Goal: Task Accomplishment & Management: Complete application form

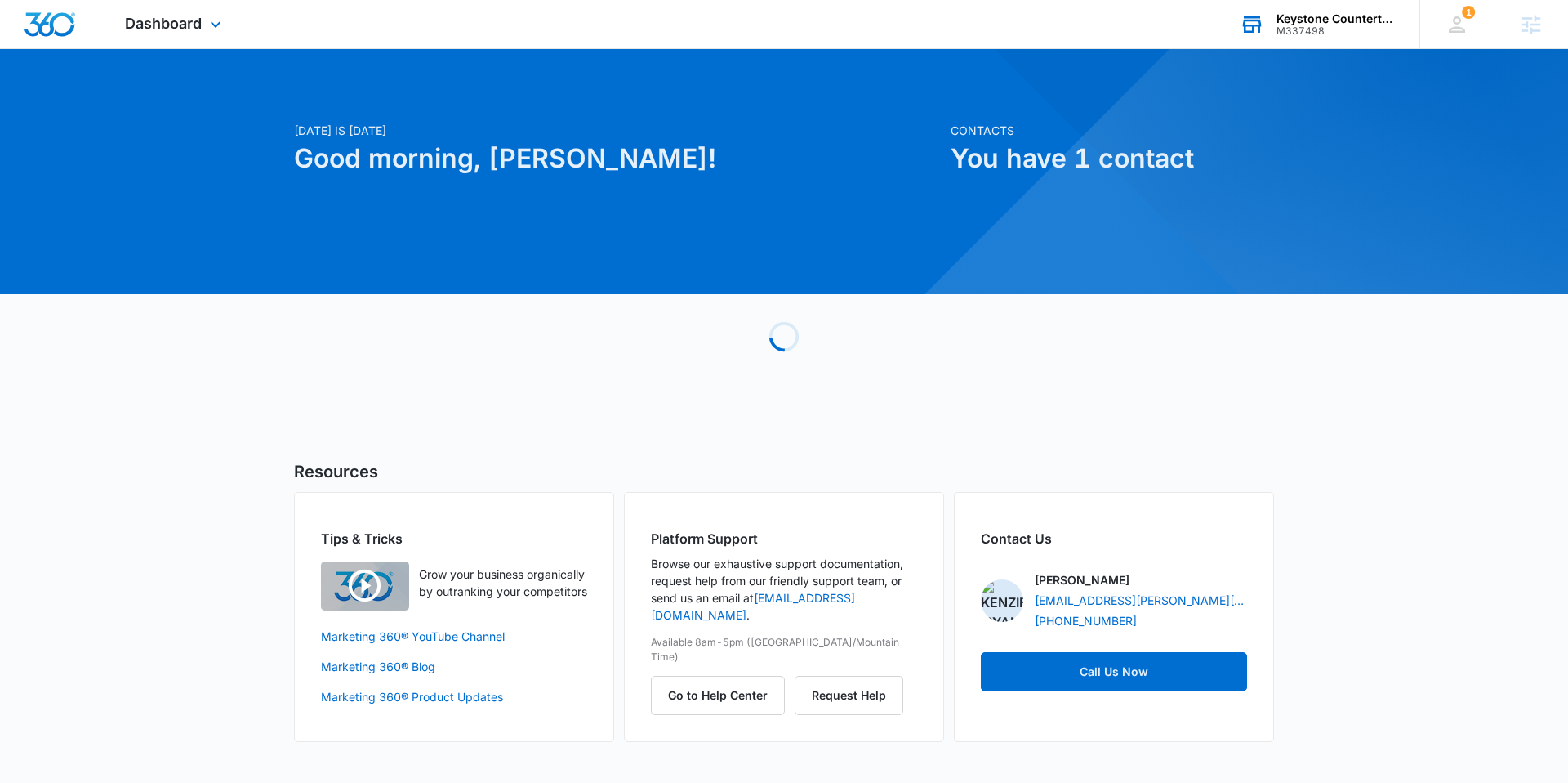
click at [1332, 5] on div "Keystone Countertops M337498 Your Accounts View All" at bounding box center [1317, 24] width 204 height 49
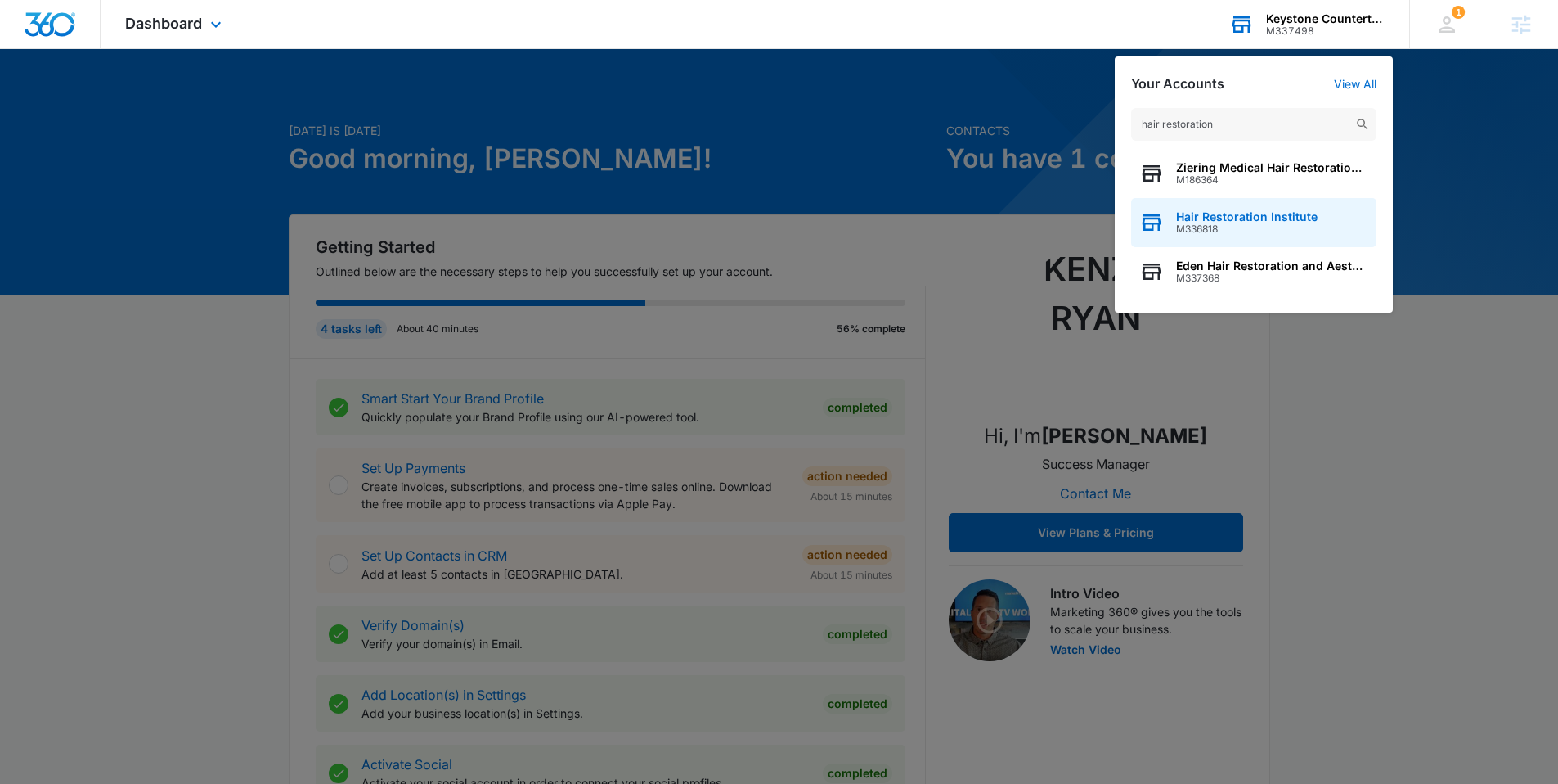
type input "hair restoration"
click at [1231, 216] on span "Hair Restoration Institute" at bounding box center [1247, 217] width 142 height 13
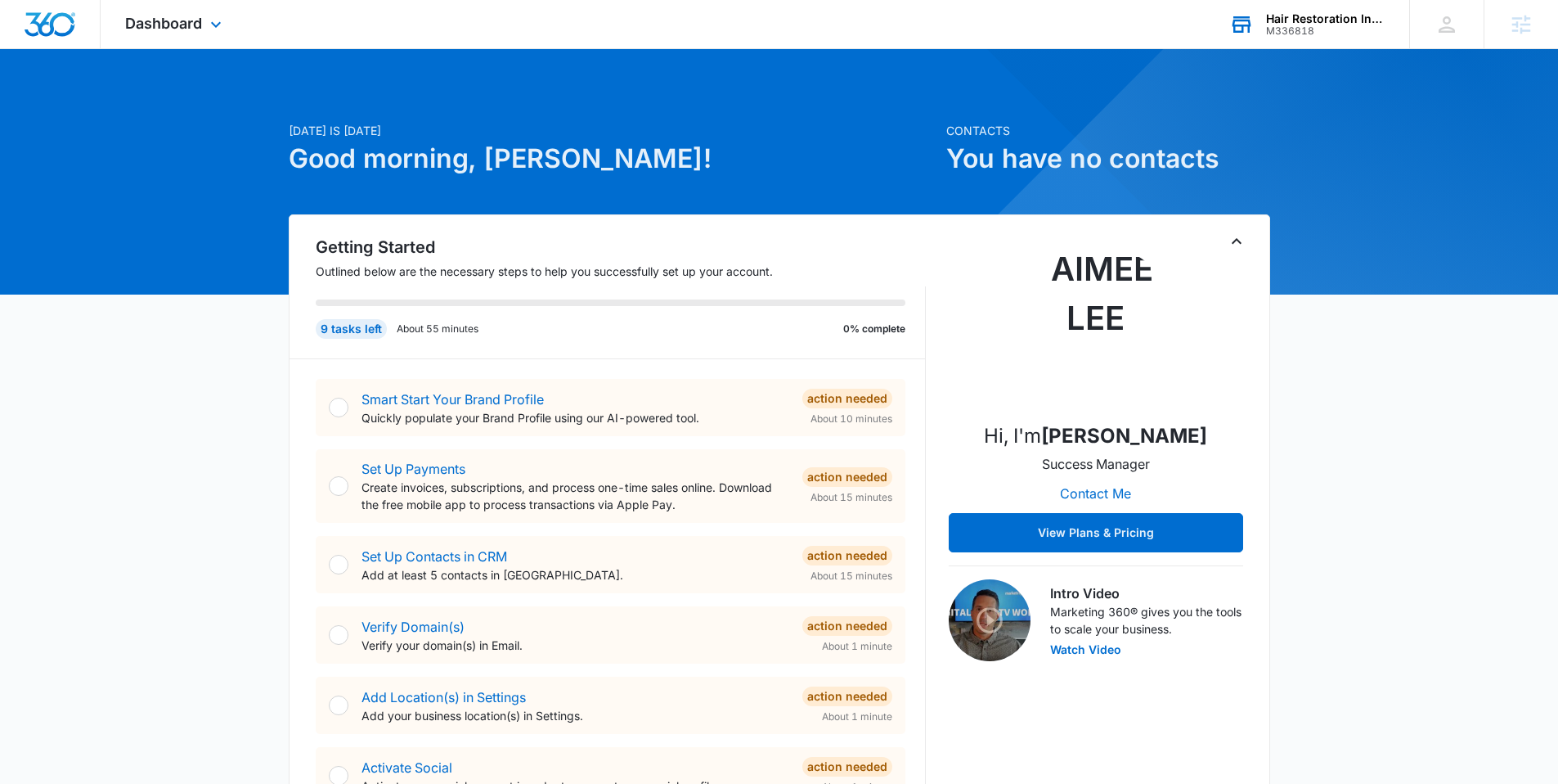
click at [484, 386] on div "Smart Start Your Brand Profile Quickly populate your Brand Profile using our AI…" at bounding box center [611, 407] width 590 height 57
click at [483, 399] on link "Smart Start Your Brand Profile" at bounding box center [452, 399] width 182 height 17
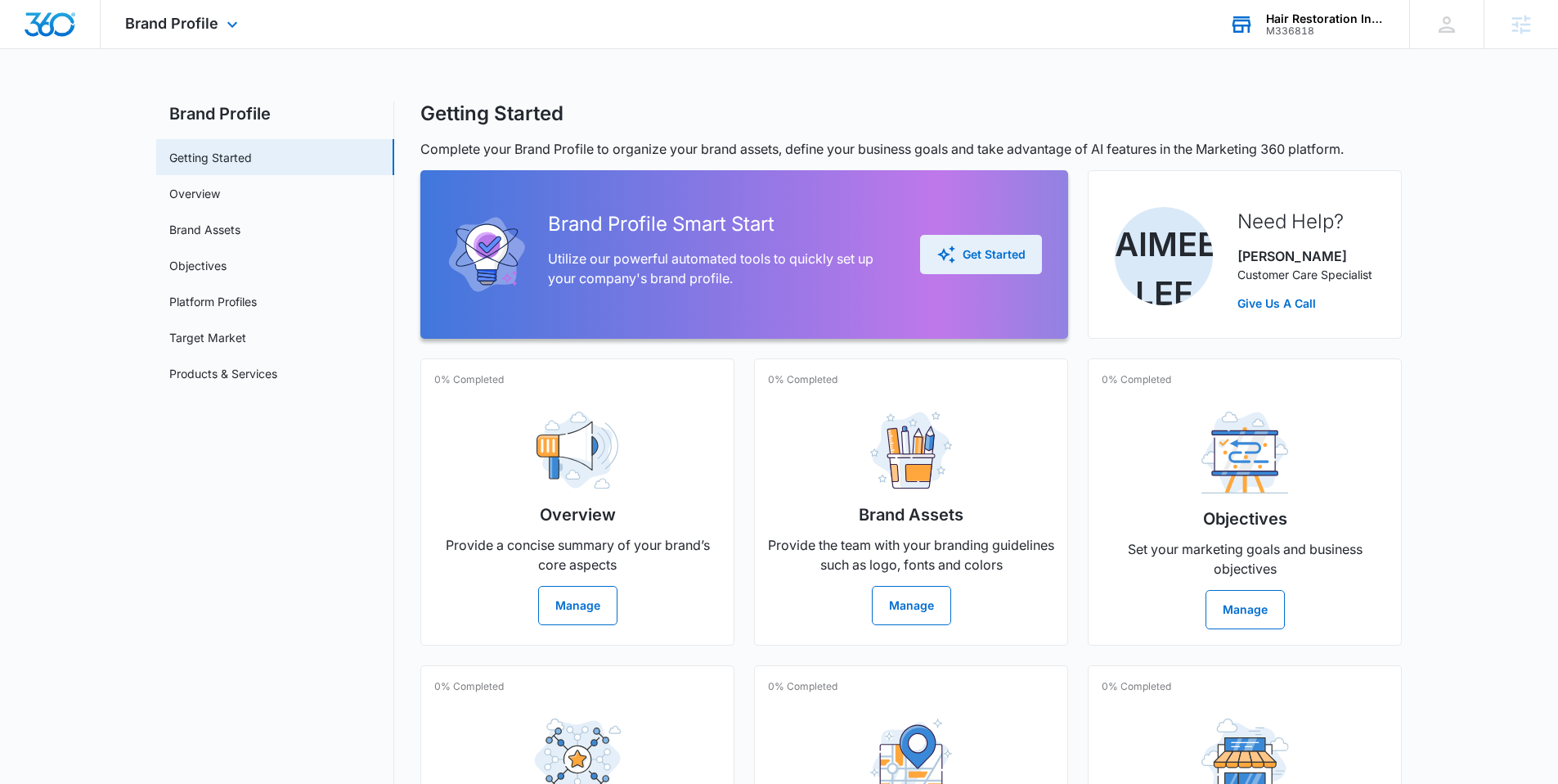
click at [966, 249] on div "Get Started" at bounding box center [981, 254] width 89 height 19
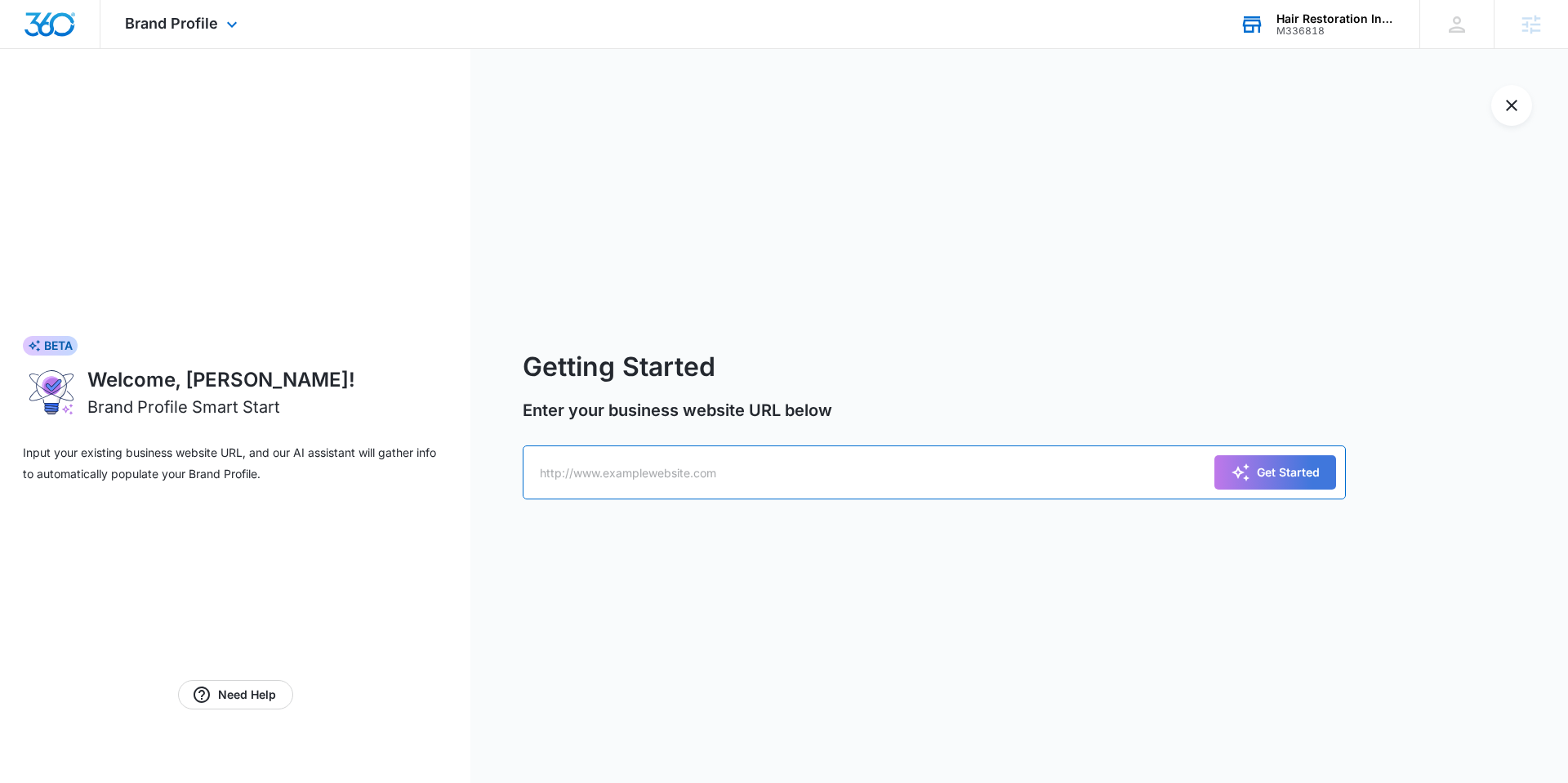
click at [575, 483] on input "text" at bounding box center [934, 472] width 823 height 54
paste input "https://www.hriofdfw.com/"
type input "https://www.hriofdfw.com/"
click at [1214, 455] on button "Get Started" at bounding box center [1274, 472] width 122 height 34
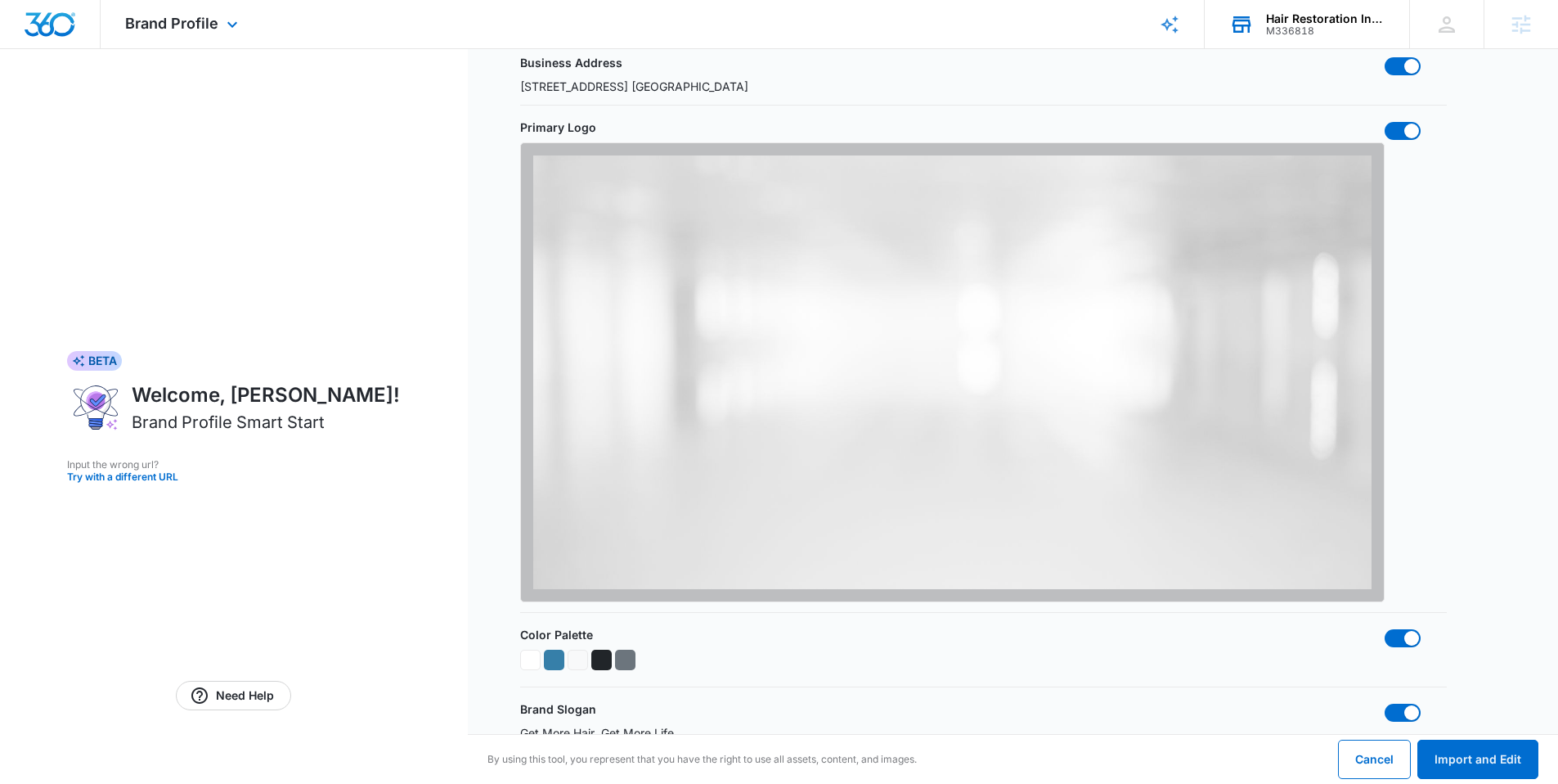
scroll to position [524, 0]
click at [1410, 130] on span at bounding box center [1412, 130] width 15 height 15
click at [1385, 120] on input "checkbox" at bounding box center [1384, 119] width 1 height 1
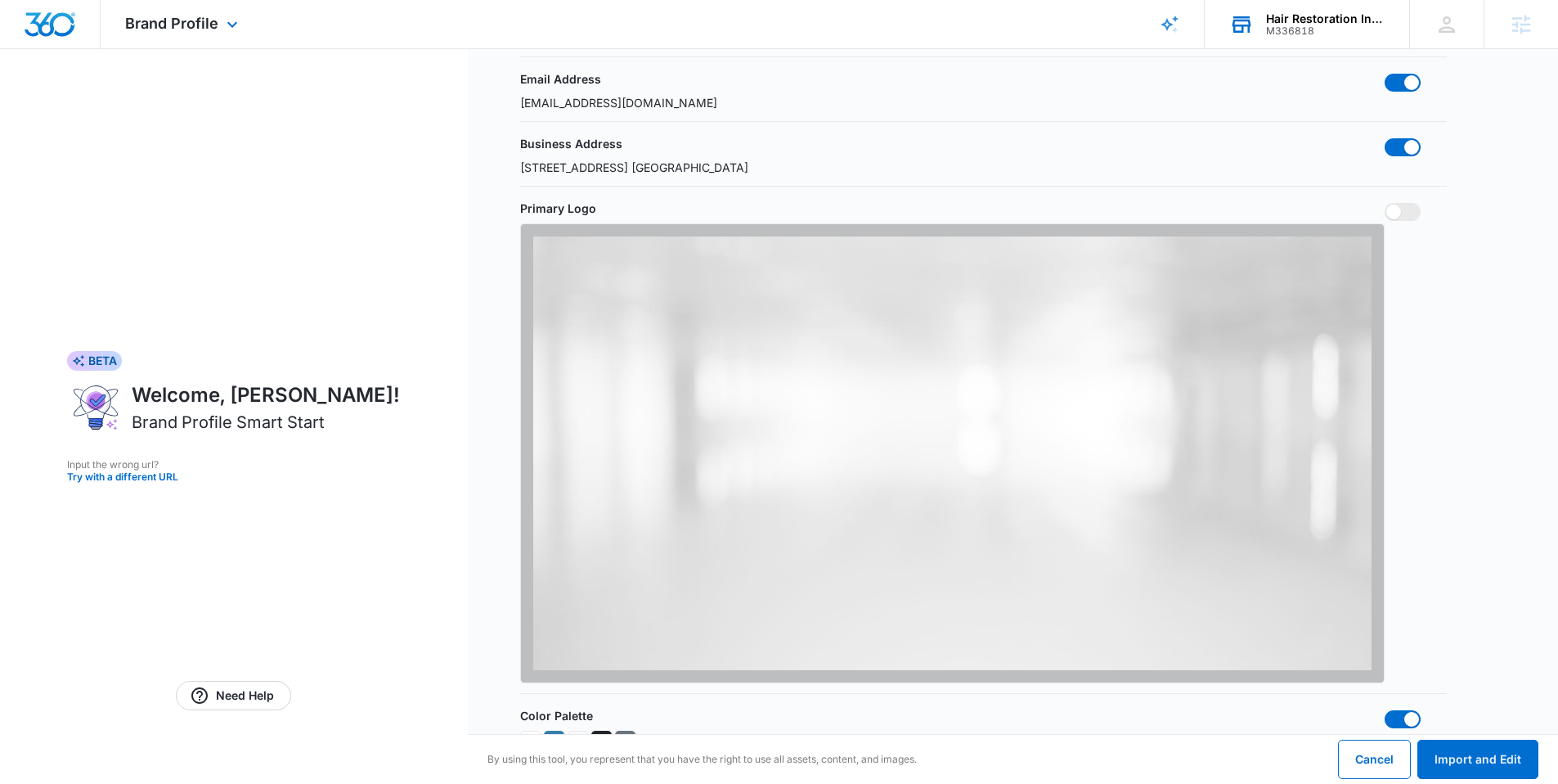
scroll to position [425, 0]
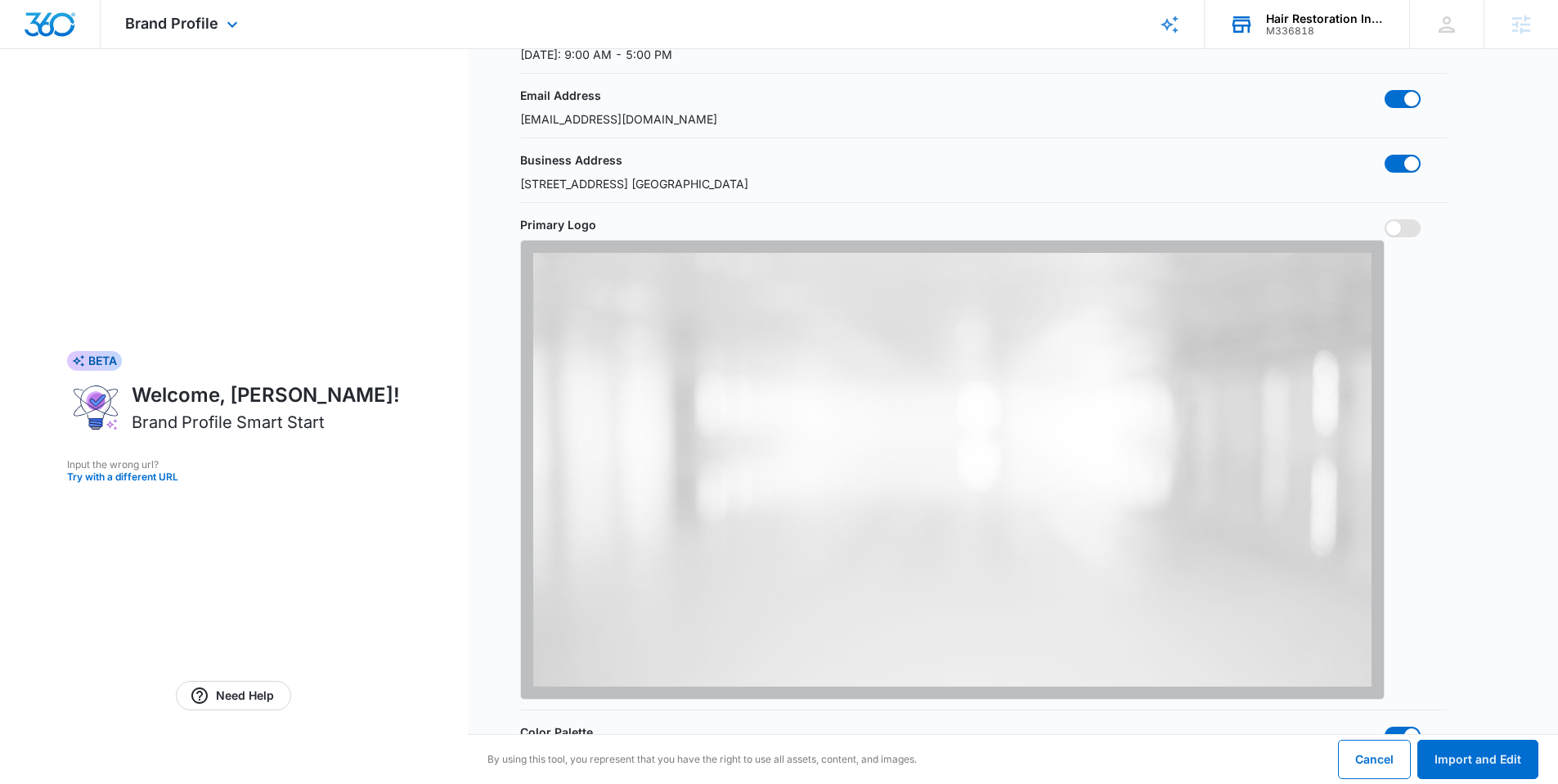
click at [1410, 220] on span at bounding box center [1403, 229] width 36 height 18
click at [1385, 220] on input "checkbox" at bounding box center [1384, 219] width 1 height 1
checkbox input "true"
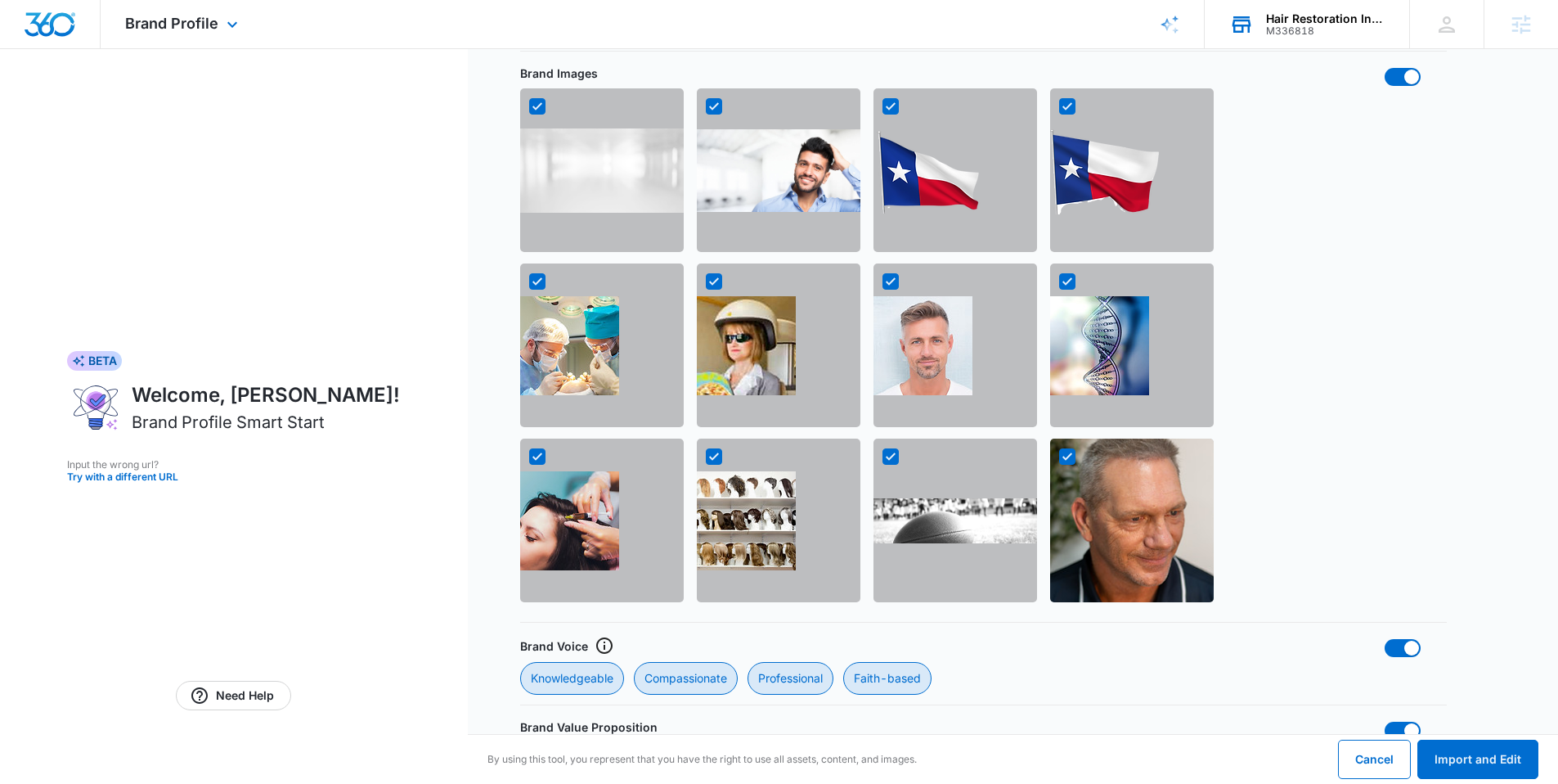
scroll to position [1827, 0]
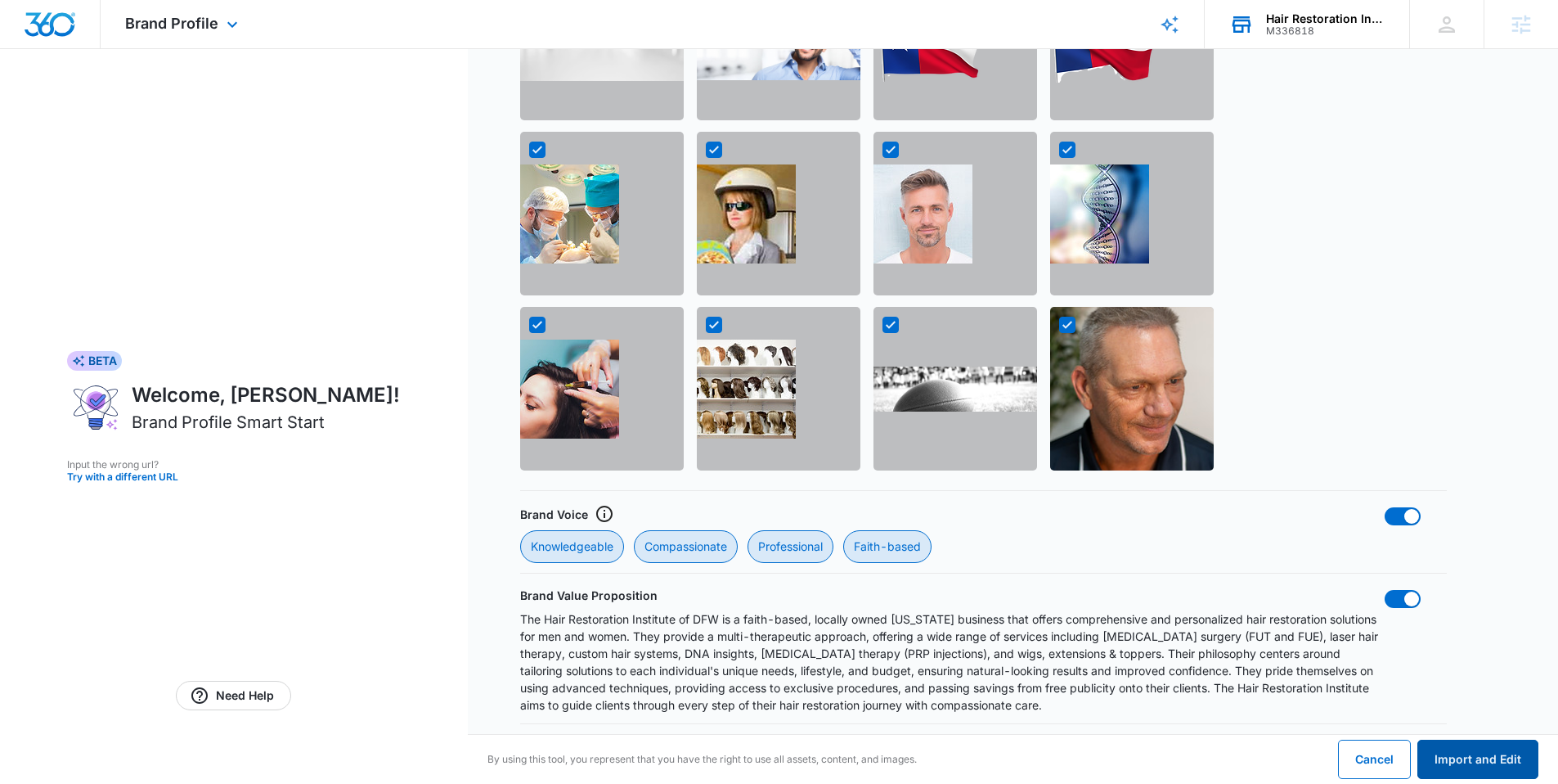
click at [1474, 740] on button "Import and Edit" at bounding box center [1478, 759] width 121 height 40
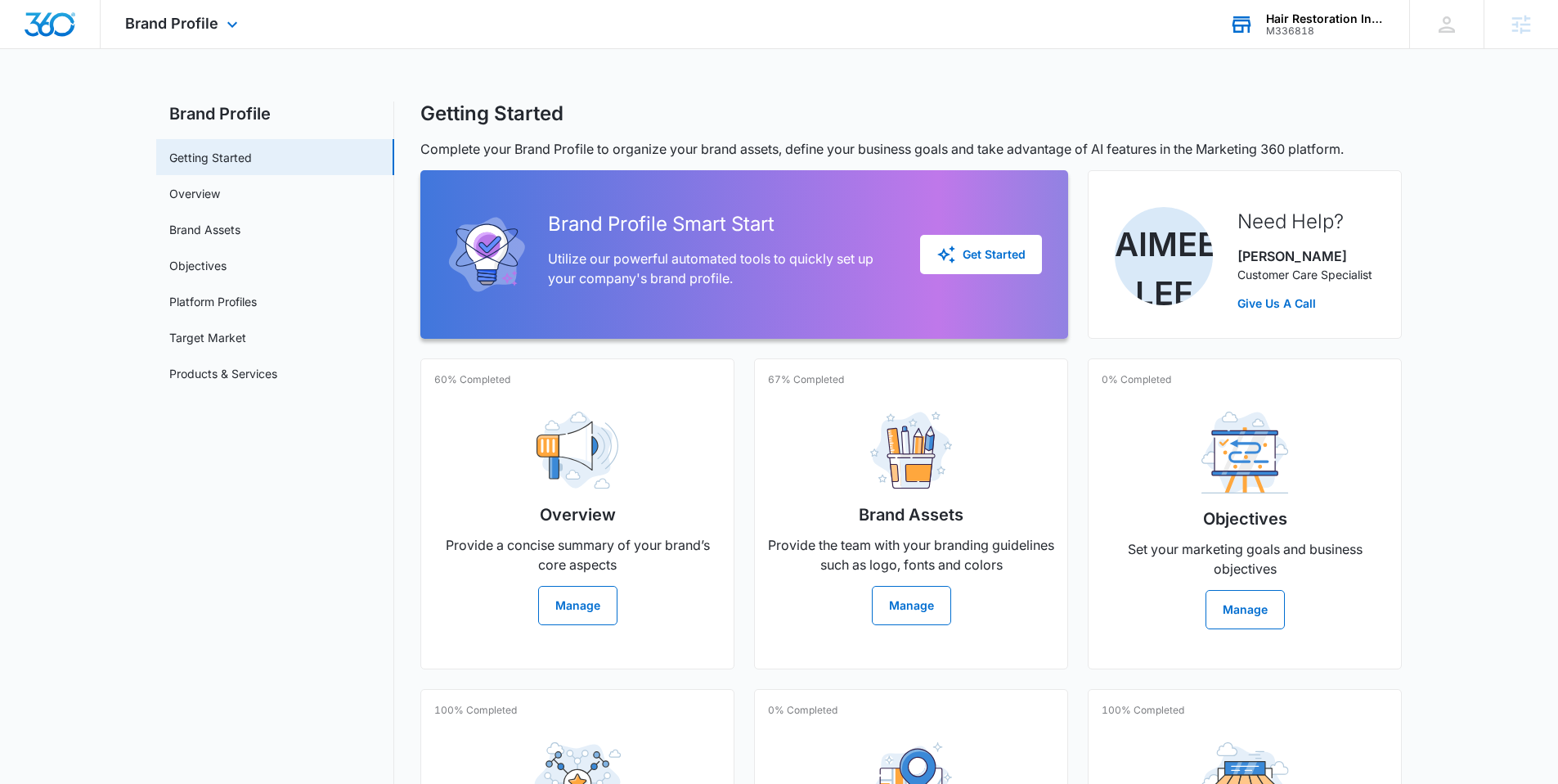
click at [53, 22] on img "Dashboard" at bounding box center [50, 24] width 52 height 25
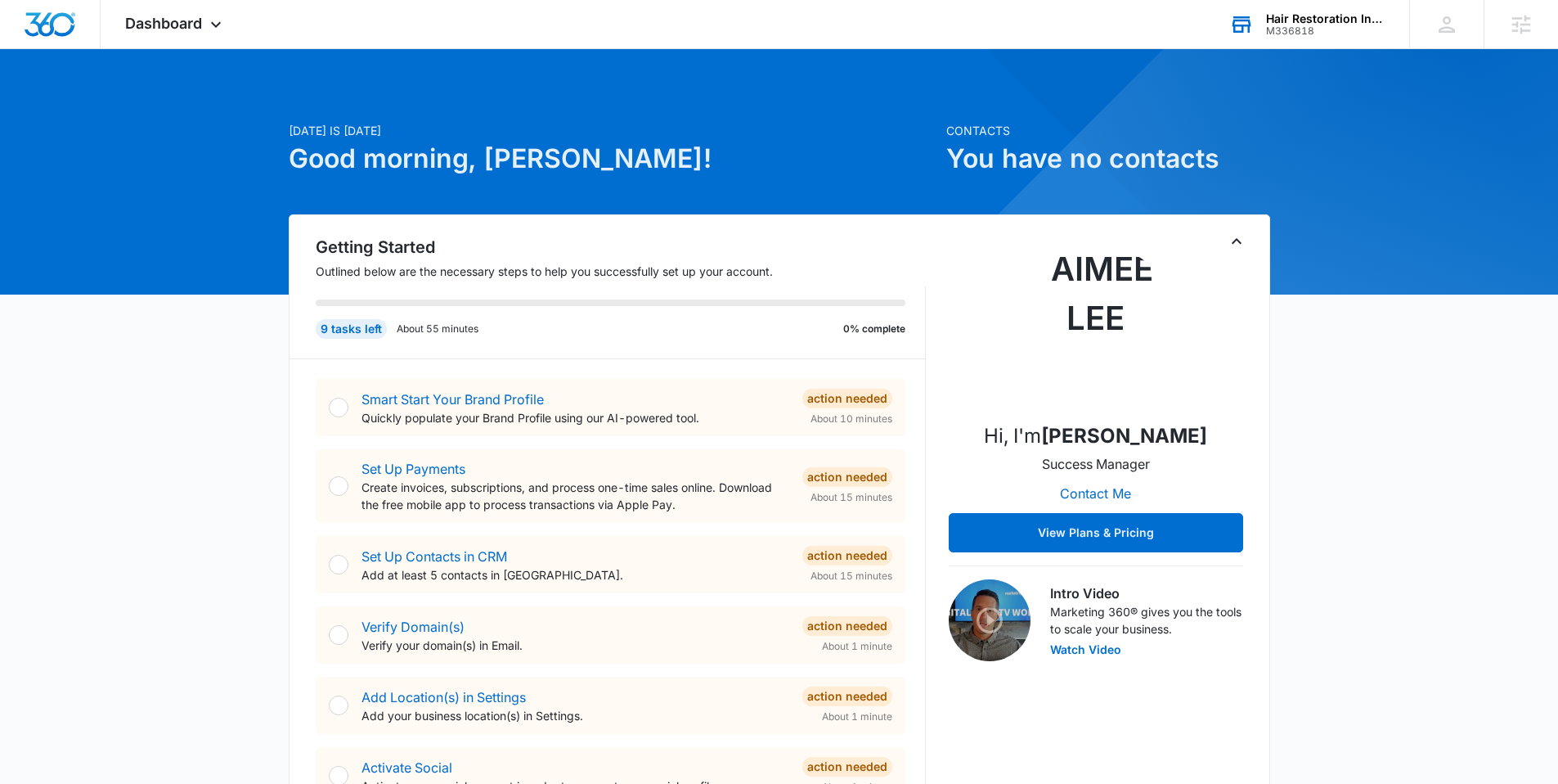
click at [1297, 41] on div "Hair Restoration Institute M336818 Your Accounts View All" at bounding box center [1307, 24] width 204 height 49
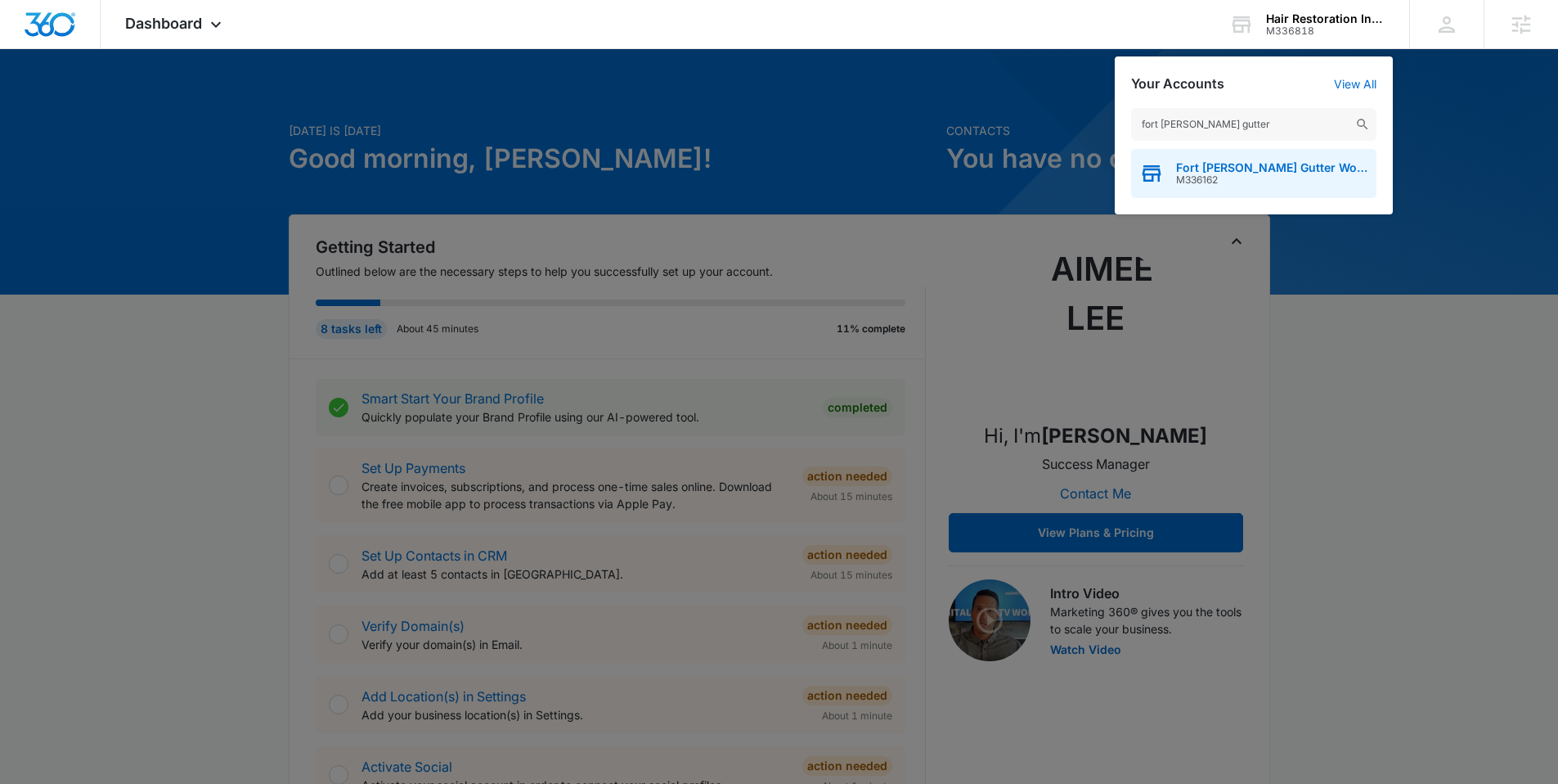
type input "fort smith gutter"
click at [1211, 165] on span "Fort [PERSON_NAME] Gutter Works, LLC" at bounding box center [1272, 167] width 192 height 13
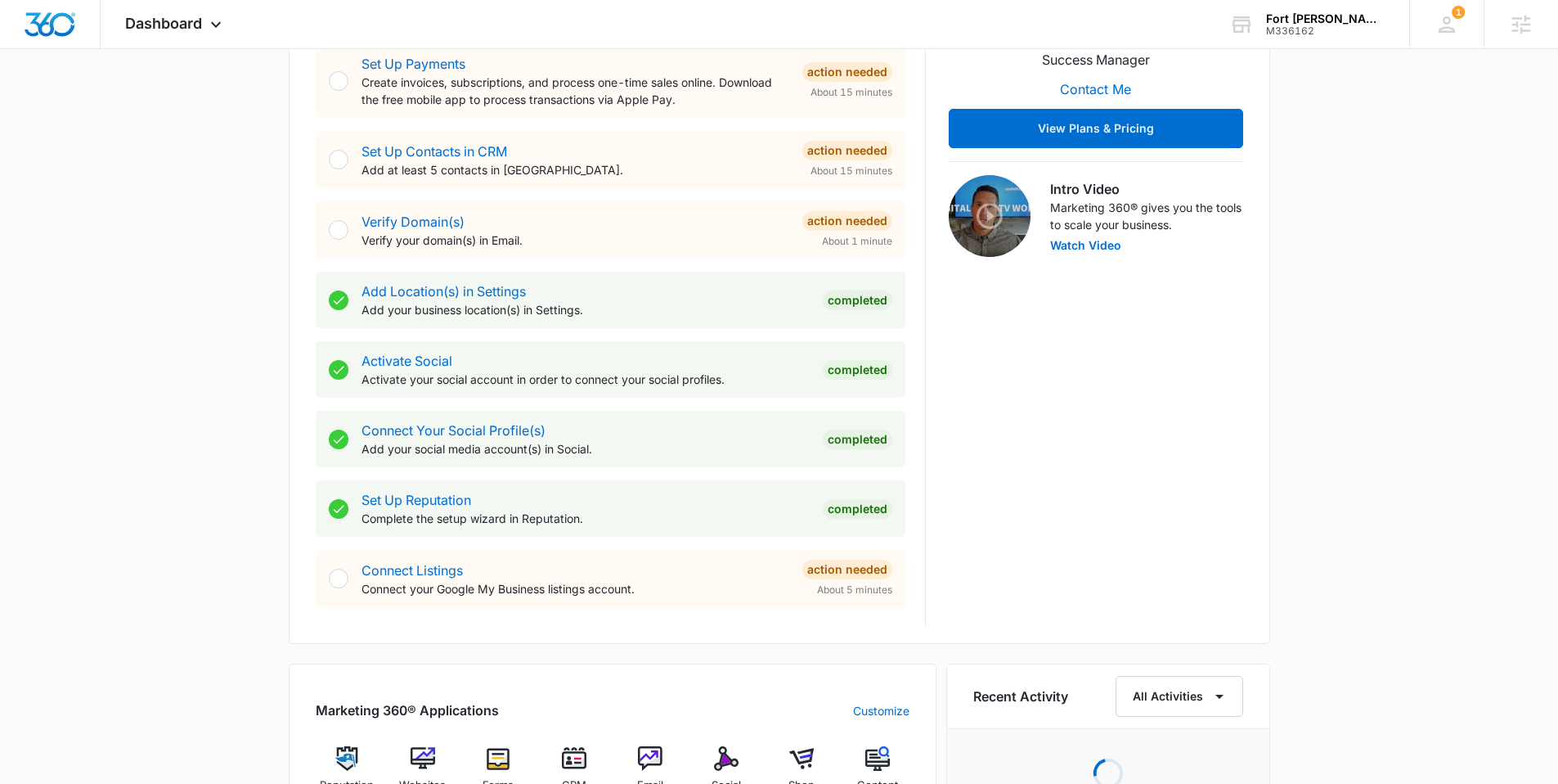
scroll to position [404, 0]
click at [582, 770] on div "CRM" at bounding box center [574, 775] width 63 height 58
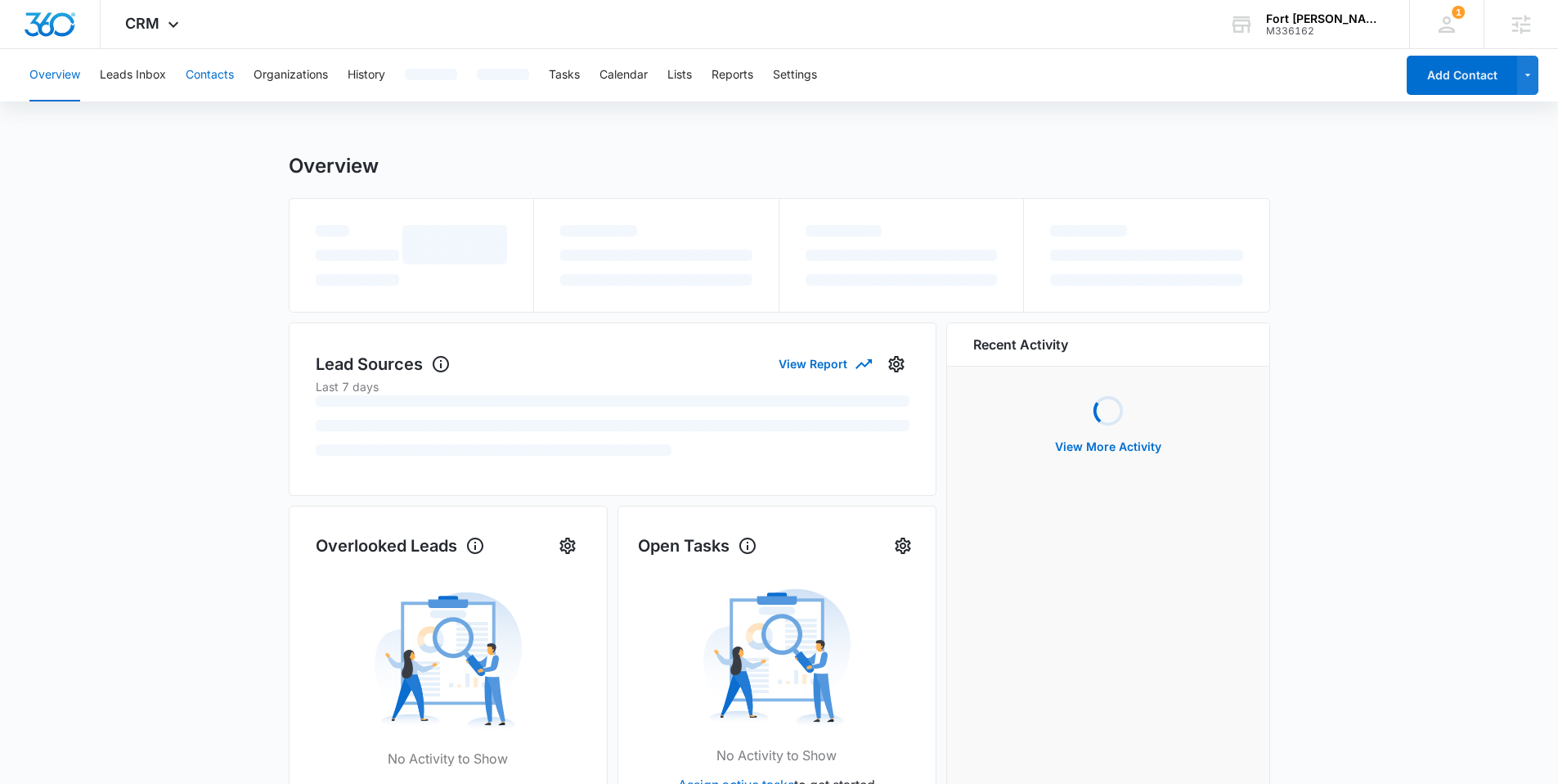
click at [193, 74] on button "Contacts" at bounding box center [210, 74] width 49 height 52
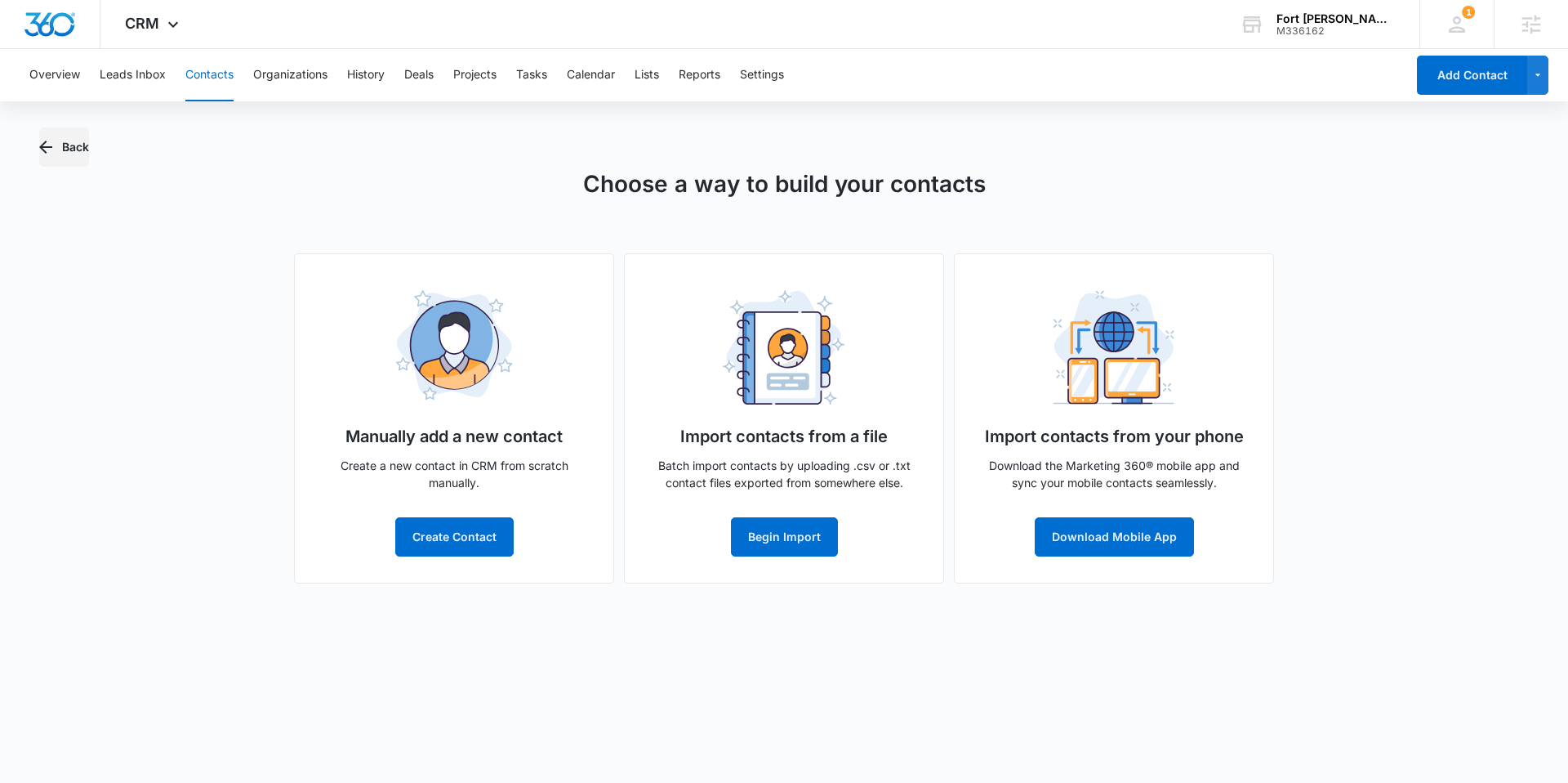
click at [70, 140] on button "Back" at bounding box center [64, 147] width 50 height 39
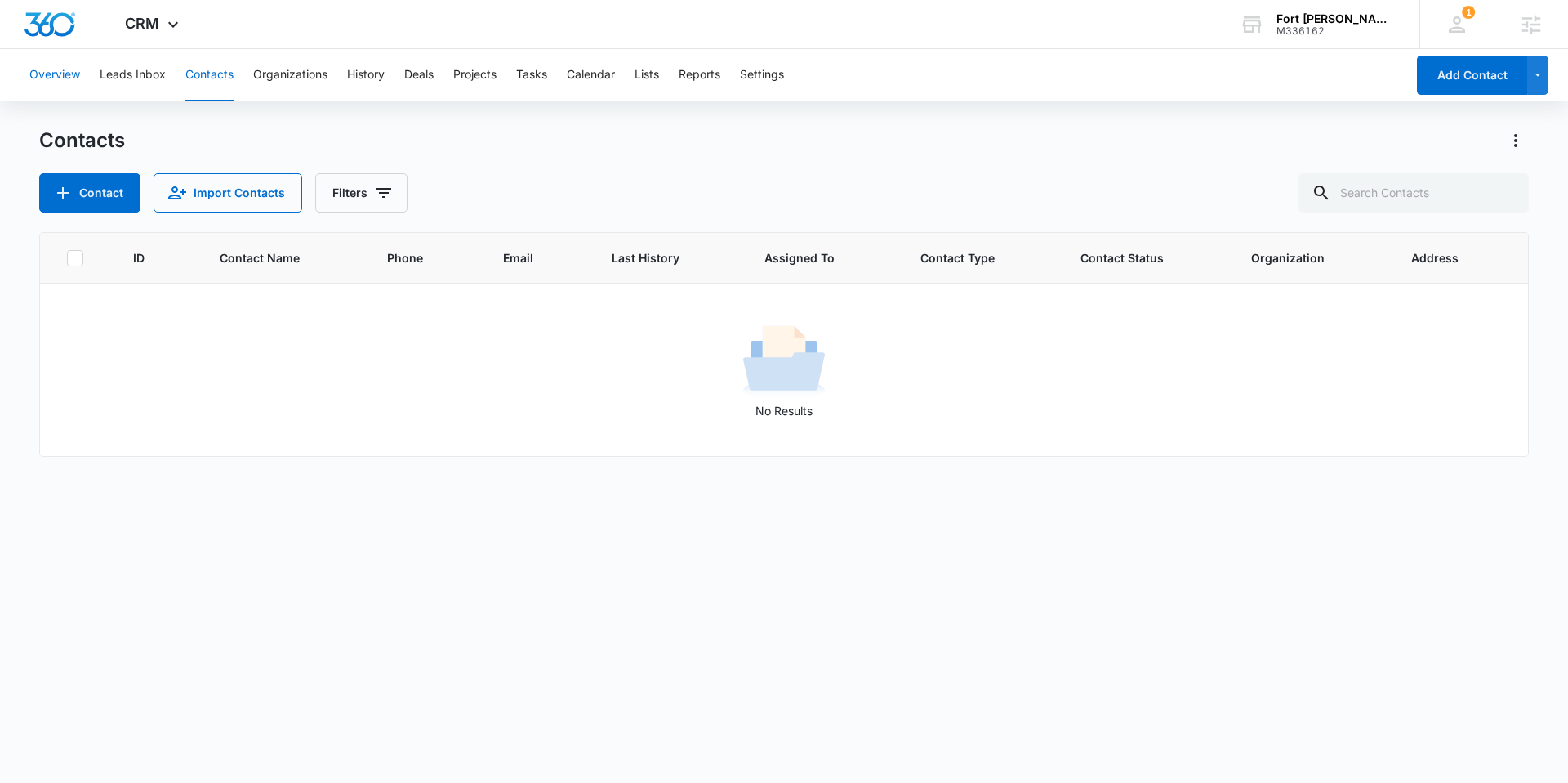
click at [59, 78] on button "Overview" at bounding box center [54, 74] width 50 height 52
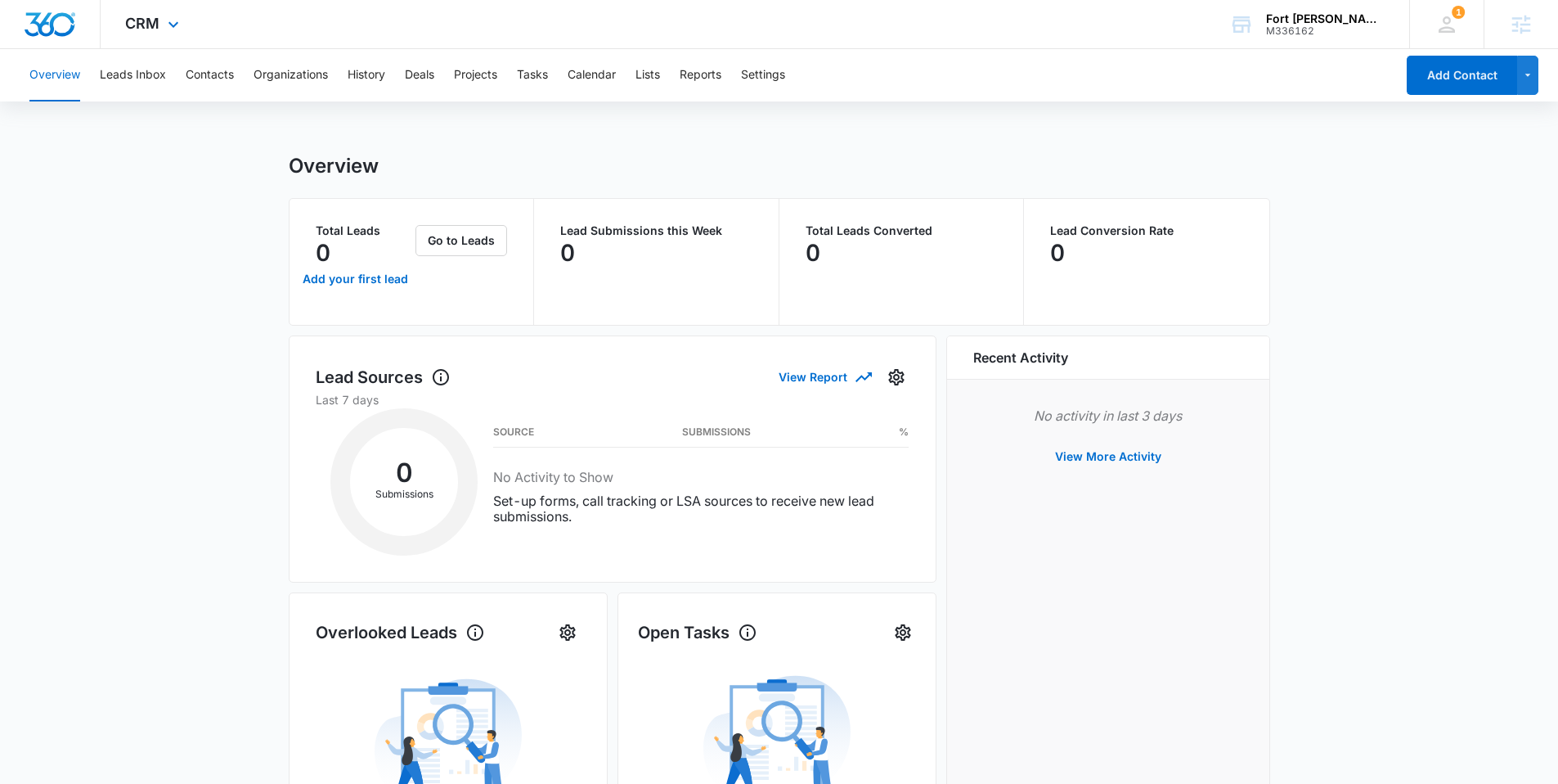
click at [57, 24] on img "Dashboard" at bounding box center [50, 24] width 52 height 25
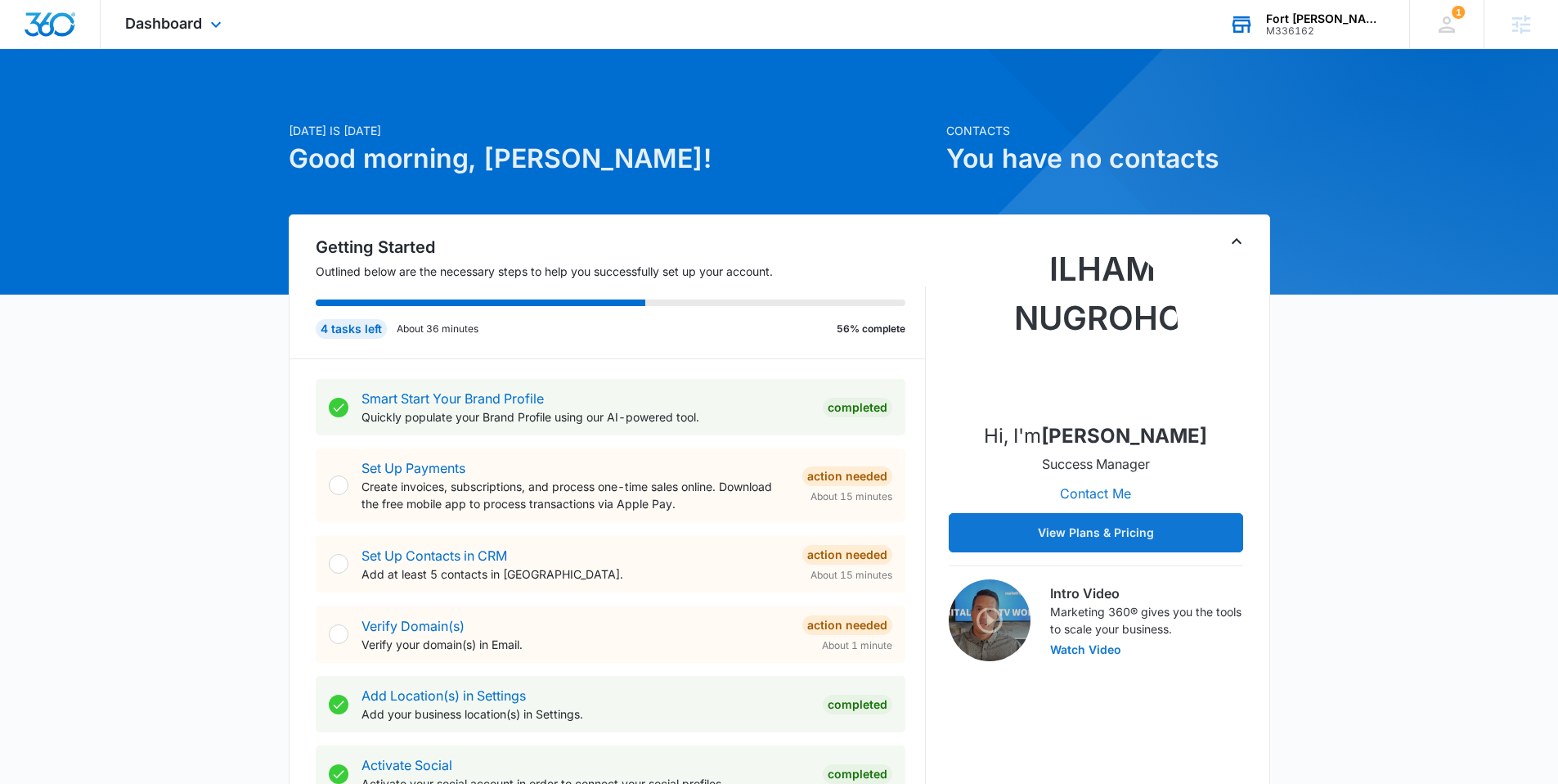
click at [1290, 18] on div "Fort Smith Gutter Works, LLC" at bounding box center [1326, 18] width 119 height 13
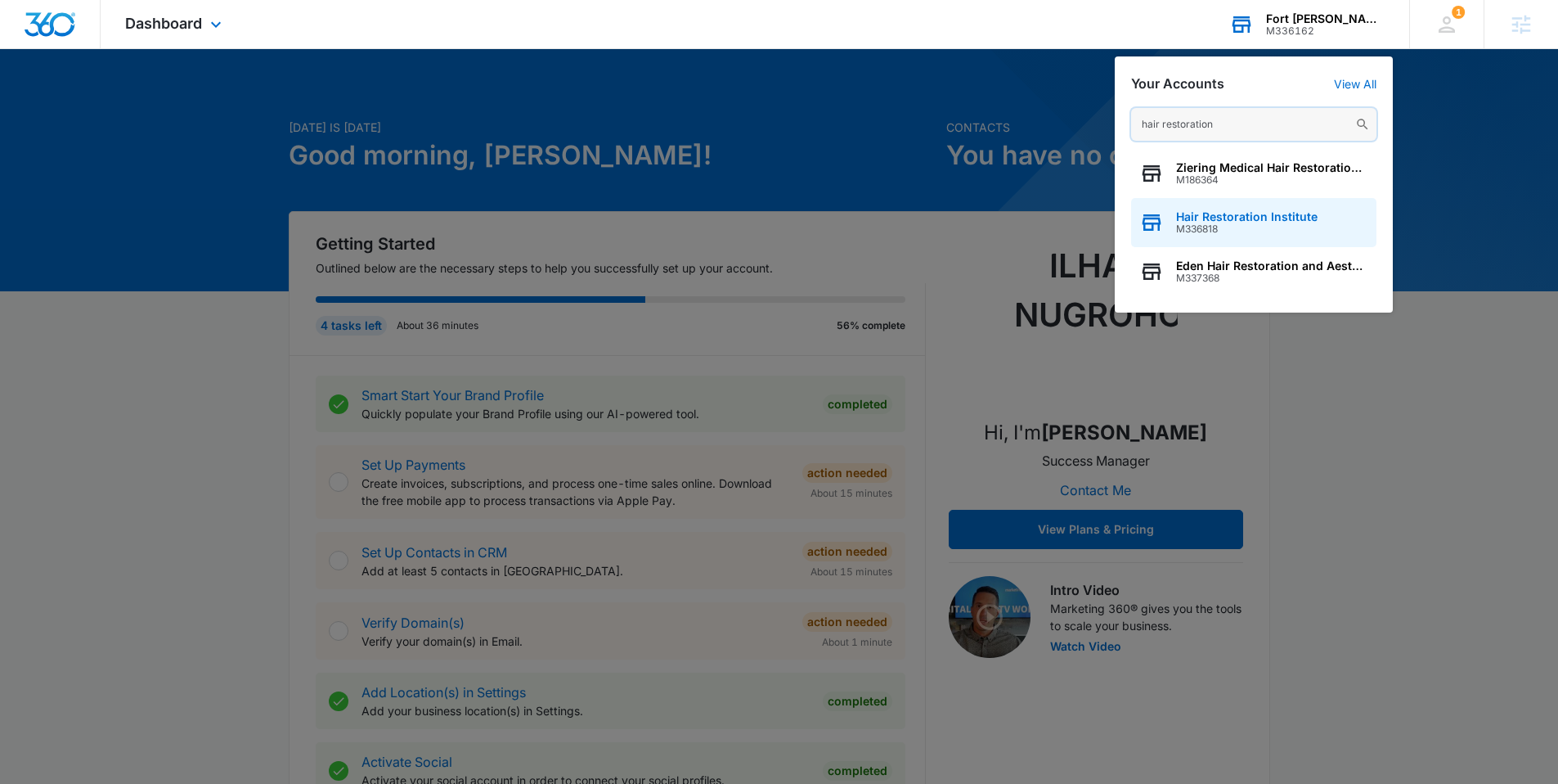
type input "hair restoration"
click at [1223, 214] on span "Hair Restoration Institute" at bounding box center [1247, 217] width 142 height 13
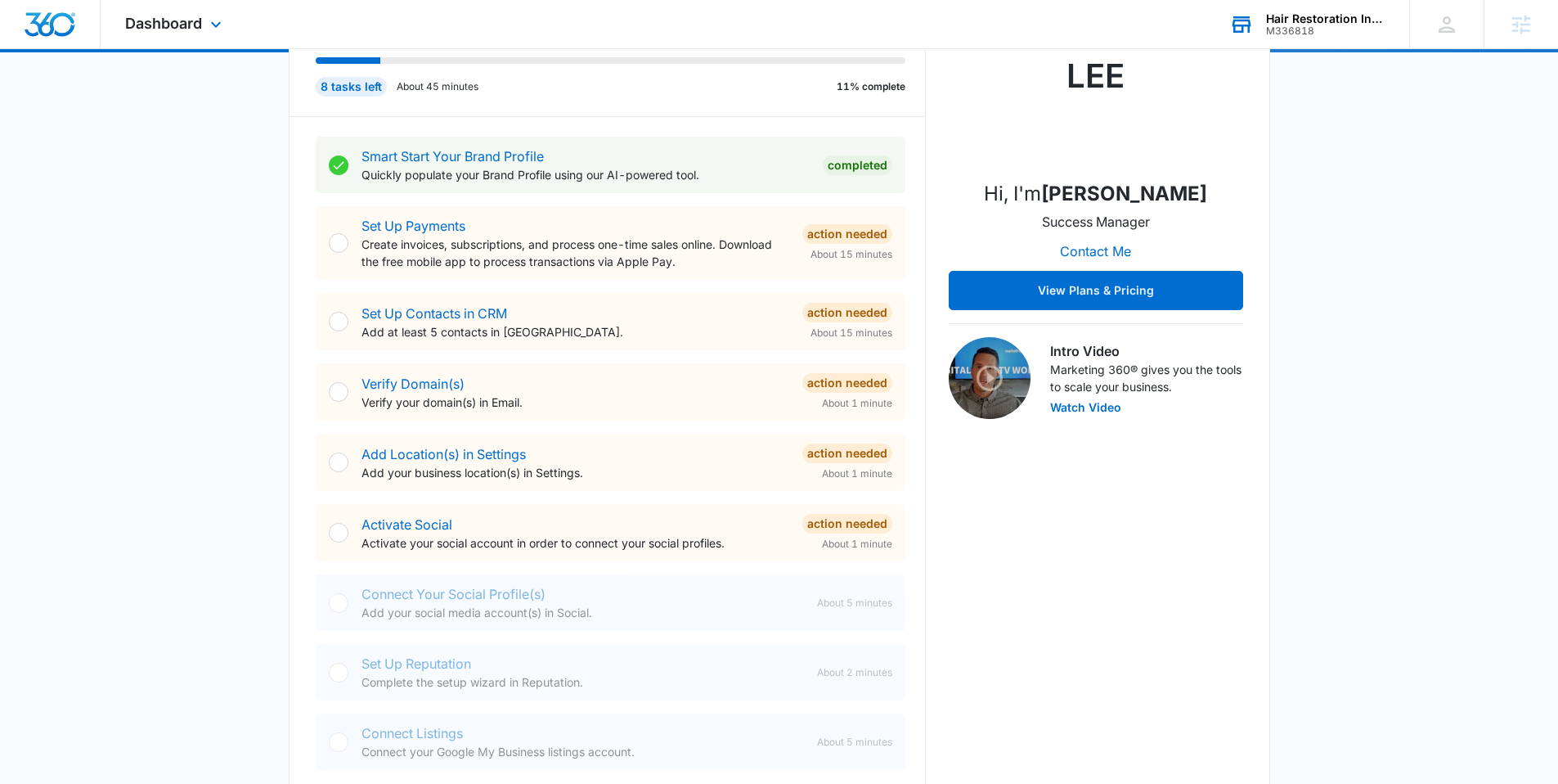
scroll to position [267, 0]
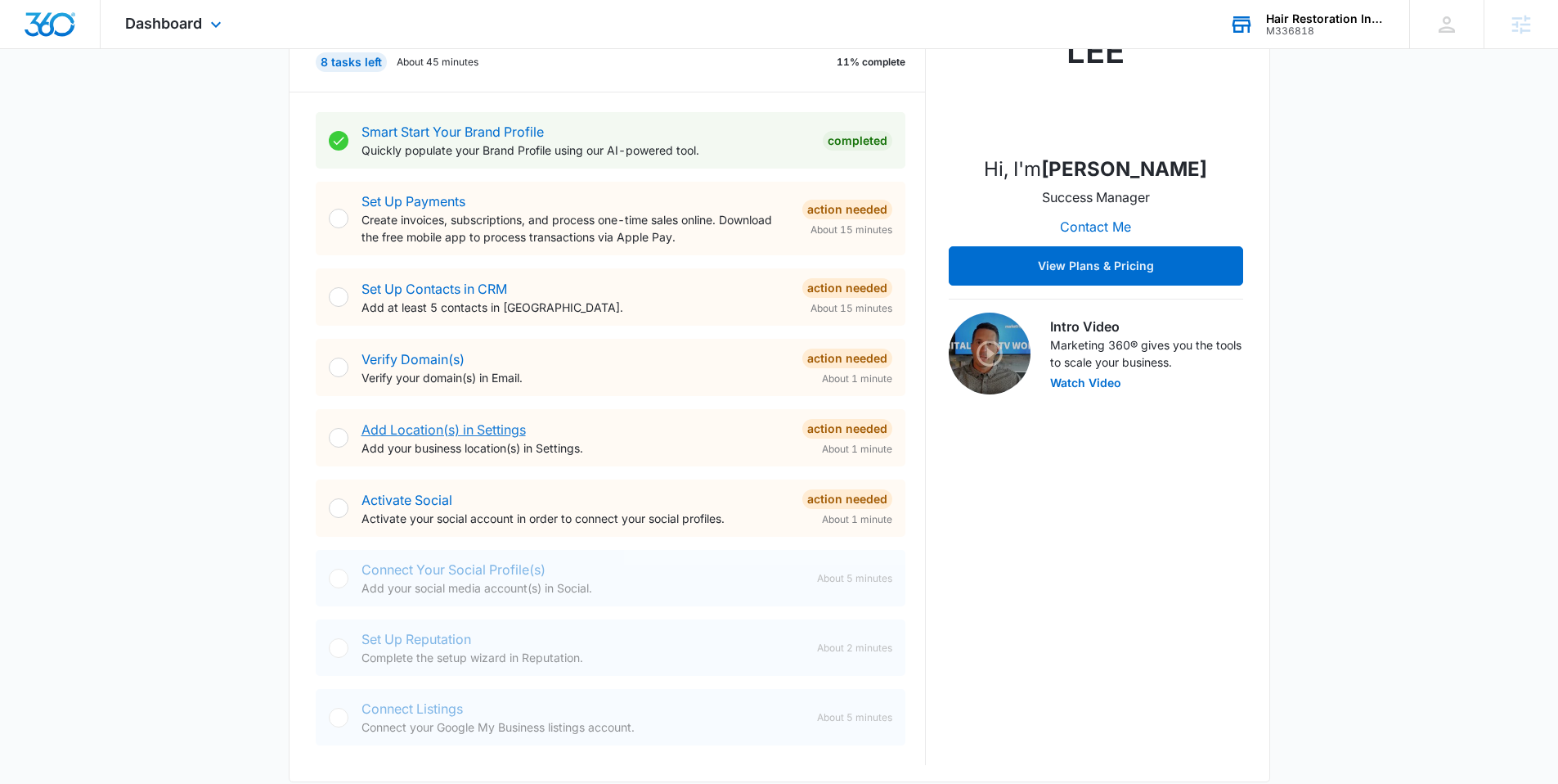
click at [450, 428] on link "Add Location(s) in Settings" at bounding box center [443, 429] width 165 height 17
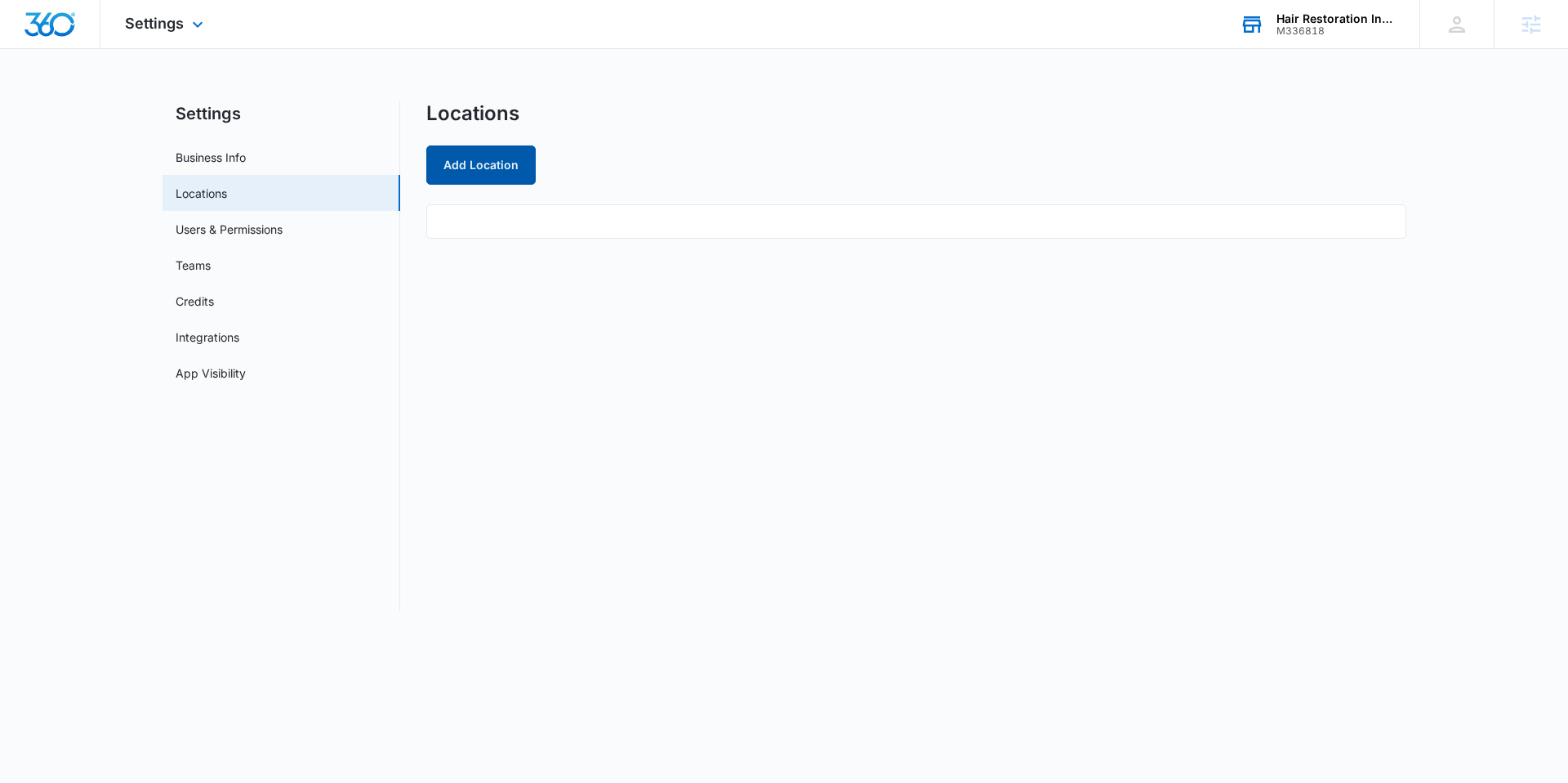
click at [470, 176] on button "Add Location" at bounding box center [481, 164] width 109 height 39
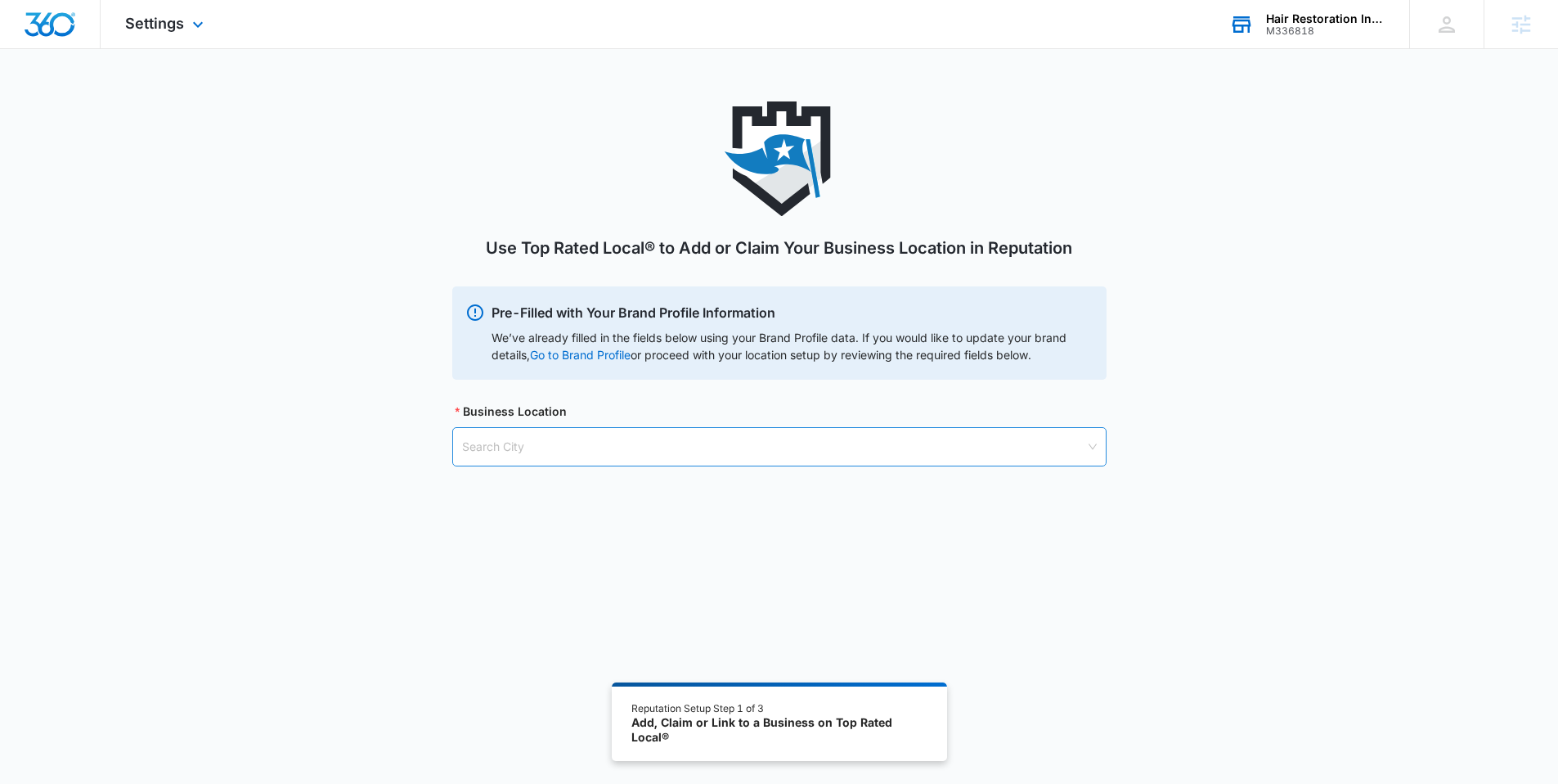
click at [507, 443] on input "search" at bounding box center [774, 446] width 623 height 38
type input "Fort worth"
click at [547, 485] on div "Fort Worth, TX - USA" at bounding box center [779, 487] width 633 height 18
click at [523, 517] on input "search" at bounding box center [774, 529] width 623 height 38
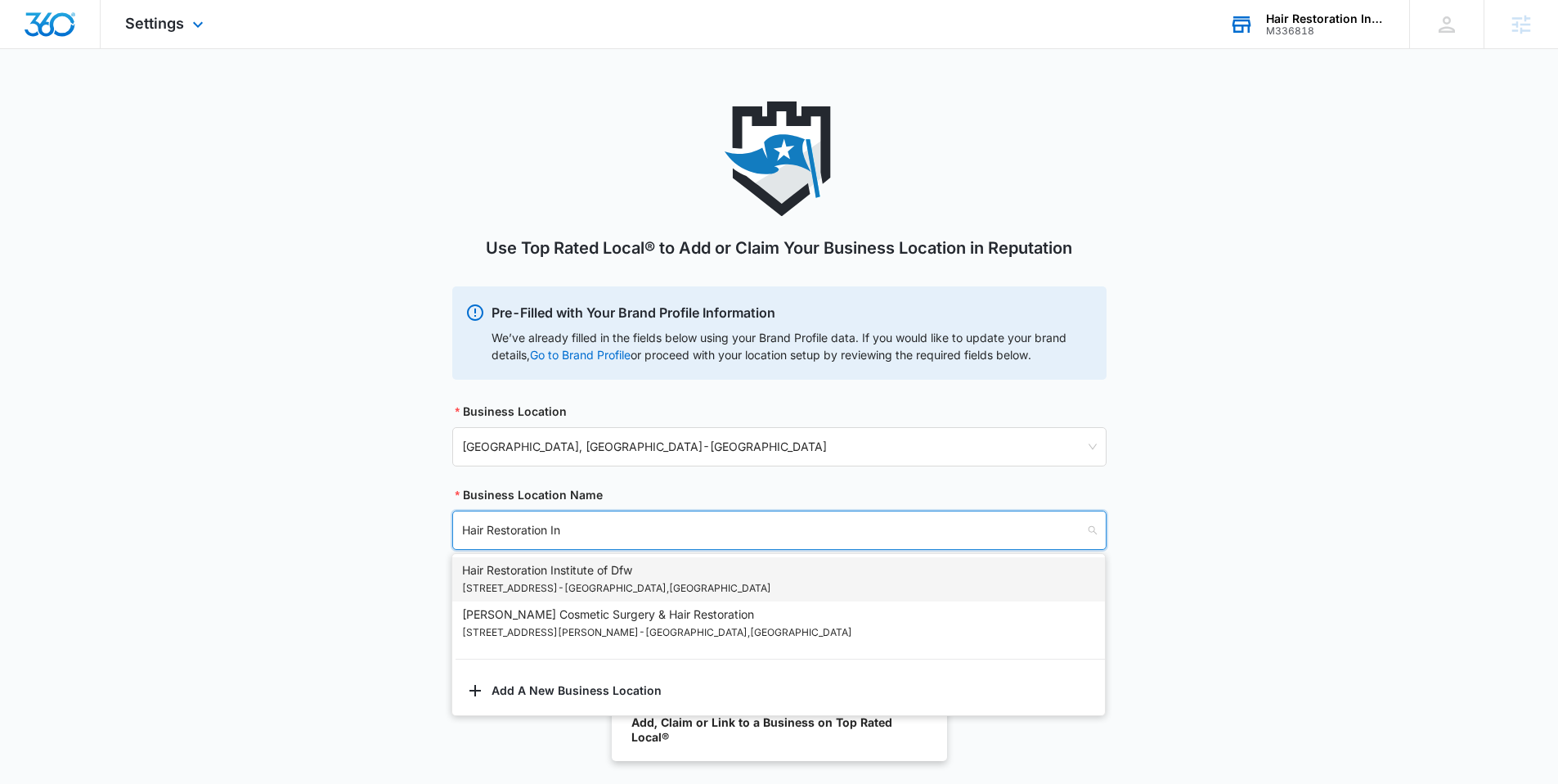
type input "Hair Restoration Ins"
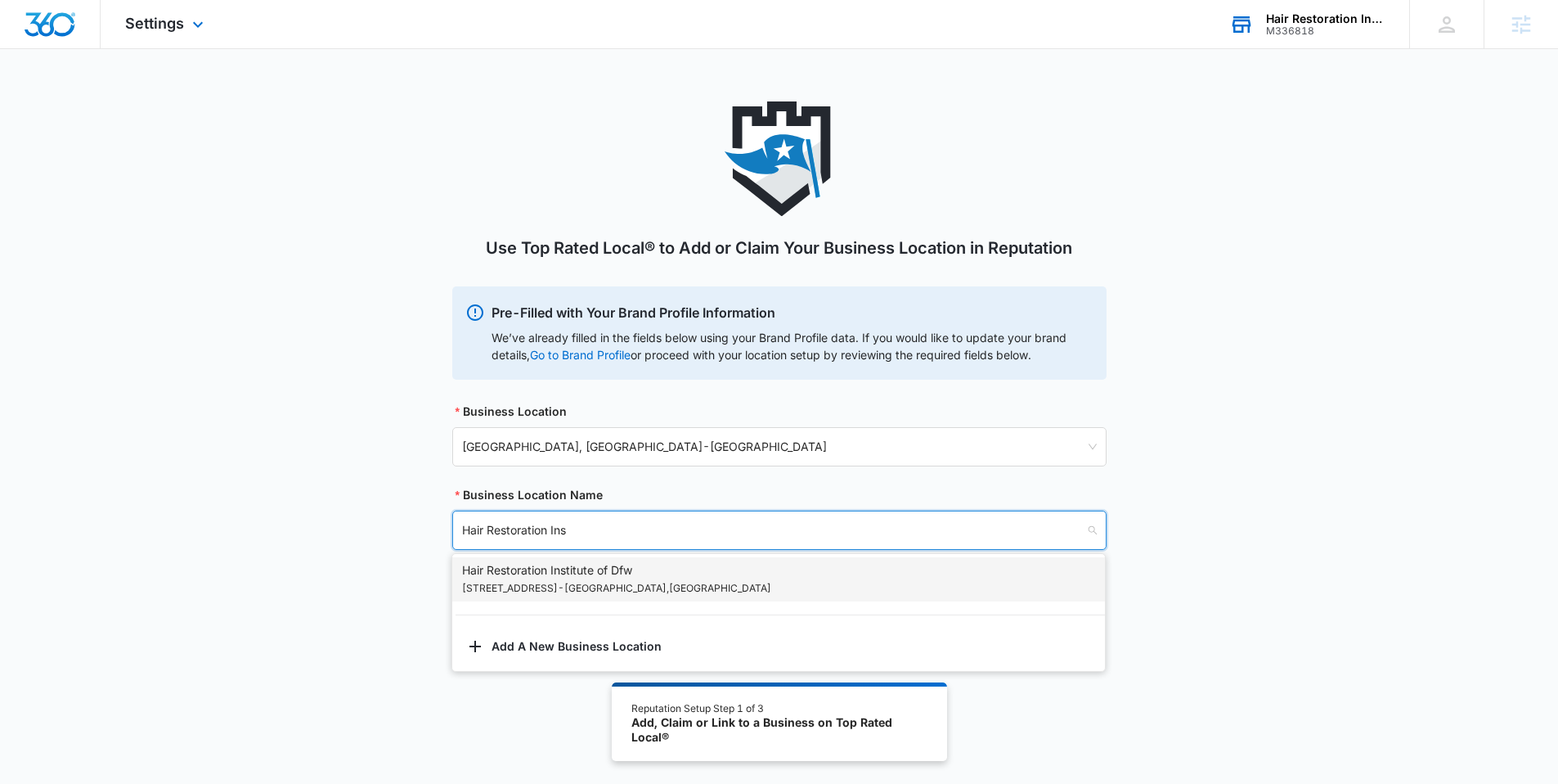
click at [575, 581] on p "1201 W Lancaster Ave - Fort Worth , TX" at bounding box center [617, 588] width 309 height 18
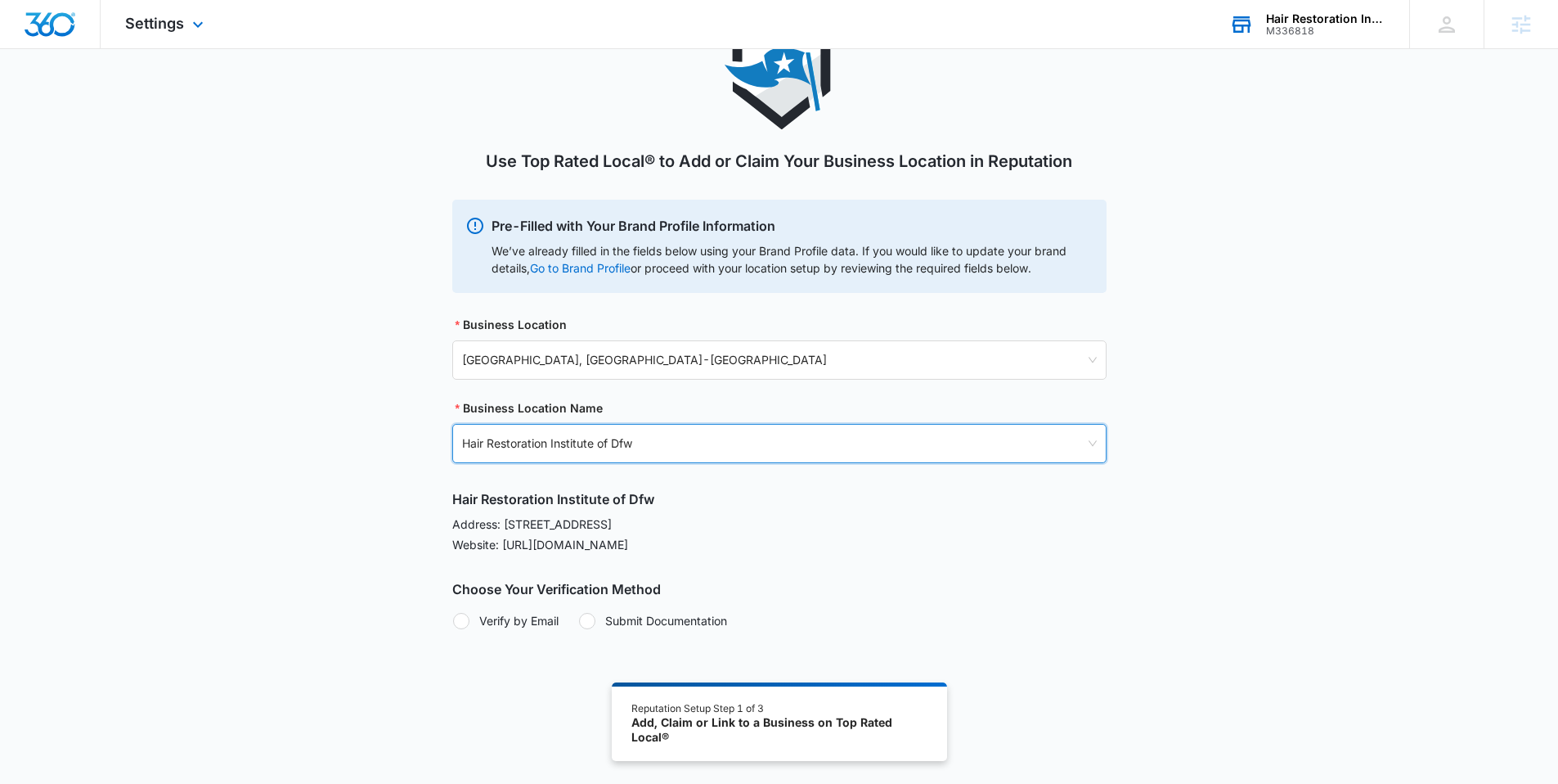
scroll to position [86, 0]
click at [49, 26] on img "Dashboard" at bounding box center [50, 24] width 52 height 25
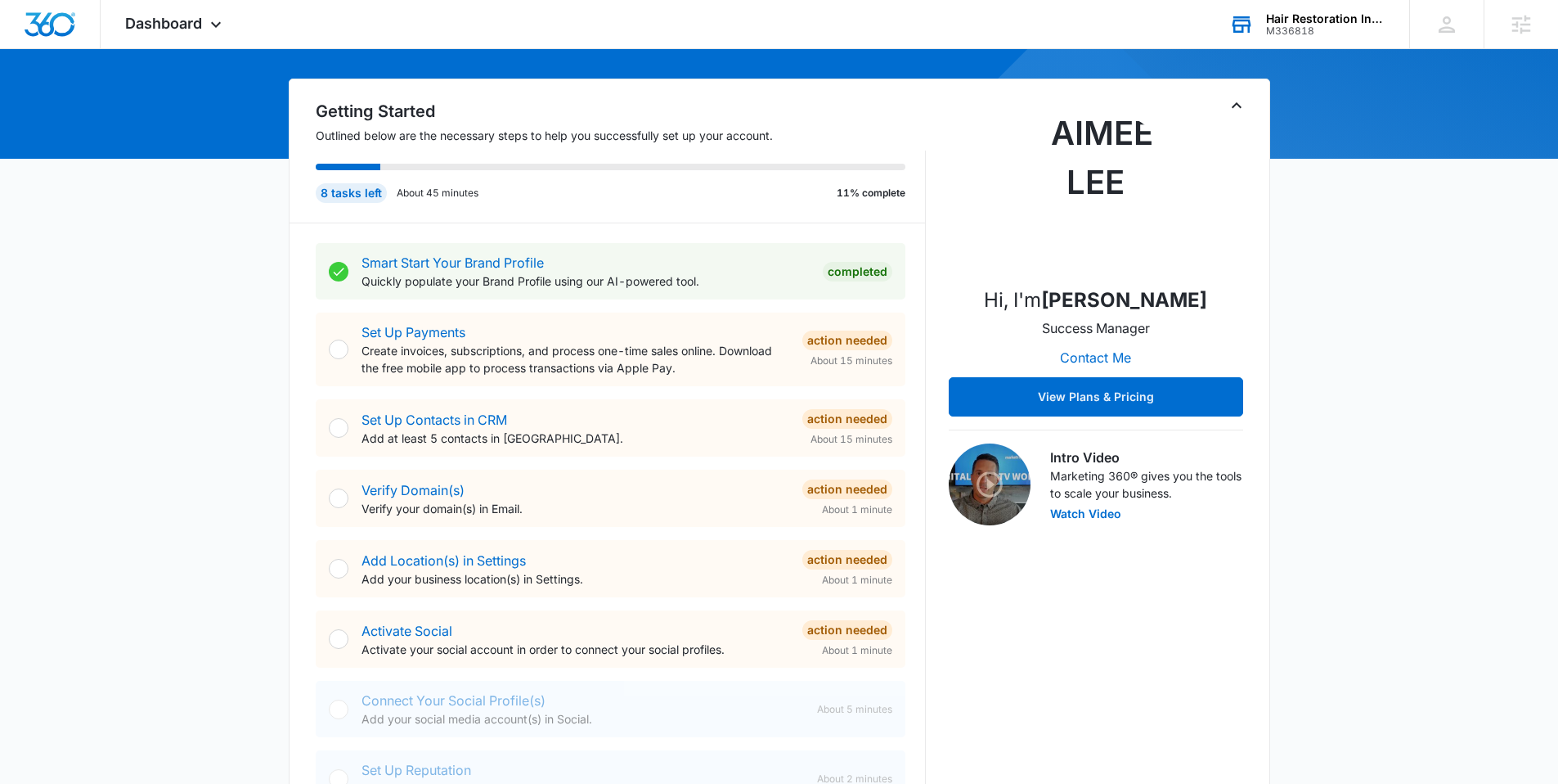
scroll to position [155, 0]
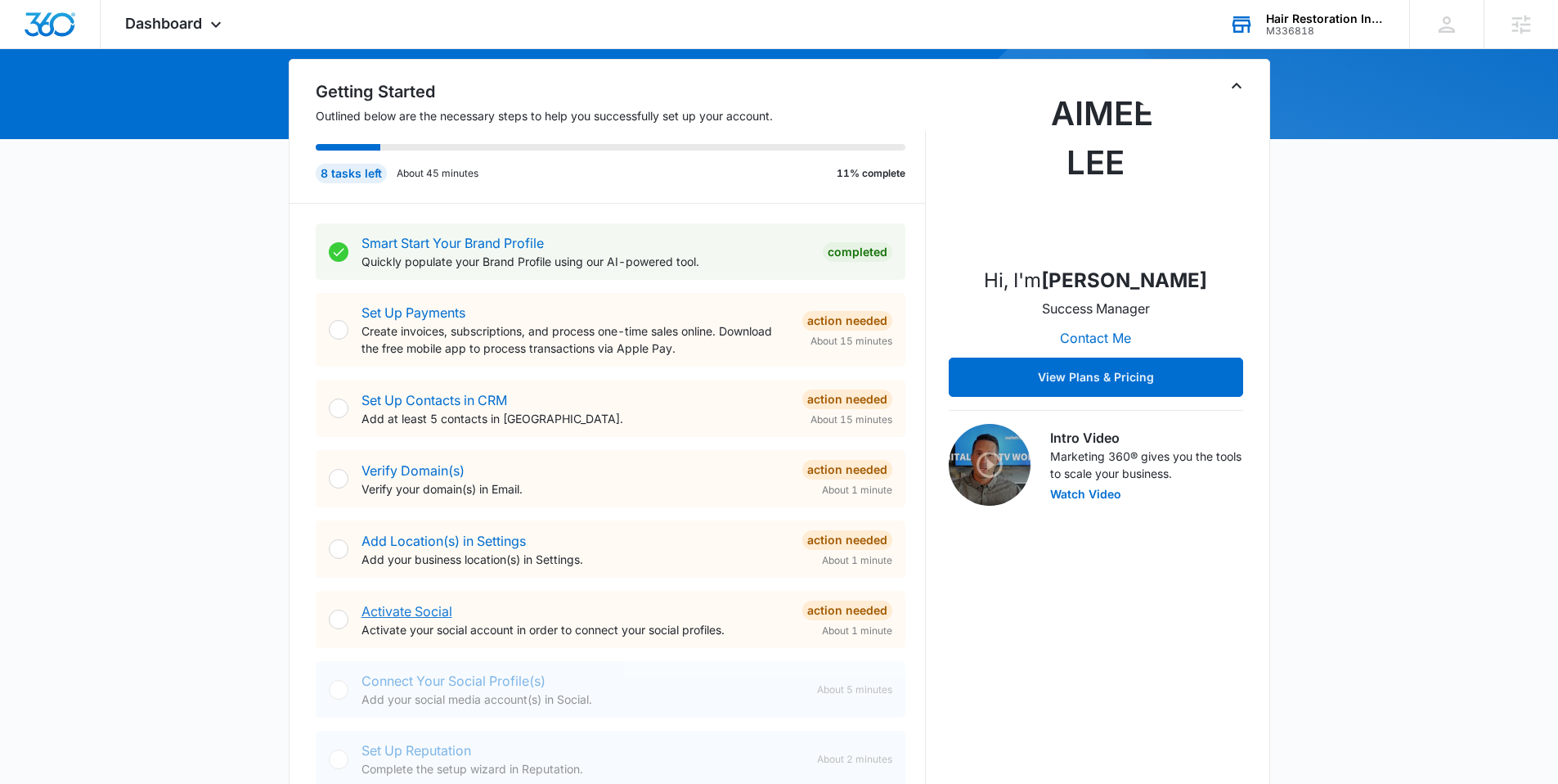
click at [412, 610] on link "Activate Social" at bounding box center [406, 611] width 91 height 17
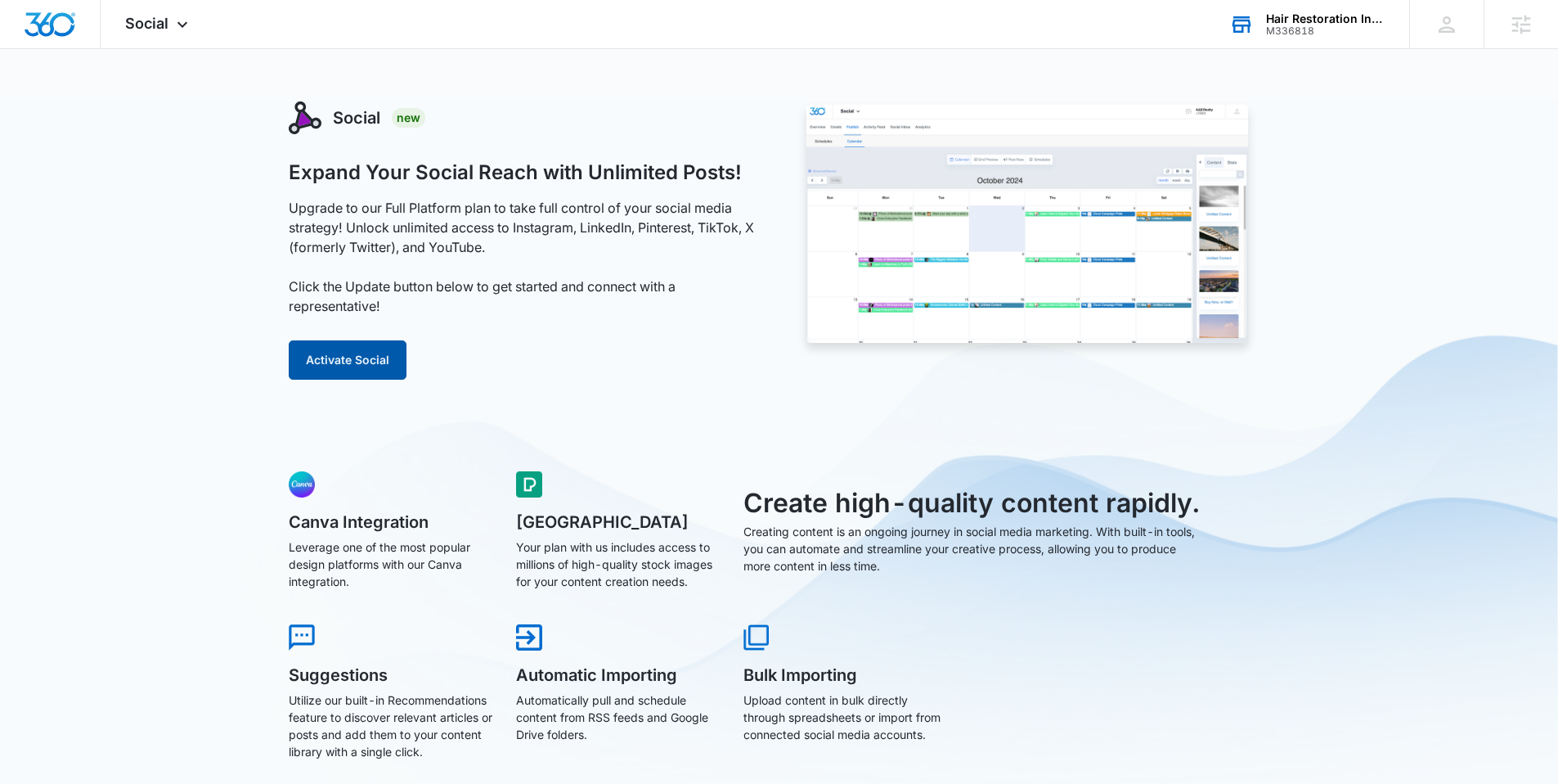
click at [325, 347] on button "Activate Social" at bounding box center [347, 359] width 118 height 40
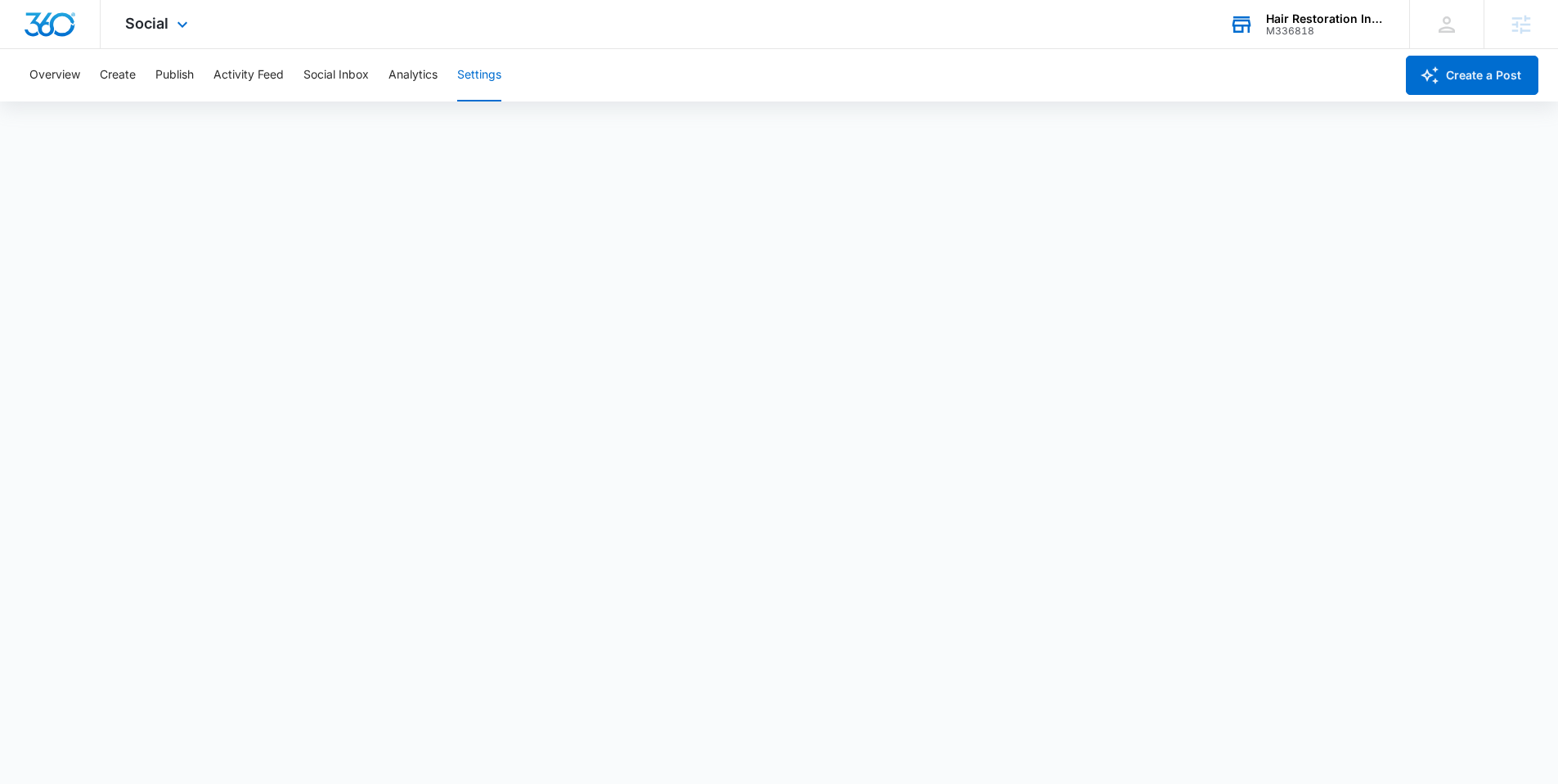
click at [48, 25] on img "Dashboard" at bounding box center [50, 24] width 52 height 25
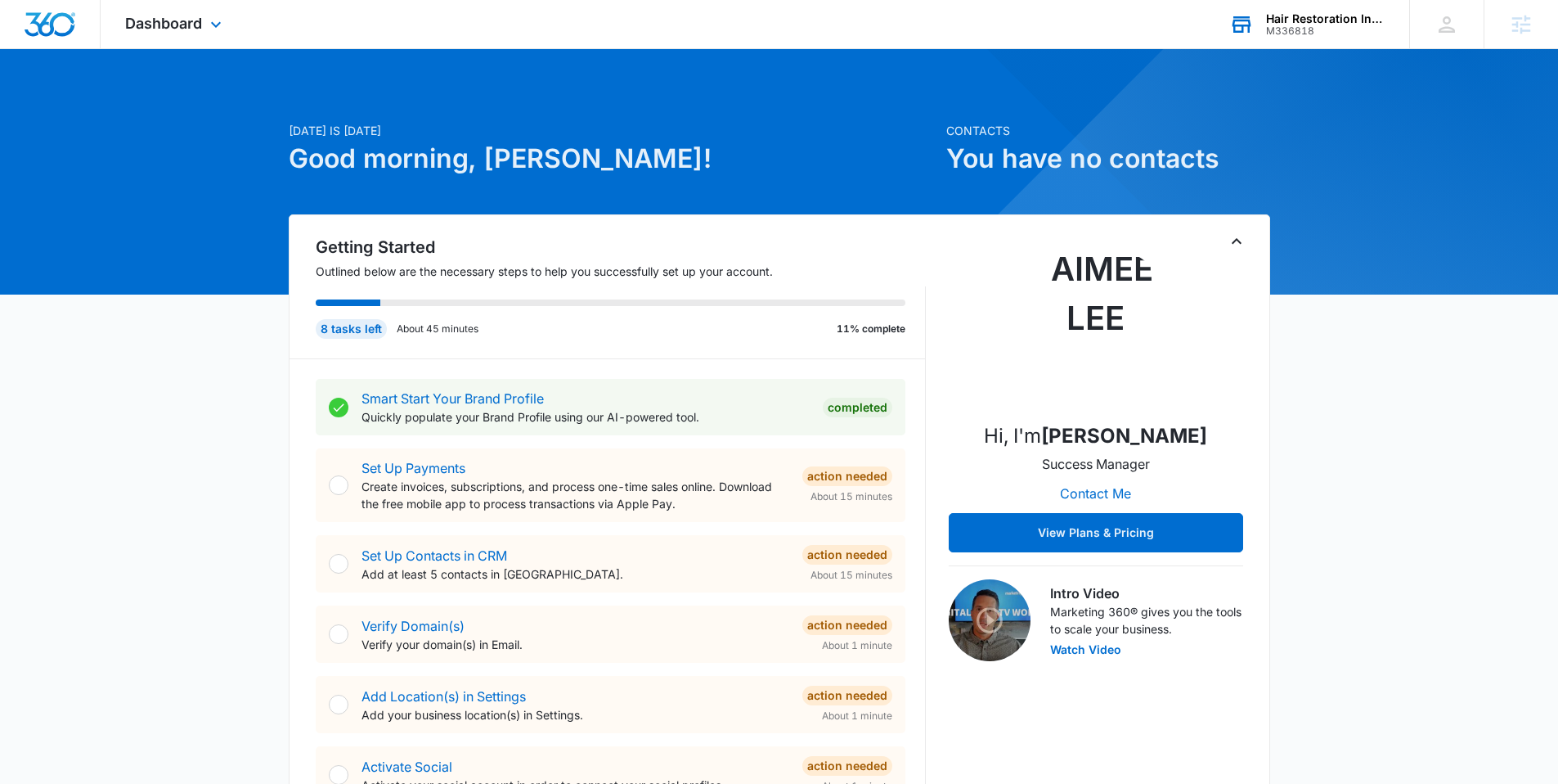
click at [215, 34] on div "Dashboard Apps Reputation Websites Forms CRM Email Social Shop Content Ads Inte…" at bounding box center [175, 24] width 150 height 49
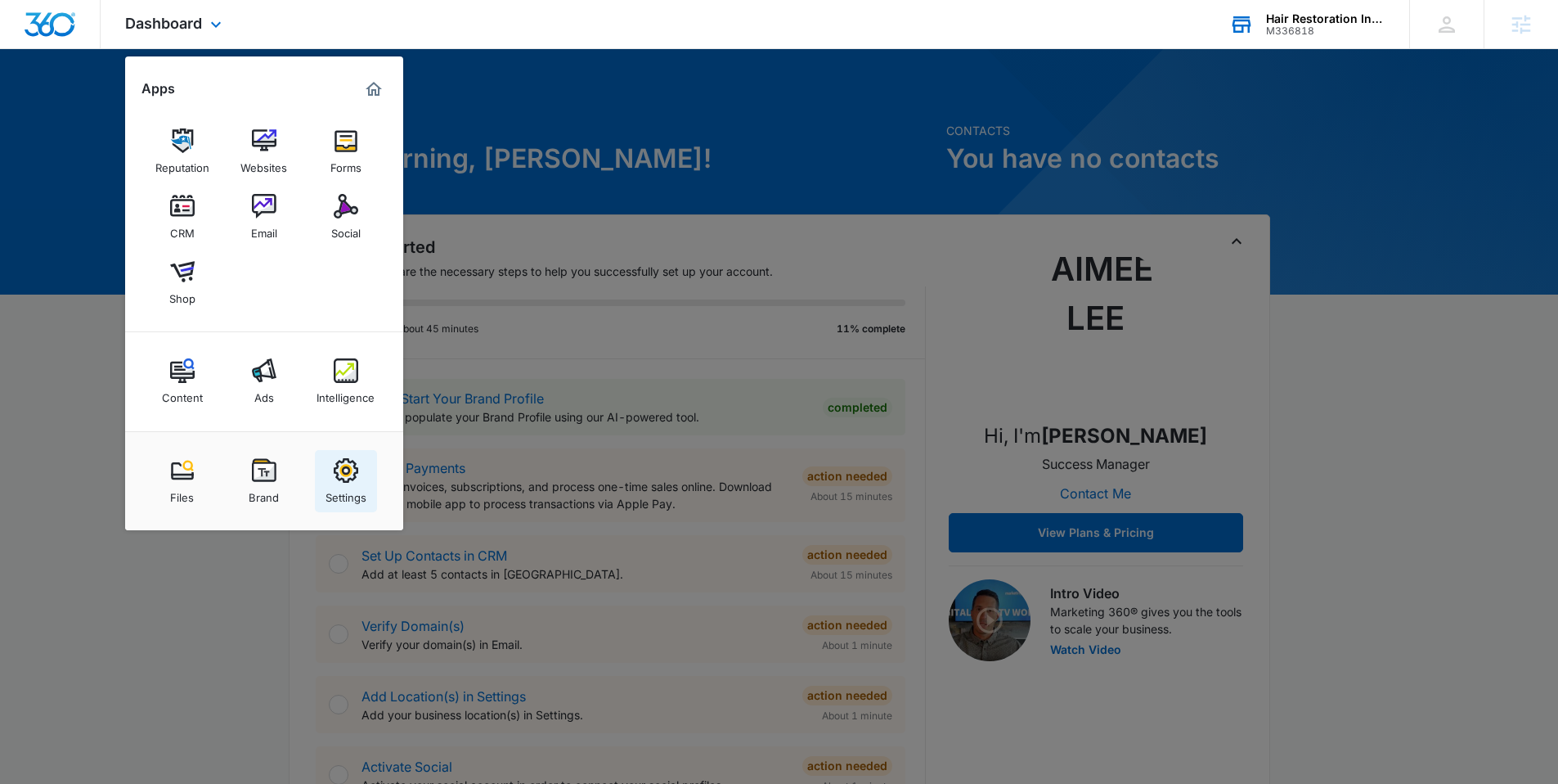
click at [365, 499] on div "Settings" at bounding box center [346, 493] width 40 height 21
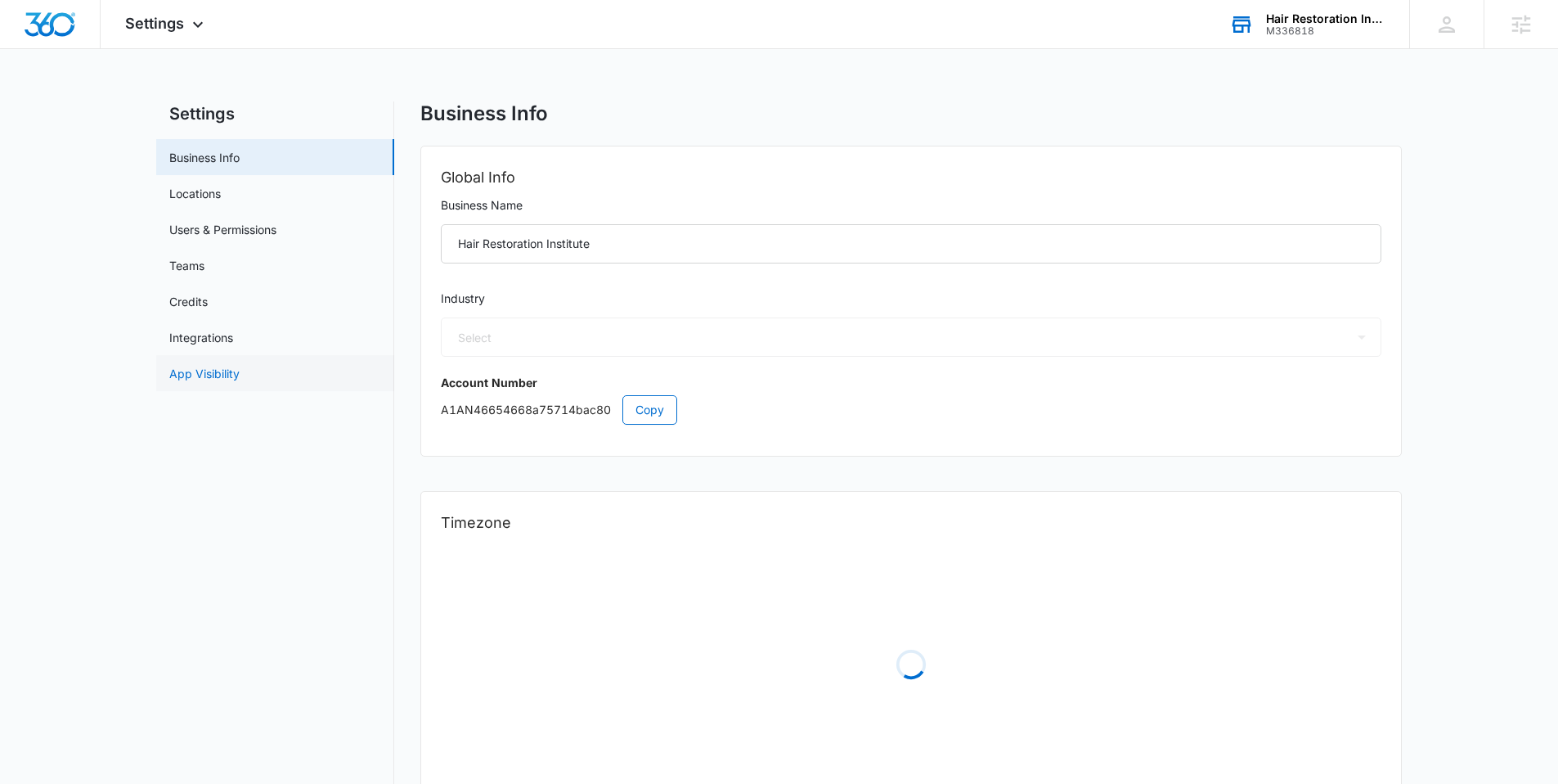
select select "13"
select select "US"
select select "America/Denver"
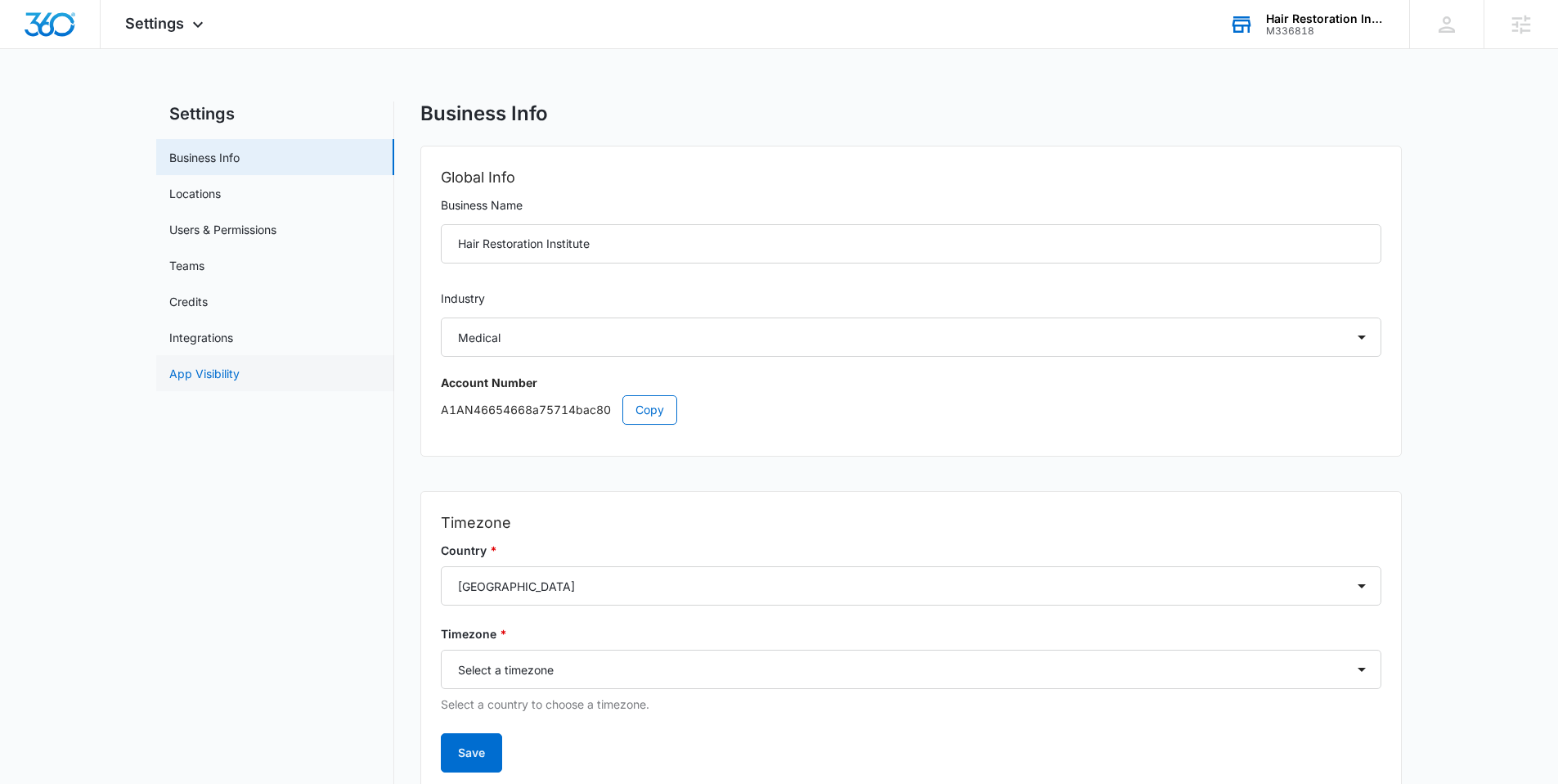
click at [227, 370] on link "App Visibility" at bounding box center [204, 373] width 71 height 17
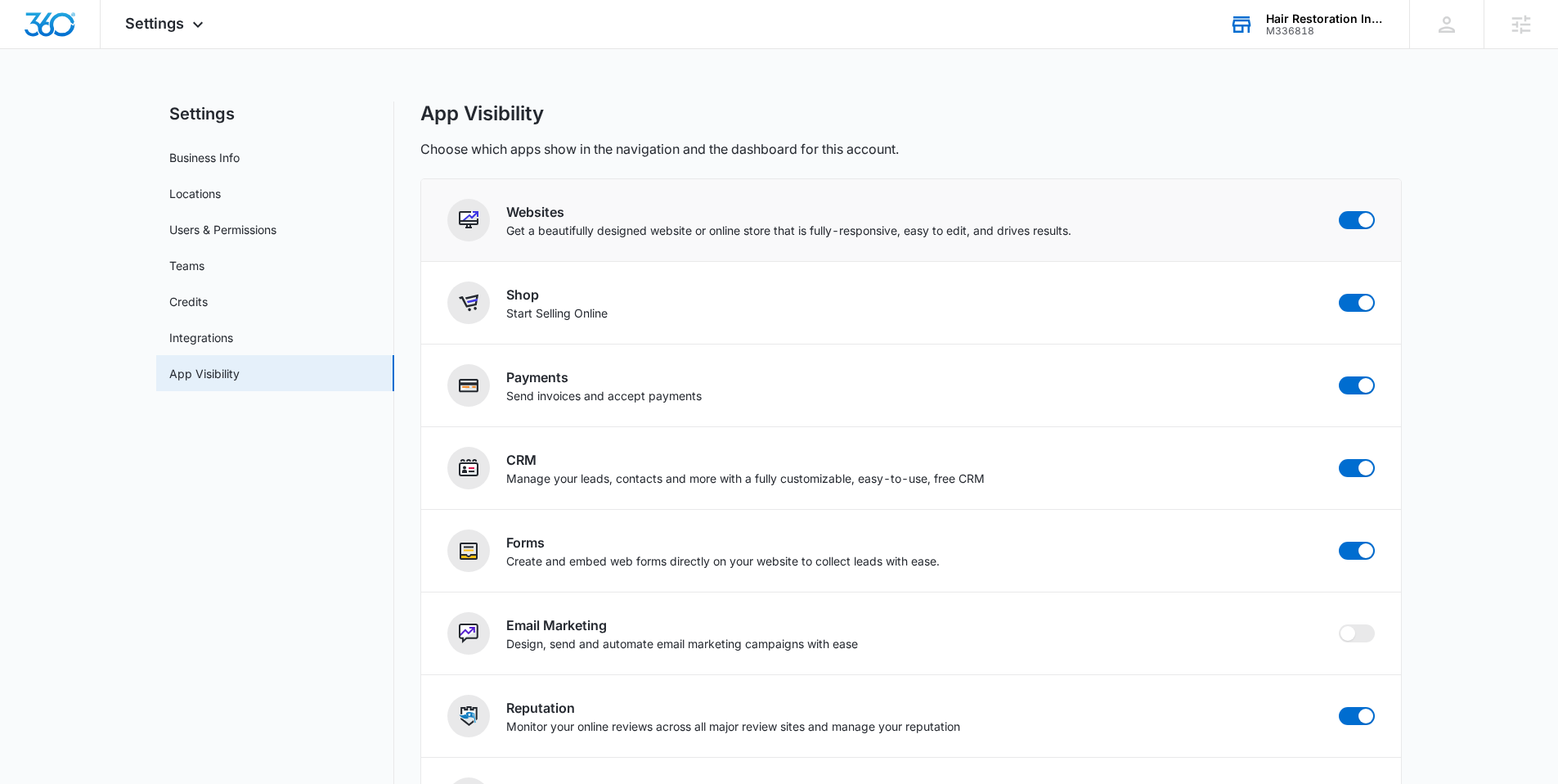
click at [1364, 208] on div "Websites Get a beautifully designed website or online store that is fully-respo…" at bounding box center [911, 220] width 927 height 42
click at [1365, 224] on span at bounding box center [1366, 220] width 15 height 15
click at [1339, 211] on input "checkbox" at bounding box center [1338, 210] width 1 height 1
checkbox input "false"
click at [1359, 305] on span at bounding box center [1357, 303] width 36 height 18
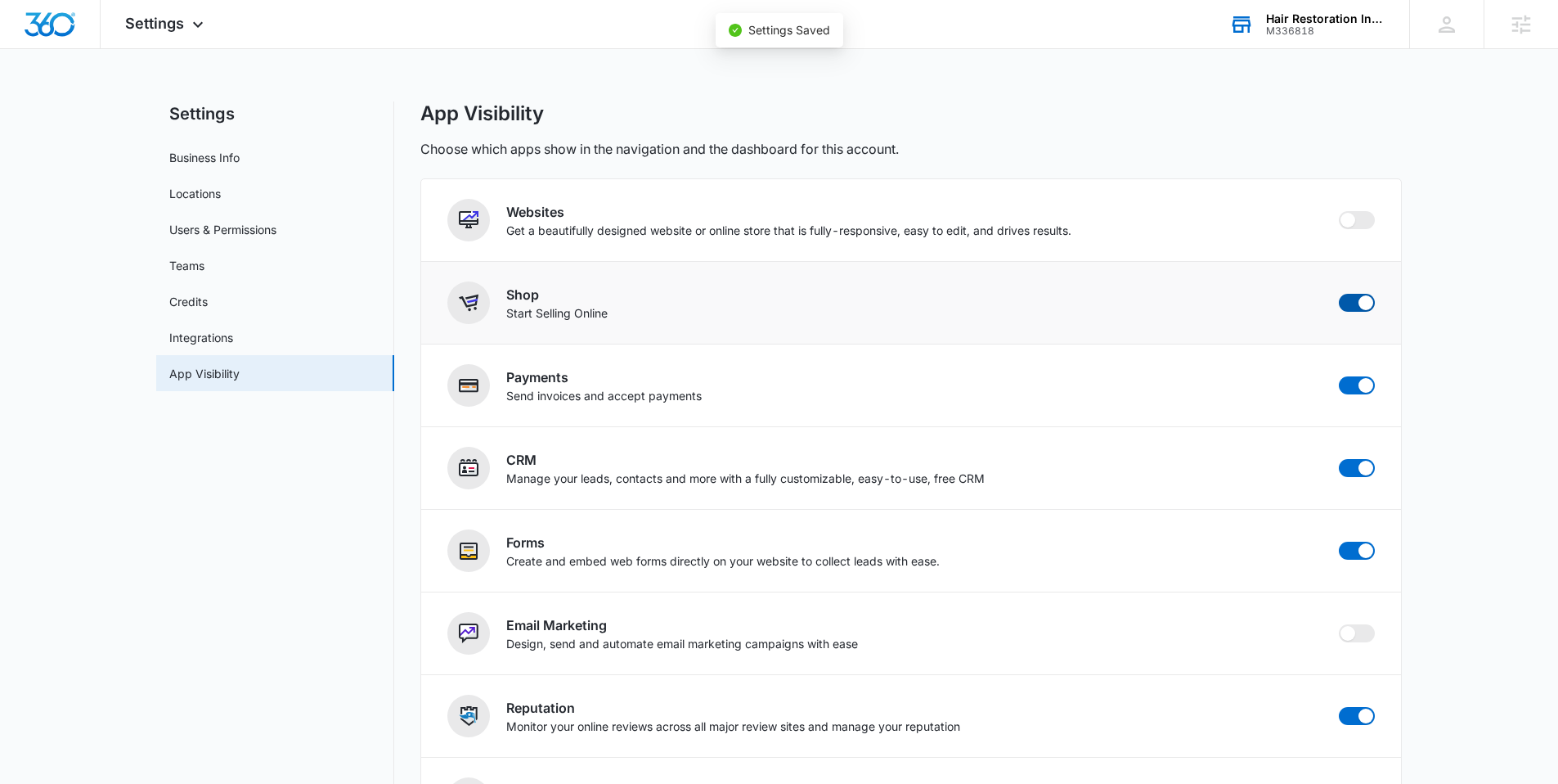
click at [1339, 294] on input "checkbox" at bounding box center [1338, 293] width 1 height 1
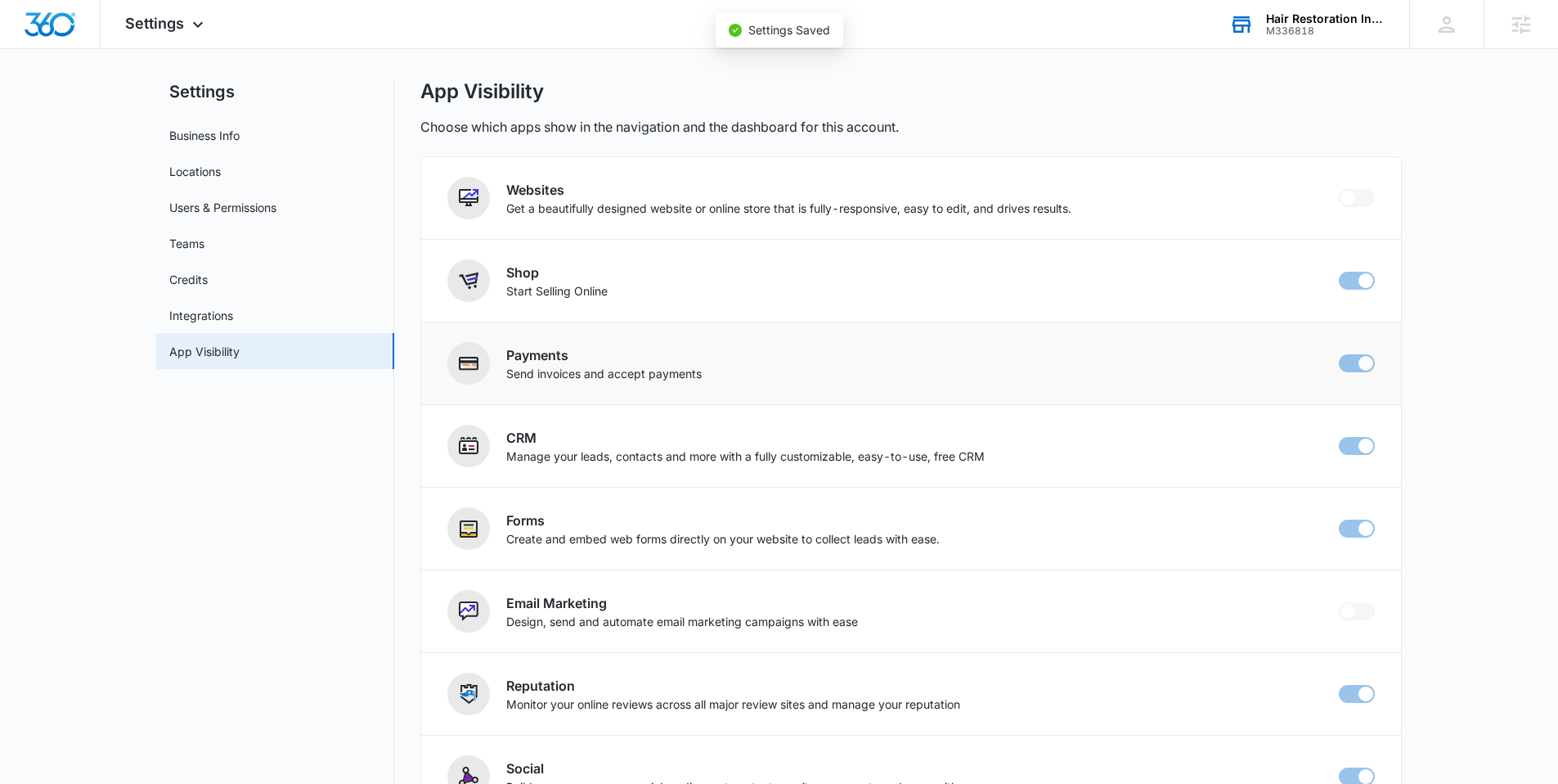
checkbox input "false"
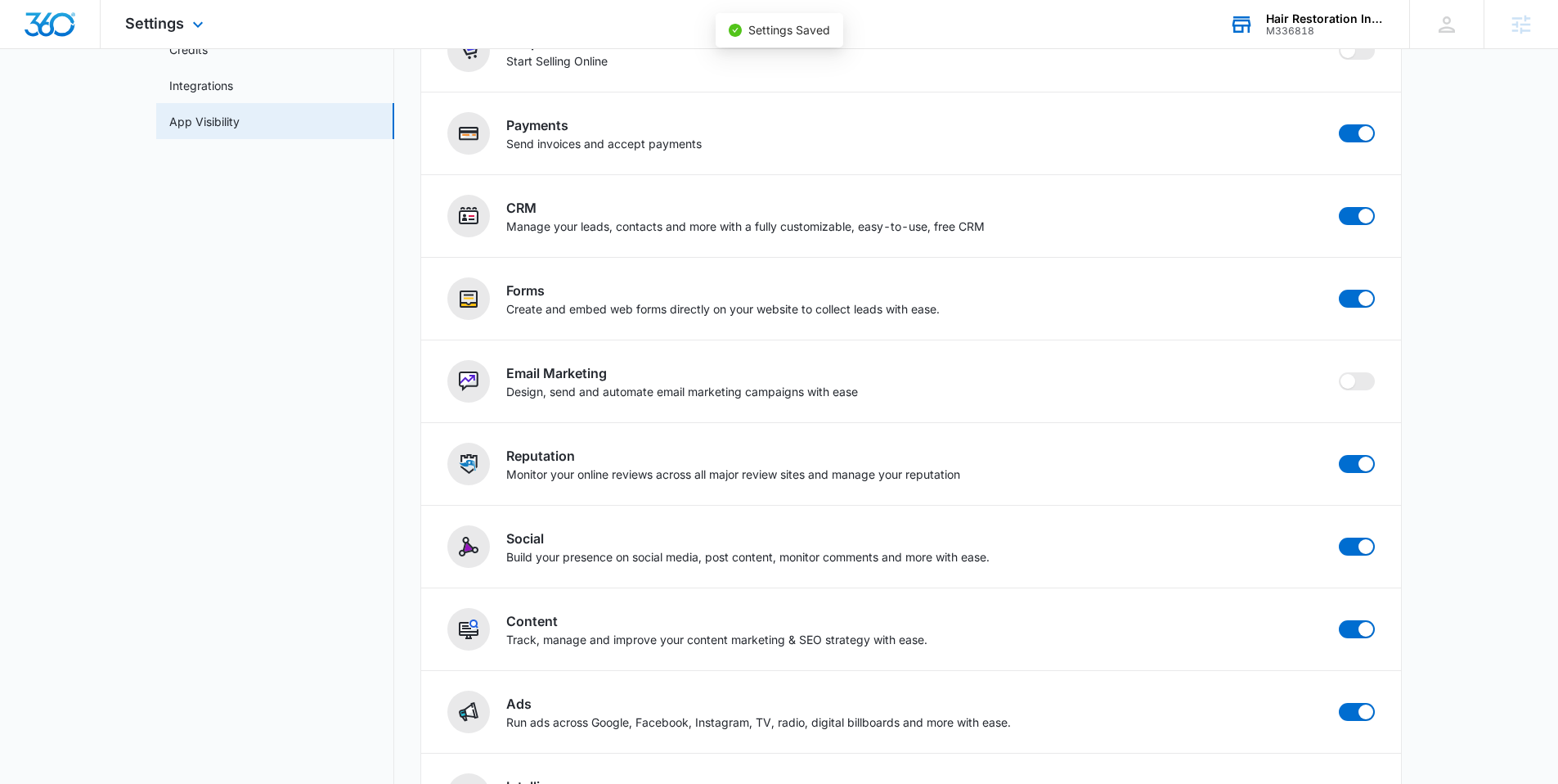
scroll to position [187, 0]
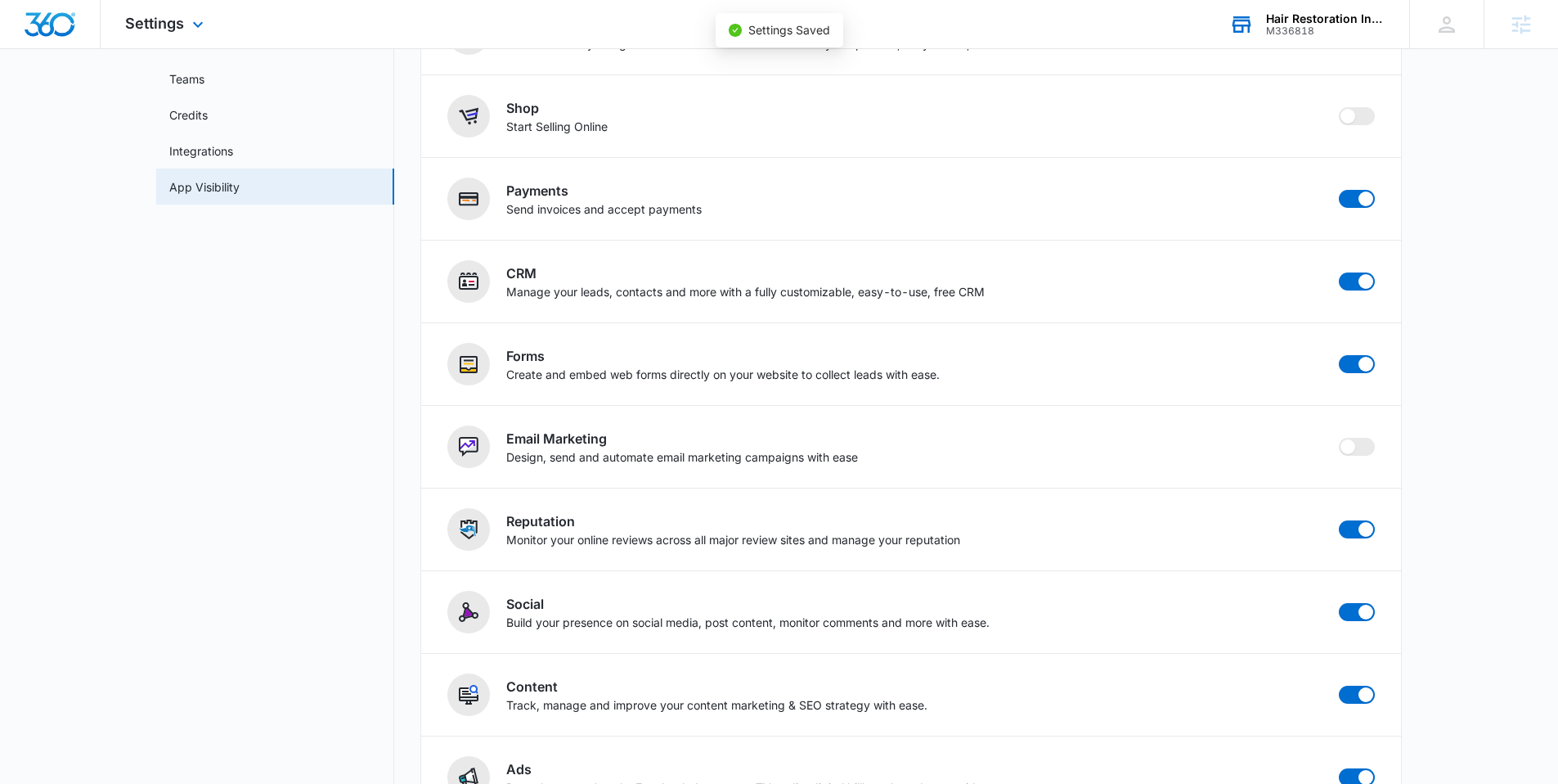
click at [57, 26] on img "Dashboard" at bounding box center [50, 24] width 52 height 25
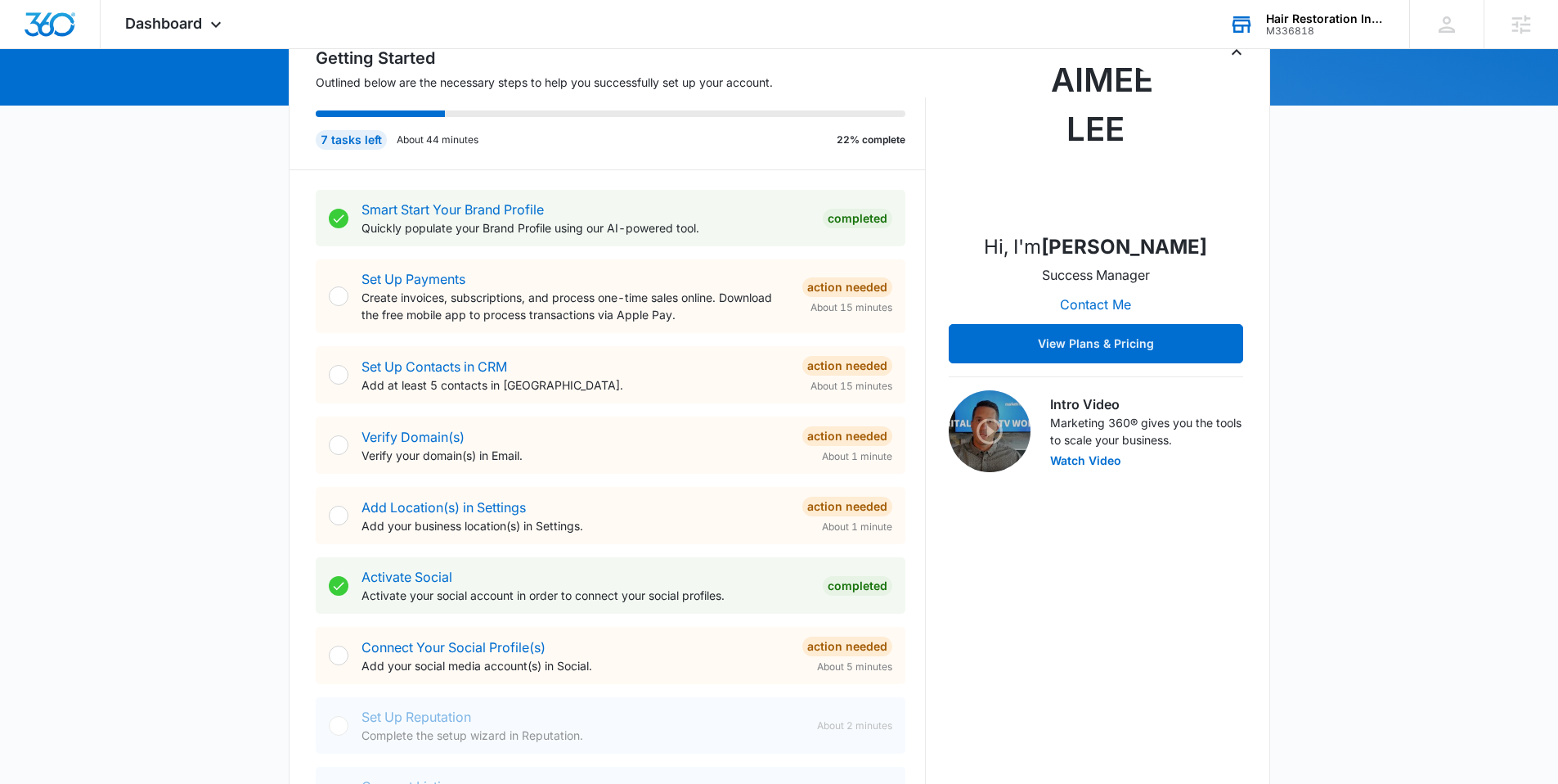
scroll to position [171, 0]
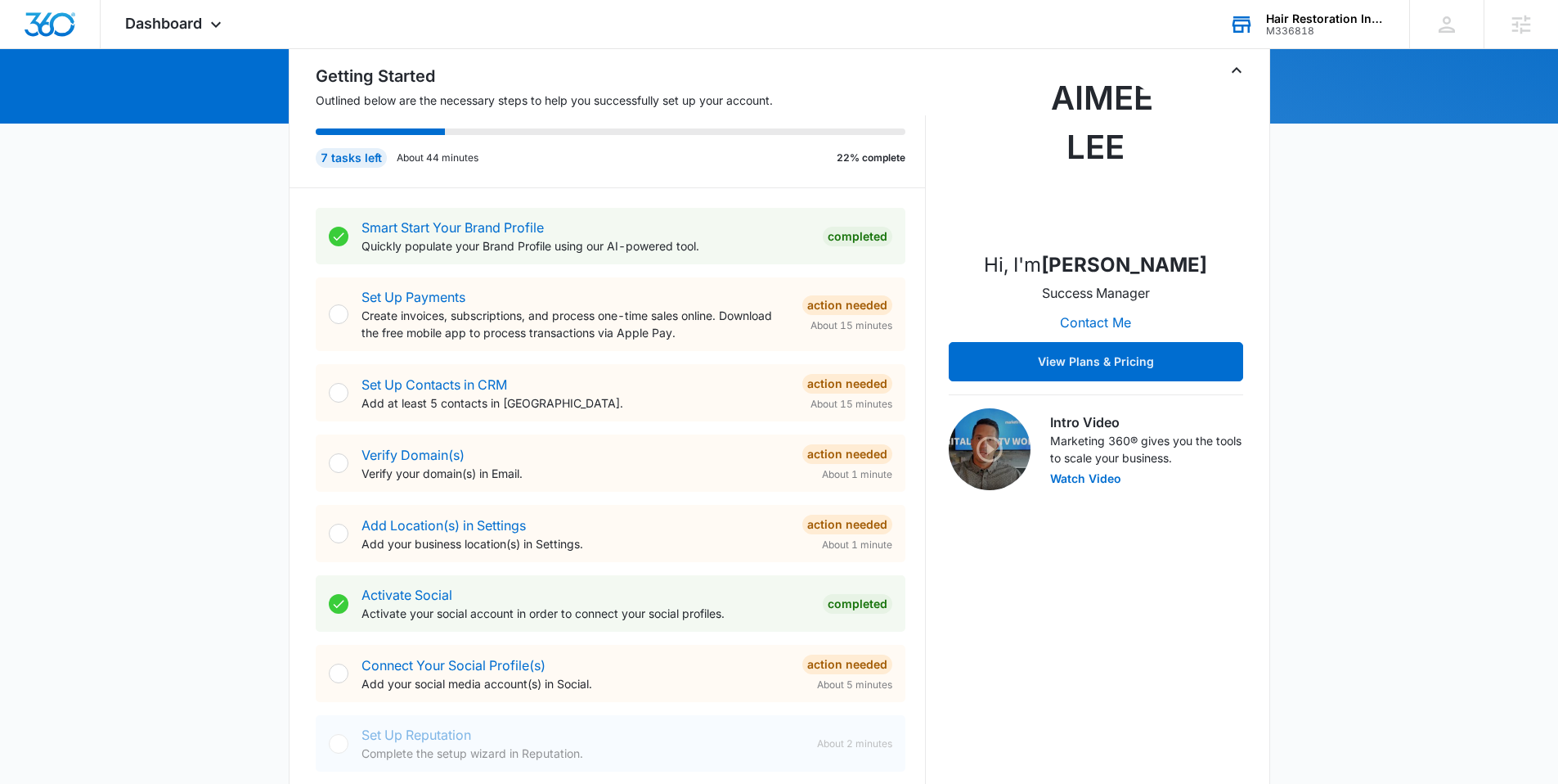
click at [1292, 27] on div "M336818" at bounding box center [1326, 31] width 119 height 11
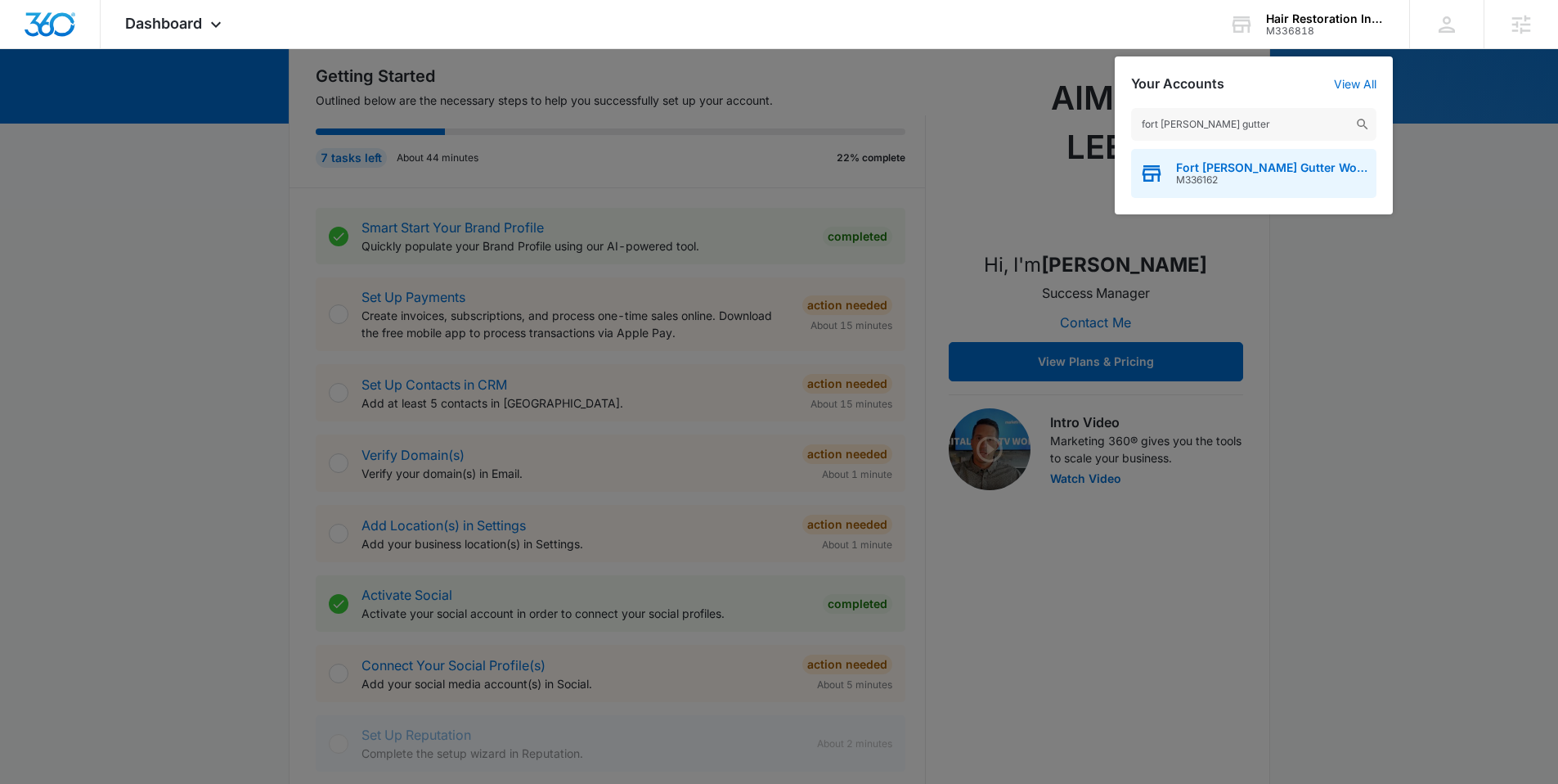
type input "fort smith gutter"
click at [1194, 153] on div "Fort Smith Gutter Works, LLC M336162" at bounding box center [1254, 173] width 245 height 49
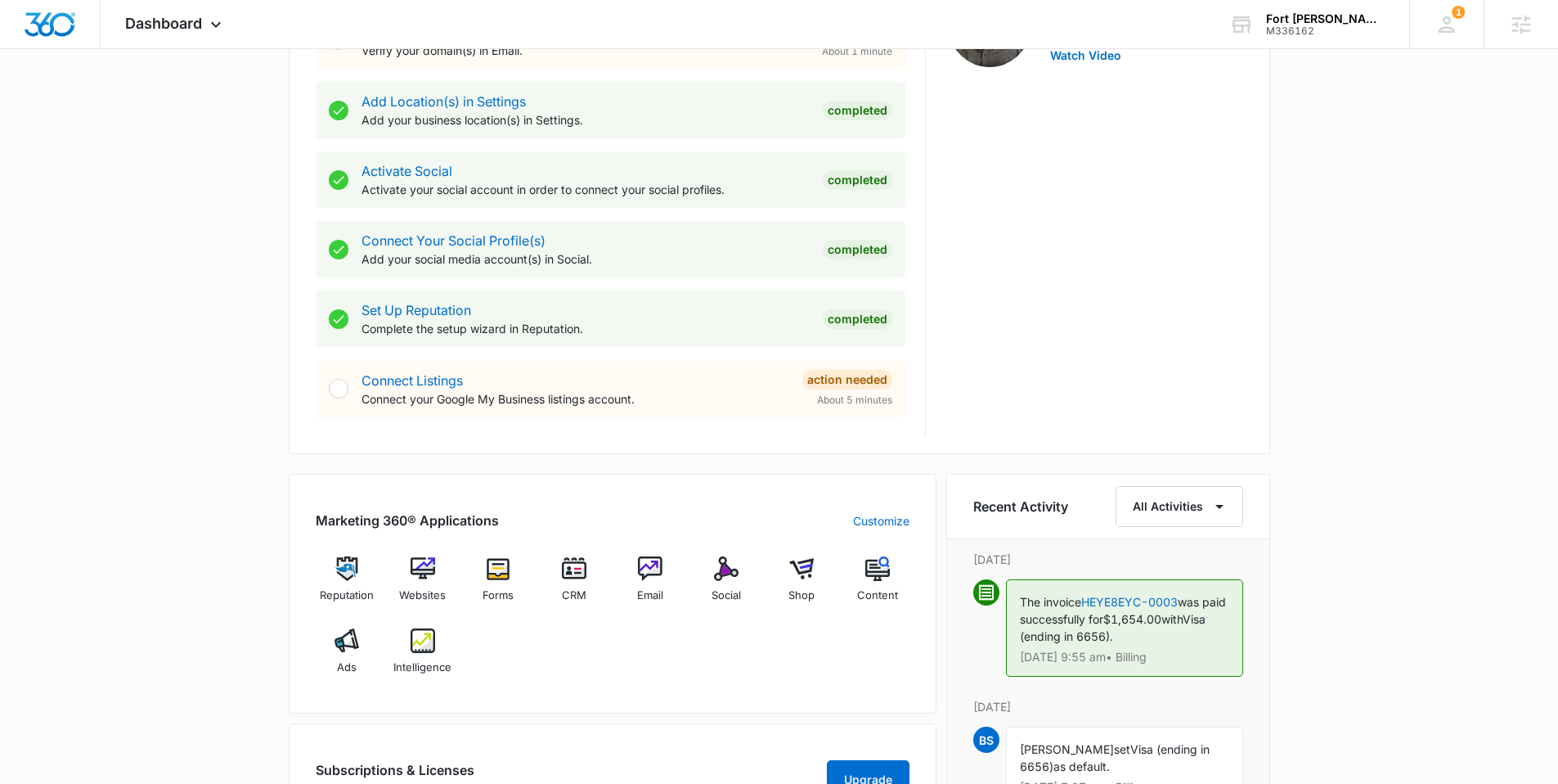
scroll to position [597, 0]
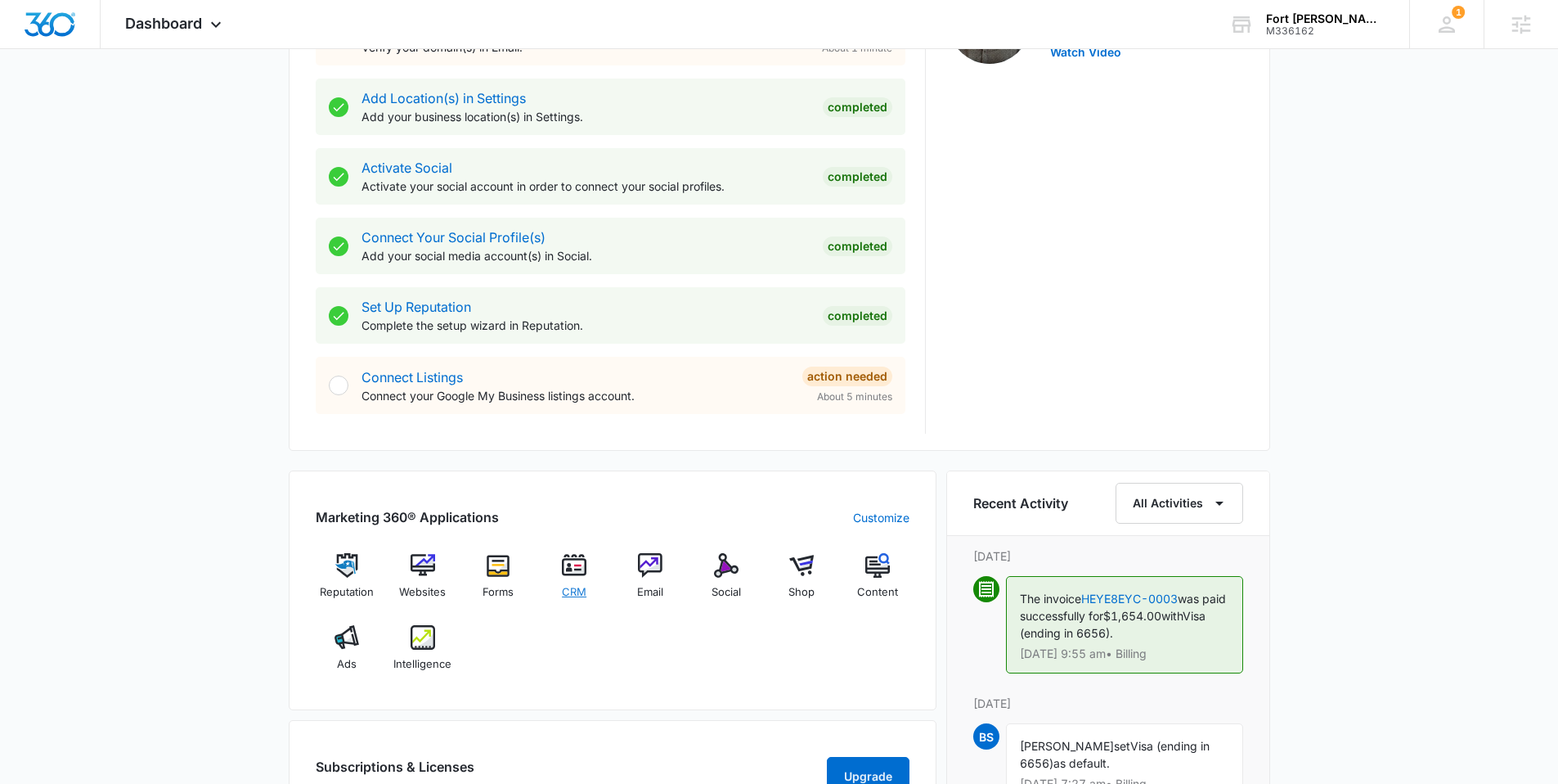
click at [571, 562] on img at bounding box center [574, 565] width 25 height 25
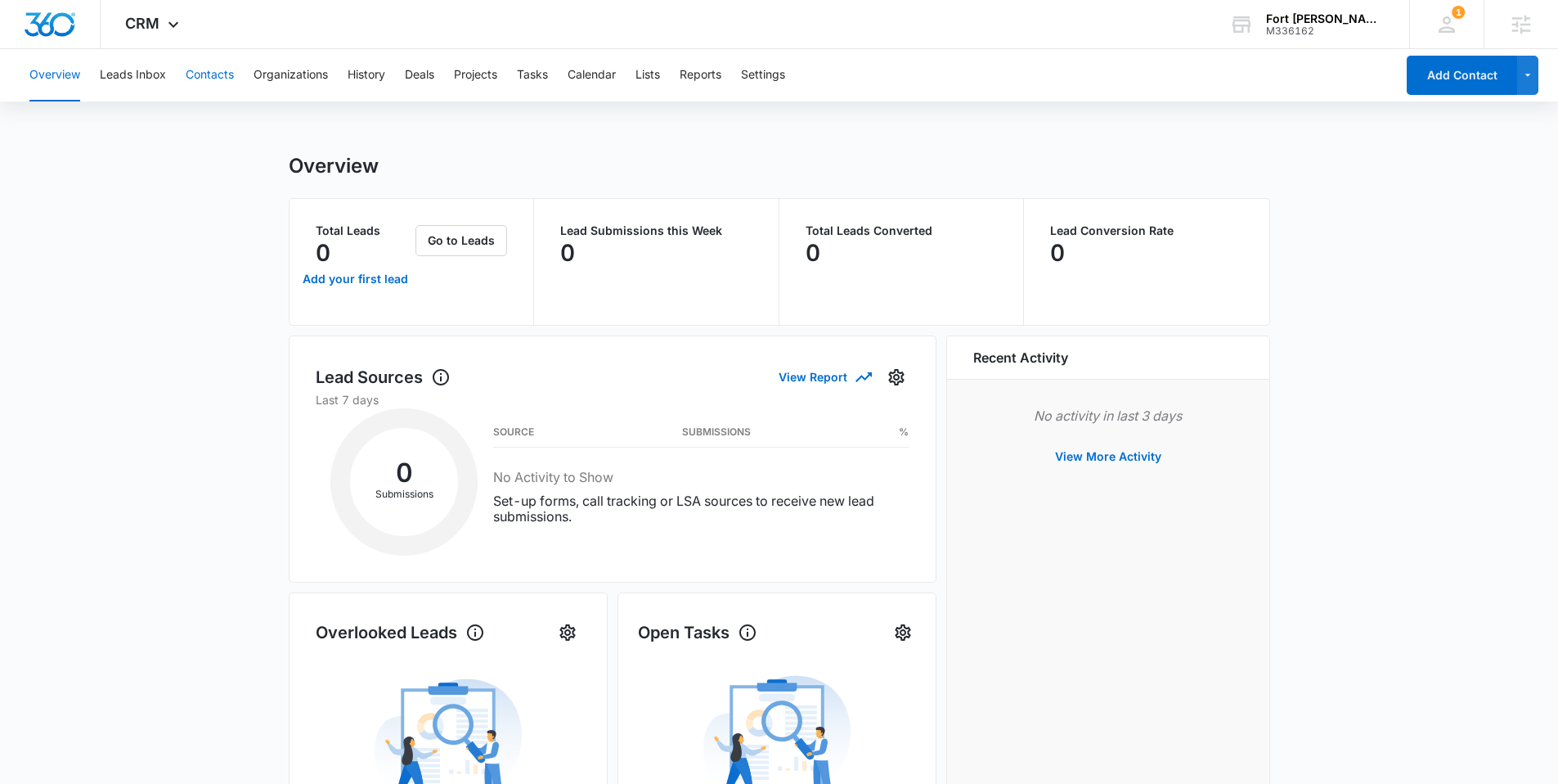
click at [214, 71] on button "Contacts" at bounding box center [210, 74] width 49 height 52
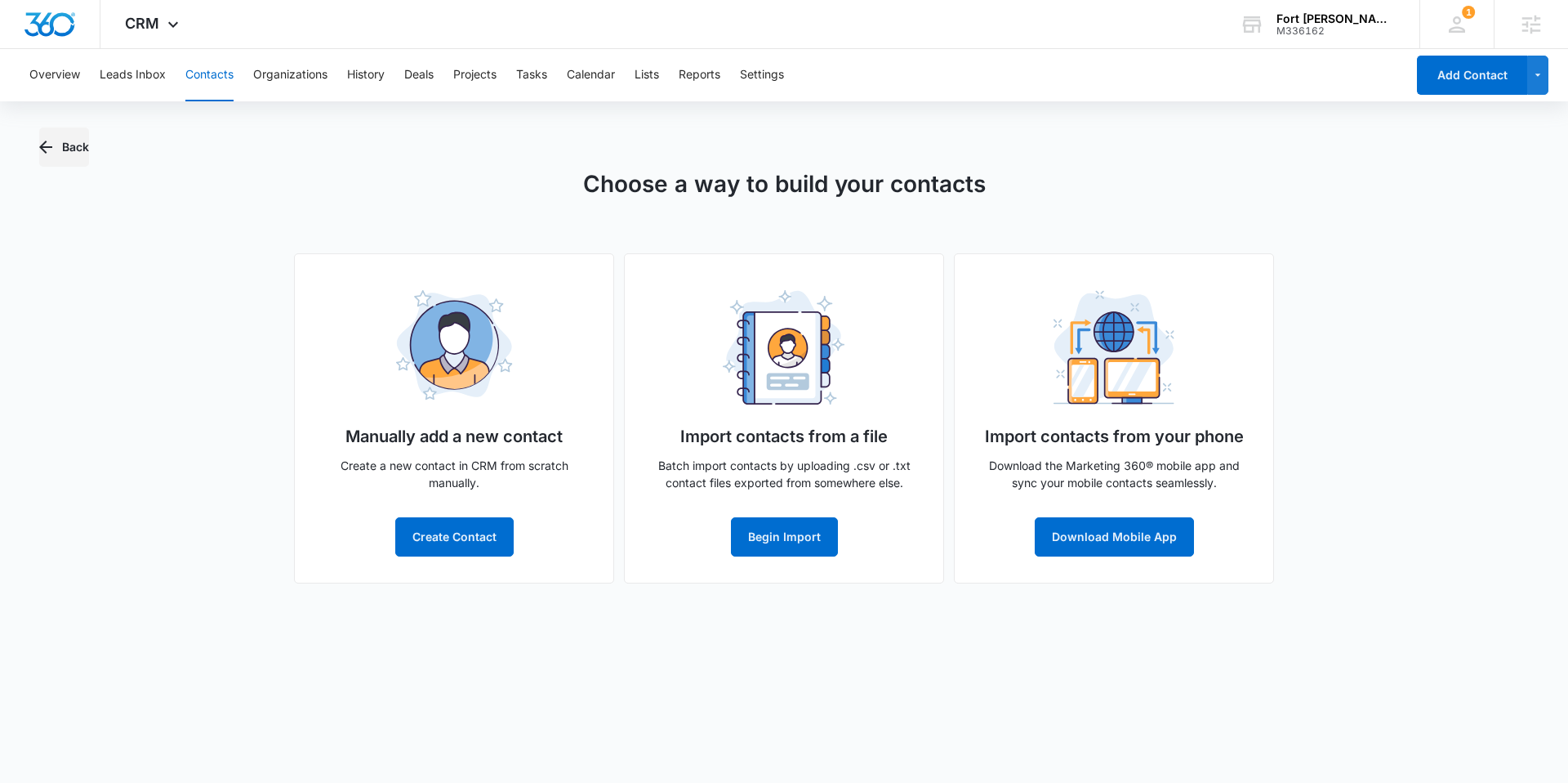
click at [68, 150] on button "Back" at bounding box center [64, 147] width 50 height 39
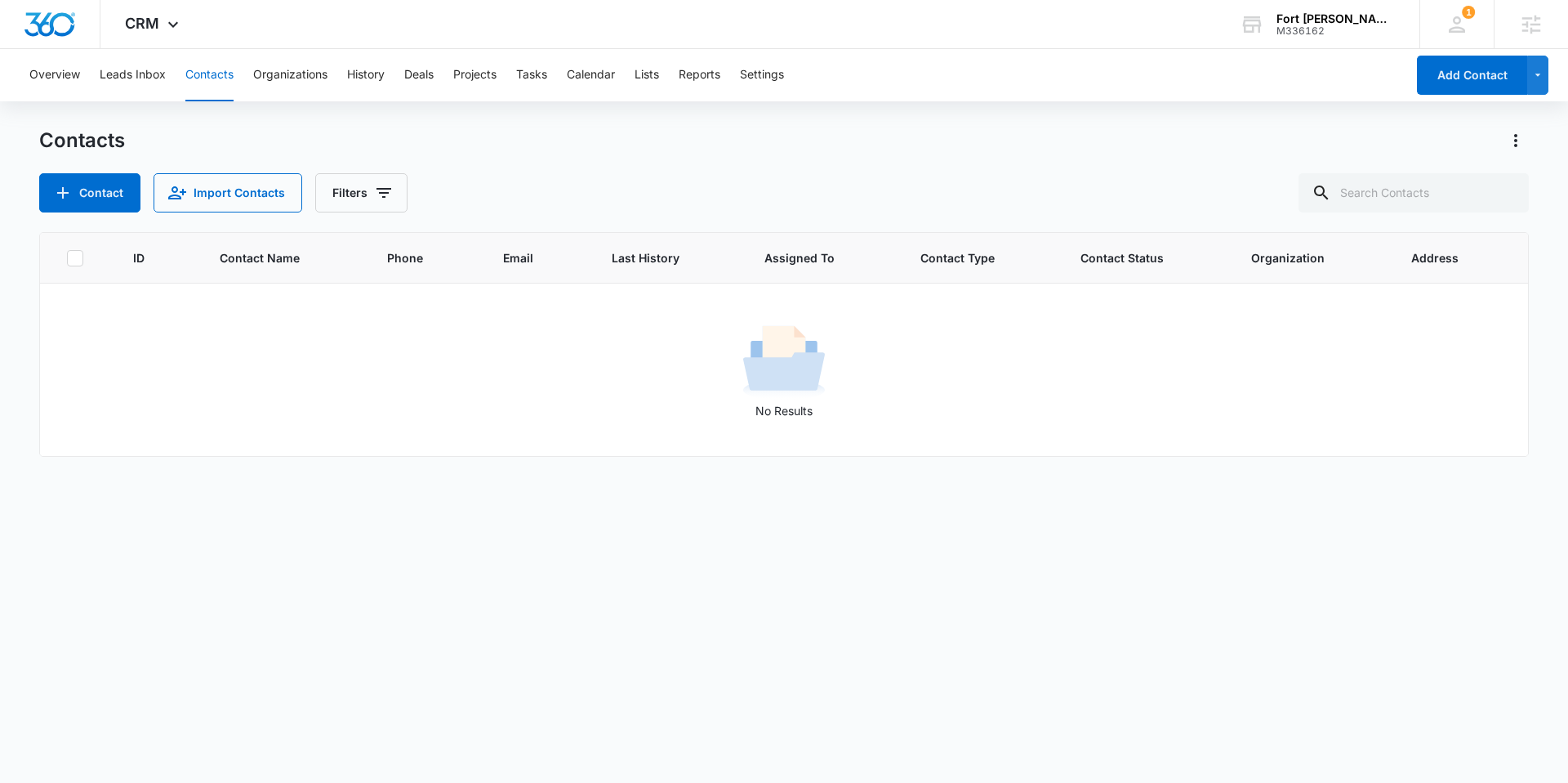
click at [331, 140] on div "Contacts" at bounding box center [784, 140] width 1489 height 26
click at [78, 84] on button "Overview" at bounding box center [54, 74] width 50 height 52
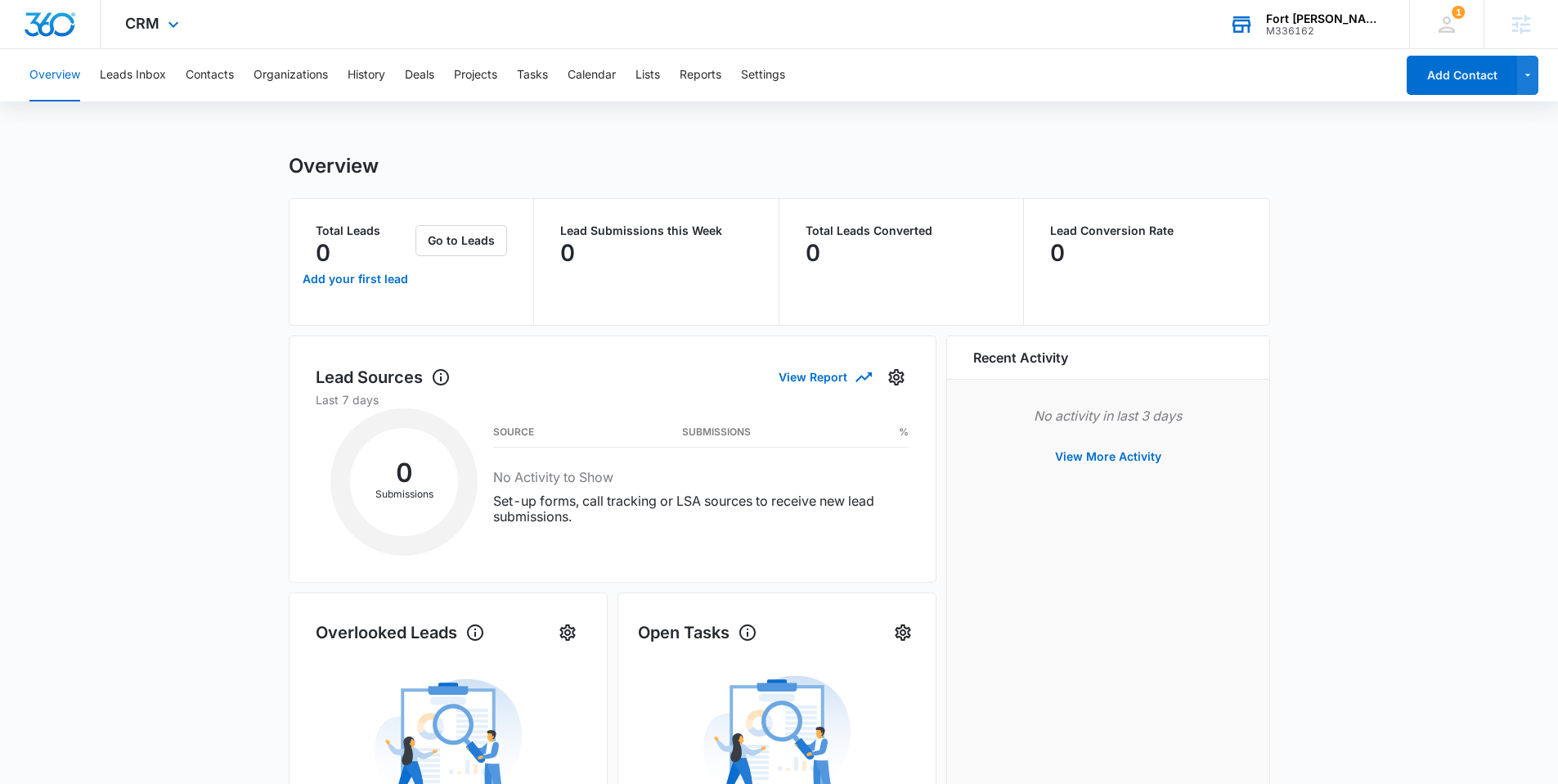
click at [1290, 24] on div "Fort Smith Gutter Works, LLC" at bounding box center [1326, 18] width 119 height 13
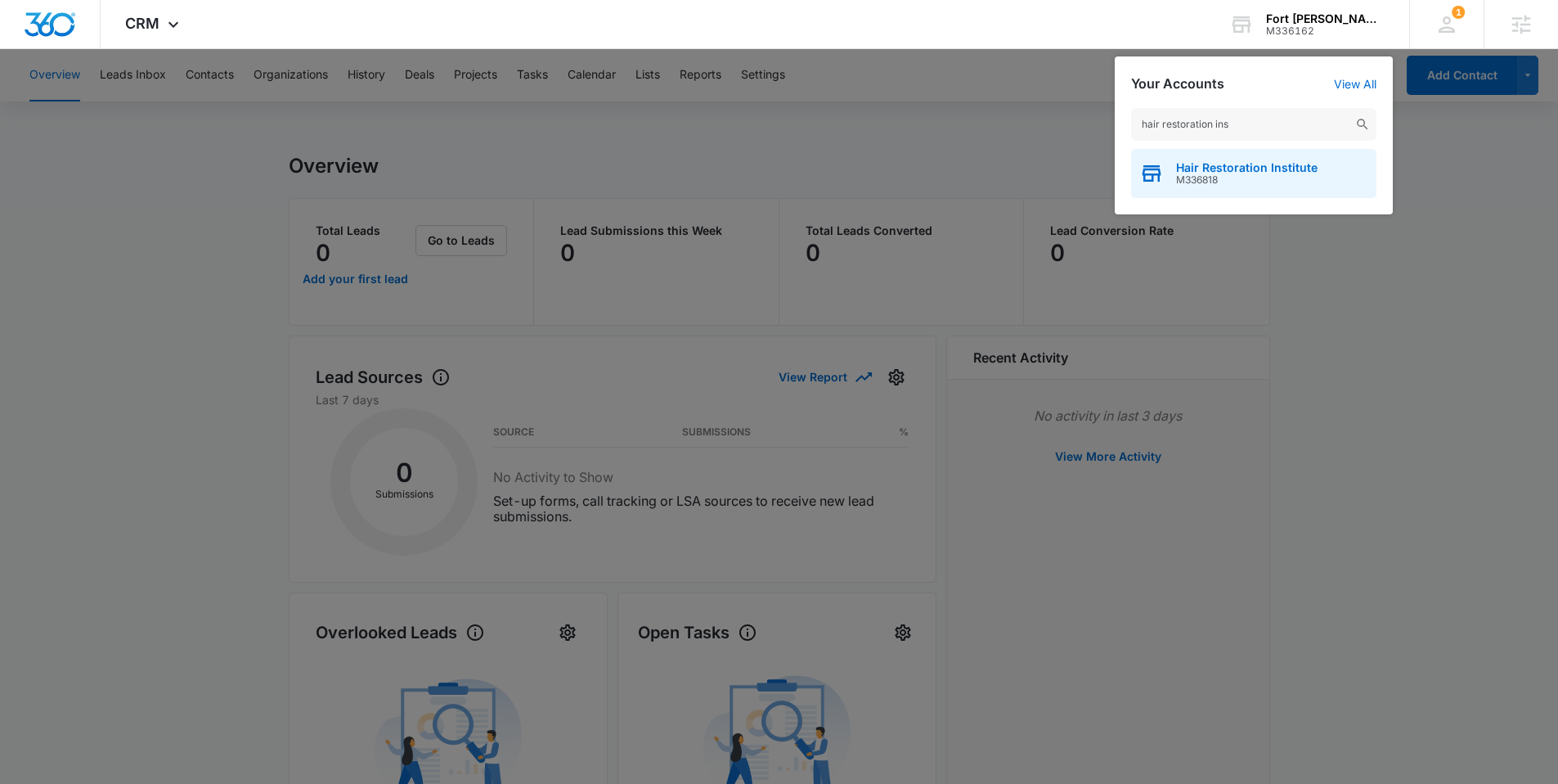
type input "hair restoration ins"
click at [1211, 172] on span "Hair Restoration Institute" at bounding box center [1247, 167] width 142 height 13
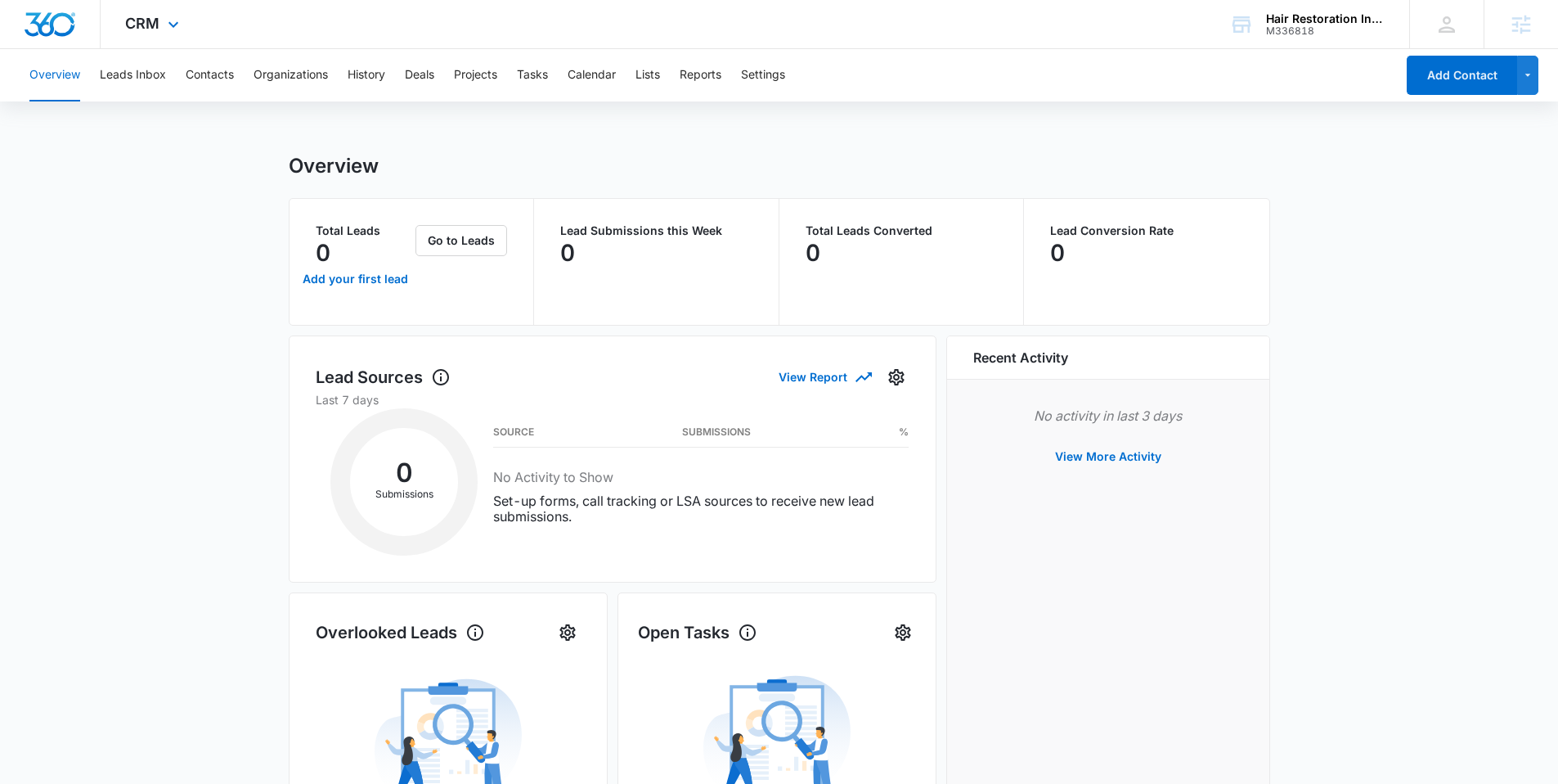
click at [51, 33] on img "Dashboard" at bounding box center [50, 24] width 52 height 25
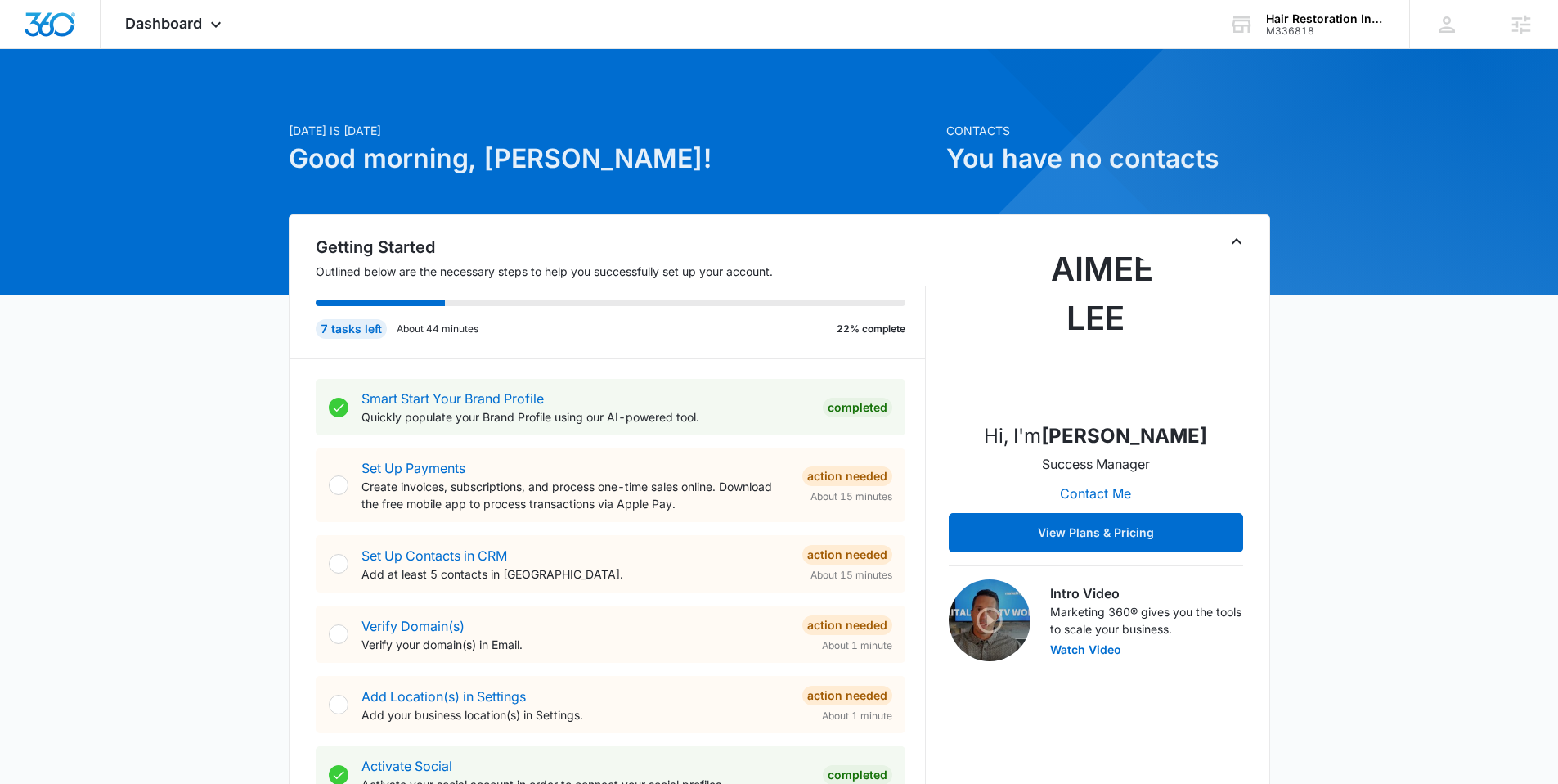
click at [193, 51] on div at bounding box center [779, 171] width 1558 height 245
click at [203, 42] on div "Dashboard Apps Reputation Forms CRM Email Social Content Ads Intelligence Files…" at bounding box center [175, 24] width 150 height 49
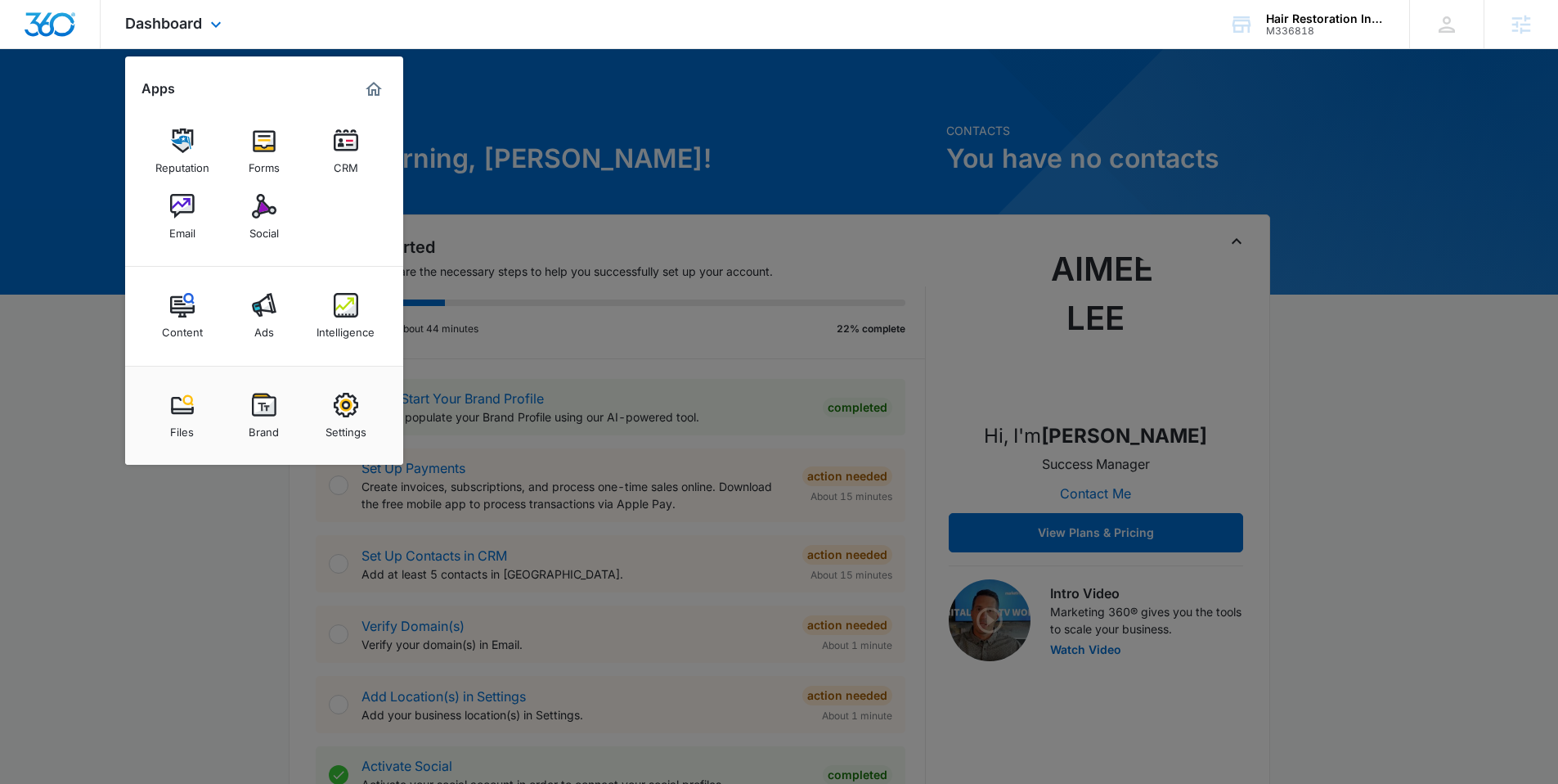
click at [260, 378] on div "Files Brand Settings" at bounding box center [264, 415] width 279 height 99
click at [261, 398] on img at bounding box center [264, 404] width 25 height 25
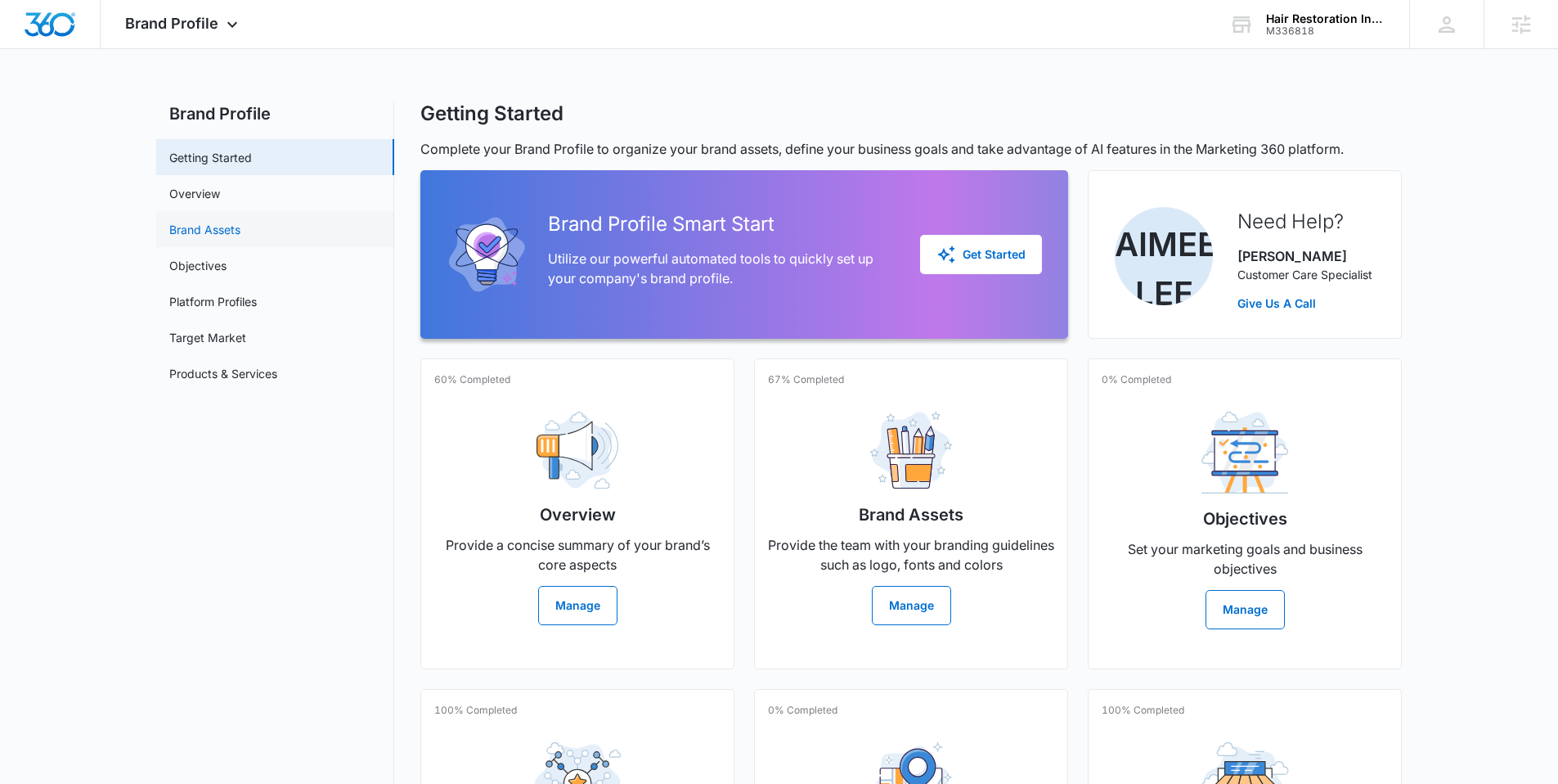
click at [233, 238] on link "Brand Assets" at bounding box center [204, 229] width 71 height 17
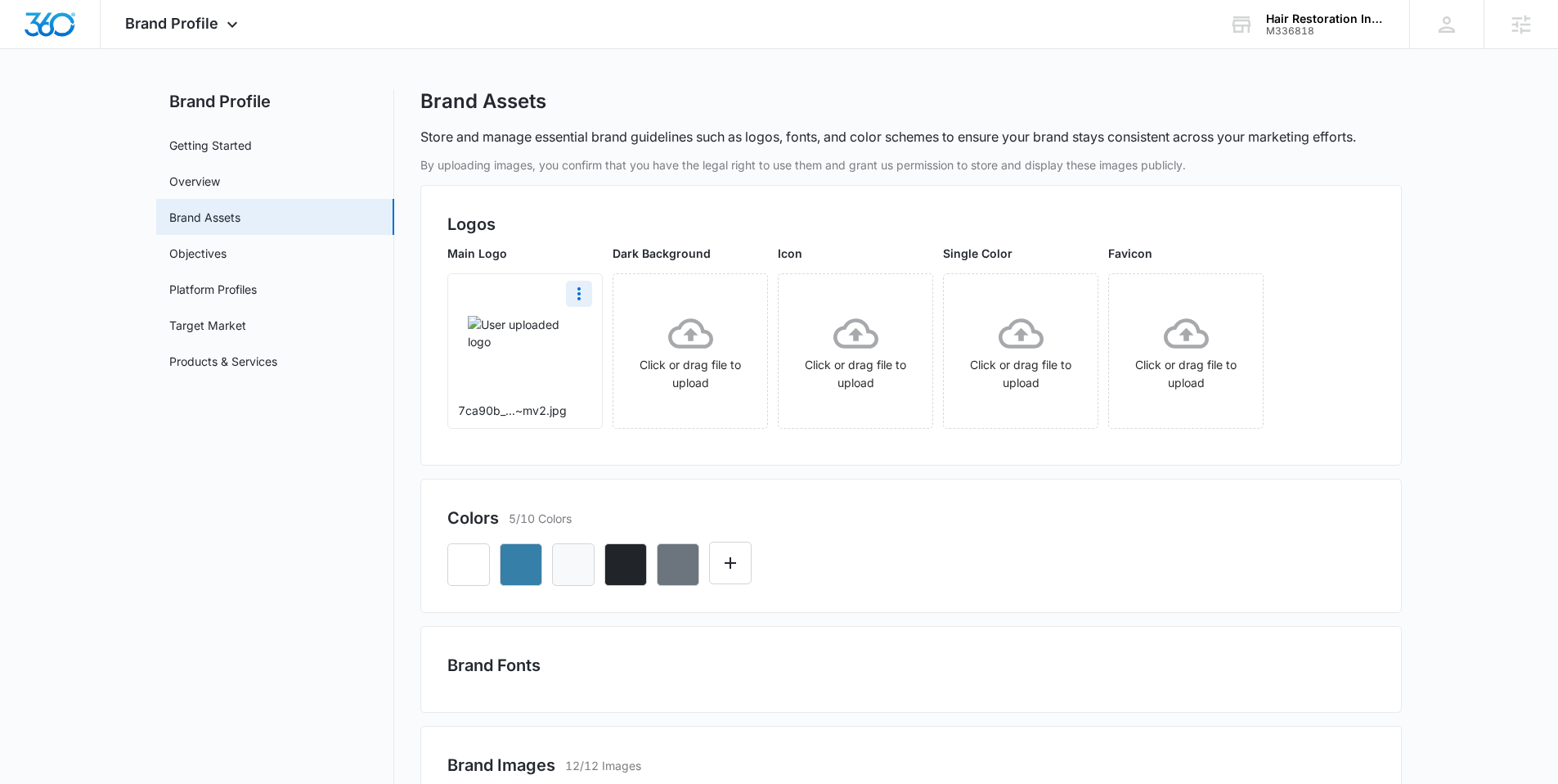
scroll to position [13, 0]
click at [575, 299] on icon "More" at bounding box center [578, 292] width 19 height 19
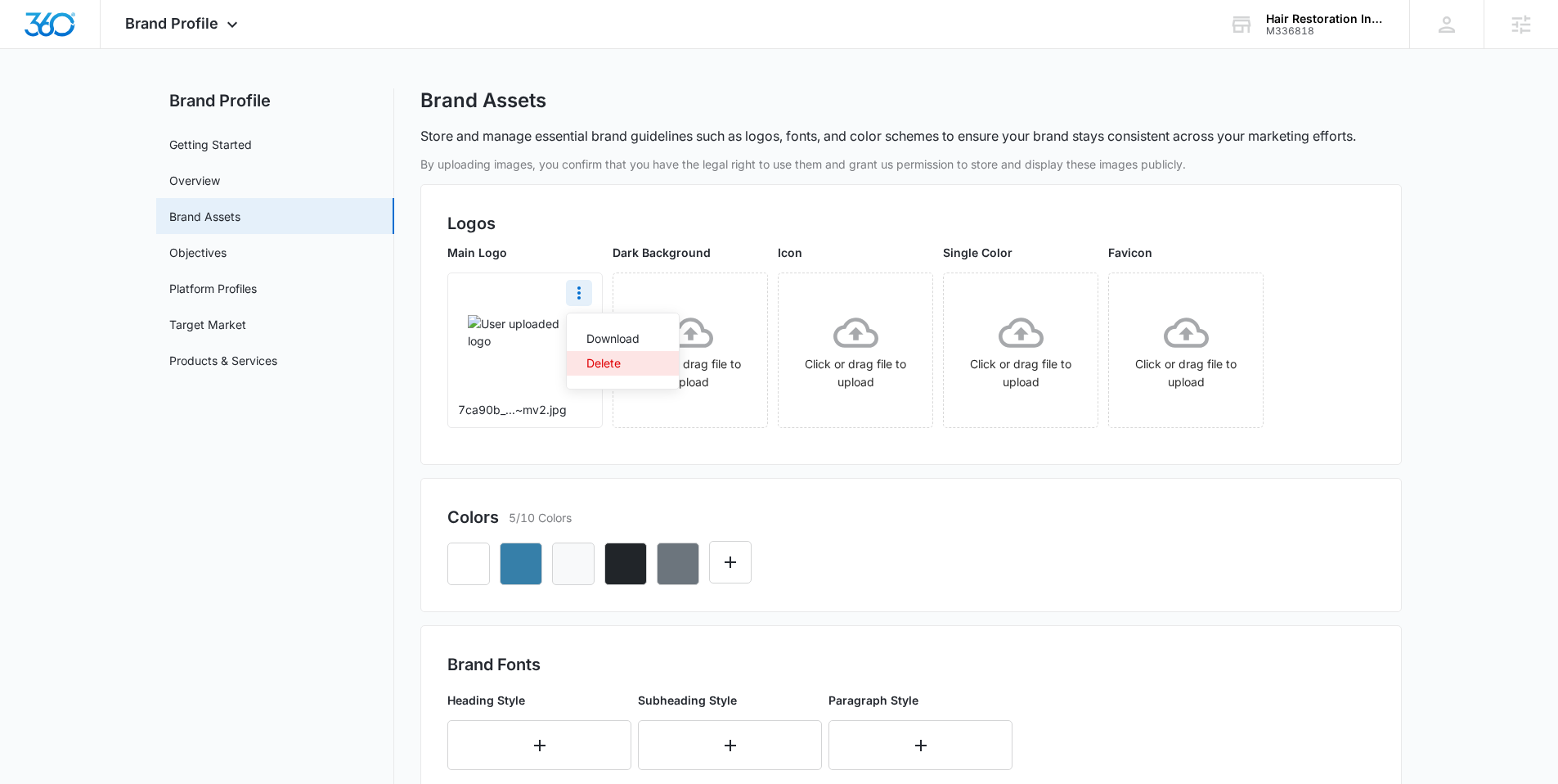
click at [613, 359] on div "Delete" at bounding box center [613, 363] width 53 height 11
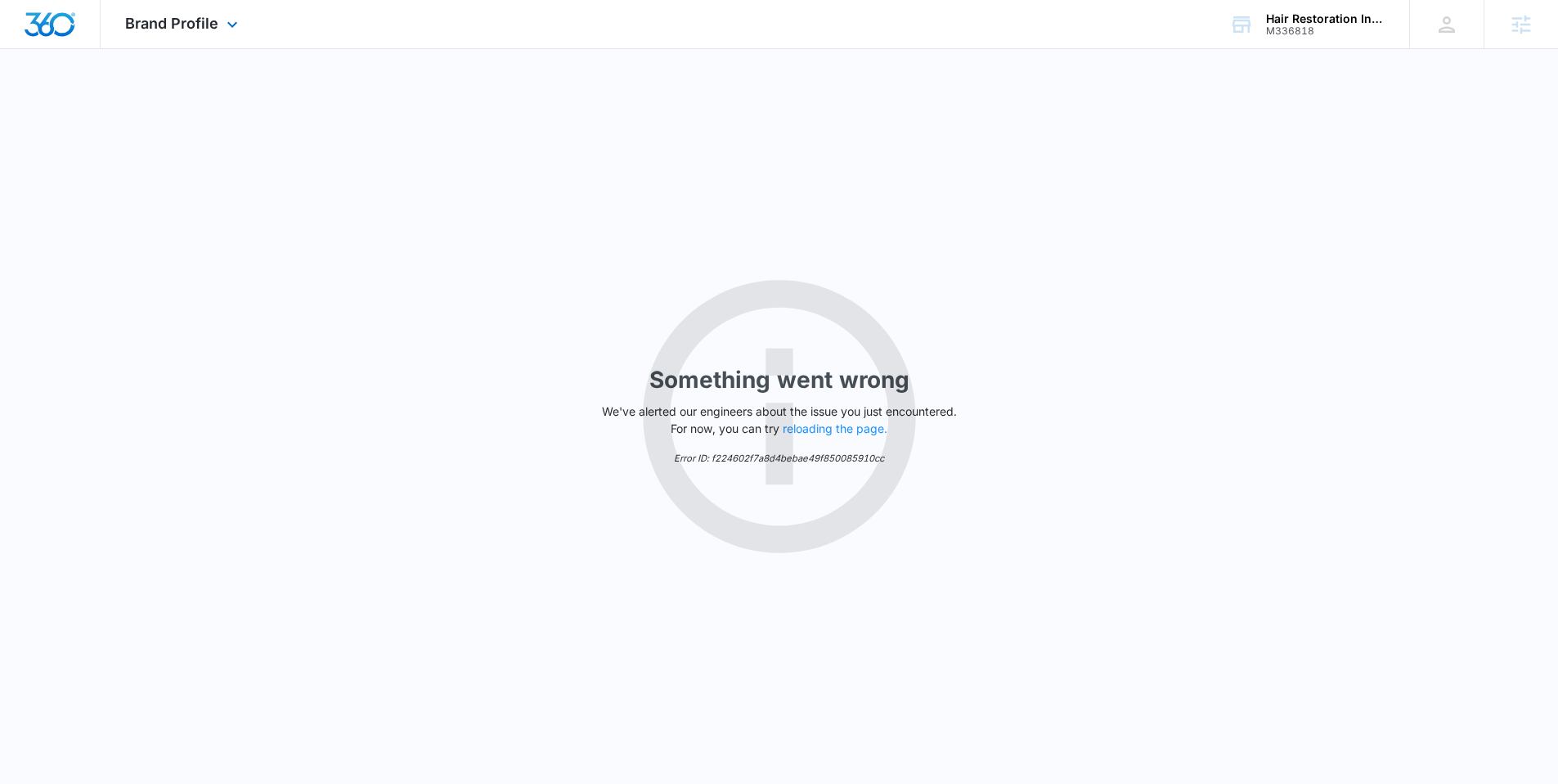
scroll to position [0, 0]
click at [215, 28] on span "Brand Profile" at bounding box center [171, 23] width 93 height 17
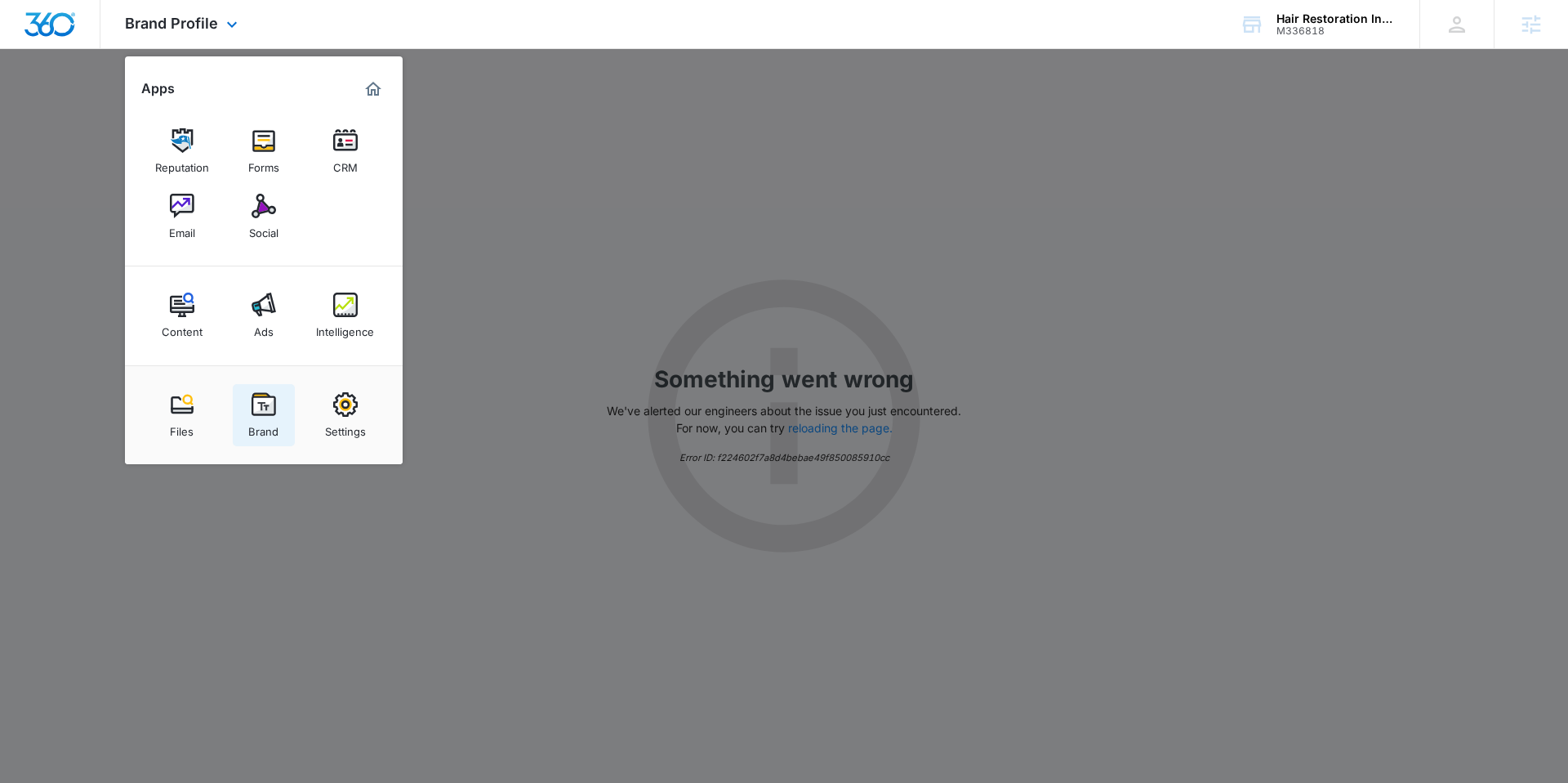
click at [263, 409] on img at bounding box center [263, 404] width 25 height 25
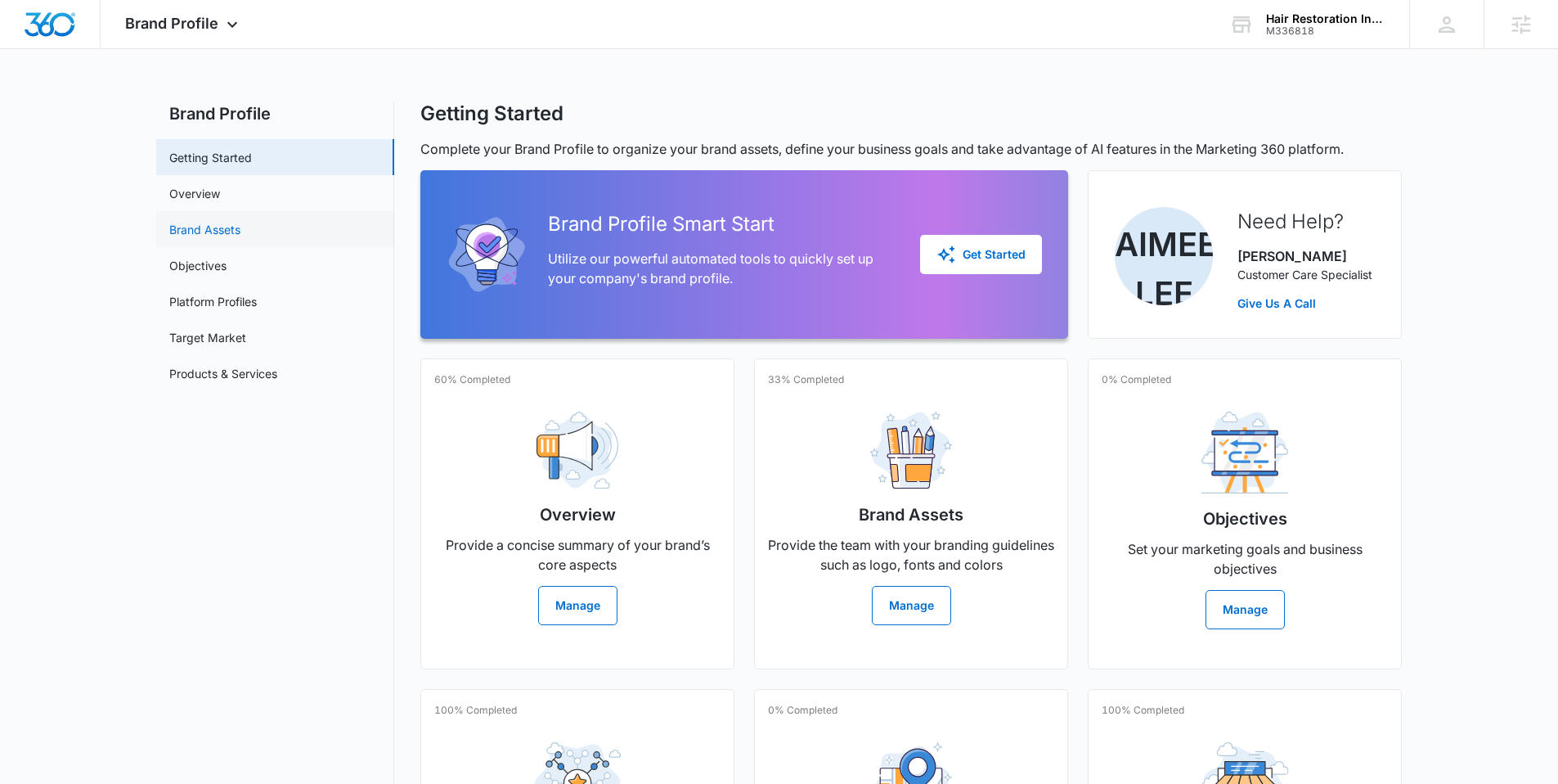
click at [241, 238] on link "Brand Assets" at bounding box center [204, 229] width 71 height 17
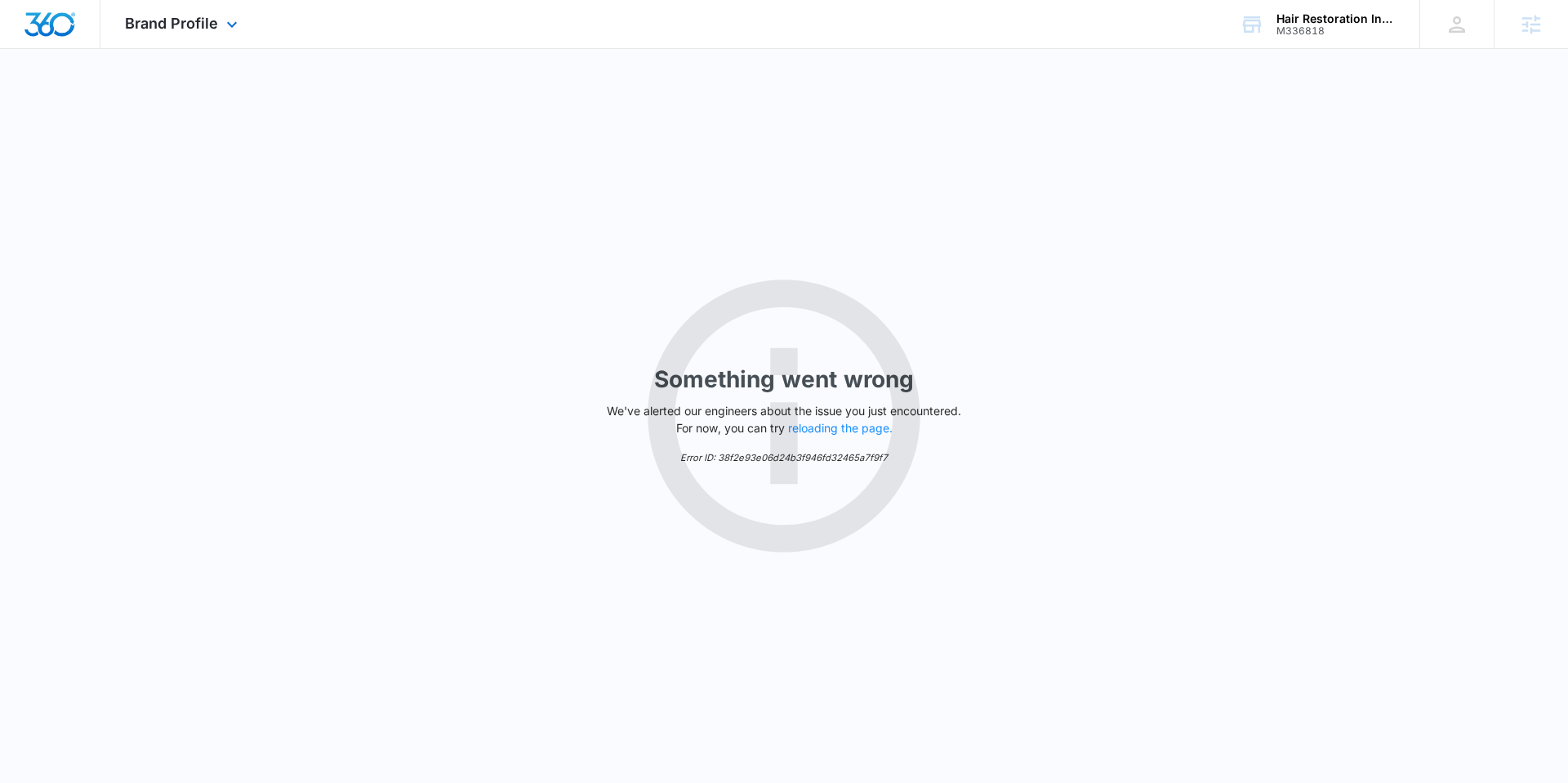
click at [227, 9] on div "Brand Profile Apps Reputation Forms CRM Email Social Content Ads Intelligence F…" at bounding box center [183, 24] width 166 height 49
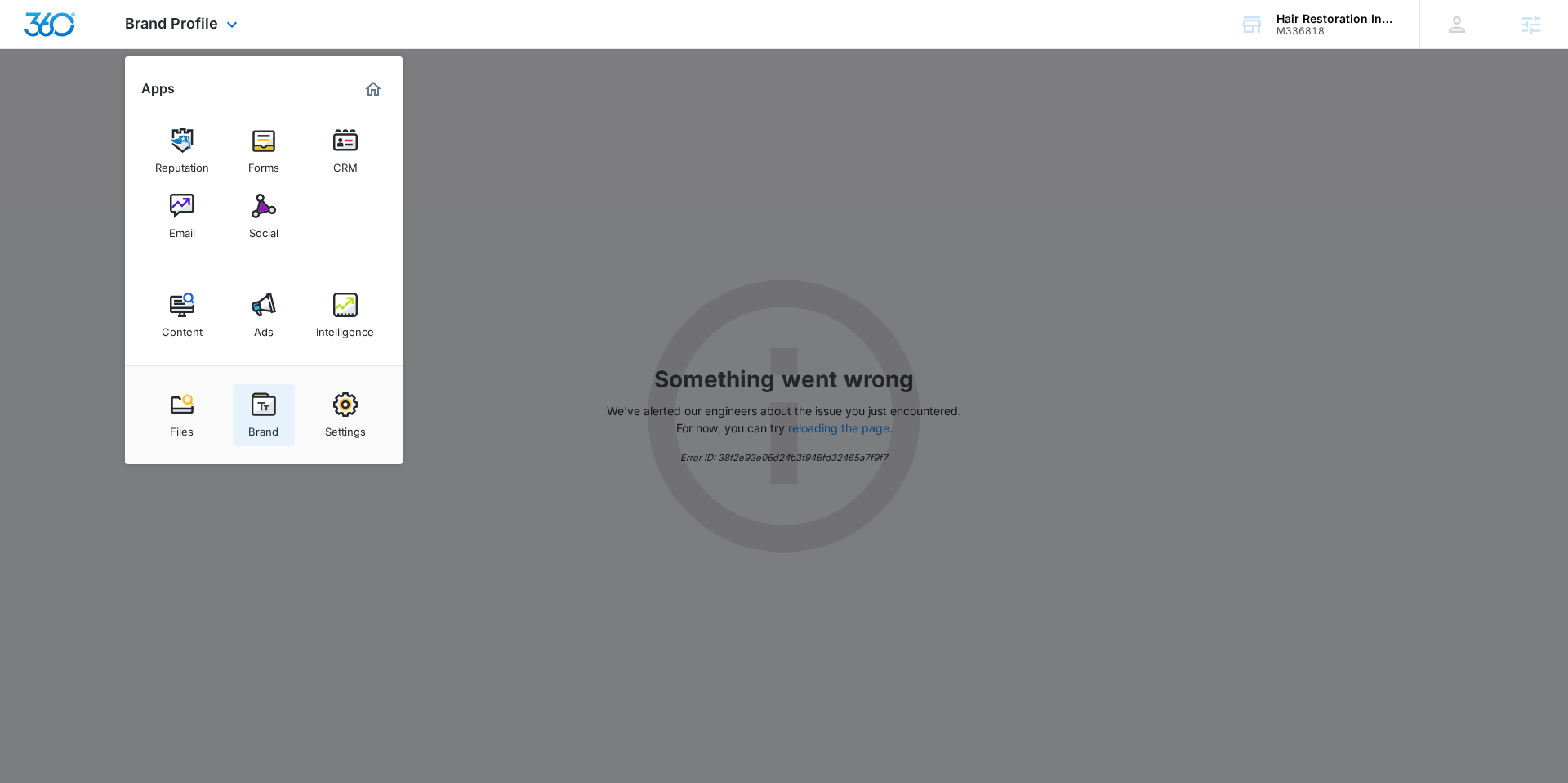
click at [243, 417] on link "Brand" at bounding box center [264, 415] width 62 height 62
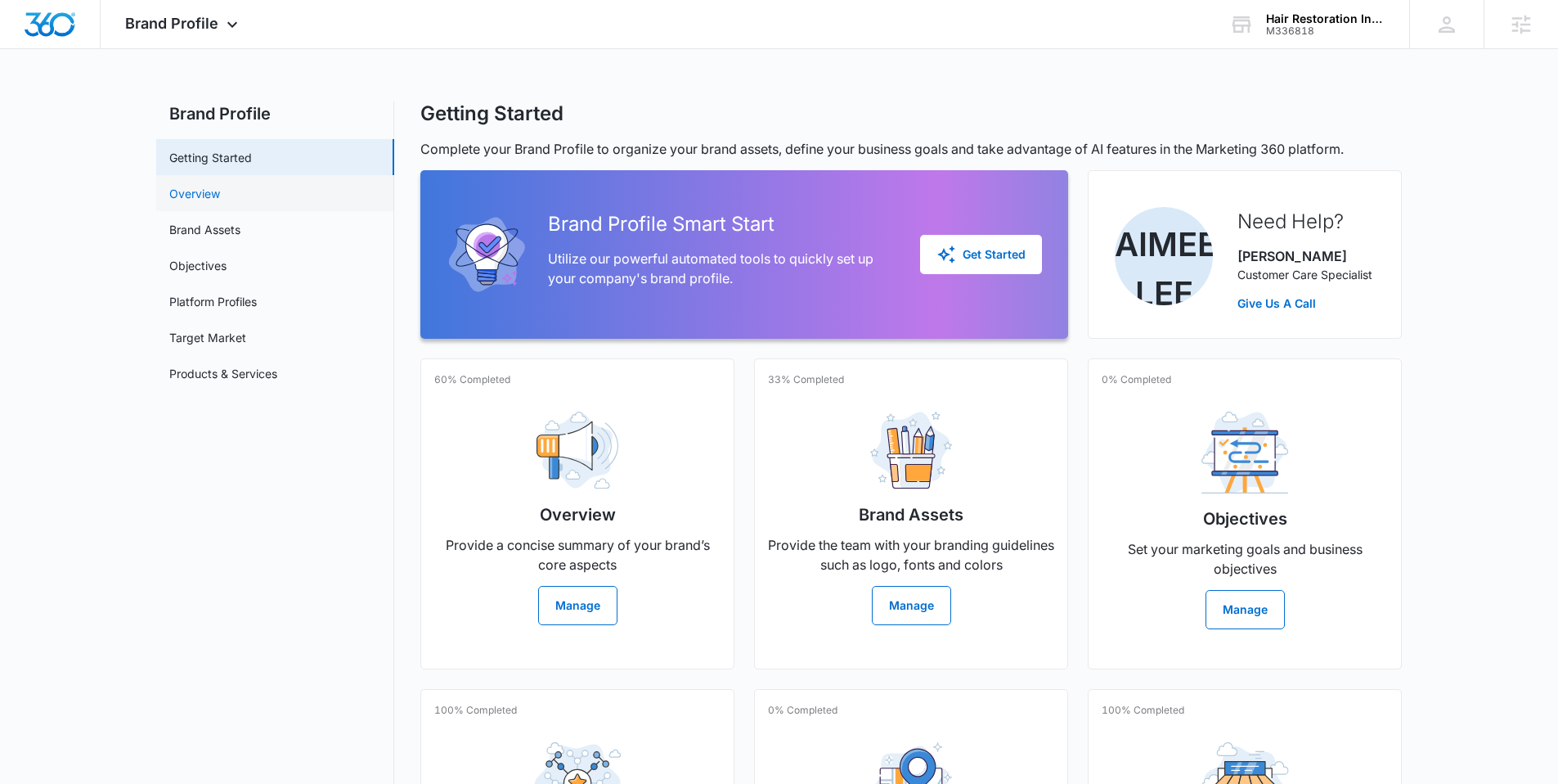
click at [220, 192] on link "Overview" at bounding box center [194, 193] width 51 height 17
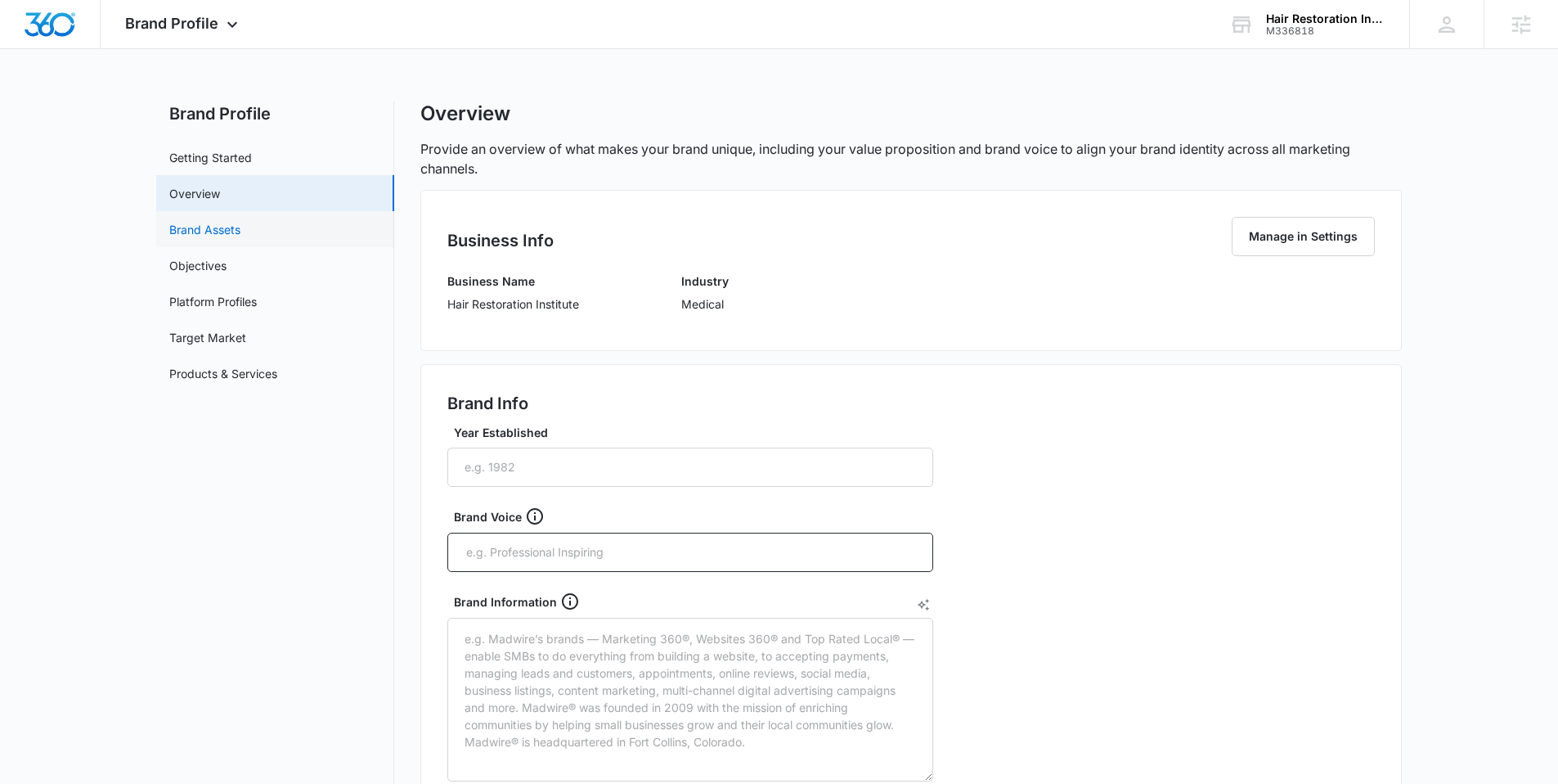
click at [222, 221] on link "Brand Assets" at bounding box center [204, 229] width 71 height 17
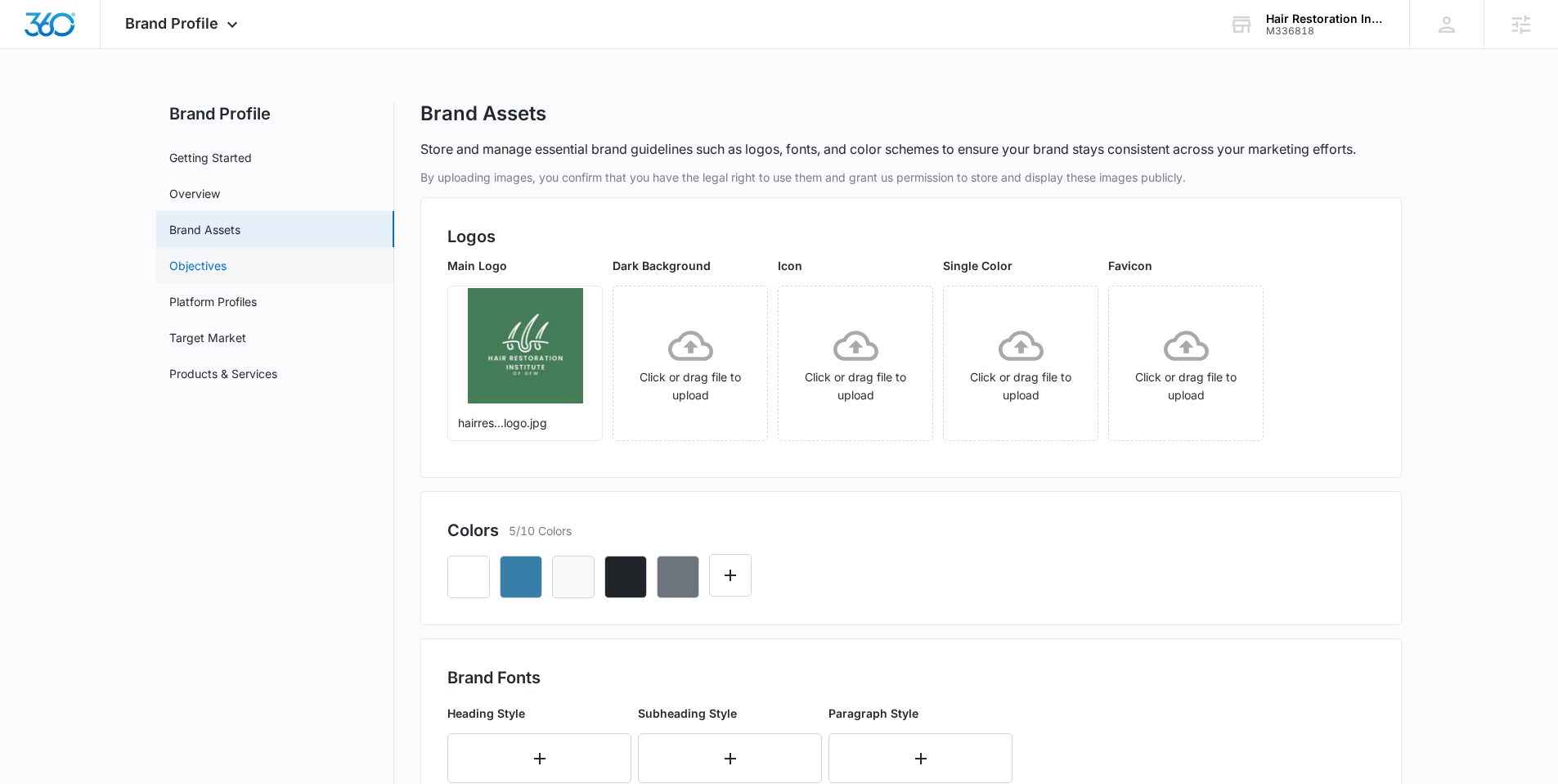
click at [222, 262] on link "Objectives" at bounding box center [198, 265] width 57 height 17
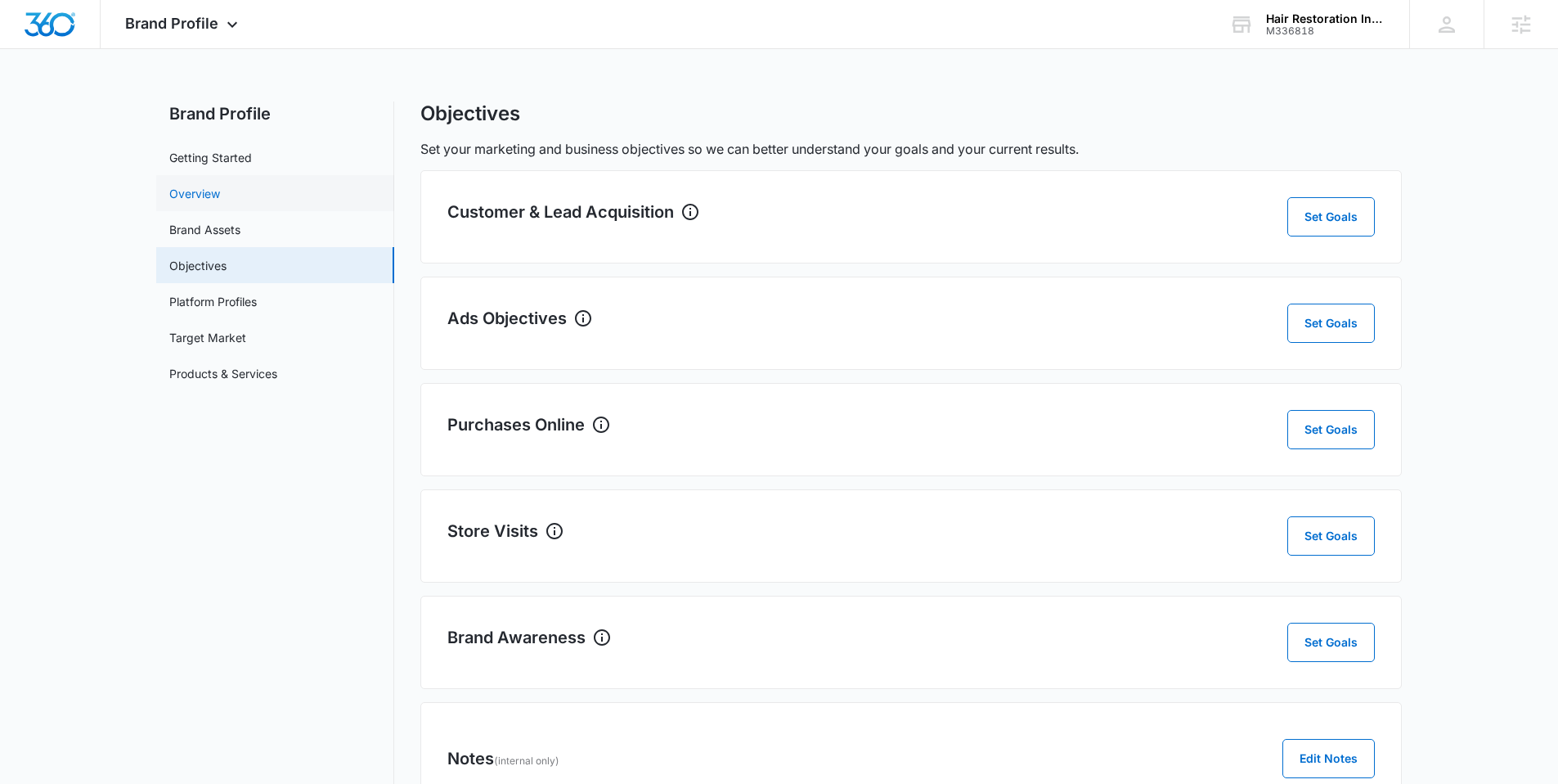
click at [212, 193] on link "Overview" at bounding box center [194, 193] width 51 height 17
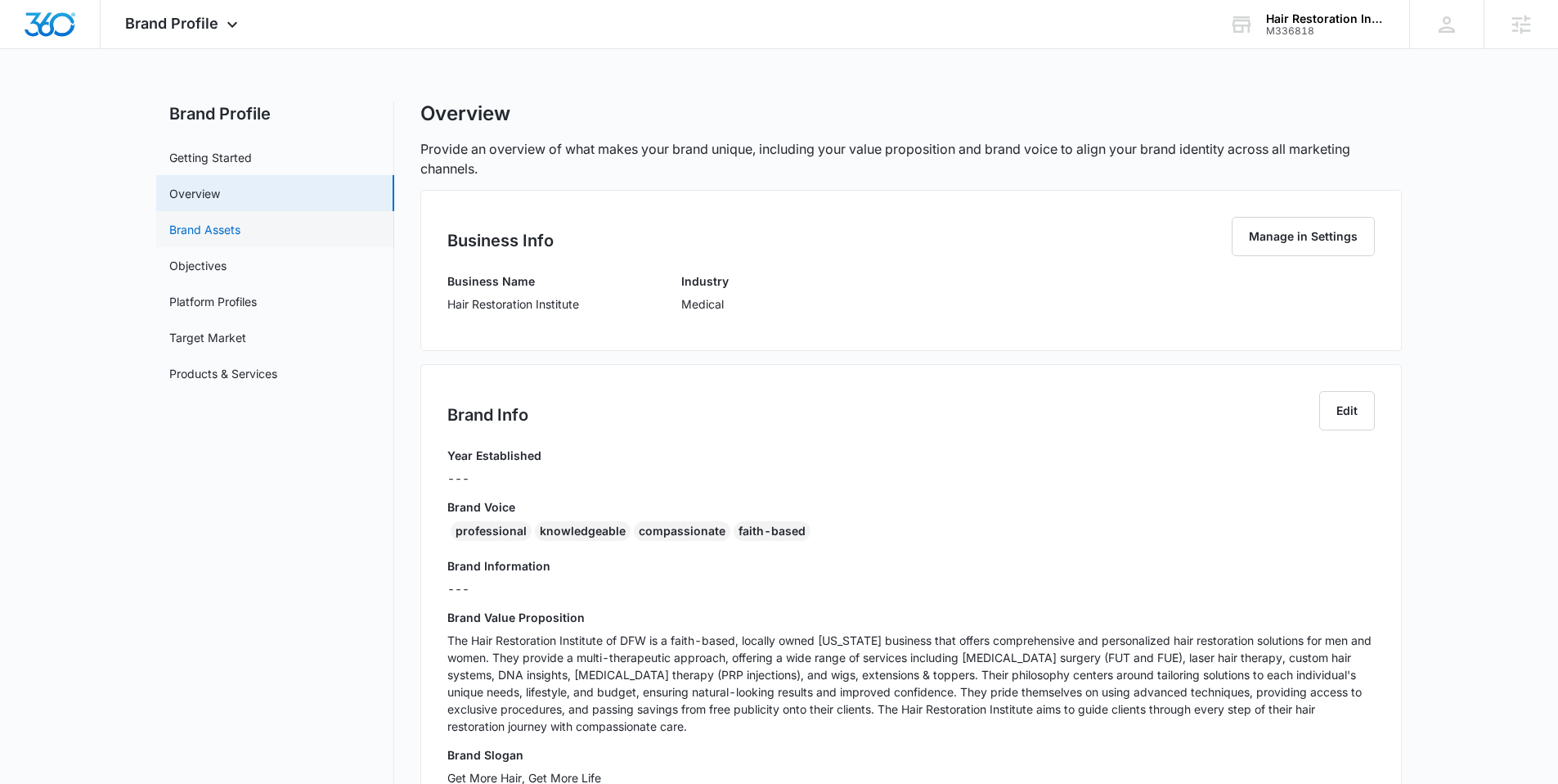
click at [217, 228] on link "Brand Assets" at bounding box center [204, 229] width 71 height 17
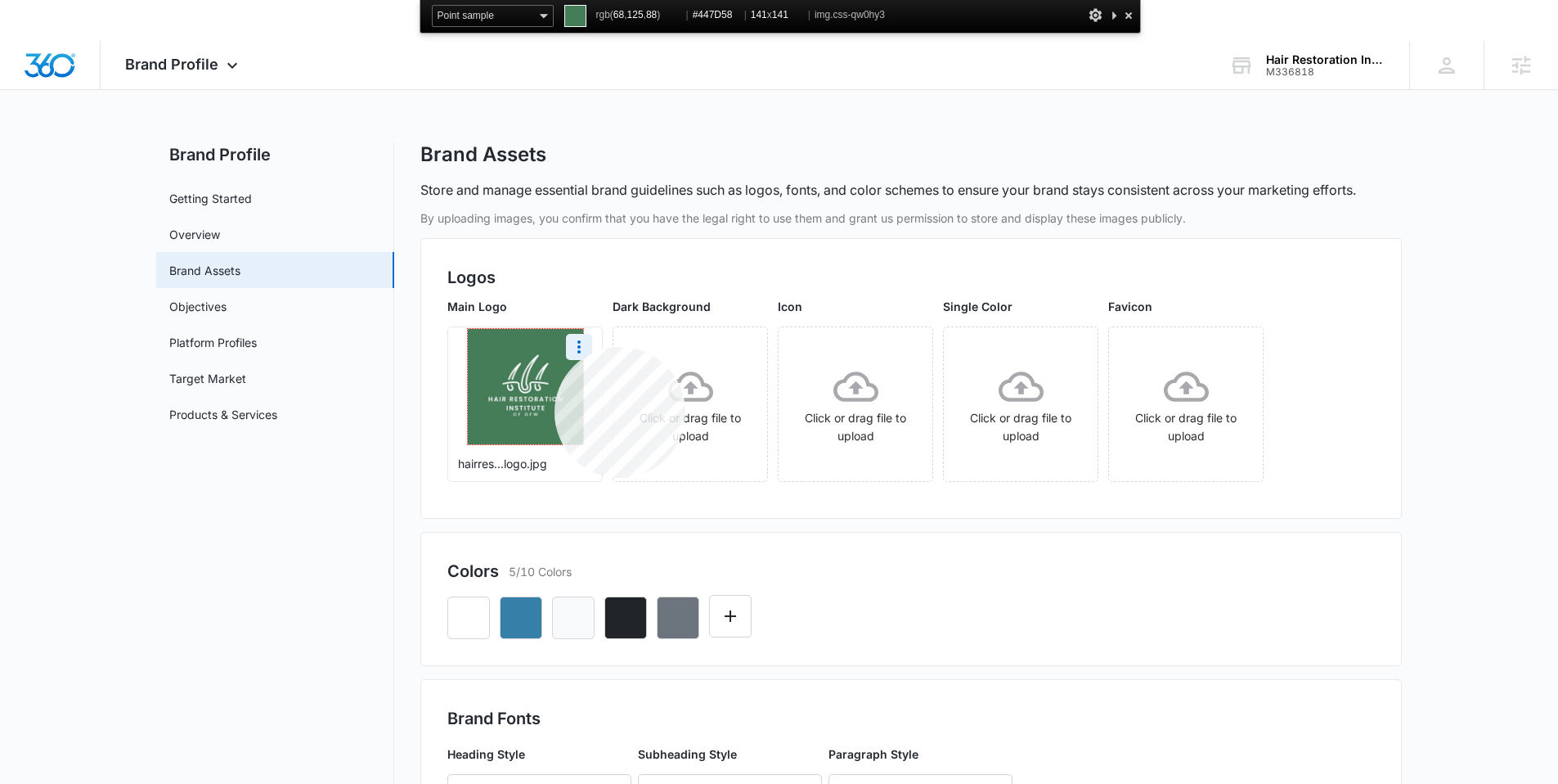
click at [554, 347] on img at bounding box center [525, 386] width 115 height 115
click at [728, 618] on icon "Edit Color" at bounding box center [730, 615] width 19 height 19
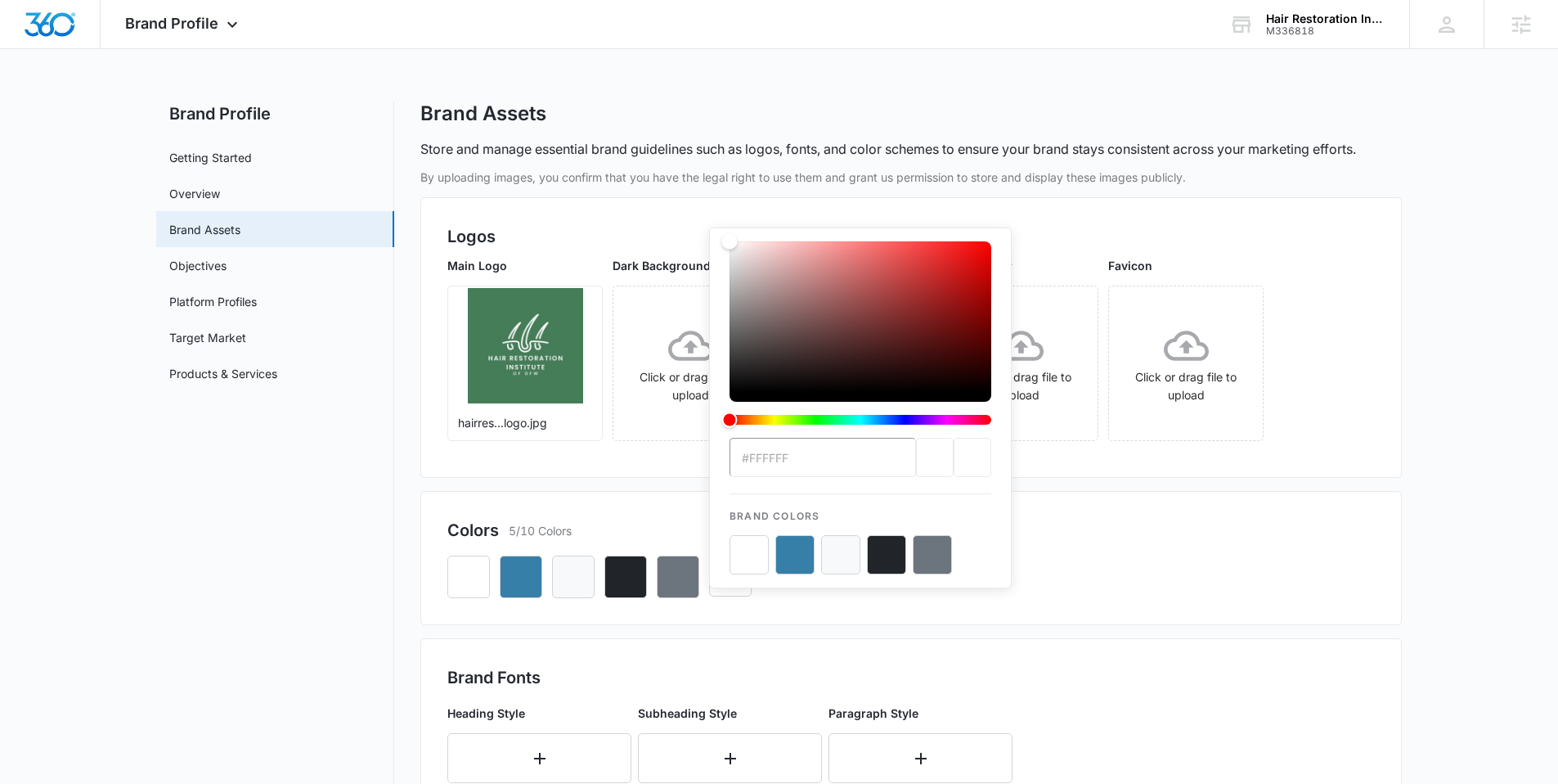
type input "#447D58"
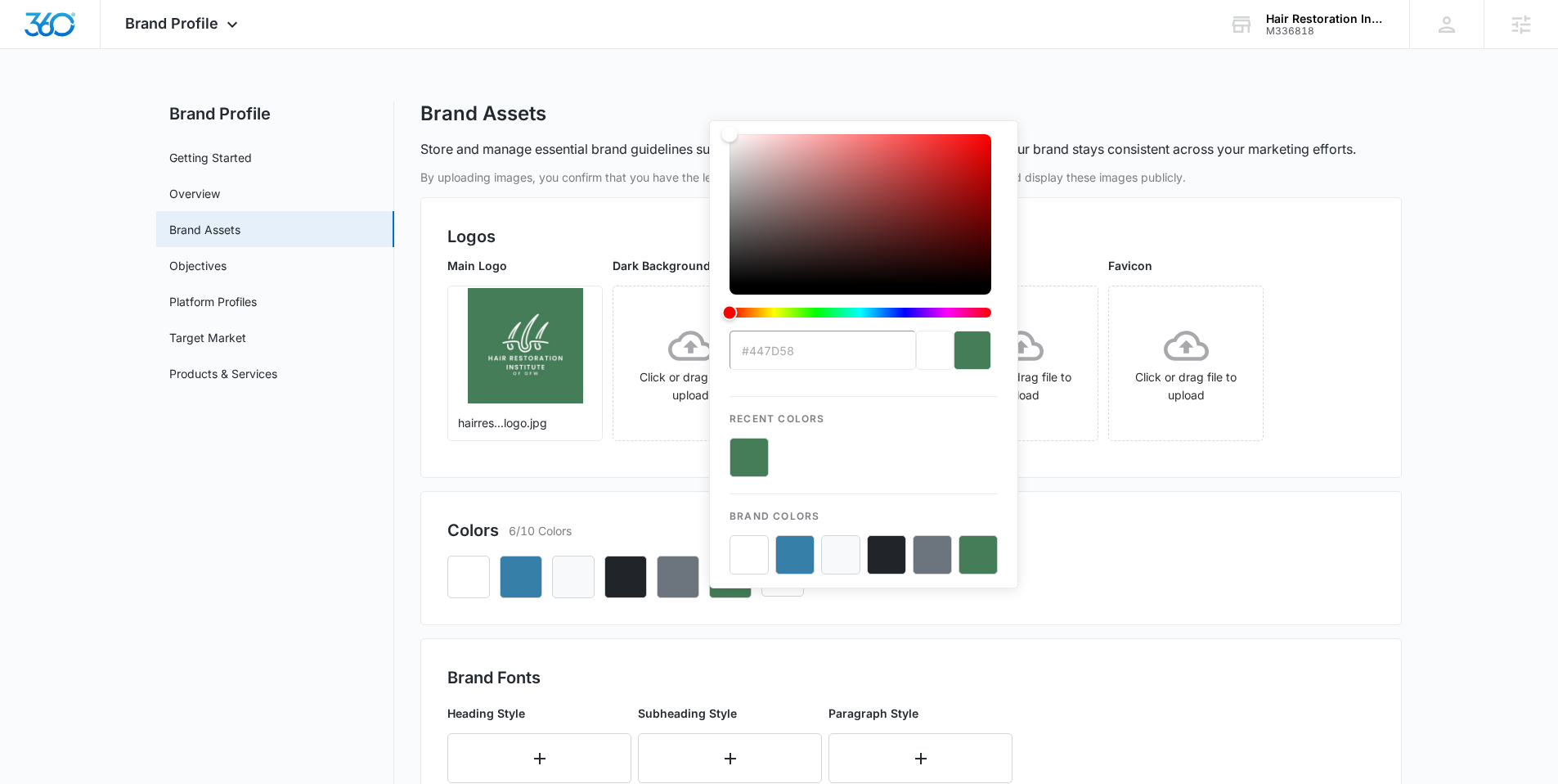
click at [1198, 562] on div "#447D58 Recent Colors Brand Colors" at bounding box center [911, 570] width 927 height 56
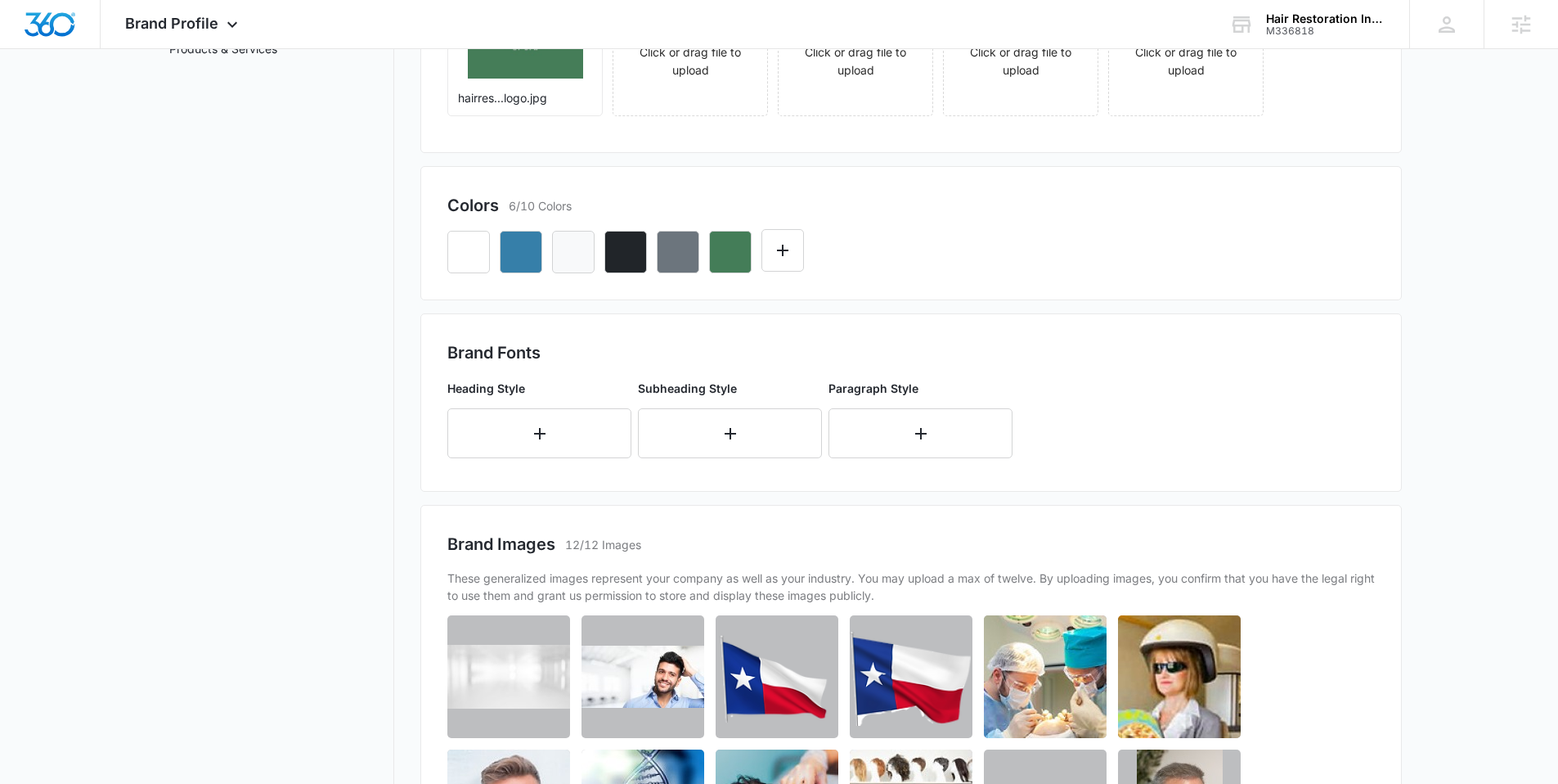
scroll to position [347, 0]
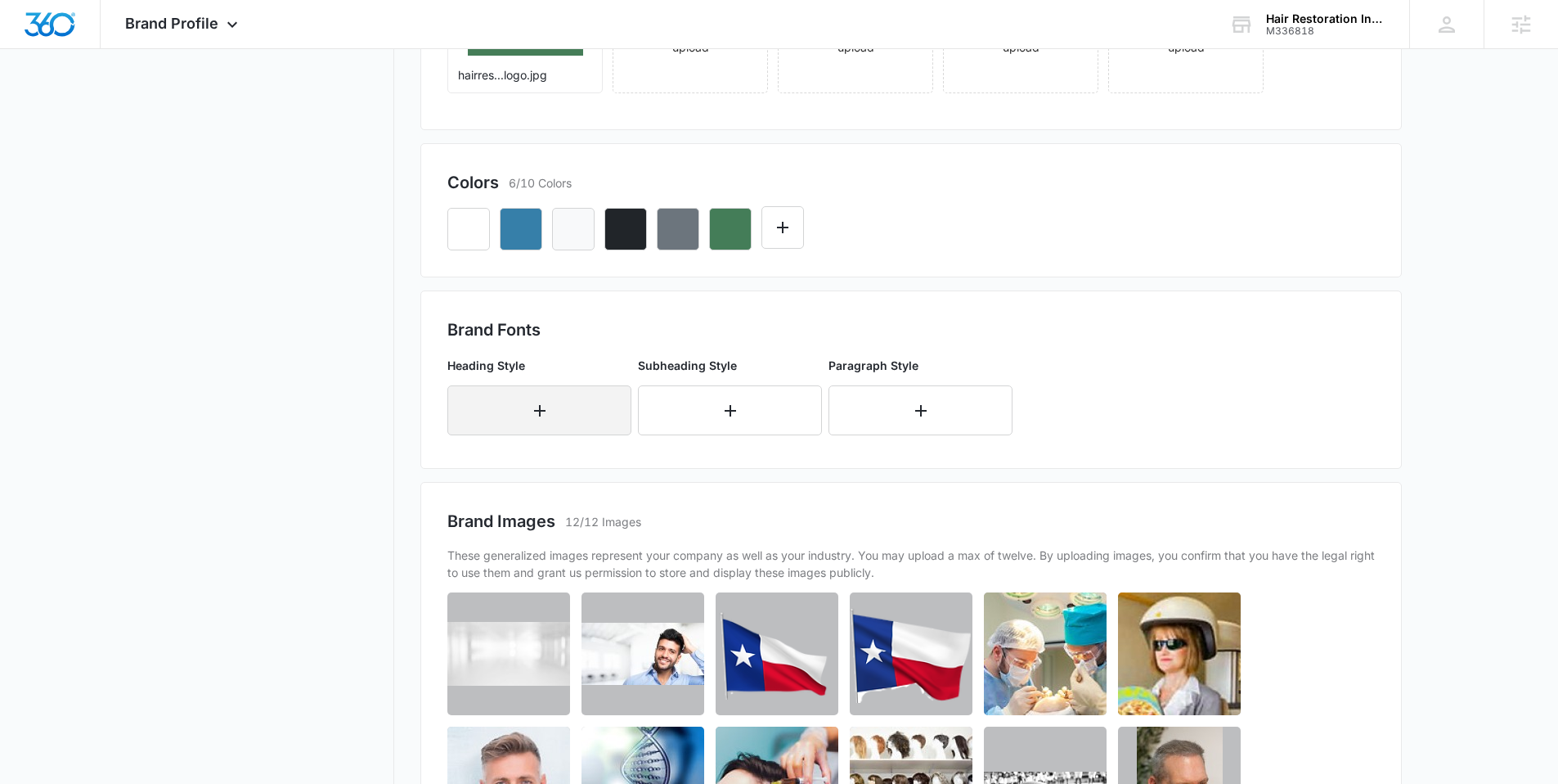
click at [533, 425] on button "button" at bounding box center [540, 410] width 184 height 50
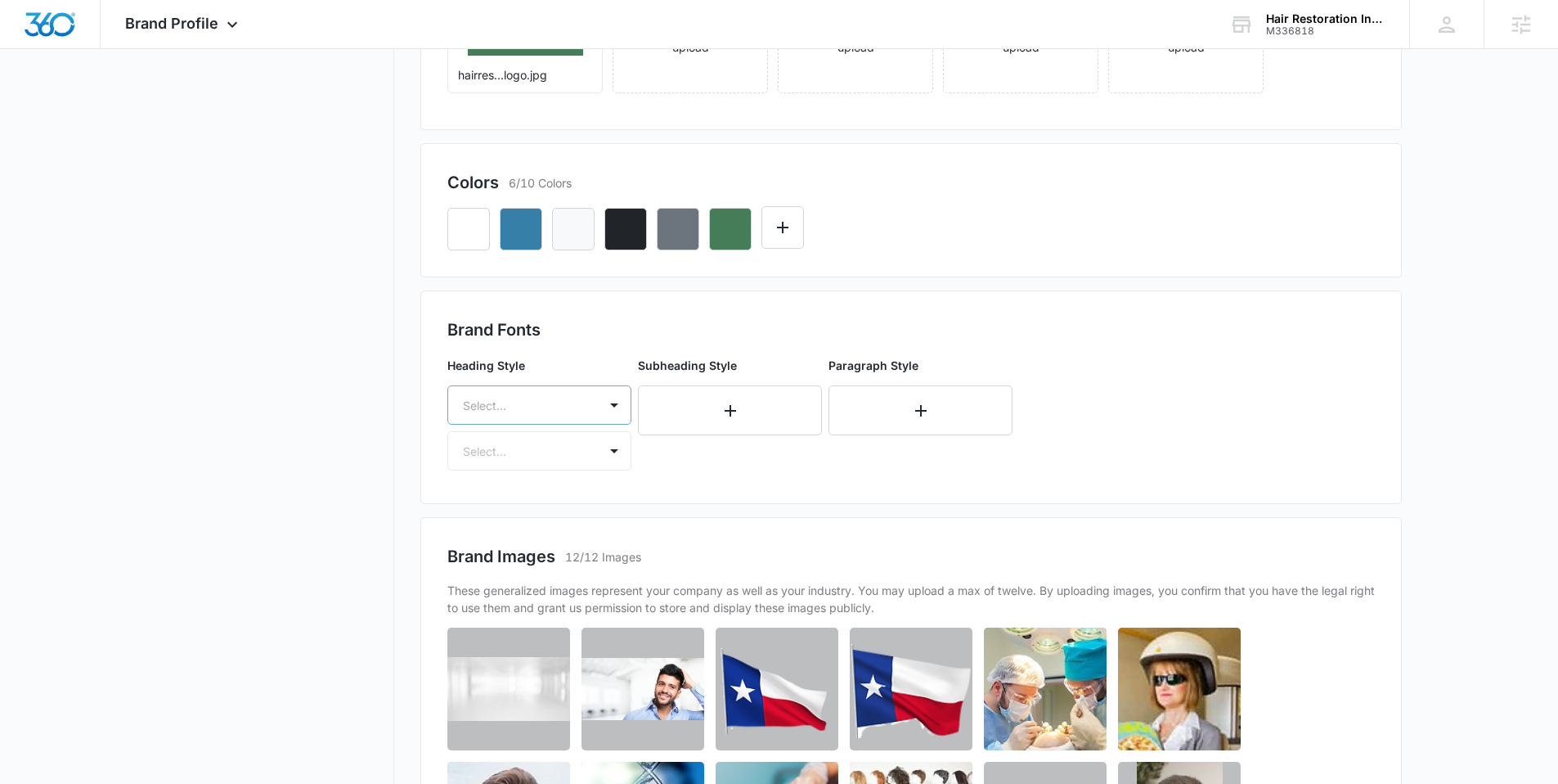
click at [534, 412] on div at bounding box center [520, 405] width 114 height 20
type input "a"
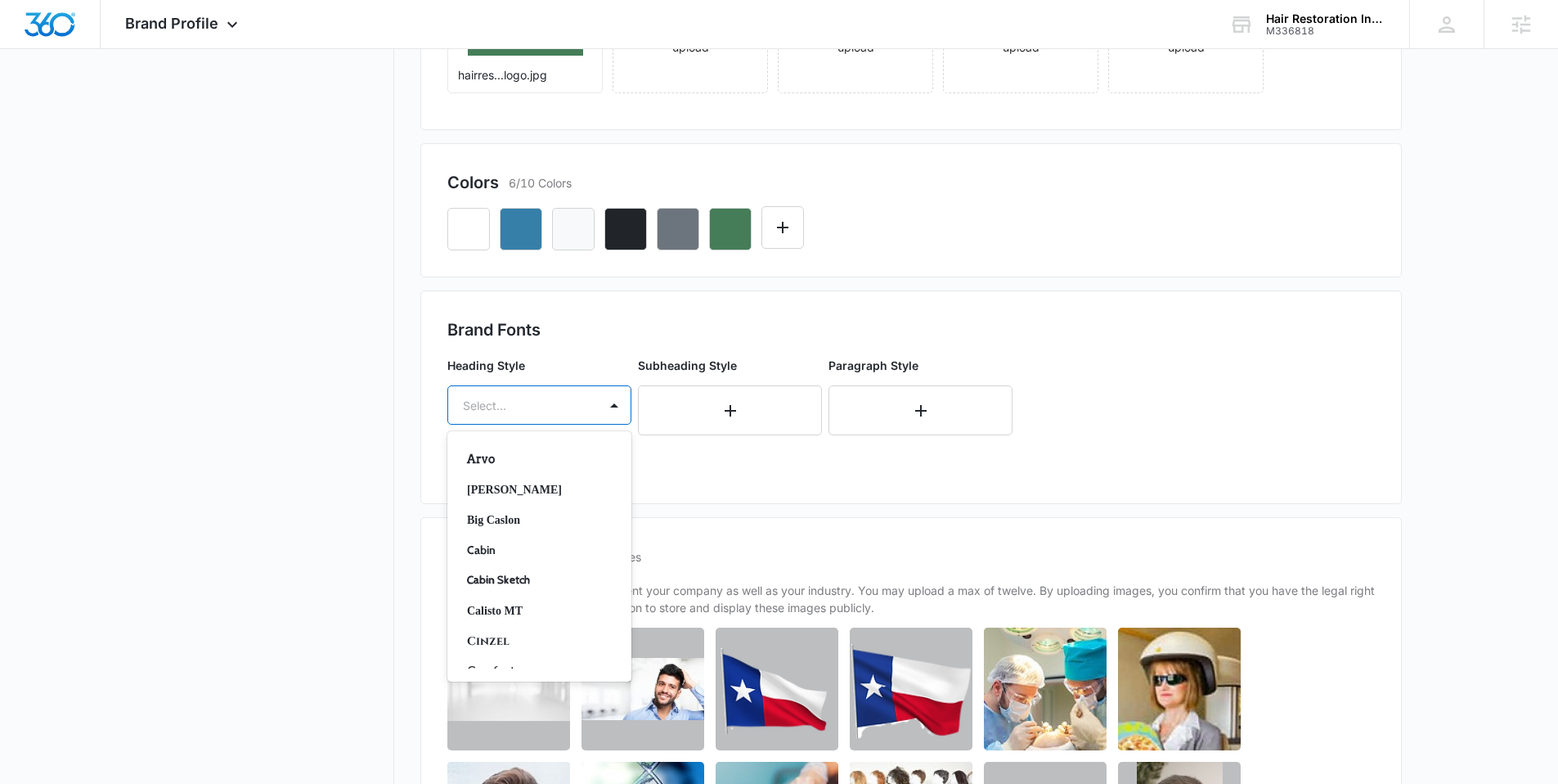
scroll to position [66, 0]
click at [514, 540] on p "Cabin" at bounding box center [538, 547] width 142 height 17
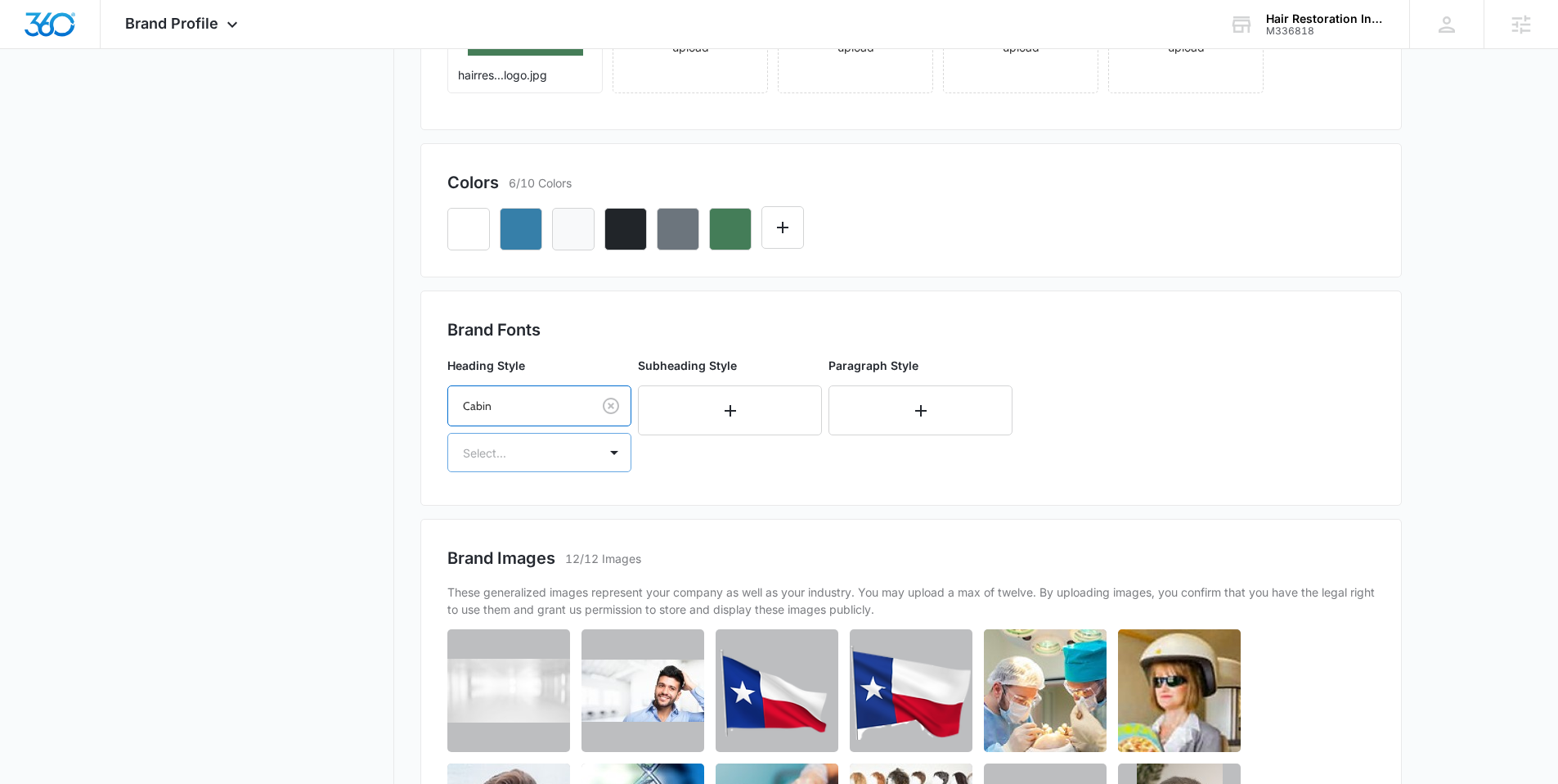
click at [527, 470] on div "Select..." at bounding box center [523, 453] width 150 height 37
click at [496, 542] on p "Bold" at bounding box center [538, 540] width 142 height 17
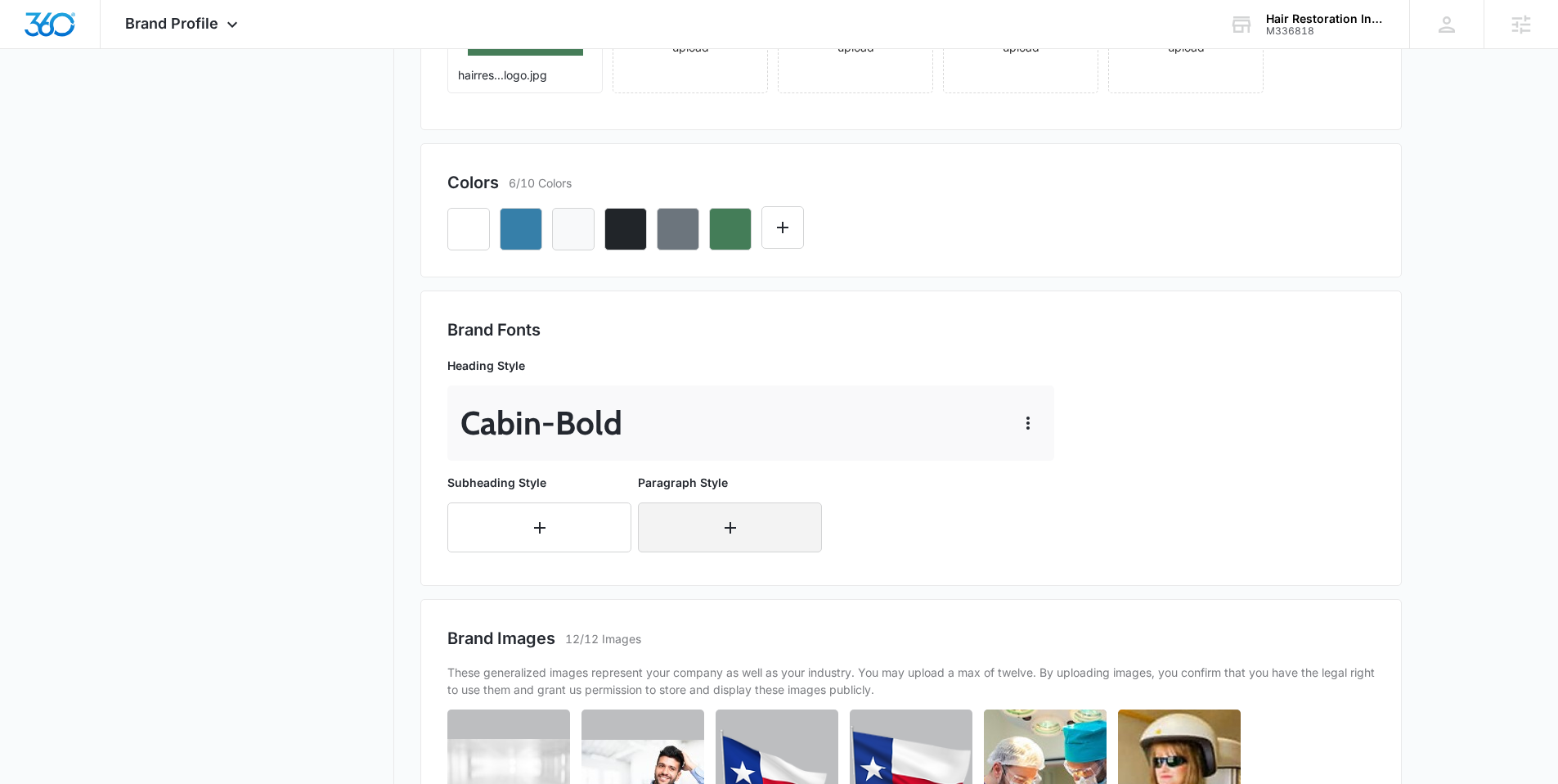
click at [721, 528] on icon "button" at bounding box center [730, 527] width 19 height 19
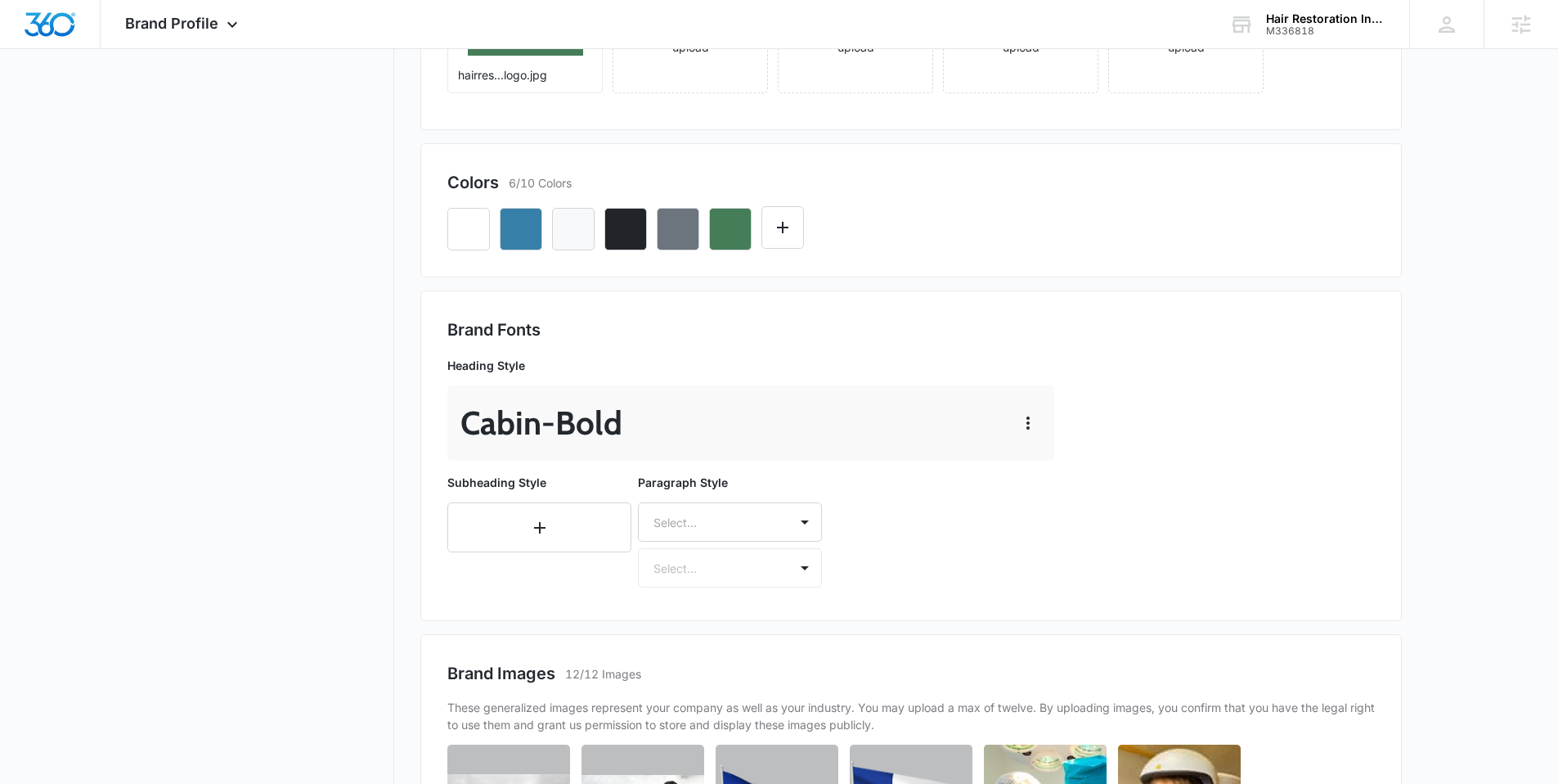
click at [719, 524] on div "Paragraph Style Select... Select..." at bounding box center [730, 530] width 184 height 114
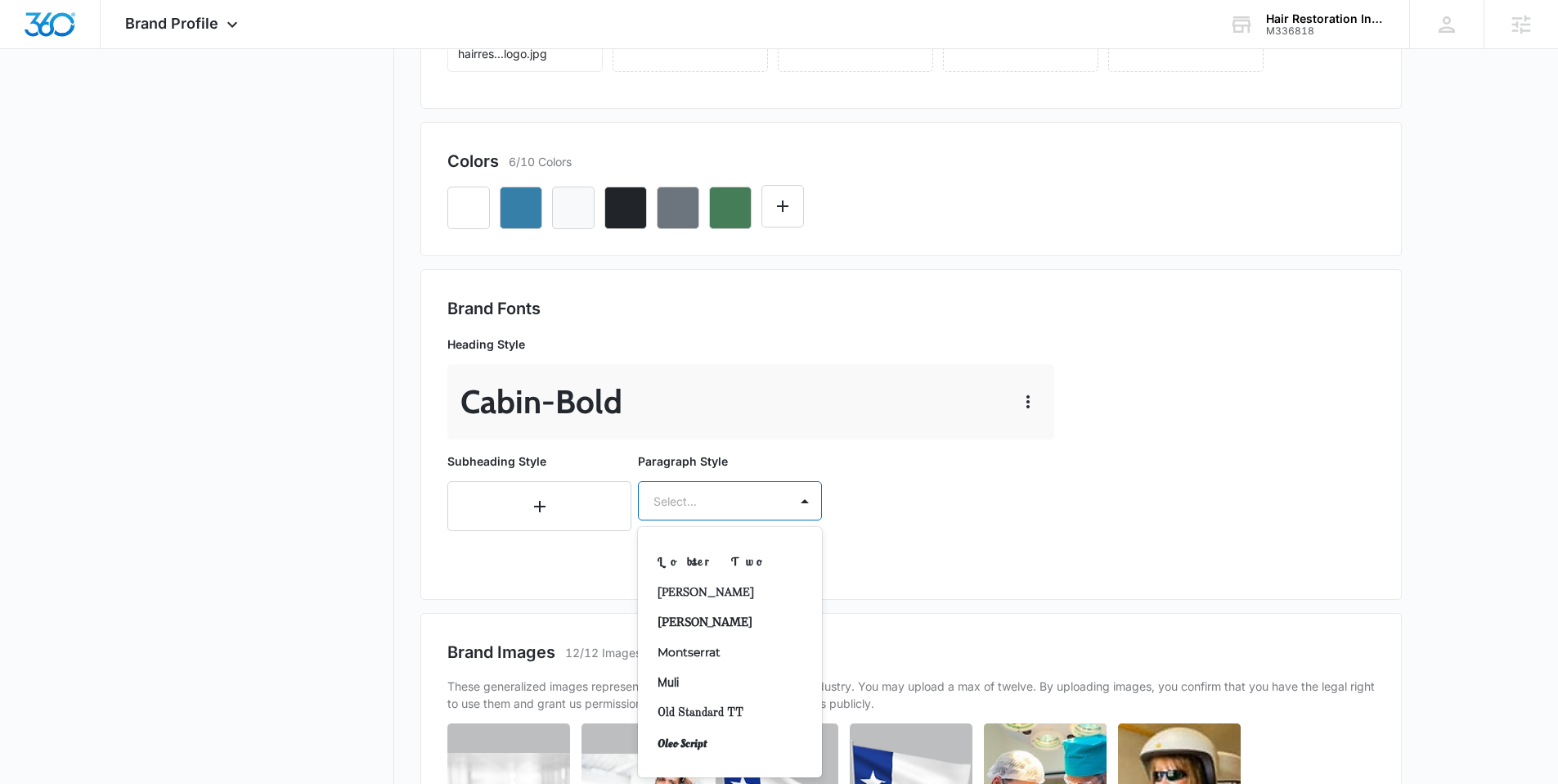
scroll to position [638, 0]
click at [722, 644] on p "Montserrat" at bounding box center [729, 646] width 142 height 17
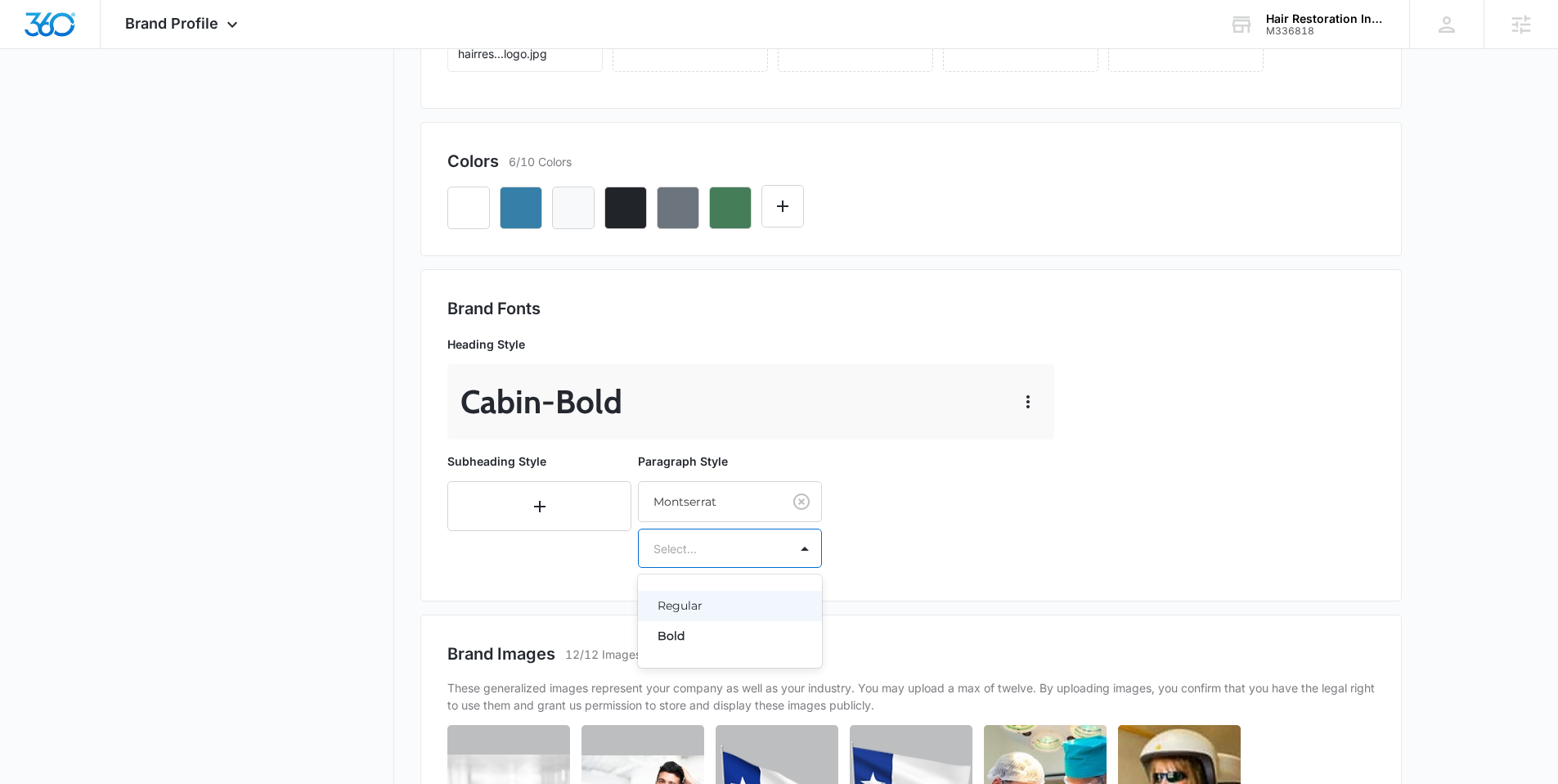
click at [711, 555] on div at bounding box center [711, 549] width 114 height 20
drag, startPoint x: 680, startPoint y: 631, endPoint x: 695, endPoint y: 603, distance: 31.8
click at [695, 603] on div "Regular Bold" at bounding box center [730, 620] width 184 height 67
click at [695, 603] on p "Regular" at bounding box center [729, 606] width 142 height 17
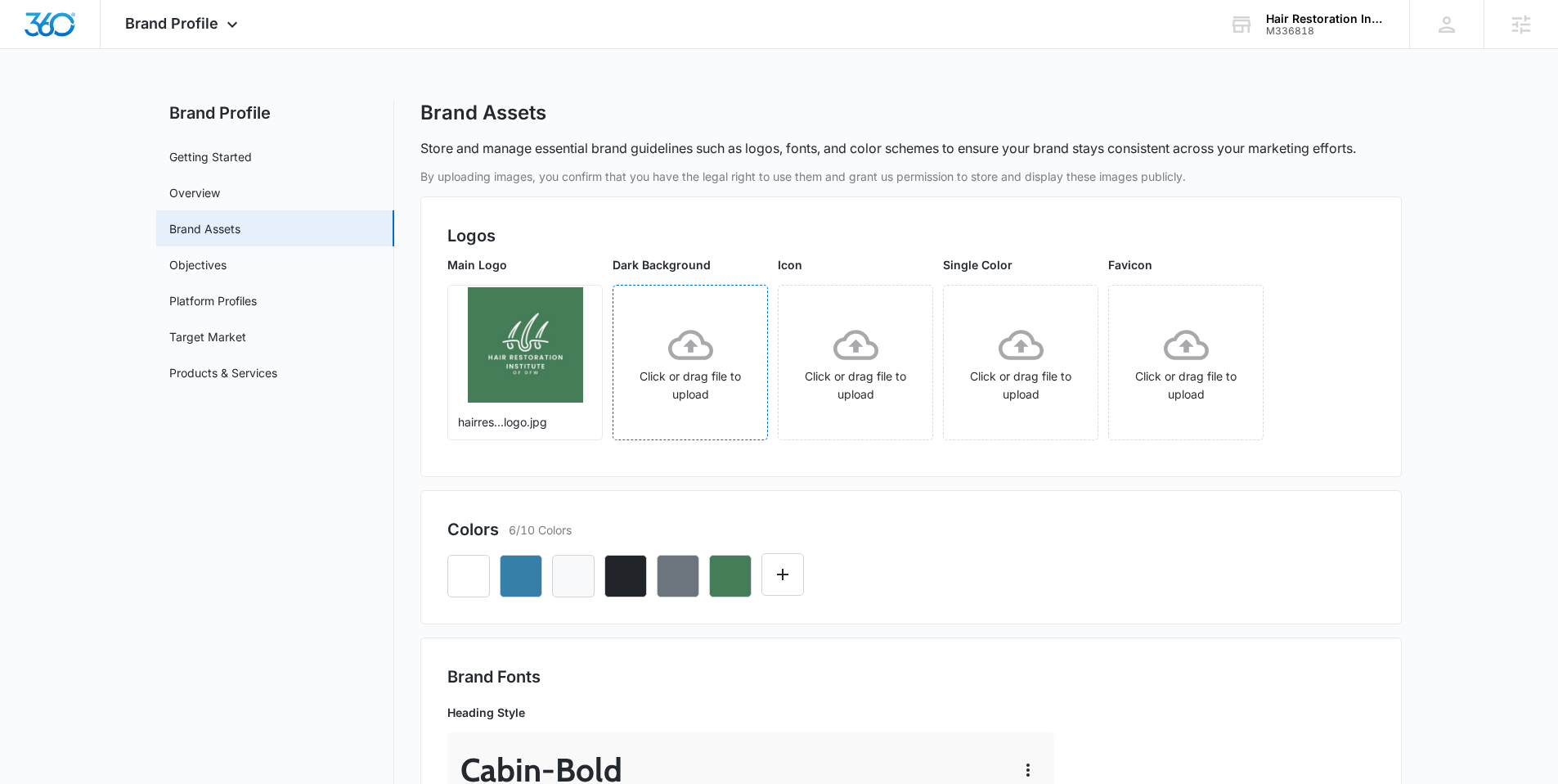
scroll to position [0, 0]
click at [222, 309] on link "Platform Profiles" at bounding box center [212, 301] width 87 height 17
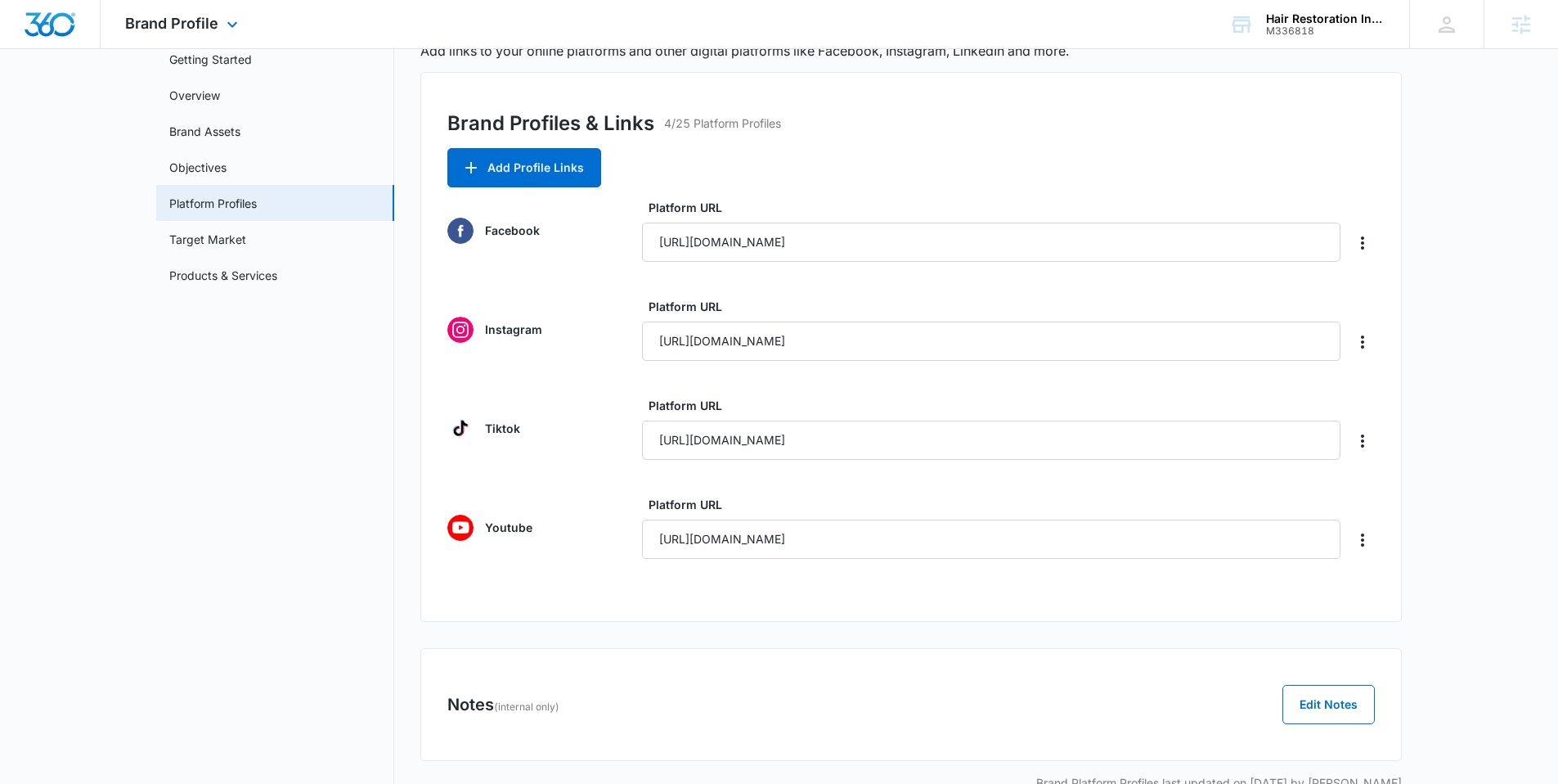
scroll to position [97, 0]
click at [539, 167] on button "Add Profile Links" at bounding box center [524, 169] width 154 height 40
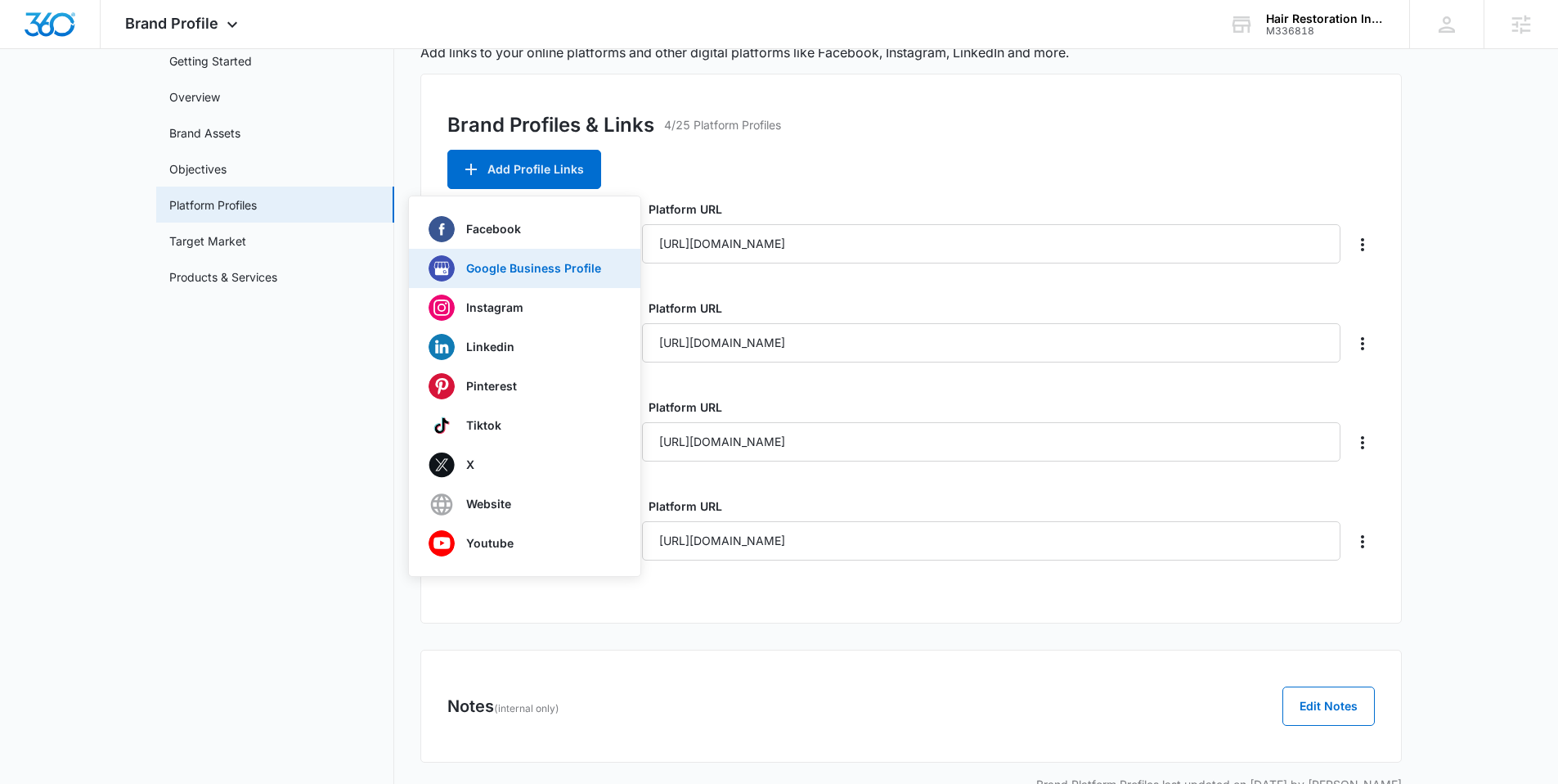
click at [515, 280] on button "Google Business Profile" at bounding box center [525, 268] width 232 height 40
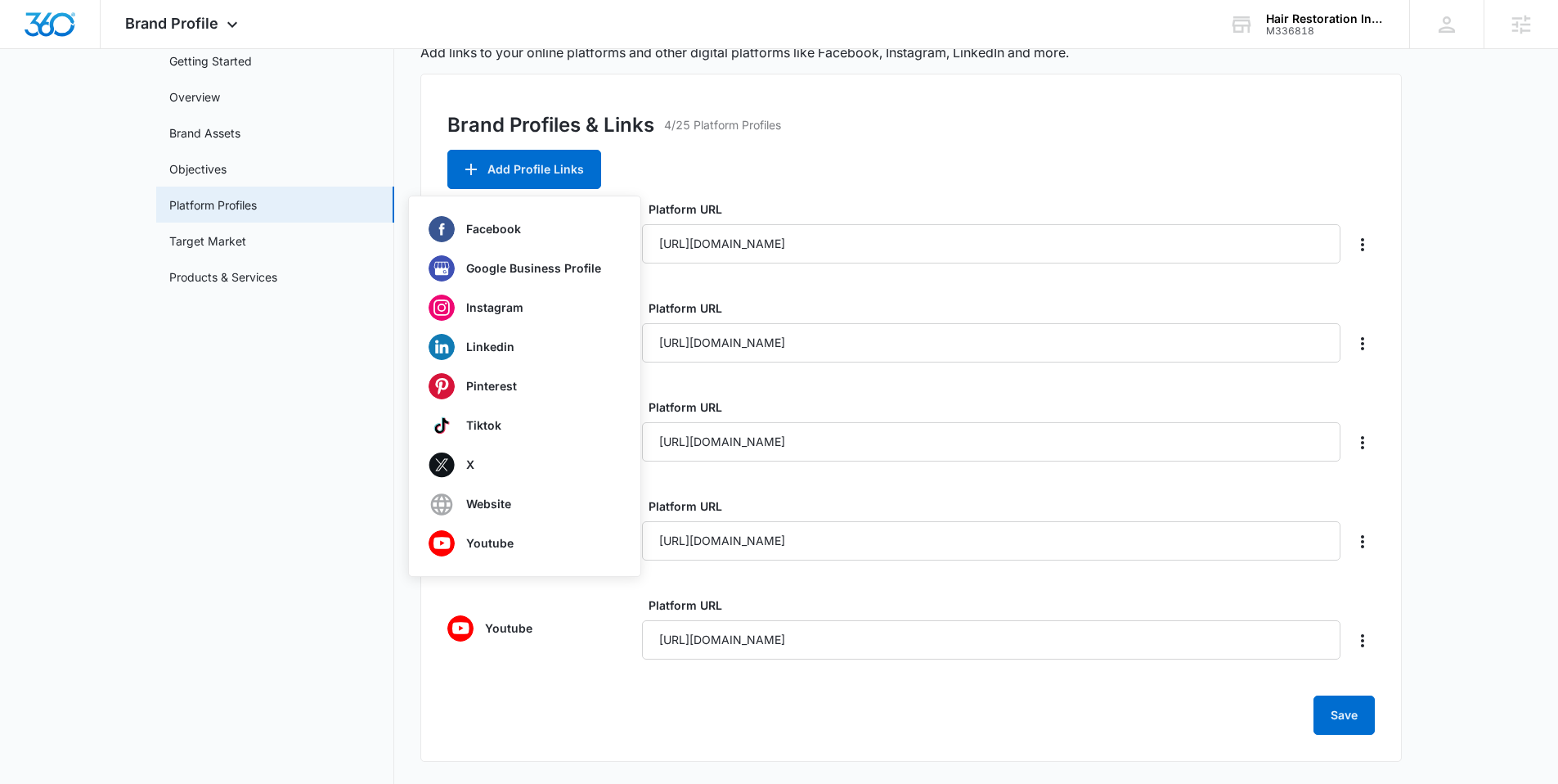
type input "https://share.google/QeohNiHCH1C4qAjtd"
click at [971, 165] on div "Brand Profiles & Links 4/25 Platform Profiles Add Profile Links Facebook Google…" at bounding box center [911, 417] width 982 height 687
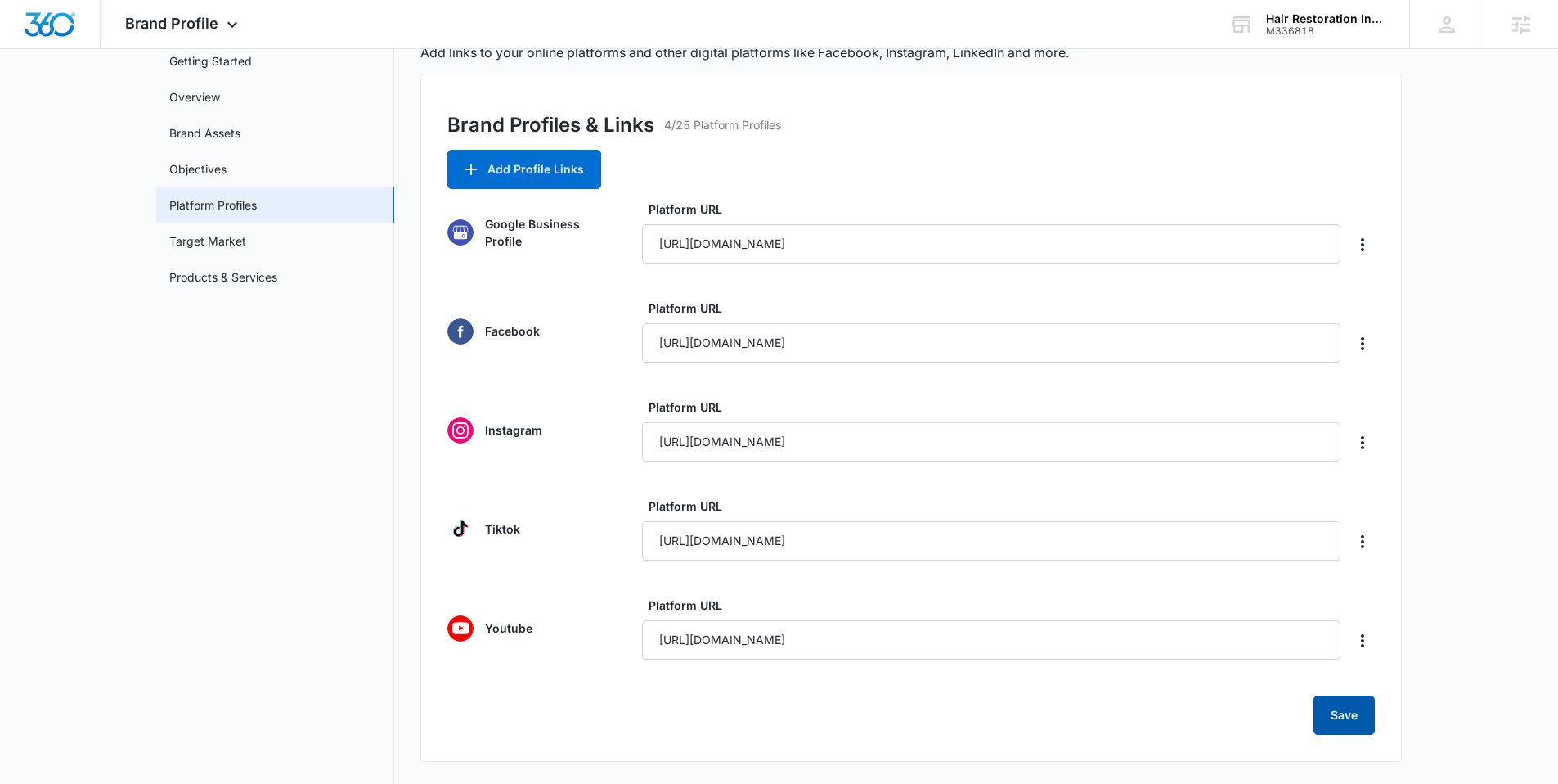
click at [1350, 724] on button "Save" at bounding box center [1344, 714] width 62 height 40
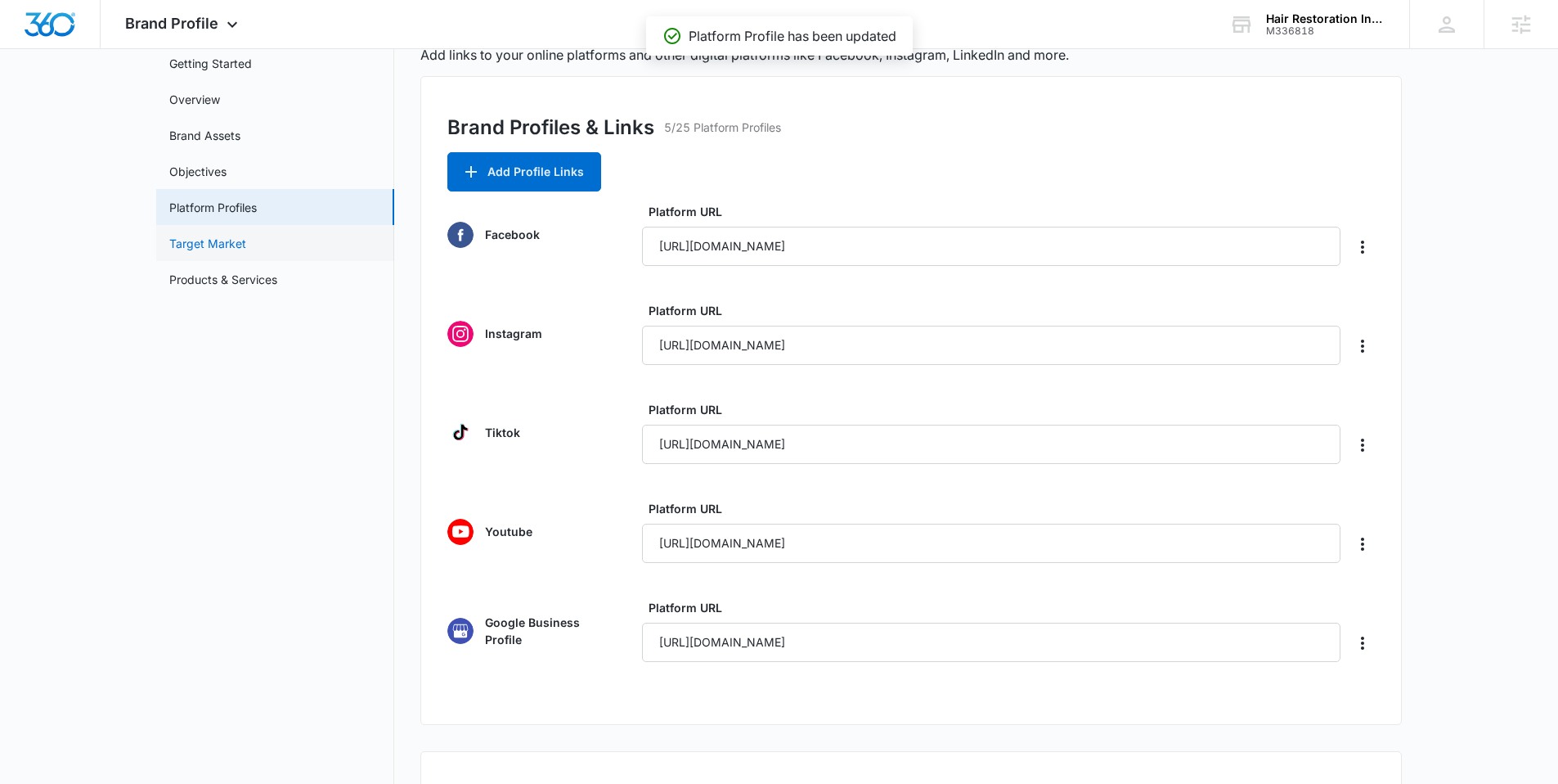
scroll to position [93, 0]
click at [246, 250] on link "Target Market" at bounding box center [208, 244] width 77 height 17
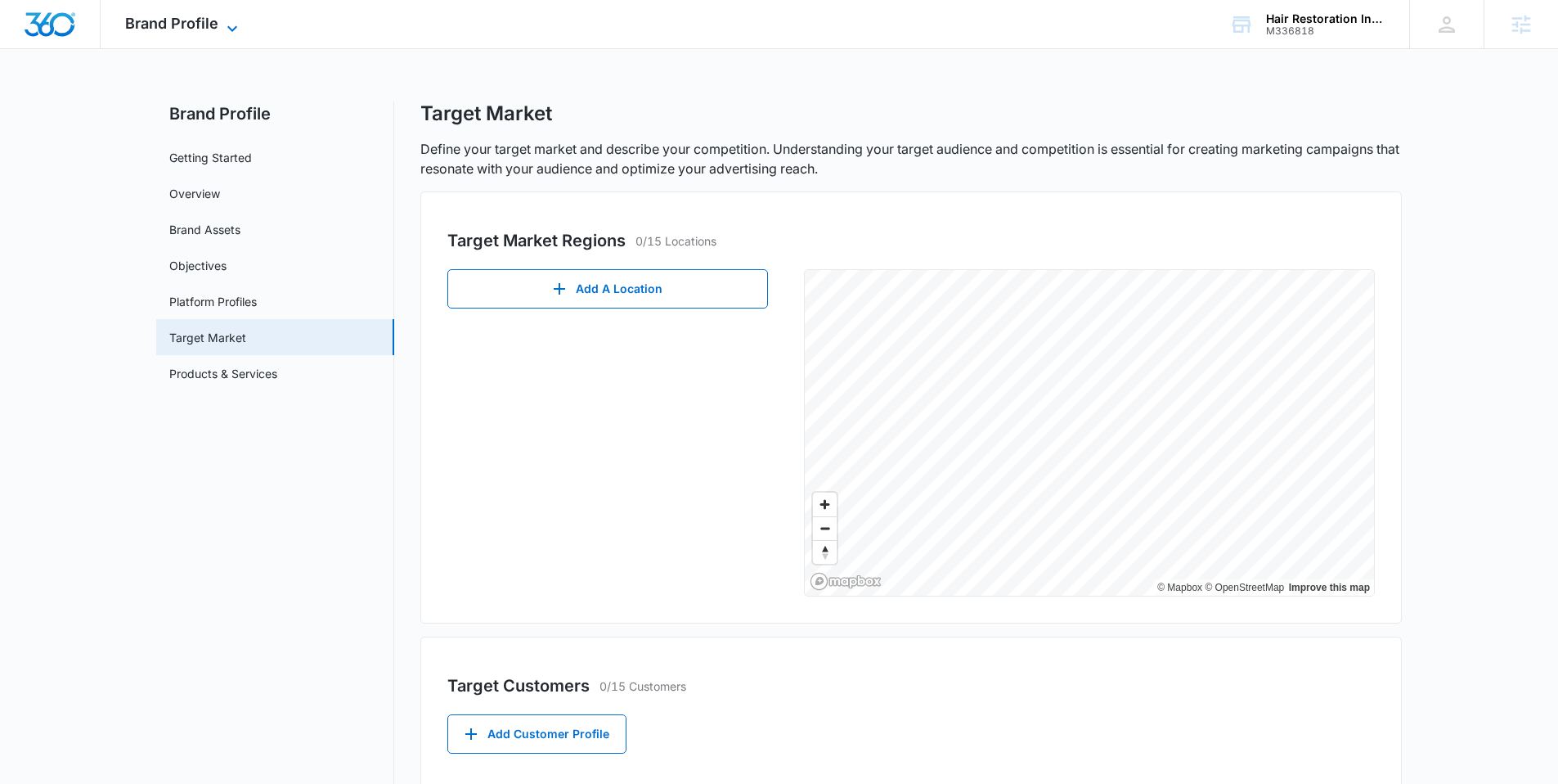
click at [239, 20] on icon at bounding box center [232, 28] width 19 height 19
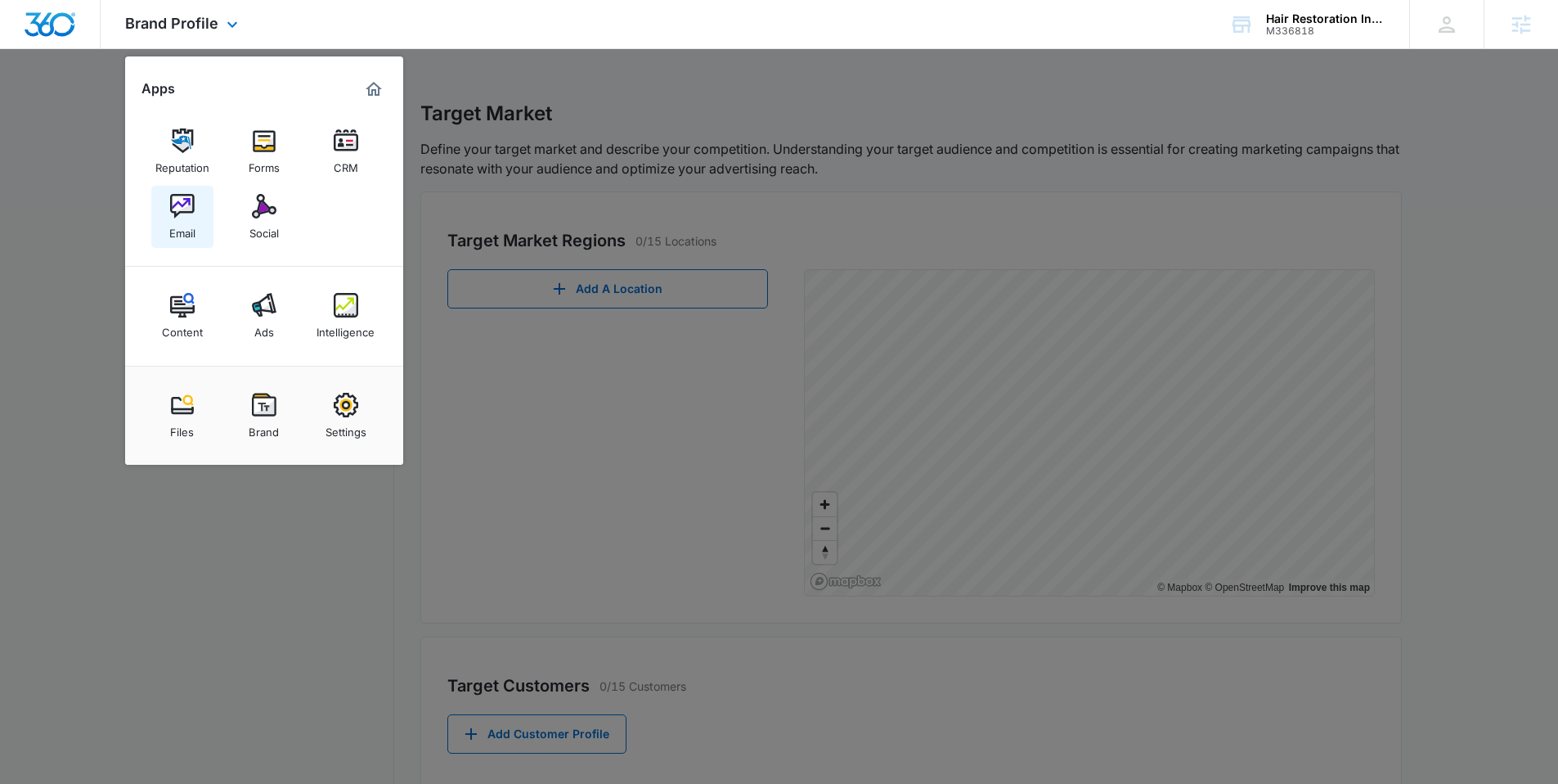
click at [199, 226] on link "Email" at bounding box center [183, 217] width 63 height 62
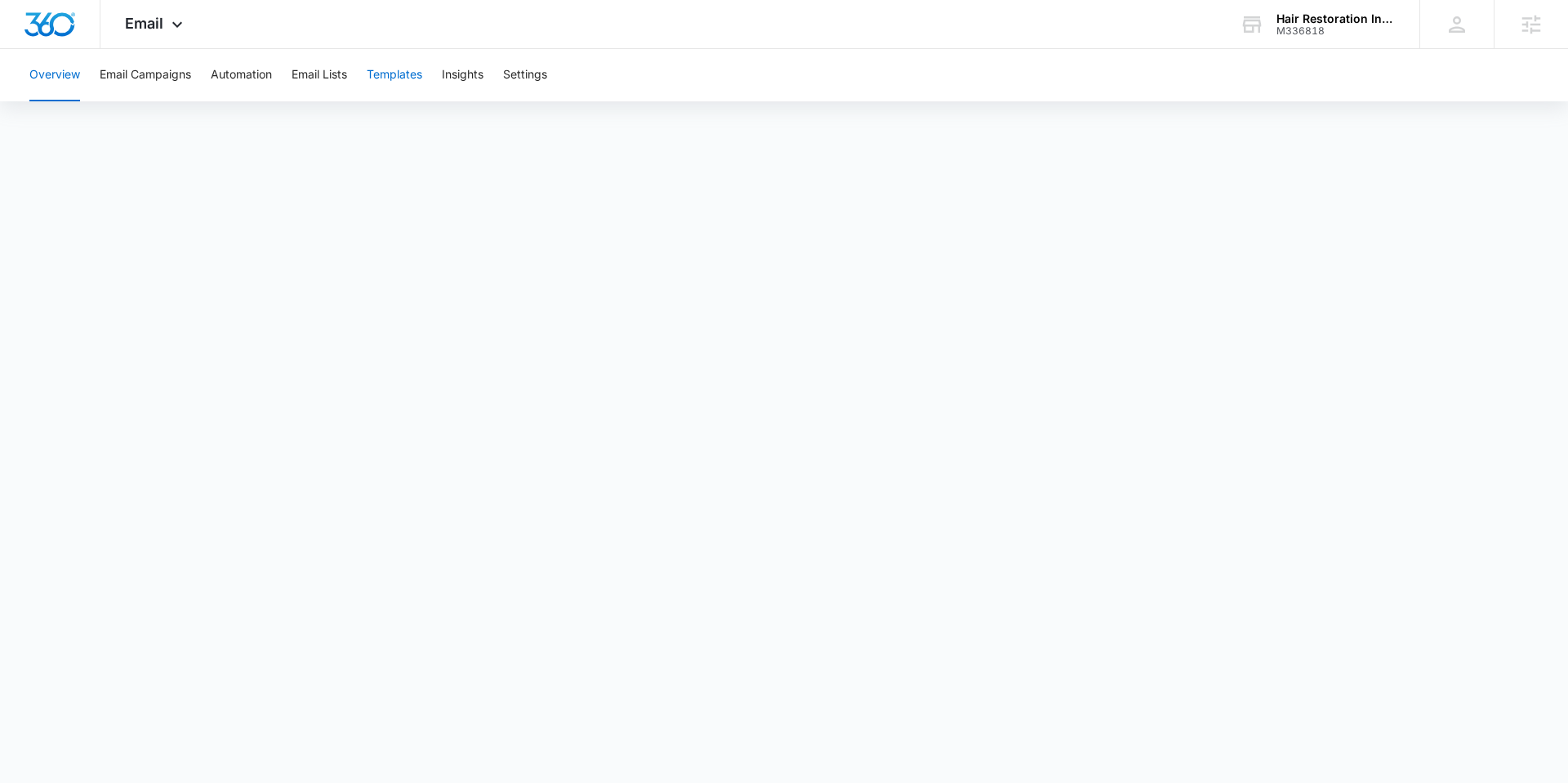
click at [393, 73] on button "Templates" at bounding box center [395, 74] width 56 height 52
click at [261, 67] on button "Automation" at bounding box center [241, 74] width 61 height 52
click at [55, 23] on img "Dashboard" at bounding box center [50, 24] width 52 height 25
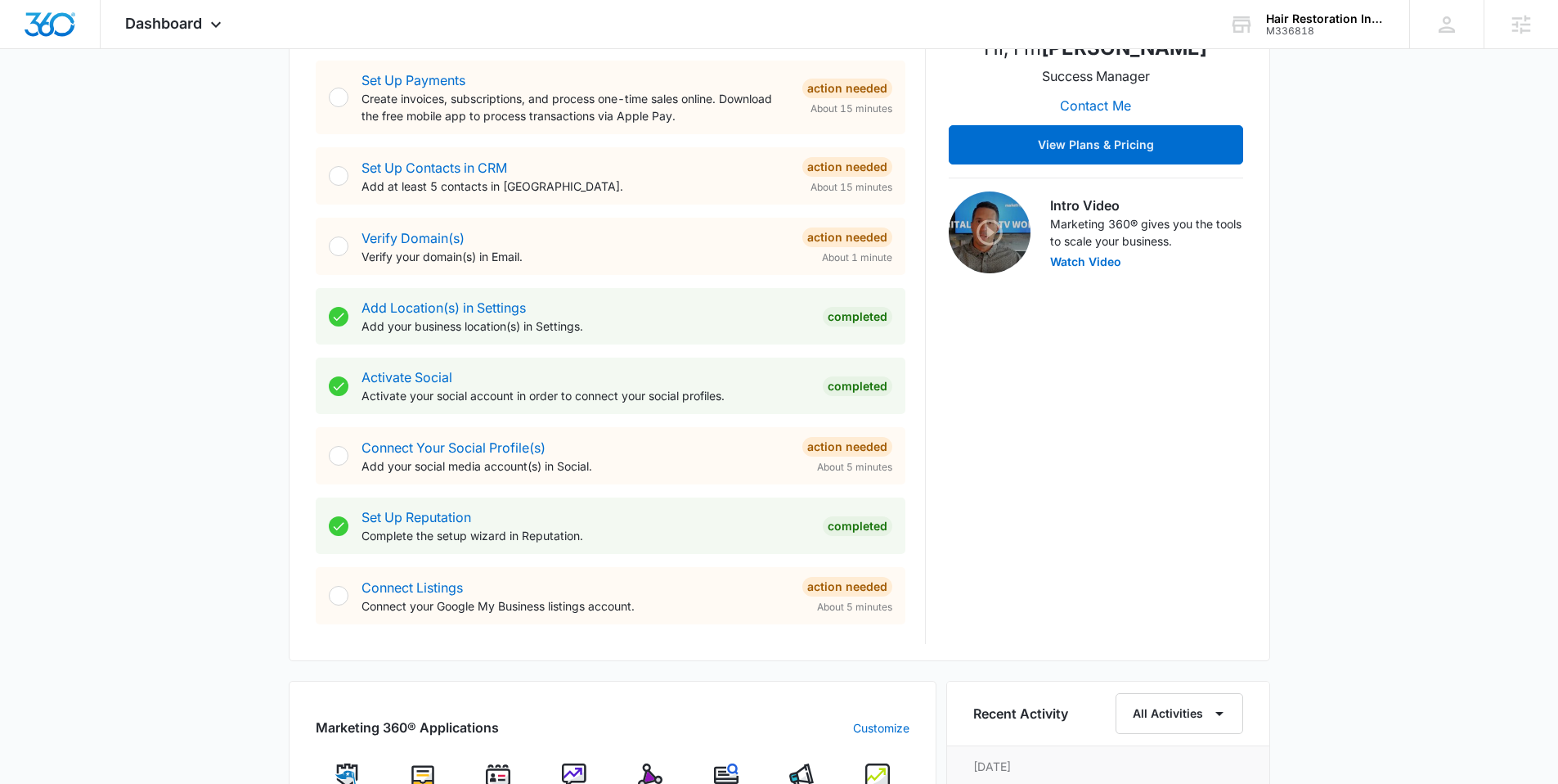
scroll to position [181, 0]
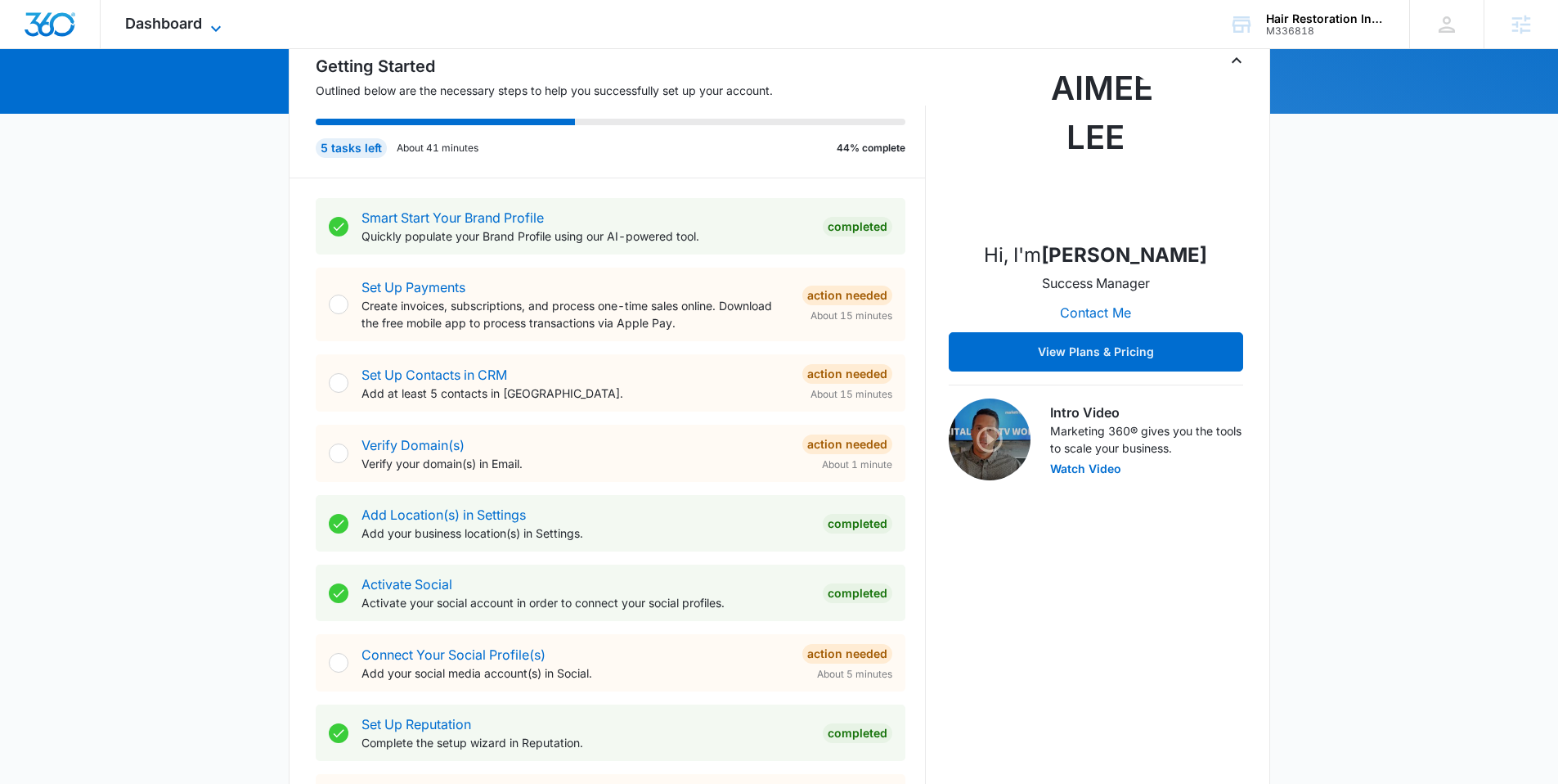
click at [197, 25] on span "Dashboard" at bounding box center [164, 23] width 77 height 17
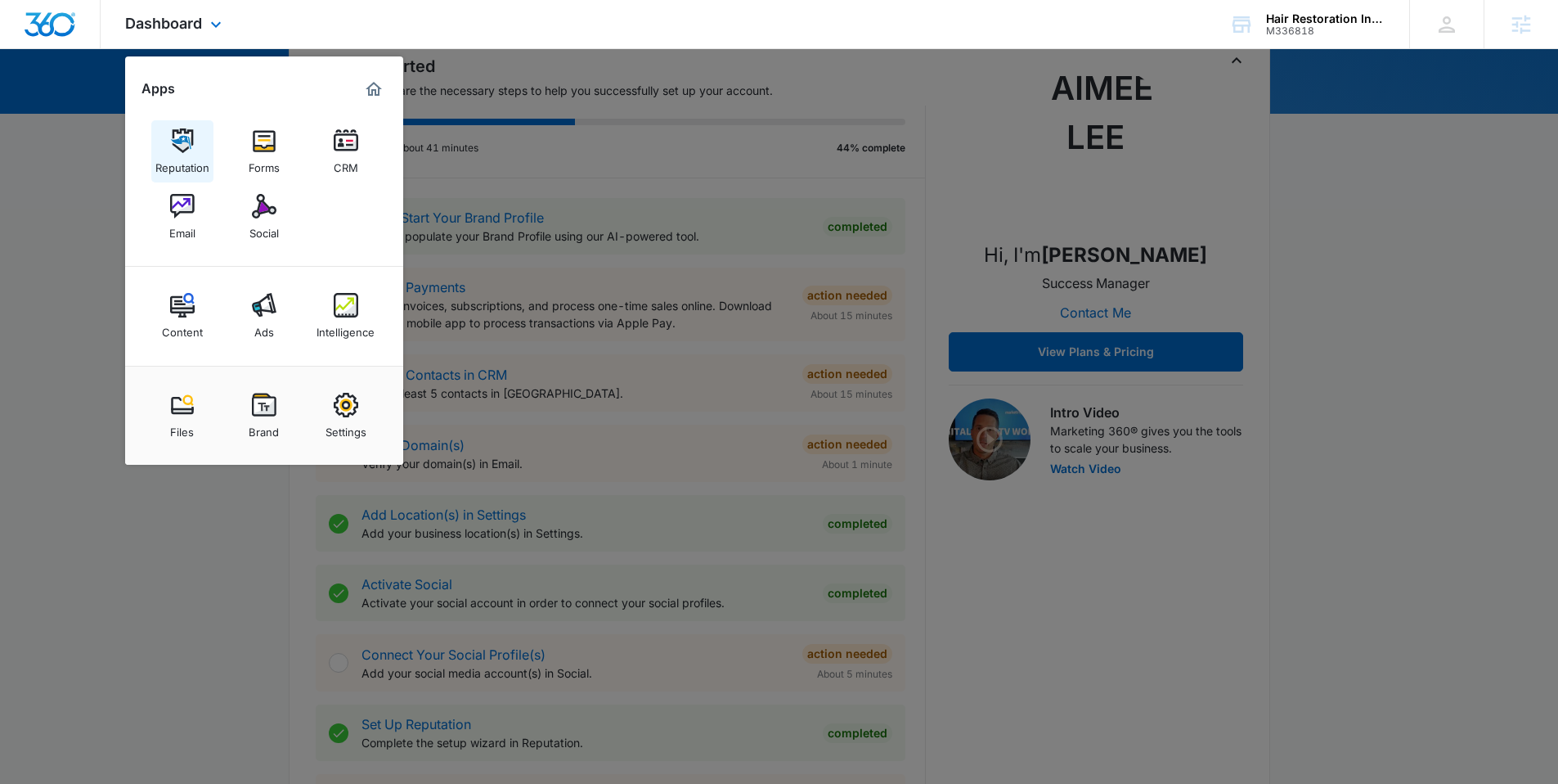
click at [182, 148] on img at bounding box center [182, 141] width 25 height 25
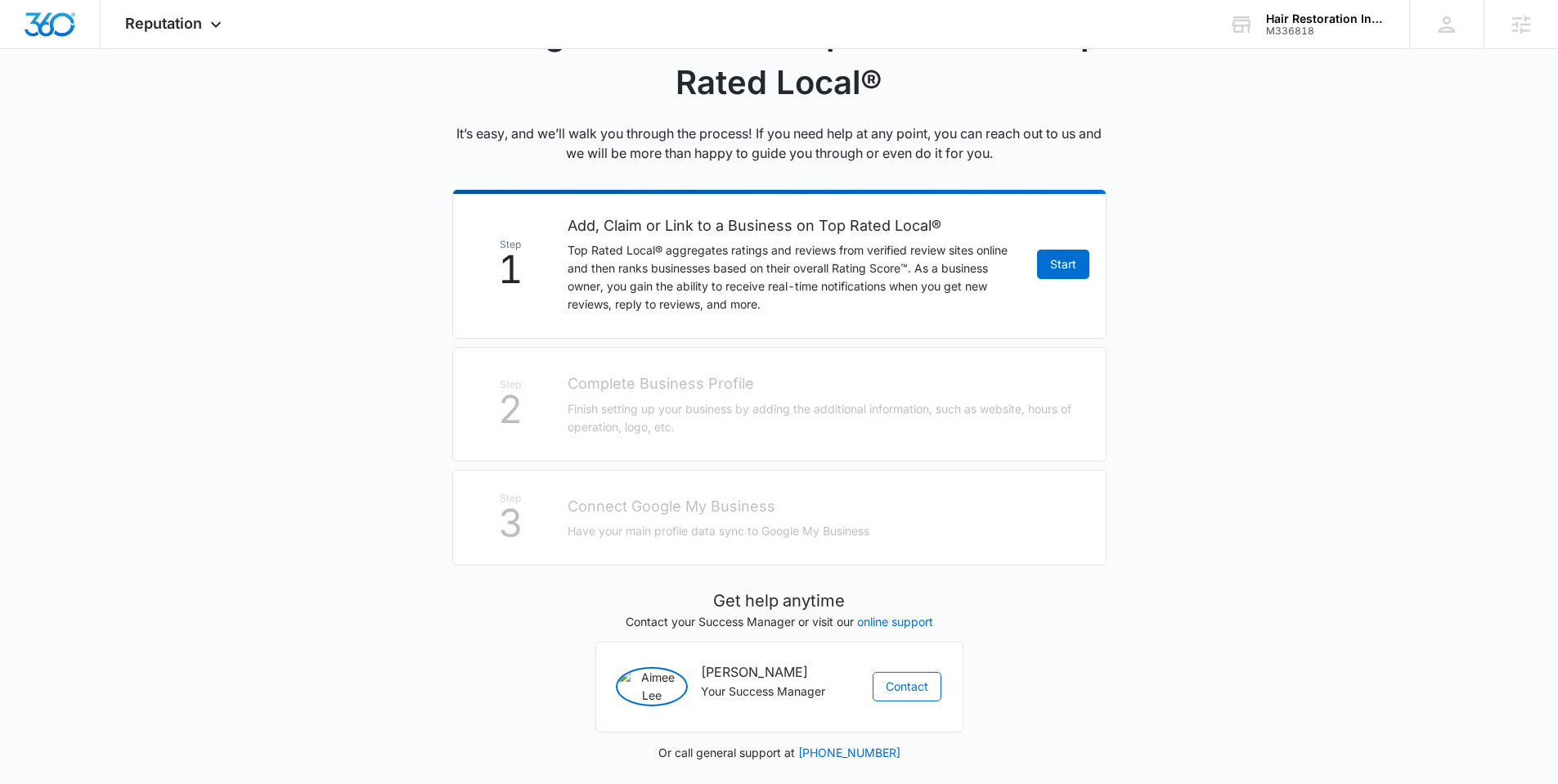
scroll to position [153, 0]
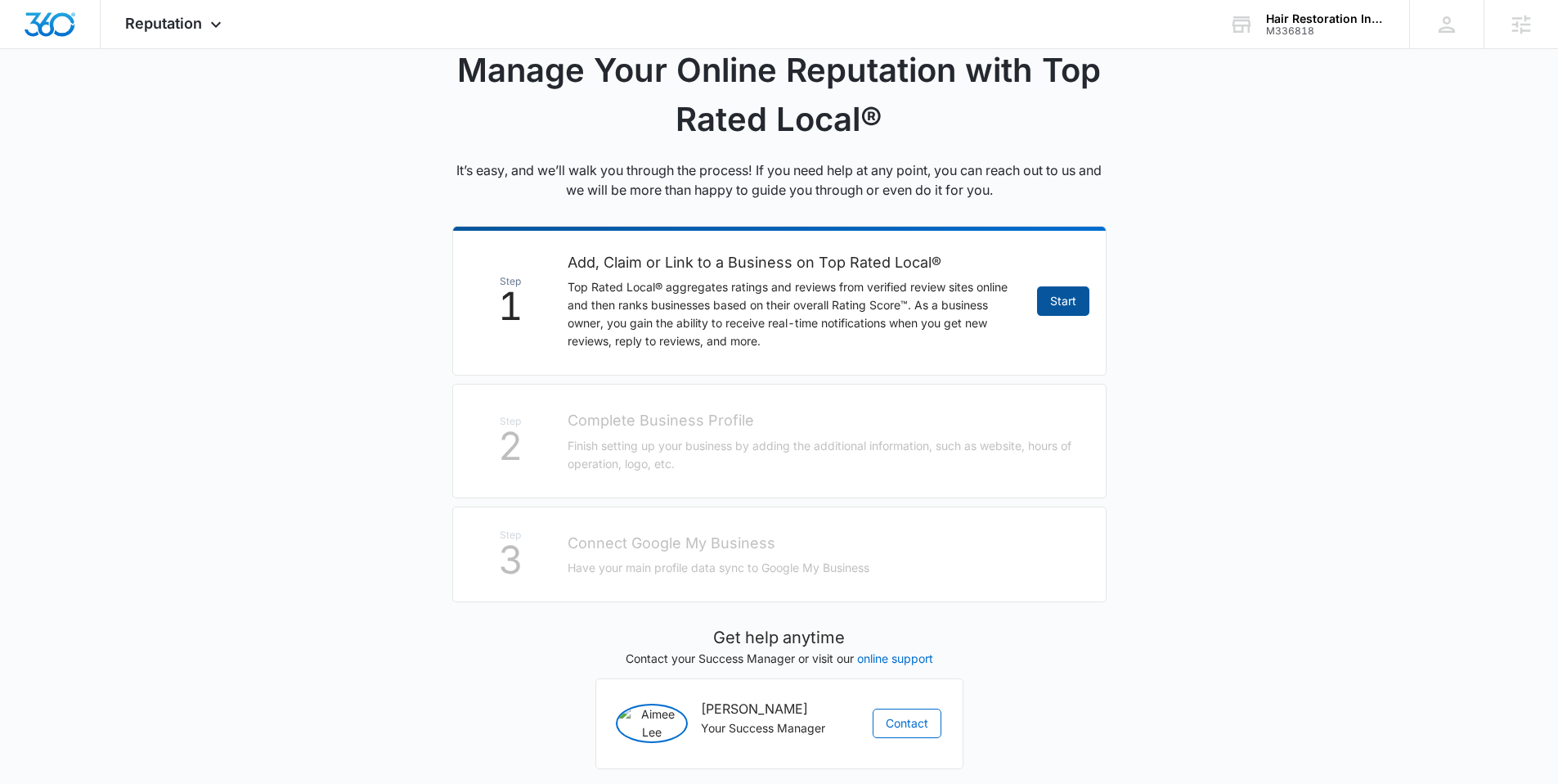
click at [1073, 303] on link "Start" at bounding box center [1063, 301] width 52 height 29
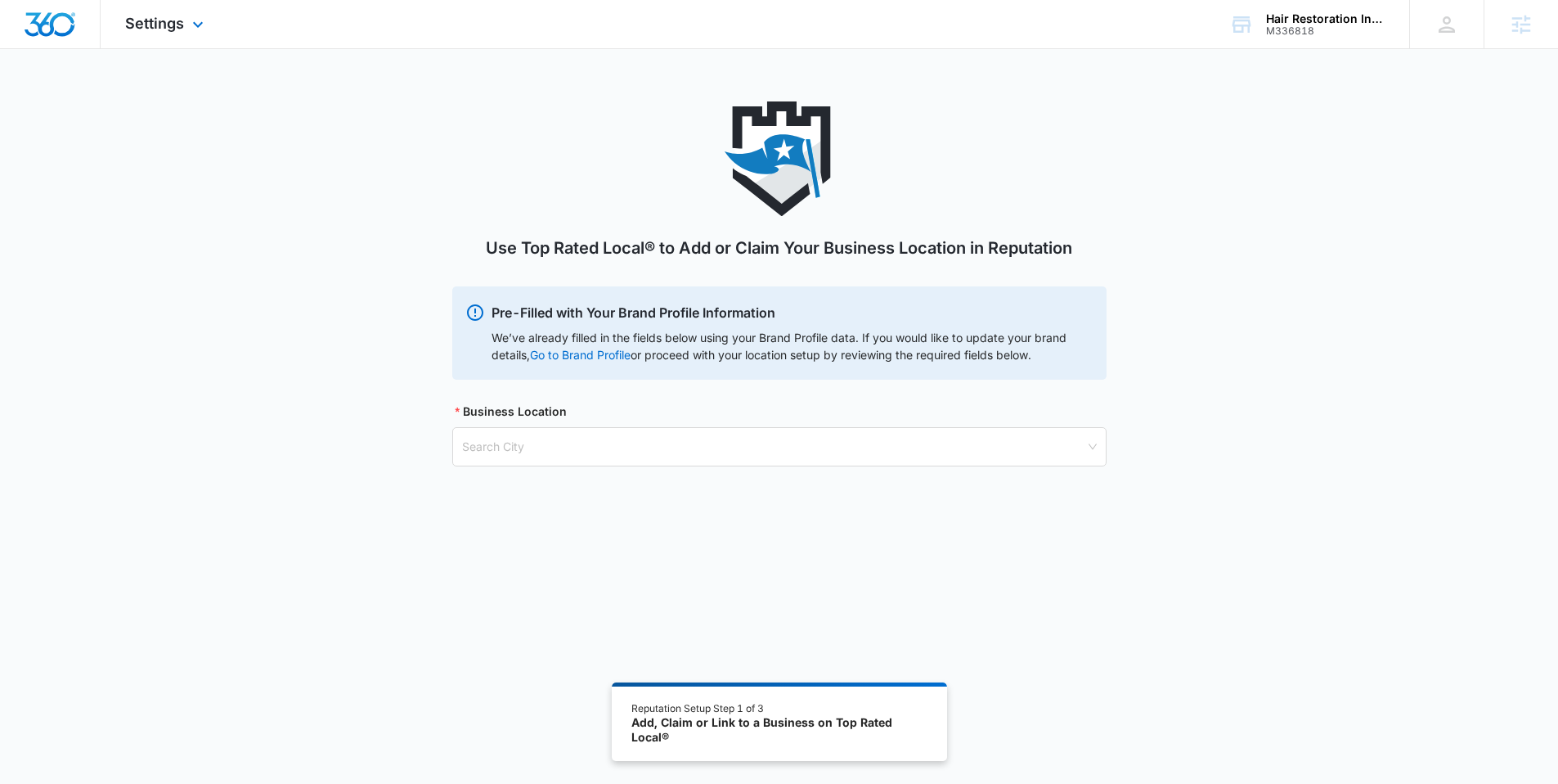
click at [53, 25] on img "Dashboard" at bounding box center [50, 24] width 52 height 25
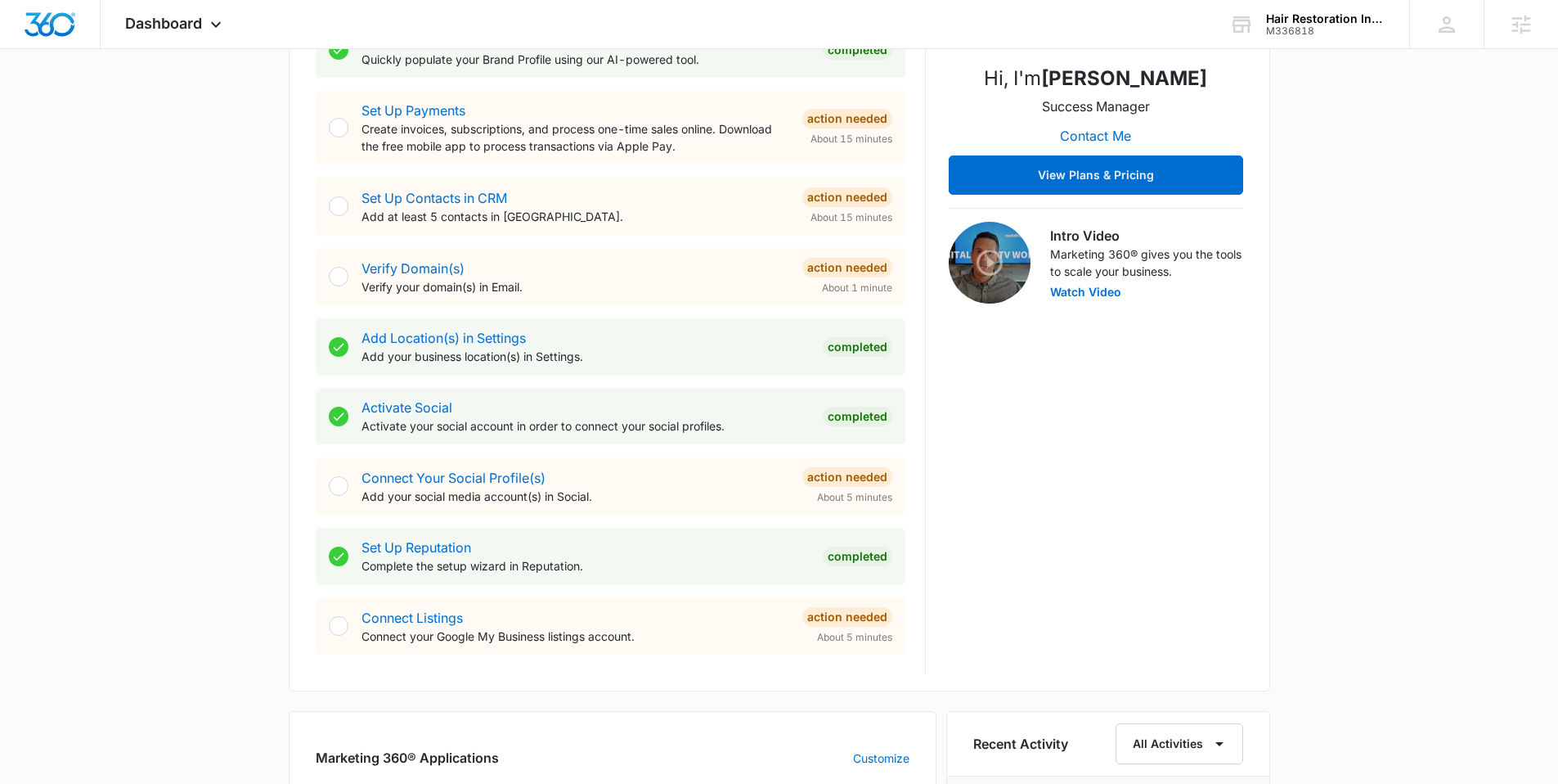
scroll to position [486, 0]
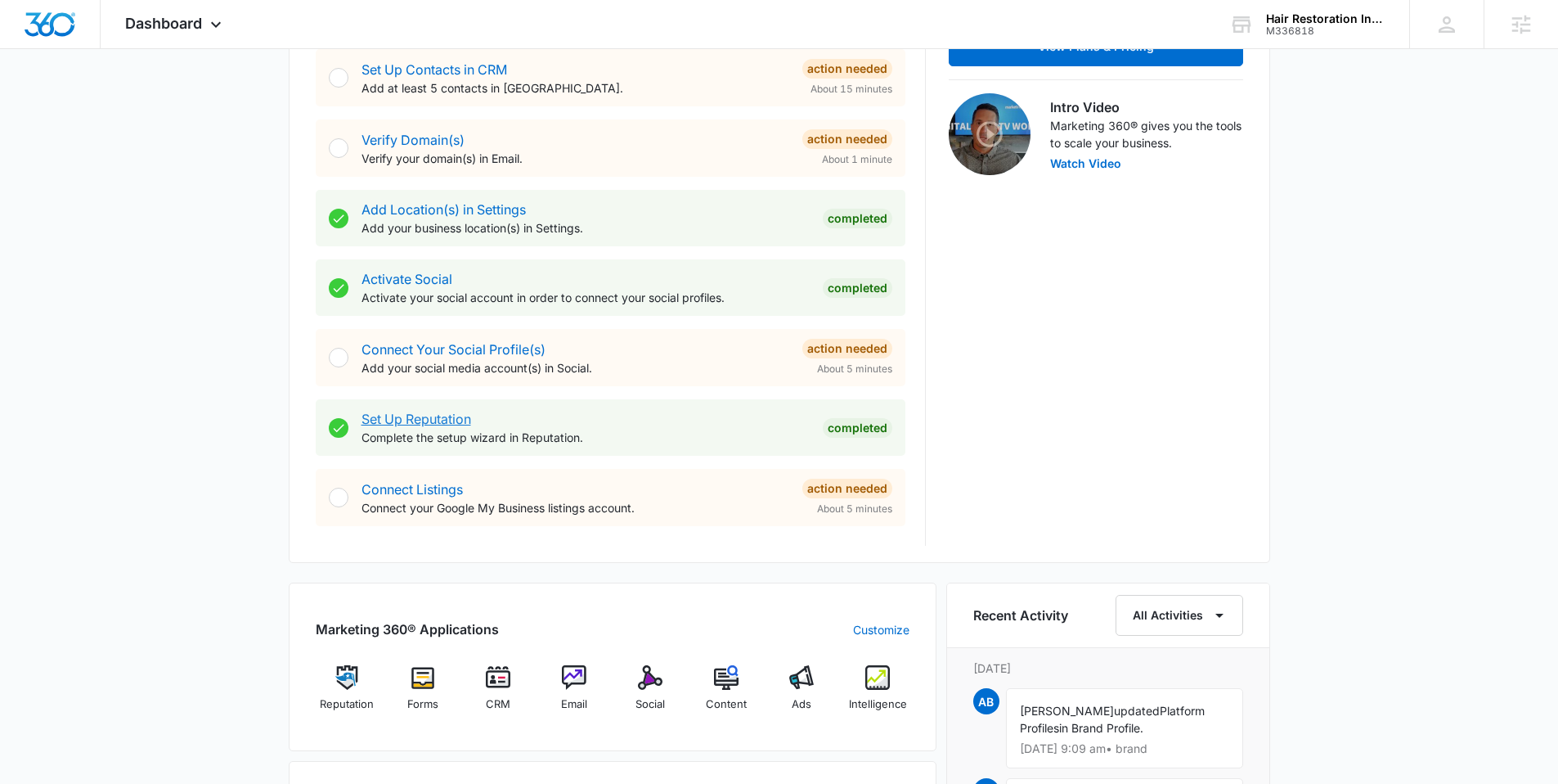
click at [422, 413] on link "Set Up Reputation" at bounding box center [415, 419] width 109 height 17
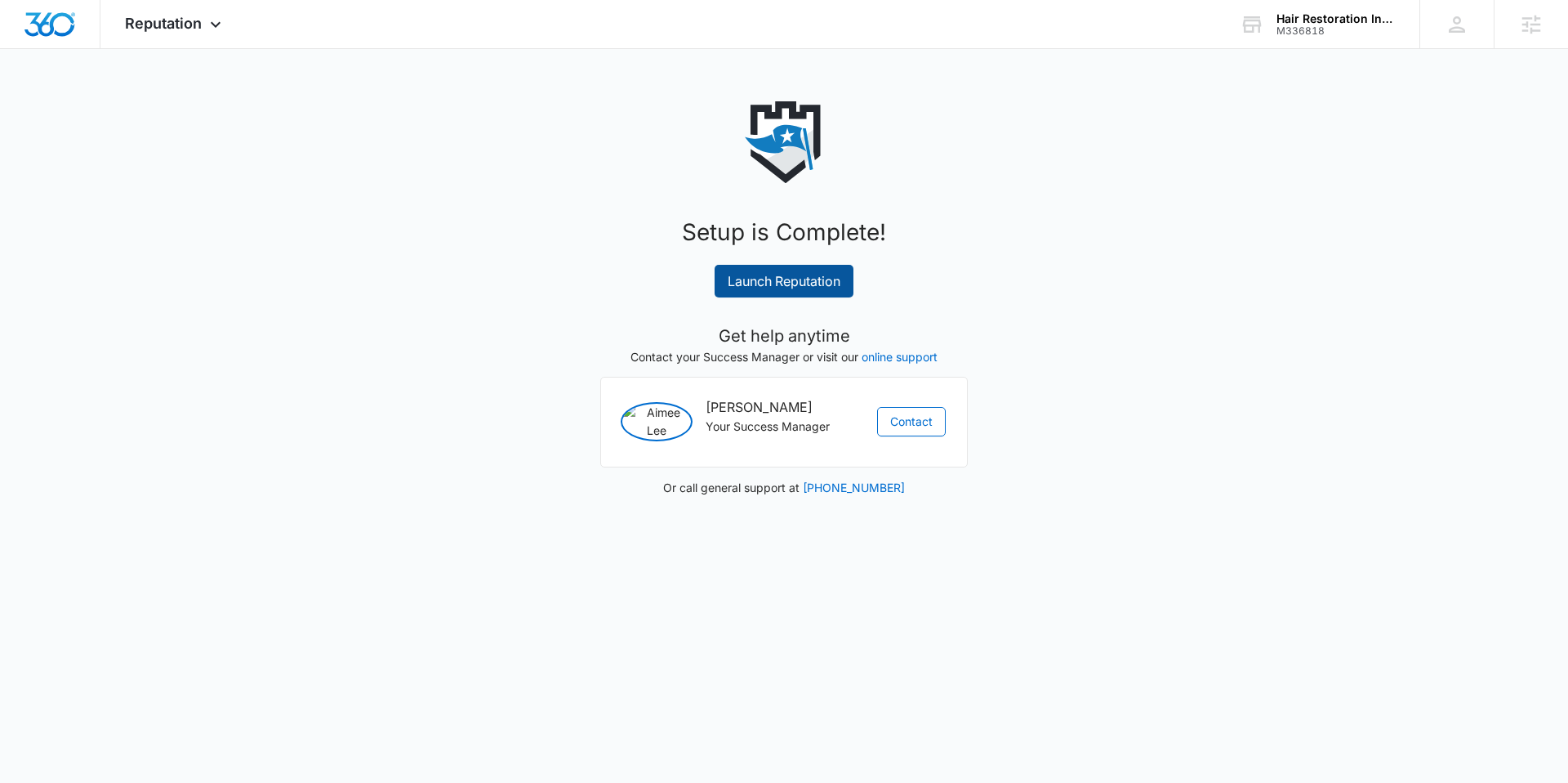
click at [807, 270] on link "Launch Reputation" at bounding box center [784, 281] width 139 height 33
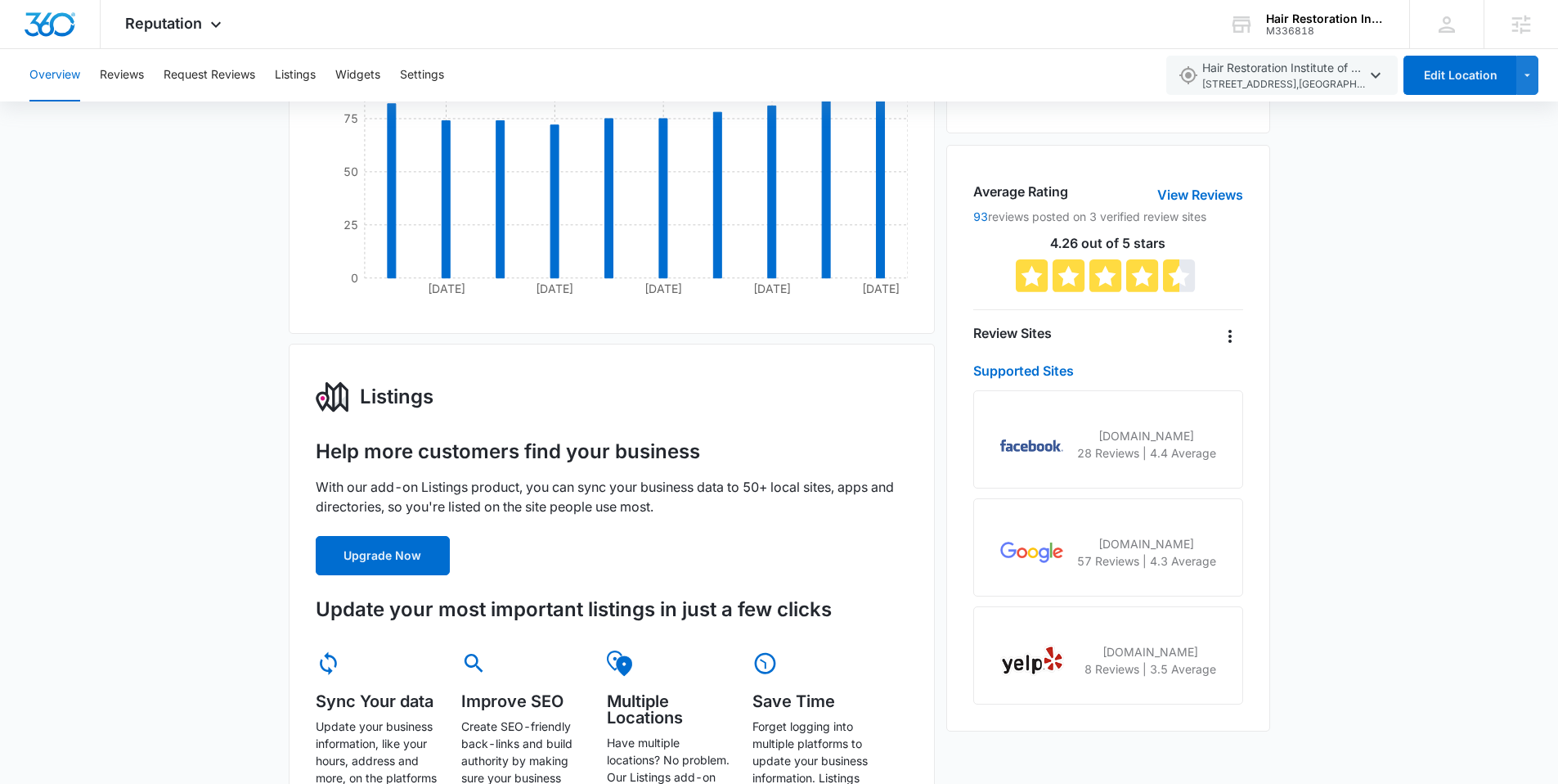
scroll to position [216, 0]
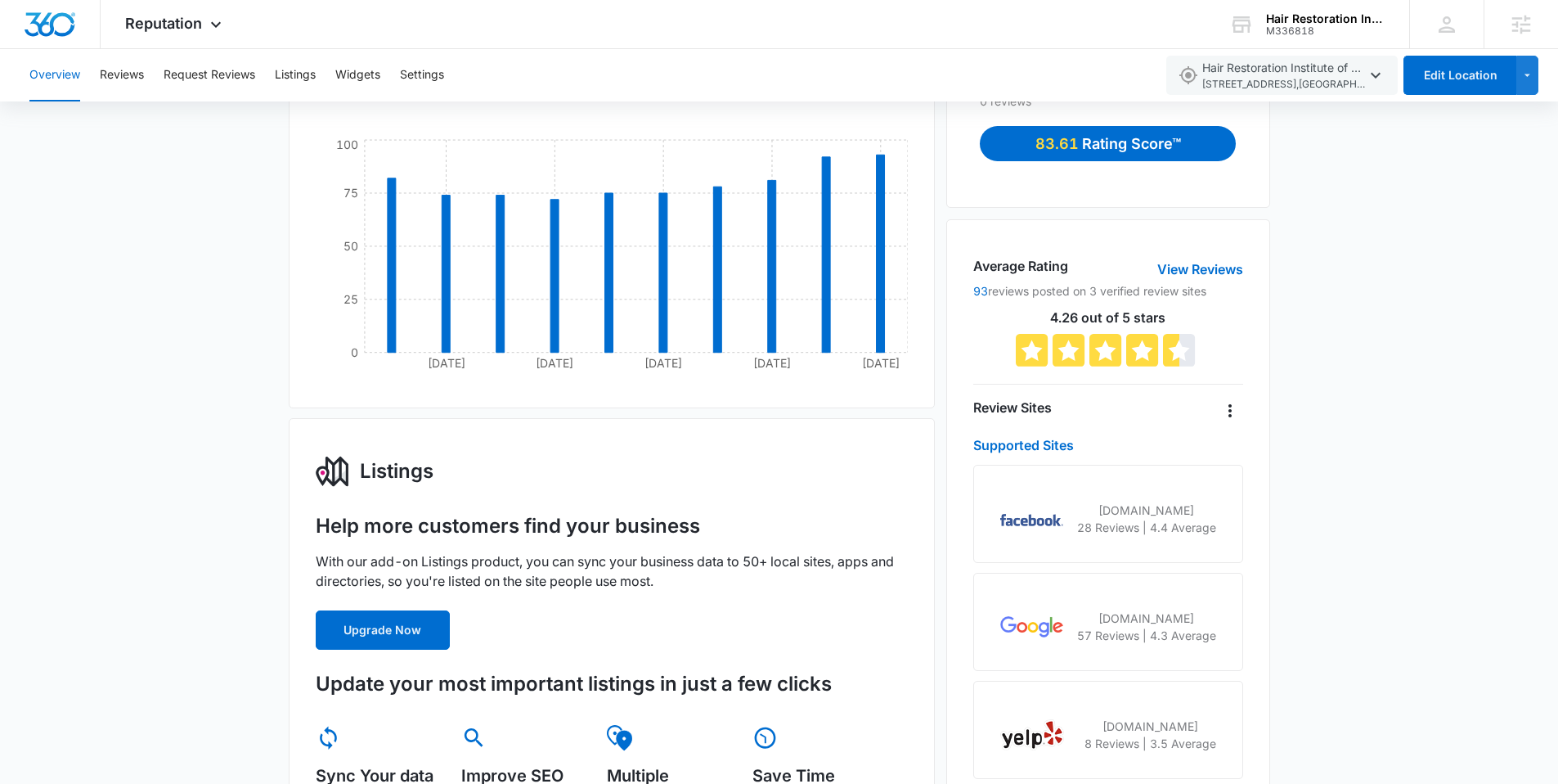
drag, startPoint x: 1070, startPoint y: 596, endPoint x: 712, endPoint y: 186, distance: 544.3
click at [1069, 595] on div "google.com 57 Reviews | 4.3 Average" at bounding box center [1108, 621] width 269 height 98
click at [418, 85] on button "Settings" at bounding box center [422, 74] width 44 height 52
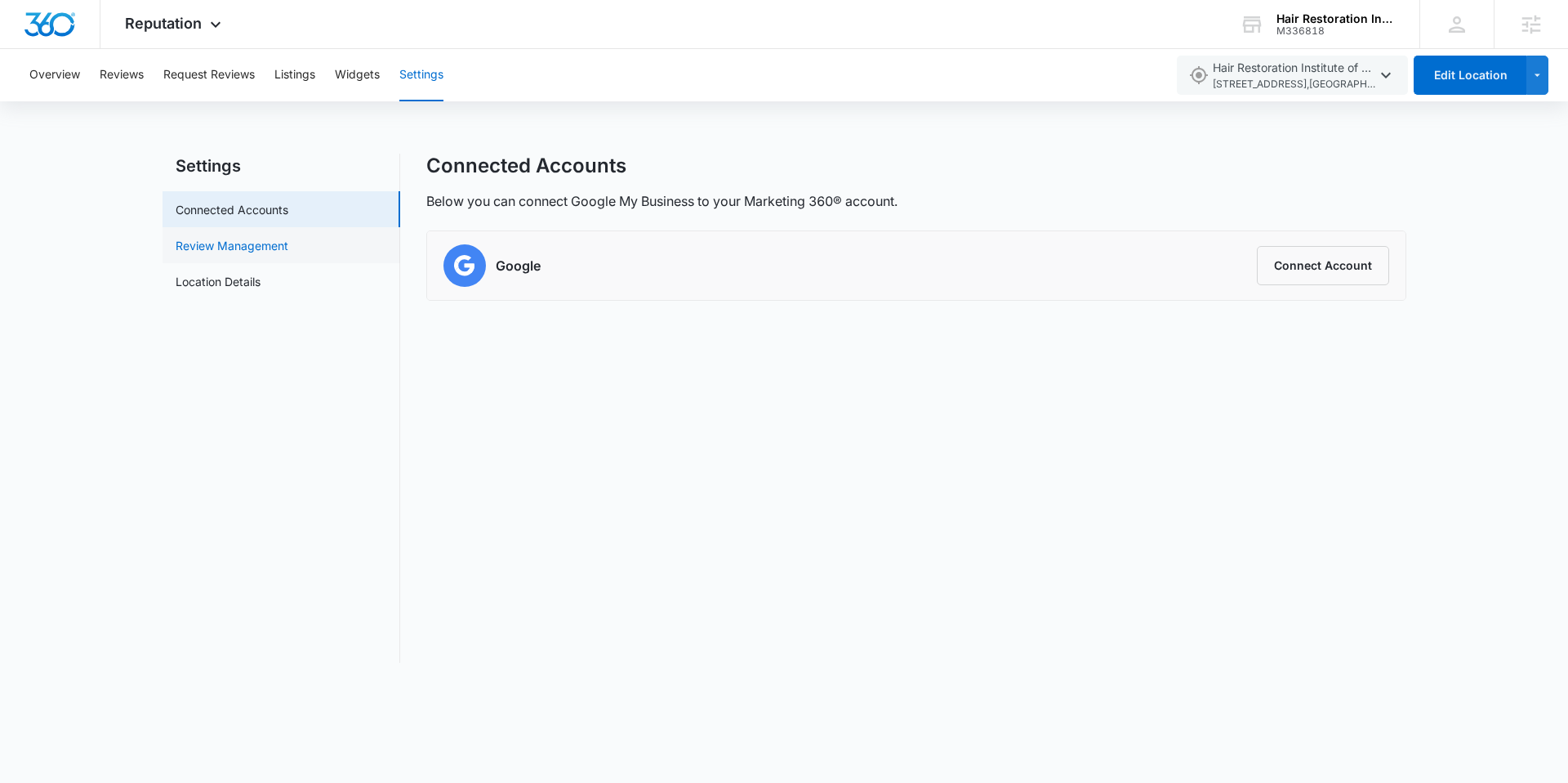
click at [223, 240] on link "Review Management" at bounding box center [231, 245] width 113 height 17
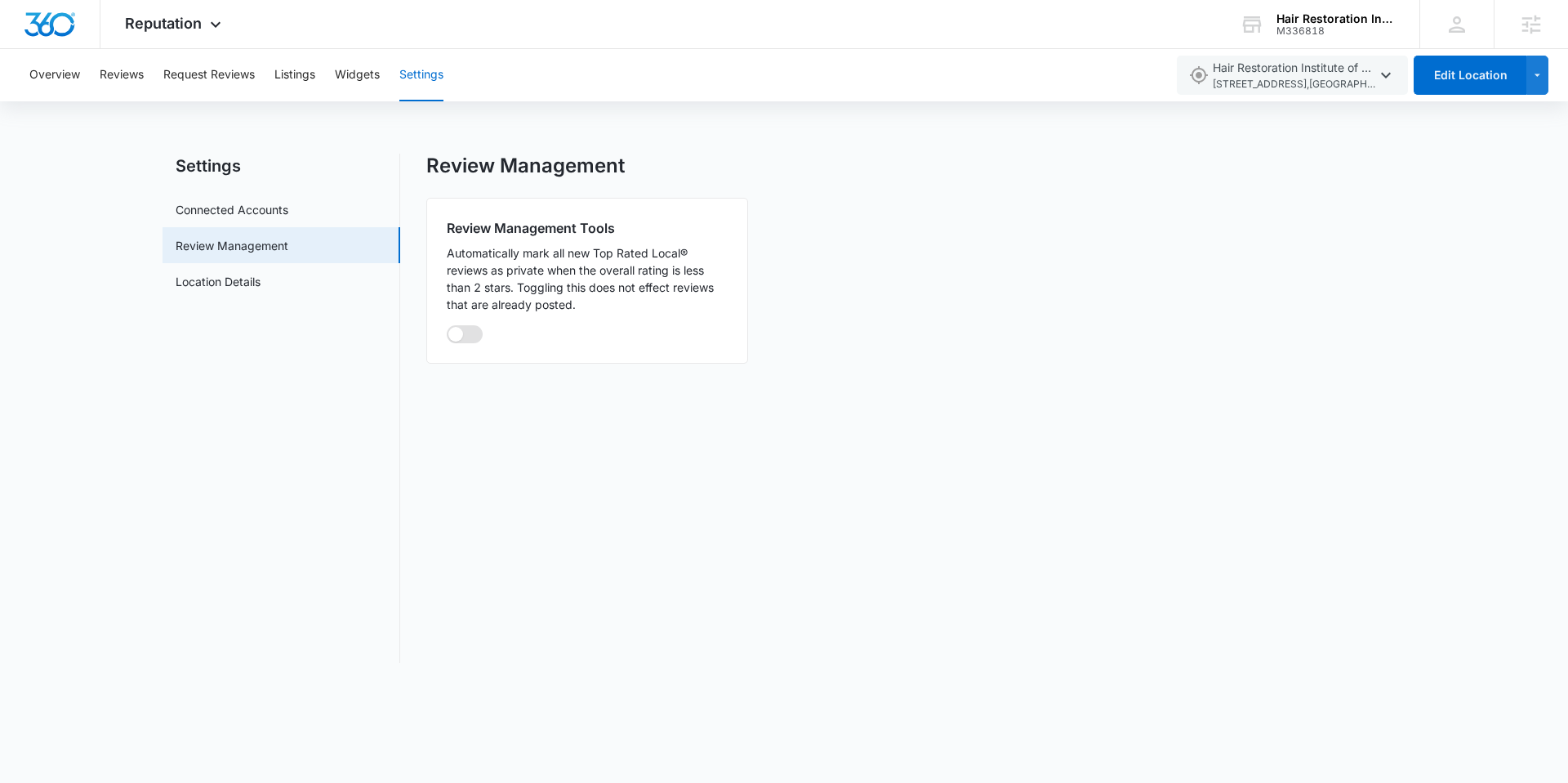
click at [463, 337] on span at bounding box center [464, 334] width 36 height 18
click at [447, 325] on input "checkbox" at bounding box center [446, 324] width 1 height 1
checkbox input "true"
click at [247, 283] on link "Location Details" at bounding box center [217, 281] width 85 height 17
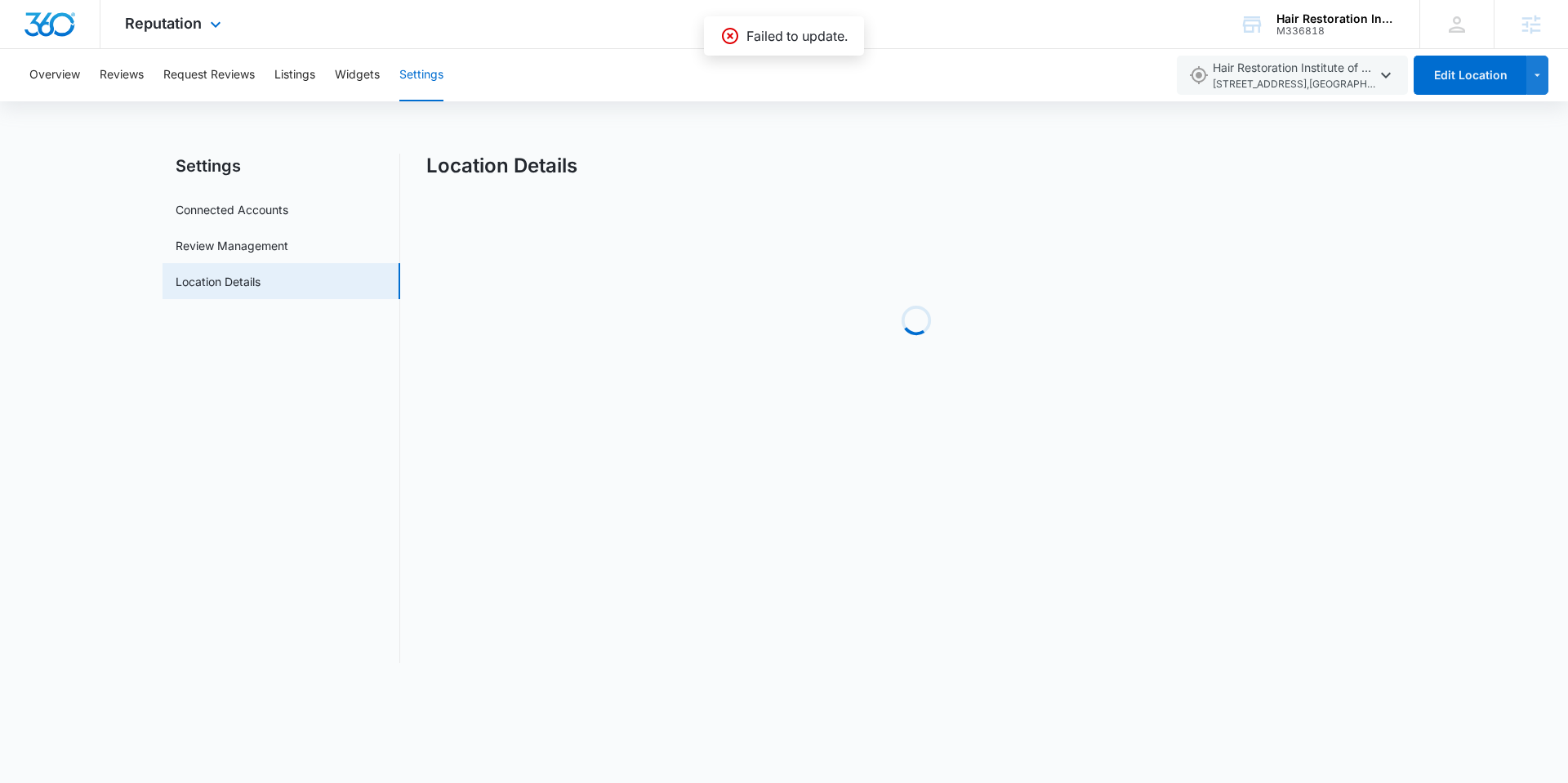
select select "Texas"
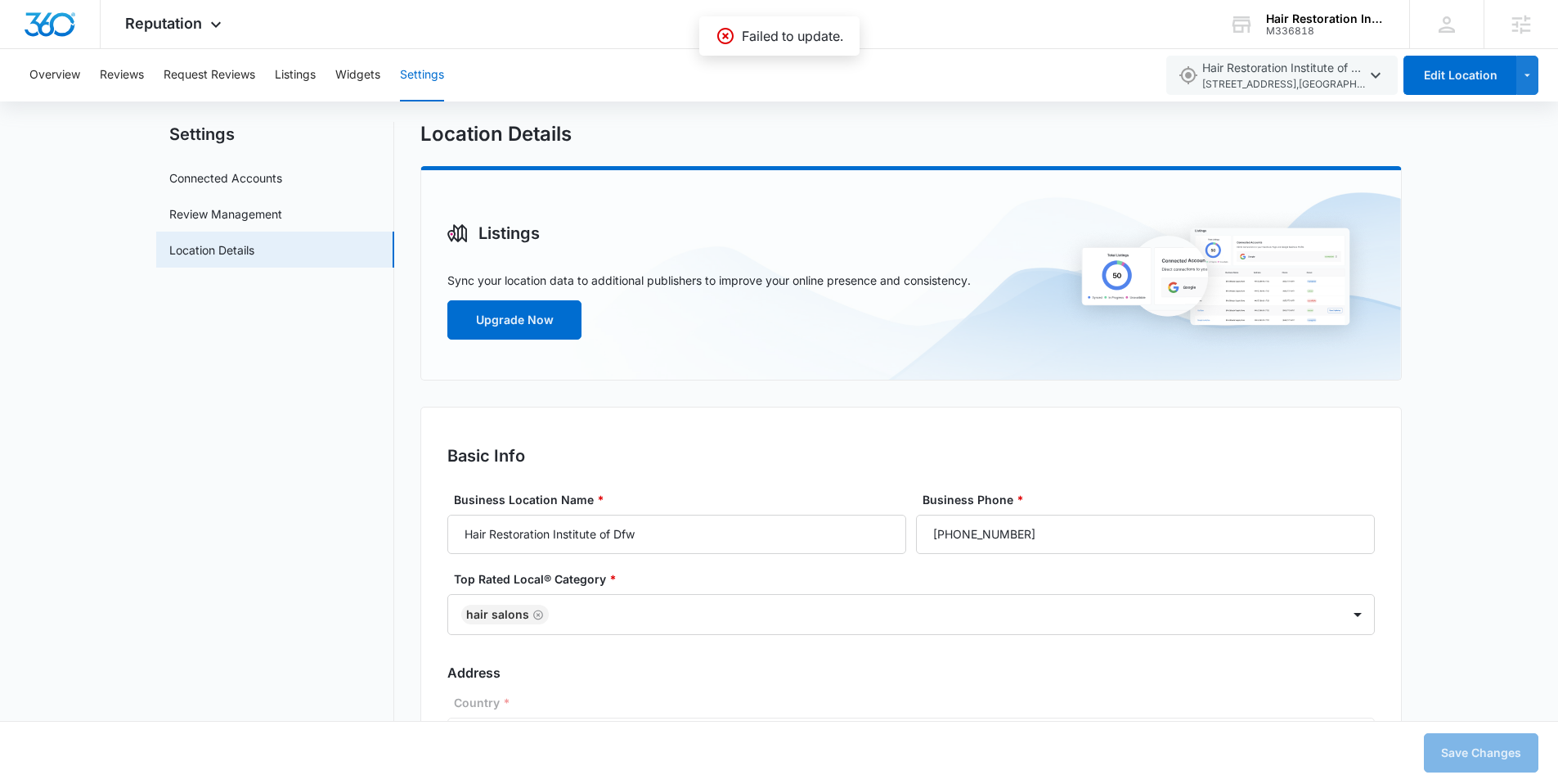
scroll to position [62, 0]
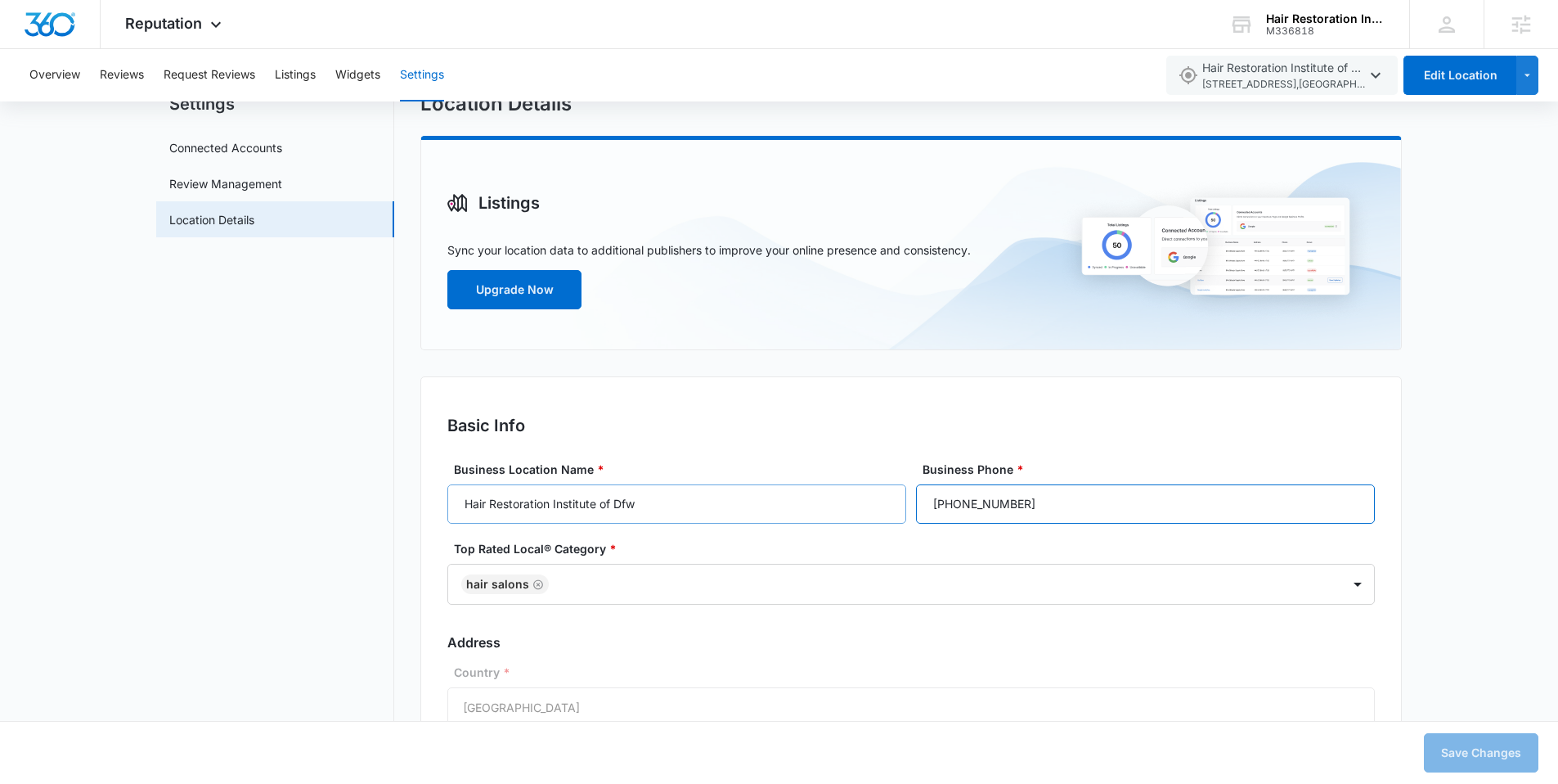
drag, startPoint x: 936, startPoint y: 504, endPoint x: 875, endPoint y: 505, distance: 61.0
click at [875, 505] on div "Business Location Name * Hair Restoration Institute of Dfw Business Phone * (81…" at bounding box center [911, 492] width 927 height 63
paste input "54-4247"
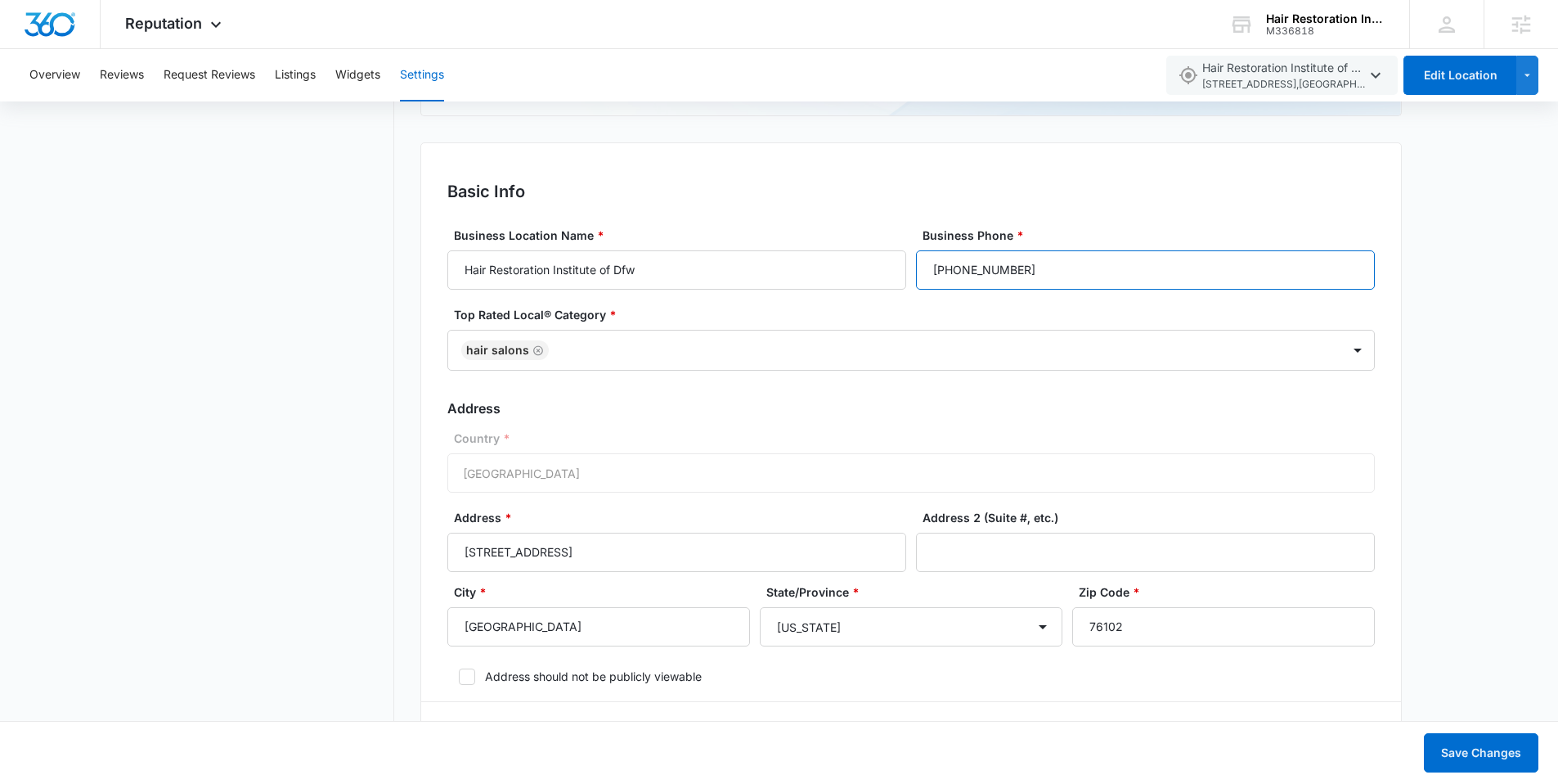
scroll to position [426, 0]
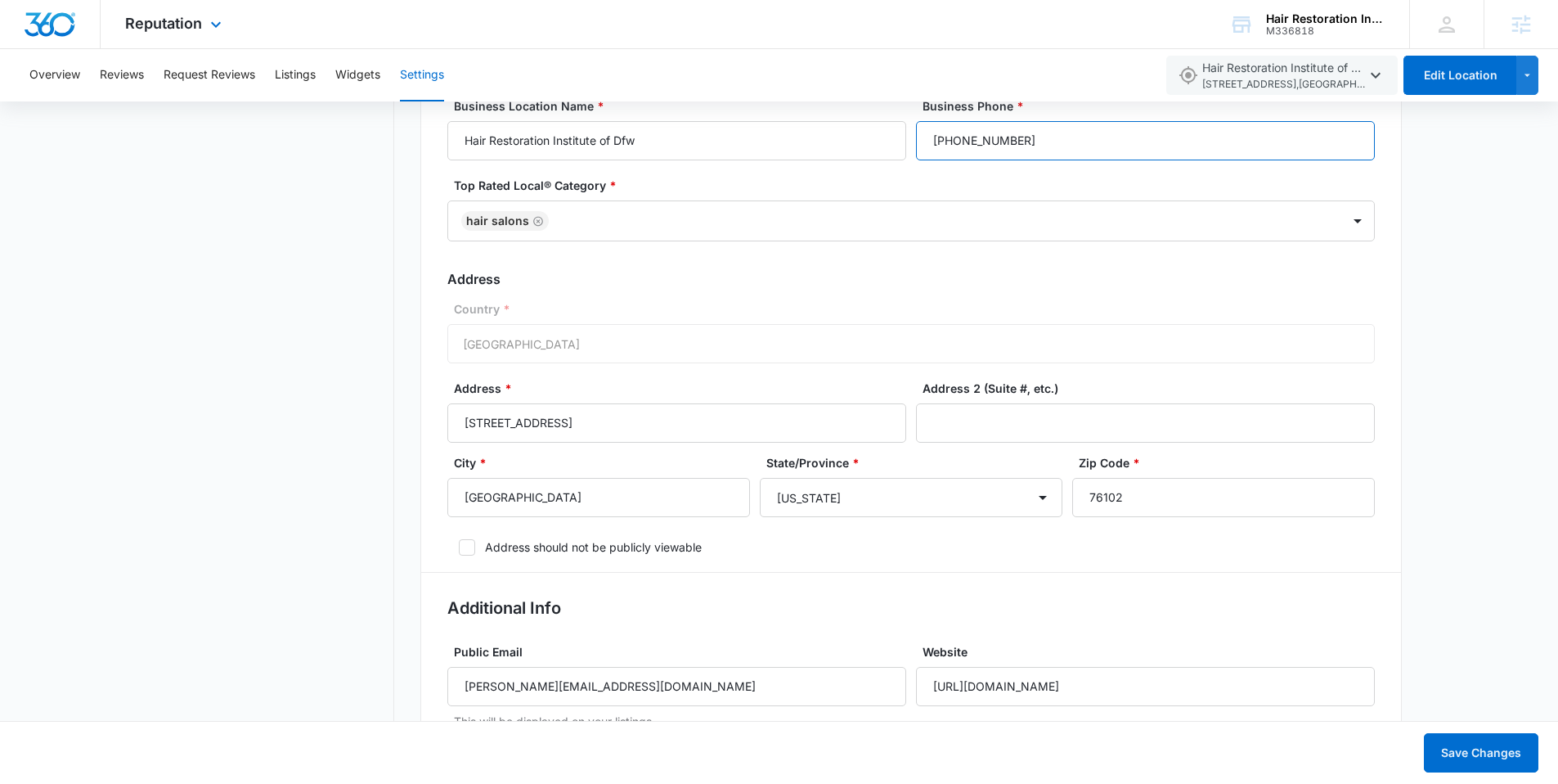
type input "(817) 854-4247"
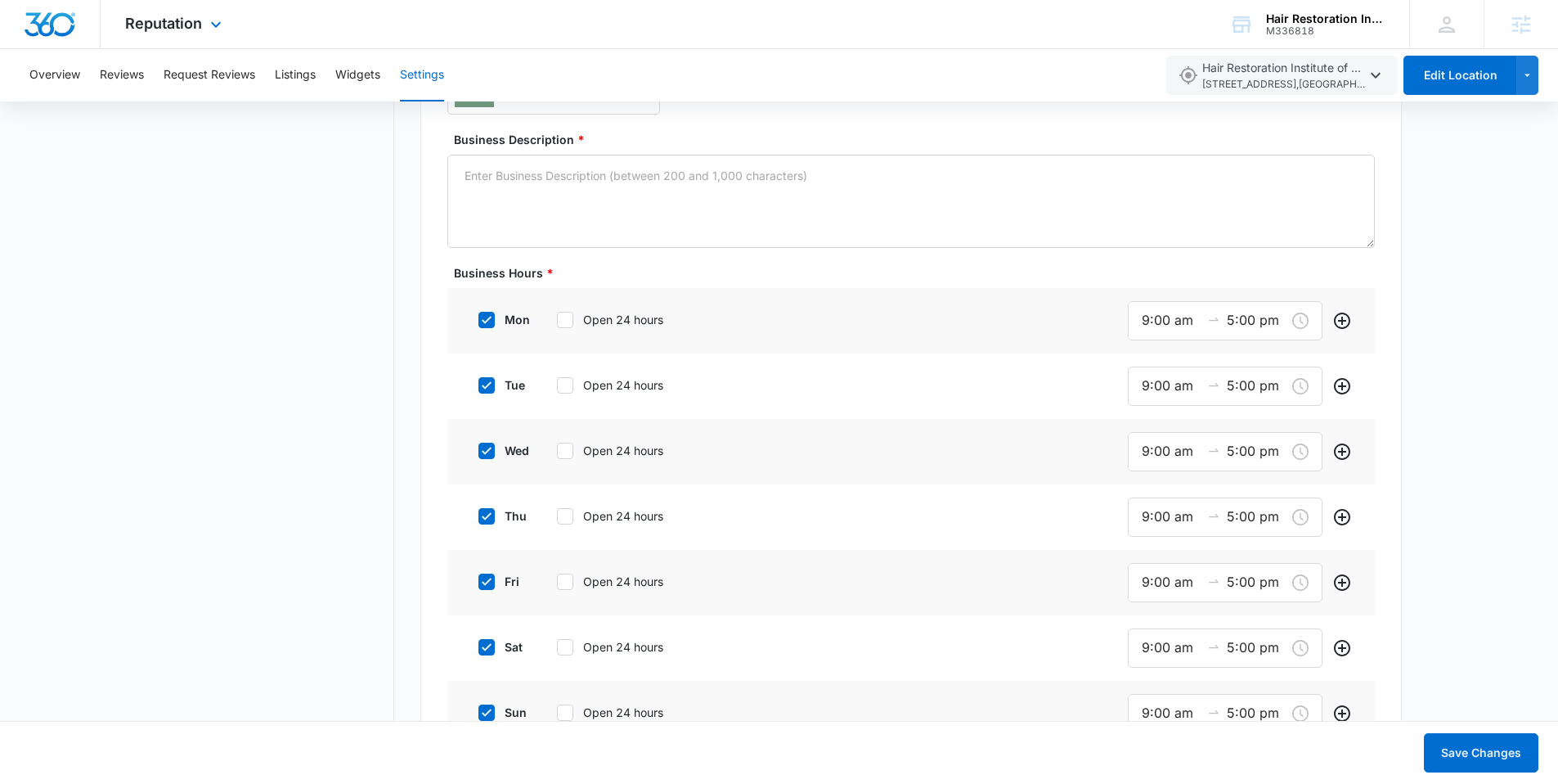
scroll to position [1352, 0]
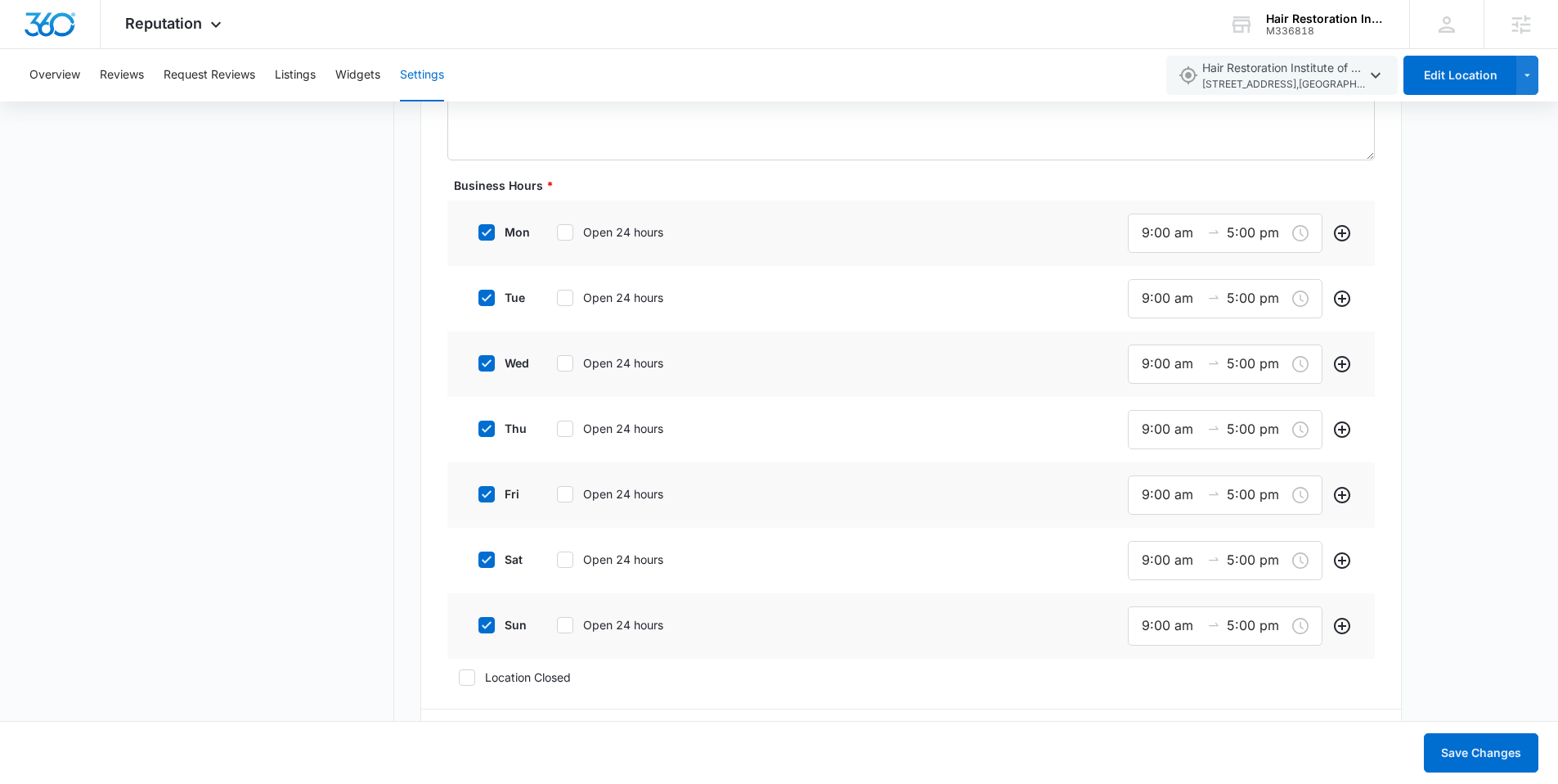
click at [493, 627] on icon at bounding box center [487, 625] width 15 height 15
click at [479, 627] on input "sun" at bounding box center [472, 625] width 11 height 11
checkbox input "false"
click at [486, 222] on div "mon Open 24 hours" at bounding box center [590, 232] width 247 height 37
click at [1231, 293] on input "5:00 pm" at bounding box center [1257, 298] width 59 height 20
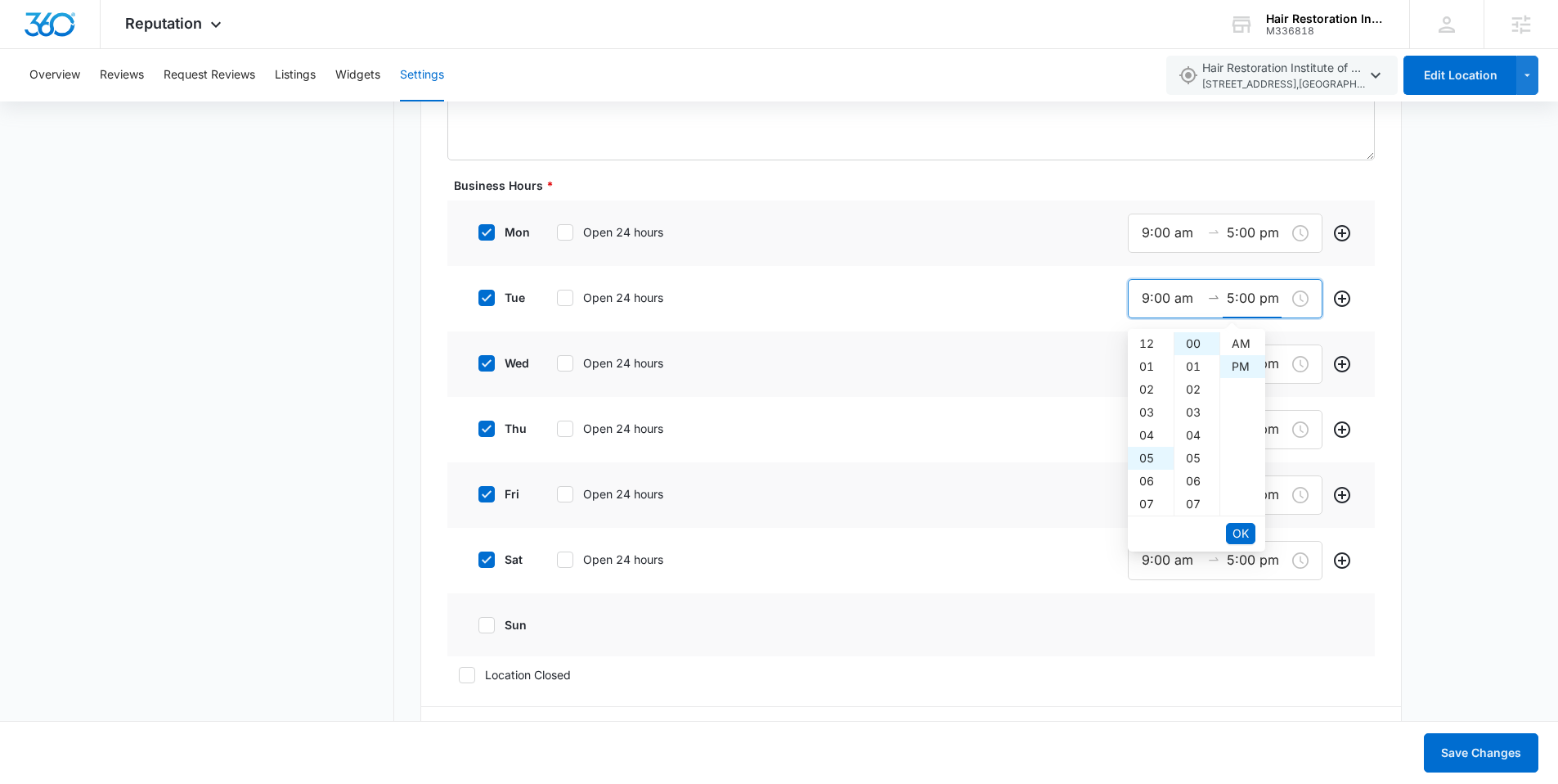
scroll to position [23, 0]
click at [1149, 368] on div "06" at bounding box center [1151, 365] width 46 height 23
type input "6:00 pm"
click at [1245, 535] on span "OK" at bounding box center [1241, 533] width 17 height 18
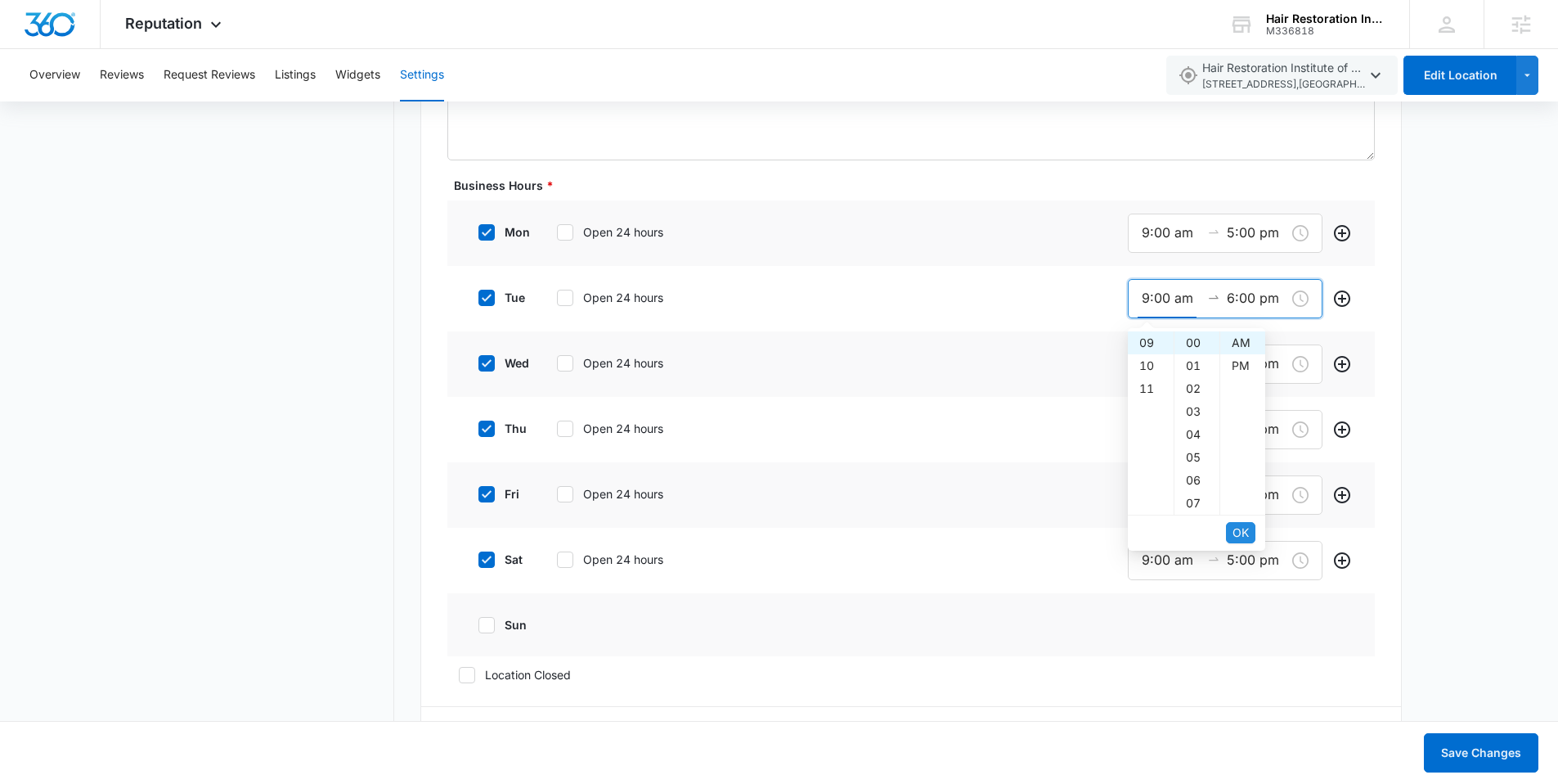
click at [1245, 534] on span "OK" at bounding box center [1241, 533] width 17 height 18
click at [1233, 355] on input "5:00 pm" at bounding box center [1257, 363] width 59 height 20
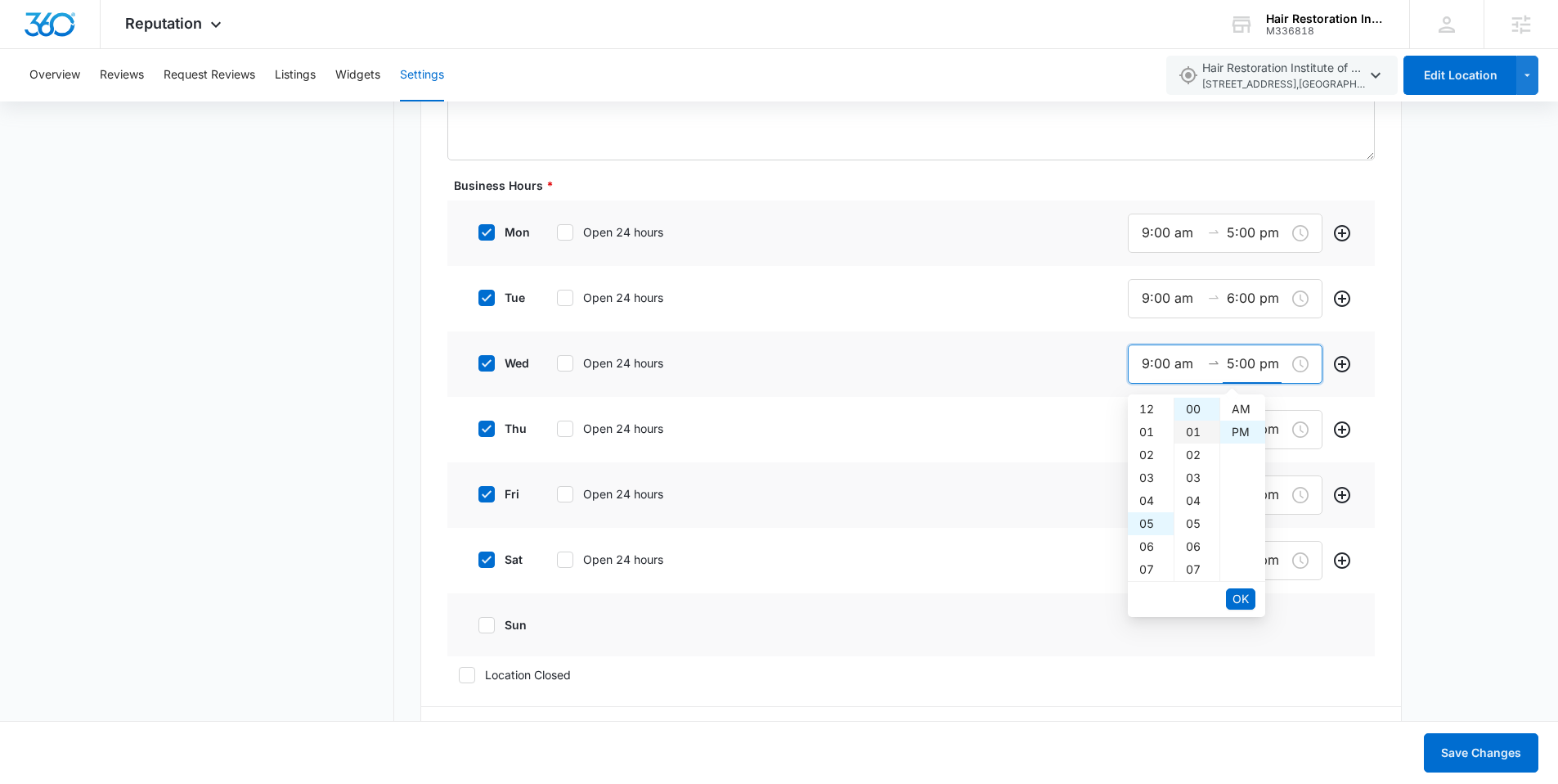
scroll to position [23, 0]
click at [1149, 432] on div "06" at bounding box center [1151, 431] width 46 height 23
type input "6:00 pm"
click at [1238, 593] on span "OK" at bounding box center [1241, 598] width 17 height 18
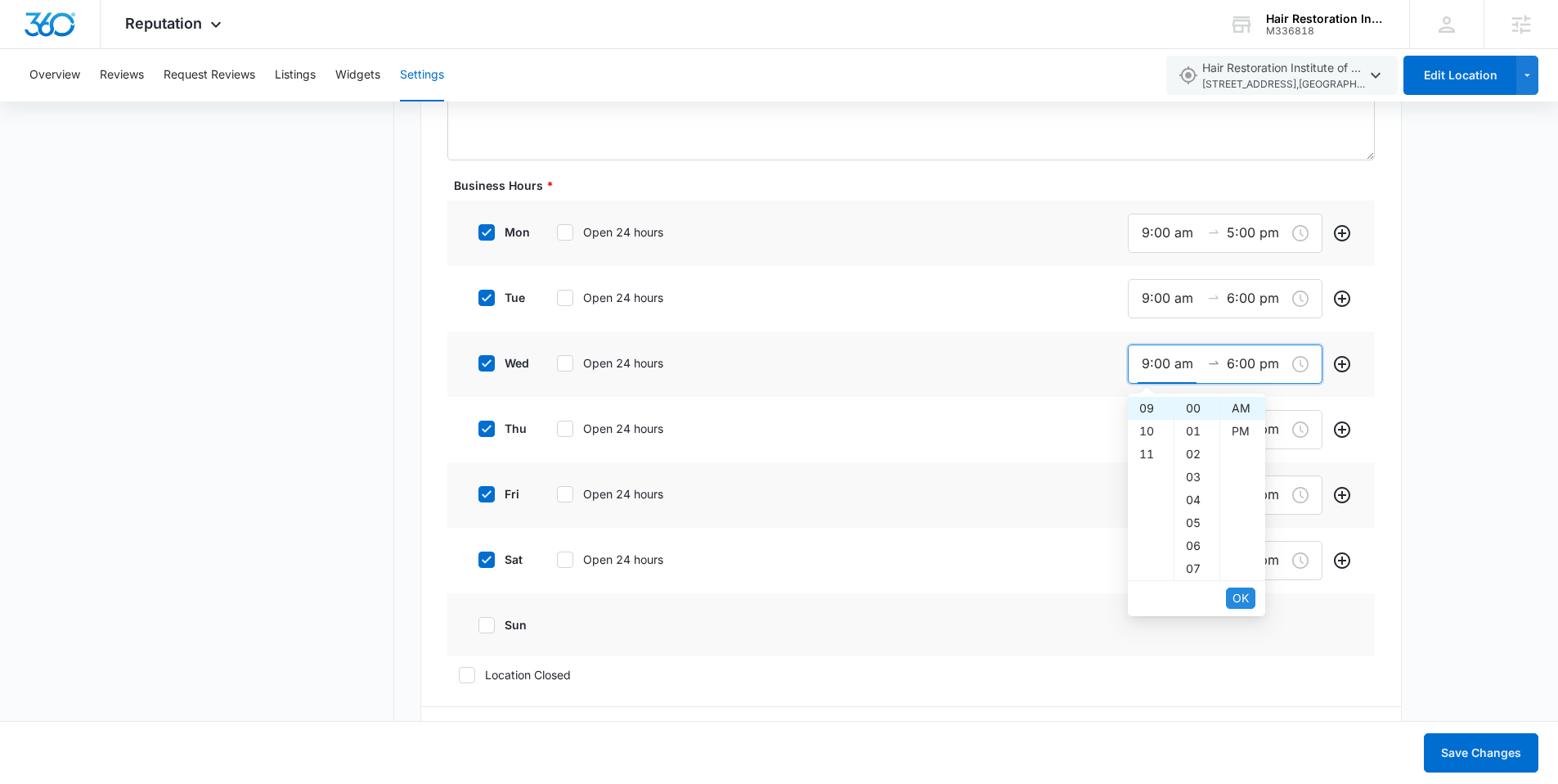
click at [1238, 593] on span "OK" at bounding box center [1241, 598] width 17 height 18
click at [1156, 431] on input "9:00 am" at bounding box center [1171, 429] width 59 height 20
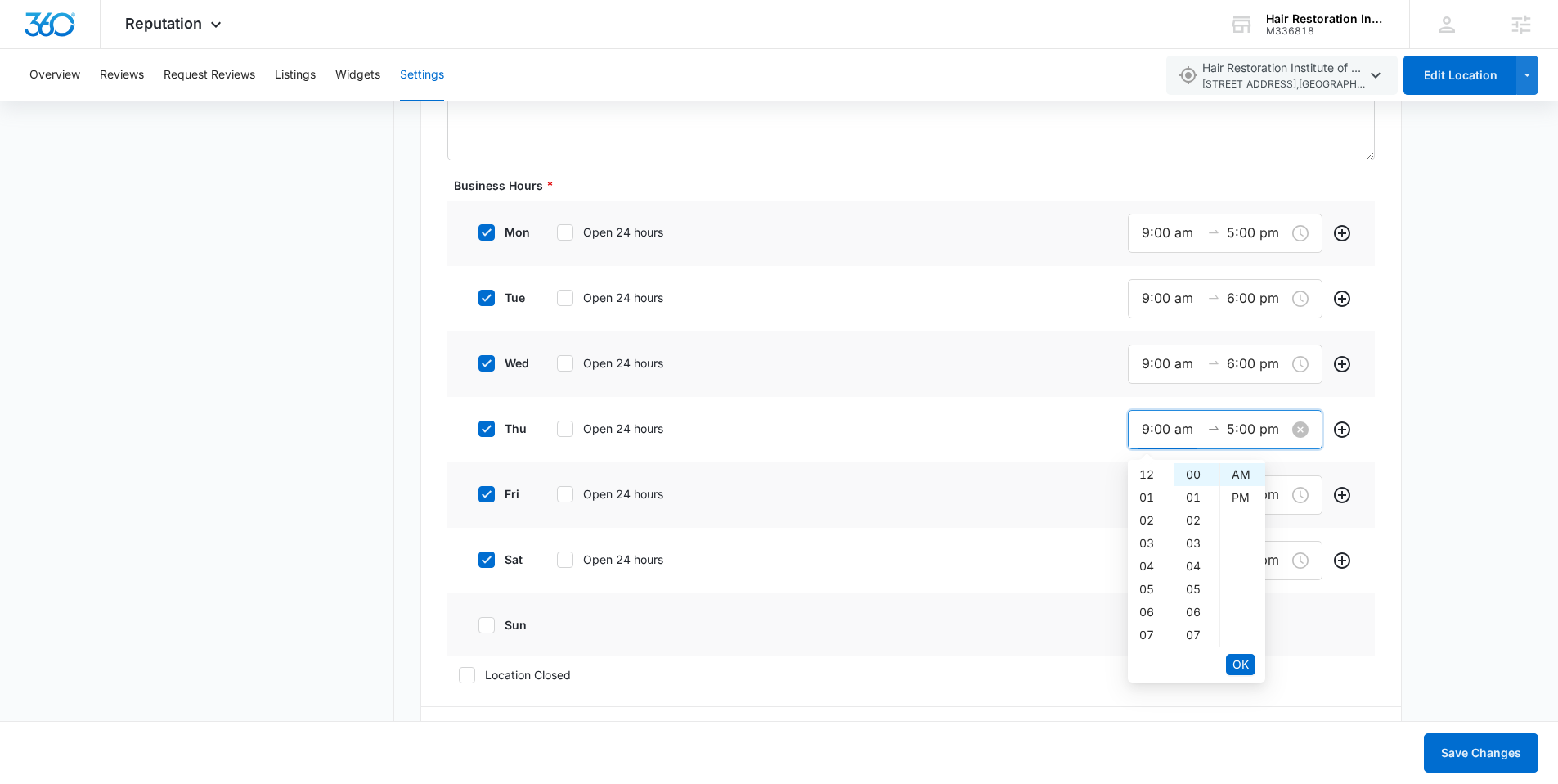
scroll to position [206, 0]
click at [1241, 665] on span "OK" at bounding box center [1241, 664] width 17 height 18
click at [1143, 490] on div "06" at bounding box center [1151, 496] width 46 height 23
type input "6:00 pm"
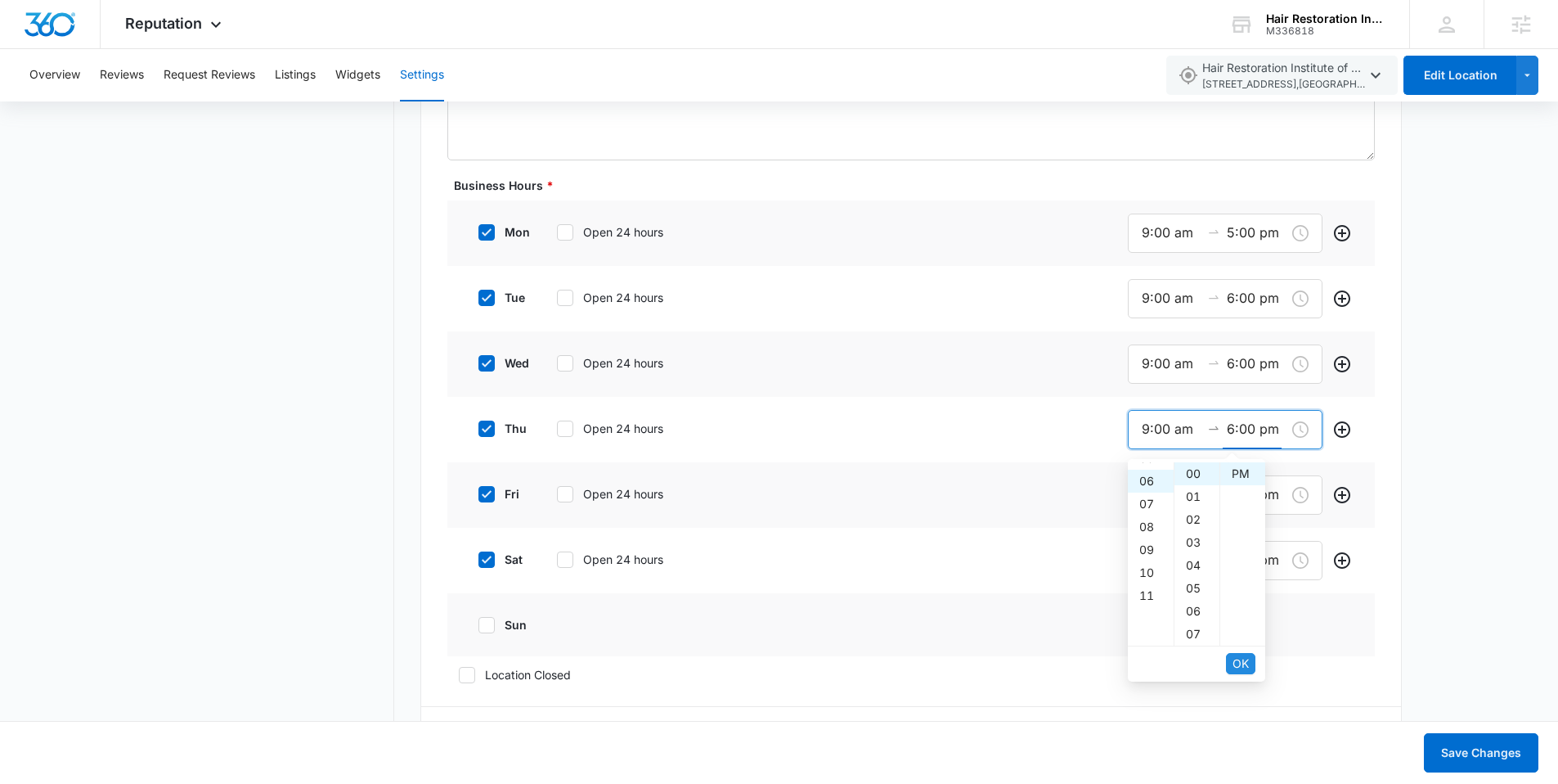
scroll to position [138, 0]
click at [1245, 661] on span "OK" at bounding box center [1241, 664] width 17 height 18
click at [258, 357] on nav "Settings Connected Accounts Review Management Location Details" at bounding box center [275, 628] width 238 height 3653
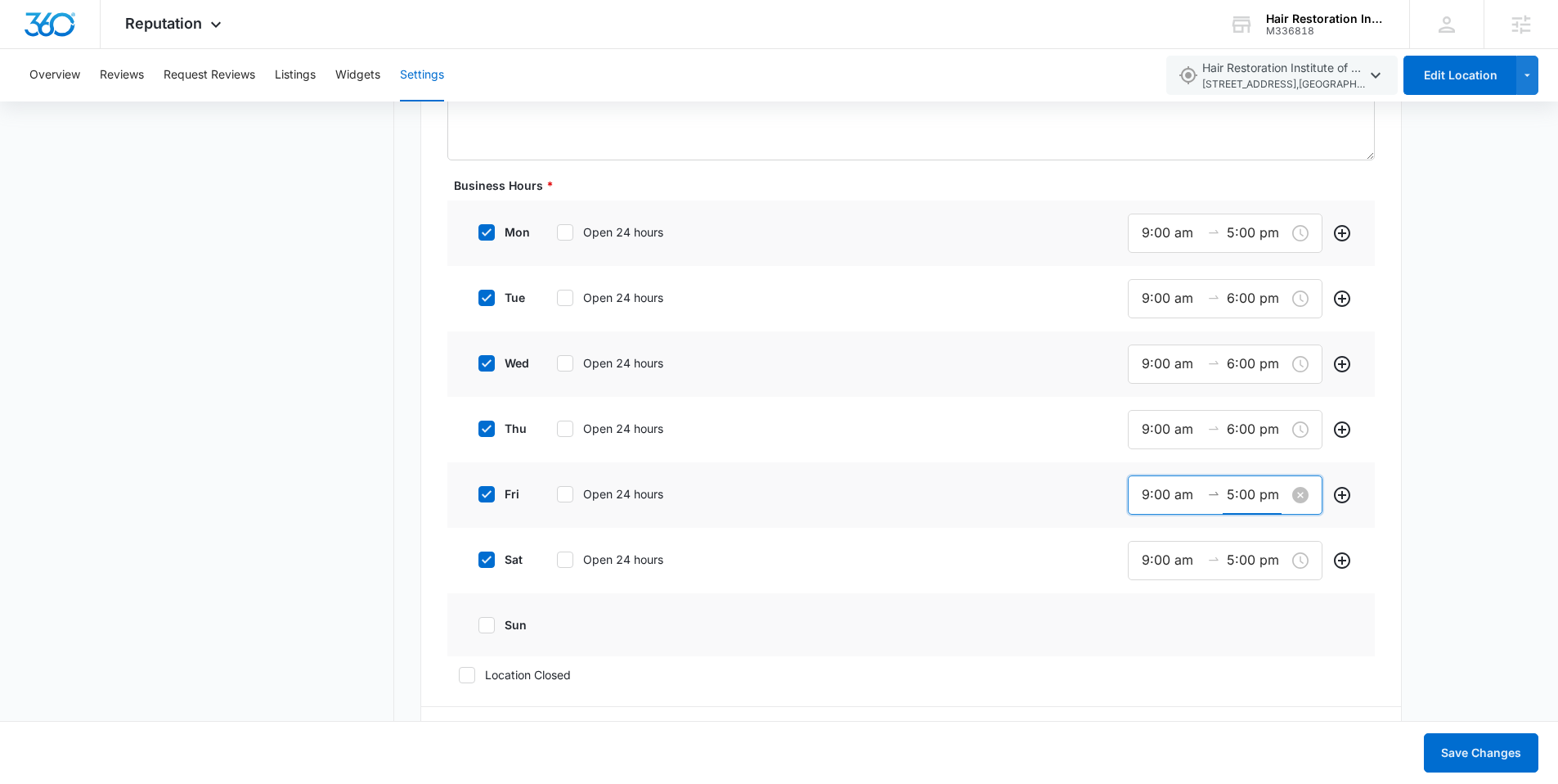
click at [1227, 499] on input "5:00 pm" at bounding box center [1257, 494] width 59 height 20
click at [1143, 562] on div "06" at bounding box center [1151, 562] width 46 height 23
type input "6:00 pm"
click at [1235, 721] on span "OK" at bounding box center [1241, 729] width 17 height 18
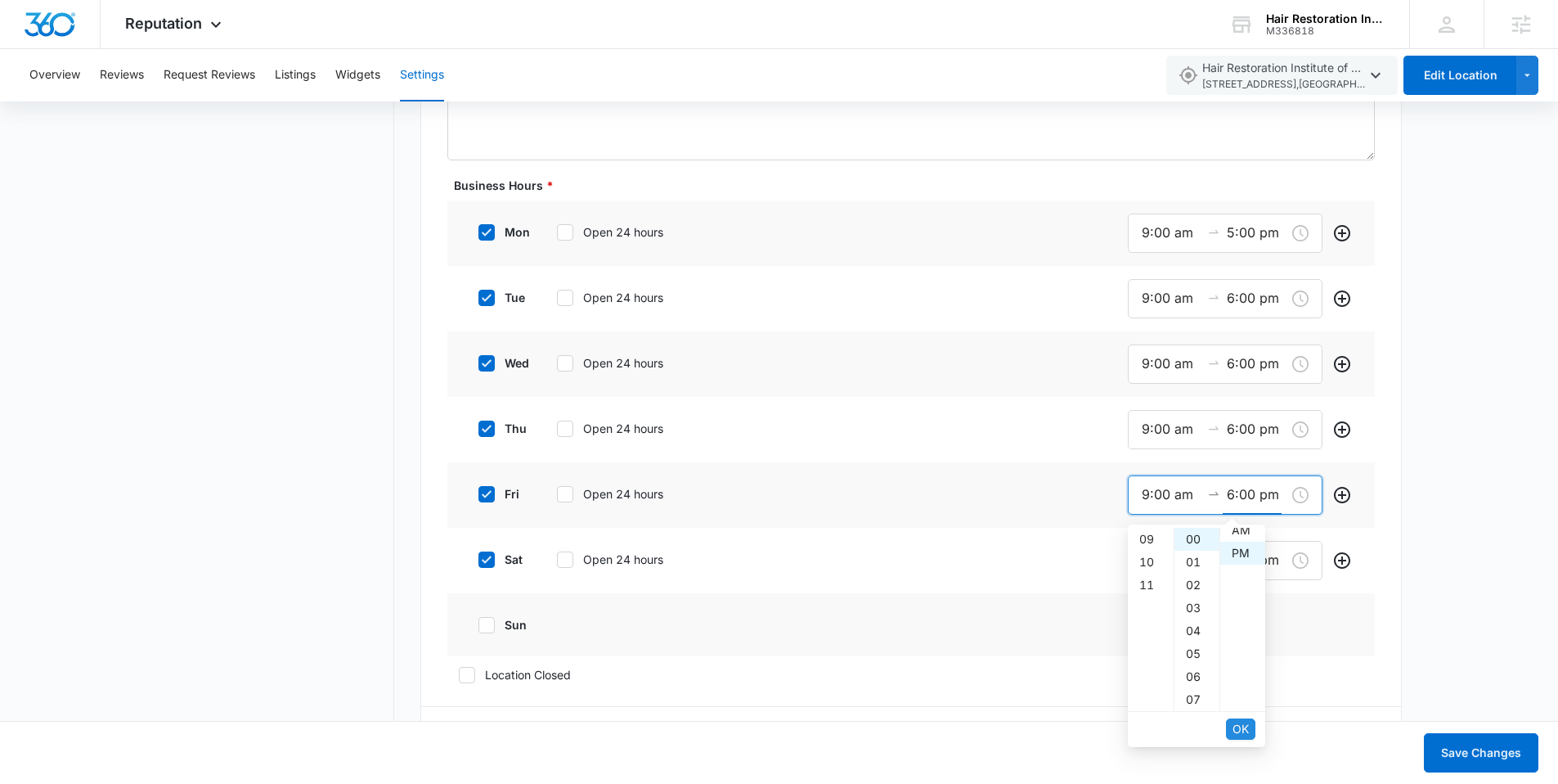
scroll to position [0, 0]
click at [1238, 727] on span "OK" at bounding box center [1241, 729] width 17 height 18
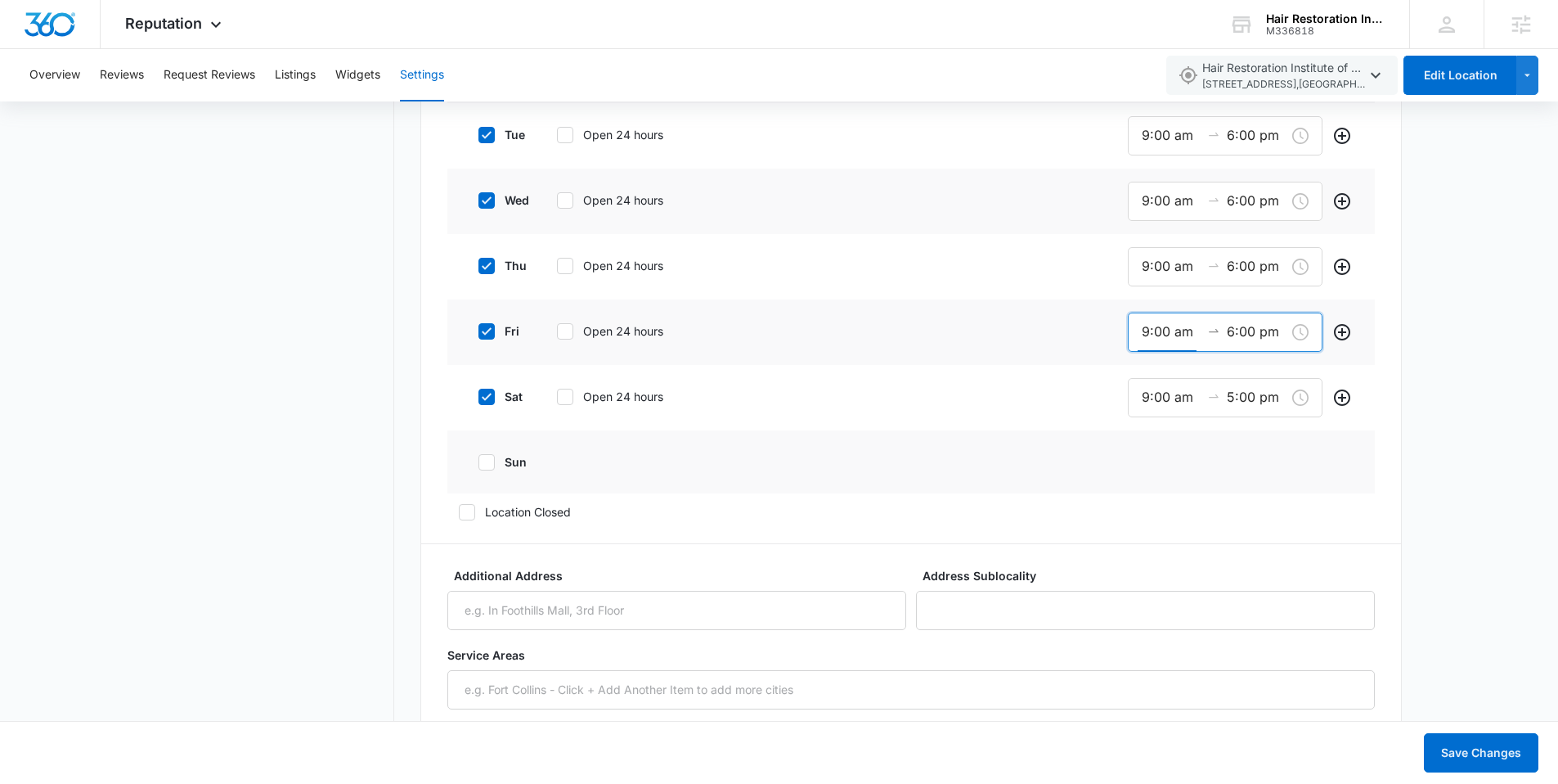
click at [436, 431] on div "Basic Info Business Location Name * Hair Restoration Institute of Dfw Business …" at bounding box center [911, 581] width 982 height 3315
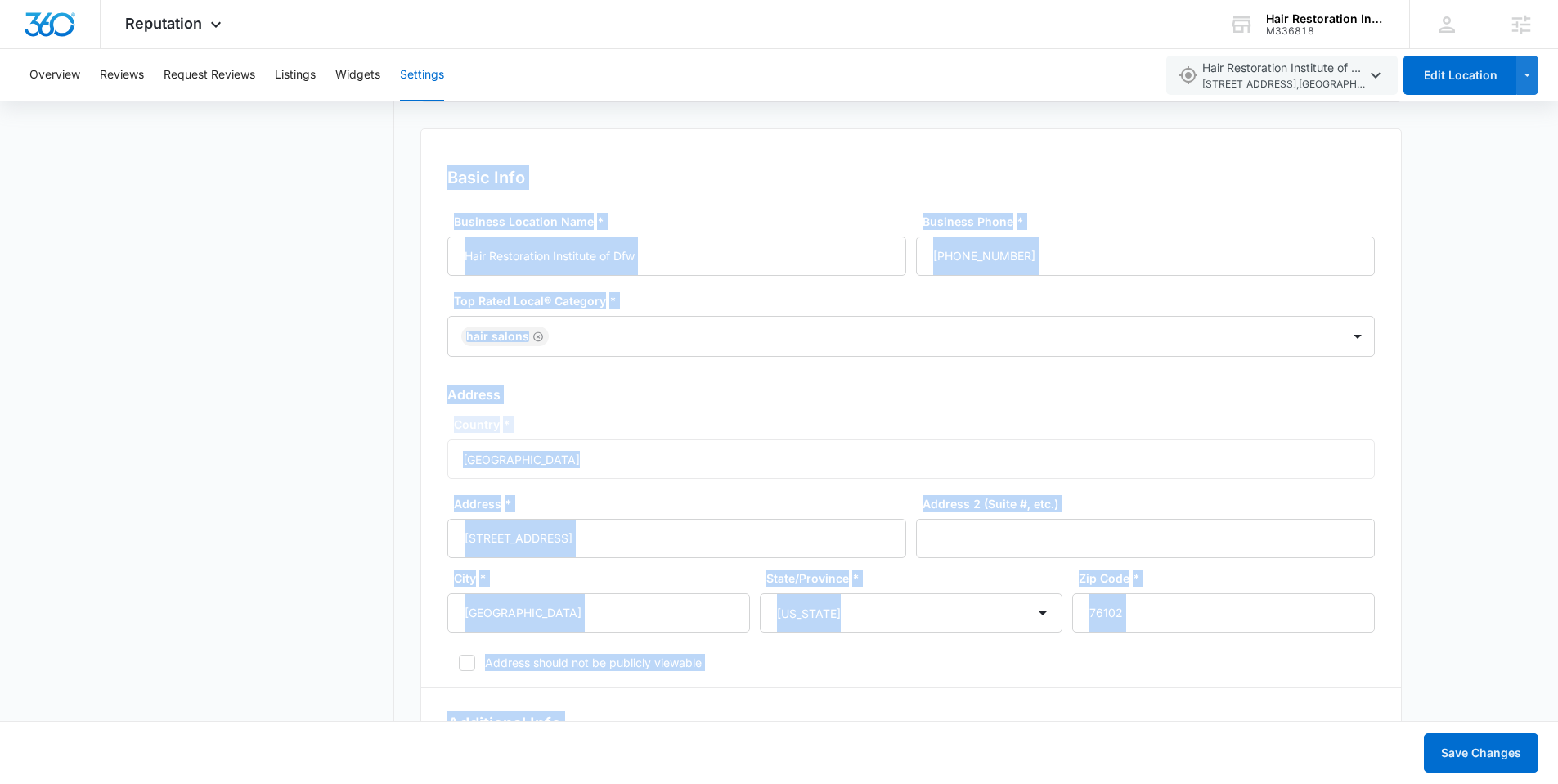
drag, startPoint x: 1570, startPoint y: 377, endPoint x: 1350, endPoint y: 143, distance: 321.2
click at [1544, 124] on html "Reputation Apps Reputation Forms CRM Email Social Content Ads Intelligence File…" at bounding box center [779, 82] width 1558 height 784
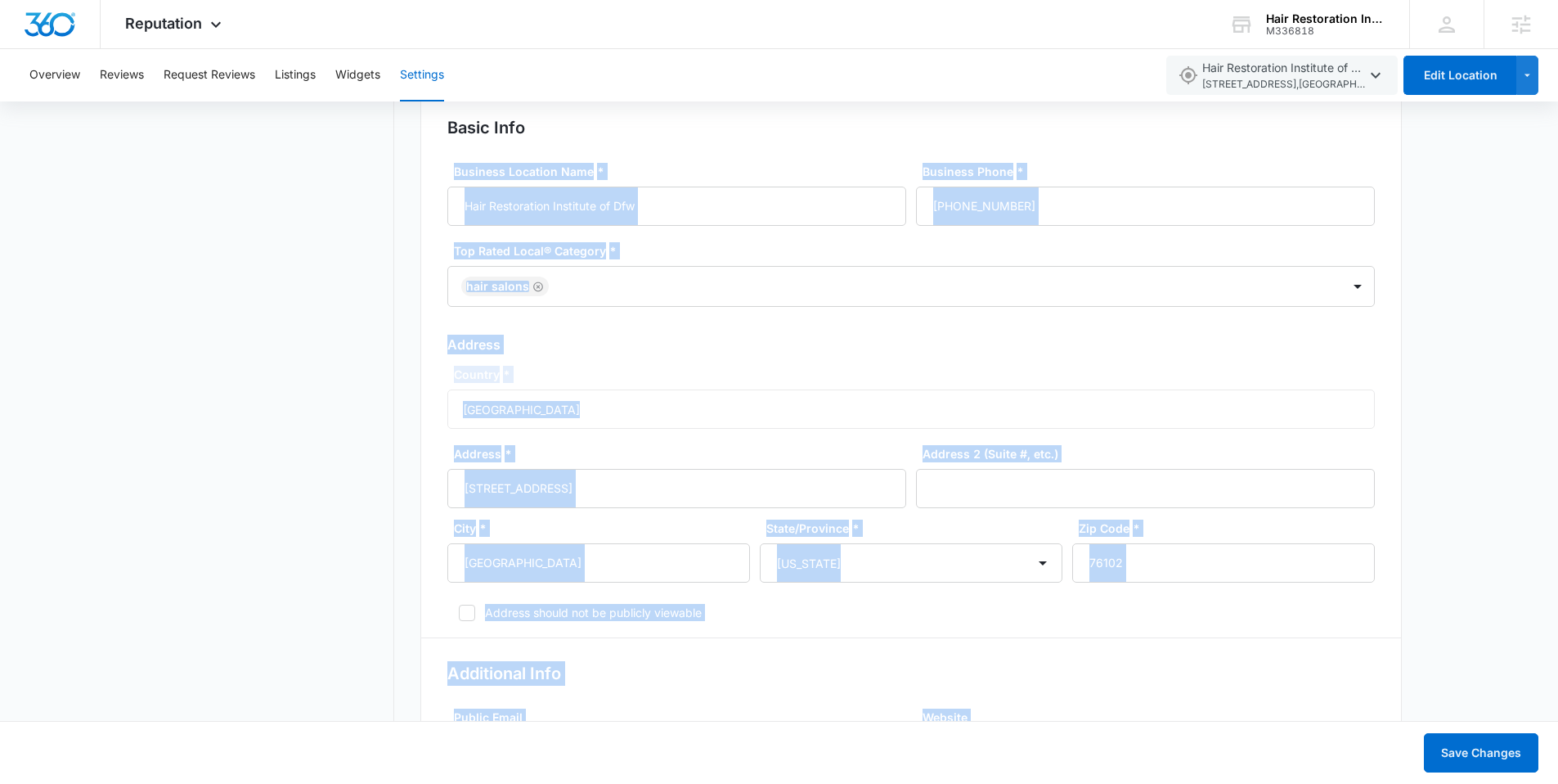
click at [919, 137] on h2 "Basic Info" at bounding box center [911, 127] width 927 height 25
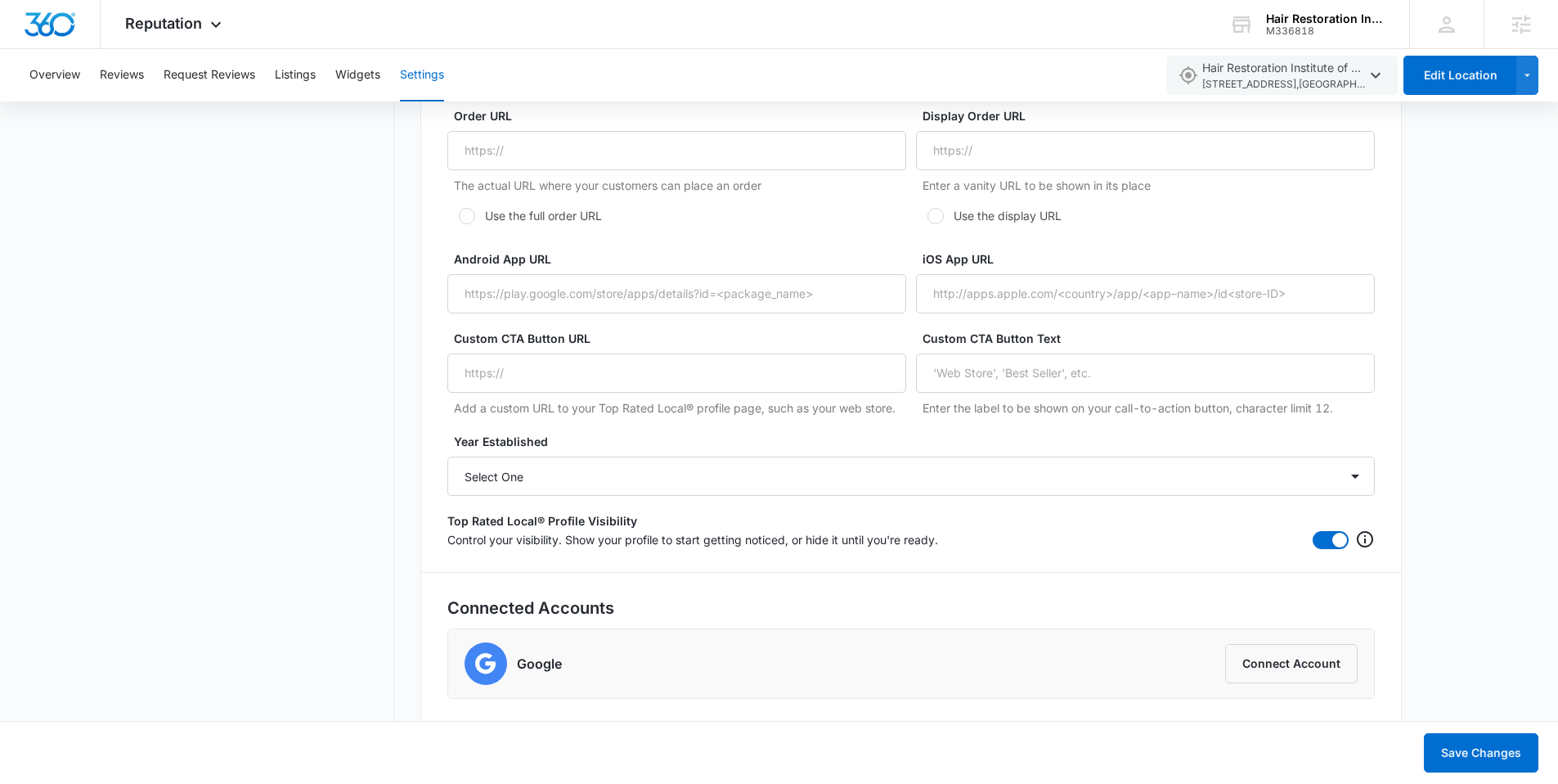
scroll to position [0, 0]
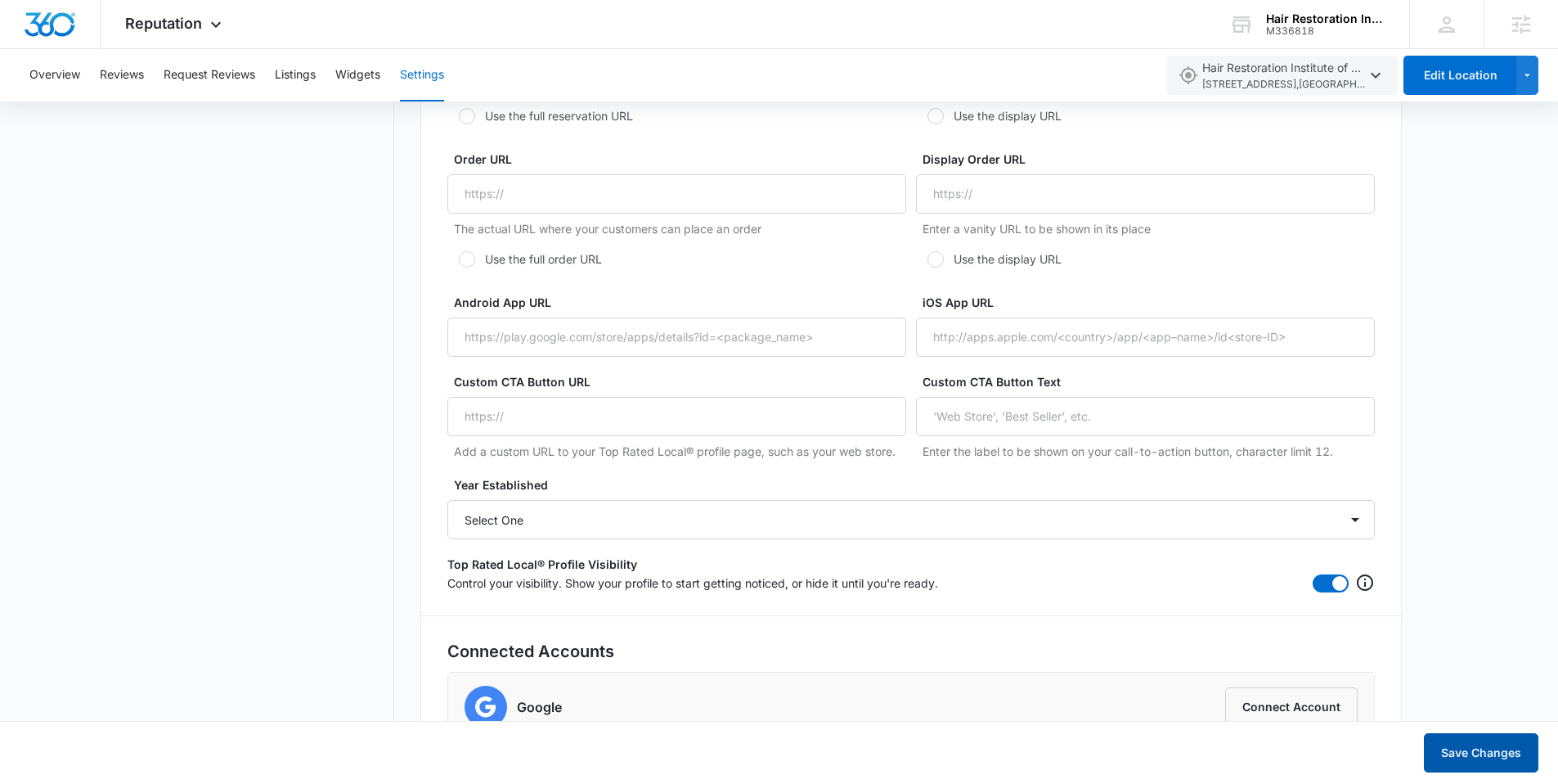
click at [1480, 753] on button "Save Changes" at bounding box center [1481, 752] width 115 height 40
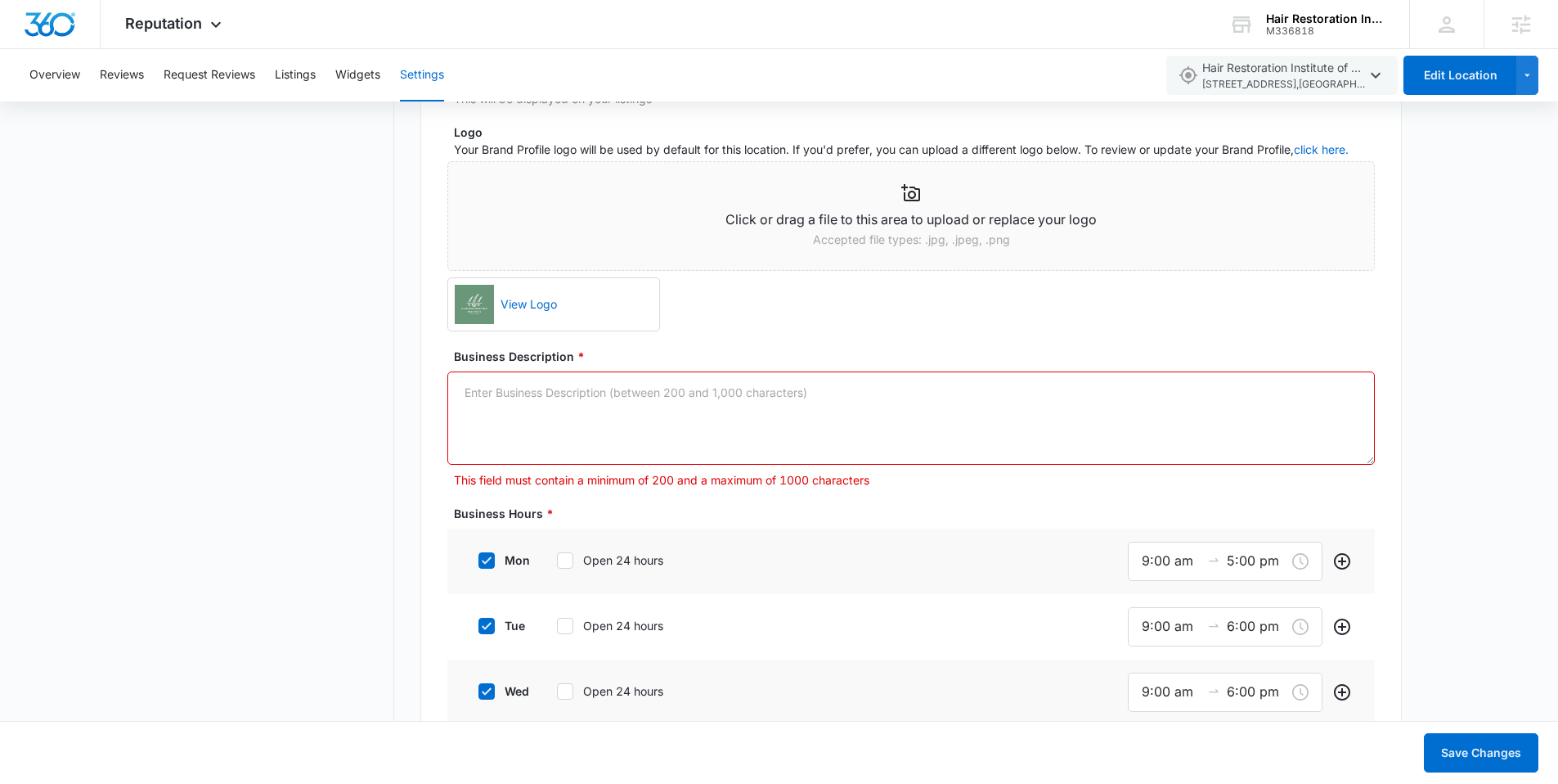
click at [727, 436] on textarea "Business Description *" at bounding box center [911, 417] width 927 height 93
paste textarea "The story behind the Hair Restoration Institute began in 1982, when founder and…"
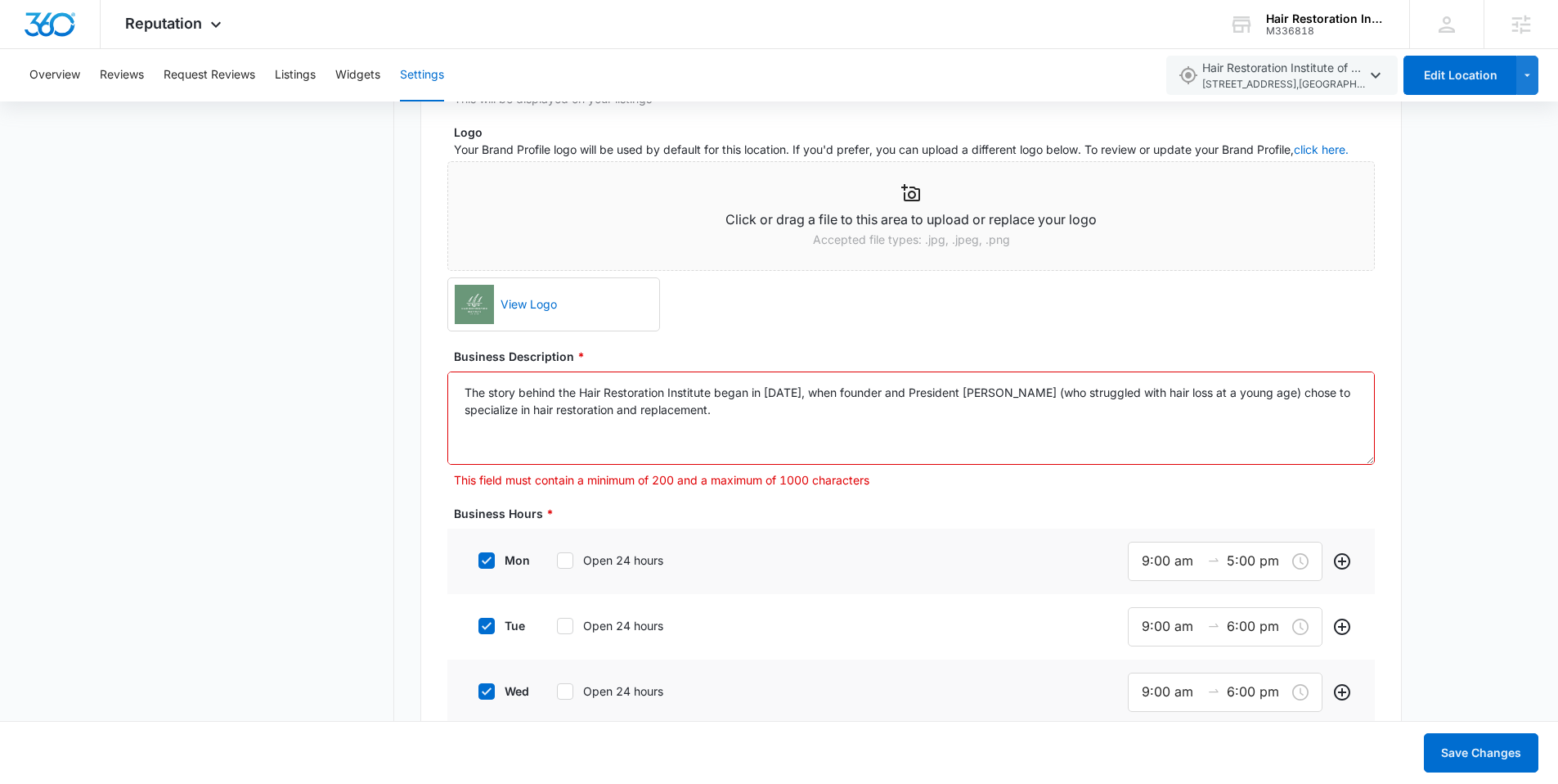
scroll to position [21, 0]
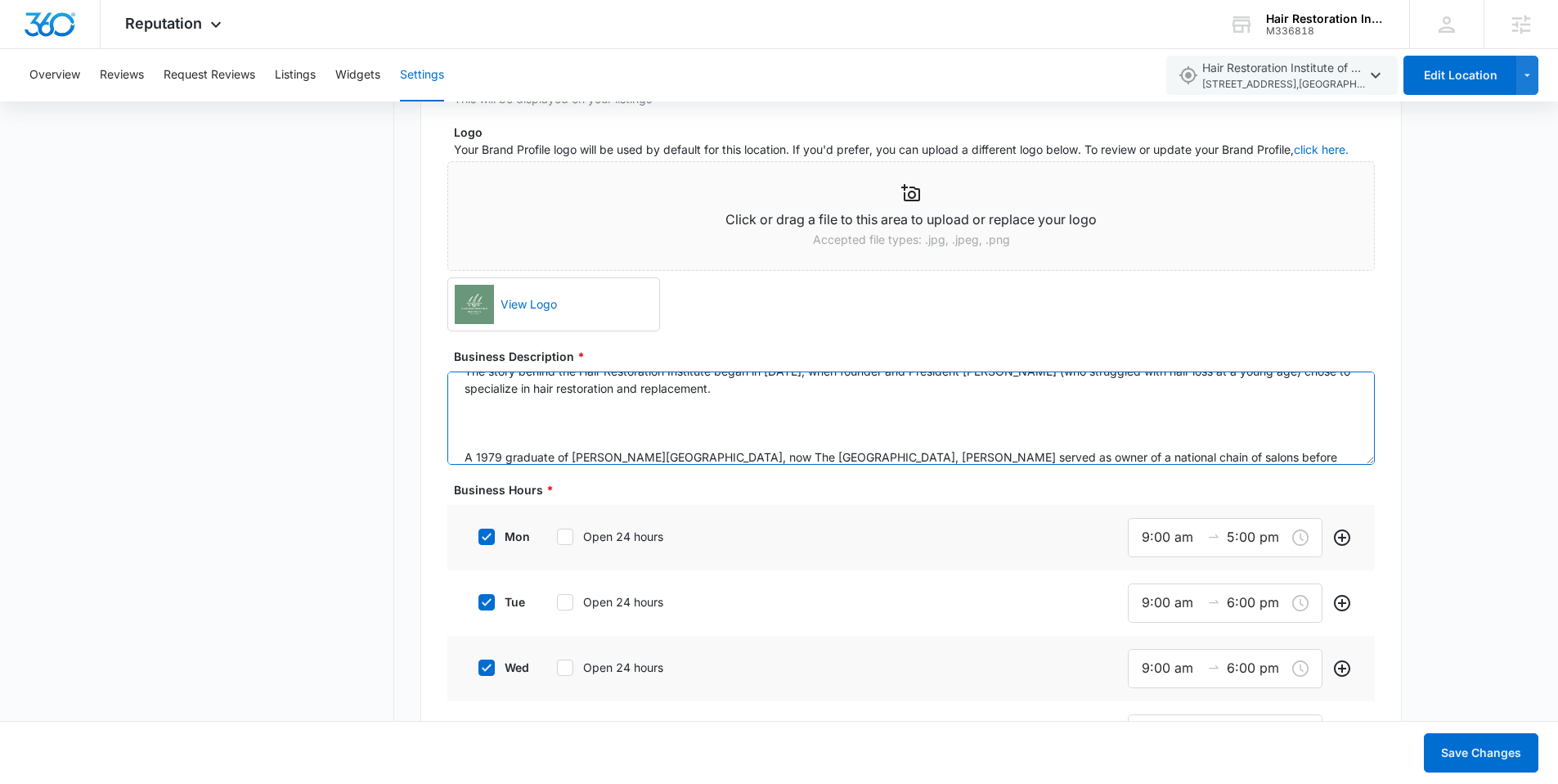
click at [455, 453] on textarea "The story behind the Hair Restoration Institute began in 1982, when founder and…" at bounding box center [911, 417] width 927 height 93
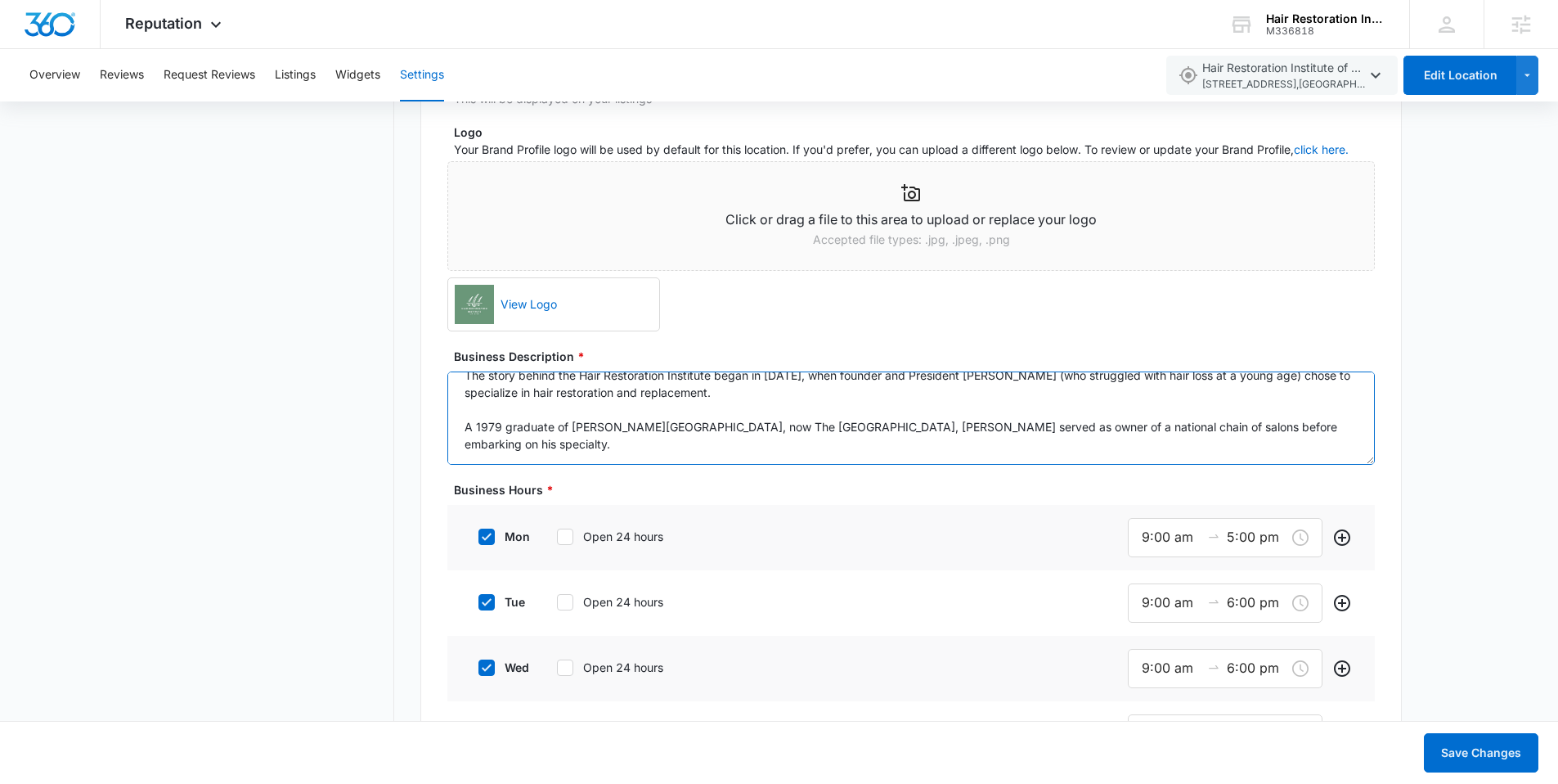
scroll to position [0, 0]
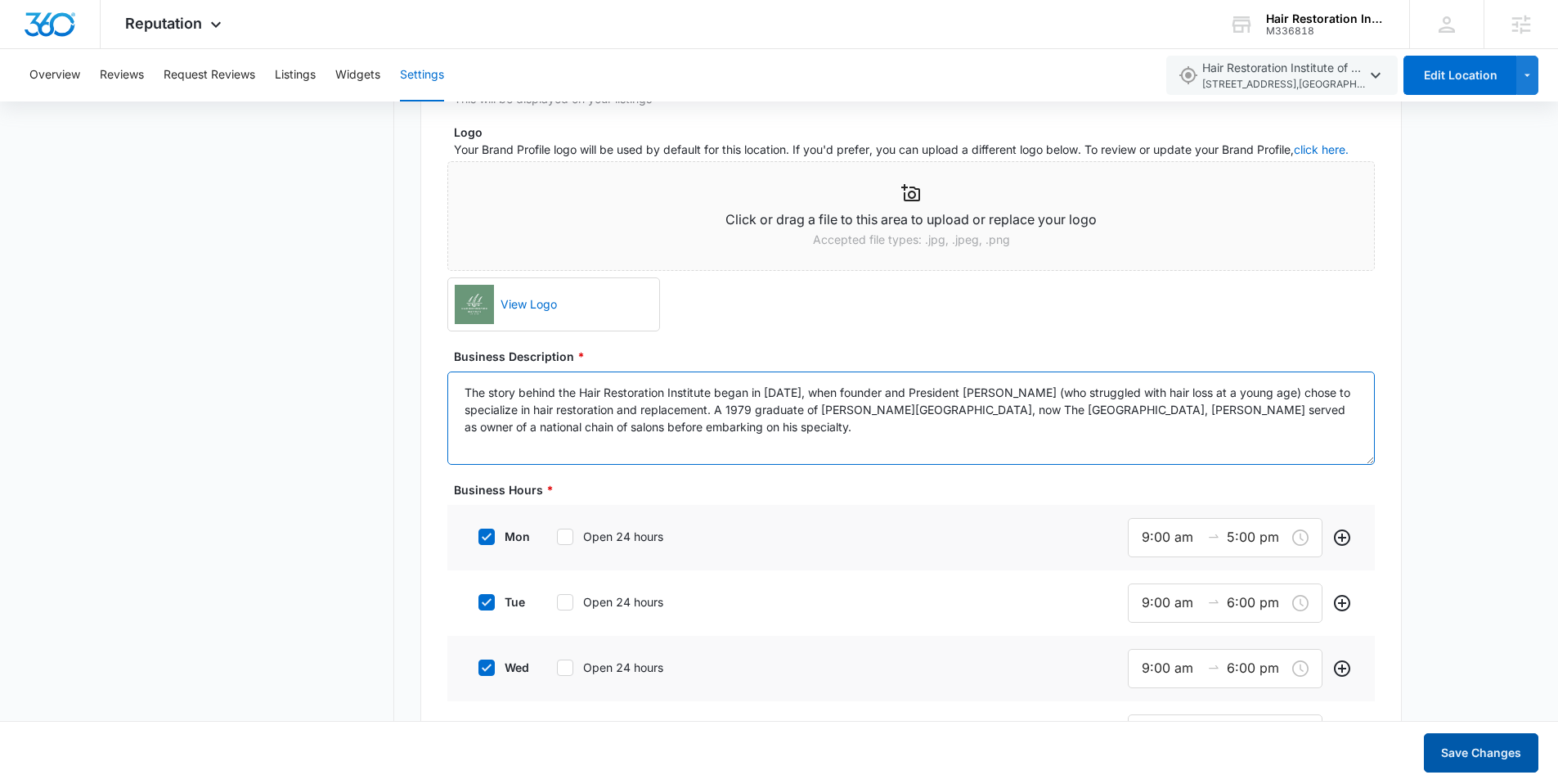
type textarea "The story behind the Hair Restoration Institute began in 1982, when founder and…"
click at [1495, 766] on button "Save Changes" at bounding box center [1481, 752] width 115 height 40
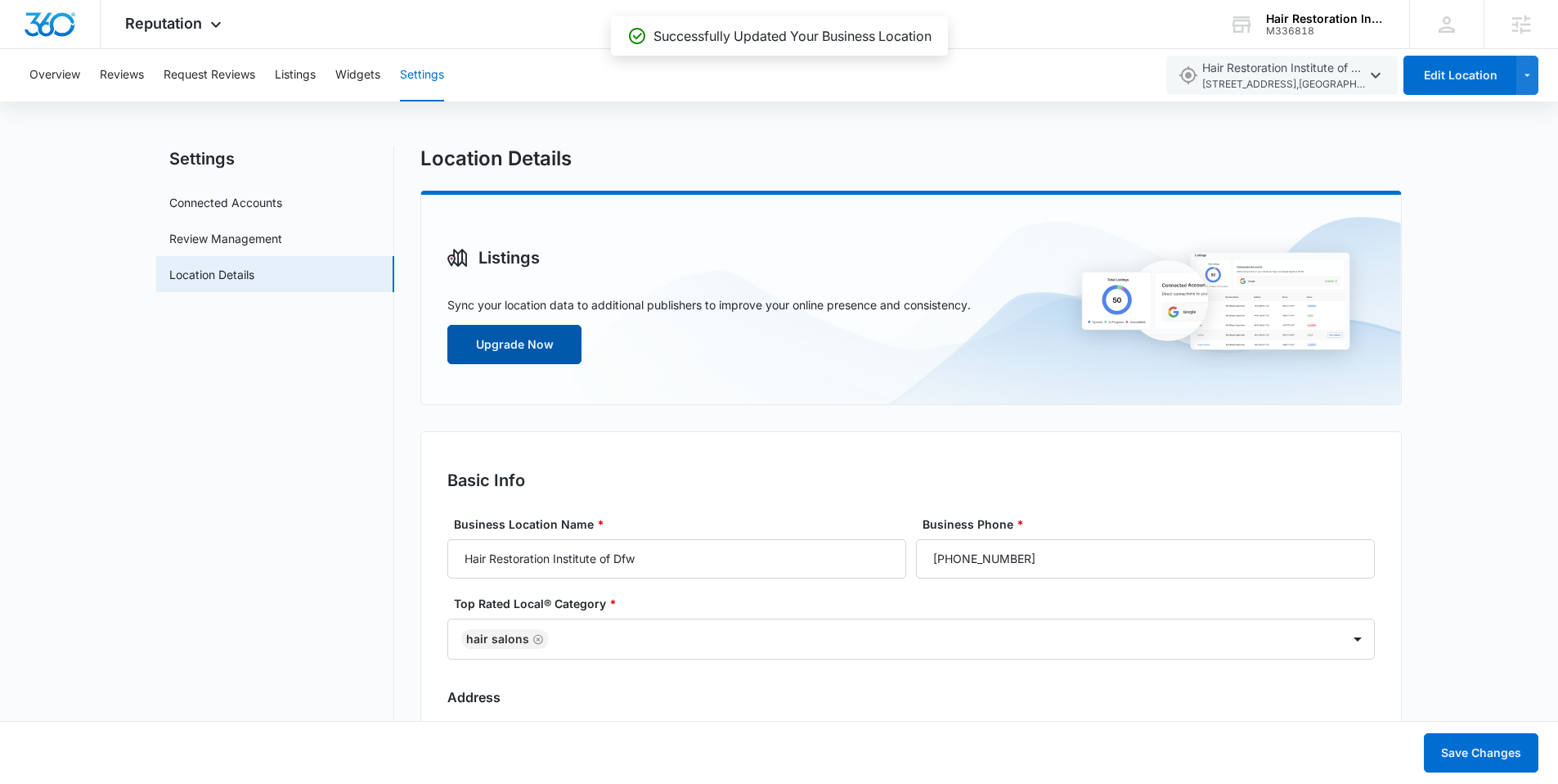
scroll to position [9, 0]
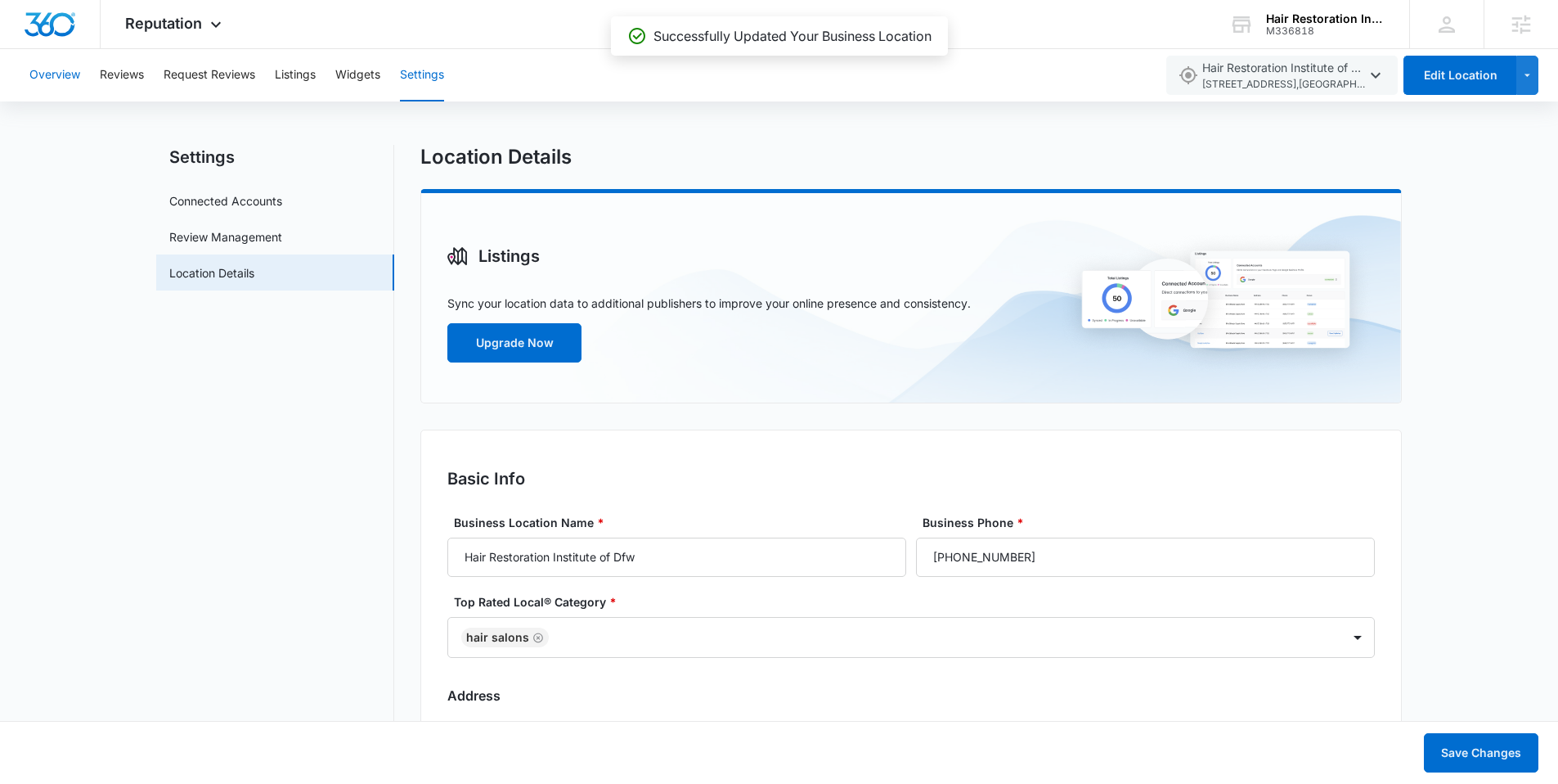
click at [65, 76] on button "Overview" at bounding box center [54, 74] width 51 height 52
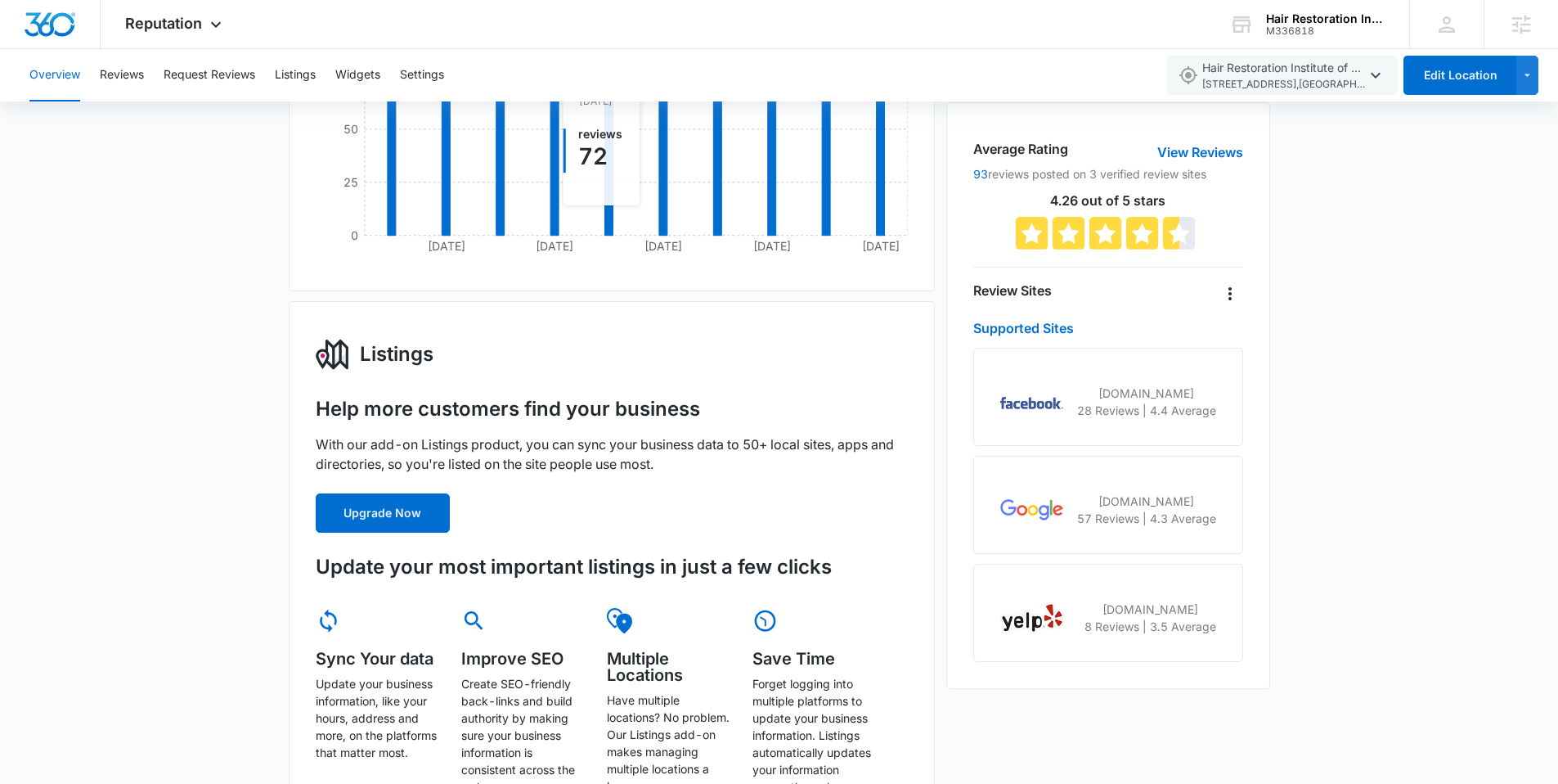
scroll to position [379, 0]
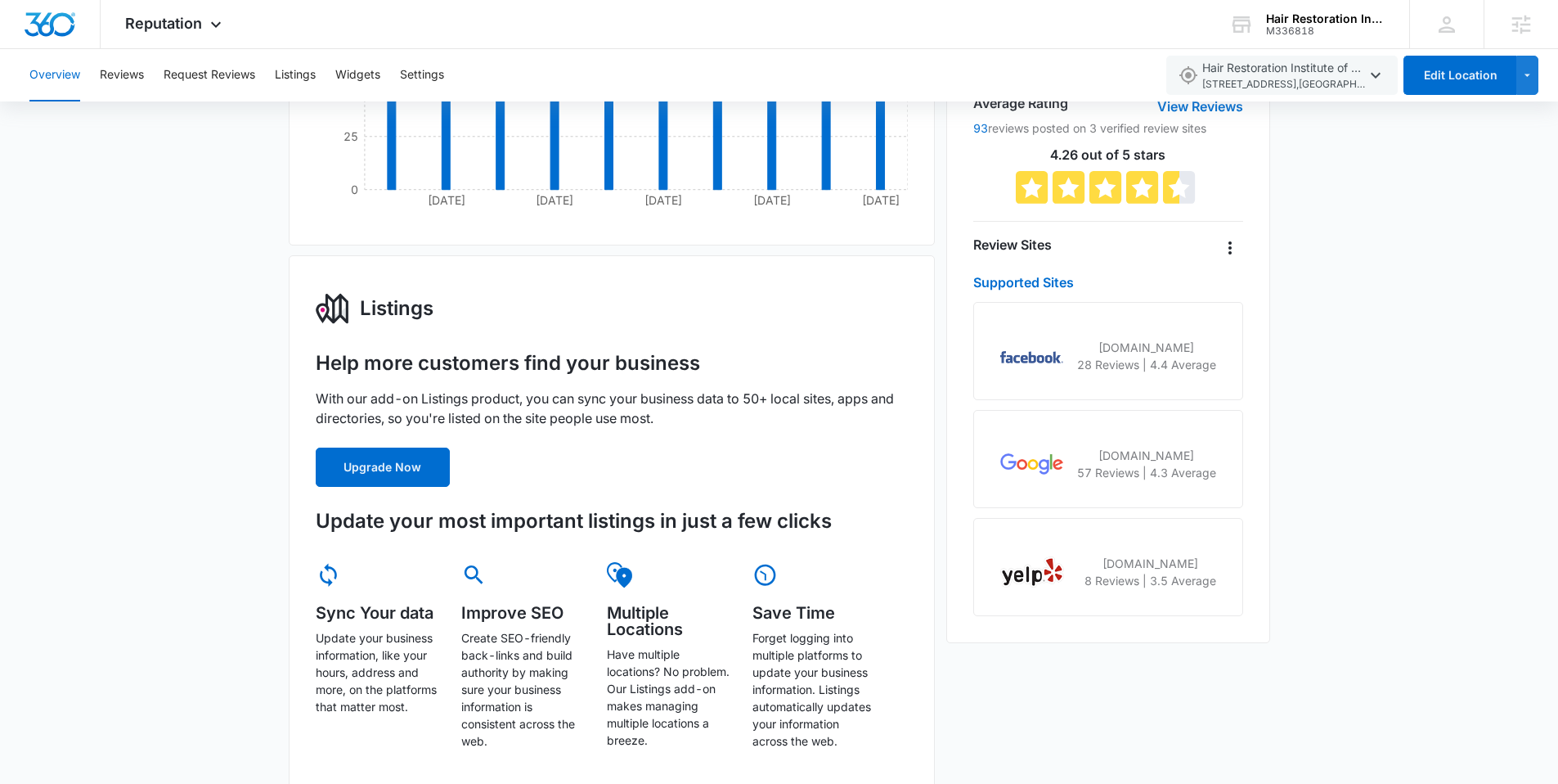
click at [1176, 476] on p "57 Reviews | 4.3 Average" at bounding box center [1146, 472] width 139 height 17
click at [63, 22] on img "Dashboard" at bounding box center [50, 24] width 52 height 25
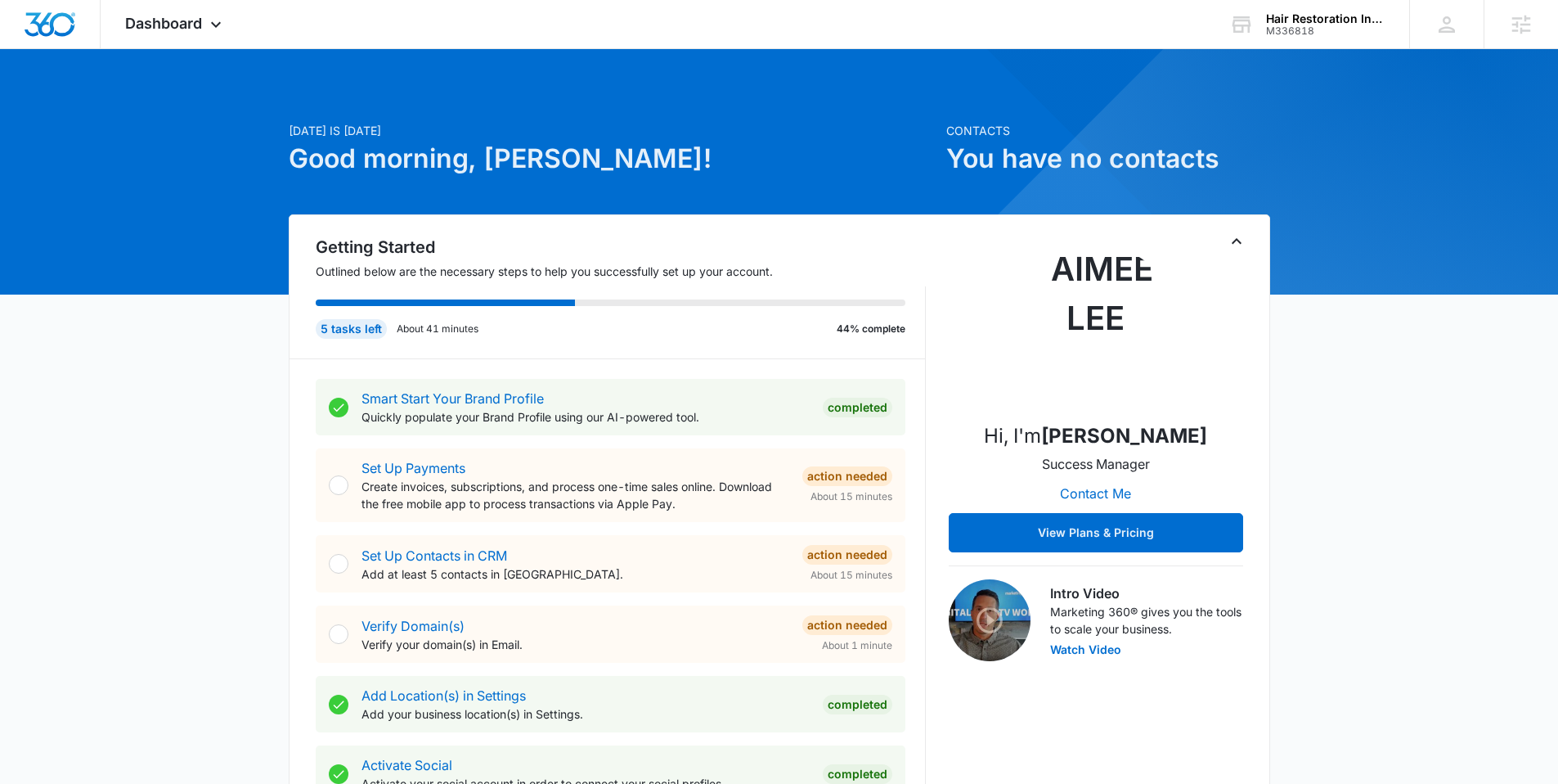
click at [46, 23] on img "Dashboard" at bounding box center [50, 24] width 52 height 25
click at [188, 28] on span "Dashboard" at bounding box center [164, 23] width 77 height 17
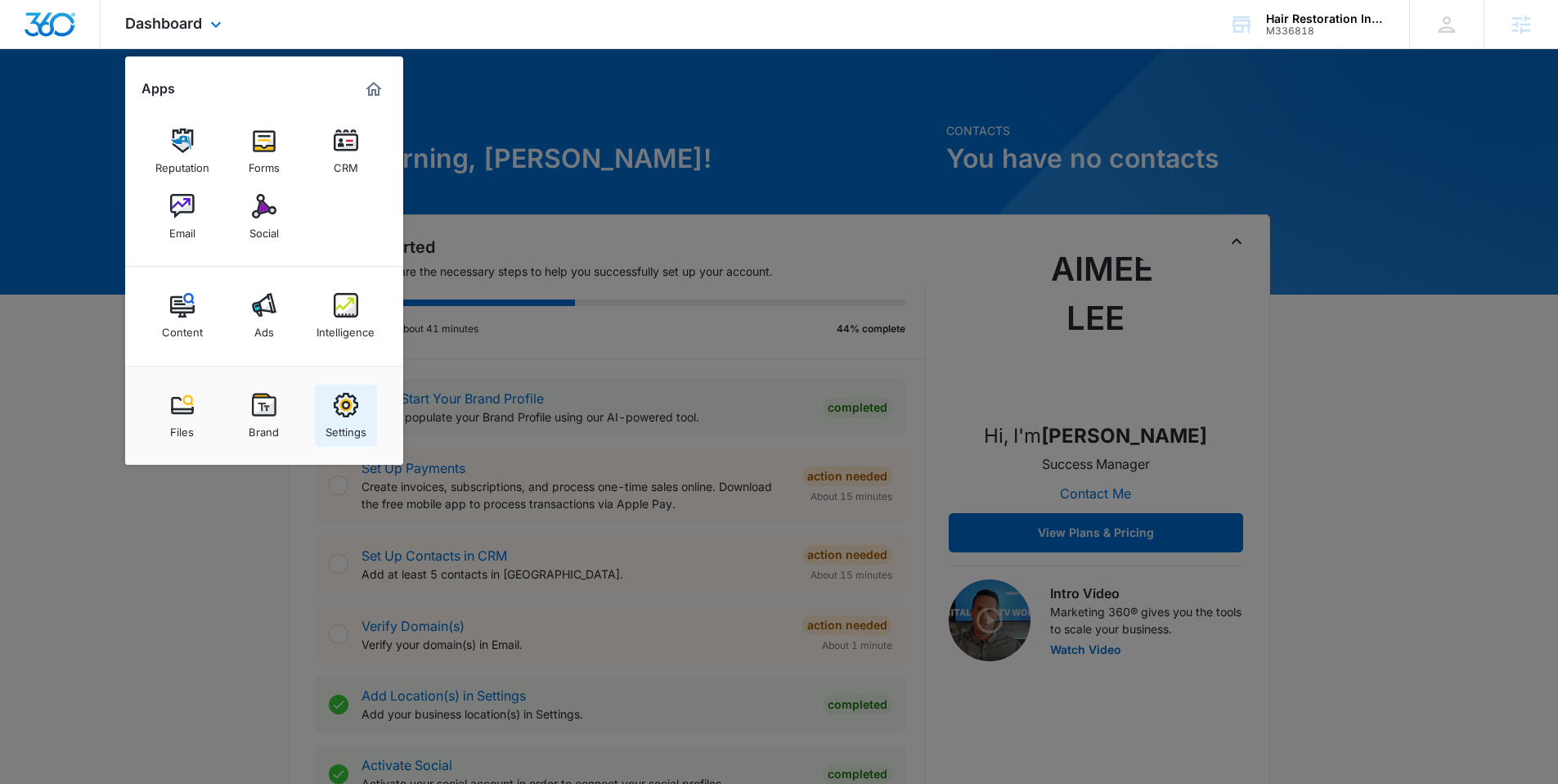
click at [346, 429] on div "Settings" at bounding box center [346, 427] width 40 height 21
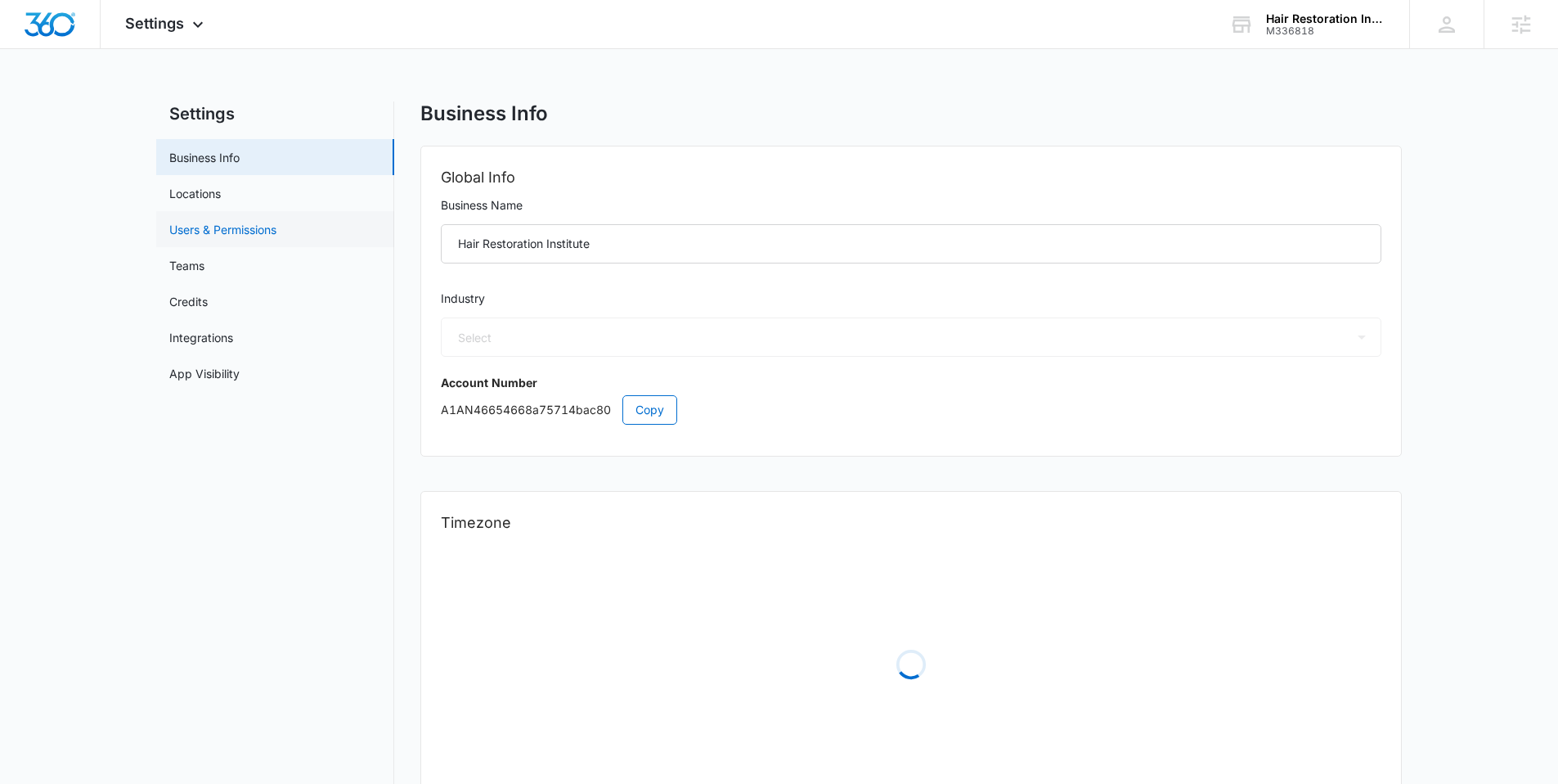
select select "13"
select select "US"
select select "America/Denver"
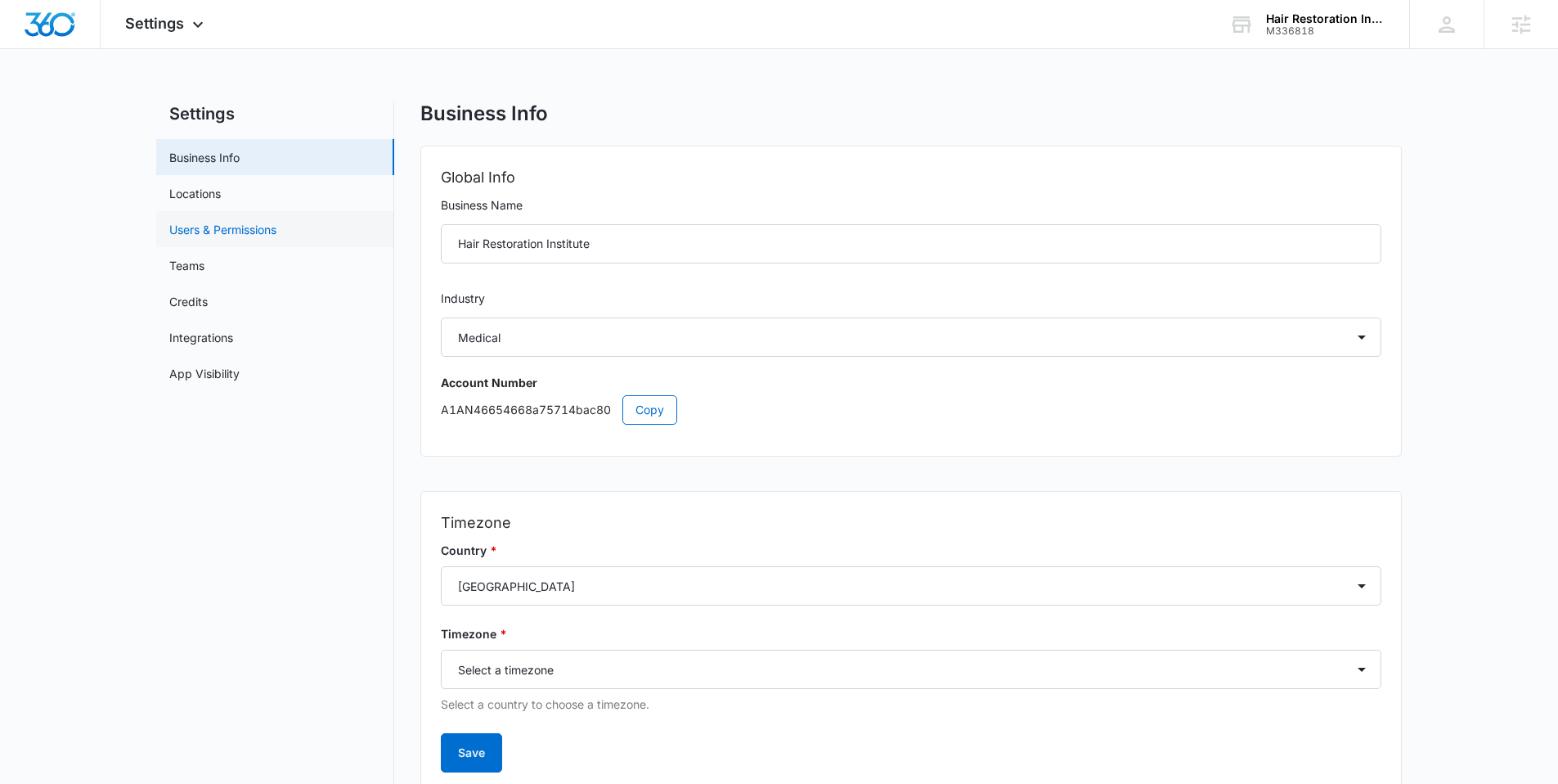
click at [271, 225] on link "Users & Permissions" at bounding box center [222, 229] width 108 height 17
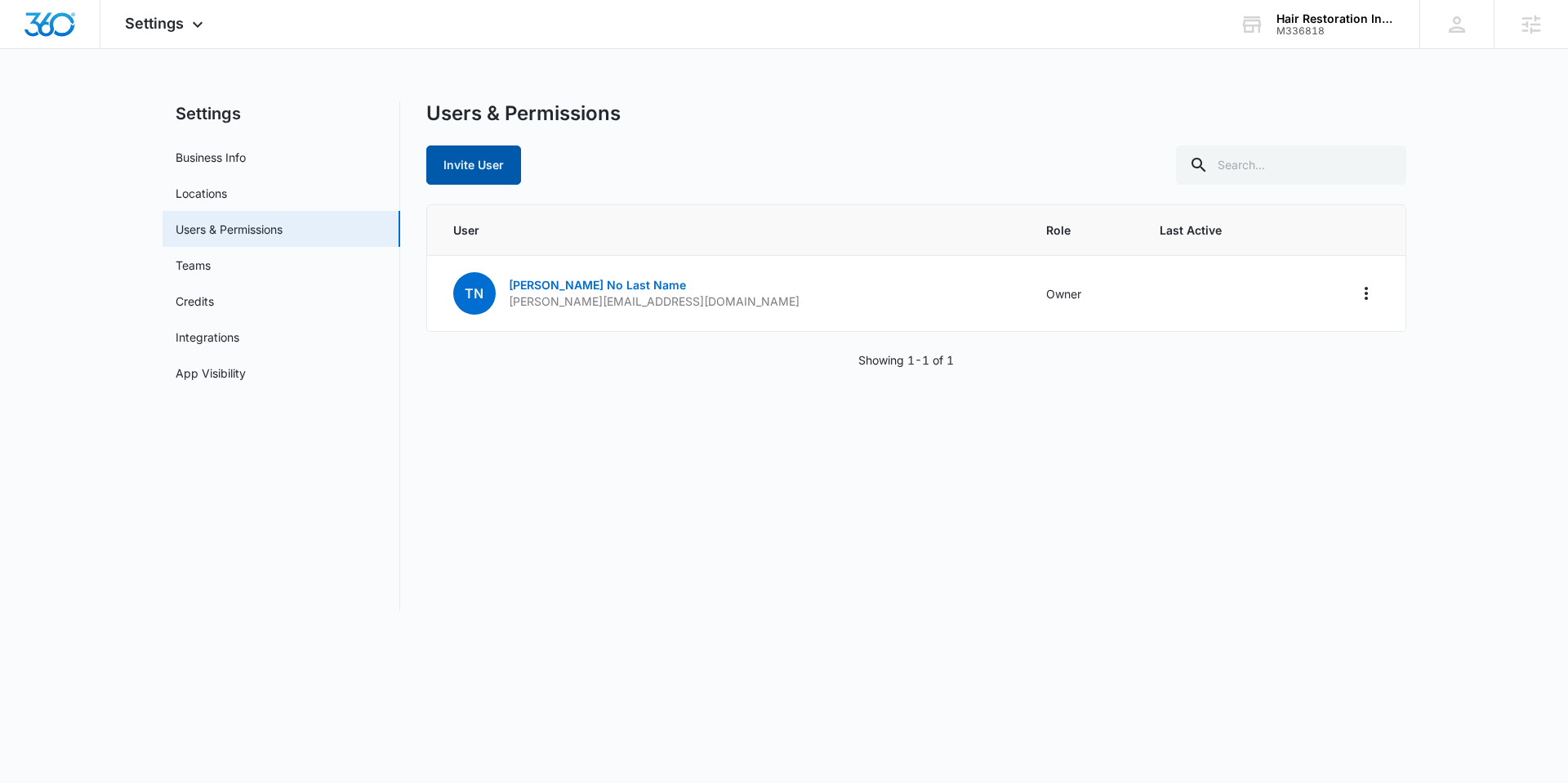
click at [455, 151] on button "Invite User" at bounding box center [473, 164] width 95 height 39
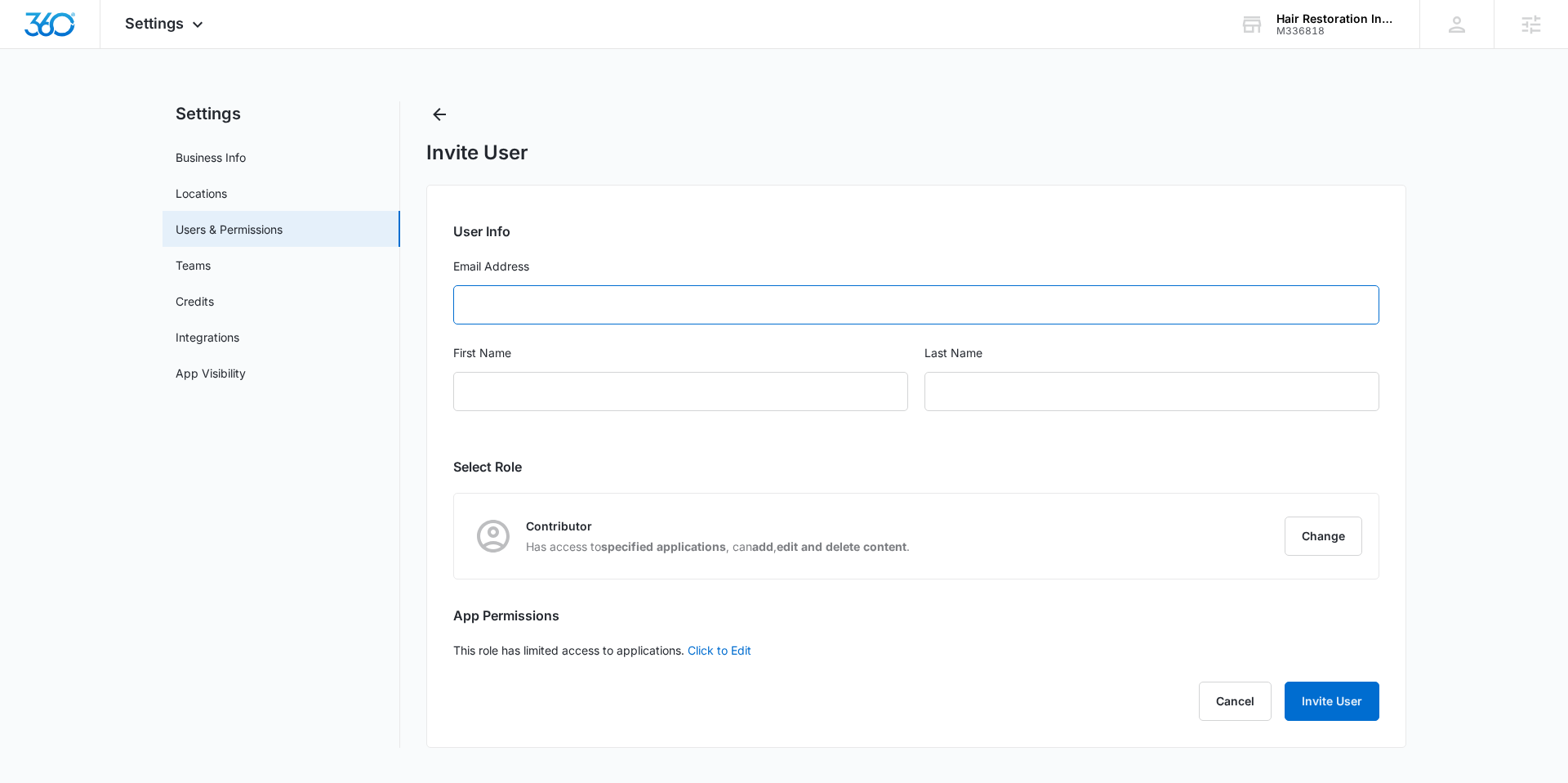
click at [497, 310] on input "Email Address" at bounding box center [916, 305] width 926 height 39
paste input "channingcole23@gmail.com"
type input "channingcole23@gmail.com"
click at [561, 391] on input "First Name" at bounding box center [681, 391] width 455 height 39
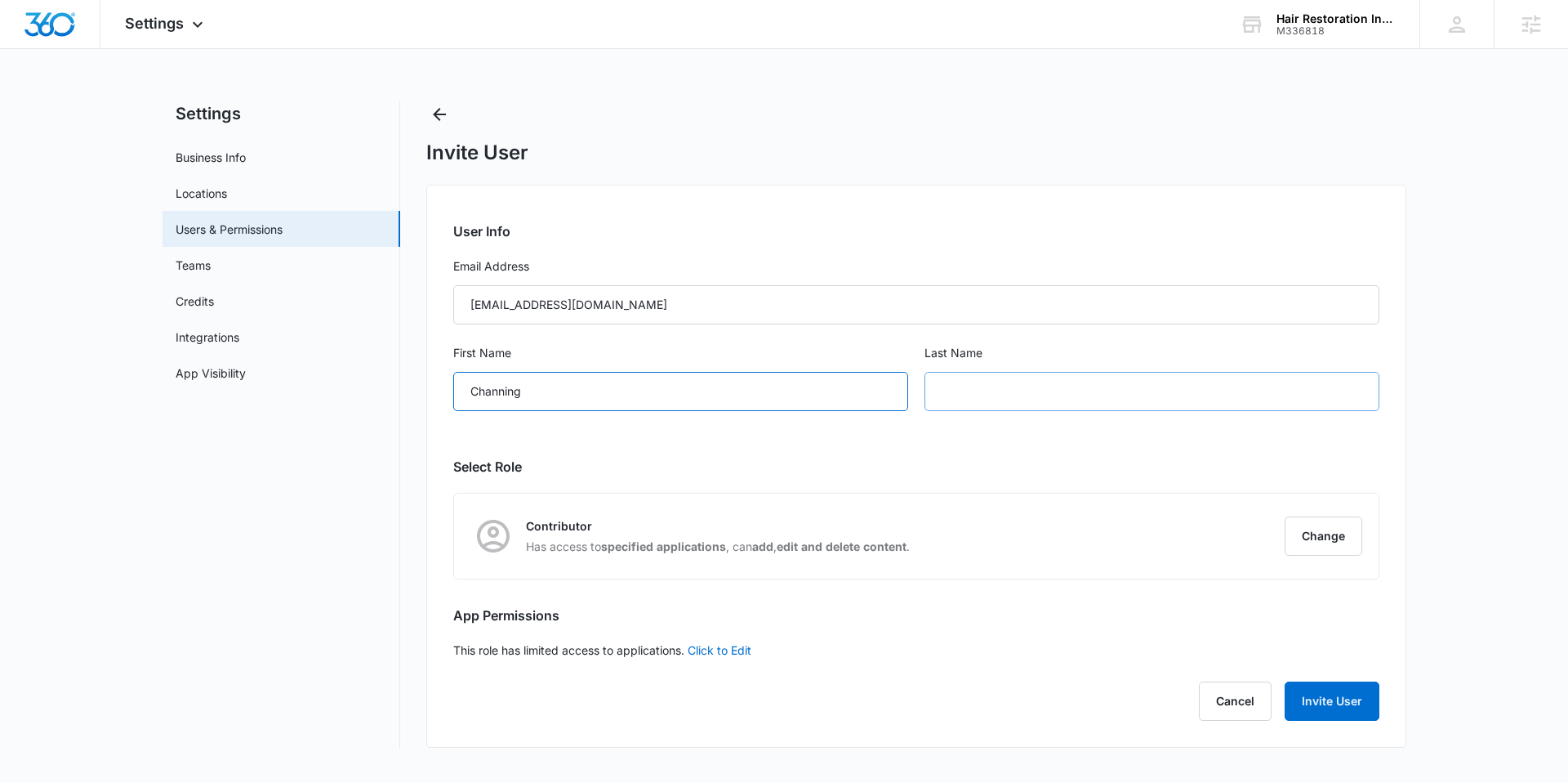
type input "Channing"
click at [990, 381] on input "text" at bounding box center [1151, 391] width 455 height 39
type input "C"
click at [1318, 537] on button "Change" at bounding box center [1323, 535] width 78 height 39
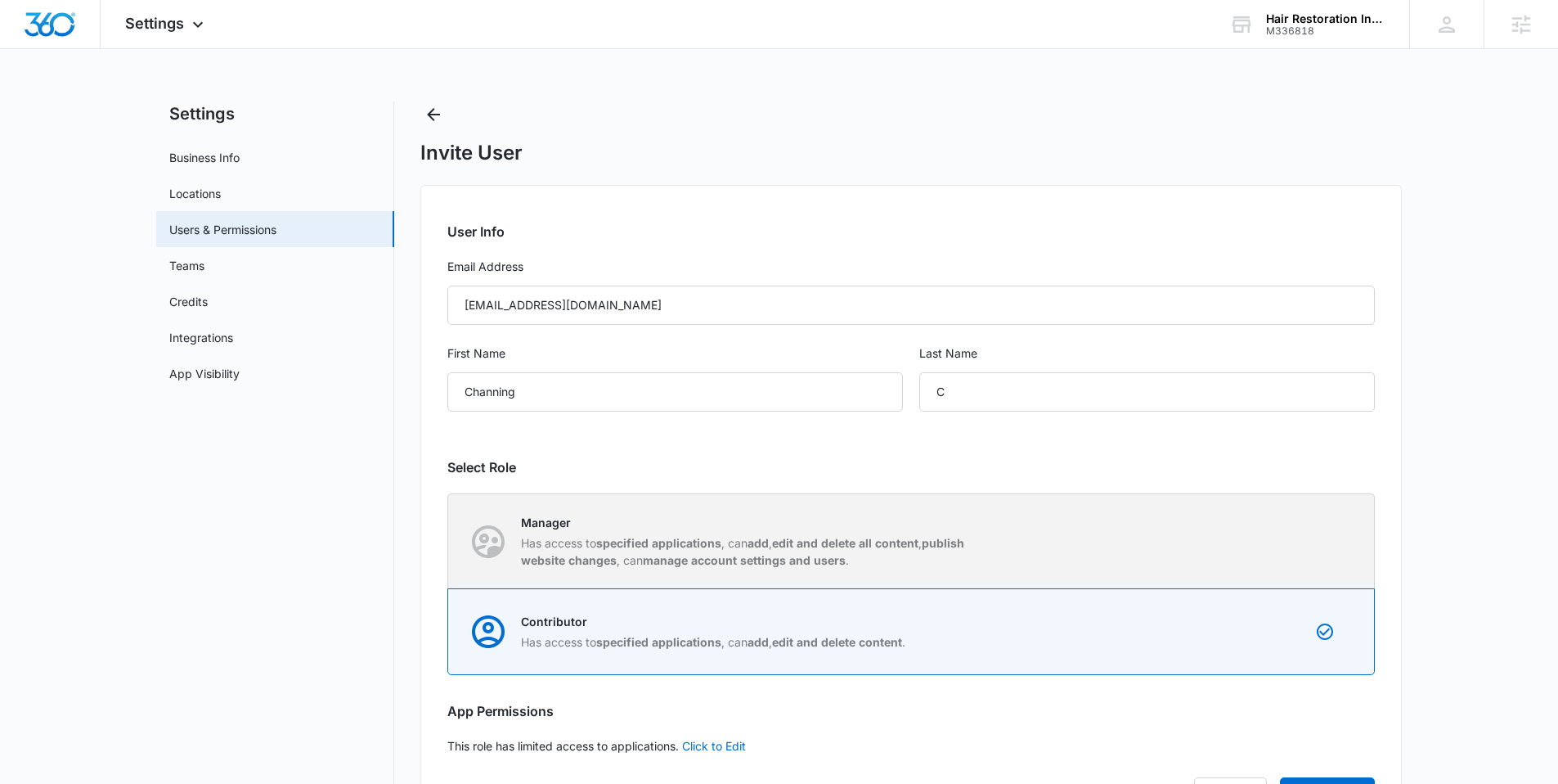
click at [674, 546] on strong "specified applications" at bounding box center [659, 542] width 125 height 14
click at [449, 541] on input "Manager Has access to specified applications , can add , edit and delete all co…" at bounding box center [449, 540] width 1 height 1
radio input "true"
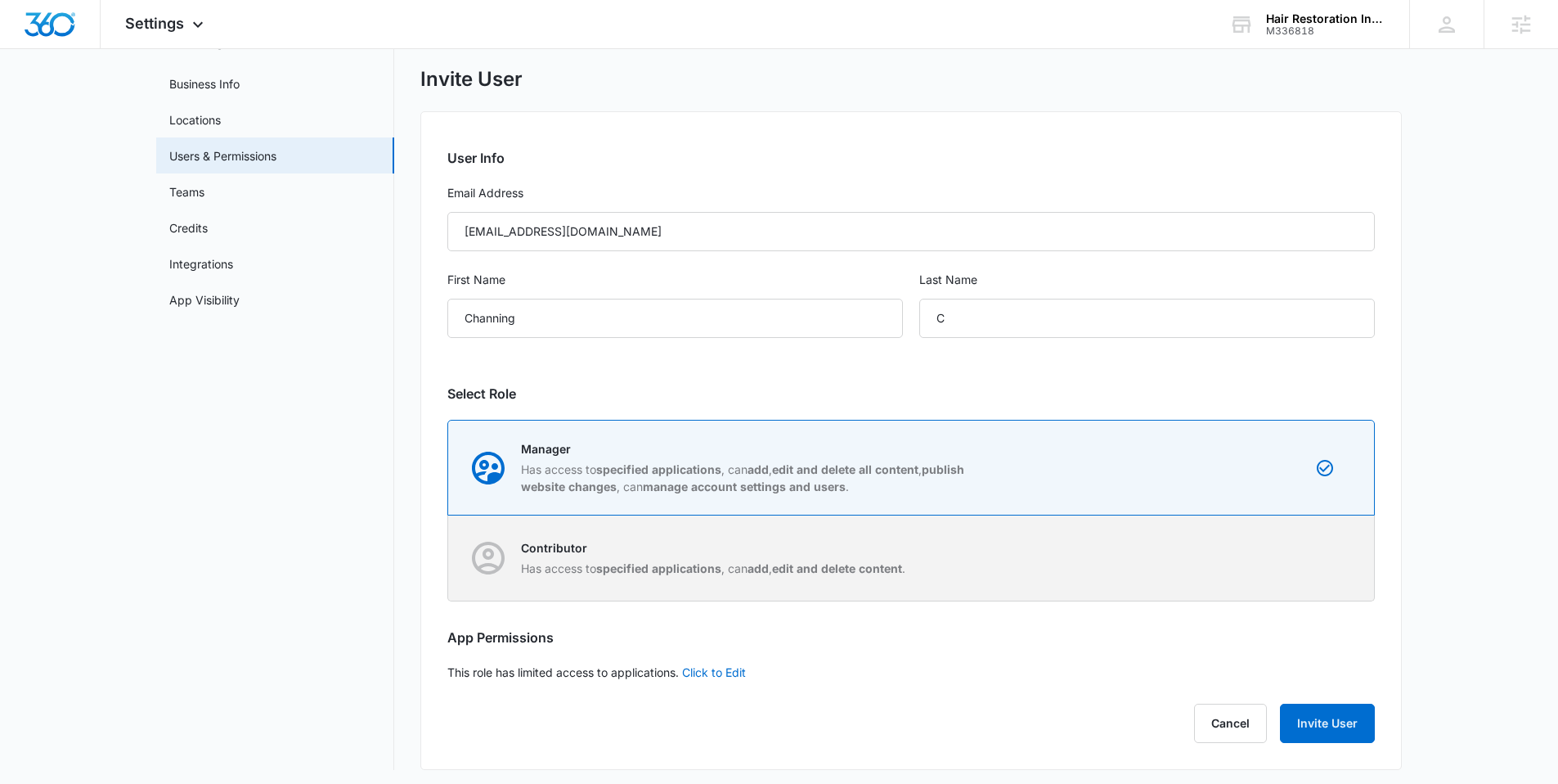
scroll to position [79, 0]
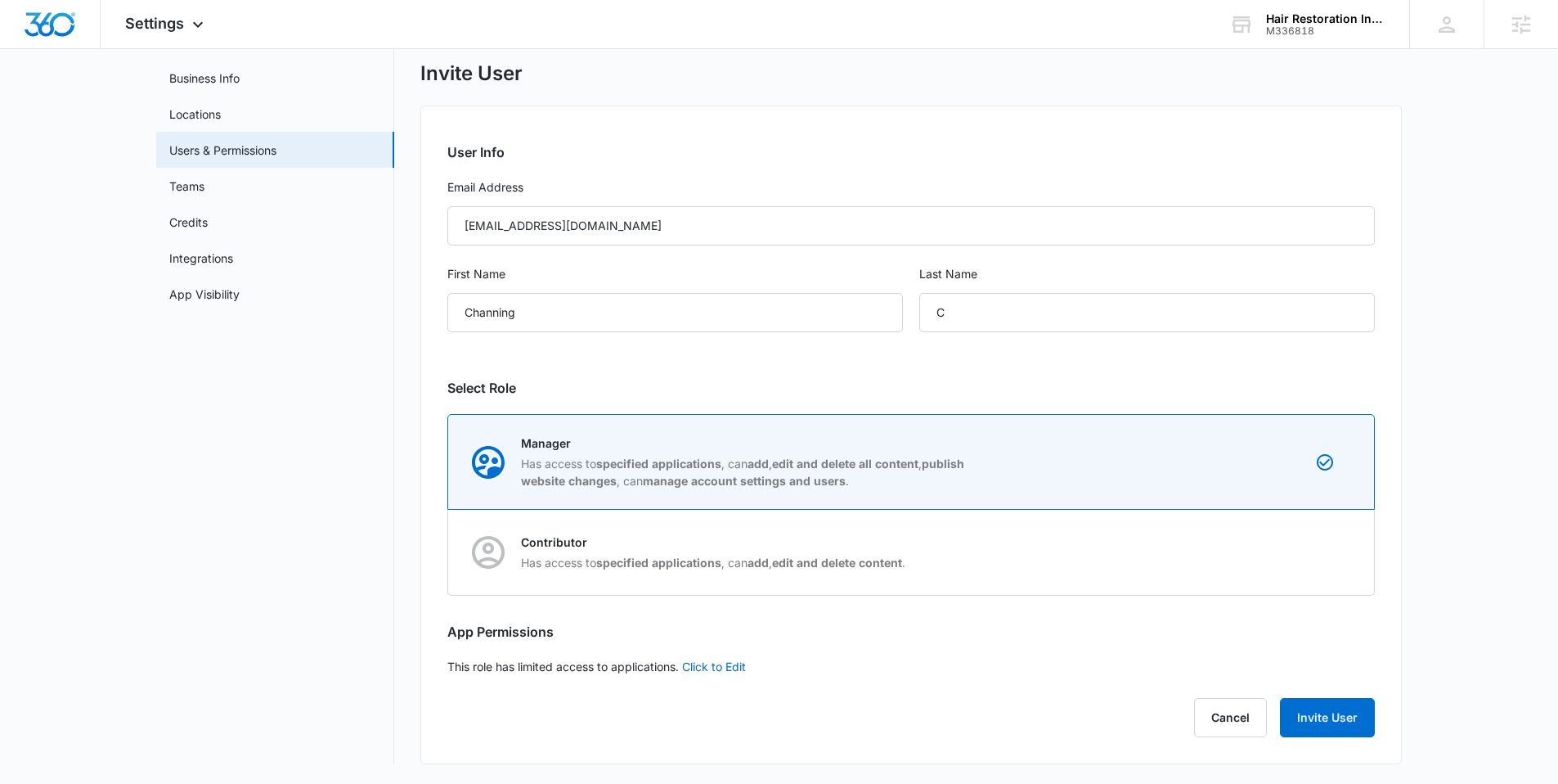
click at [993, 636] on h2 "App Permissions" at bounding box center [911, 631] width 927 height 19
click at [1335, 723] on button "Invite User" at bounding box center [1327, 717] width 95 height 40
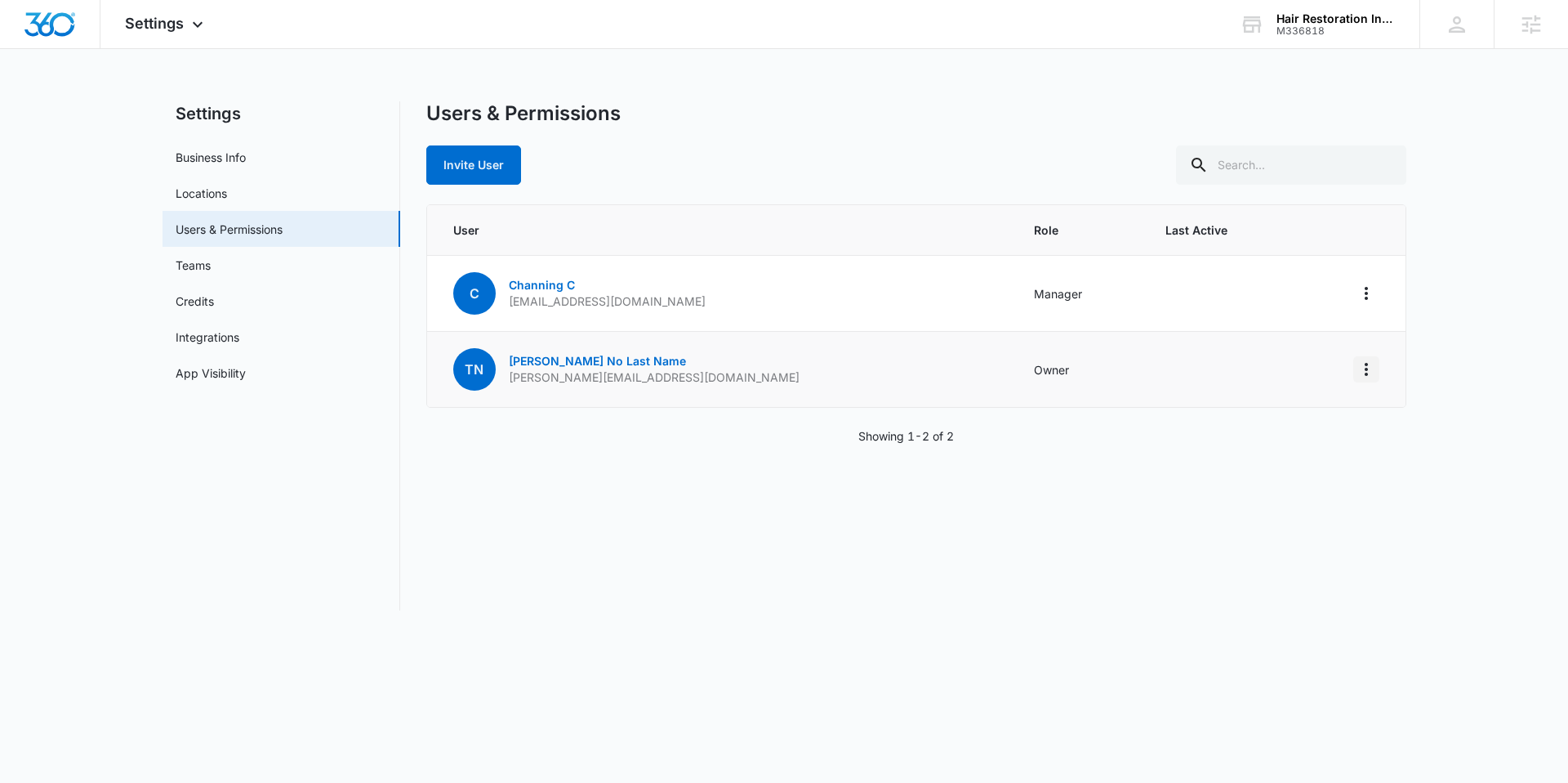
click at [1369, 367] on icon "Actions" at bounding box center [1365, 369] width 19 height 19
click at [757, 159] on div "Invite User" at bounding box center [917, 164] width 980 height 39
click at [57, 18] on img "Dashboard" at bounding box center [50, 24] width 52 height 25
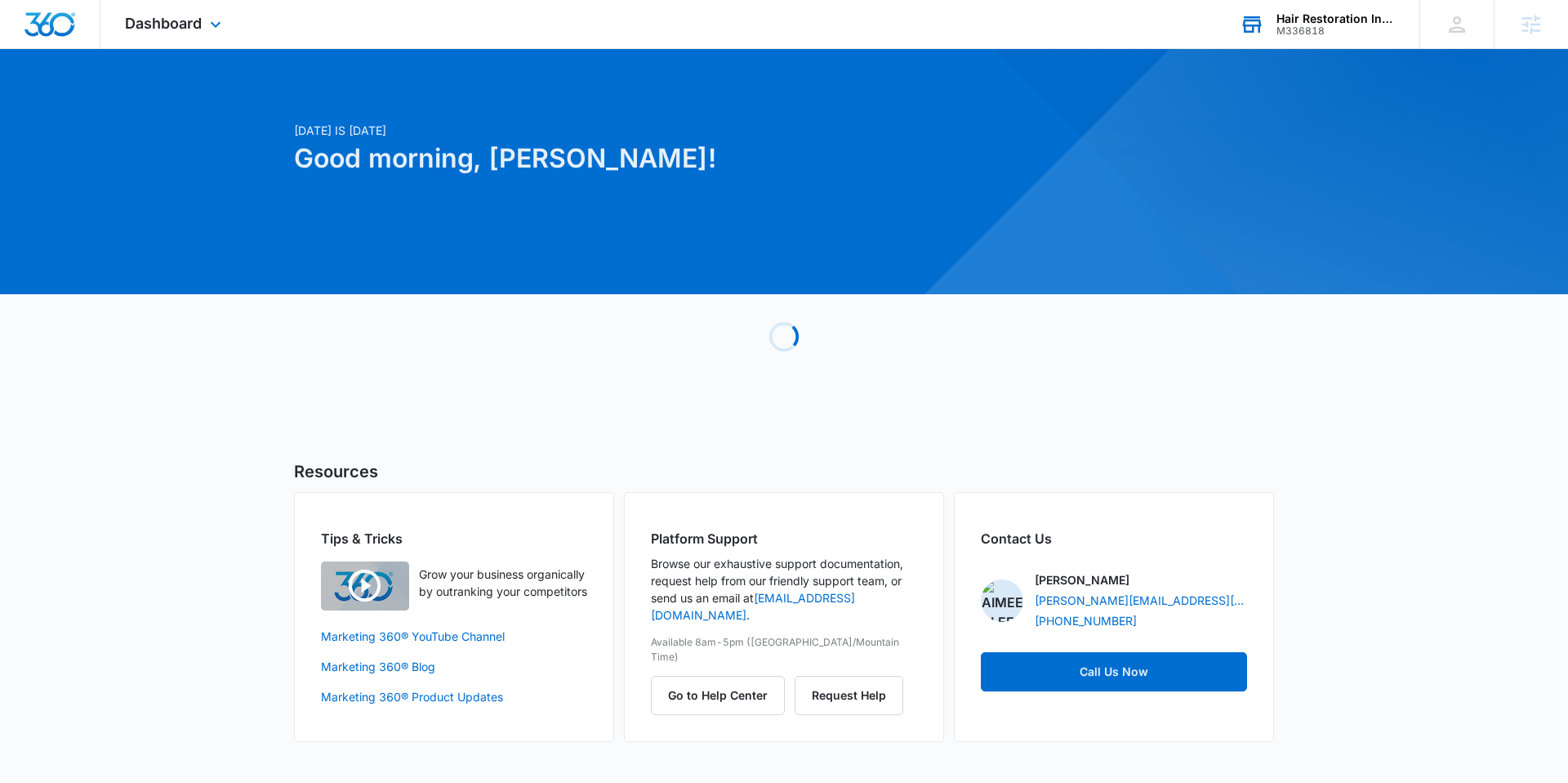
click at [1313, 25] on div "Hair Restoration Institute M336818 Your Accounts View All" at bounding box center [1317, 24] width 204 height 49
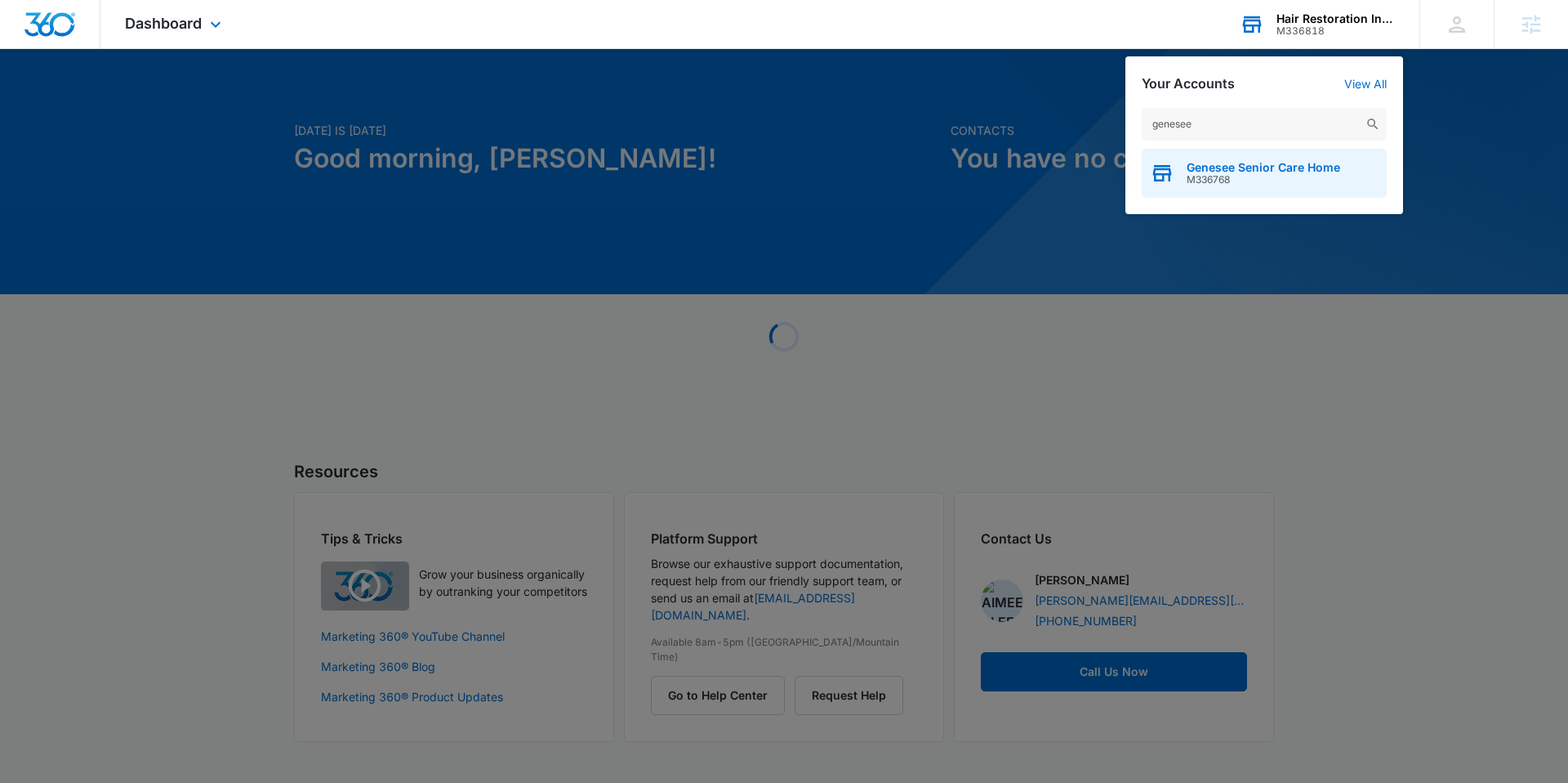
type input "genesee"
click at [1284, 183] on span "M336768" at bounding box center [1262, 180] width 153 height 11
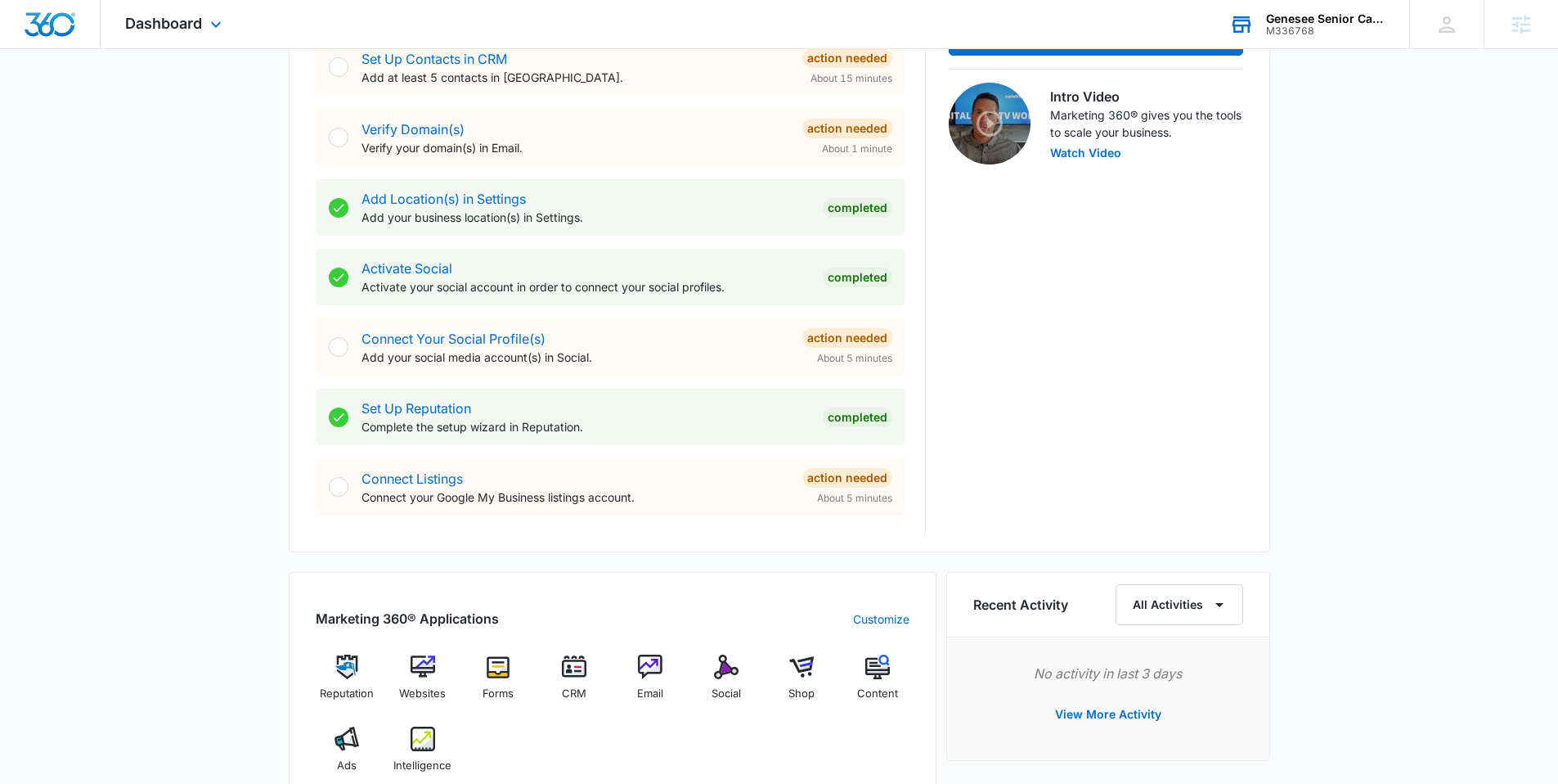
scroll to position [572, 0]
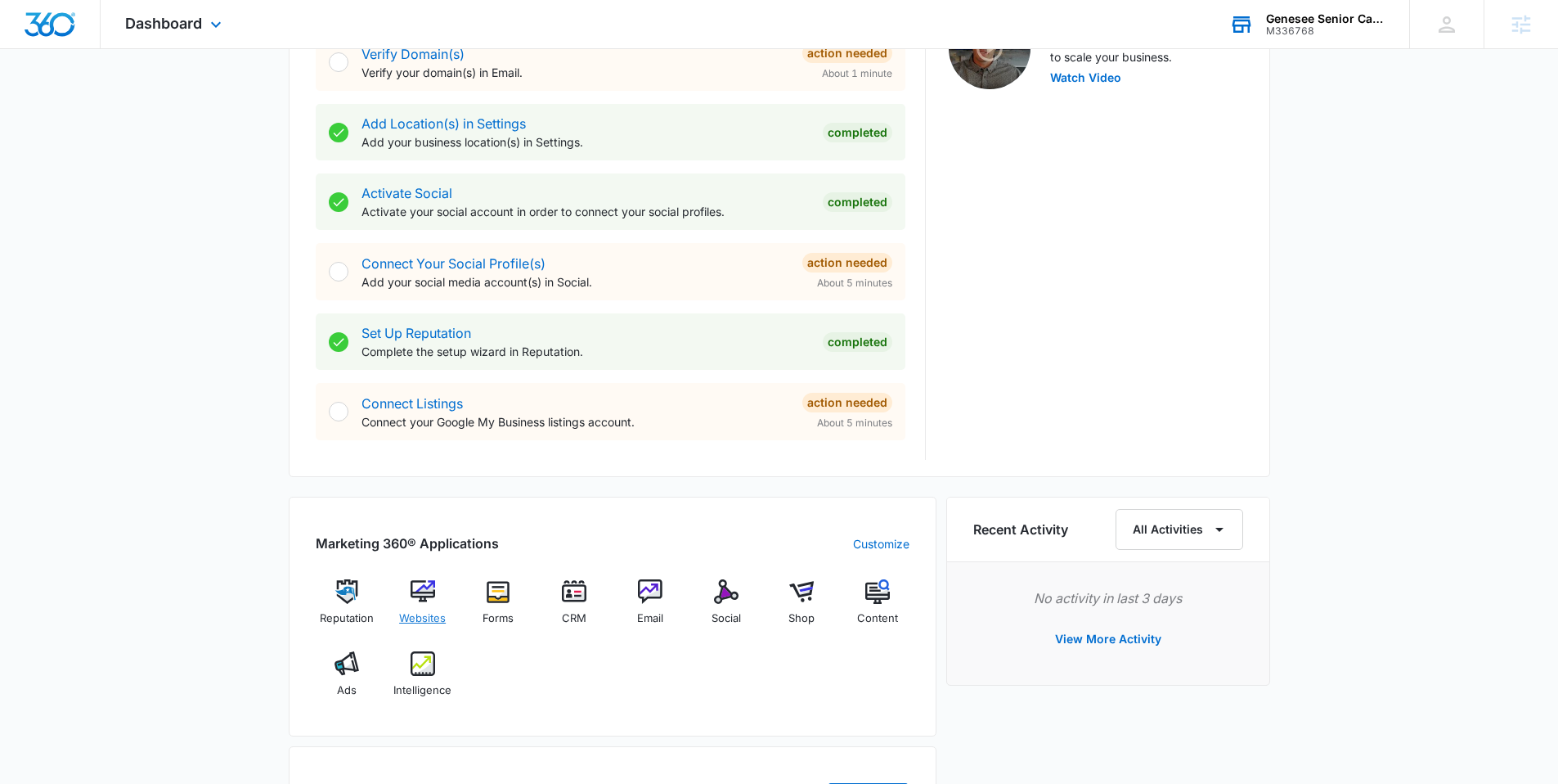
click at [418, 591] on img at bounding box center [423, 591] width 25 height 25
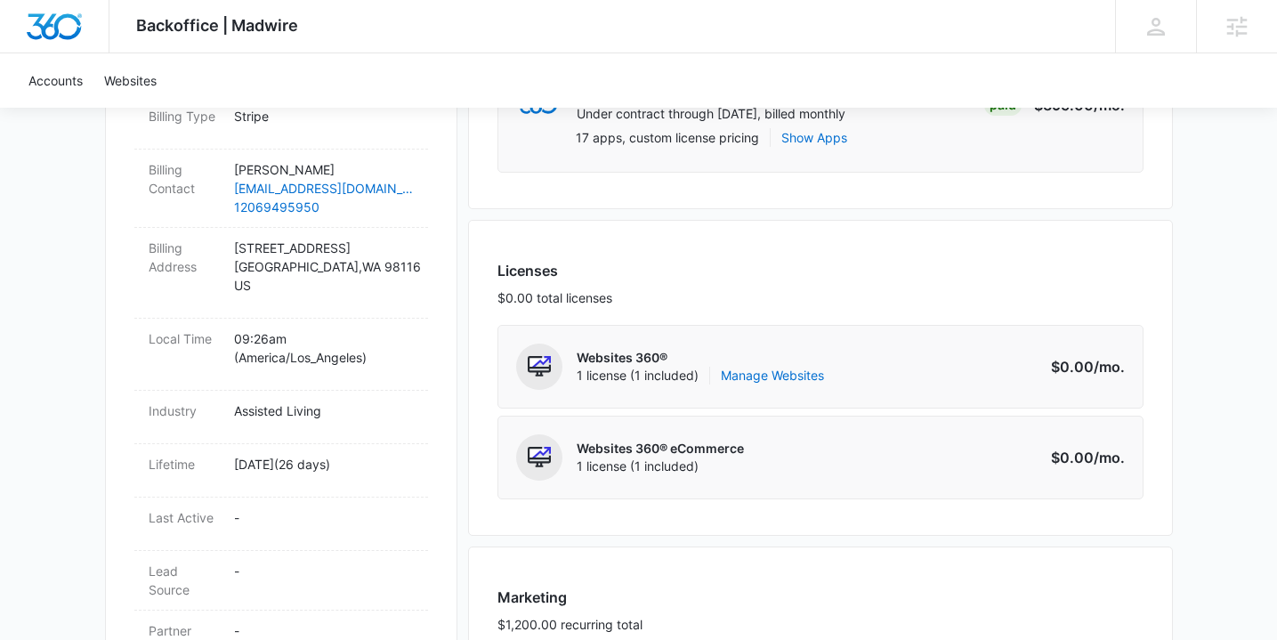
scroll to position [739, 0]
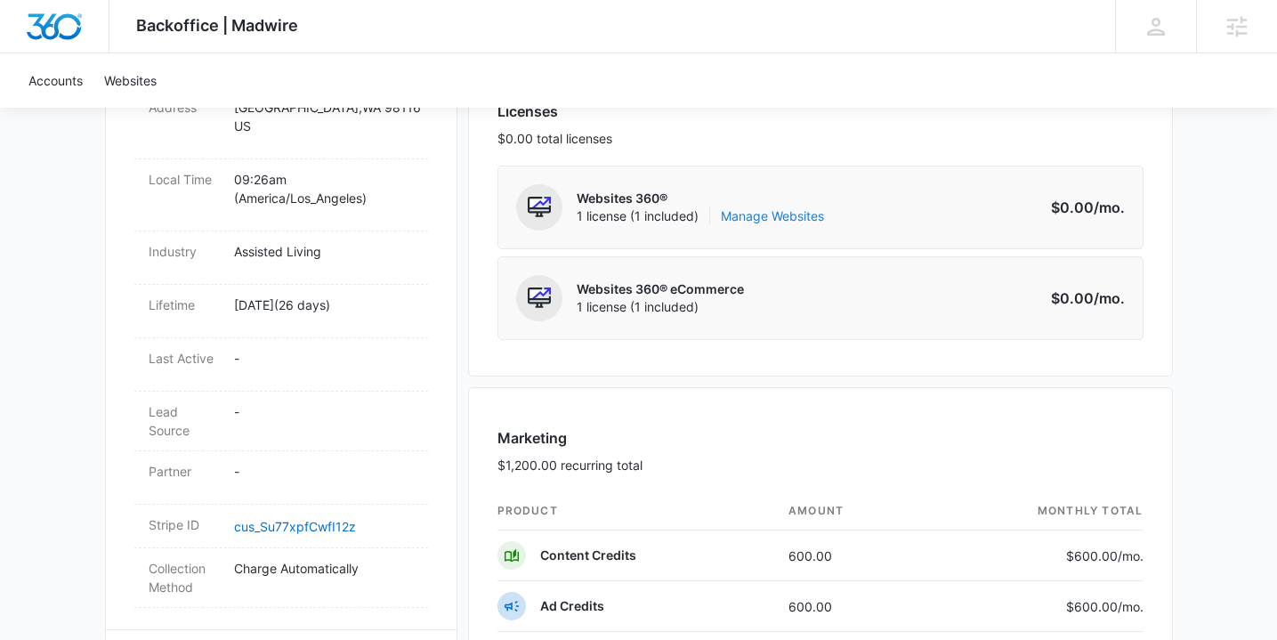
click at [745, 222] on link "Manage Websites" at bounding box center [772, 216] width 103 height 18
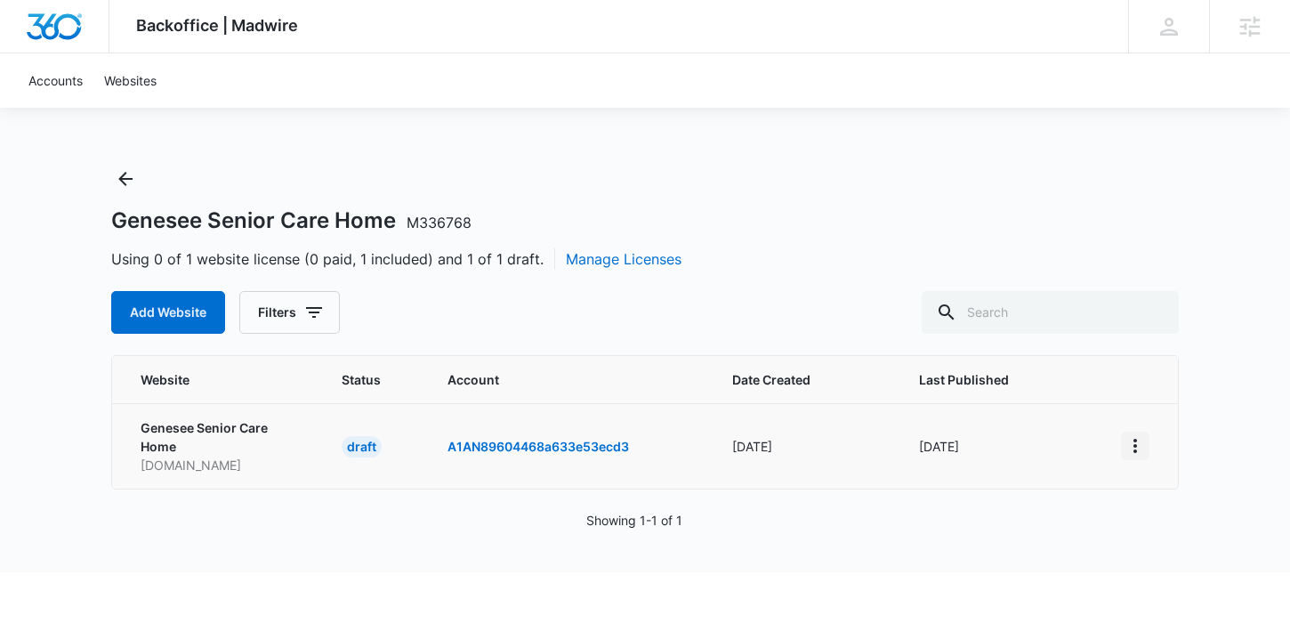
click at [1136, 442] on icon "View More" at bounding box center [1135, 445] width 21 height 21
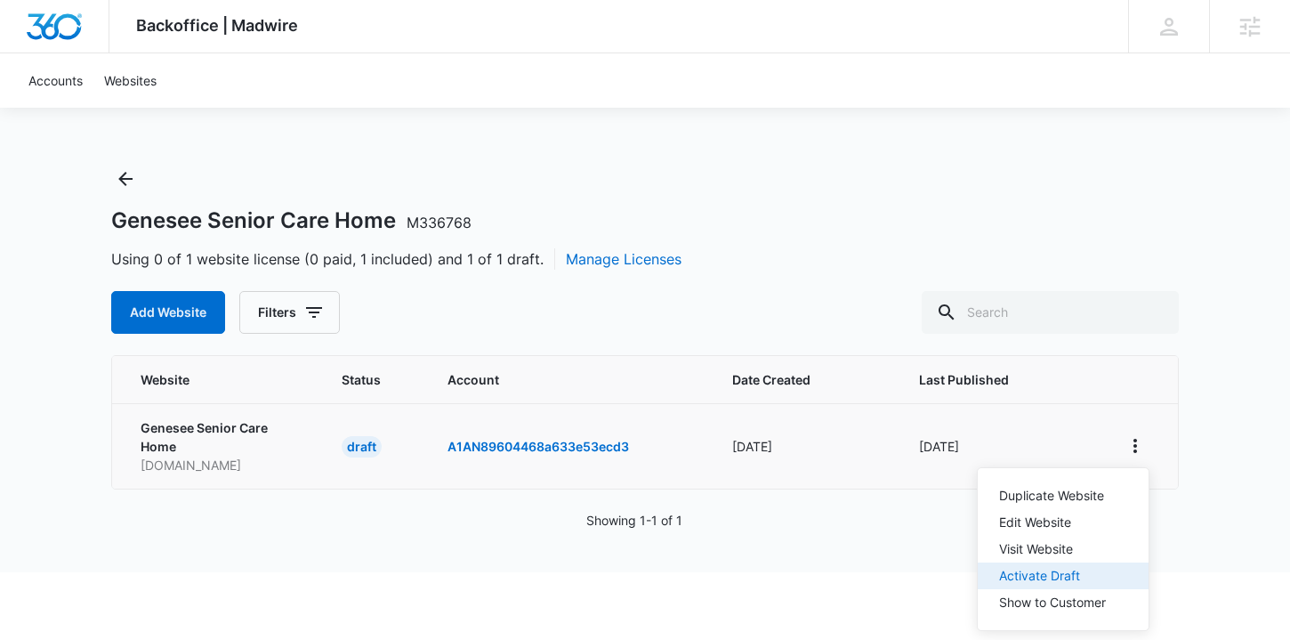
click at [1038, 565] on button "Activate Draft" at bounding box center [1063, 575] width 171 height 27
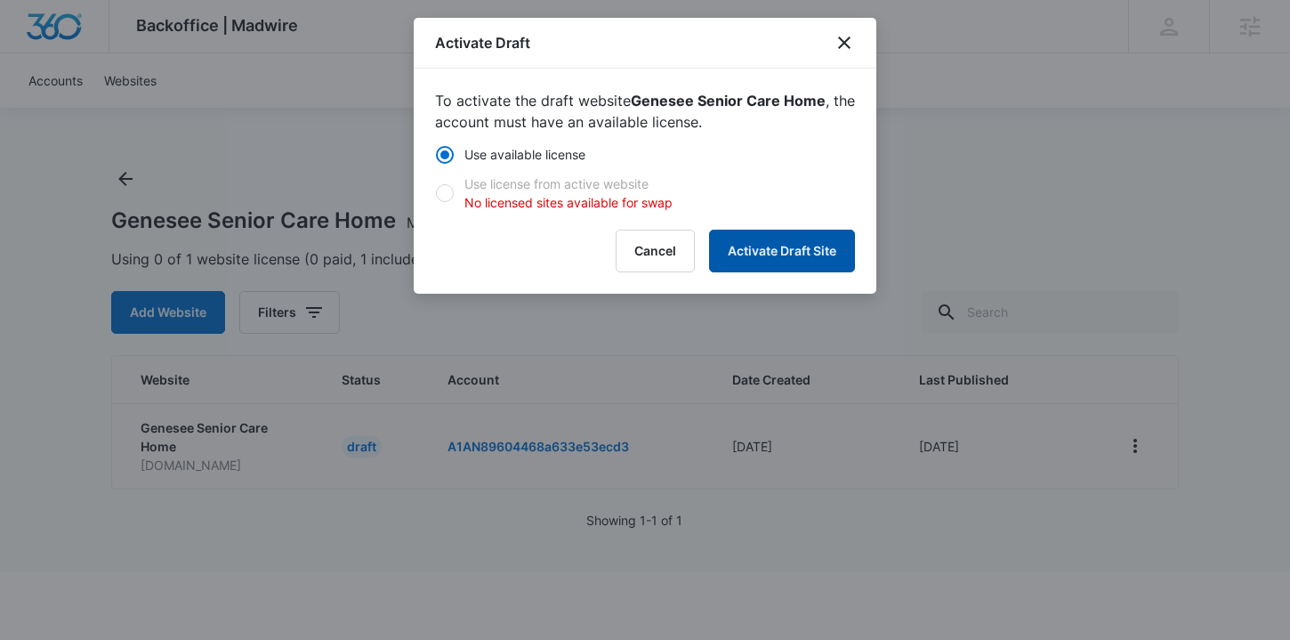
click at [816, 244] on button "Activate Draft Site" at bounding box center [782, 251] width 146 height 43
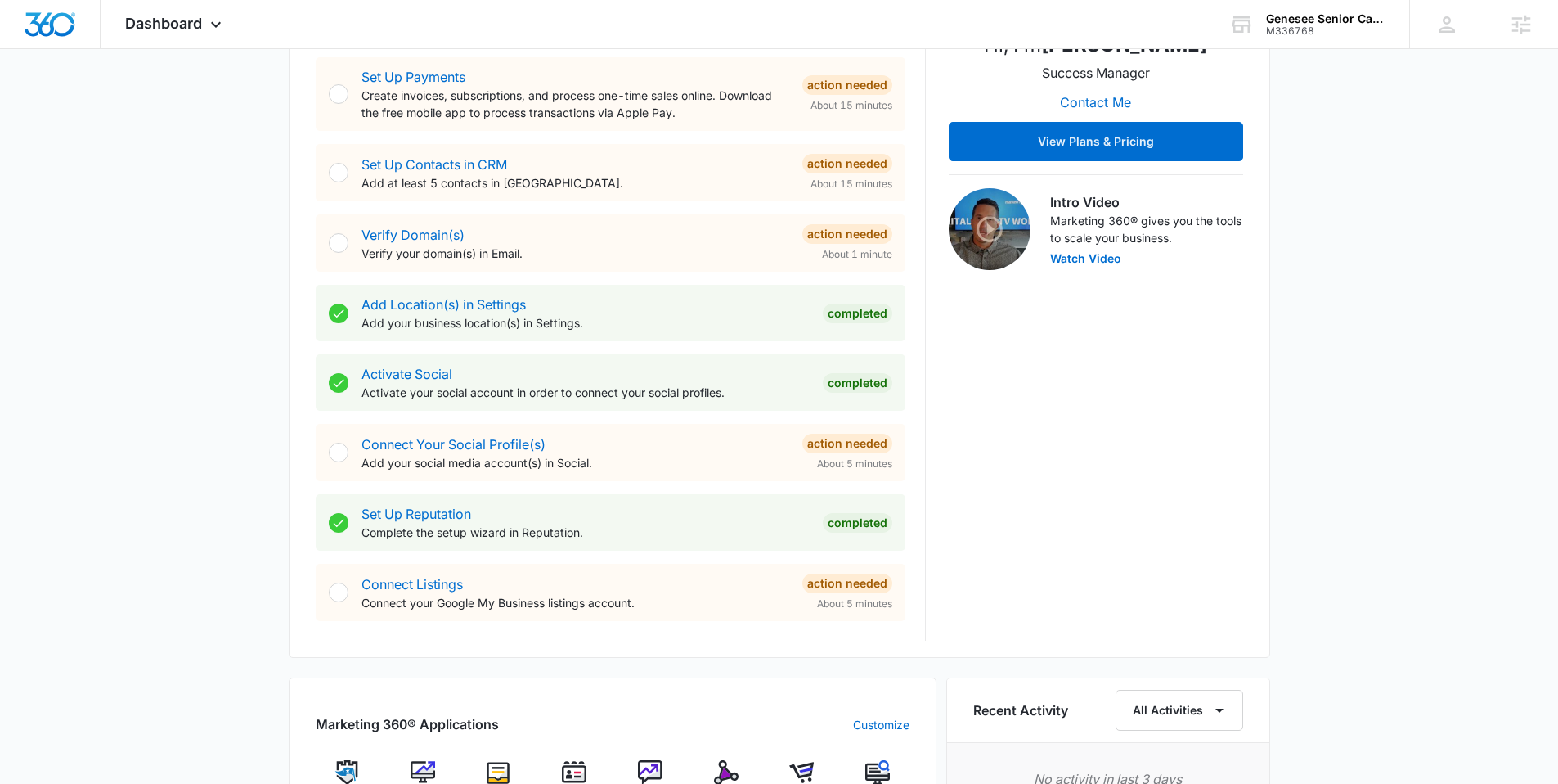
scroll to position [581, 0]
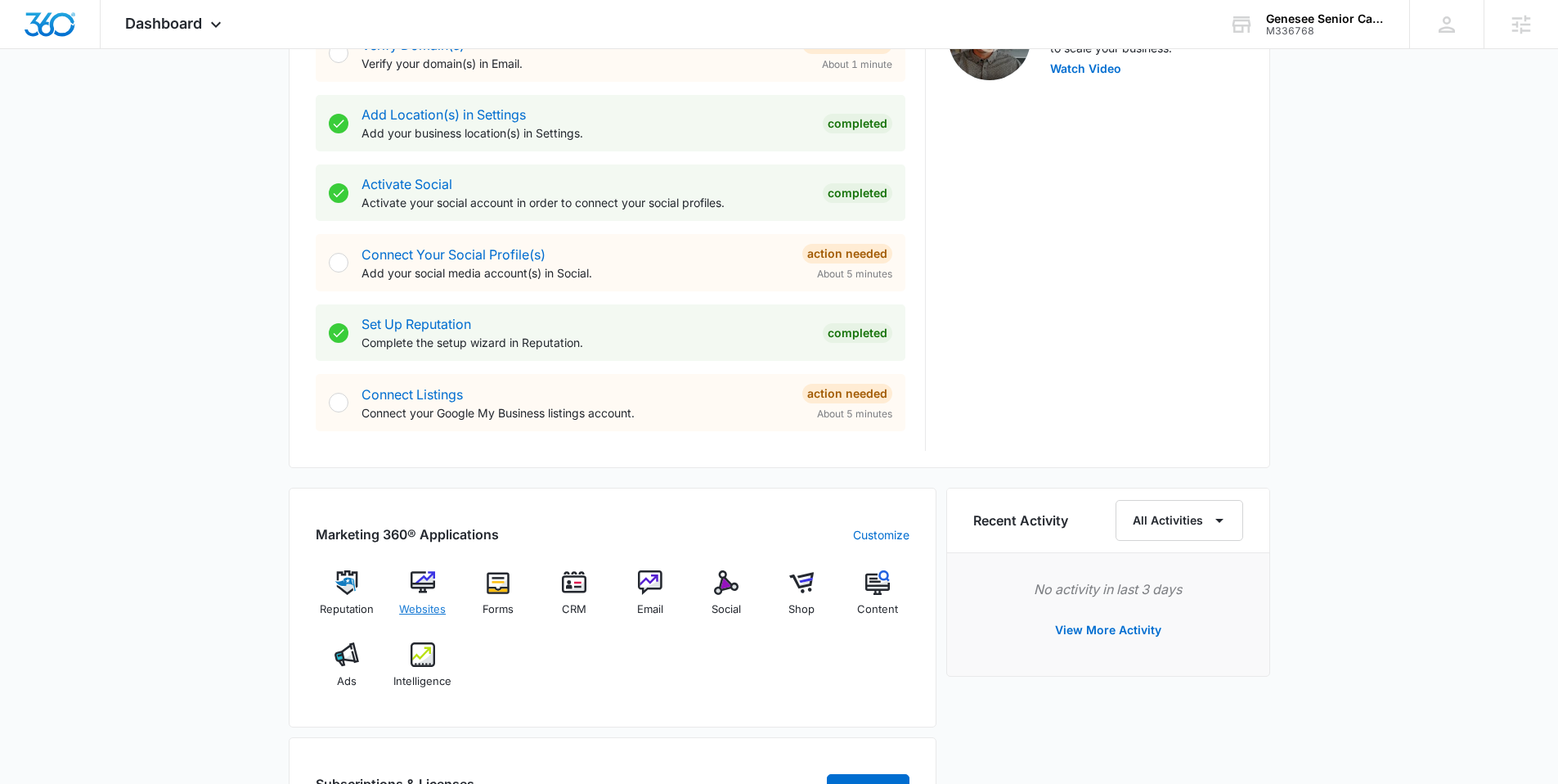
click at [435, 593] on div "Websites" at bounding box center [422, 599] width 63 height 59
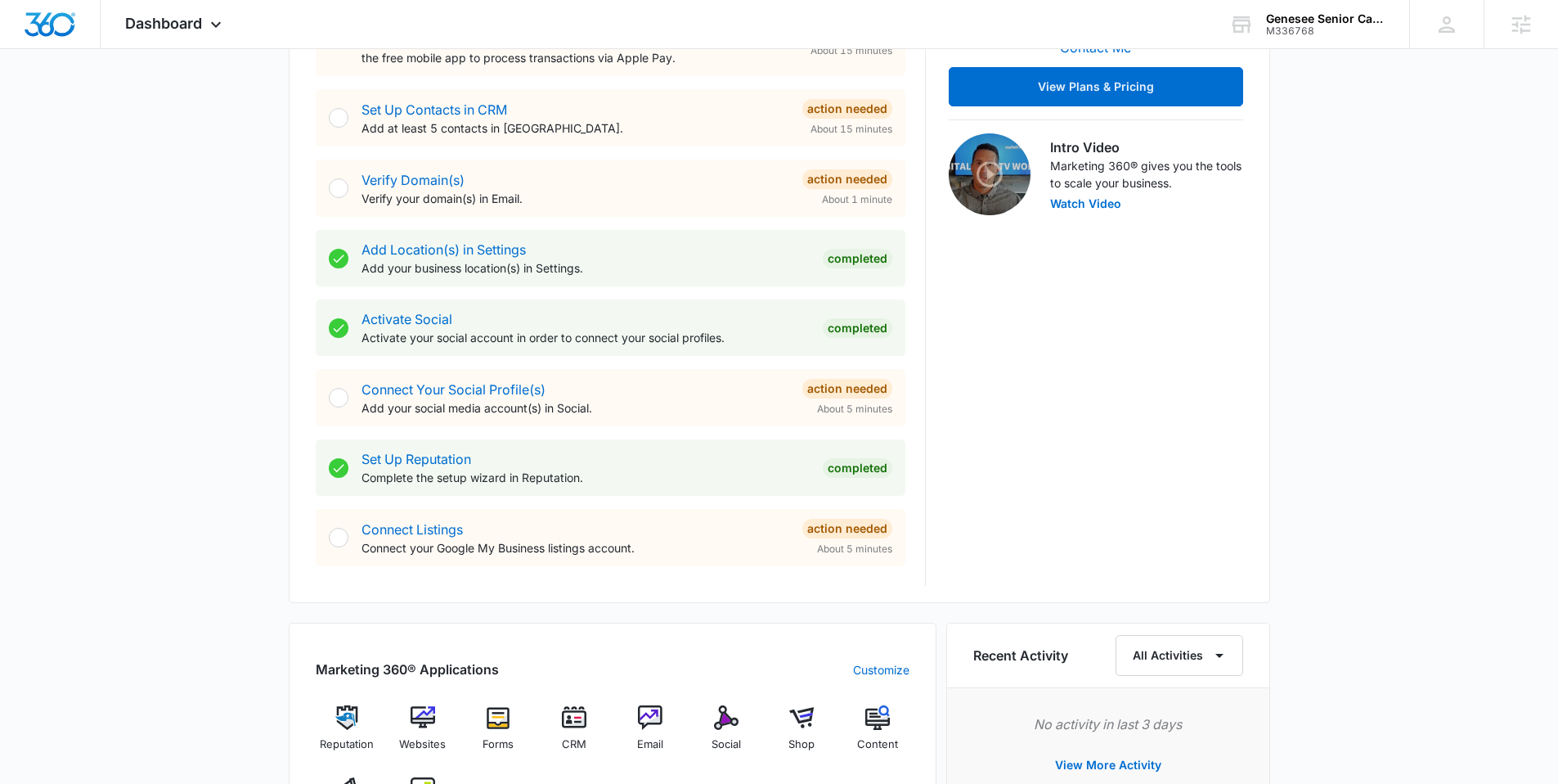
scroll to position [472, 0]
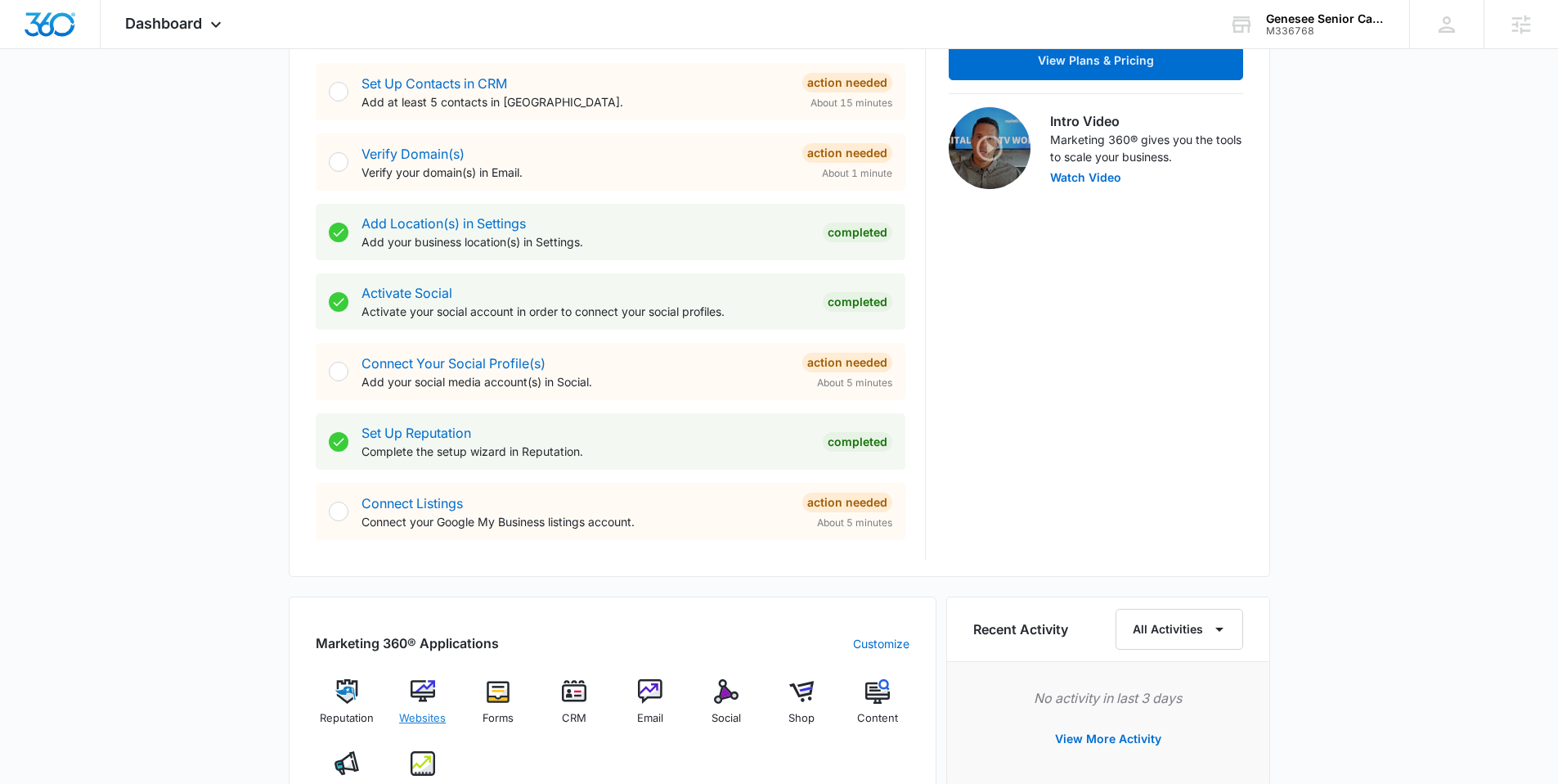
click at [424, 697] on img at bounding box center [423, 691] width 25 height 25
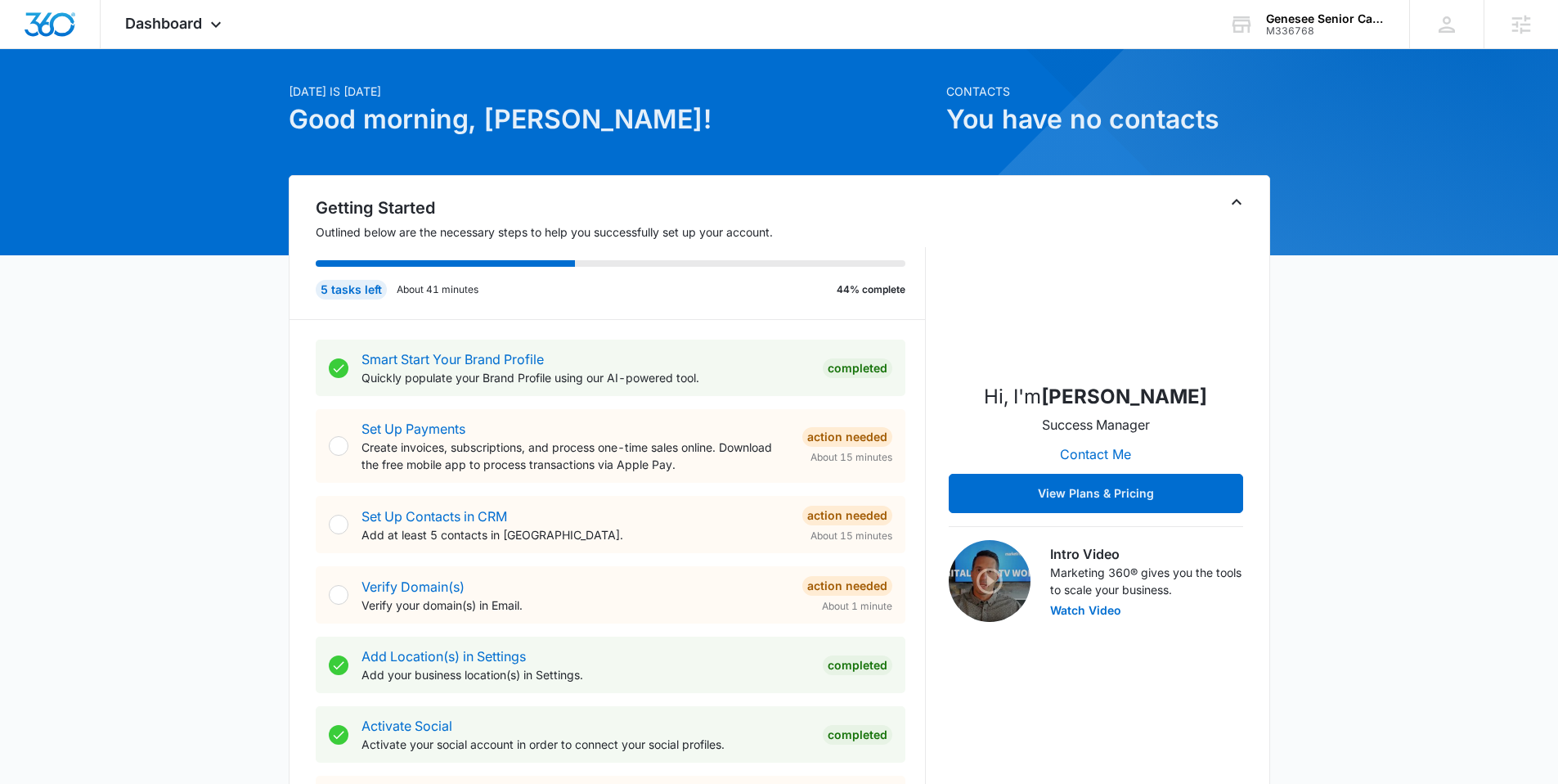
scroll to position [161, 0]
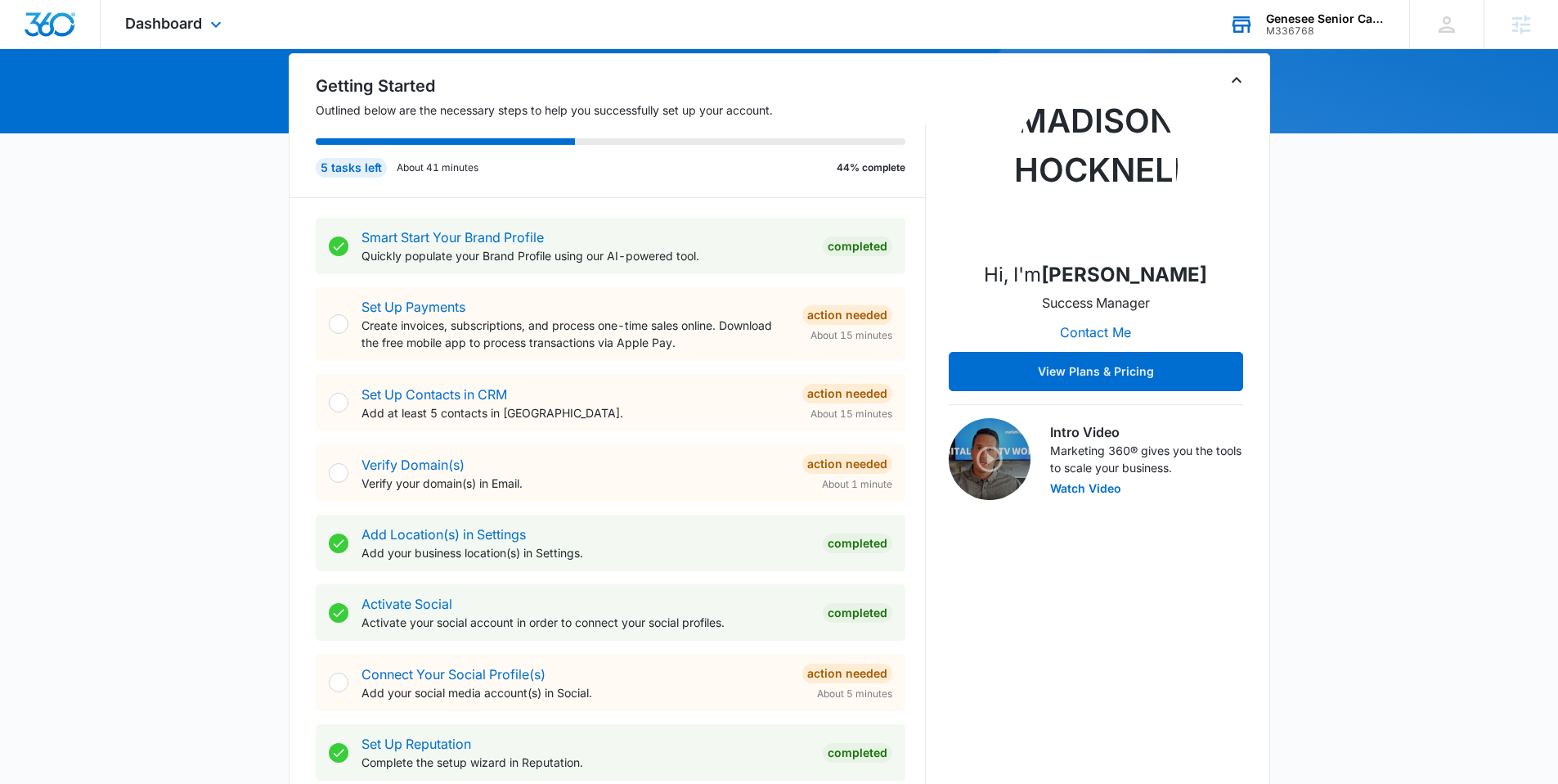
click at [1276, 27] on div "M336768" at bounding box center [1326, 31] width 119 height 11
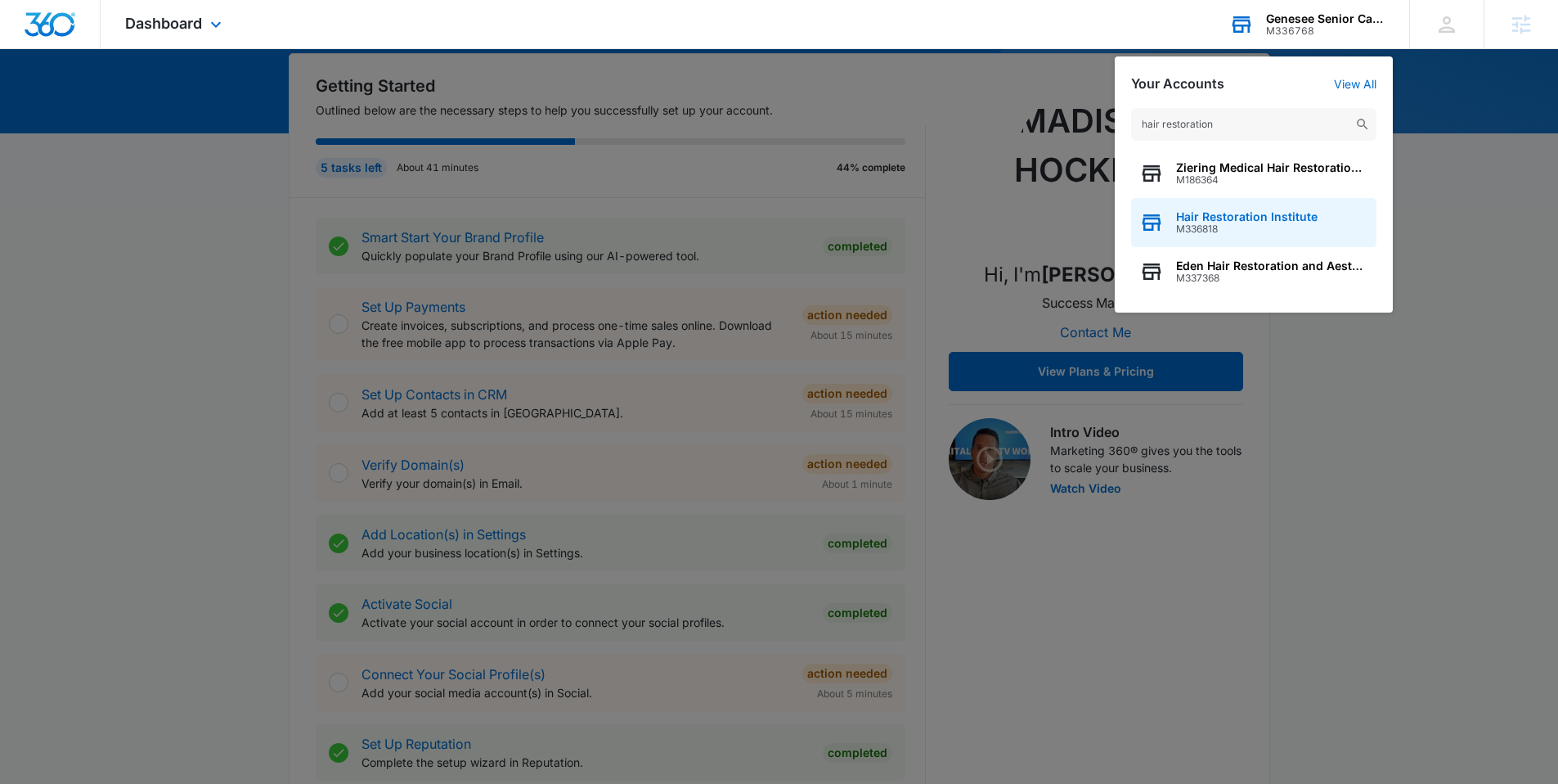
type input "hair restoration"
click at [1245, 218] on span "Hair Restoration Institute" at bounding box center [1247, 217] width 142 height 13
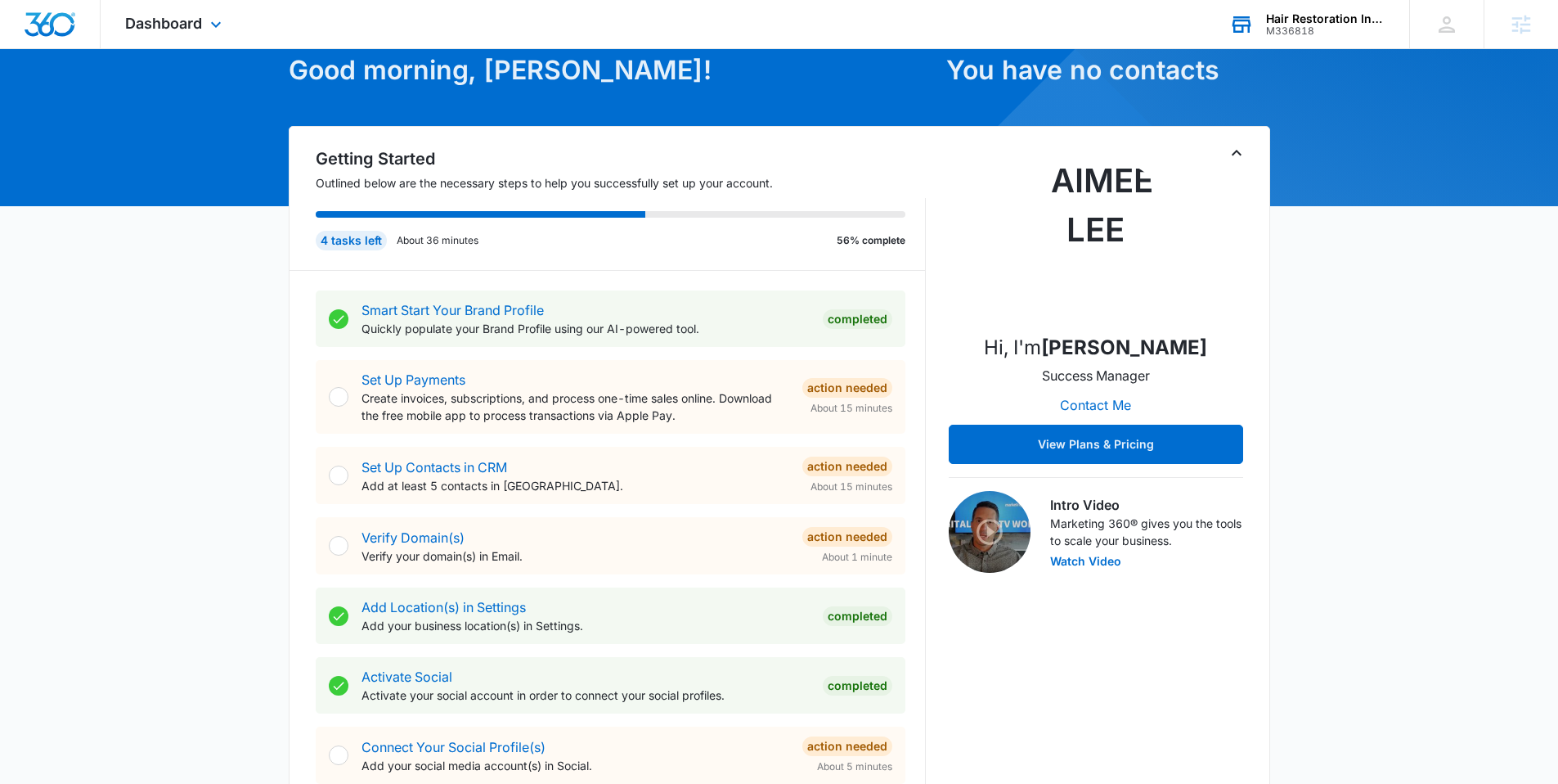
scroll to position [0, 0]
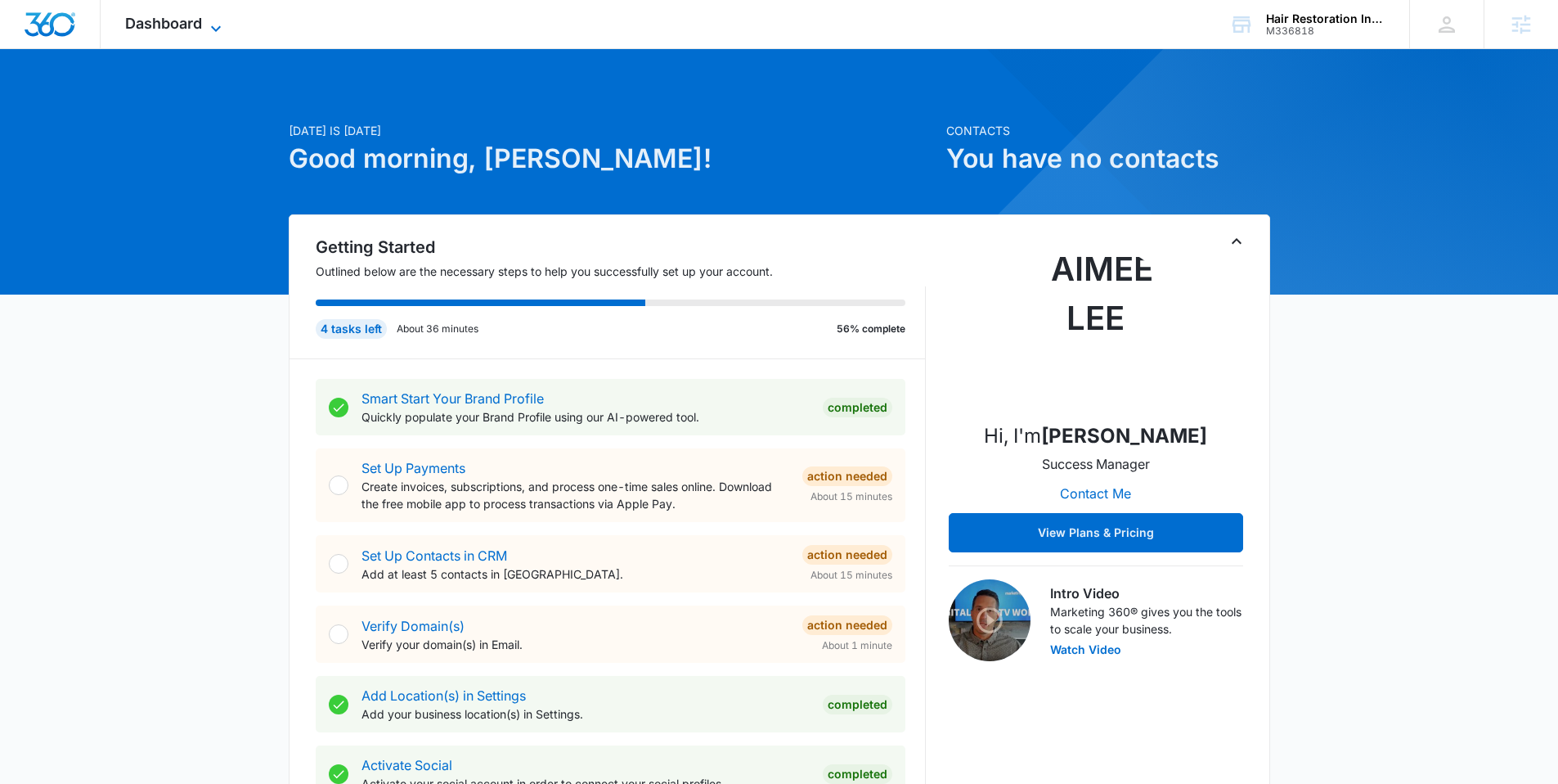
click at [206, 26] on icon at bounding box center [215, 28] width 19 height 19
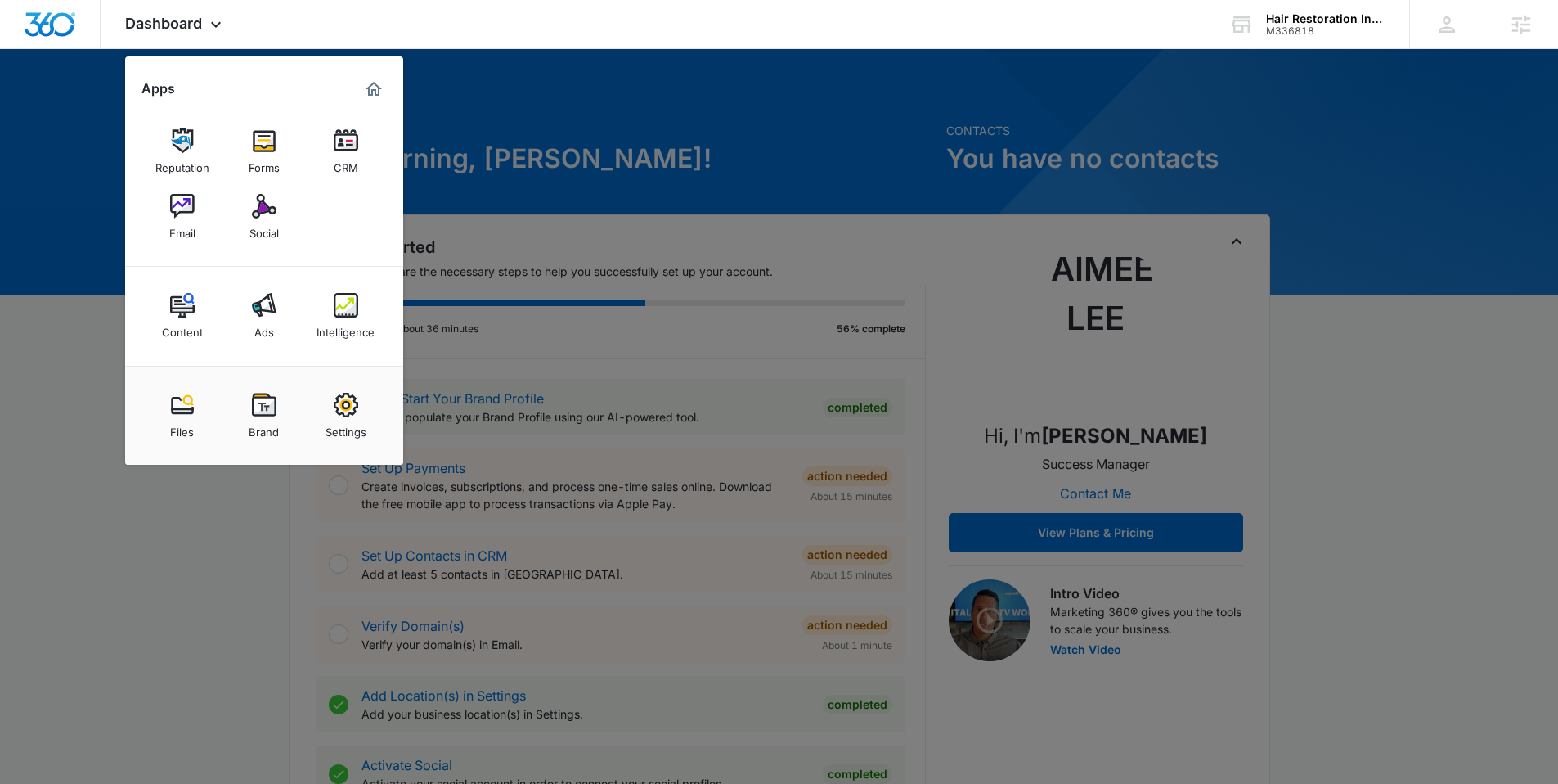
click at [176, 214] on img at bounding box center [182, 206] width 25 height 25
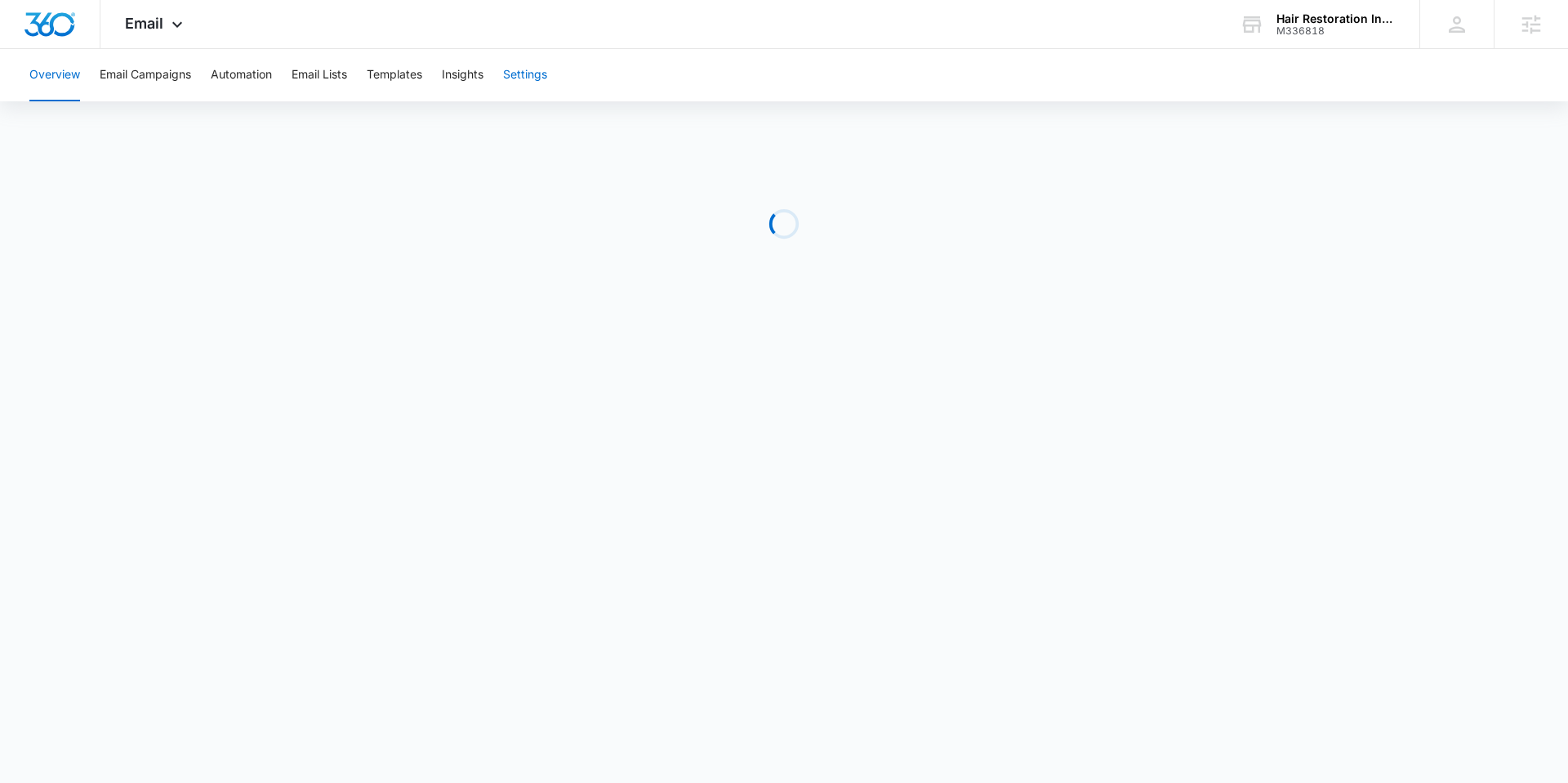
click at [534, 84] on button "Settings" at bounding box center [525, 74] width 44 height 52
click at [1476, 278] on main "Email Marketing Settings Sending Domains" at bounding box center [777, 486] width 1555 height 665
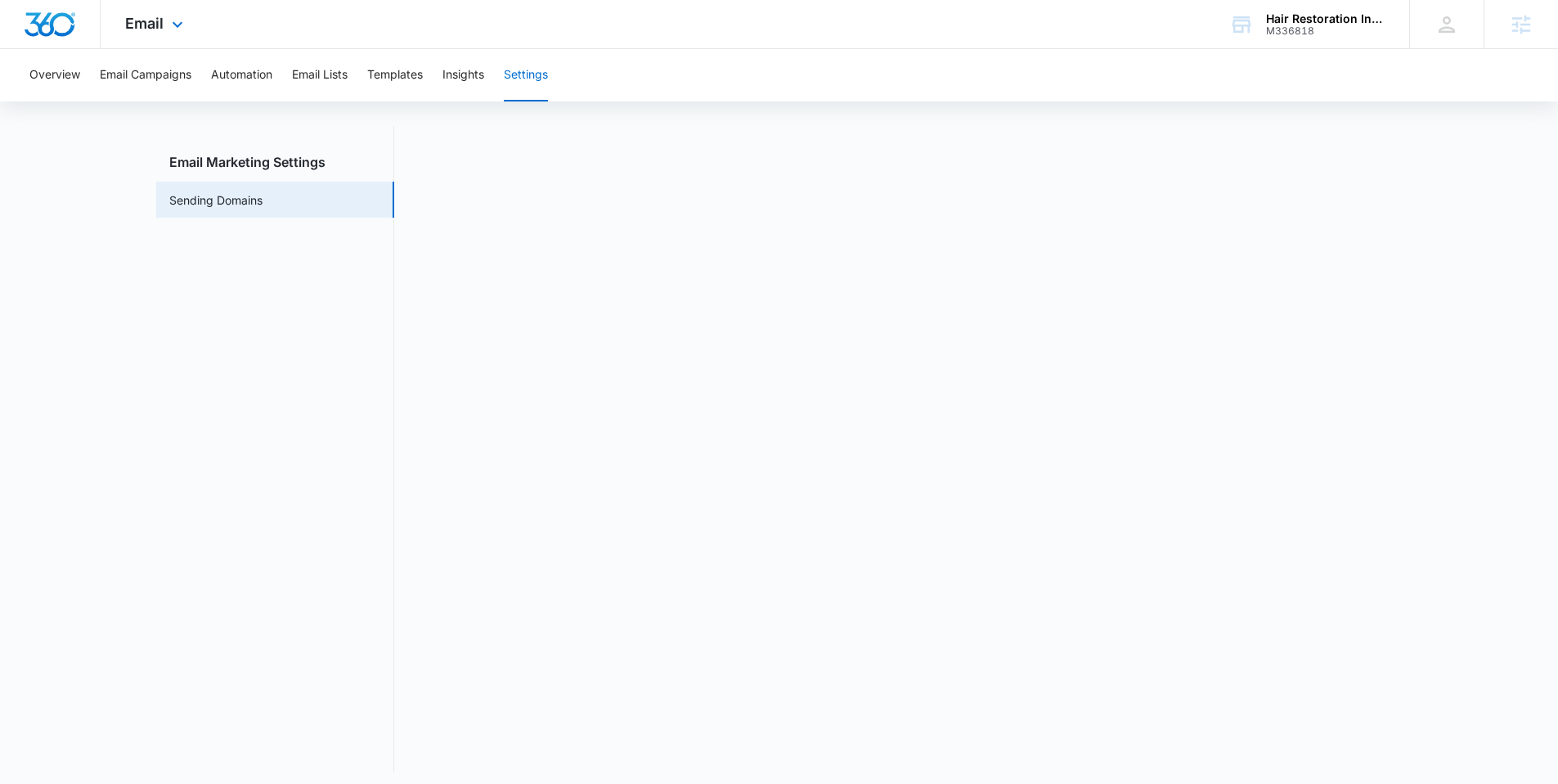
click at [63, 23] on img "Dashboard" at bounding box center [50, 24] width 52 height 25
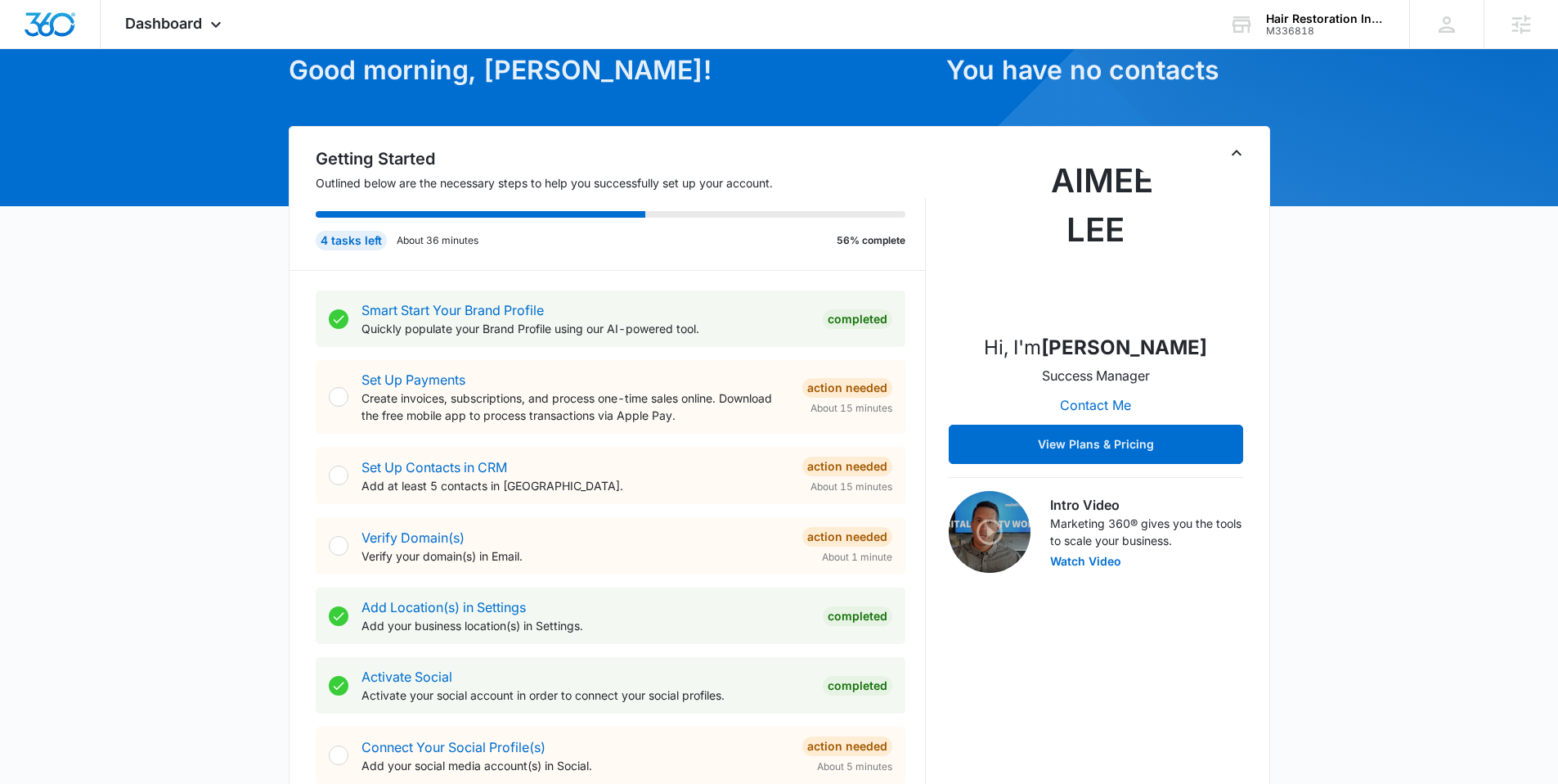
scroll to position [112, 0]
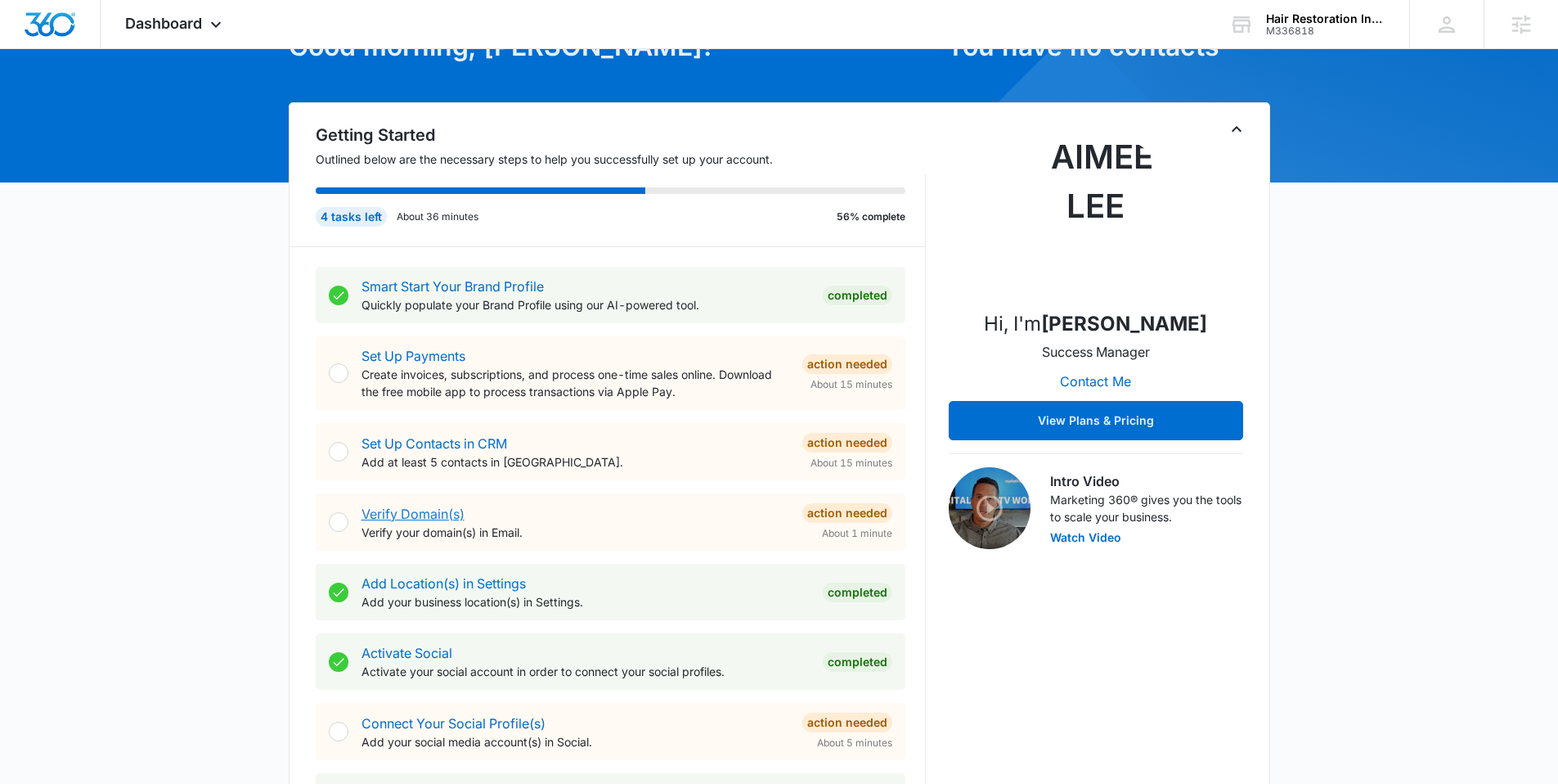
click at [421, 517] on link "Verify Domain(s)" at bounding box center [413, 514] width 103 height 17
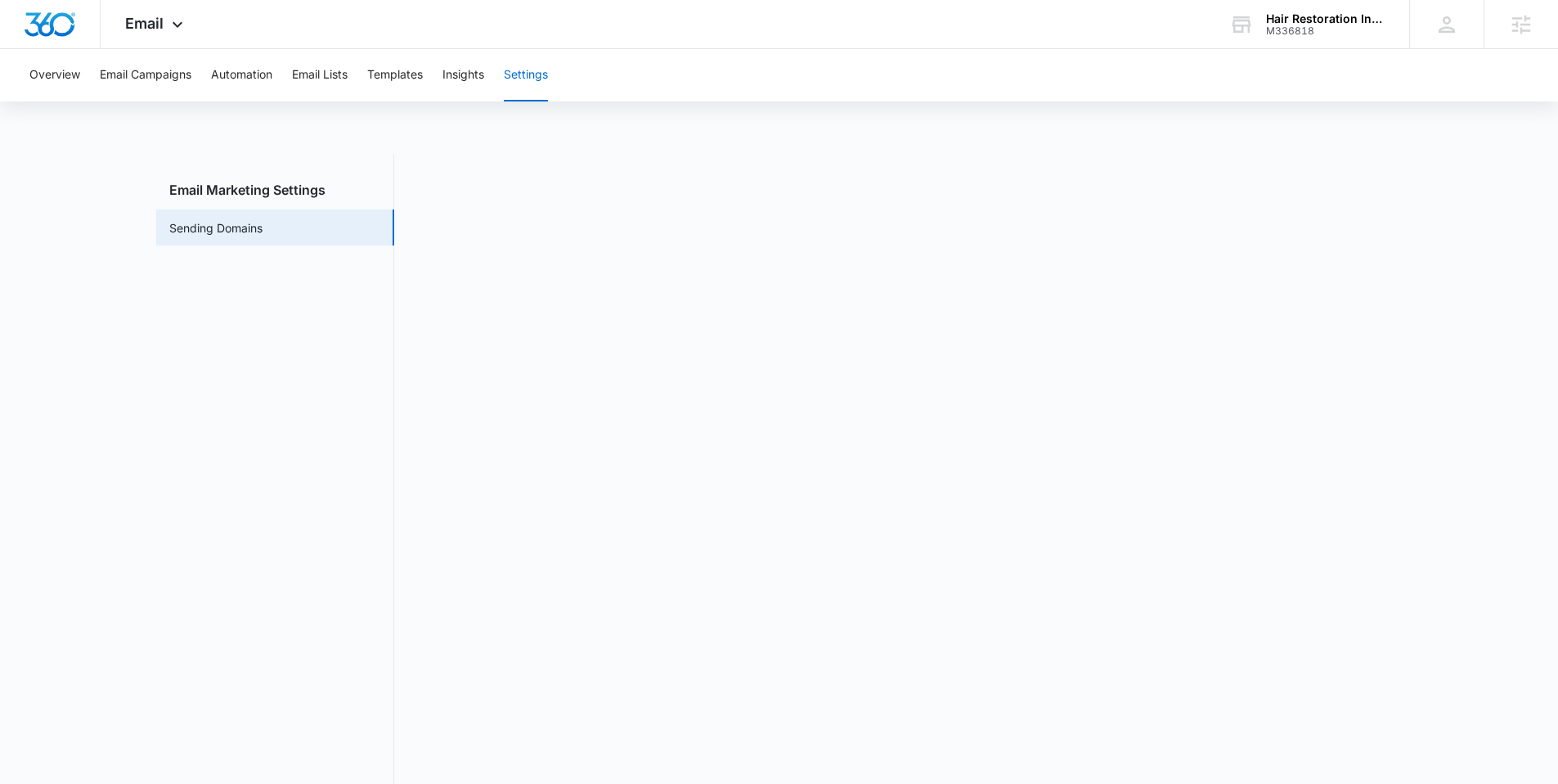
click at [1431, 388] on main "Email Marketing Settings Sending Domains" at bounding box center [779, 486] width 1558 height 665
click at [49, 12] on img "Dashboard" at bounding box center [50, 24] width 52 height 25
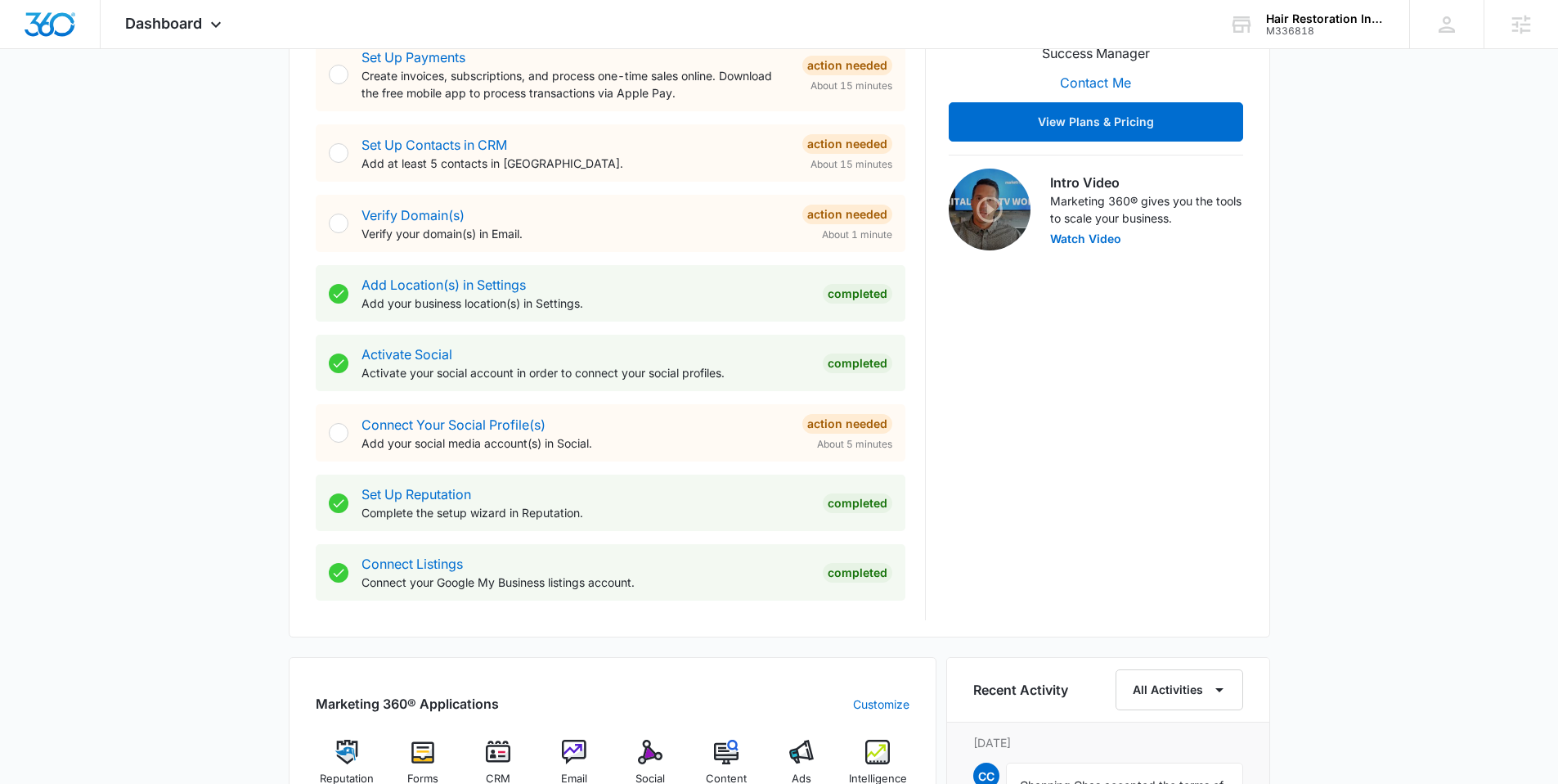
scroll to position [517, 0]
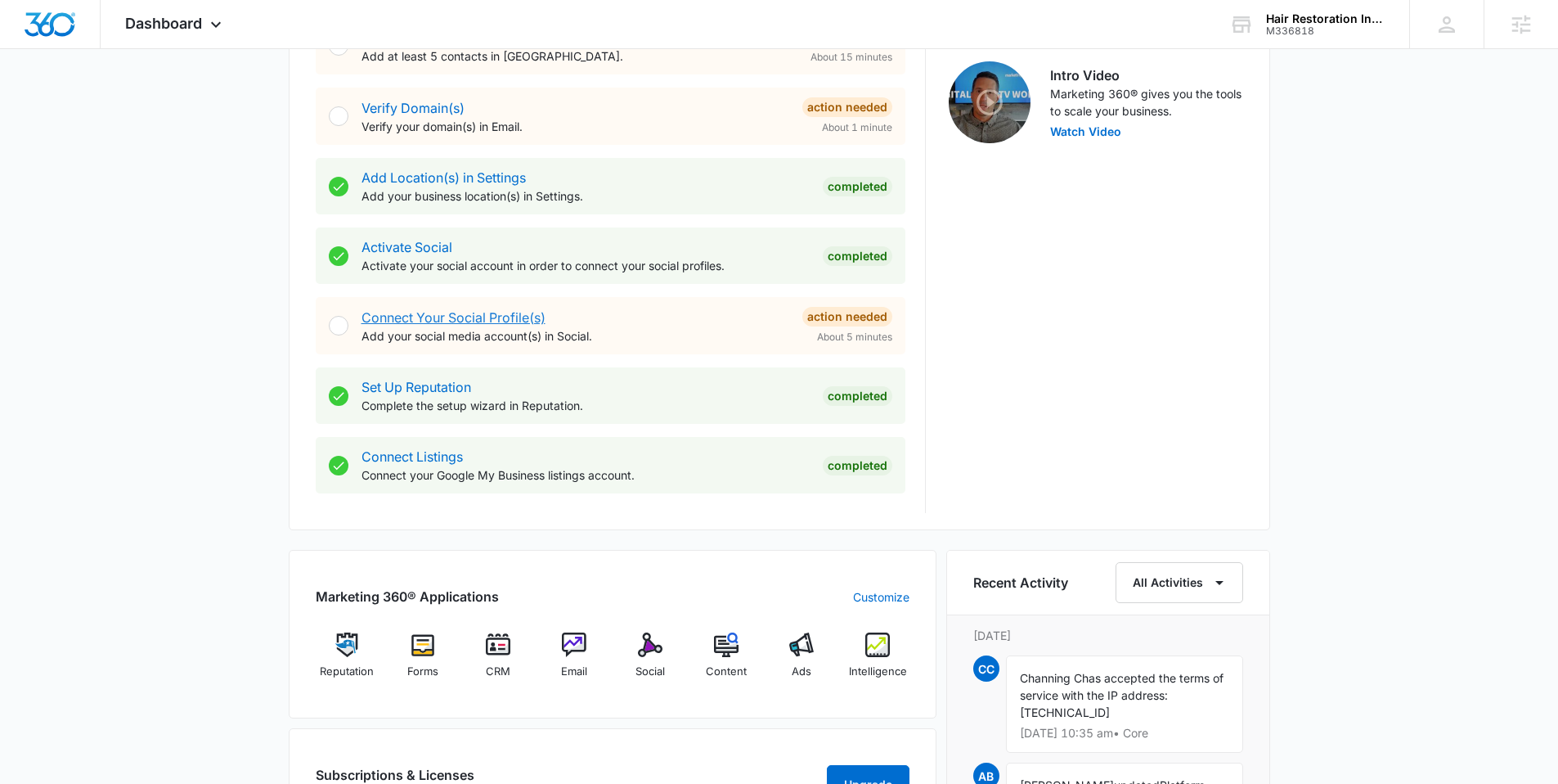
click at [495, 312] on link "Connect Your Social Profile(s)" at bounding box center [453, 317] width 184 height 17
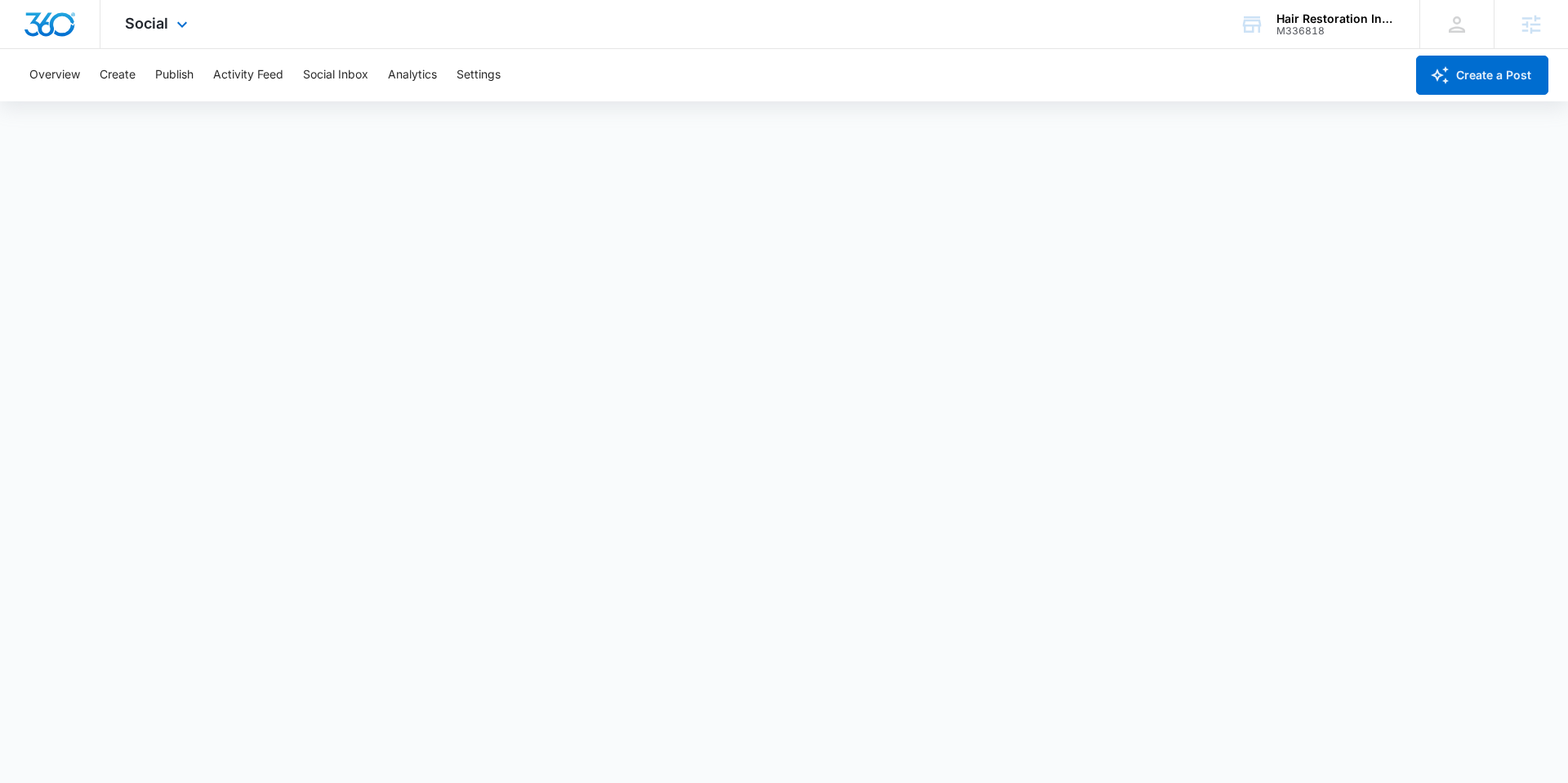
click at [54, 34] on img "Dashboard" at bounding box center [50, 24] width 52 height 25
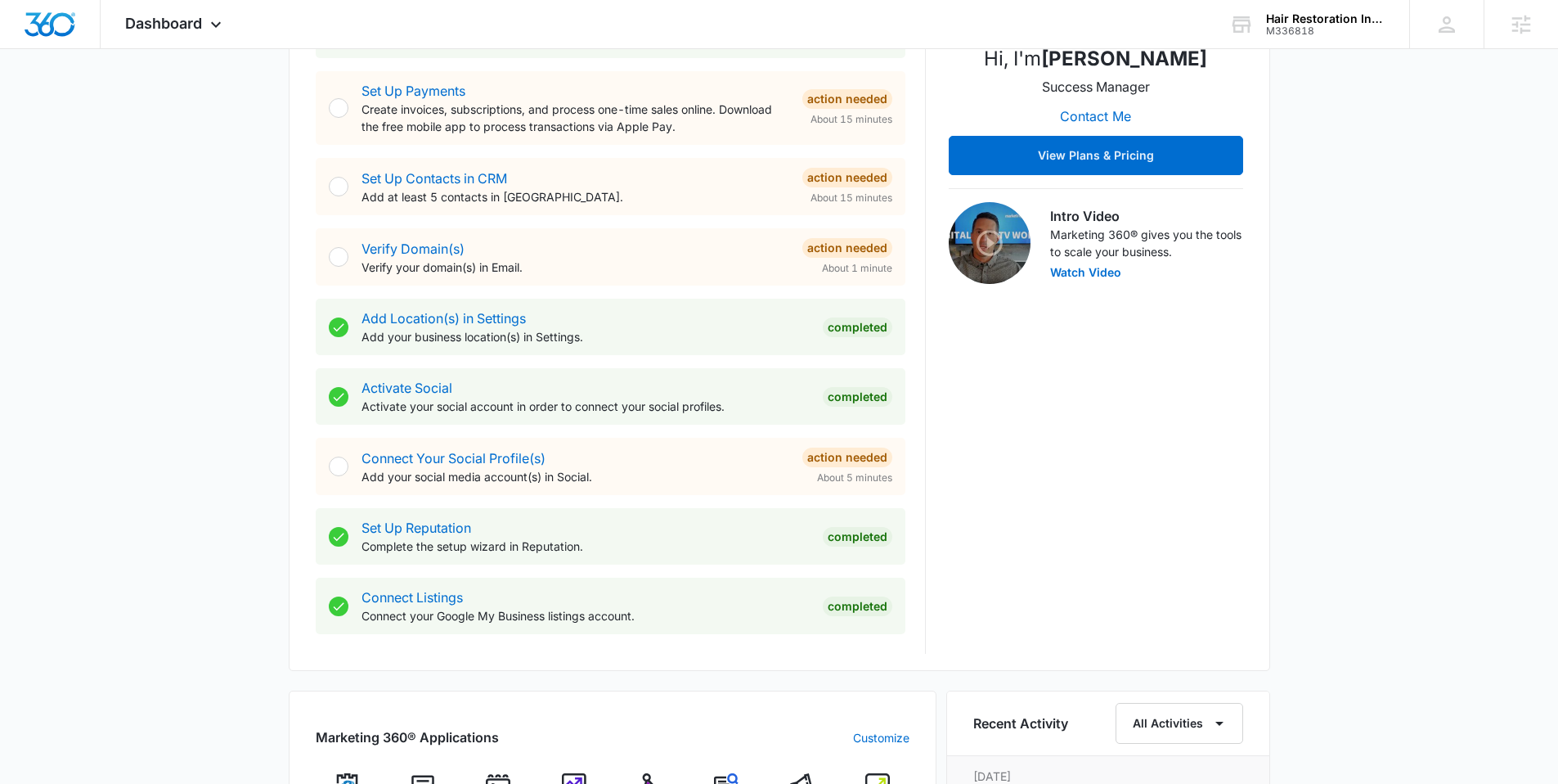
scroll to position [360, 0]
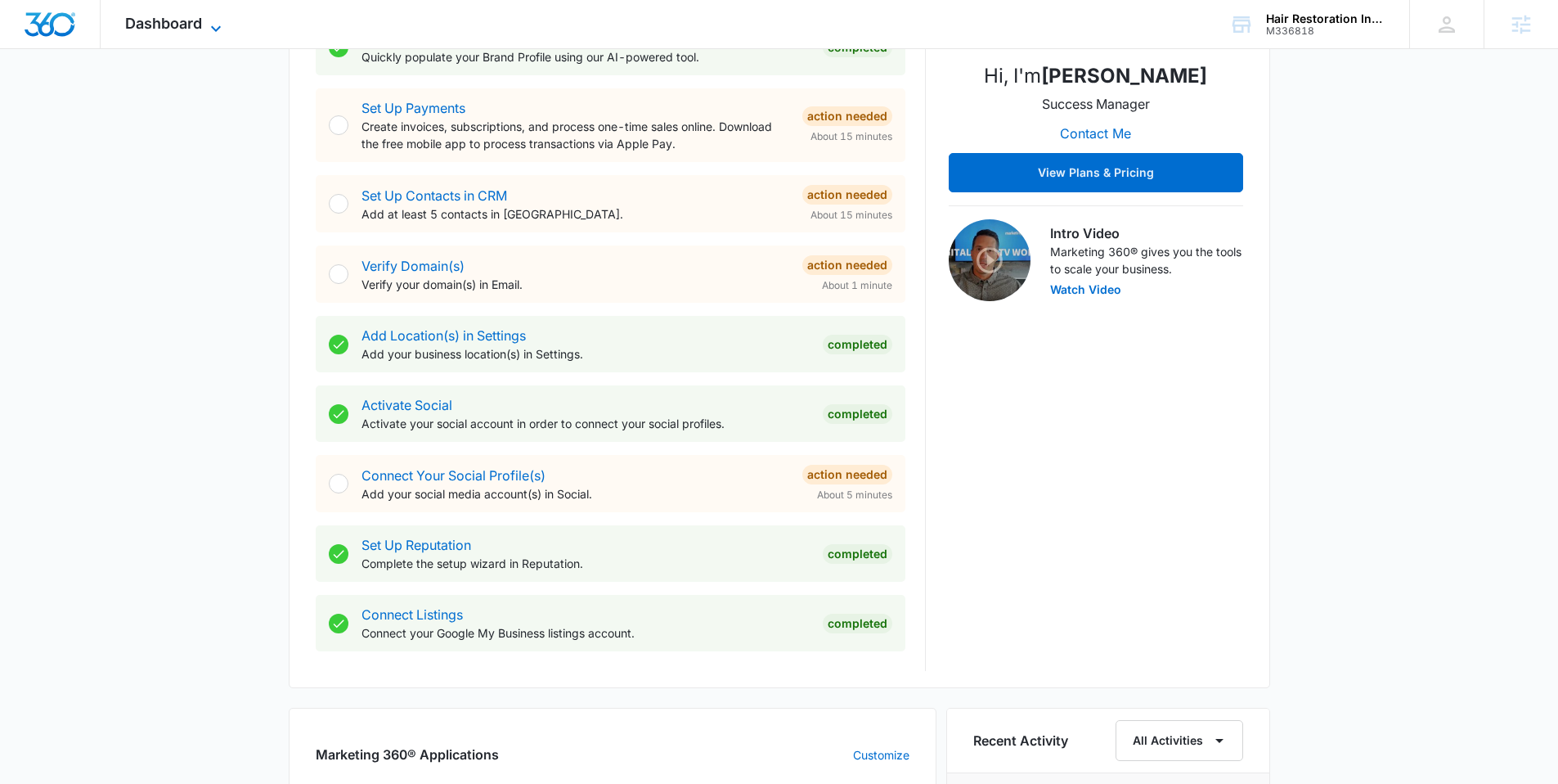
click at [206, 18] on icon at bounding box center [215, 28] width 19 height 19
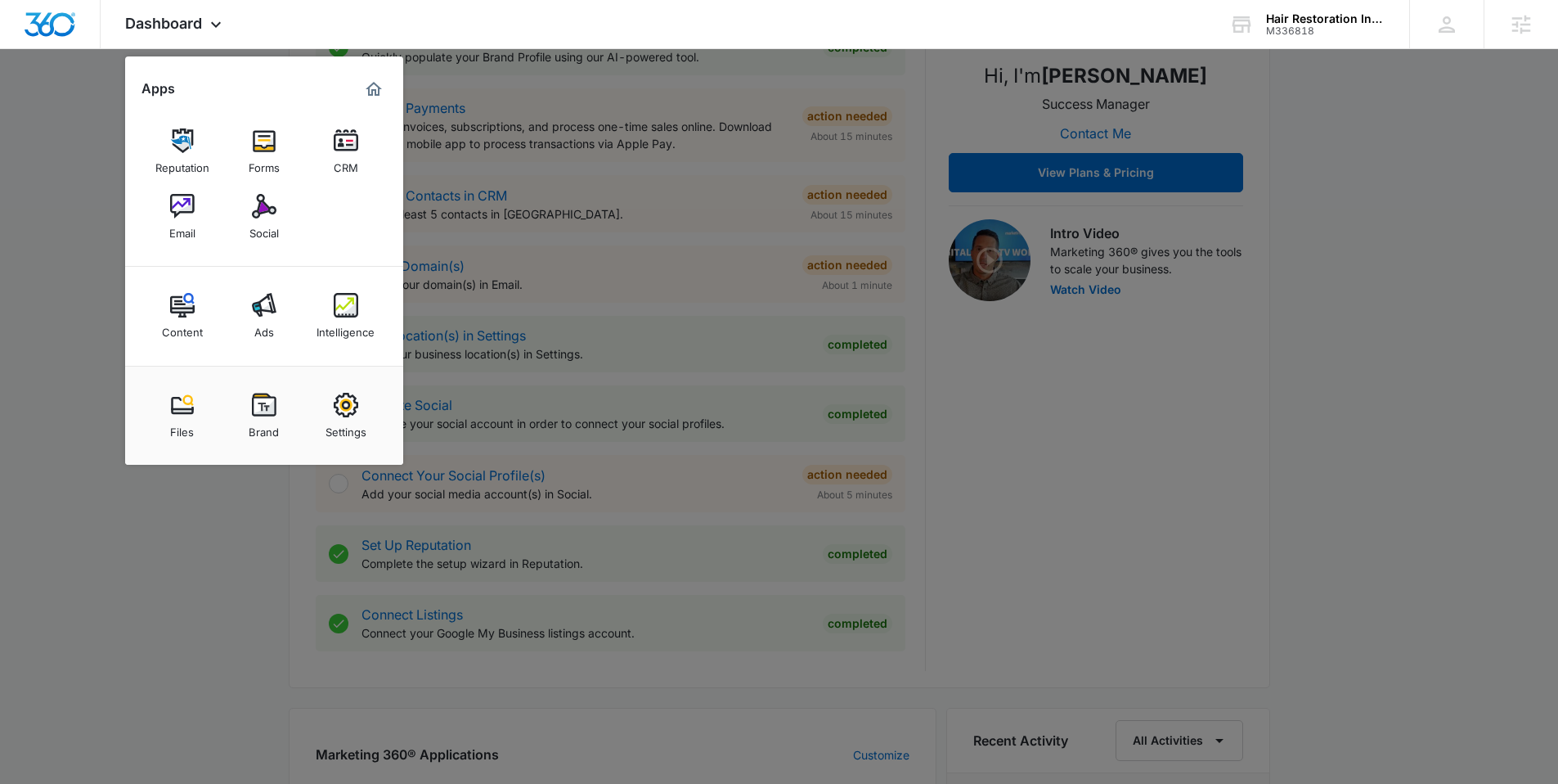
click at [182, 225] on div "Email" at bounding box center [182, 229] width 26 height 21
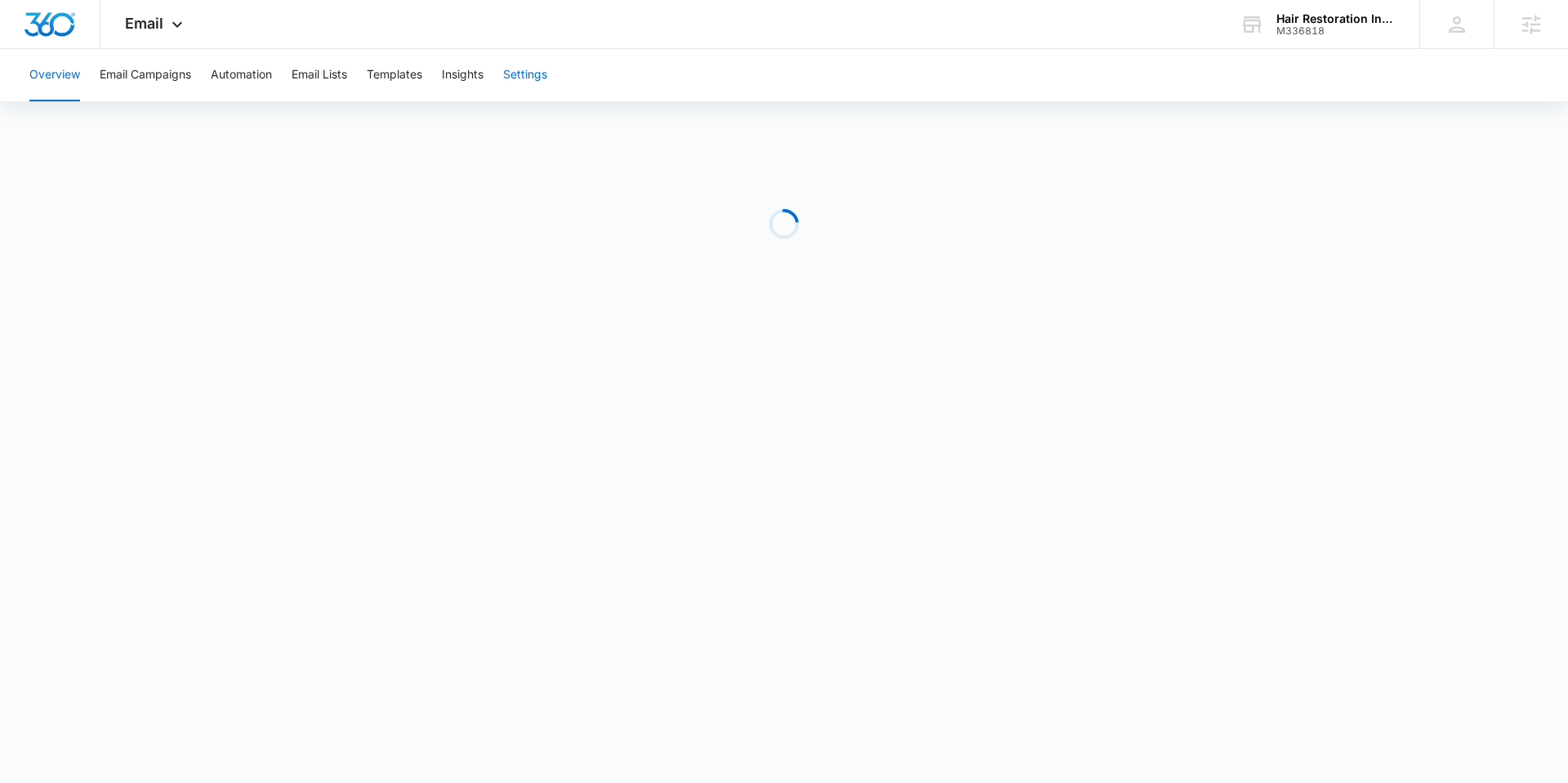
click at [530, 71] on button "Settings" at bounding box center [525, 74] width 44 height 52
click at [51, 27] on img "Dashboard" at bounding box center [50, 24] width 52 height 25
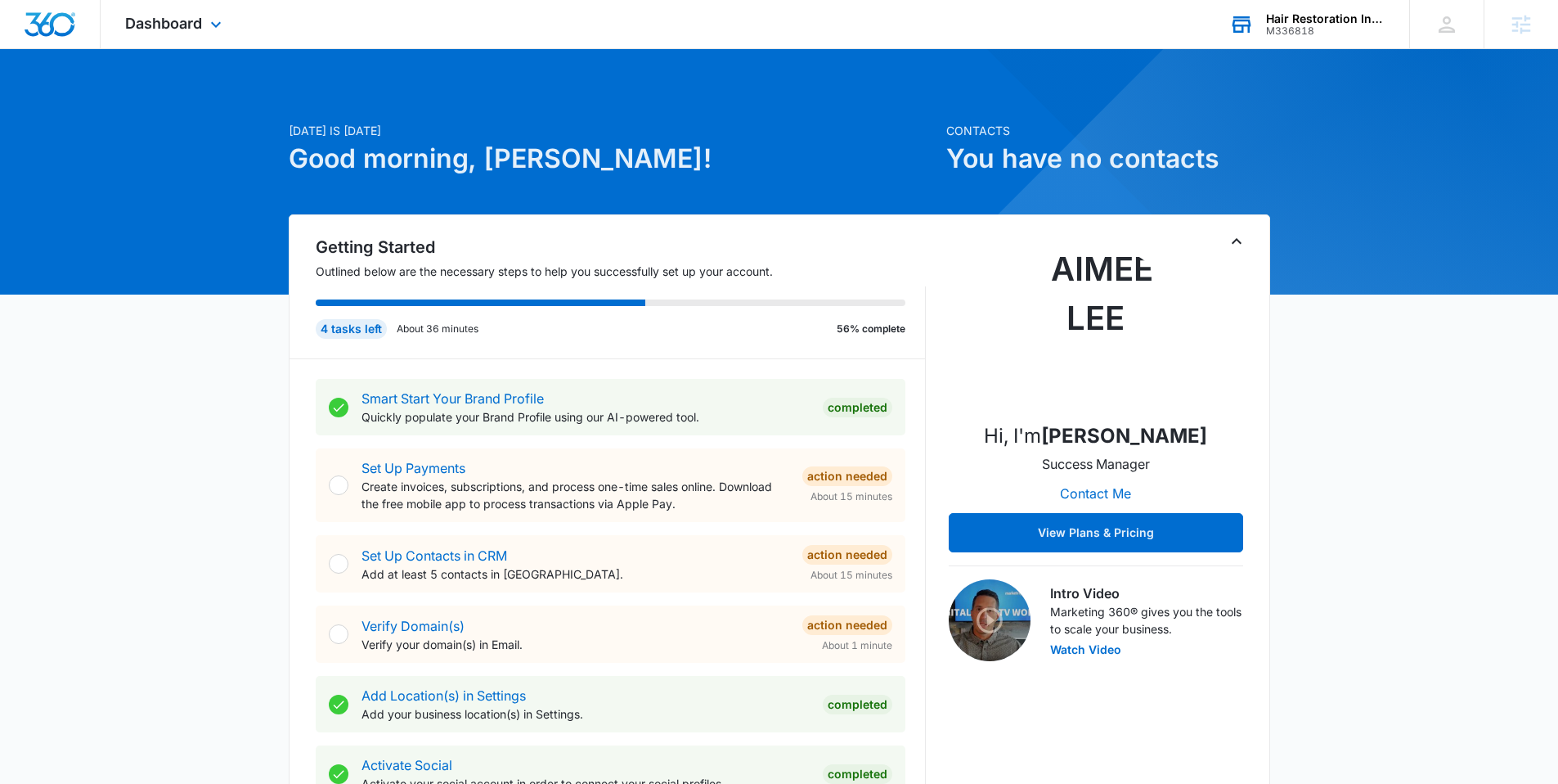
click at [1337, 47] on div "Hair Restoration Institute M336818 Your Accounts View All" at bounding box center [1307, 24] width 204 height 49
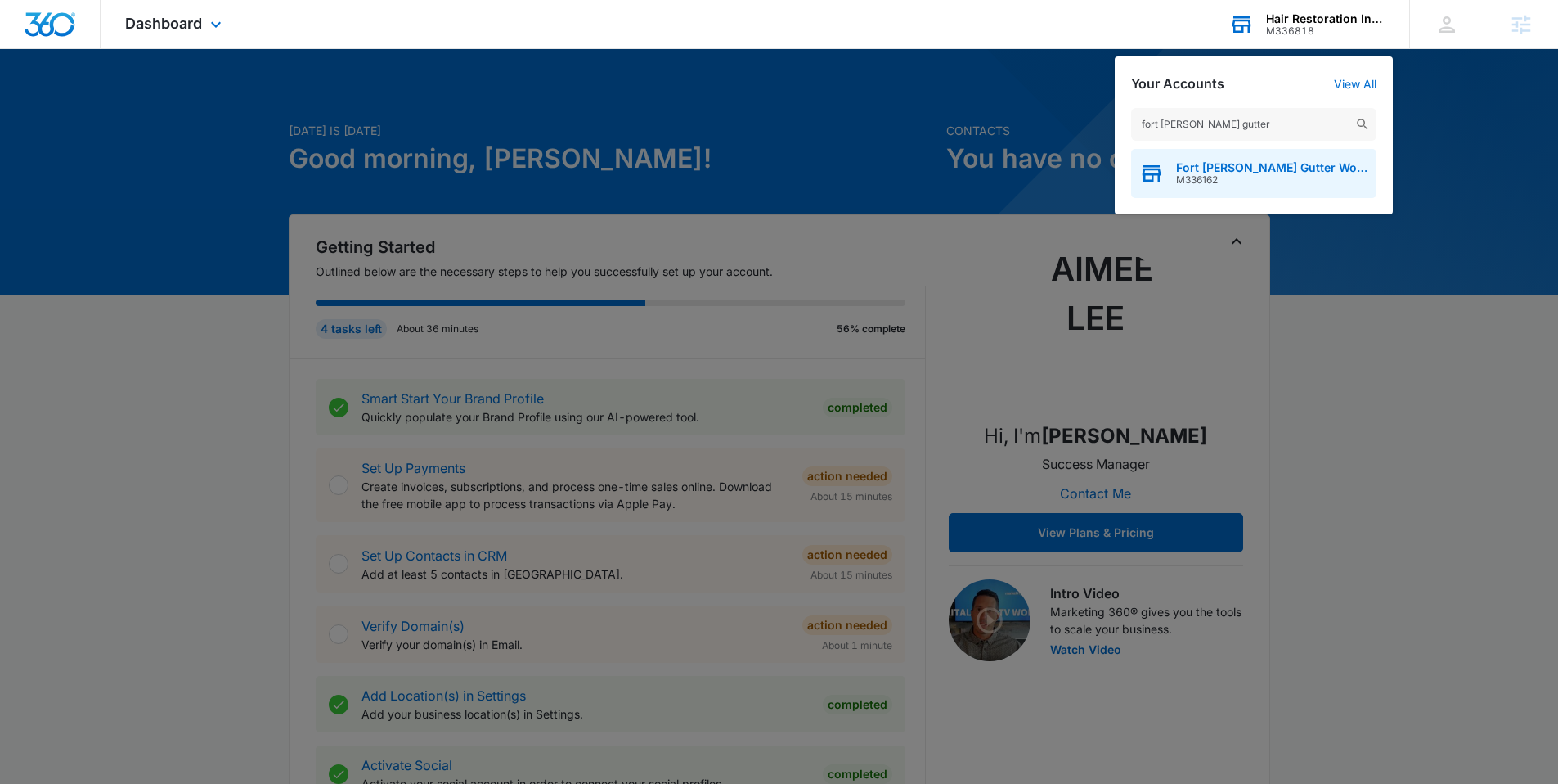
type input "fort smith gutter"
click at [1207, 168] on span "Fort Smith Gutter Works, LLC" at bounding box center [1272, 167] width 192 height 13
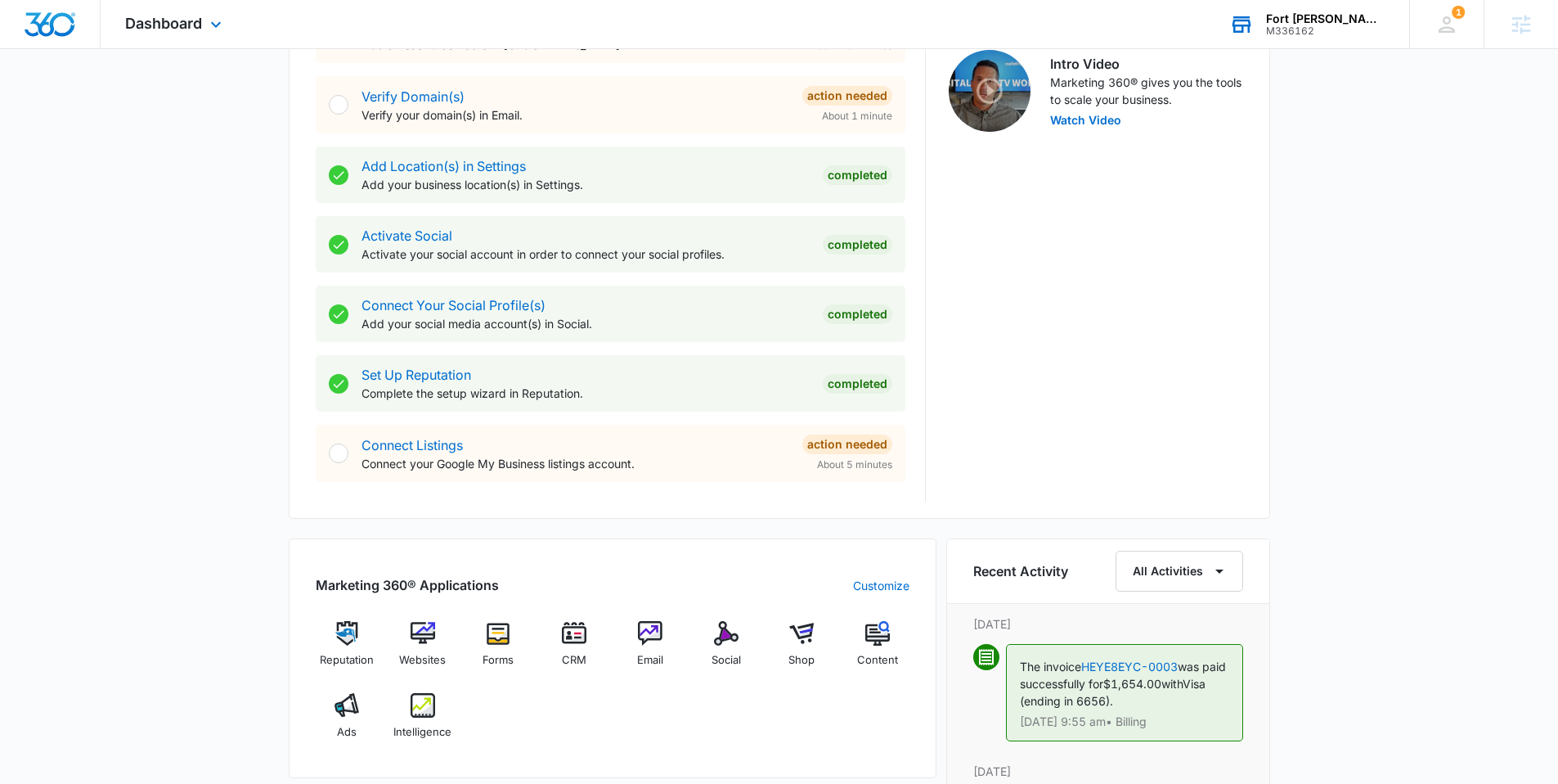
scroll to position [583, 0]
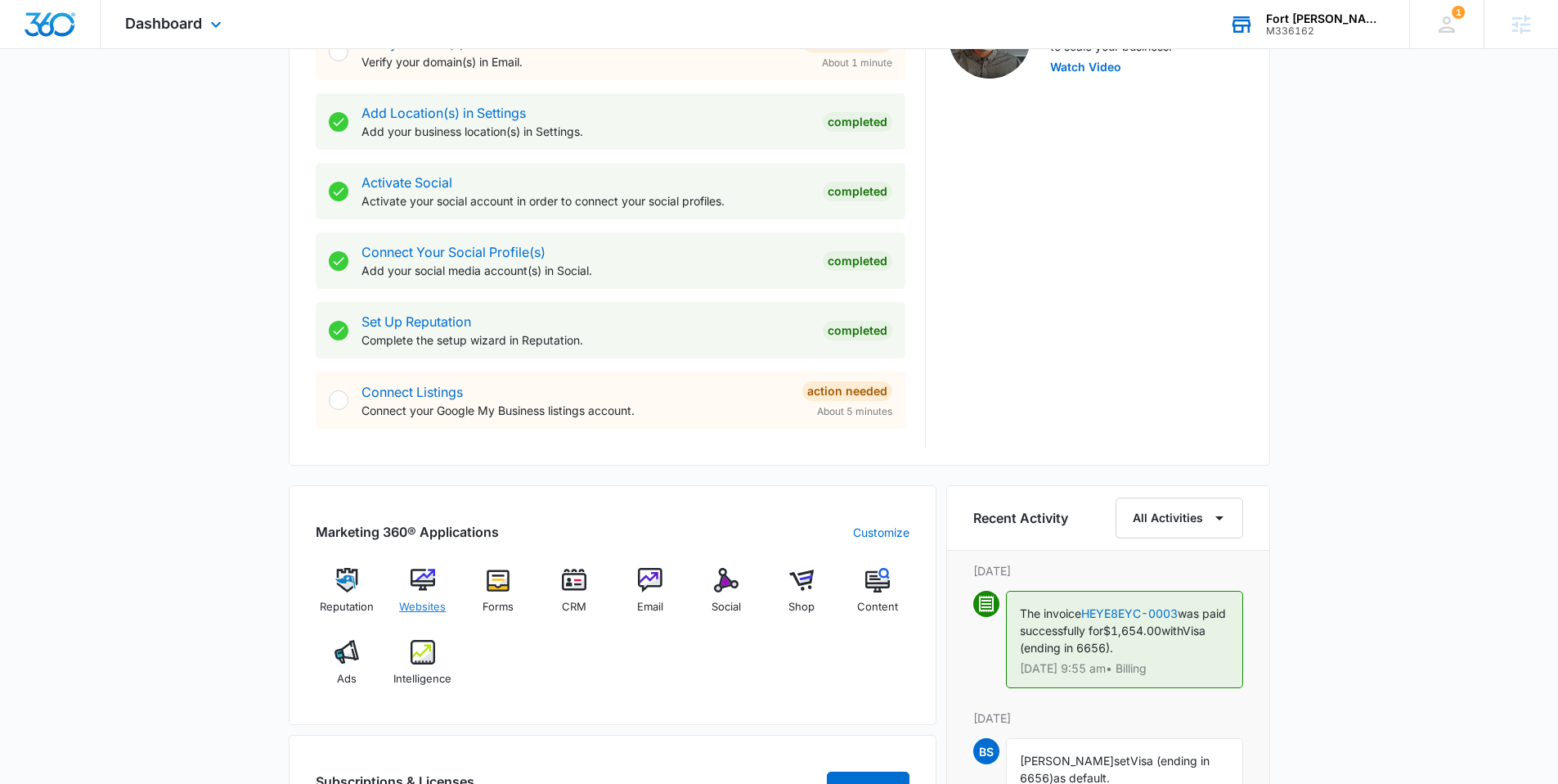
click at [438, 583] on div "Websites" at bounding box center [422, 597] width 63 height 59
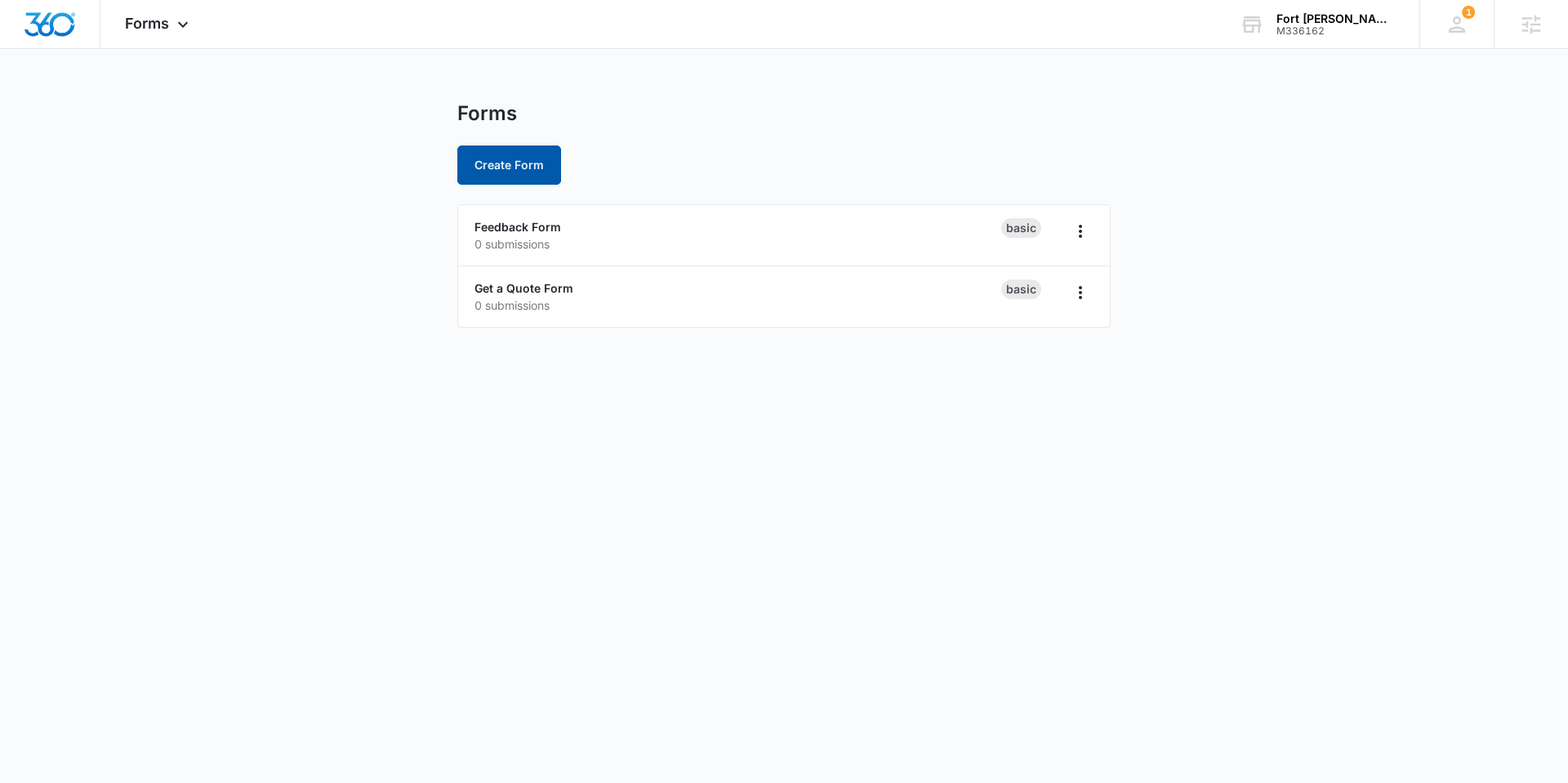
click at [494, 157] on button "Create Form" at bounding box center [508, 164] width 104 height 39
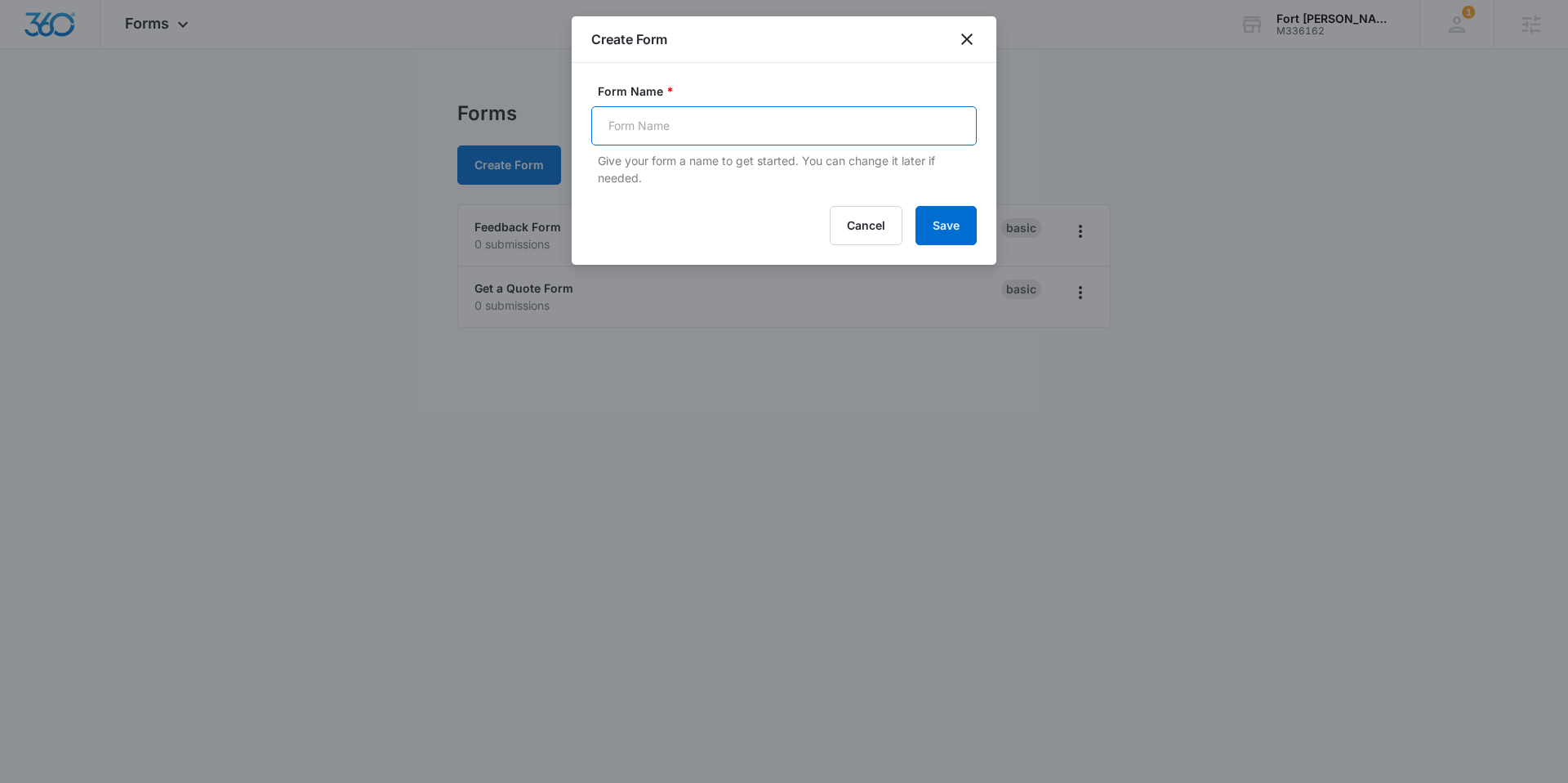
click at [620, 109] on input "Form Name *" at bounding box center [784, 126] width 385 height 39
type input "Free Home Gutter System Registration Form"
click at [951, 223] on button "Save" at bounding box center [946, 225] width 61 height 39
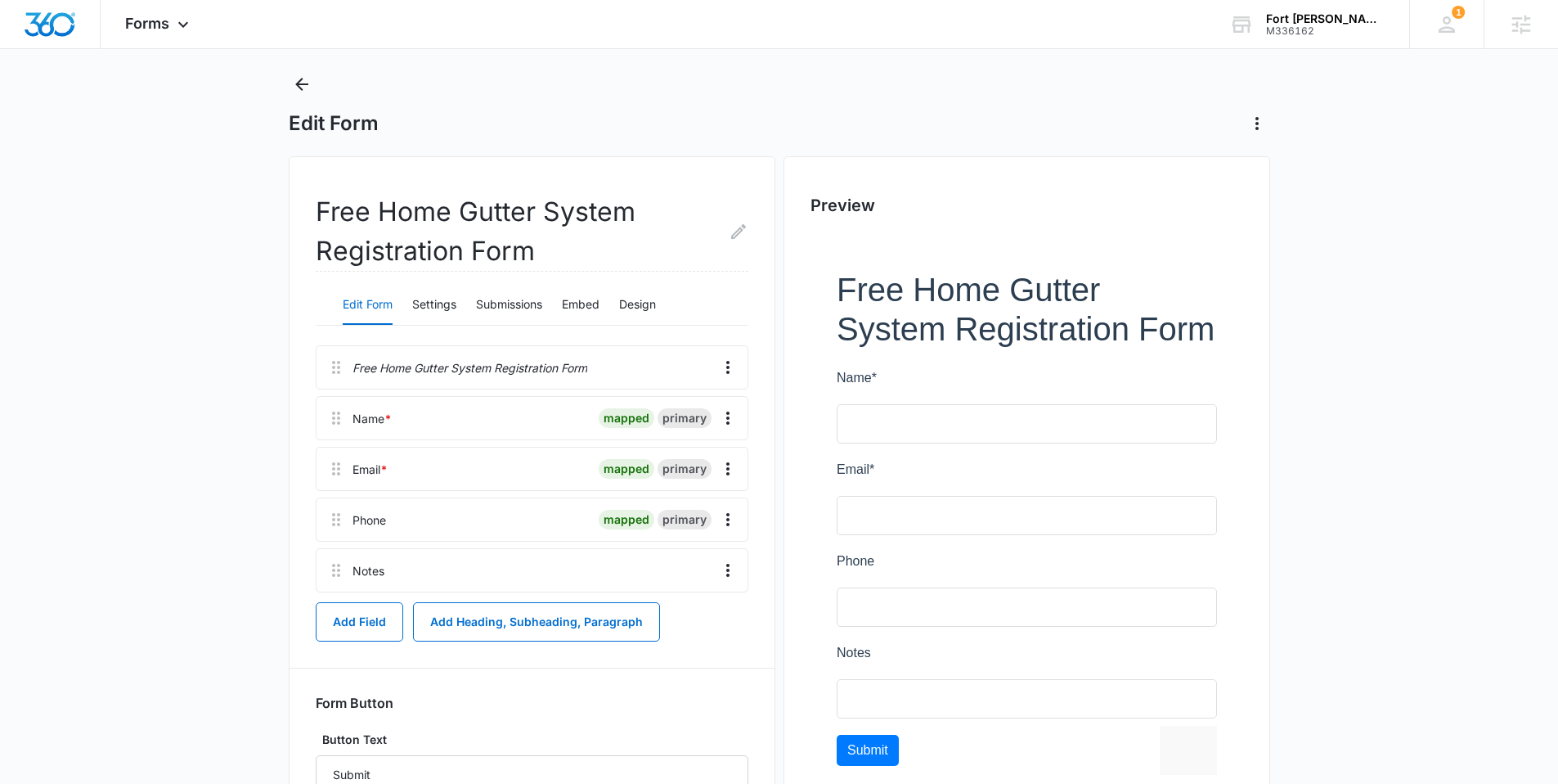
scroll to position [64, 0]
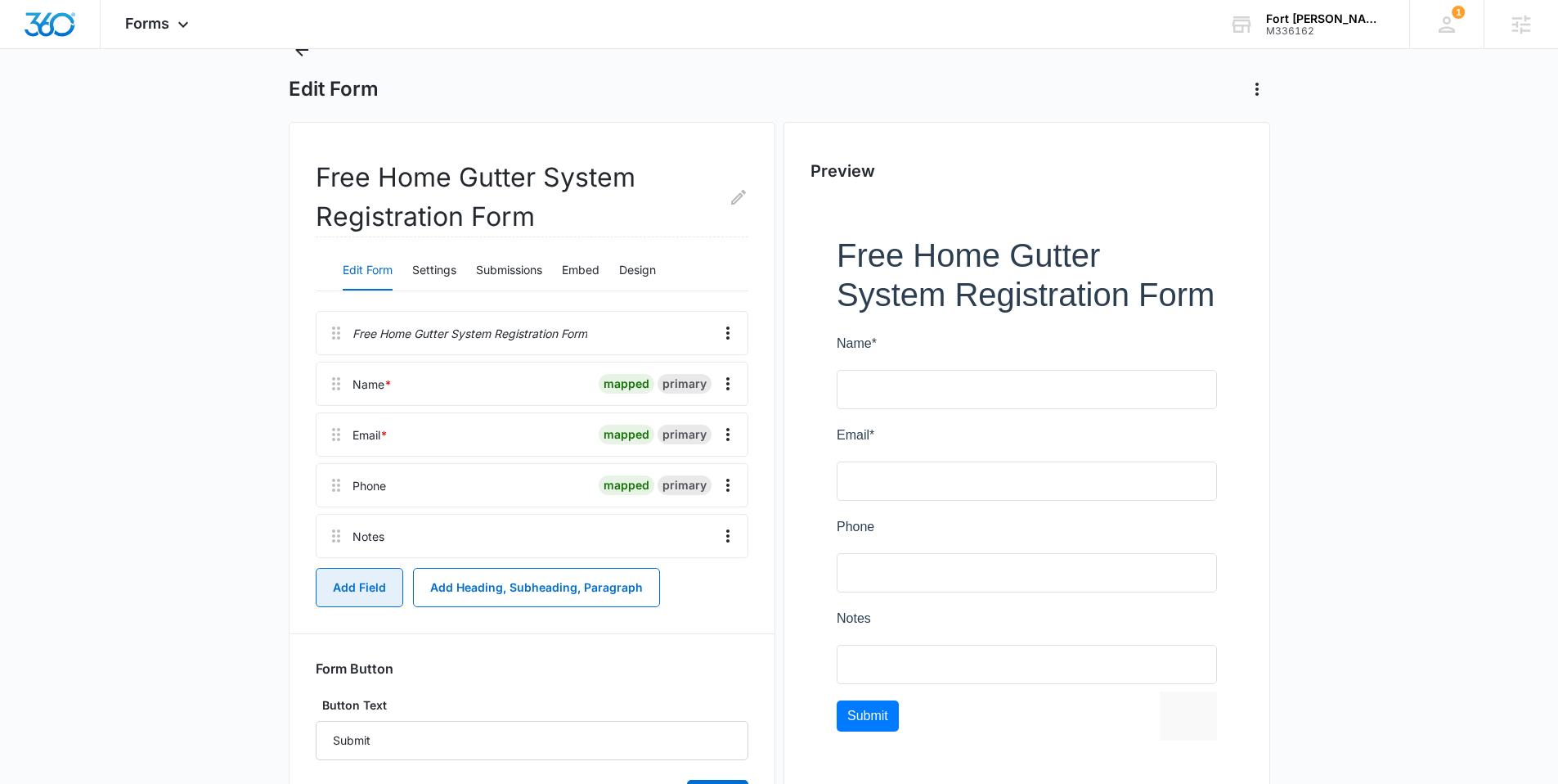
click at [372, 591] on button "Add Field" at bounding box center [359, 587] width 87 height 40
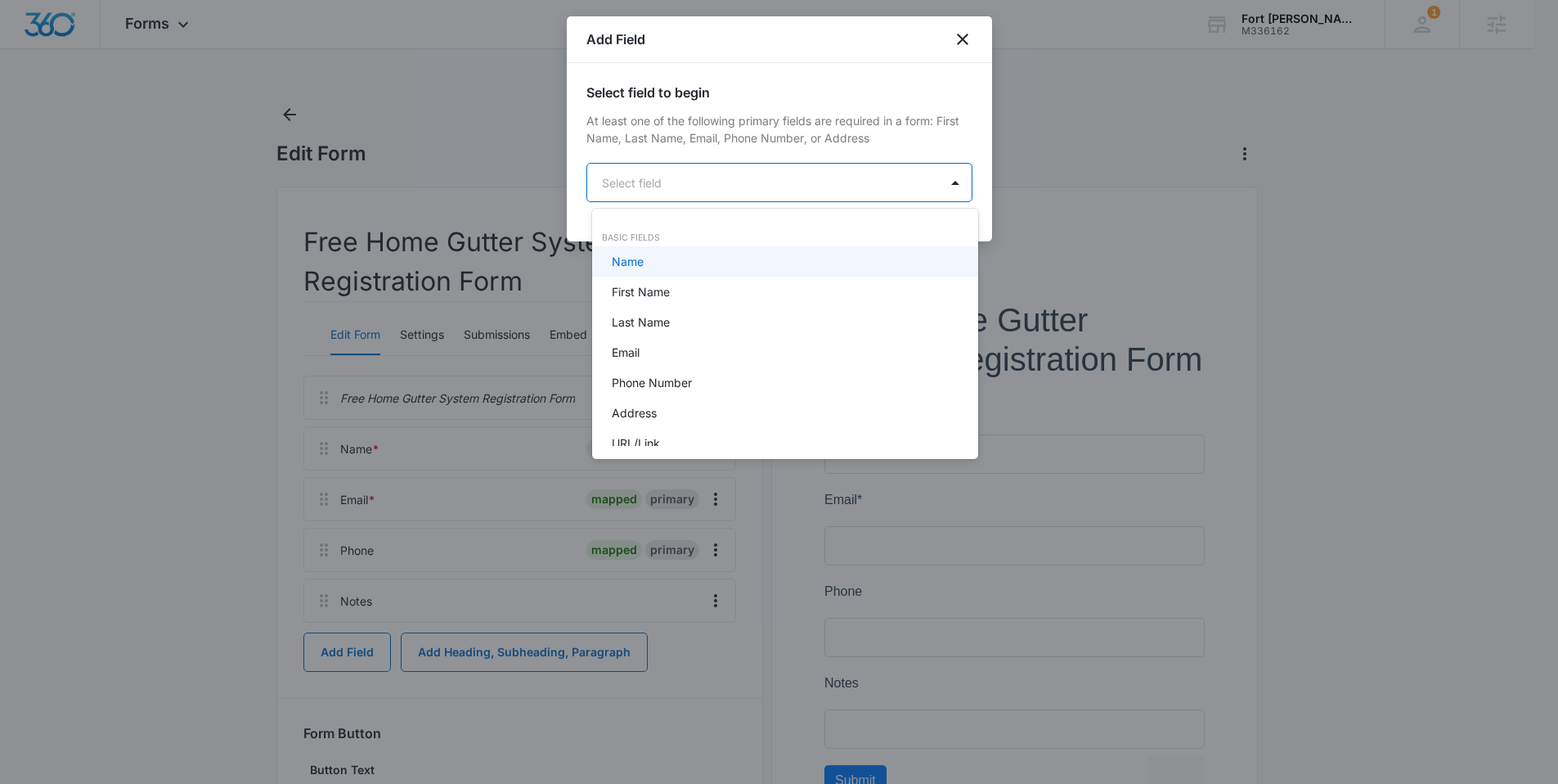
scroll to position [0, 0]
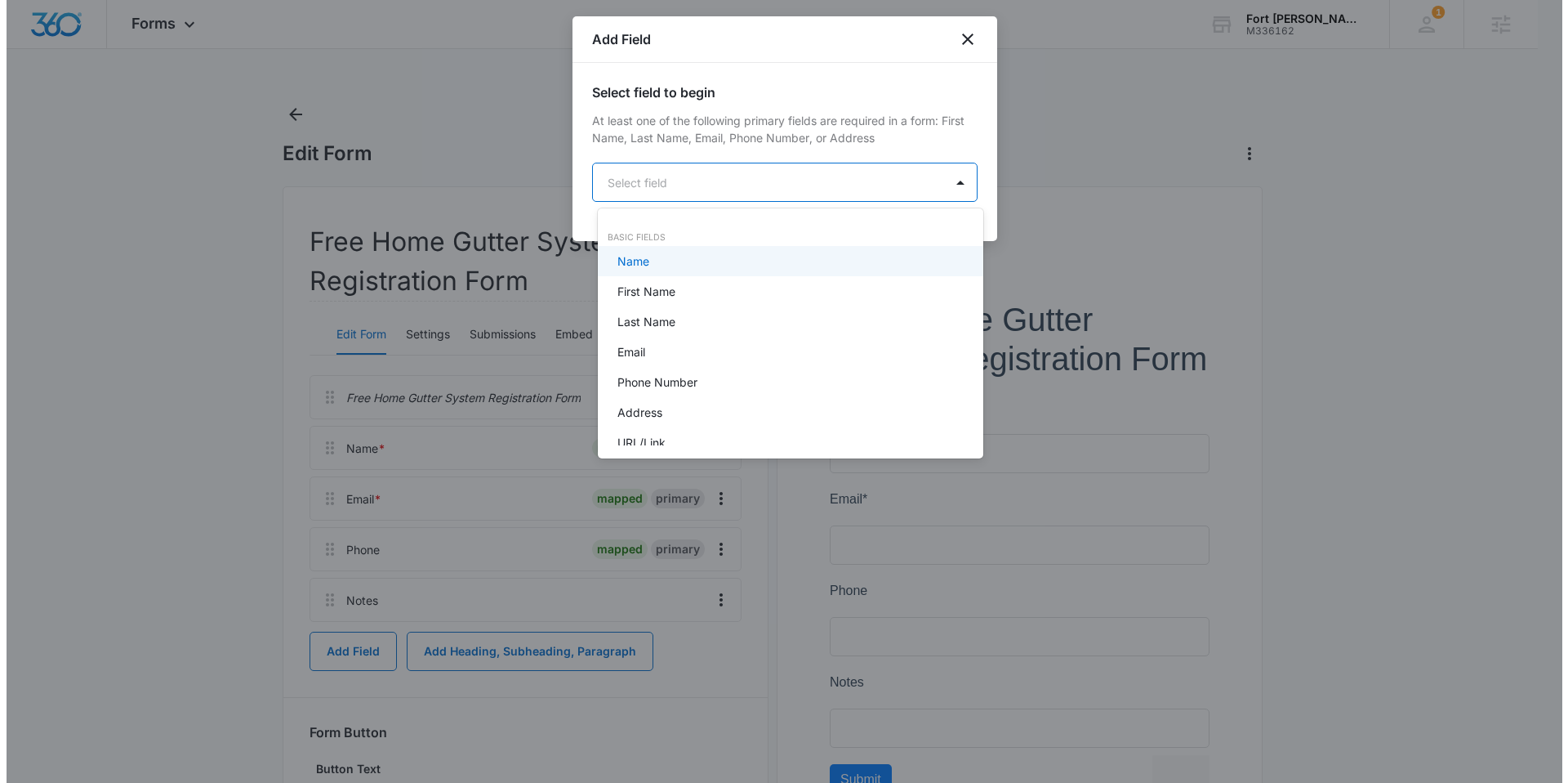
click at [672, 174] on body "Forms Apps Reputation Websites Forms CRM Email Social Shop Content Ads Intellig…" at bounding box center [777, 391] width 1555 height 783
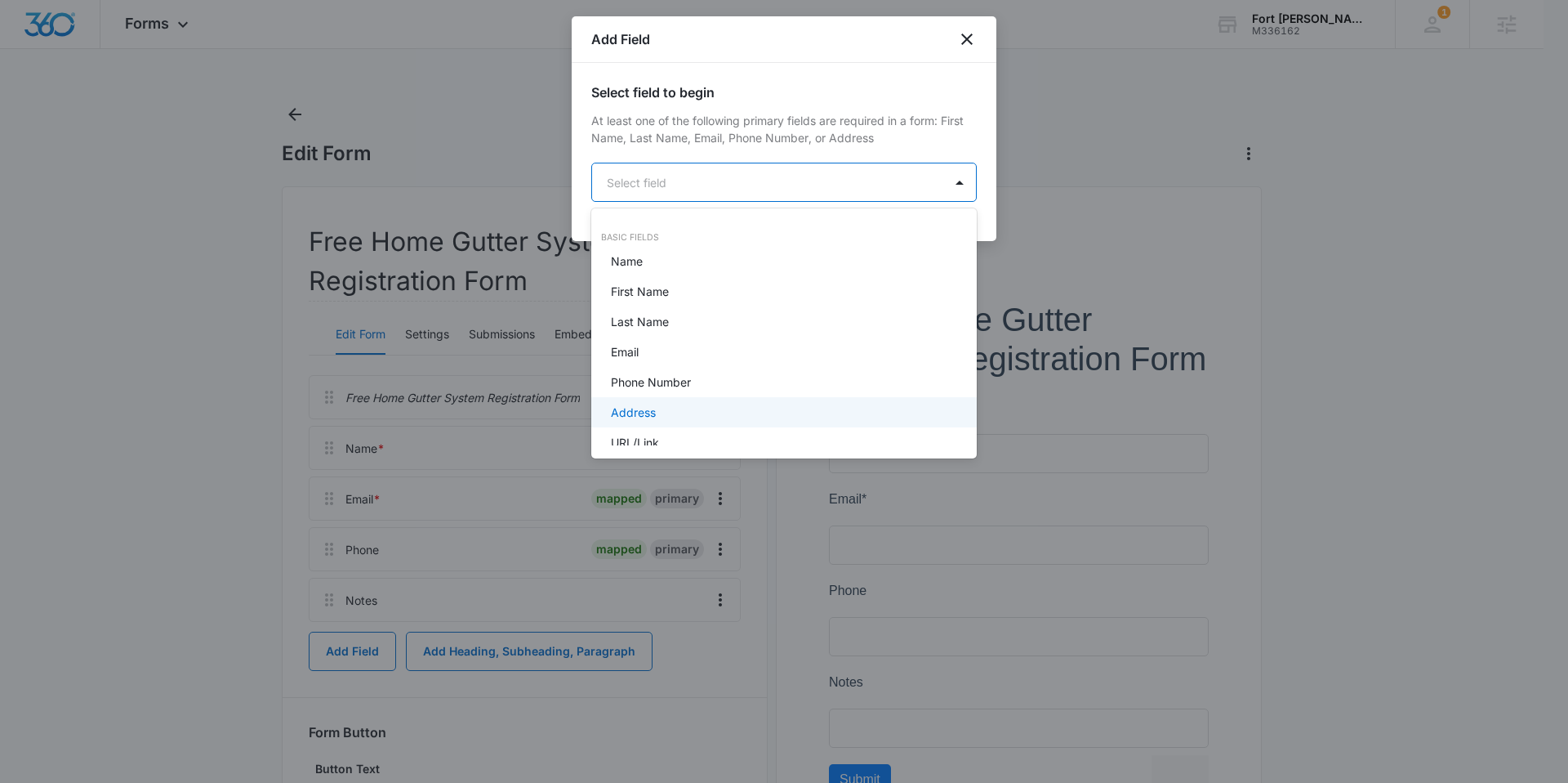
click at [646, 418] on p "Address" at bounding box center [633, 412] width 45 height 17
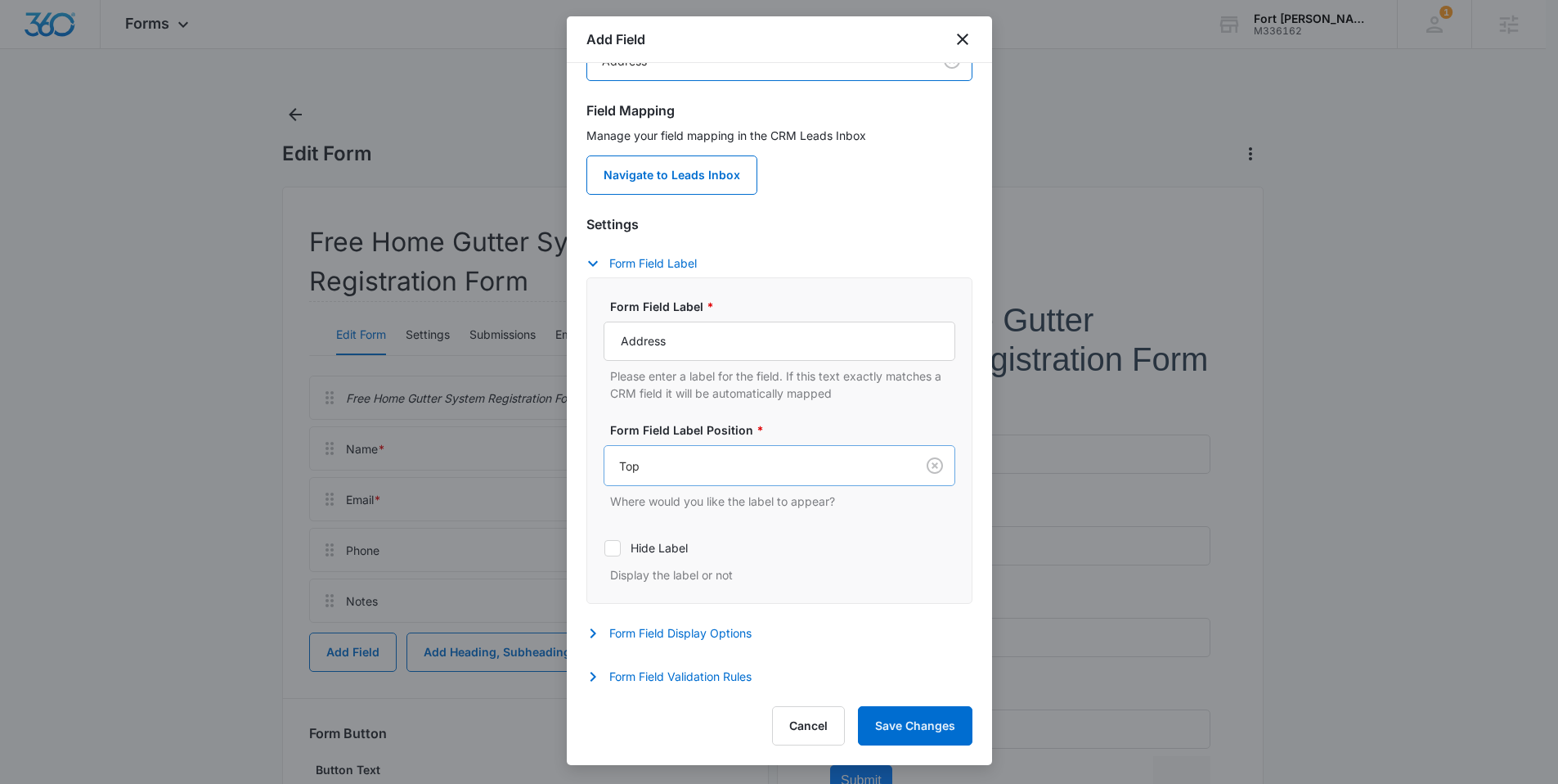
scroll to position [124, 0]
click at [893, 722] on button "Save Changes" at bounding box center [915, 725] width 115 height 40
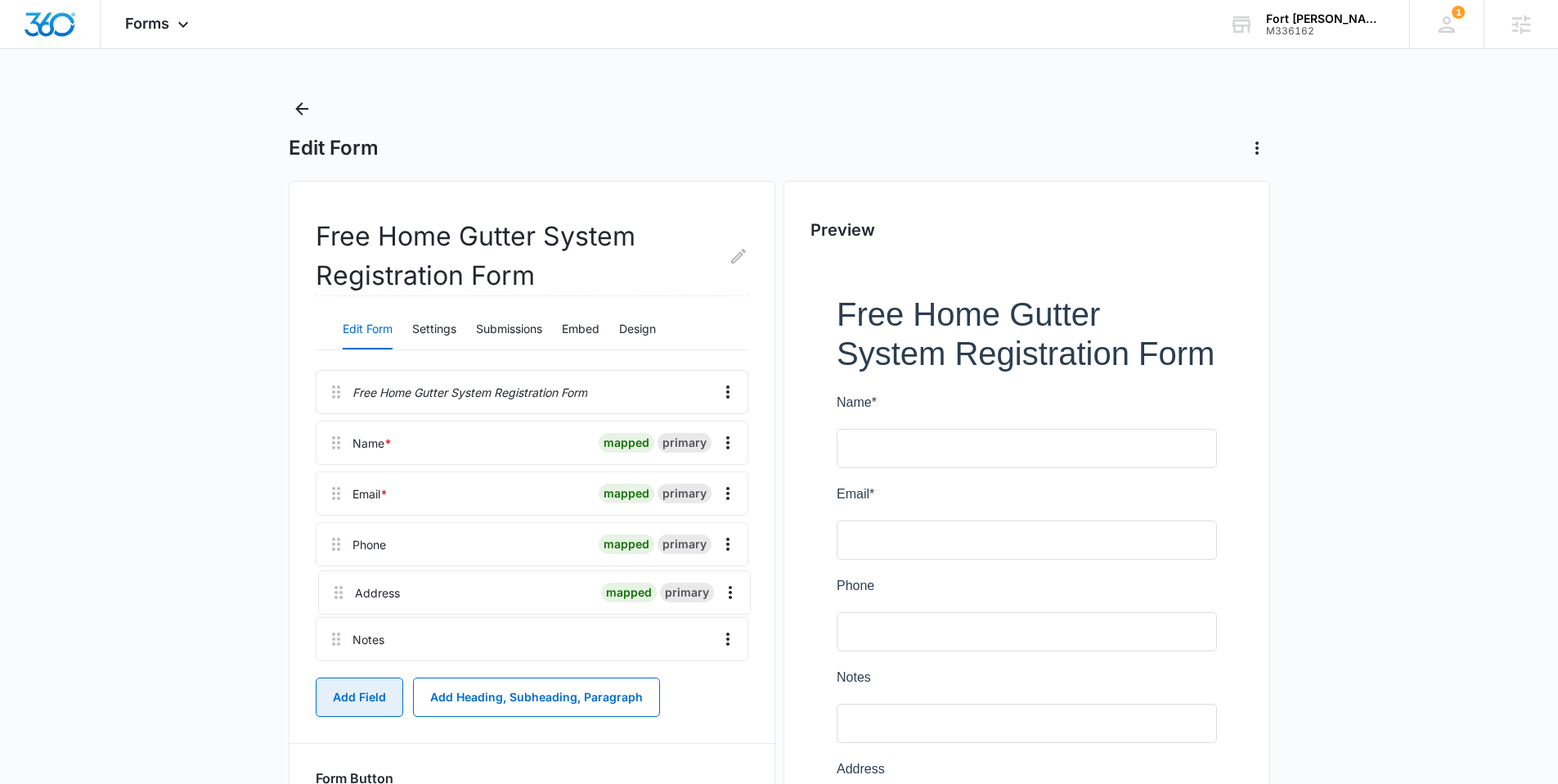
scroll to position [9, 0]
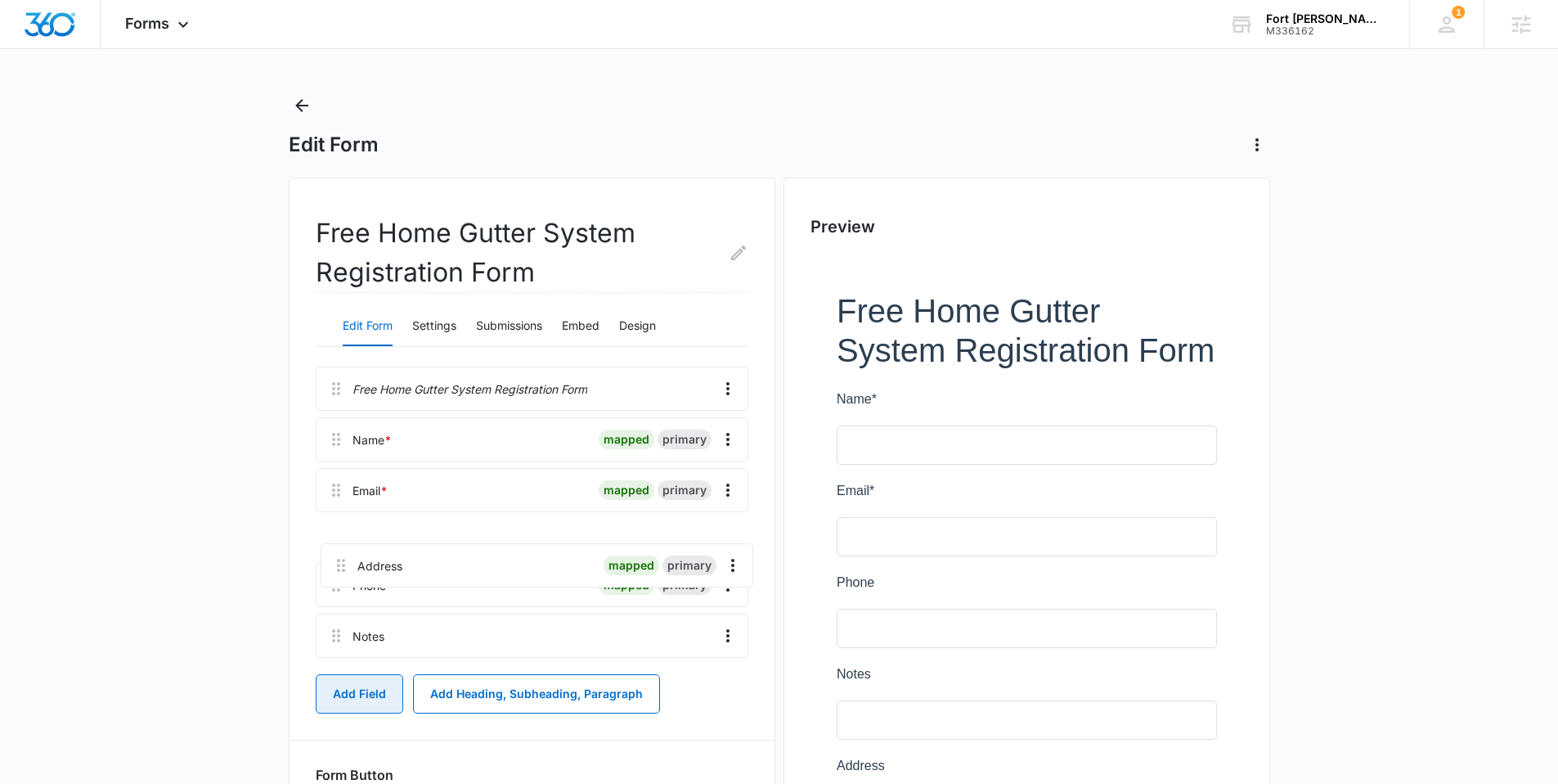
drag, startPoint x: 330, startPoint y: 654, endPoint x: 335, endPoint y: 558, distance: 96.1
click at [335, 558] on div "Free Home Gutter System Registration Form Name * mapped primary Email * mapped …" at bounding box center [532, 516] width 433 height 298
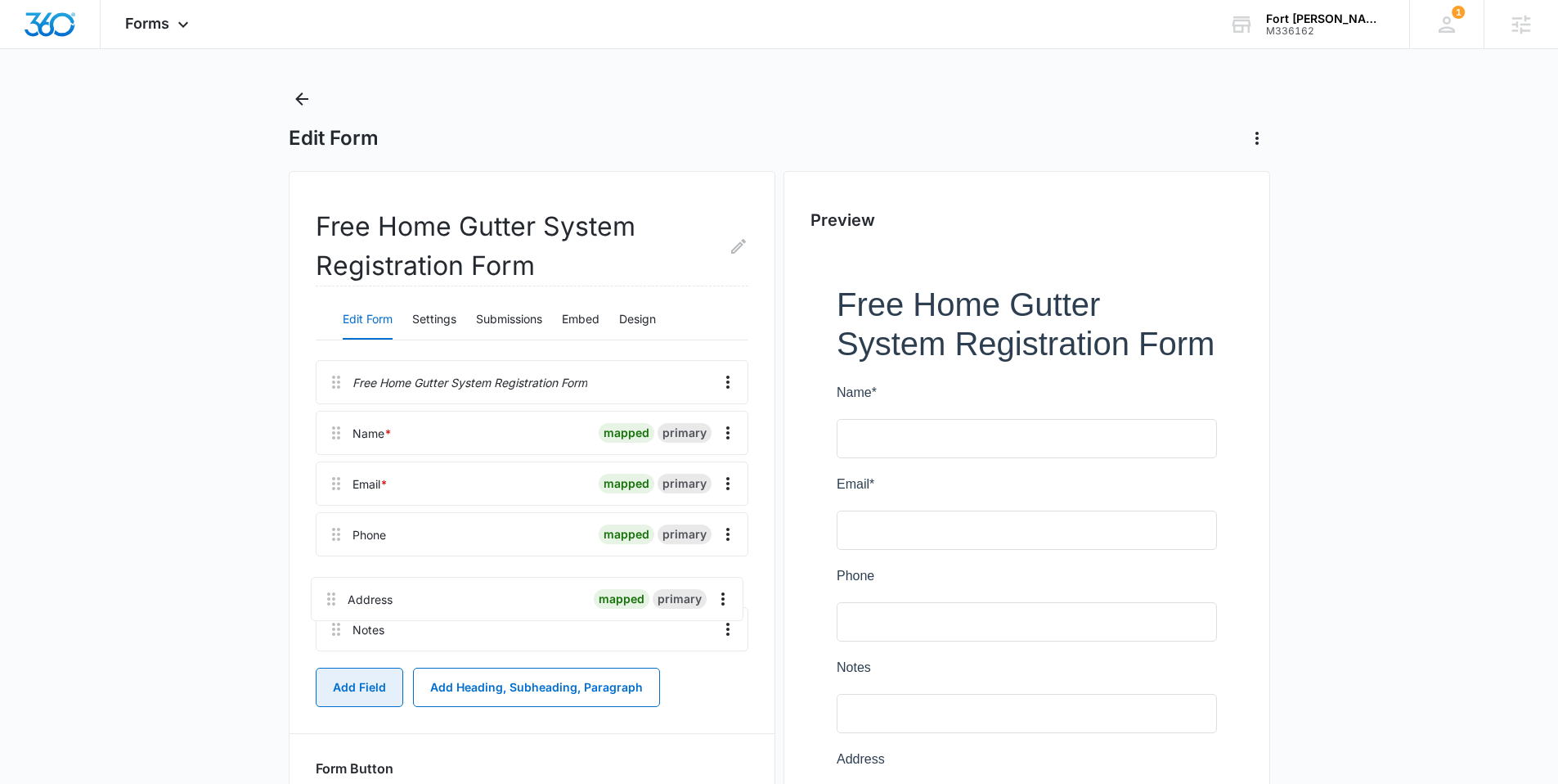
drag, startPoint x: 338, startPoint y: 539, endPoint x: 332, endPoint y: 589, distance: 50.4
click at [332, 590] on div "Free Home Gutter System Registration Form Name * mapped primary Email * mapped …" at bounding box center [532, 509] width 433 height 298
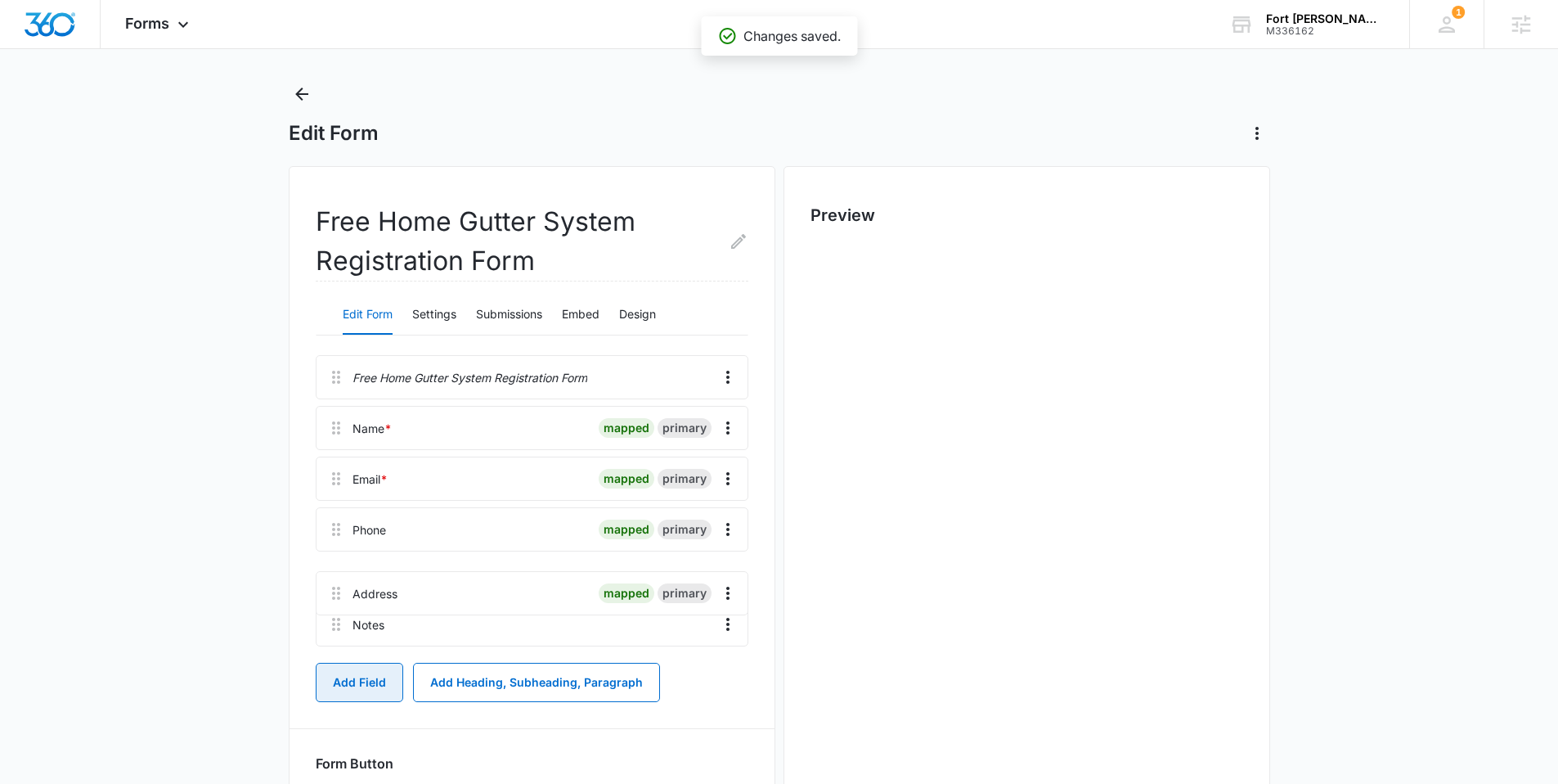
scroll to position [0, 0]
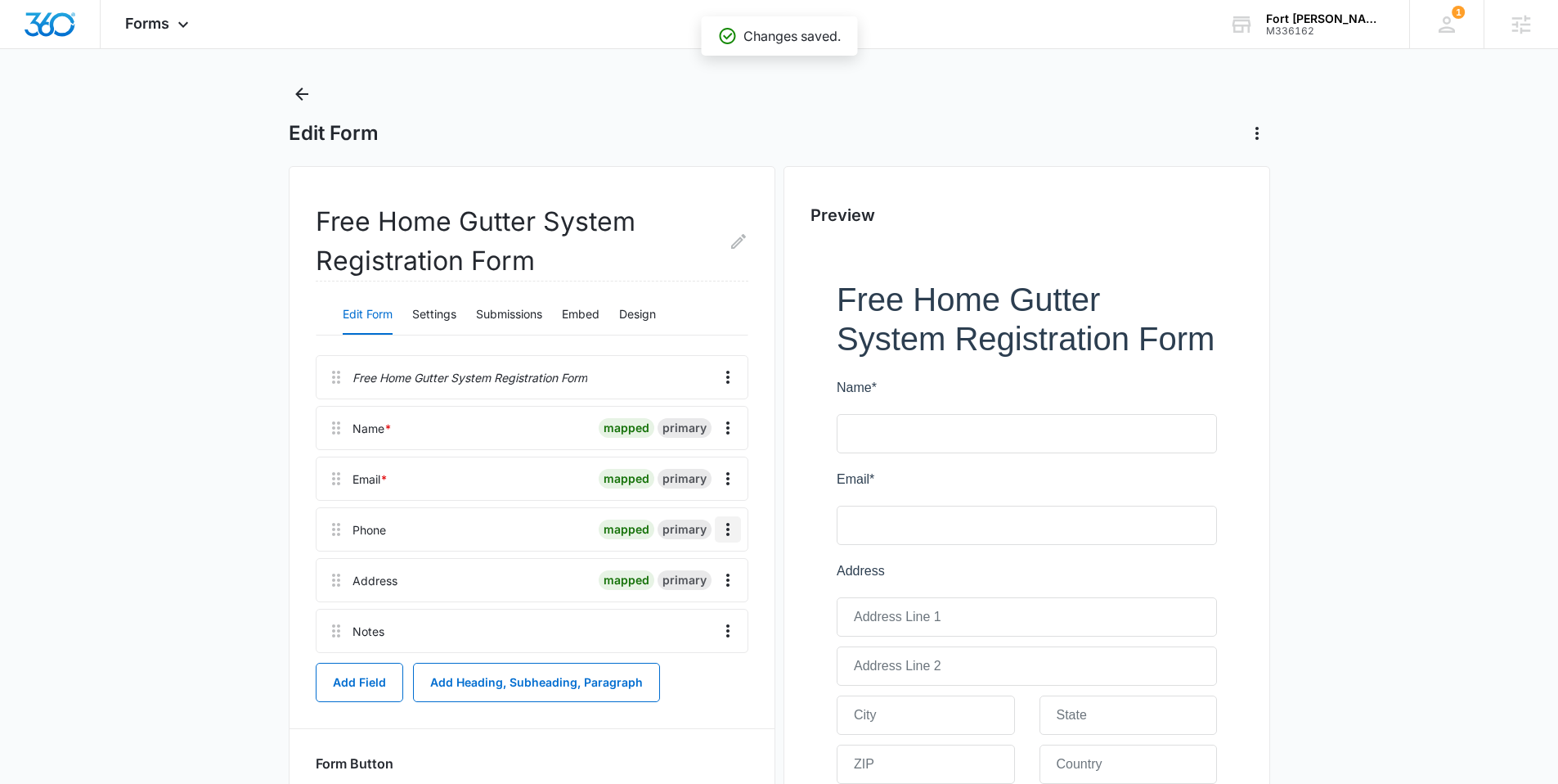
click at [722, 525] on icon "Overflow Menu" at bounding box center [727, 528] width 19 height 19
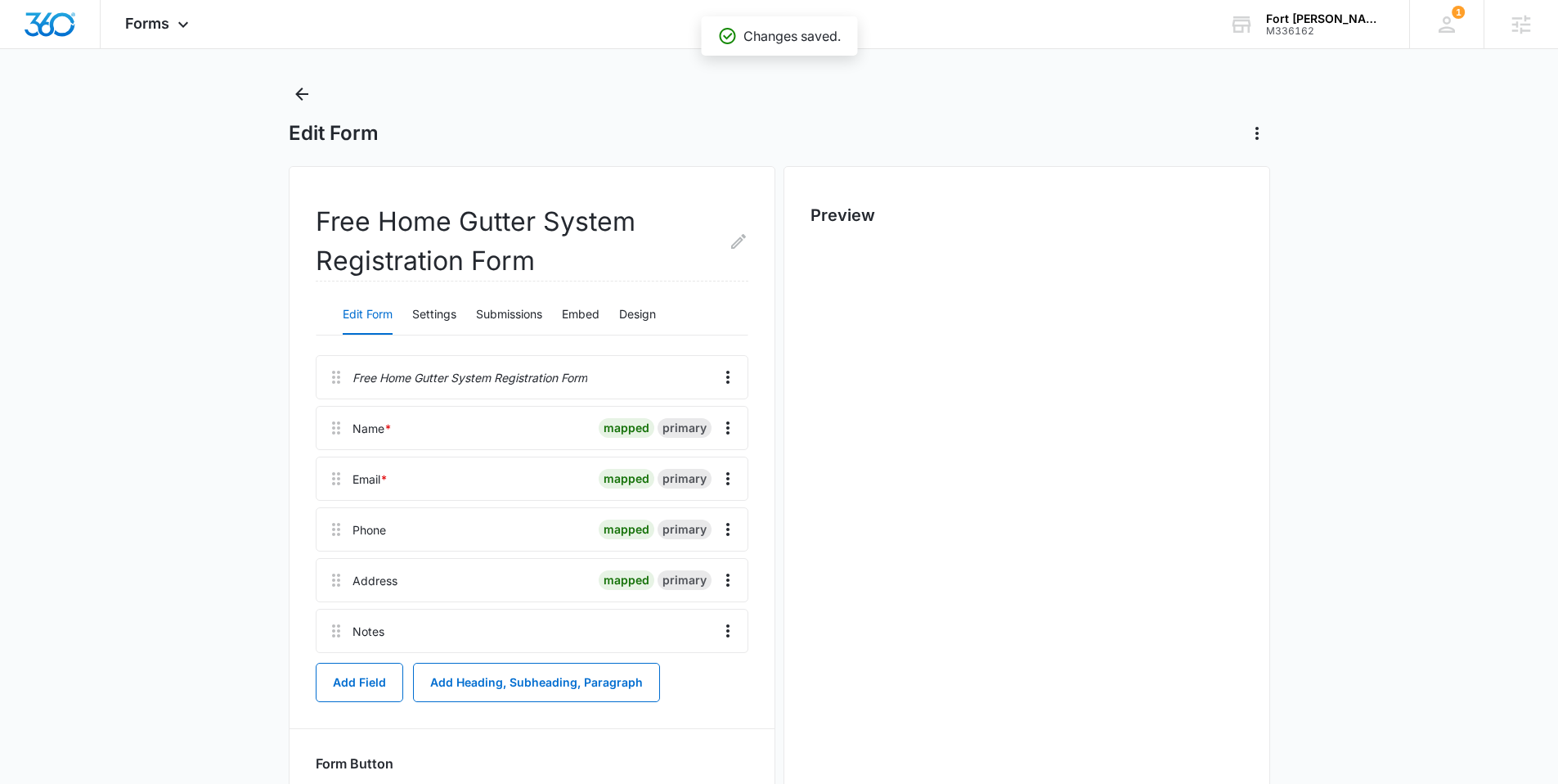
click at [199, 517] on main "Edit Form Free Home Gutter System Registration Form Edit Form Settings Submissi…" at bounding box center [779, 527] width 1558 height 892
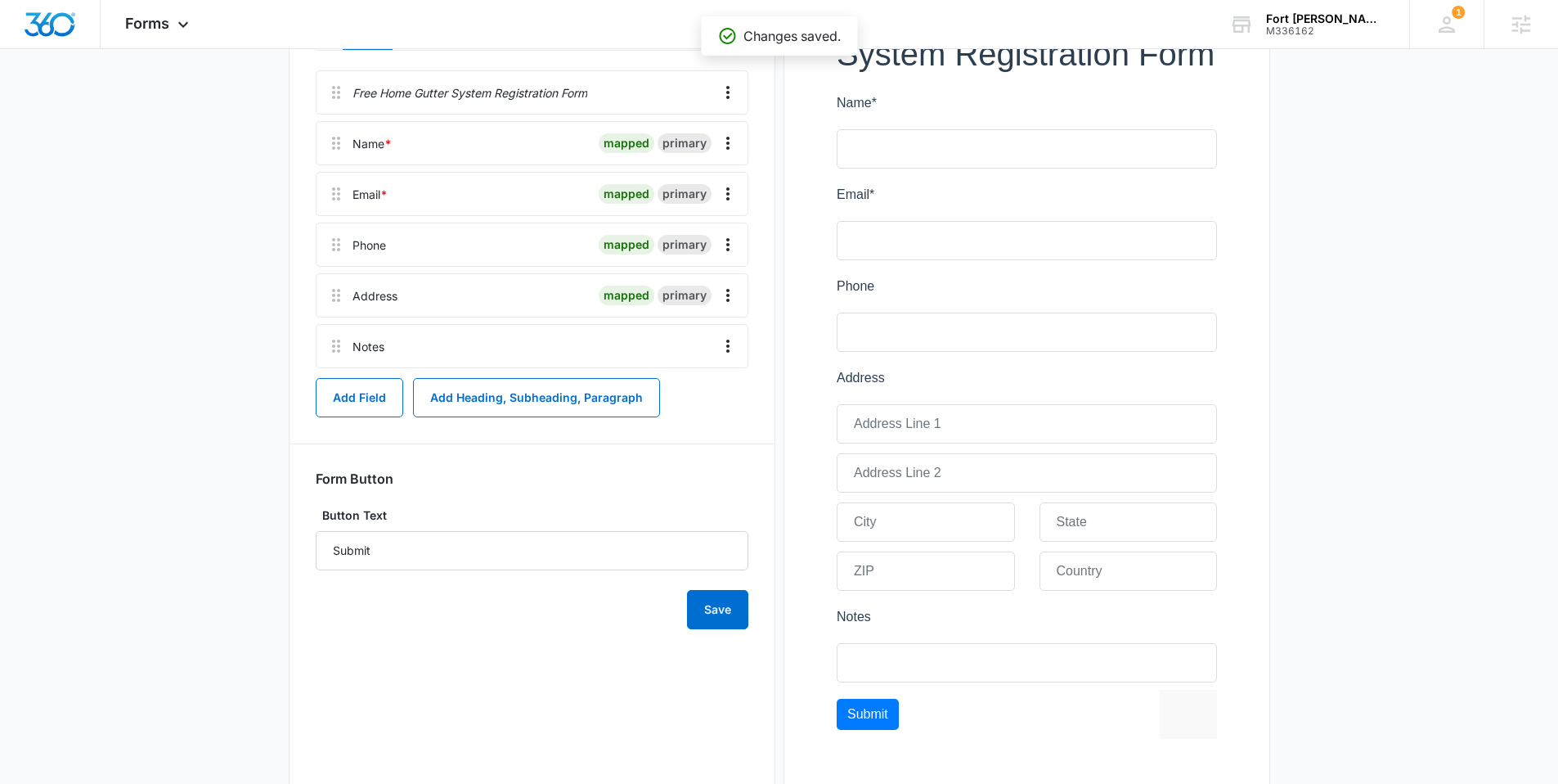
scroll to position [322, 0]
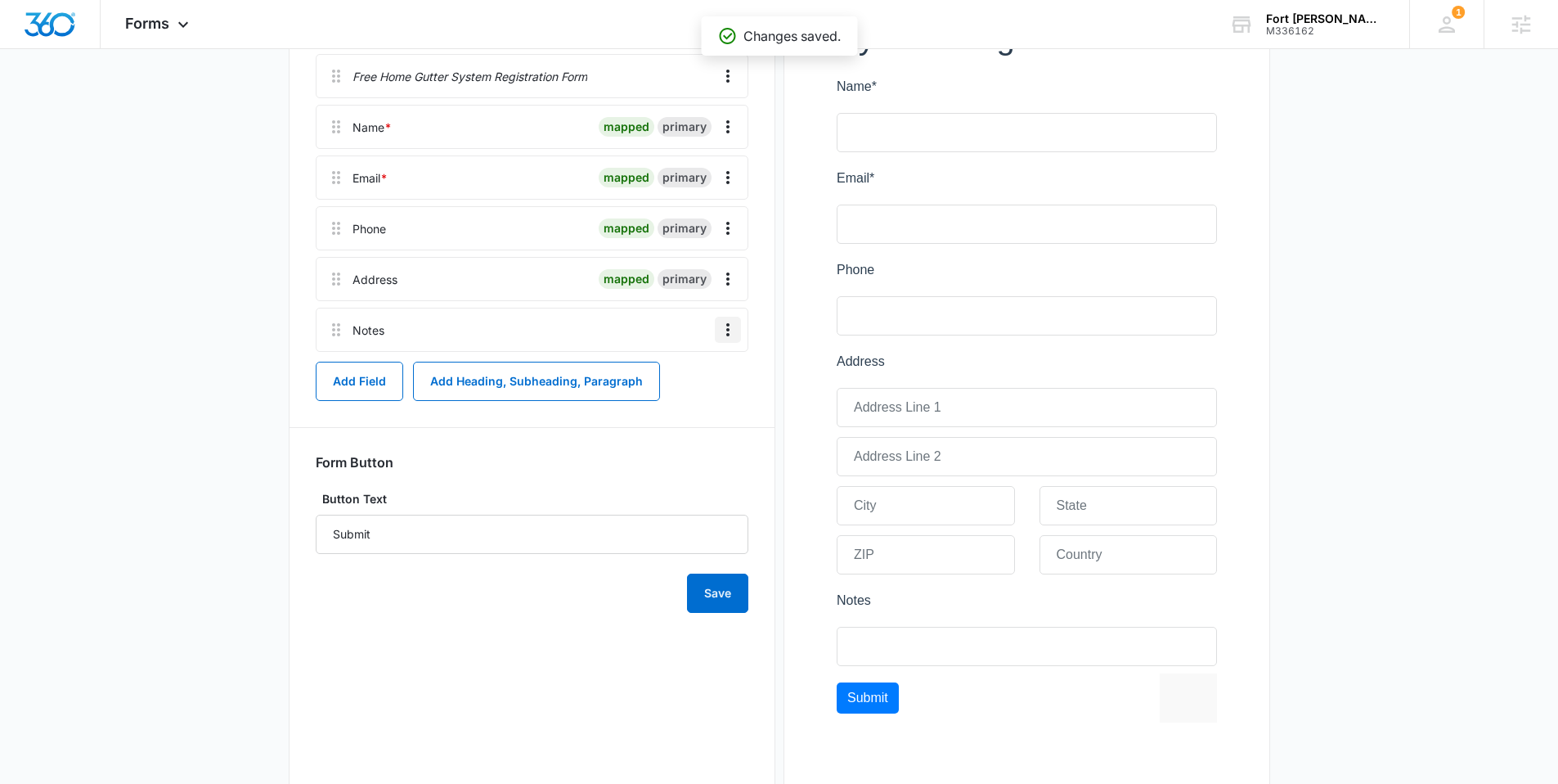
click at [734, 329] on icon "Overflow Menu" at bounding box center [727, 329] width 19 height 19
click at [704, 398] on button "Delete" at bounding box center [693, 400] width 93 height 25
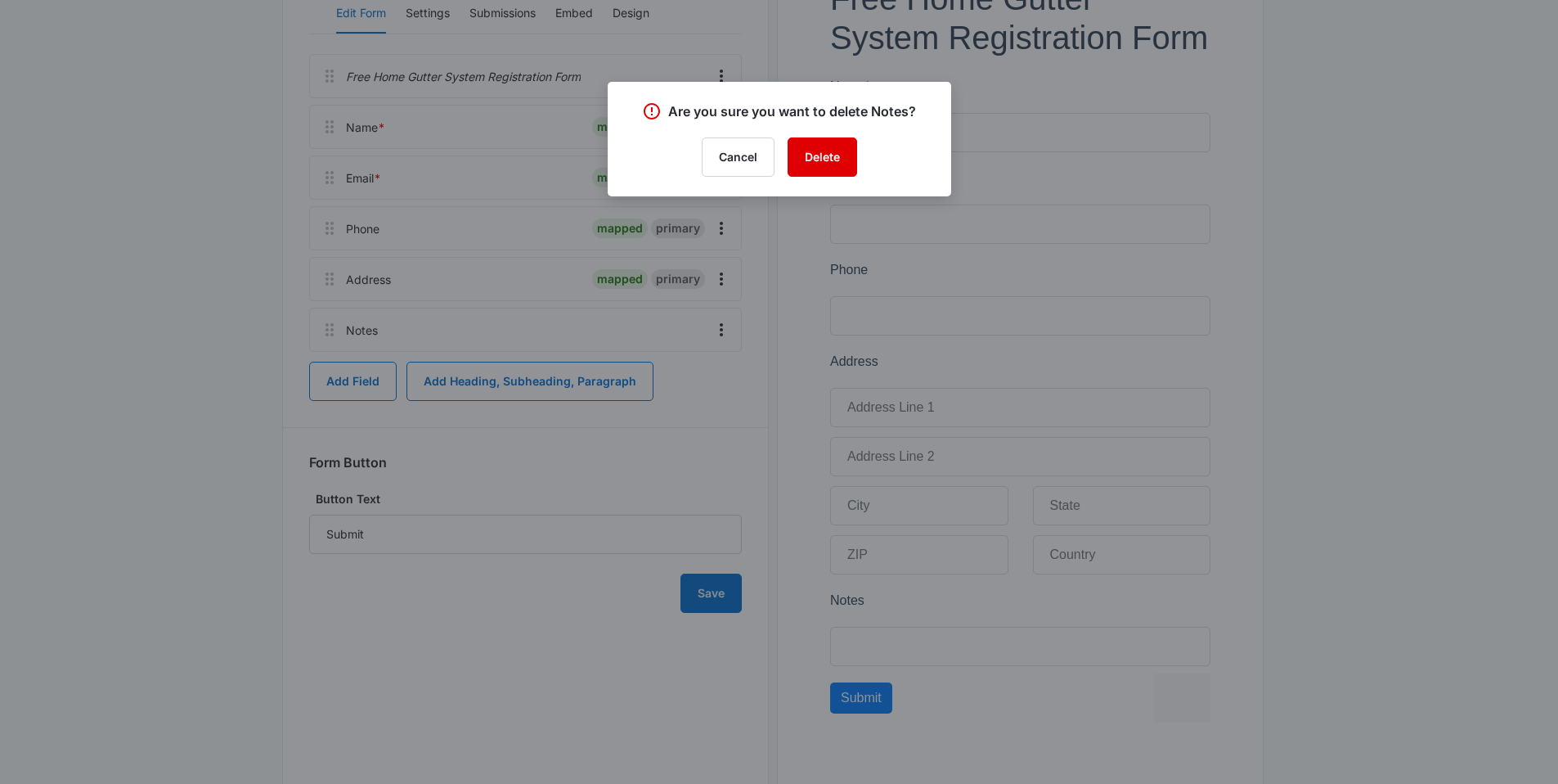
click at [823, 155] on button "Delete" at bounding box center [823, 157] width 70 height 40
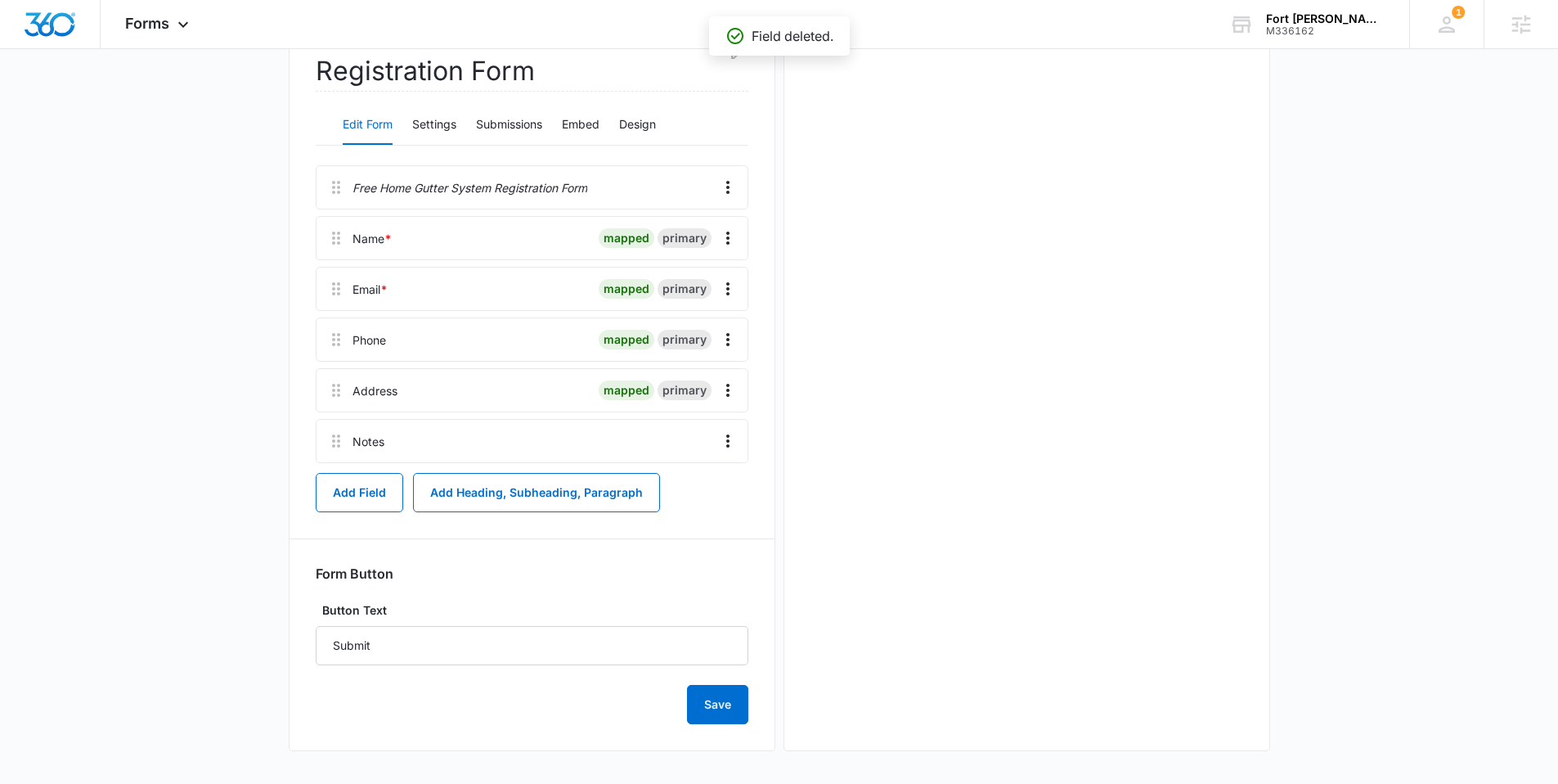
scroll to position [0, 0]
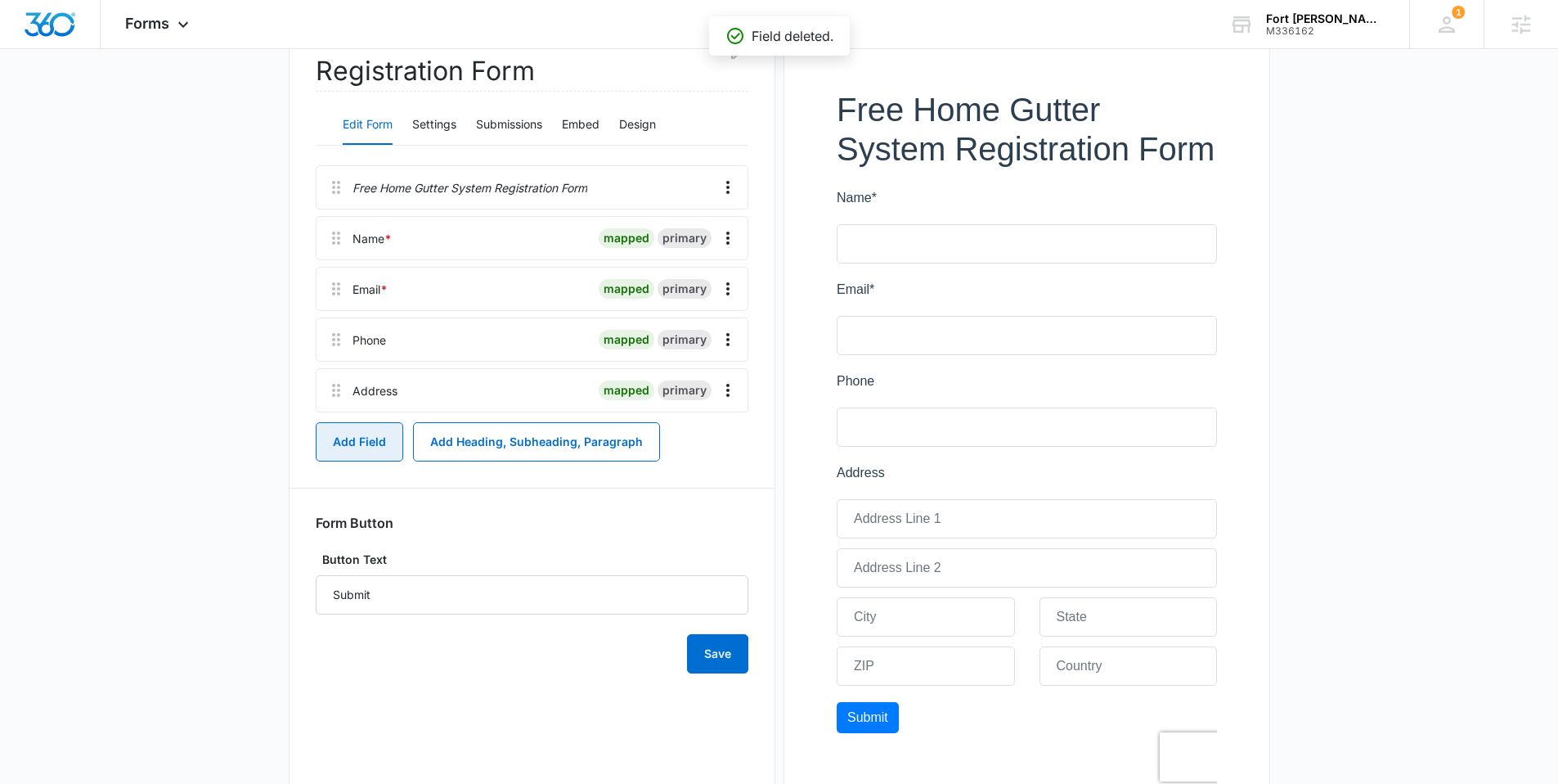
click at [370, 447] on button "Add Field" at bounding box center [359, 441] width 87 height 40
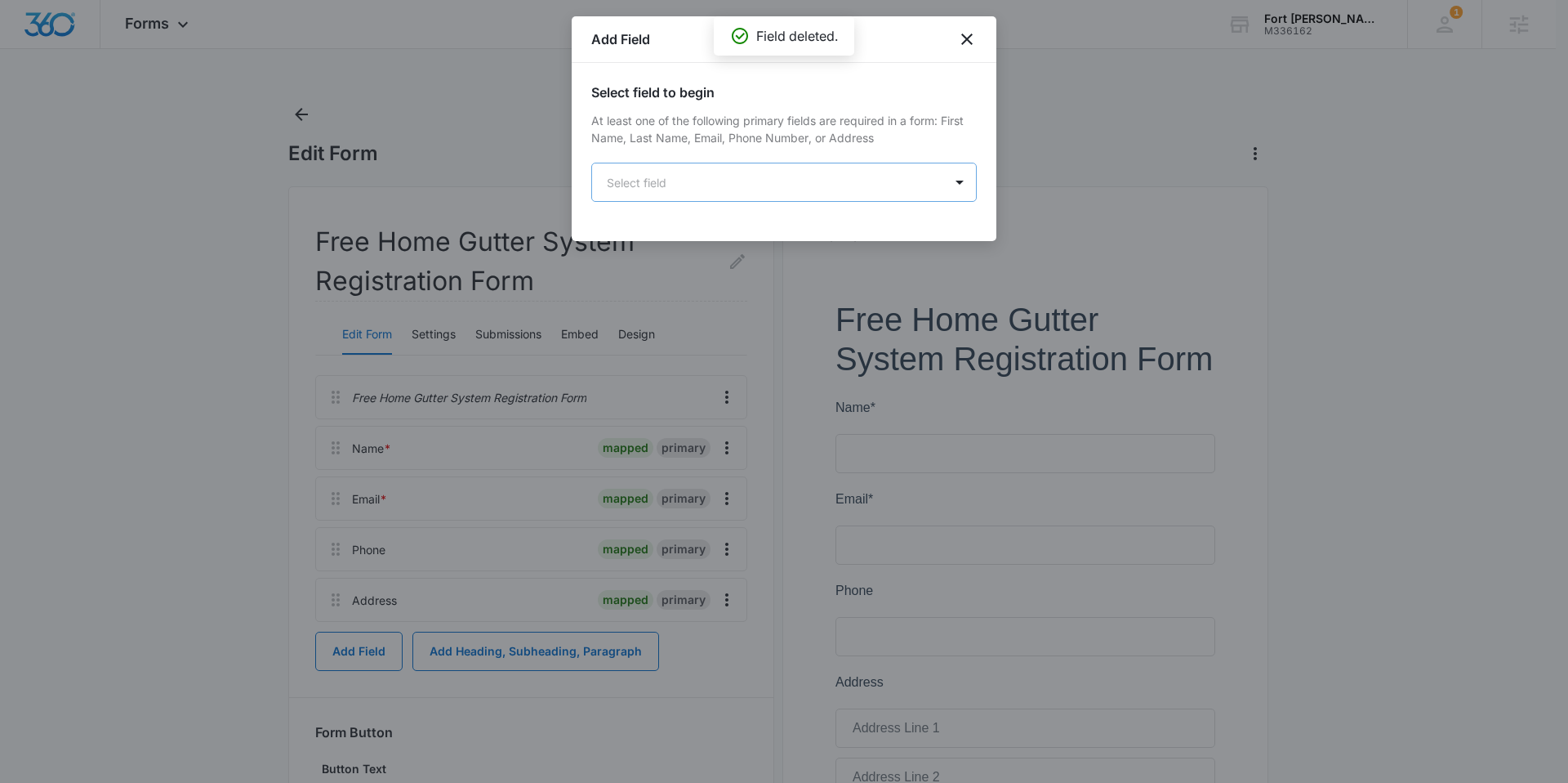
click at [717, 176] on body "Forms Apps Reputation Websites Forms CRM Email Social Shop Content Ads Intellig…" at bounding box center [784, 545] width 1568 height 1091
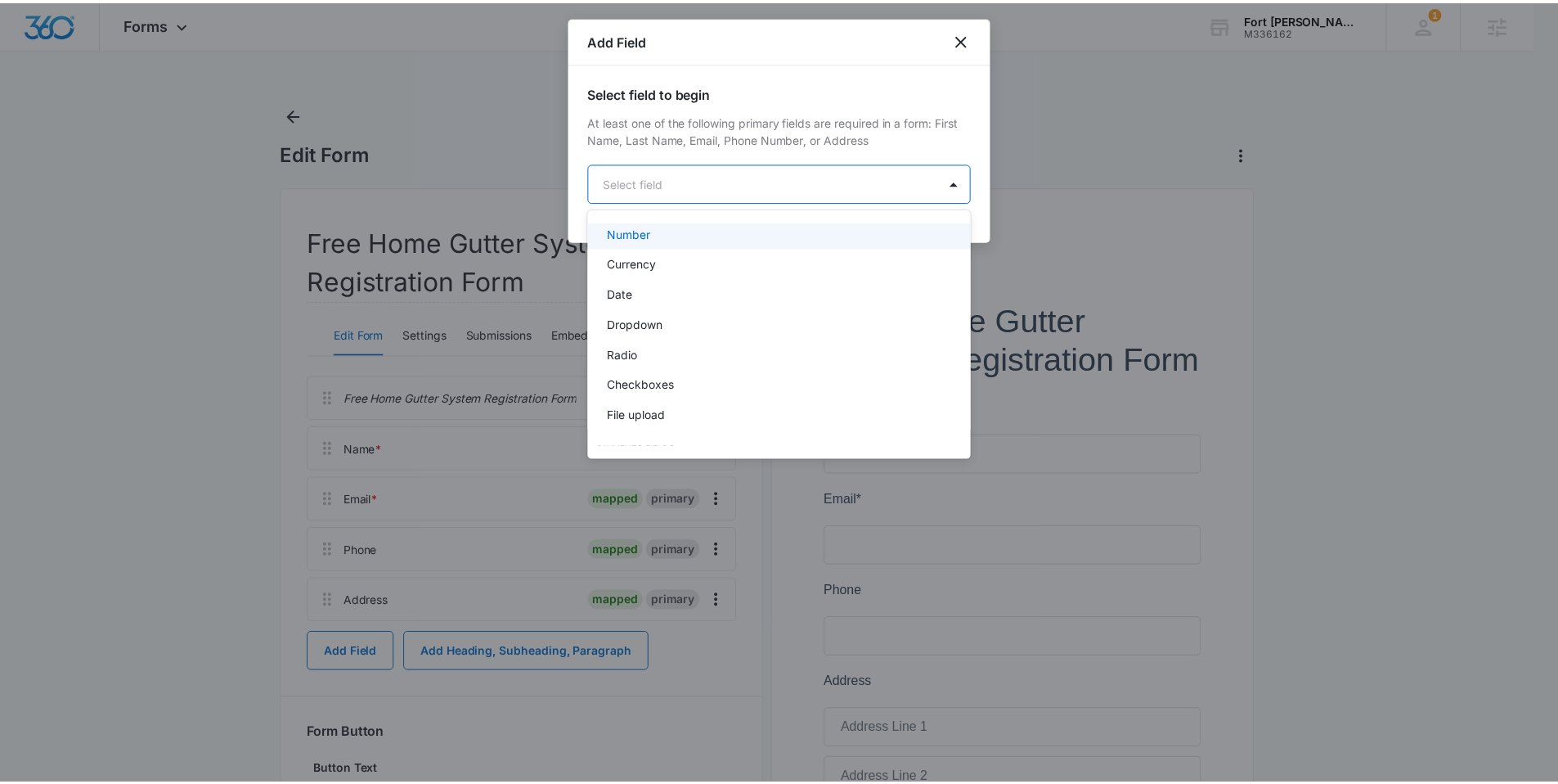
scroll to position [414, 0]
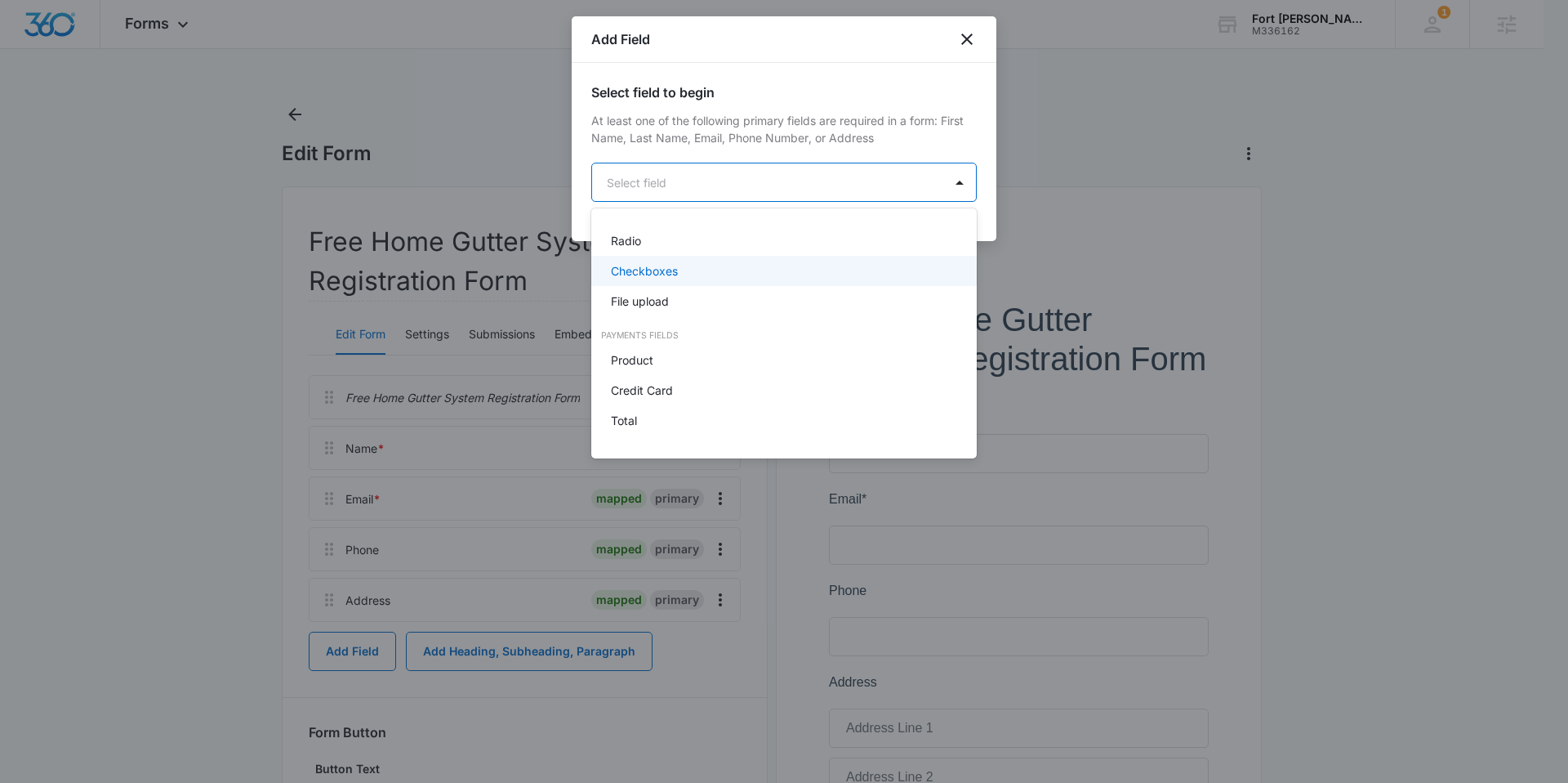
click at [650, 265] on p "Checkboxes" at bounding box center [644, 271] width 67 height 17
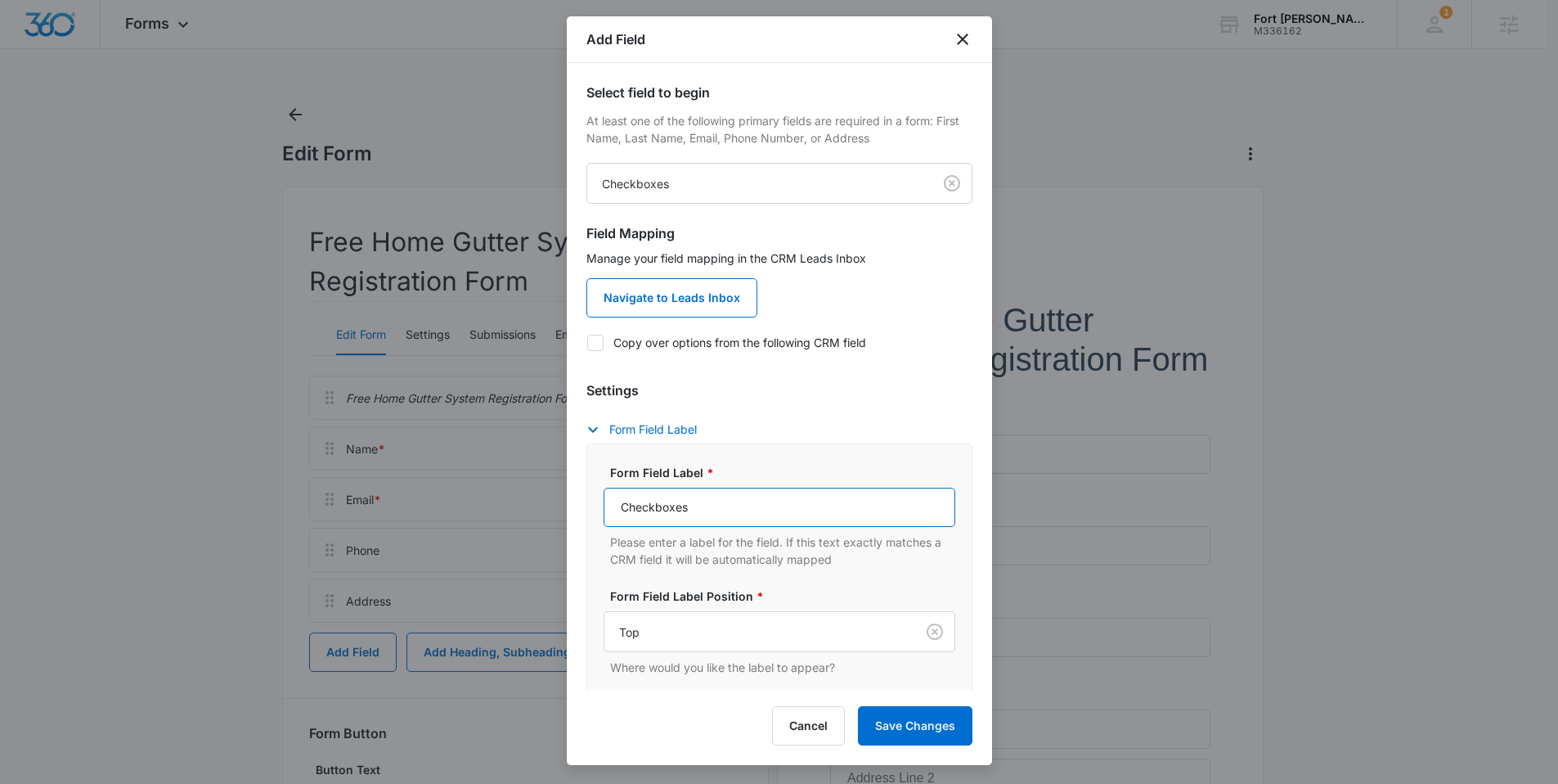
click at [590, 621] on div "Form Field Label * Checkboxes Please enter a label for the field. If this text …" at bounding box center [779, 606] width 386 height 326
click at [958, 42] on icon "close" at bounding box center [962, 39] width 11 height 11
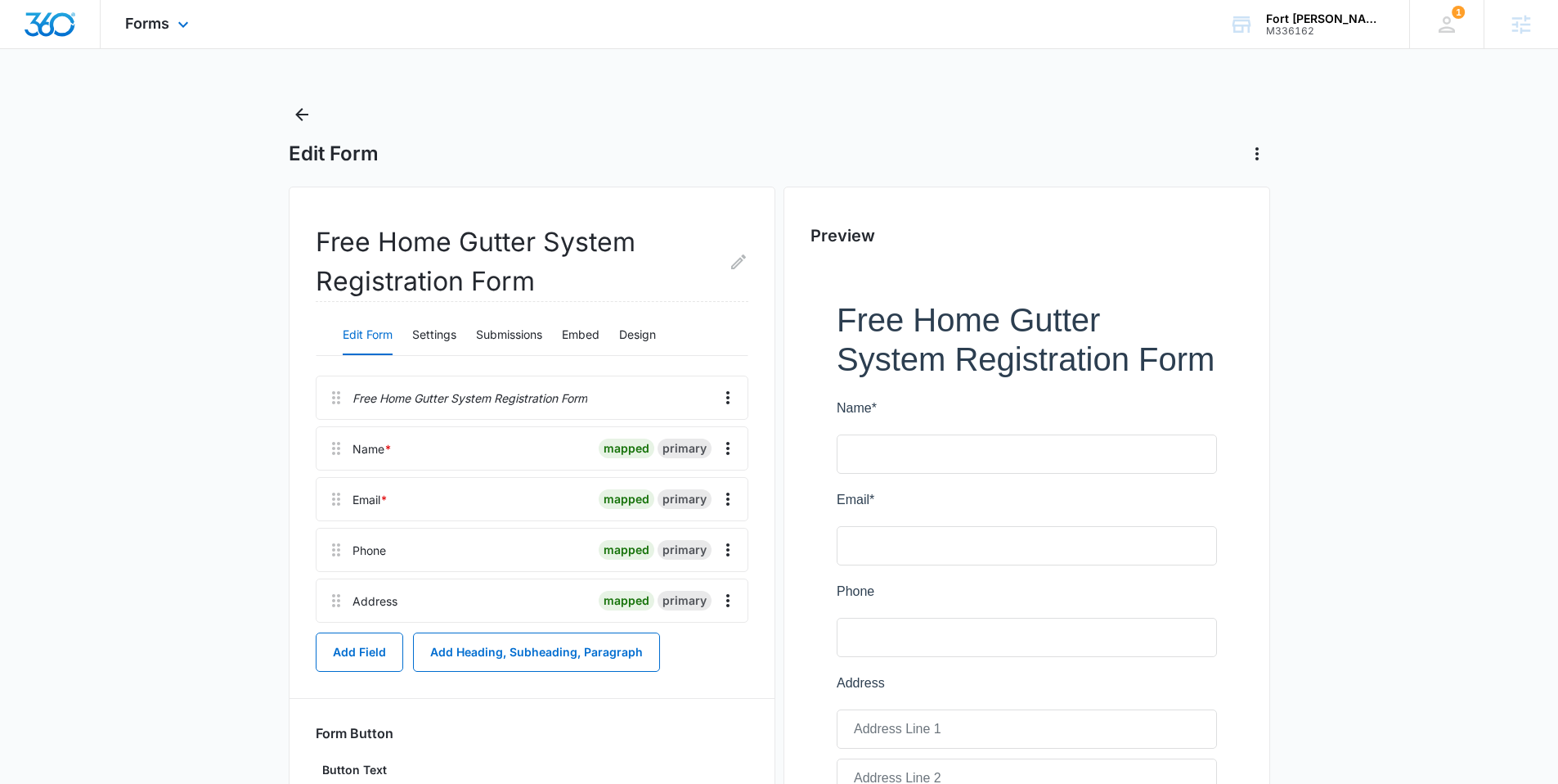
click at [170, 24] on div "Forms Apps Reputation Websites Forms CRM Email Social Shop Content Ads Intellig…" at bounding box center [158, 24] width 117 height 49
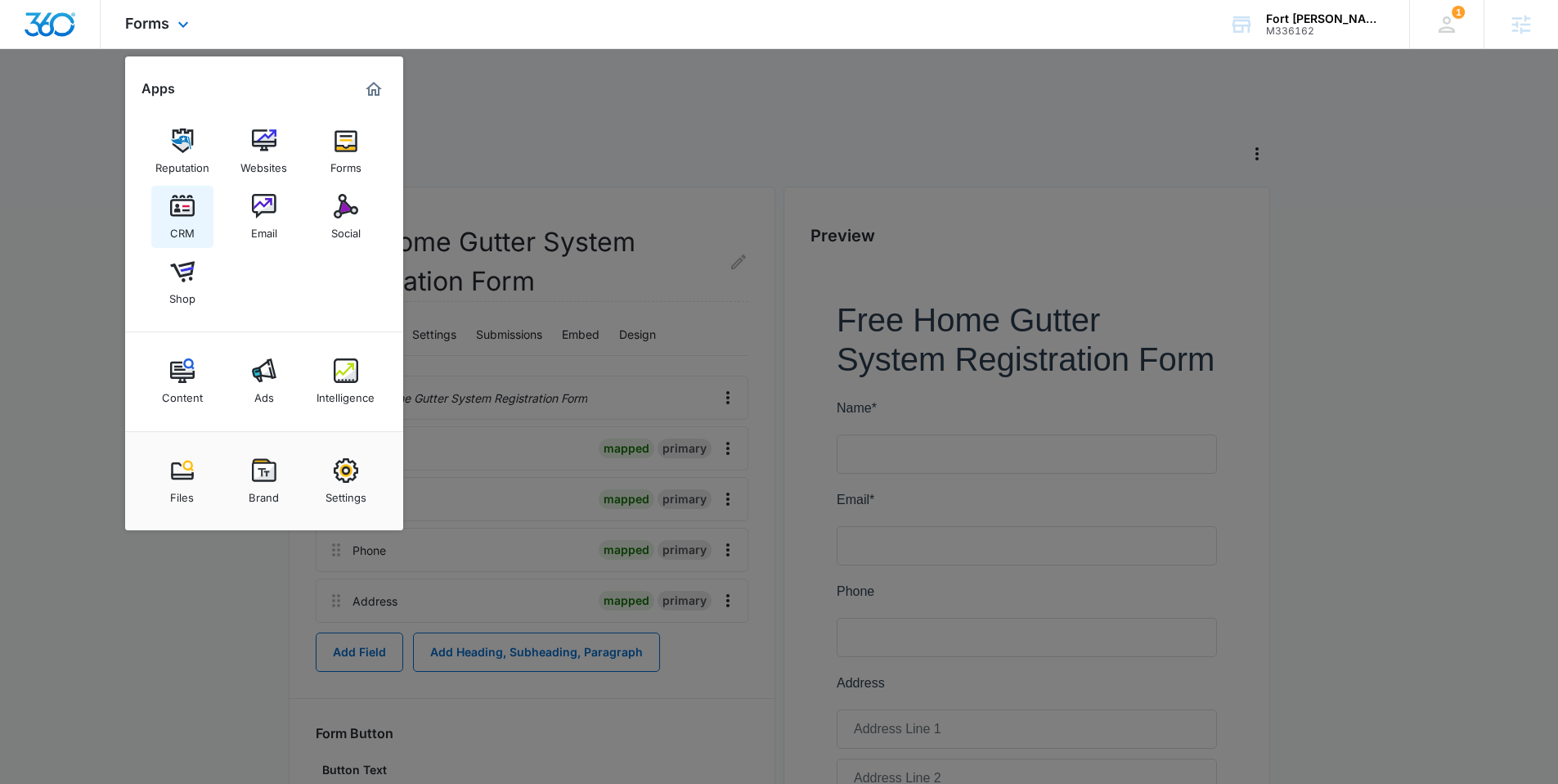
click at [178, 213] on img at bounding box center [182, 206] width 25 height 25
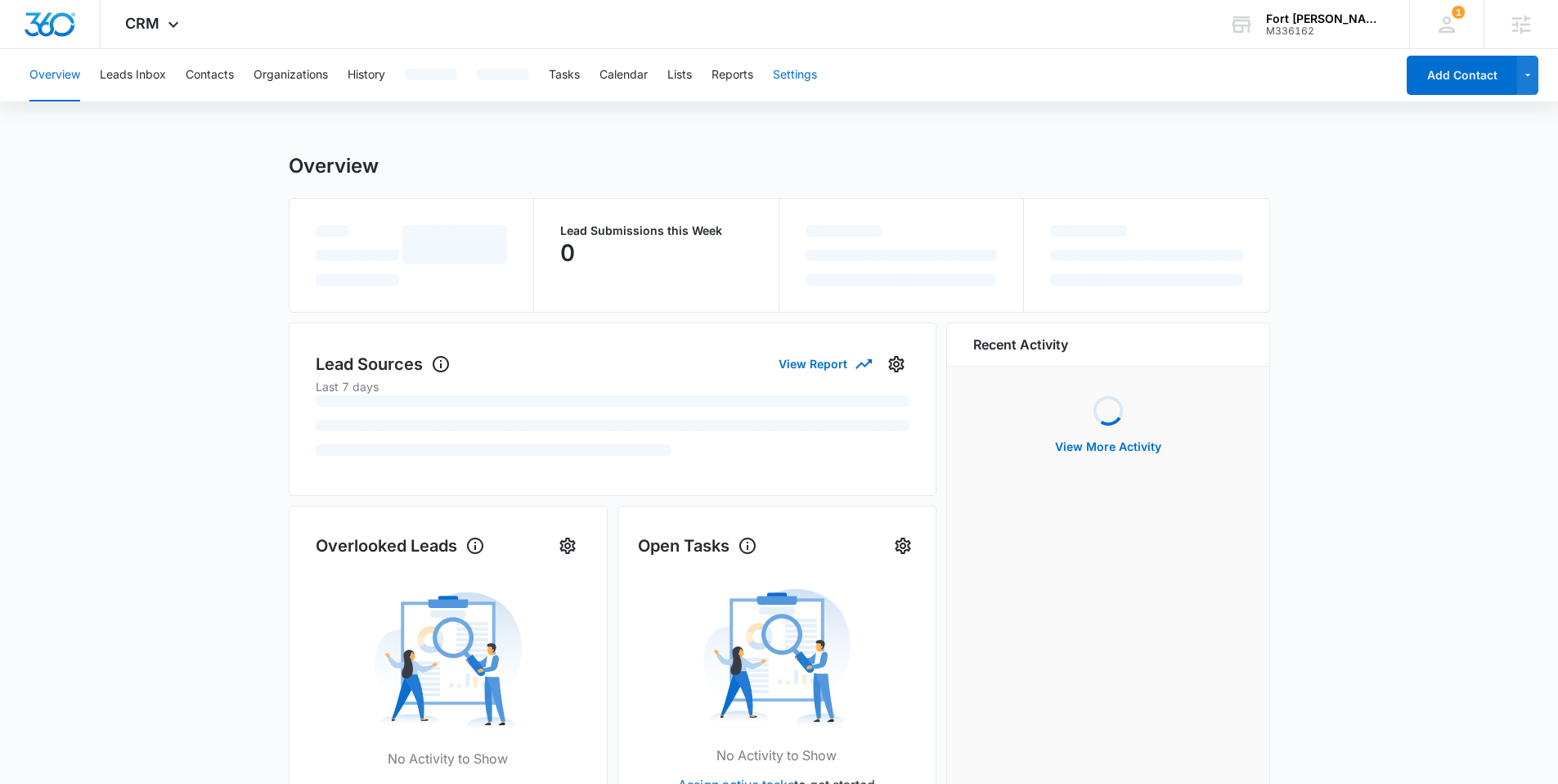
click at [792, 86] on button "Settings" at bounding box center [795, 74] width 44 height 52
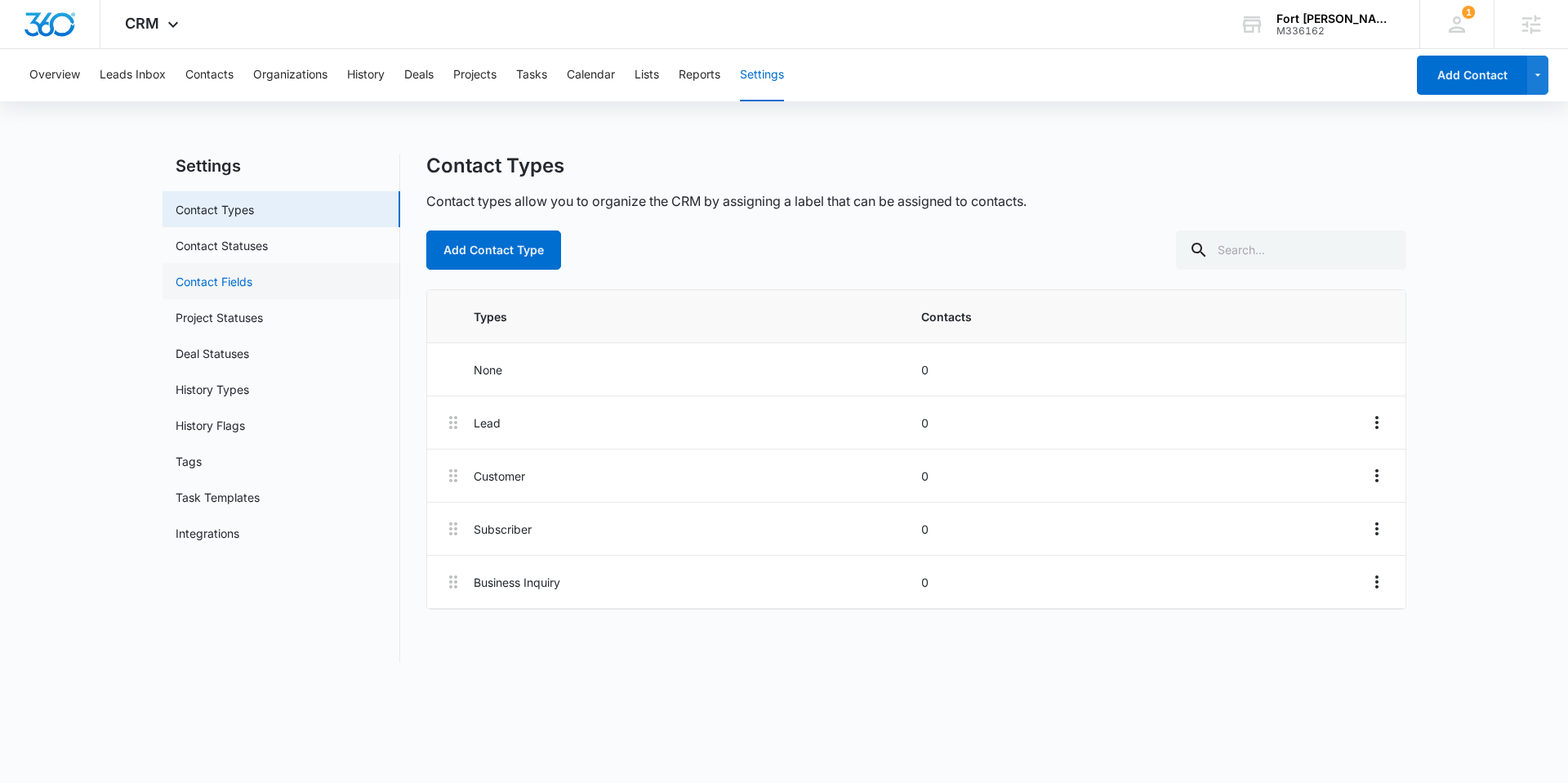
click at [231, 288] on link "Contact Fields" at bounding box center [214, 281] width 77 height 17
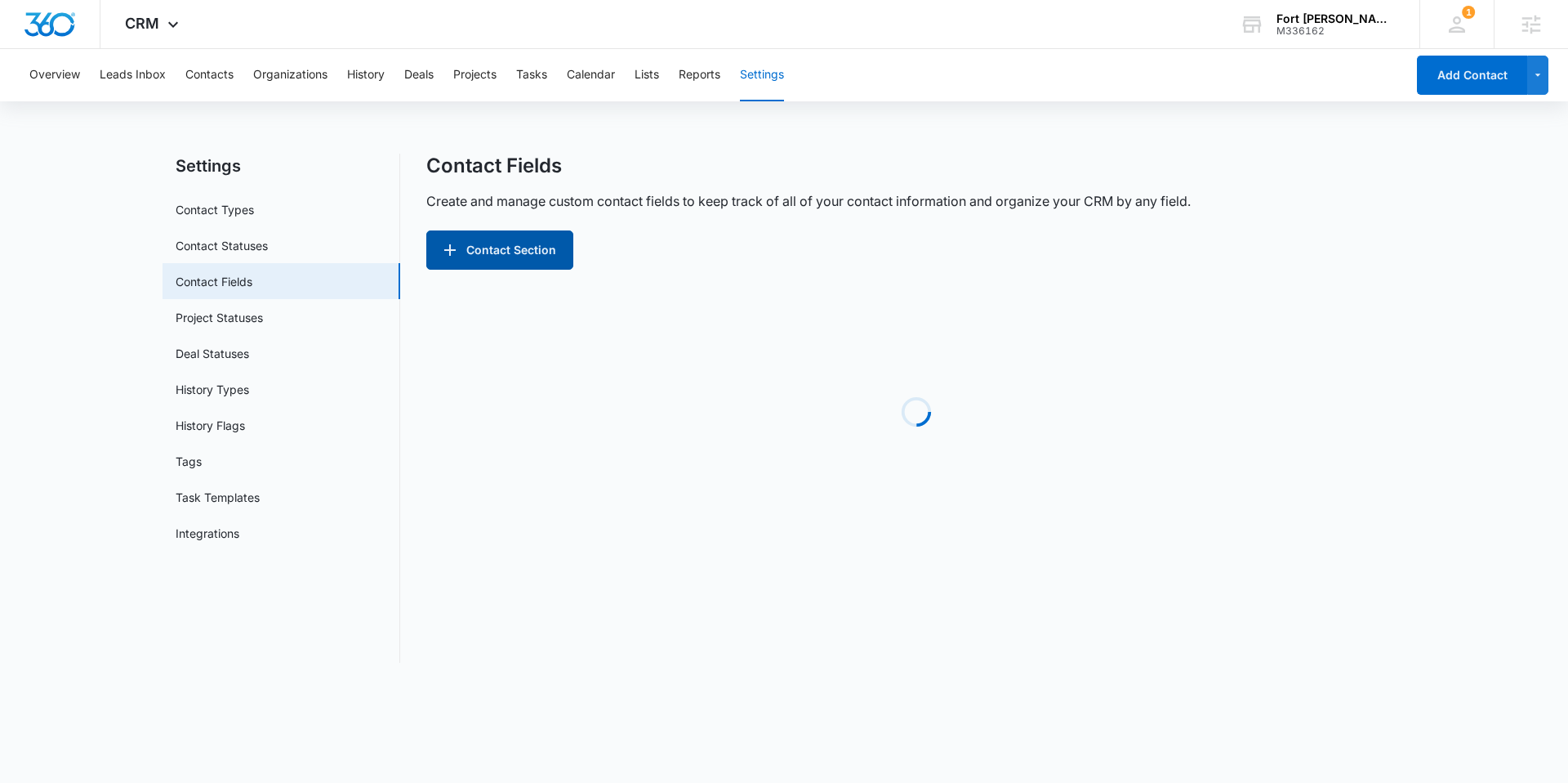
click at [436, 246] on button "Contact Section" at bounding box center [500, 250] width 147 height 39
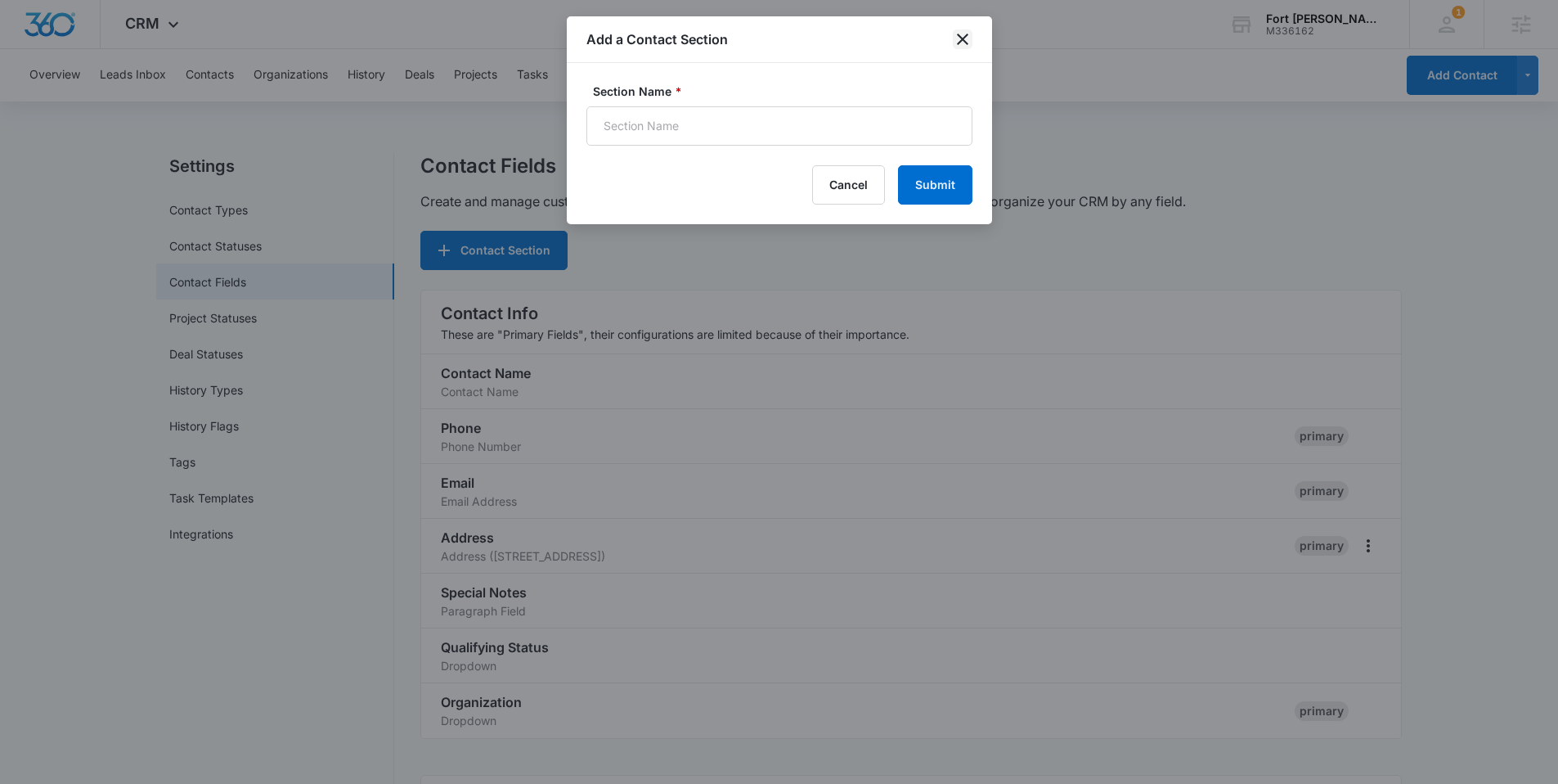
click at [966, 35] on icon "close" at bounding box center [962, 39] width 11 height 11
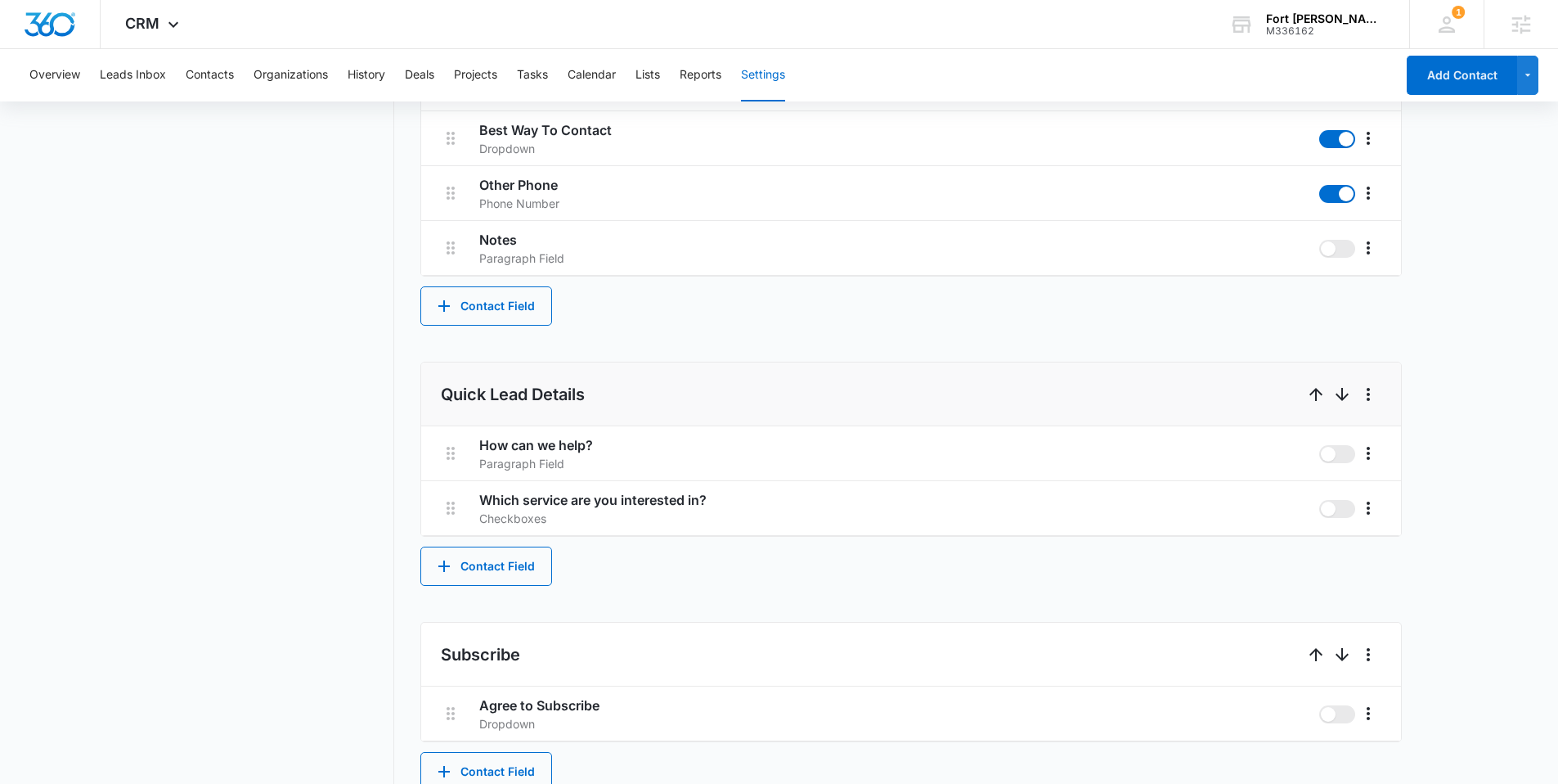
scroll to position [761, 0]
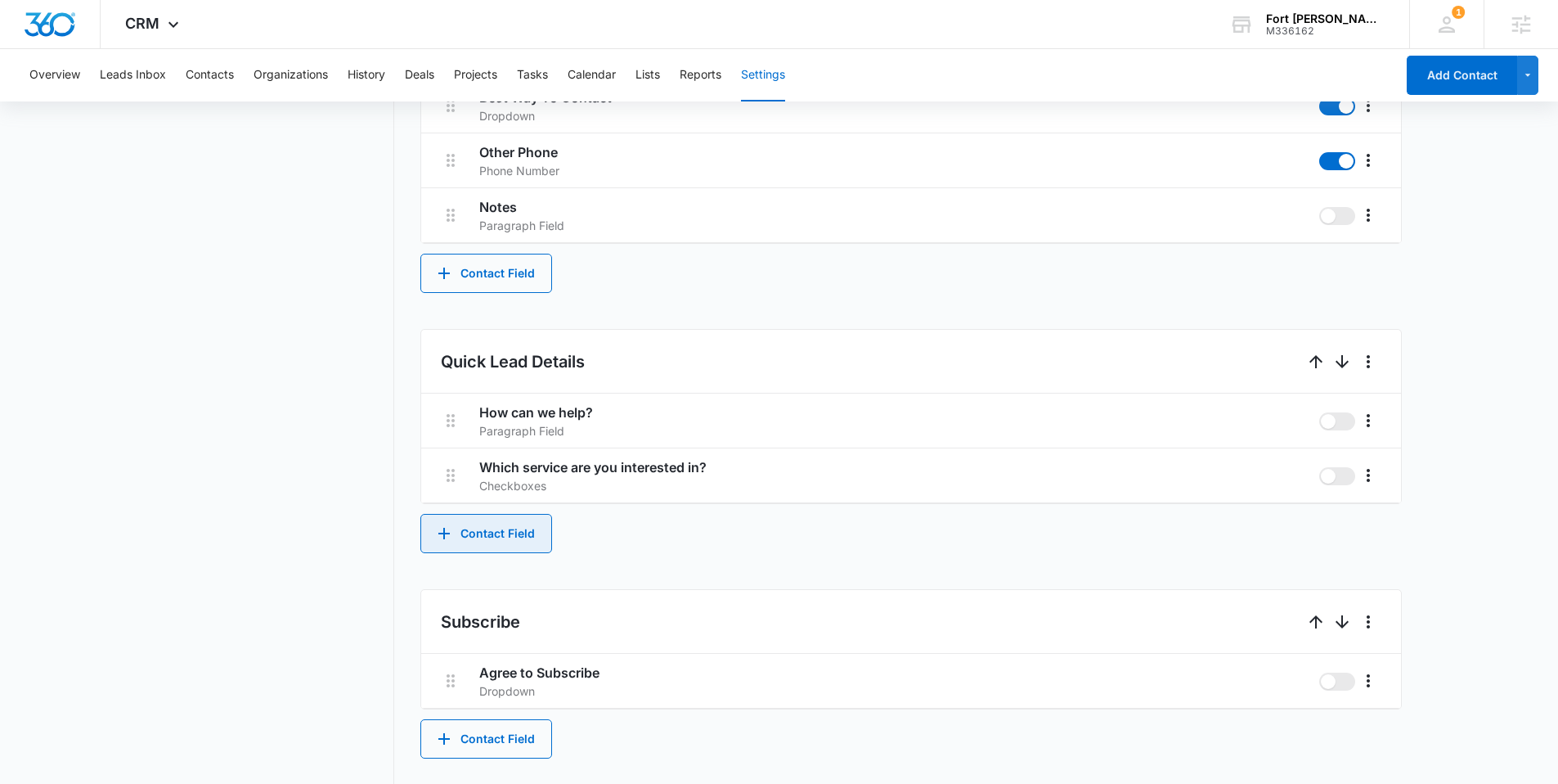
click at [498, 536] on button "Contact Field" at bounding box center [485, 533] width 131 height 40
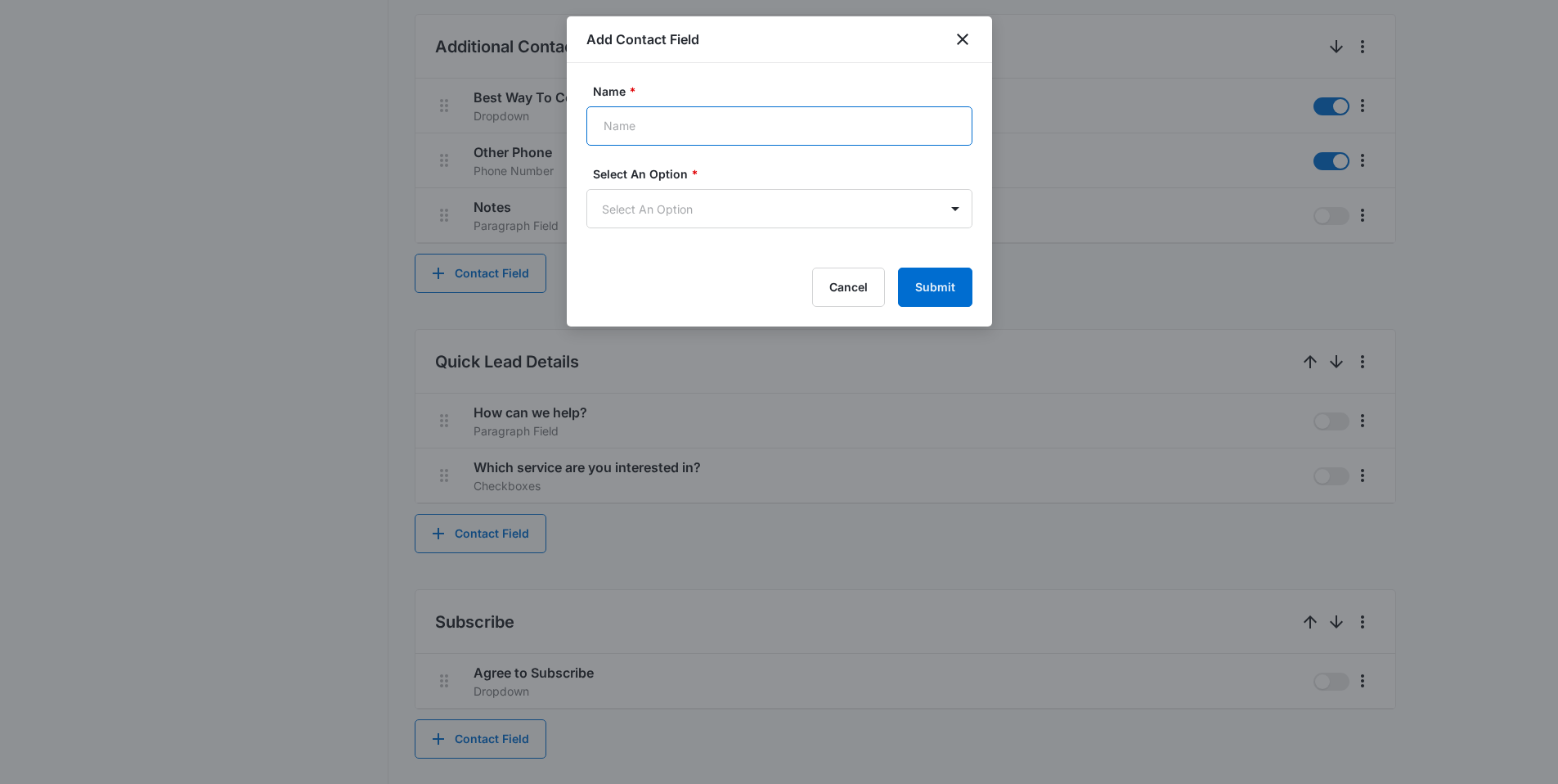
click at [670, 124] on input "Name *" at bounding box center [779, 126] width 386 height 40
type input "I am 18 years old or older"
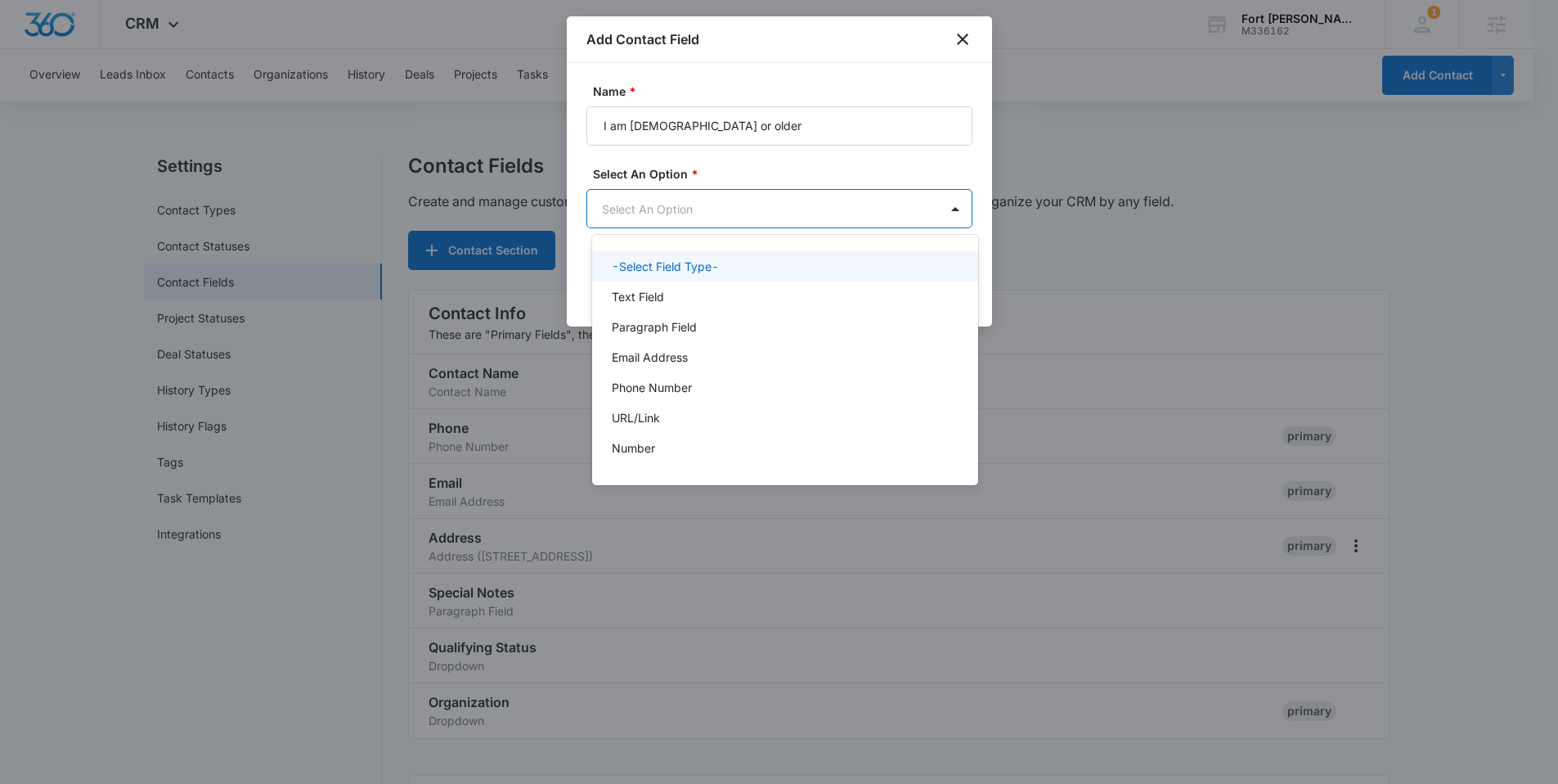
scroll to position [0, 0]
click at [702, 219] on body "CRM Apps Reputation Websites Forms CRM Email Social Shop Content Ads Intelligen…" at bounding box center [785, 392] width 1571 height 784
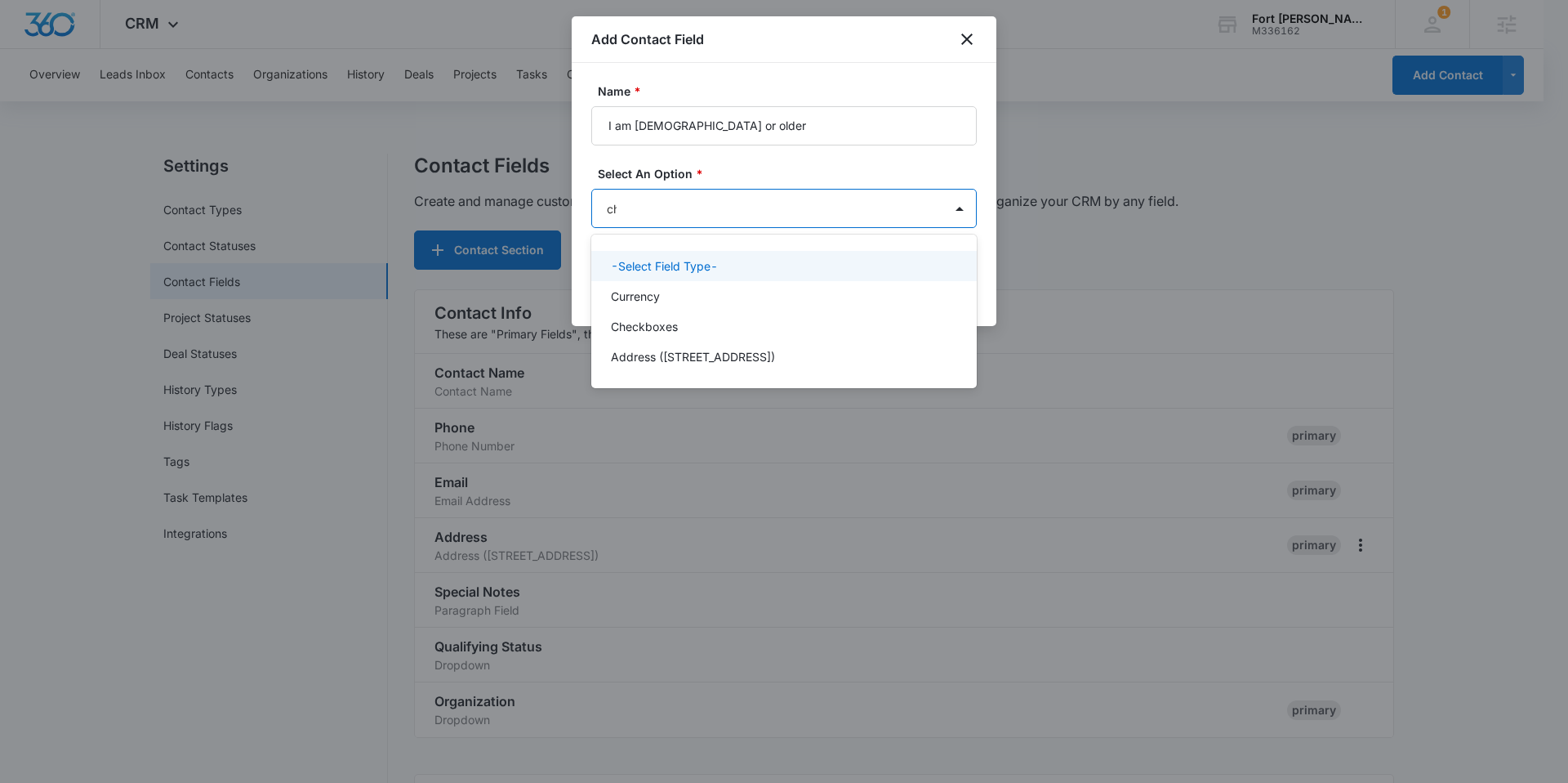
type input "che"
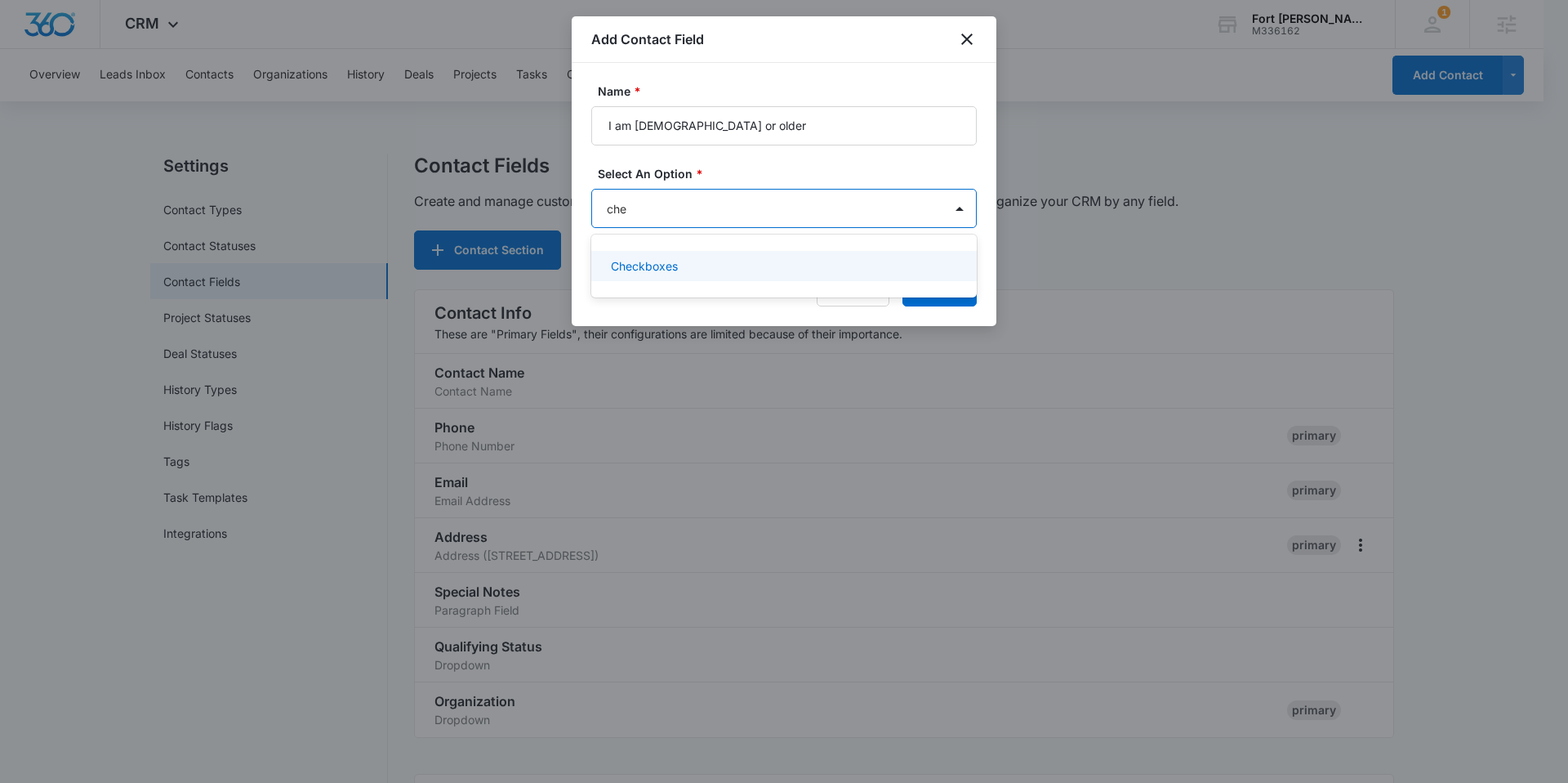
click at [692, 258] on div "Checkboxes" at bounding box center [783, 265] width 343 height 17
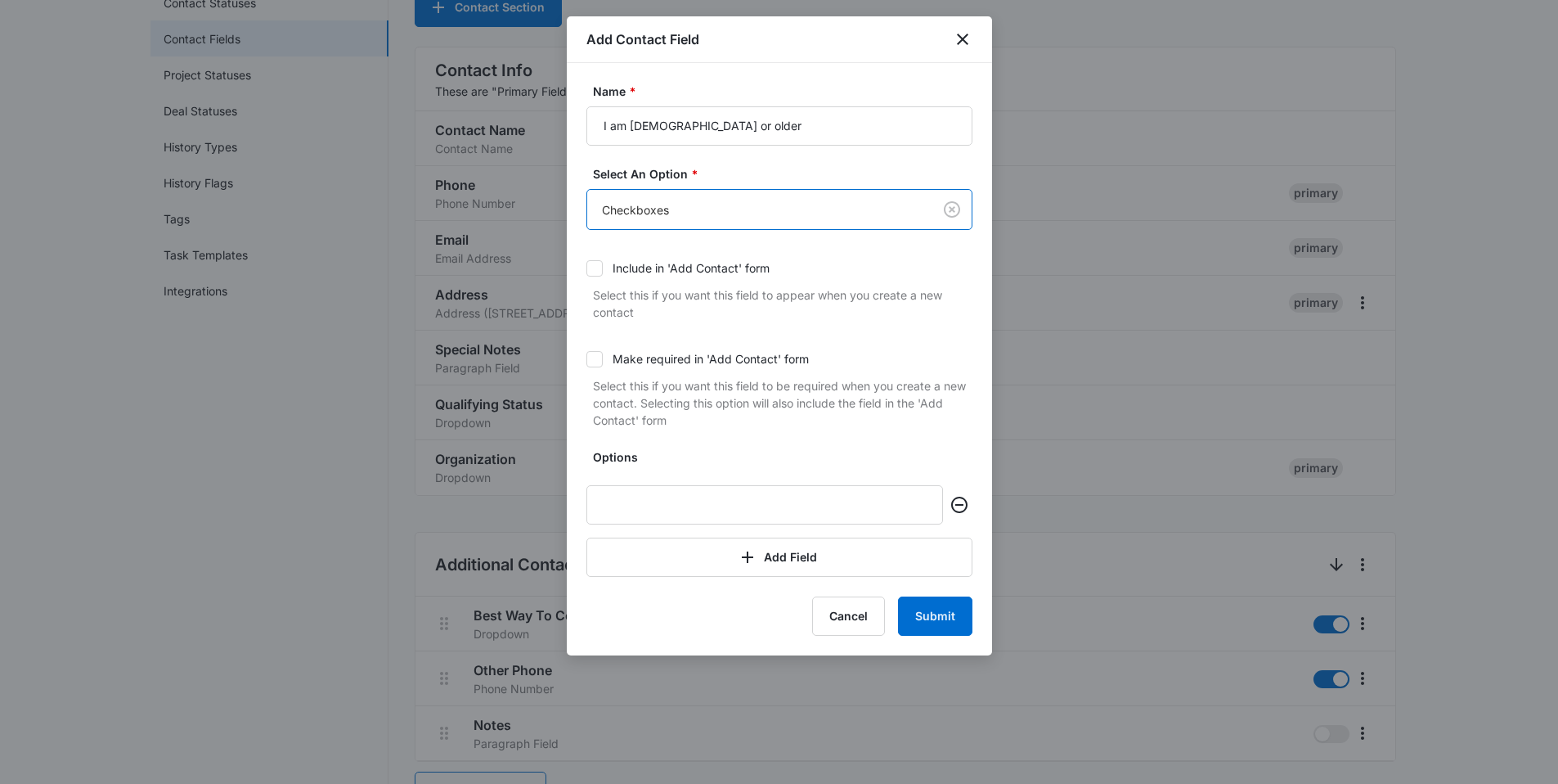
scroll to position [242, 0]
drag, startPoint x: 765, startPoint y: 128, endPoint x: 587, endPoint y: 125, distance: 178.0
click at [587, 125] on input "I am 18 years old or older" at bounding box center [779, 126] width 386 height 40
click at [643, 508] on input "text" at bounding box center [765, 505] width 357 height 40
paste input "I am 18 years old or older"
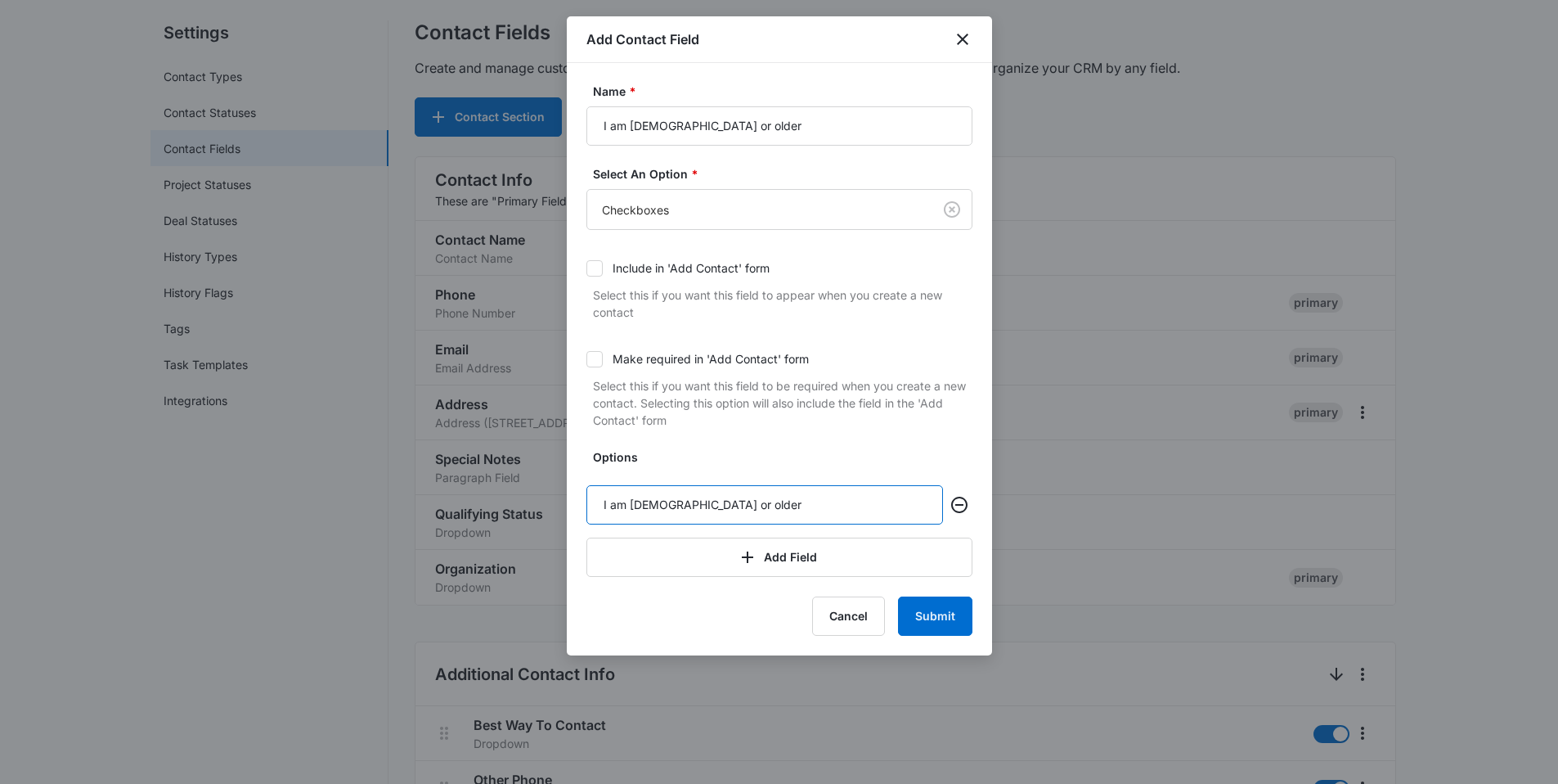
scroll to position [132, 0]
type input "I am 18 years old or older"
drag, startPoint x: 775, startPoint y: 124, endPoint x: 529, endPoint y: 114, distance: 246.2
click at [529, 114] on body "CRM Apps Reputation Websites Forms CRM Email Social Shop Content Ads Intelligen…" at bounding box center [779, 794] width 1558 height 1854
type input "R"
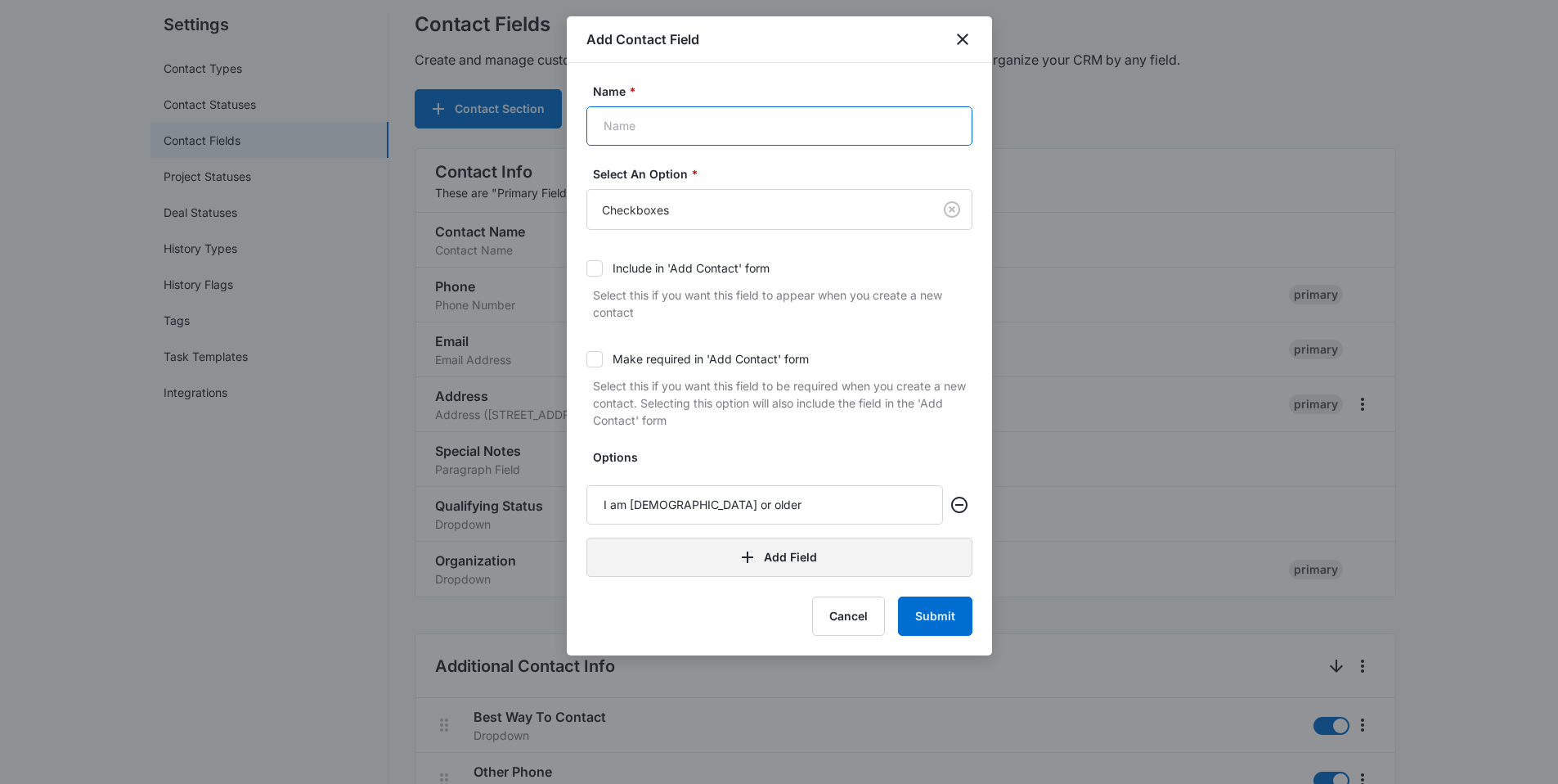
scroll to position [143, 0]
click at [790, 564] on button "Add Field" at bounding box center [779, 557] width 386 height 40
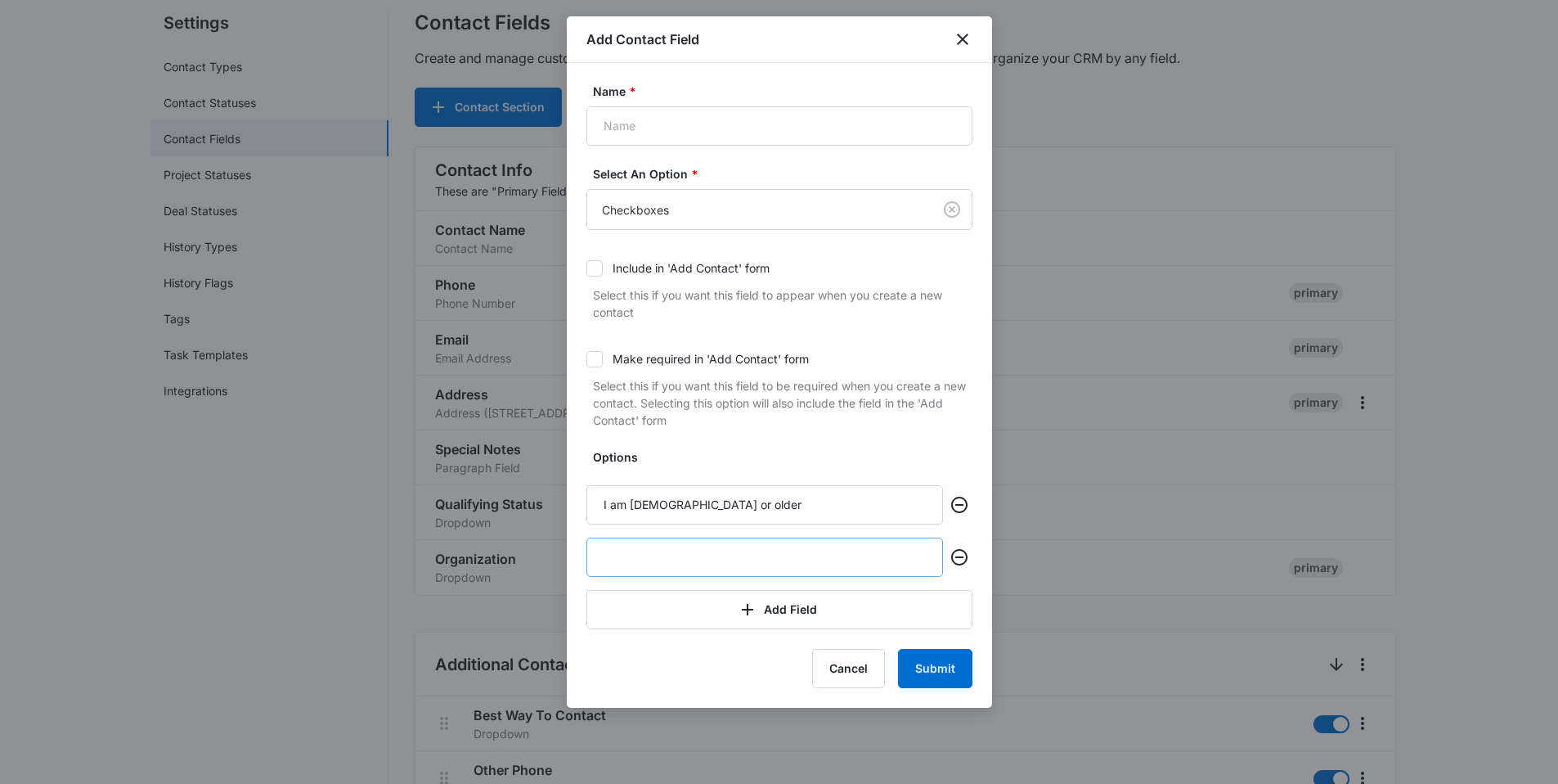
click at [701, 558] on input "text" at bounding box center [765, 557] width 357 height 40
click at [660, 126] on input "Name *" at bounding box center [779, 126] width 386 height 40
type input "Requirements"
click at [647, 553] on input "text" at bounding box center [765, 557] width 357 height 40
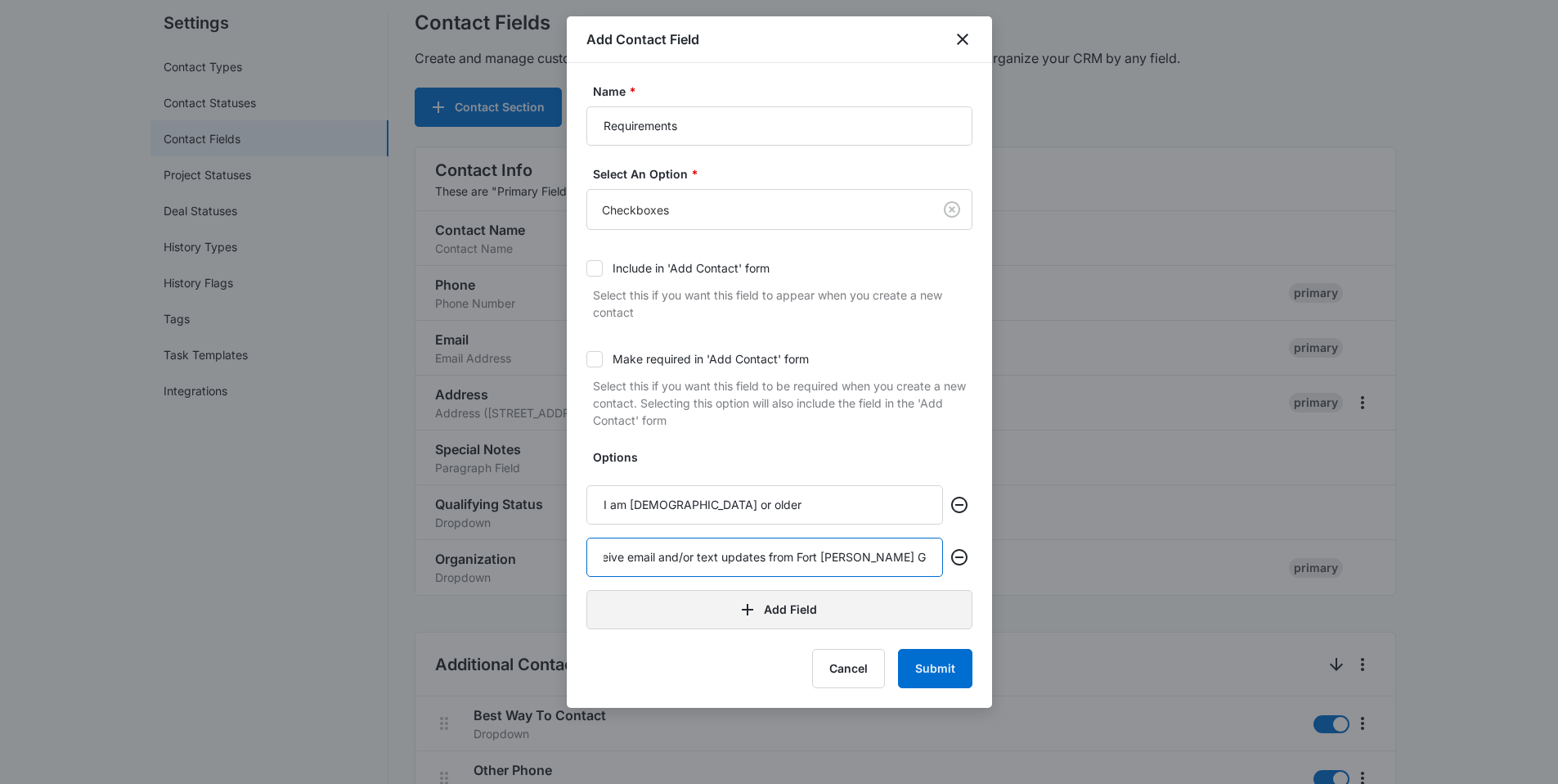
type input "I agree to receive email and/or text updates from Fort Smith Gutter Works"
click at [749, 604] on icon "button" at bounding box center [747, 608] width 19 height 19
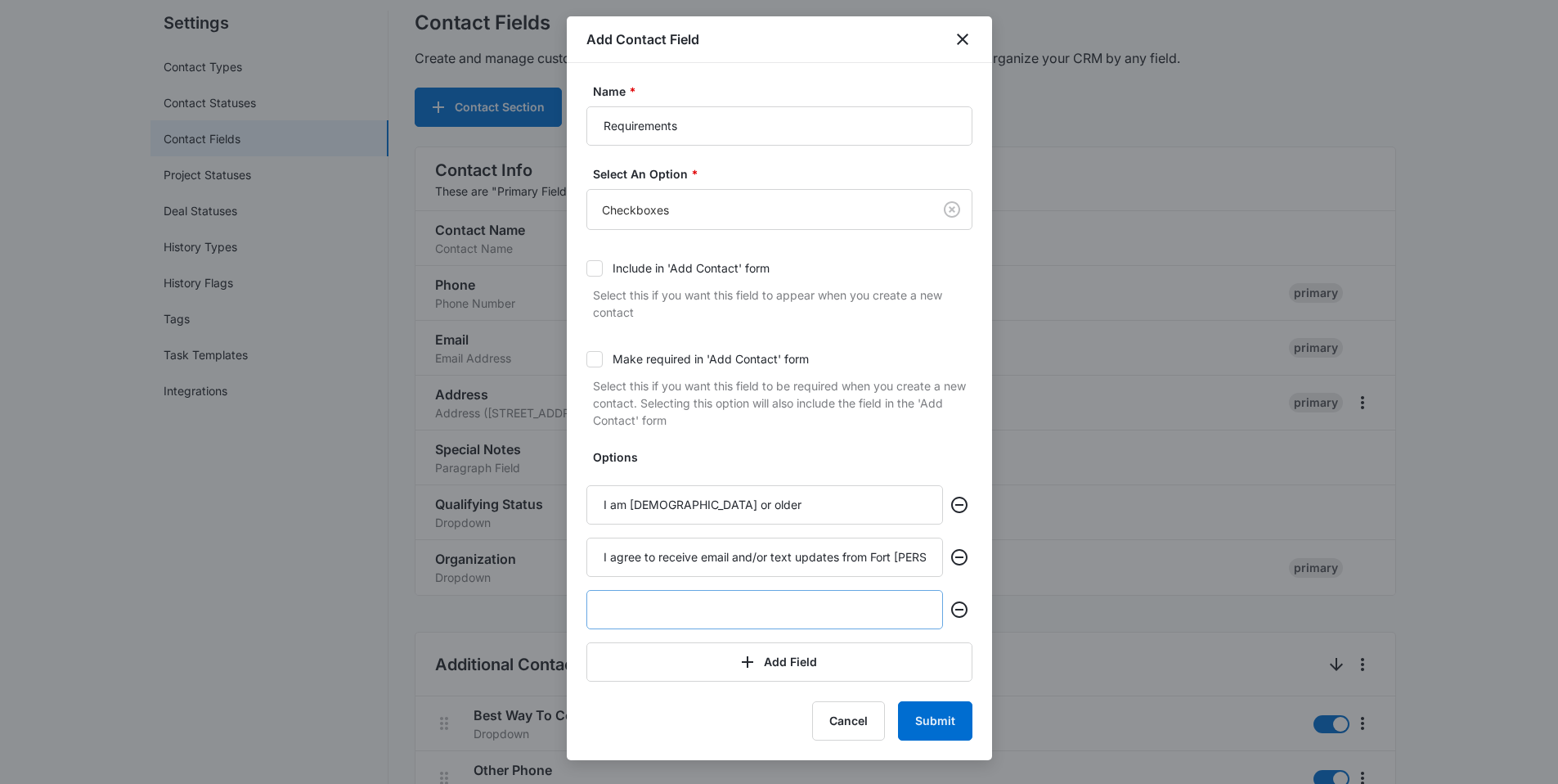
click at [685, 611] on input "text" at bounding box center [765, 609] width 357 height 40
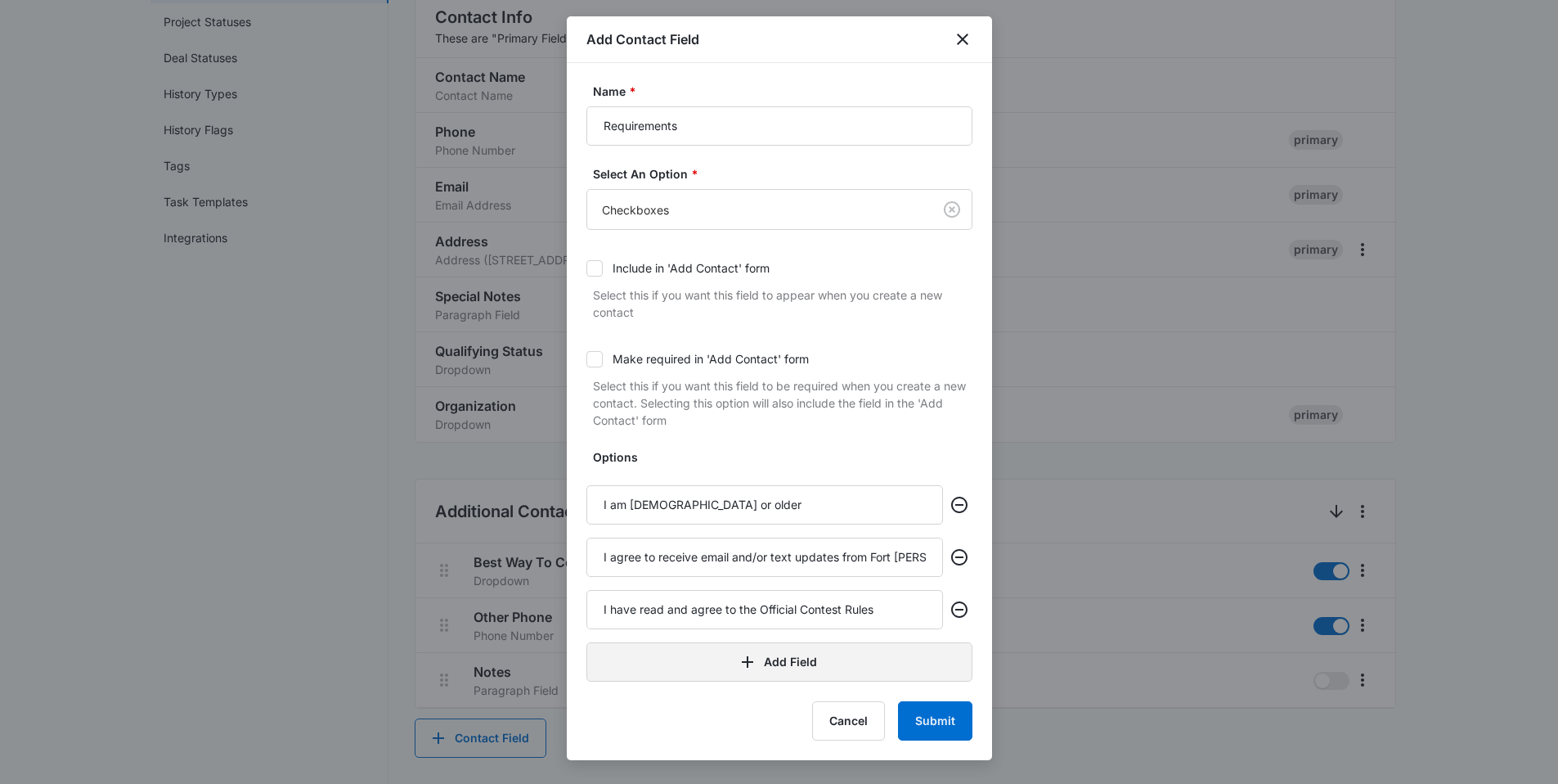
scroll to position [297, 0]
type input "I have read and agree to the Official Contest Rules"
click at [933, 721] on button "Submit" at bounding box center [935, 721] width 74 height 40
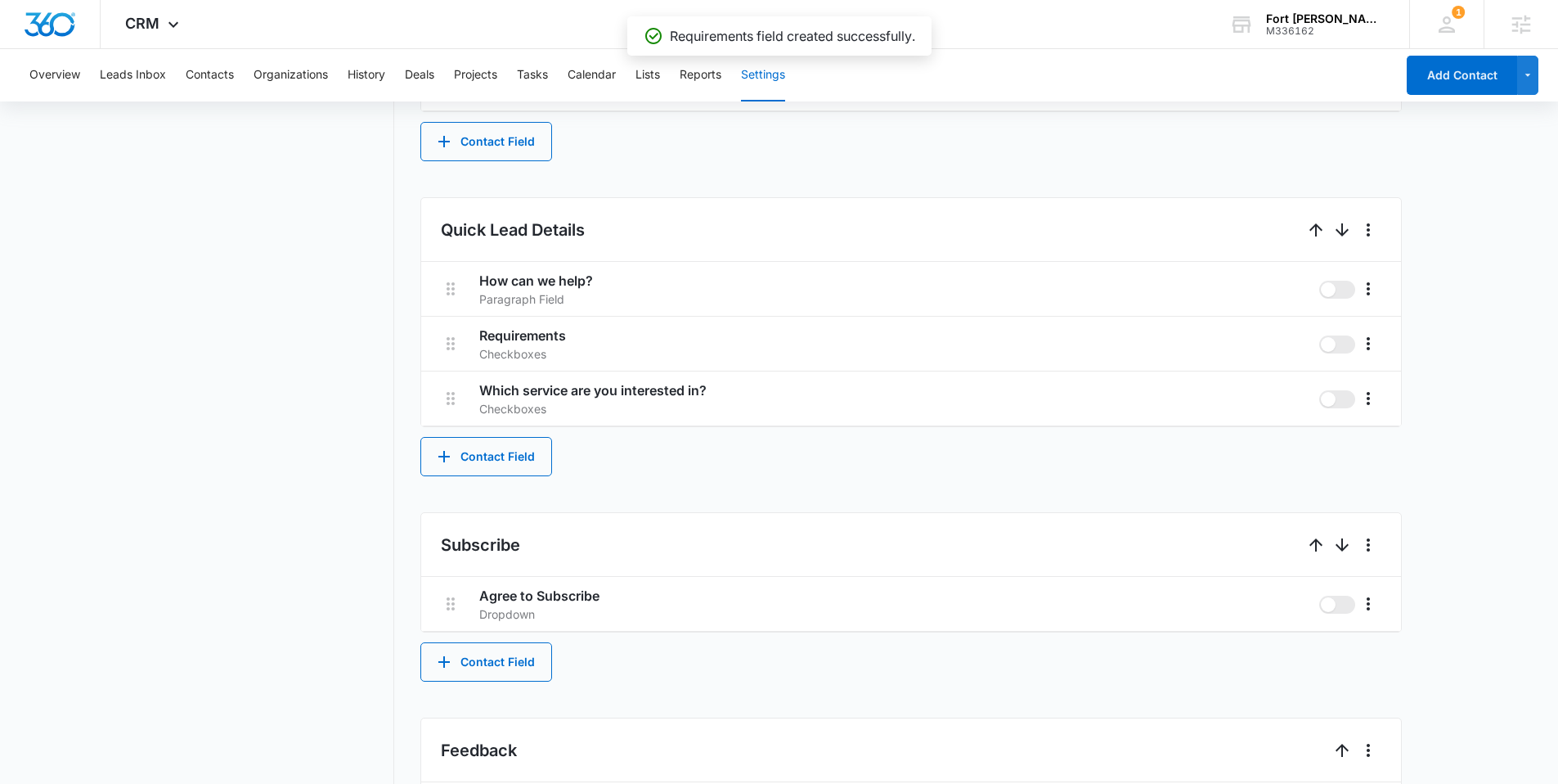
scroll to position [893, 0]
click at [1370, 346] on icon "More" at bounding box center [1368, 342] width 19 height 19
click at [1401, 383] on div "Edit" at bounding box center [1393, 389] width 34 height 11
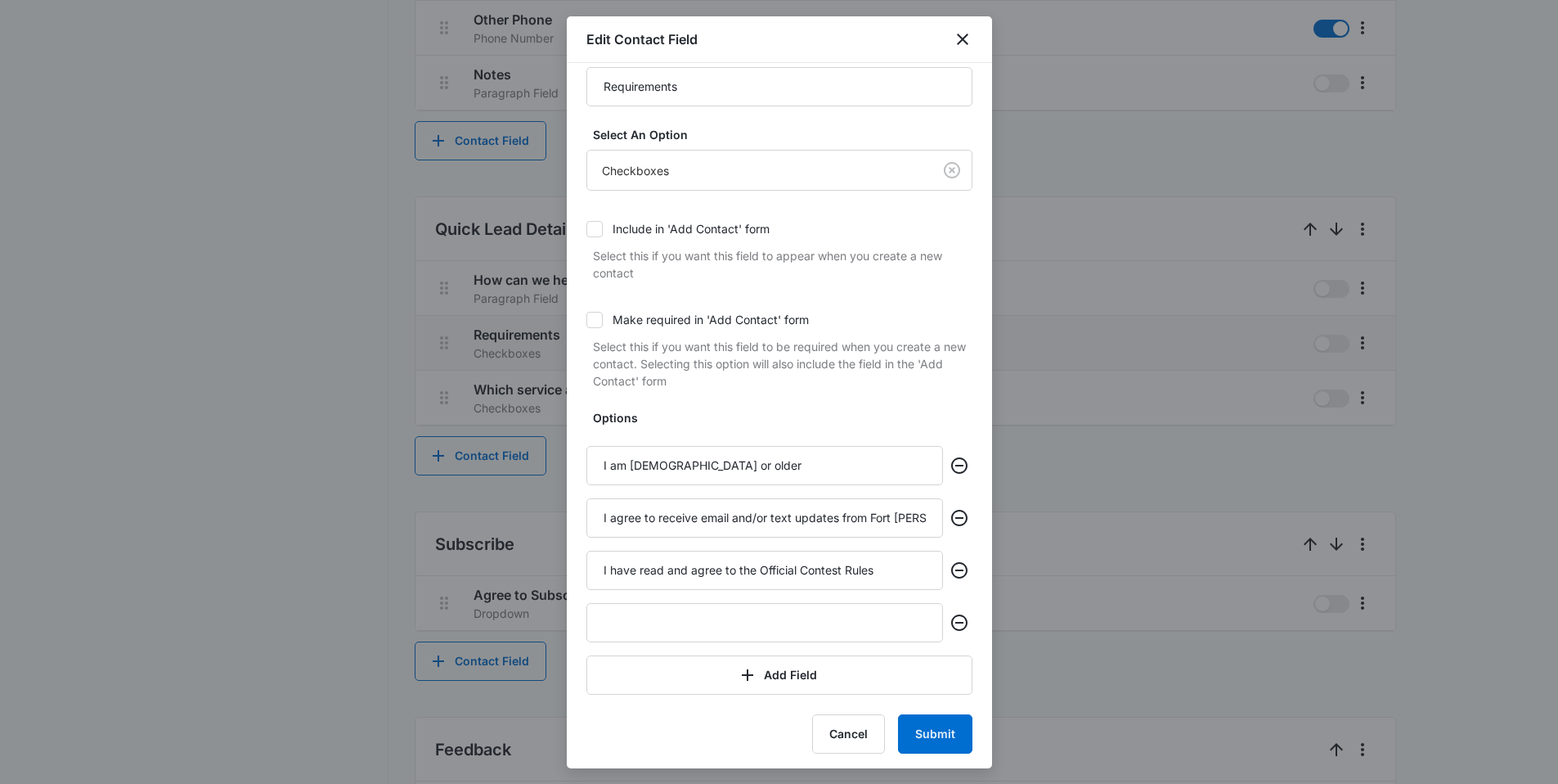
scroll to position [44, 0]
click at [963, 45] on icon "close" at bounding box center [962, 39] width 19 height 19
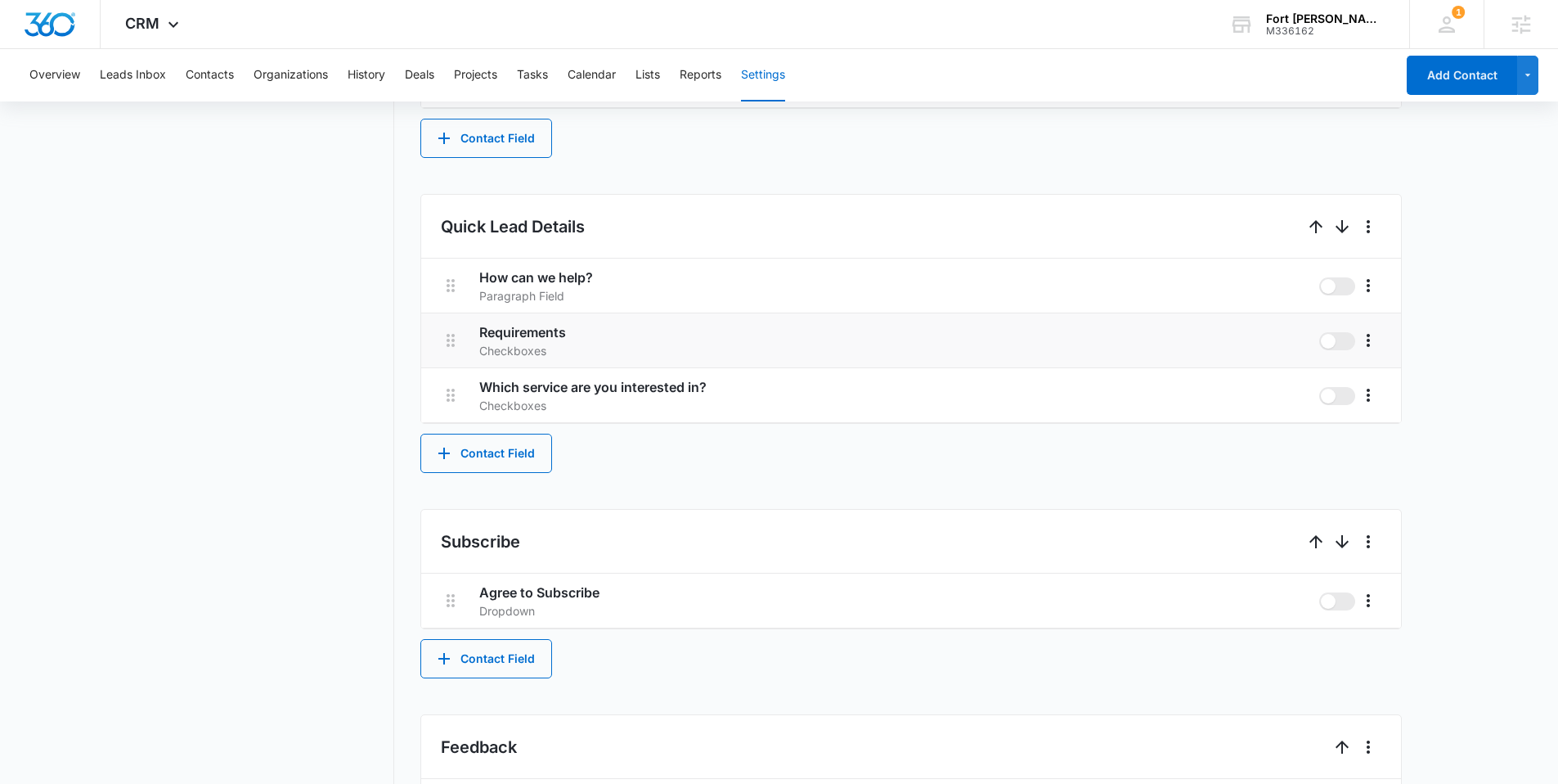
scroll to position [896, 0]
click at [526, 437] on button "Contact Field" at bounding box center [485, 452] width 131 height 40
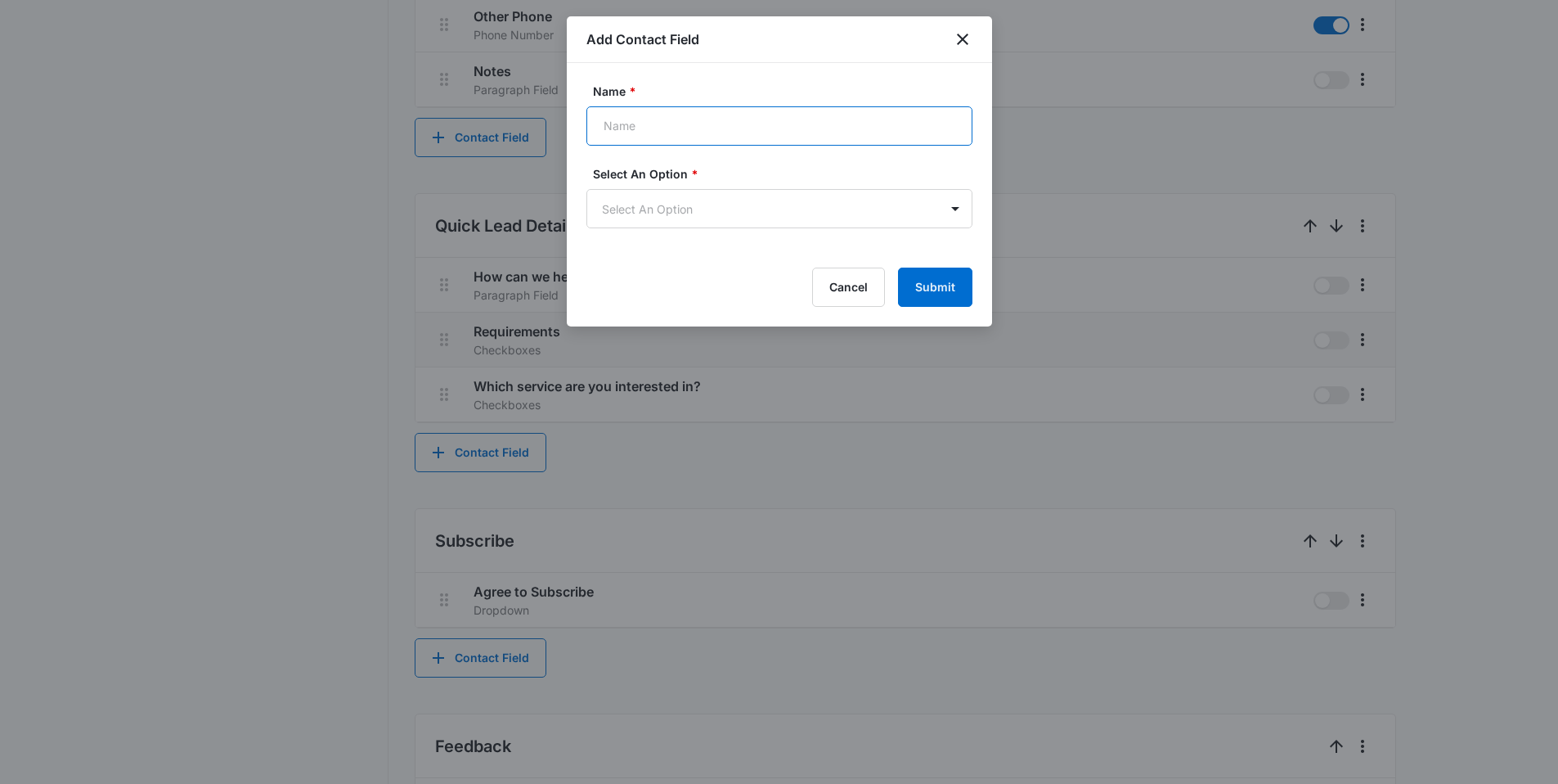
click at [675, 119] on input "Name *" at bounding box center [779, 126] width 386 height 40
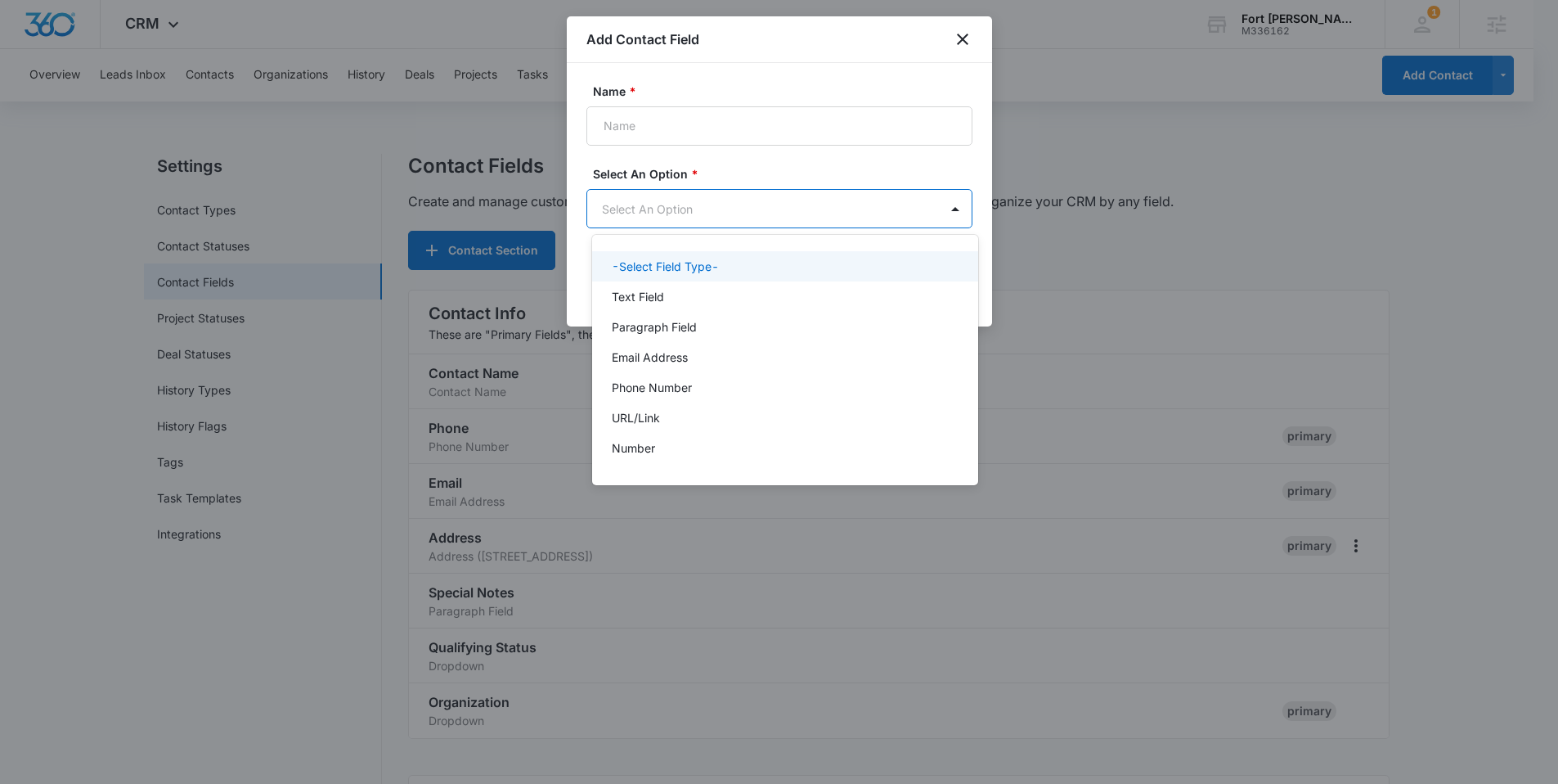
click at [679, 204] on body "CRM Apps Reputation Websites Forms CRM Email Social Shop Content Ads Intelligen…" at bounding box center [779, 392] width 1558 height 784
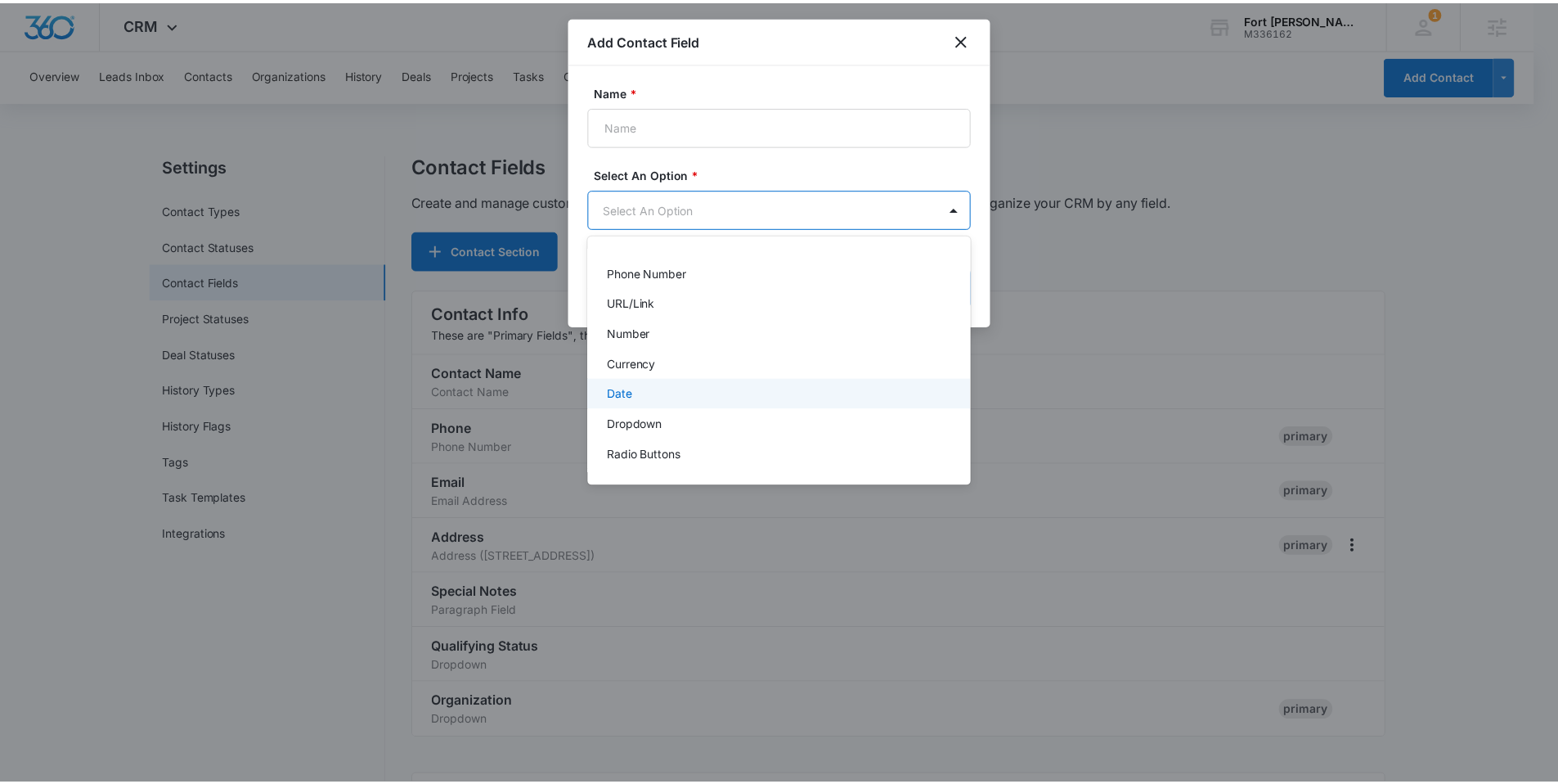
scroll to position [175, 0]
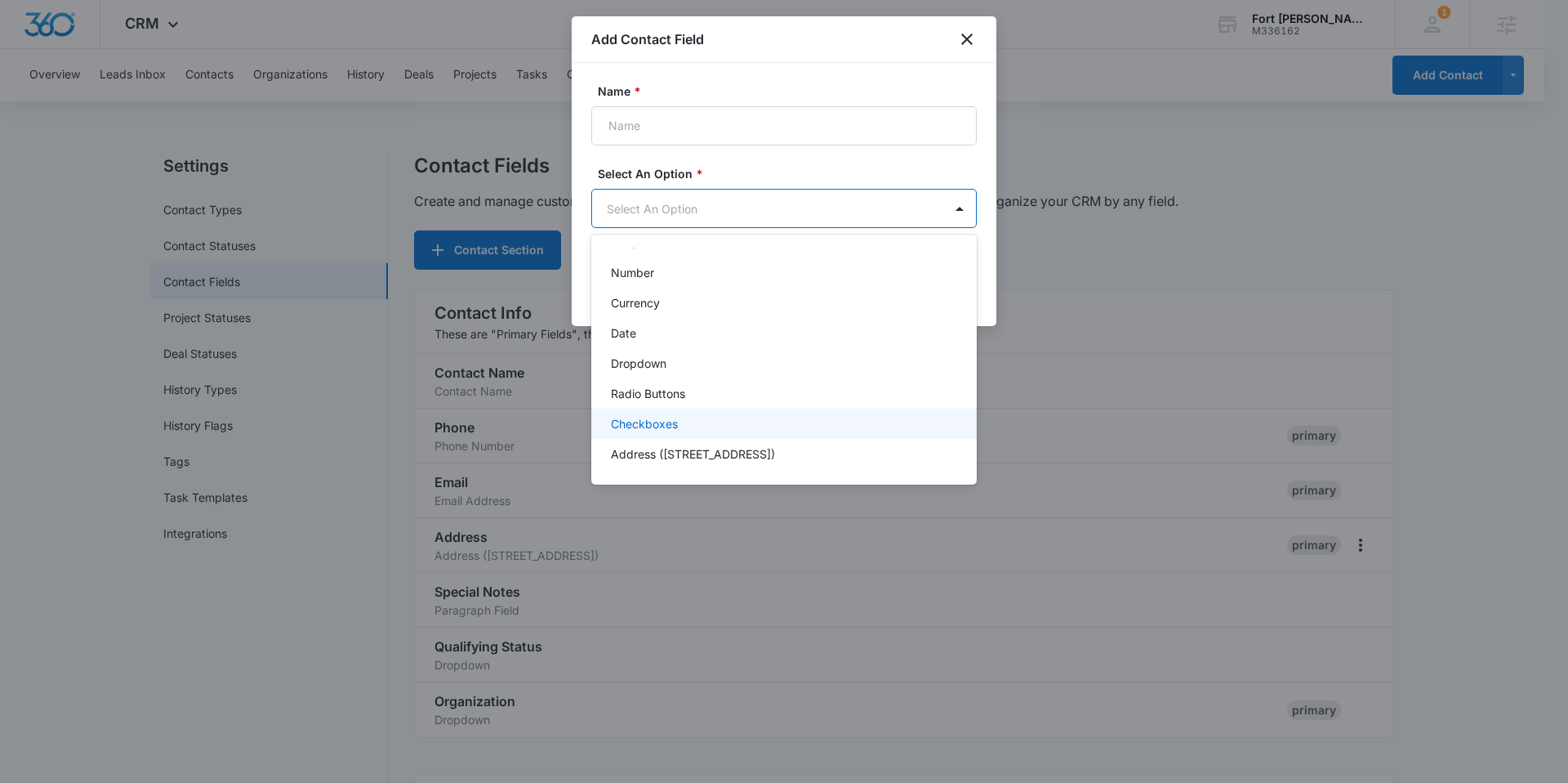
click at [650, 423] on p "Checkboxes" at bounding box center [644, 423] width 67 height 17
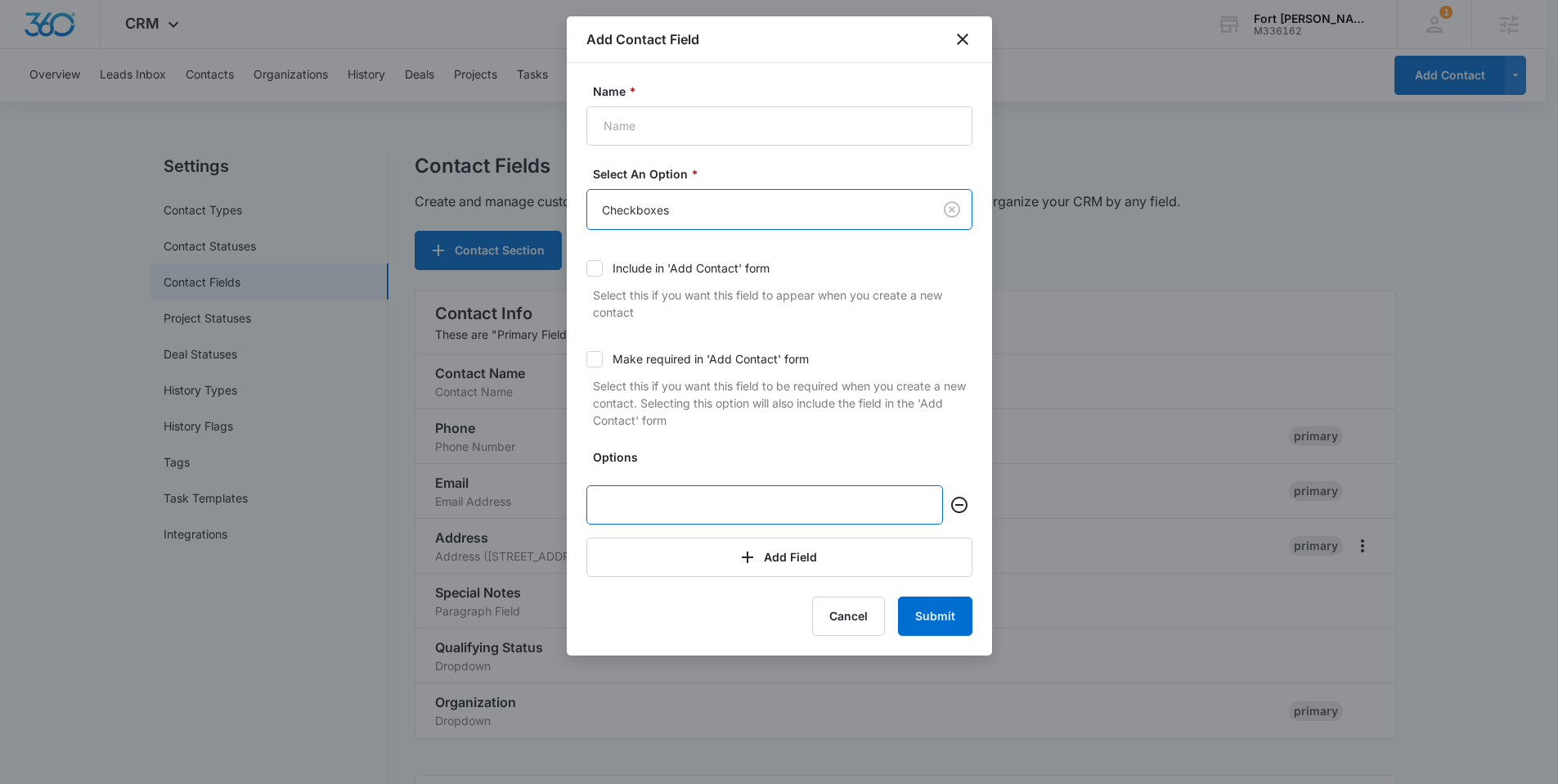
click at [654, 499] on input "text" at bounding box center [765, 505] width 357 height 40
drag, startPoint x: 732, startPoint y: 510, endPoint x: 618, endPoint y: 506, distance: 114.1
click at [618, 506] on input "I am 18 years old or old" at bounding box center [765, 505] width 357 height 40
type input "I"
type input "Yes"
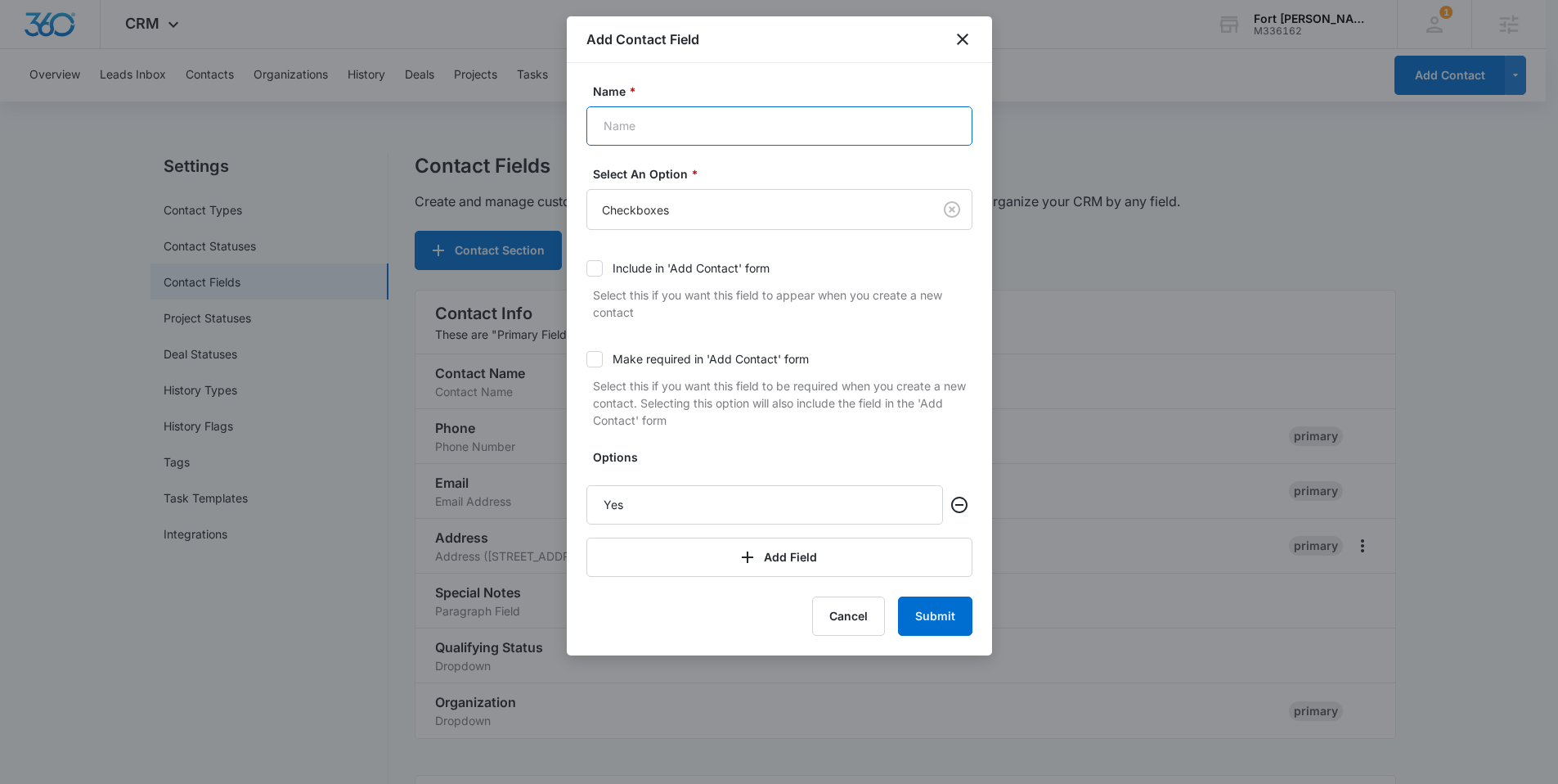
click at [630, 135] on input "Name *" at bounding box center [779, 126] width 386 height 40
type input "Are you 18 years old or older?"
click at [933, 625] on button "Submit" at bounding box center [935, 616] width 74 height 40
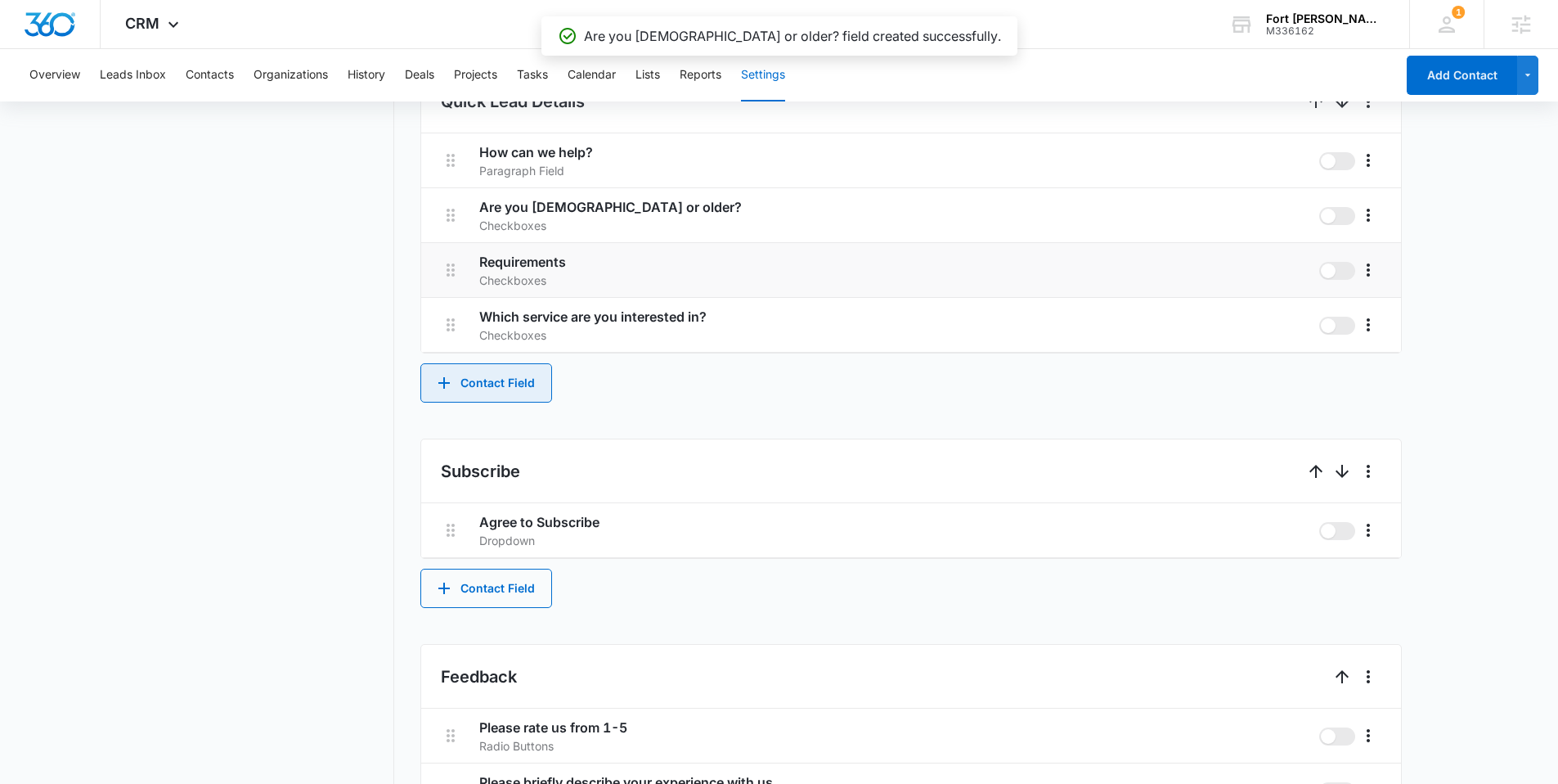
scroll to position [939, 0]
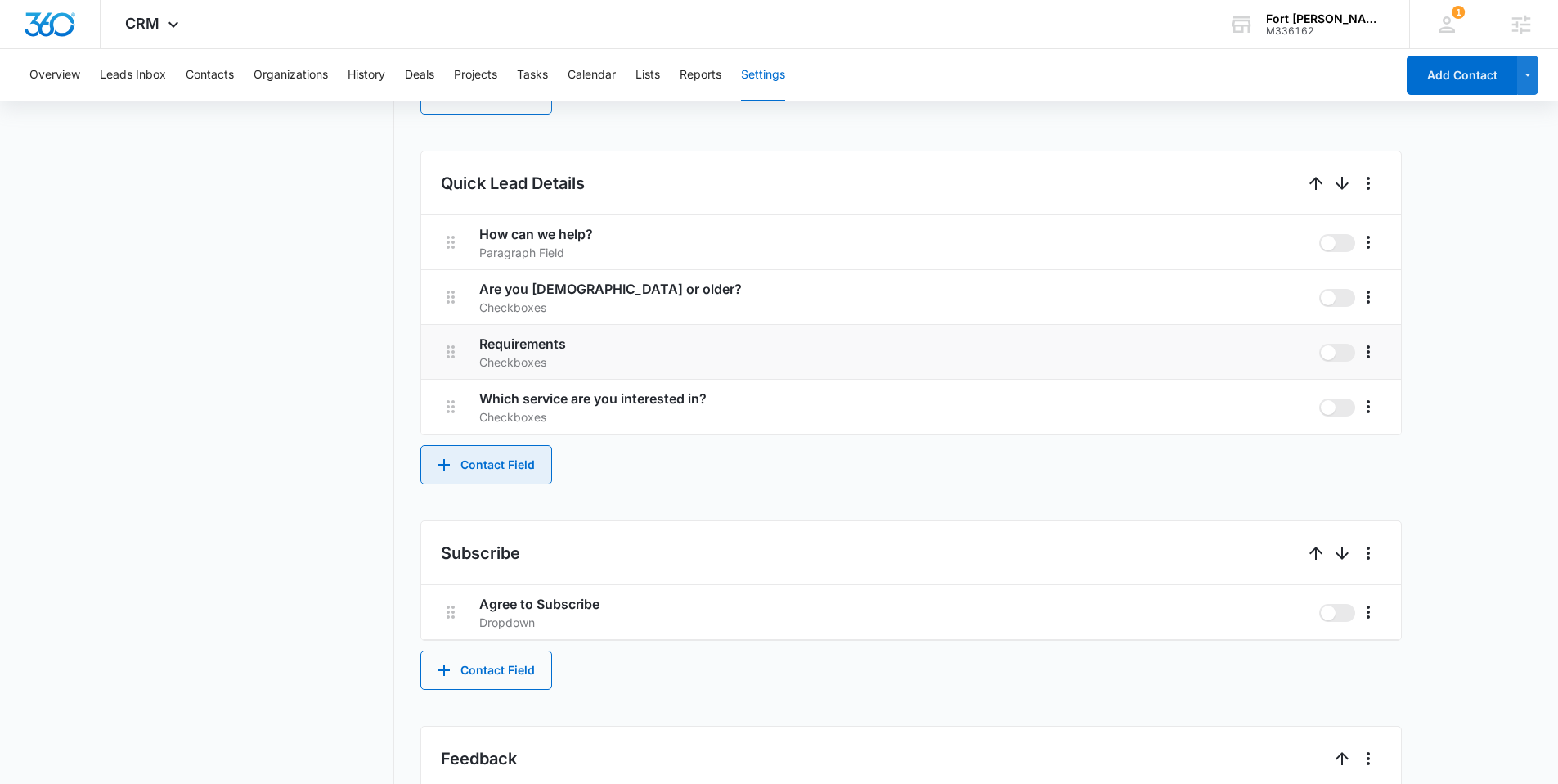
click at [509, 449] on button "Contact Field" at bounding box center [485, 464] width 131 height 40
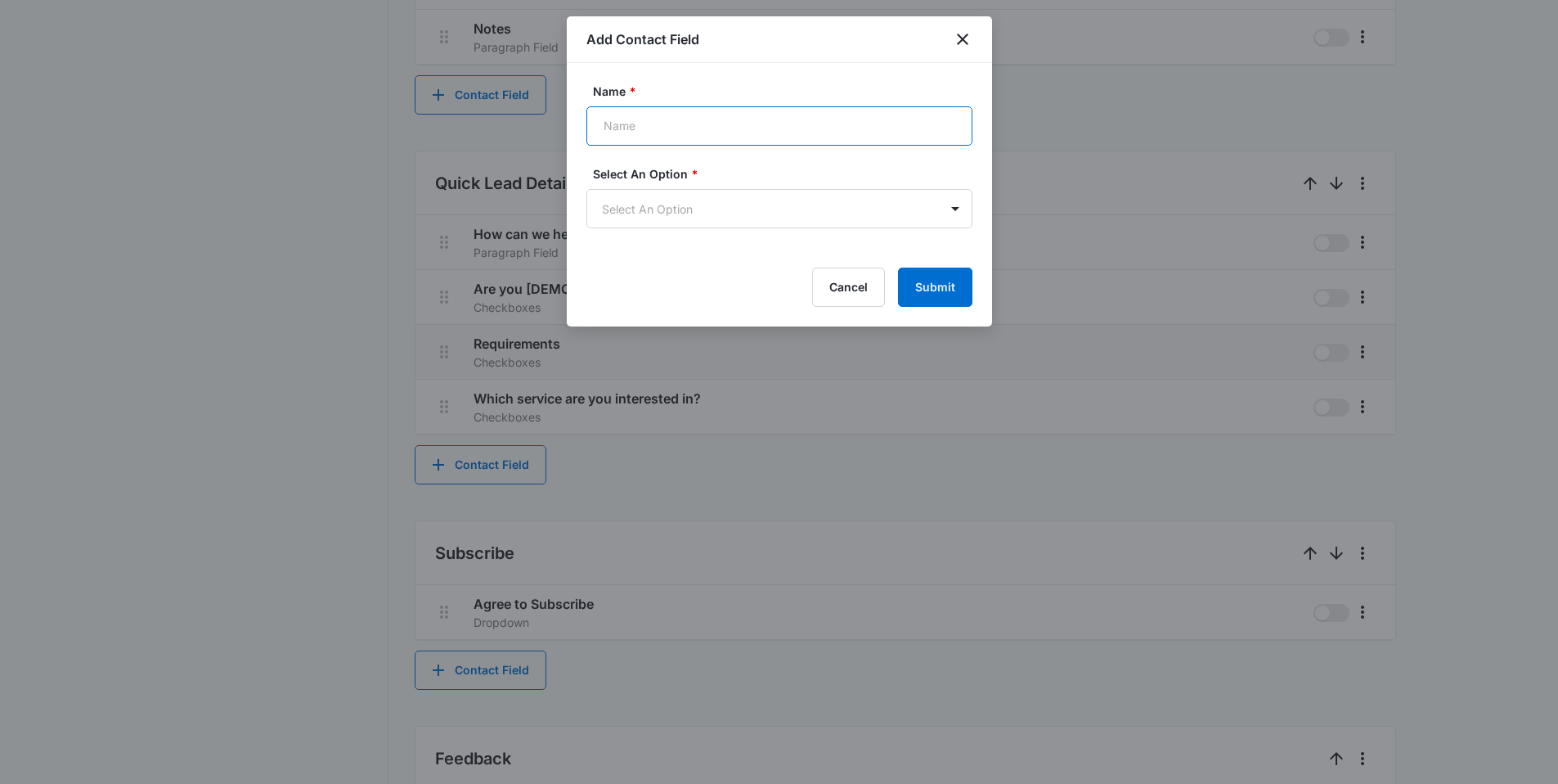
click at [634, 119] on input "Name *" at bounding box center [779, 126] width 386 height 40
type input "Do you agree to receive email and/or text updates from Fort Smith Gutter Works?"
click at [712, 198] on body "CRM Apps Reputation Websites Forms CRM Email Social Shop Content Ads Intelligen…" at bounding box center [779, 42] width 1558 height 1963
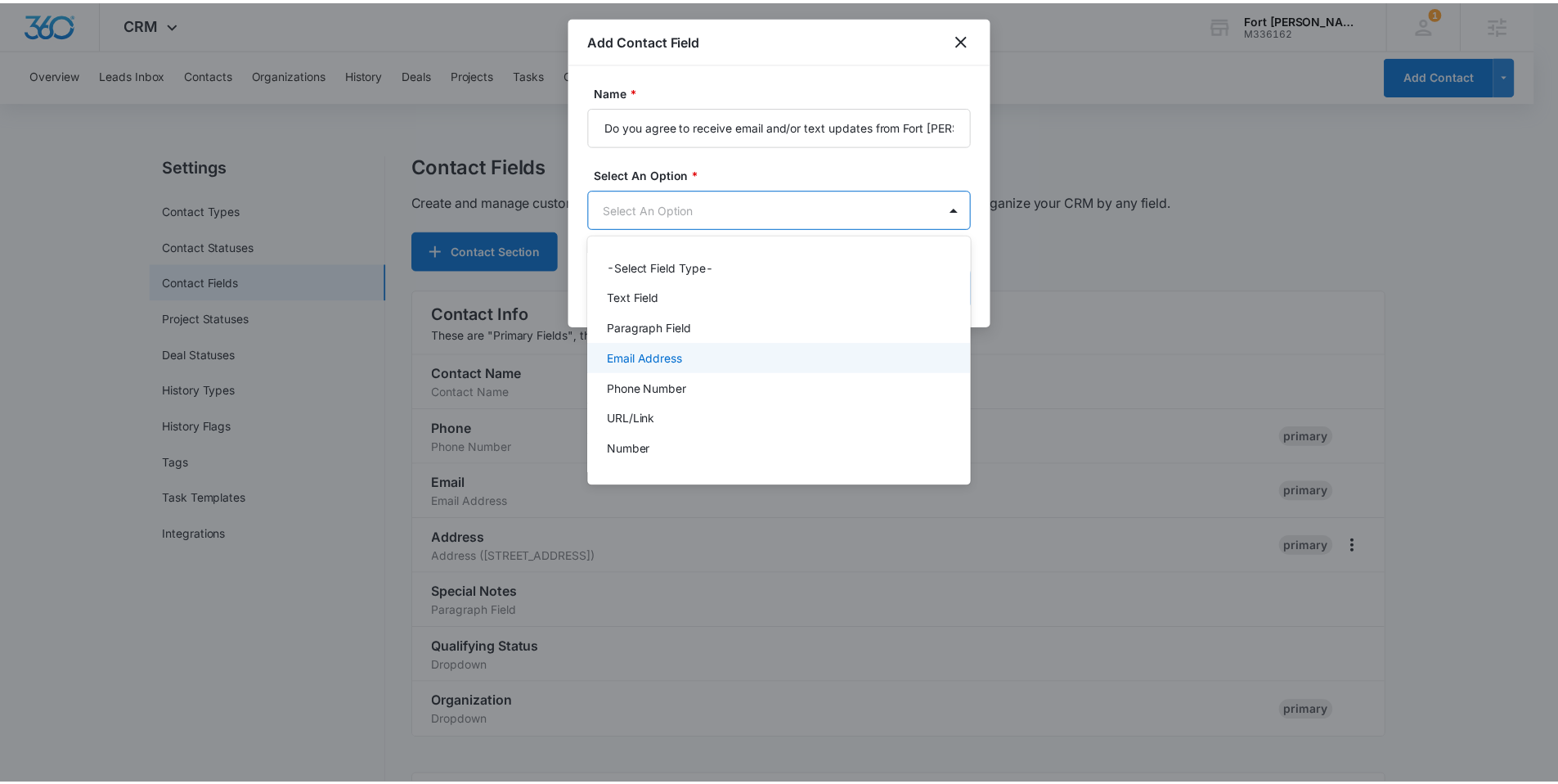
scroll to position [206, 0]
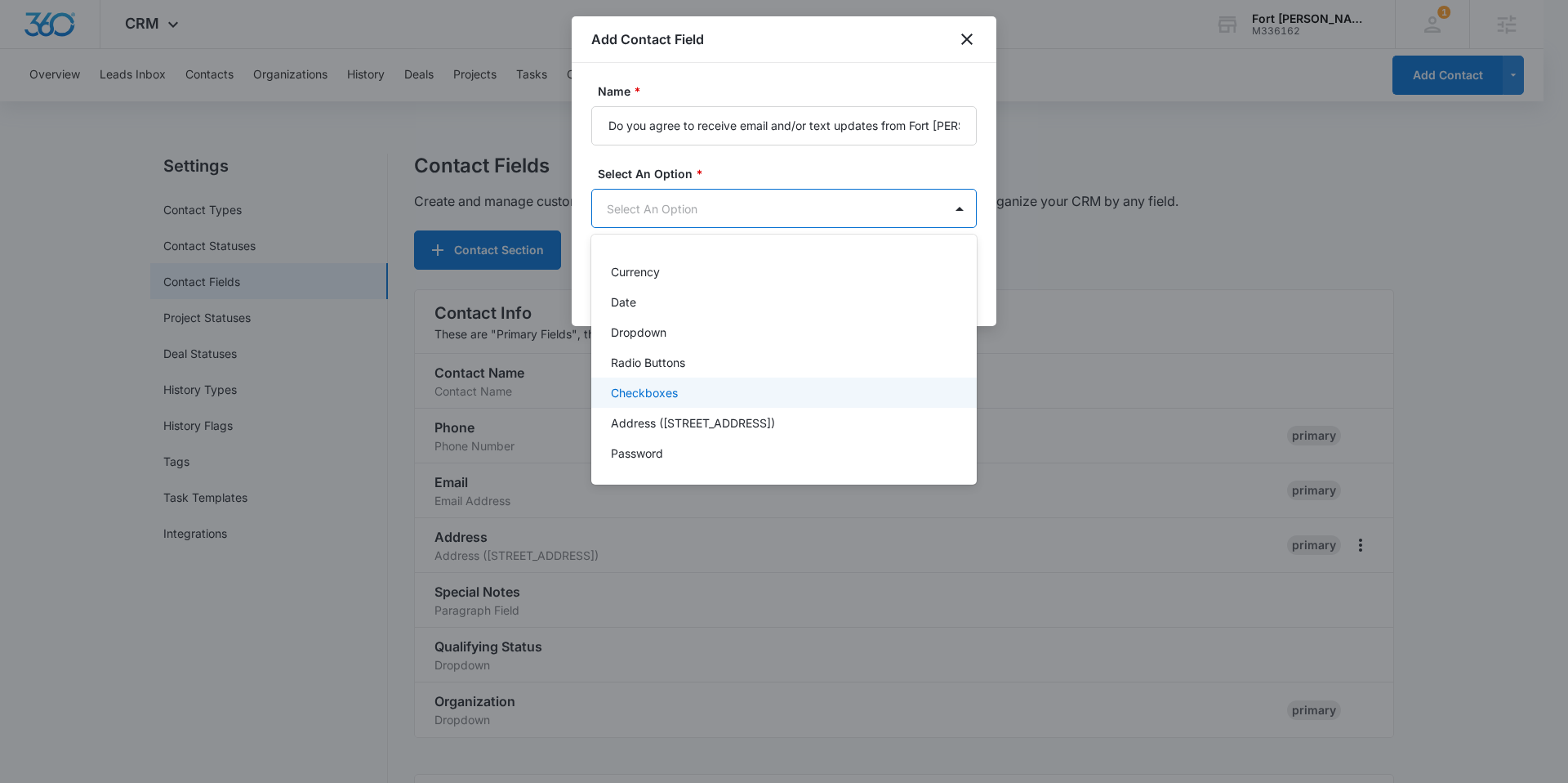
click at [652, 384] on p "Checkboxes" at bounding box center [644, 392] width 67 height 17
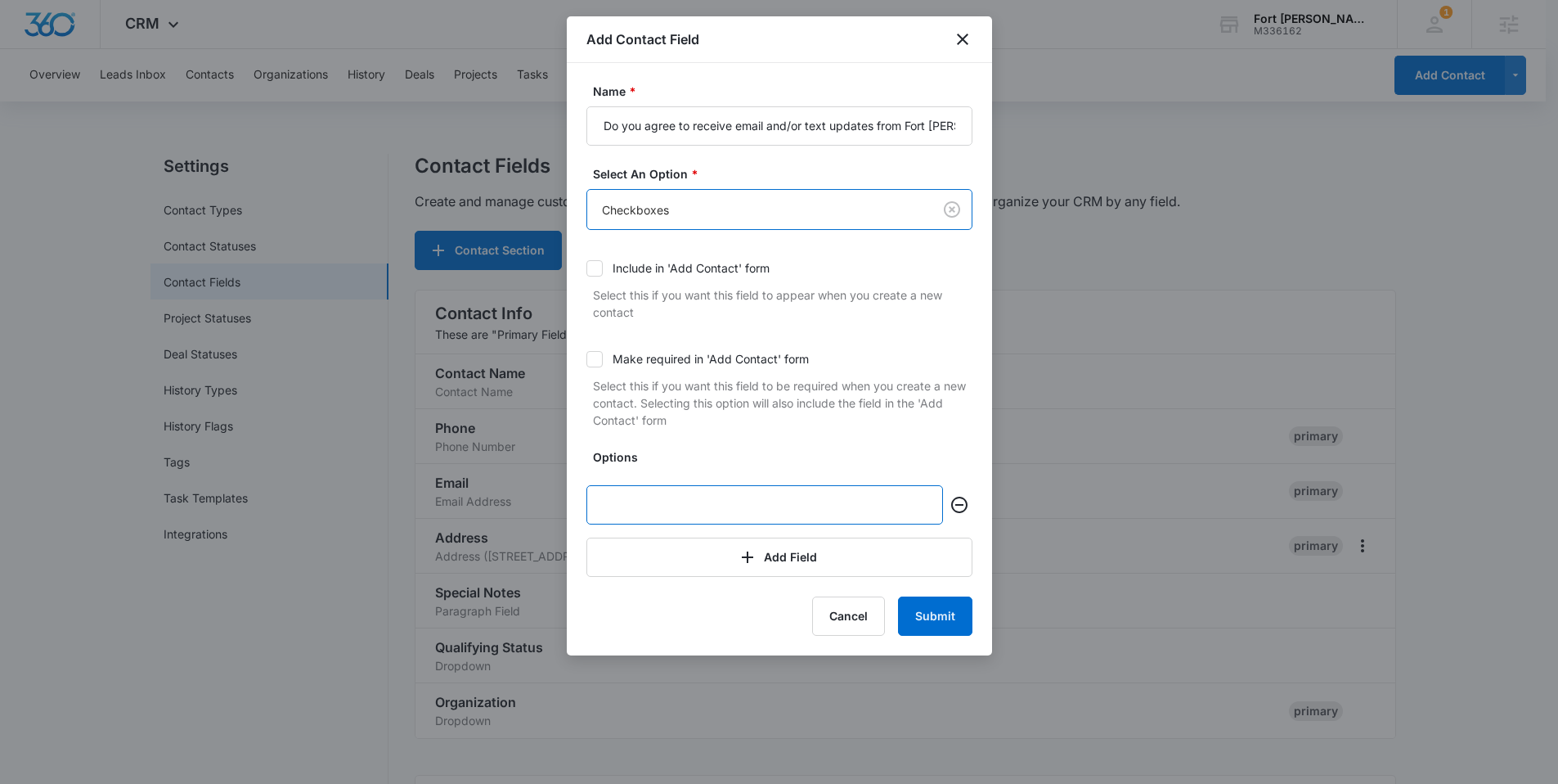
click at [645, 517] on input "text" at bounding box center [765, 505] width 357 height 40
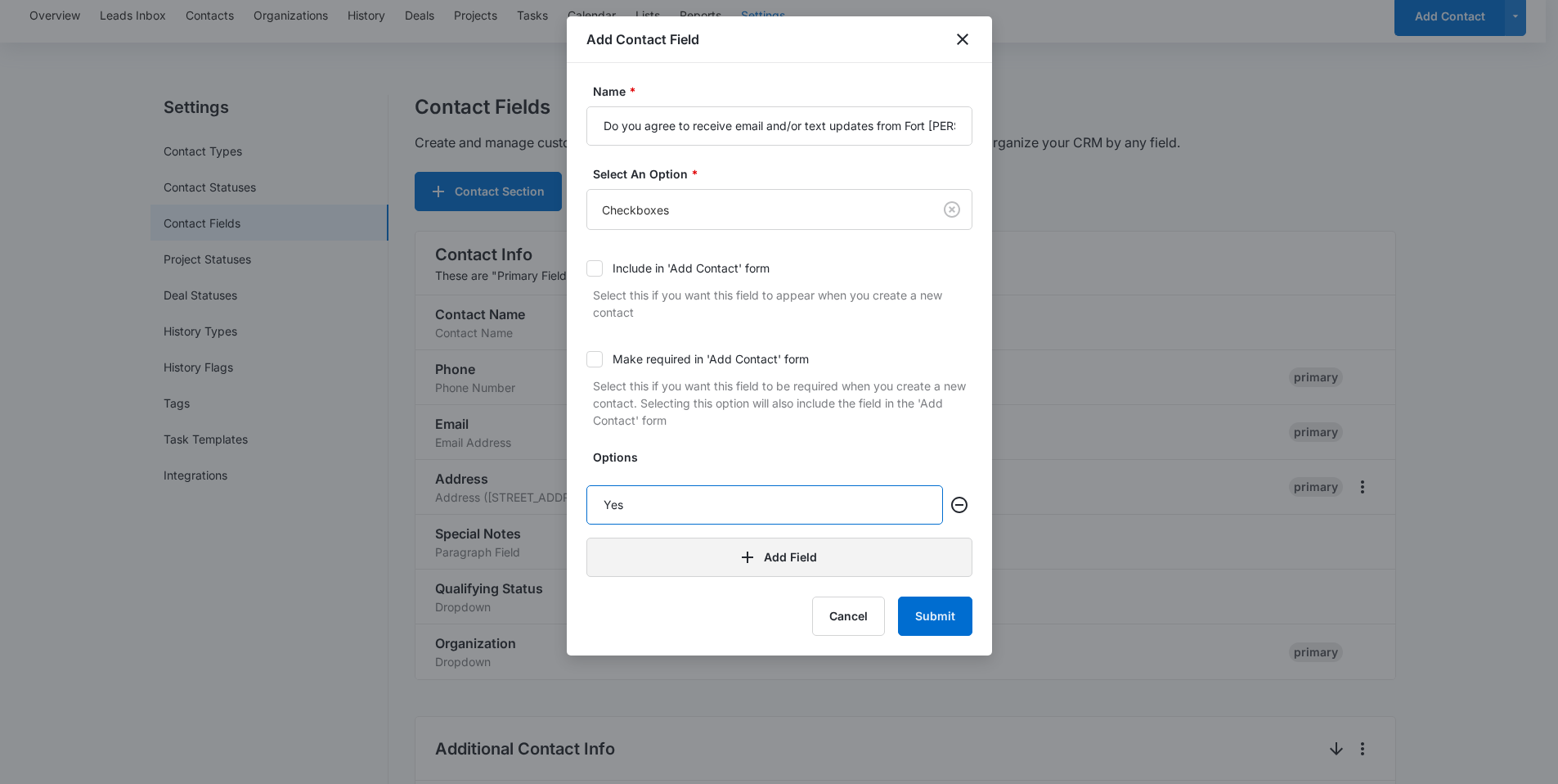
scroll to position [61, 0]
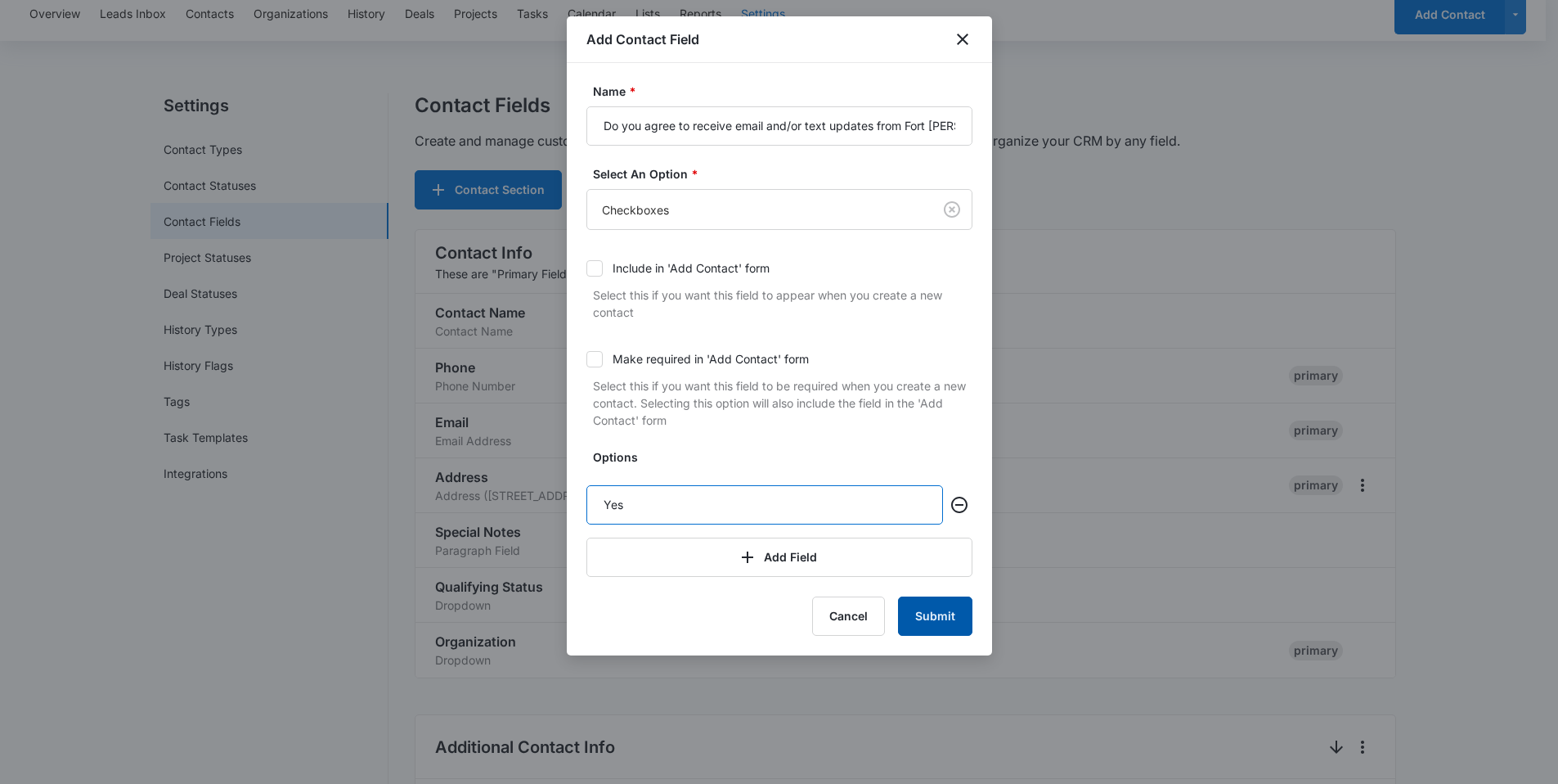
type input "Yes"
click at [921, 602] on button "Submit" at bounding box center [935, 616] width 74 height 40
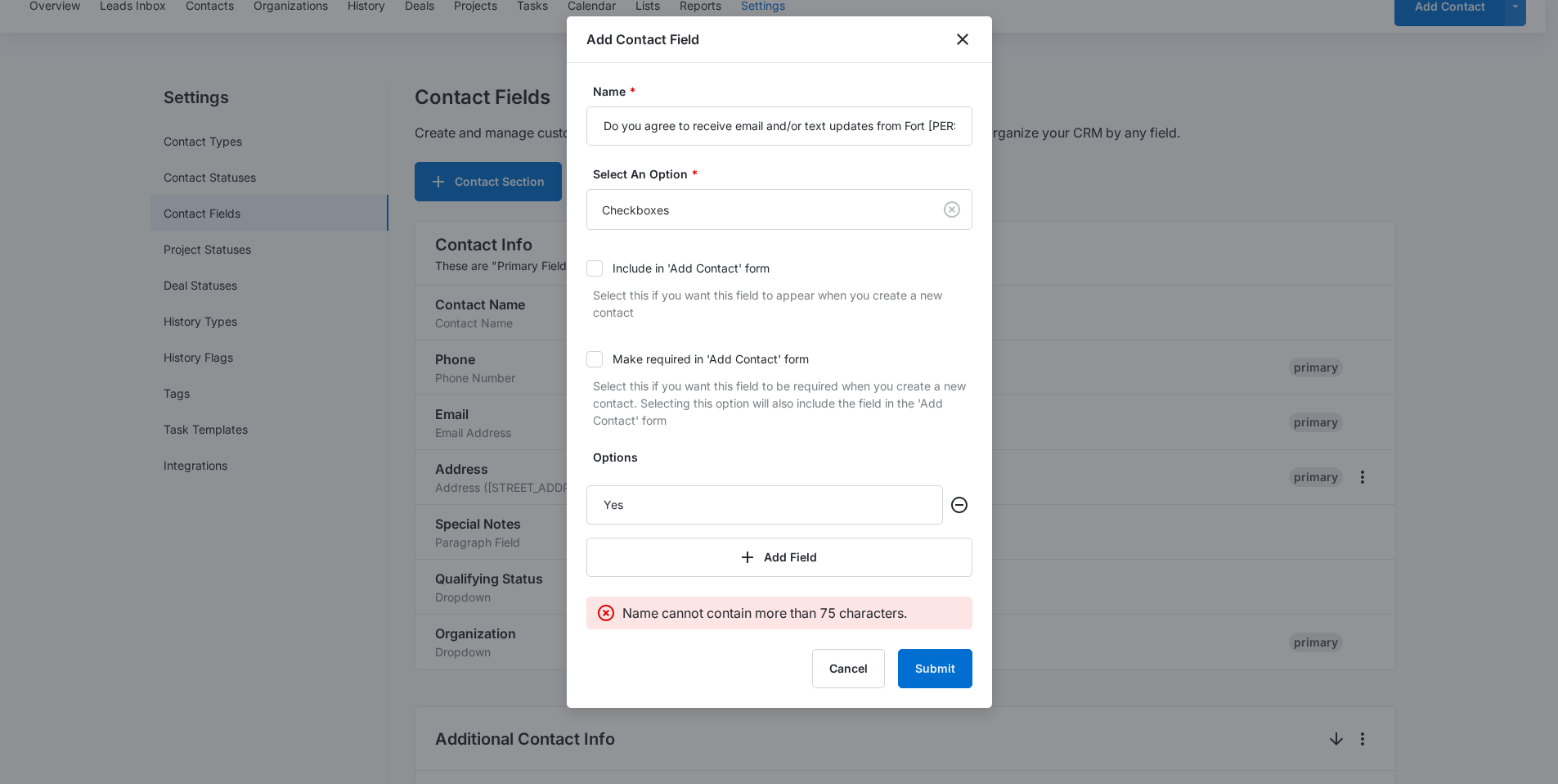
scroll to position [70, 0]
click at [688, 128] on input "Do you agree to receive email and/or text updates from Fort Smith Gutter Works?" at bounding box center [779, 126] width 386 height 40
type input "Do you agree to receive email and/or text updates?"
click at [908, 667] on button "Submit" at bounding box center [935, 668] width 74 height 40
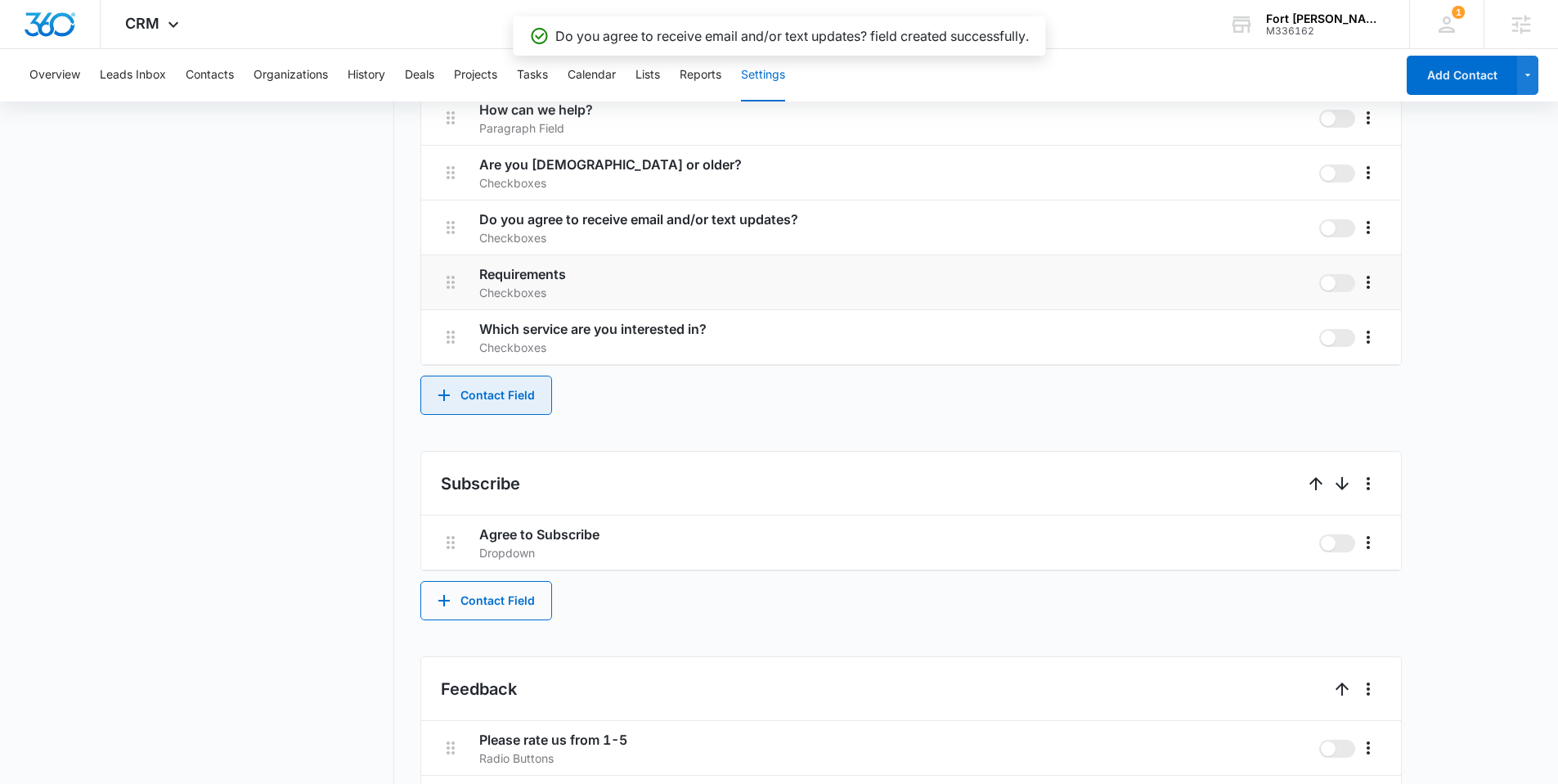
scroll to position [1063, 0]
click at [495, 392] on button "Contact Field" at bounding box center [485, 395] width 131 height 40
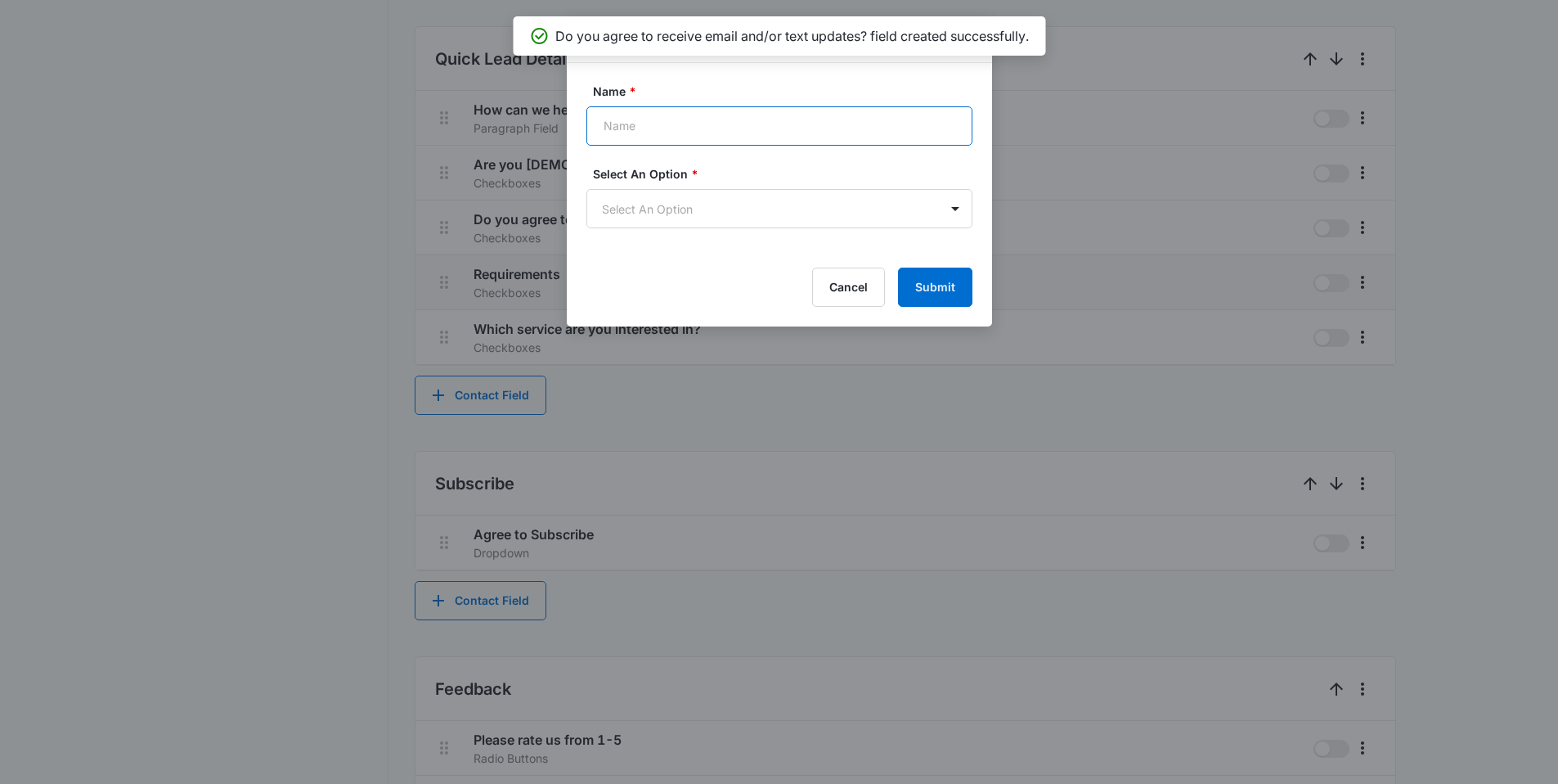
click at [724, 124] on input "Name *" at bounding box center [779, 126] width 386 height 40
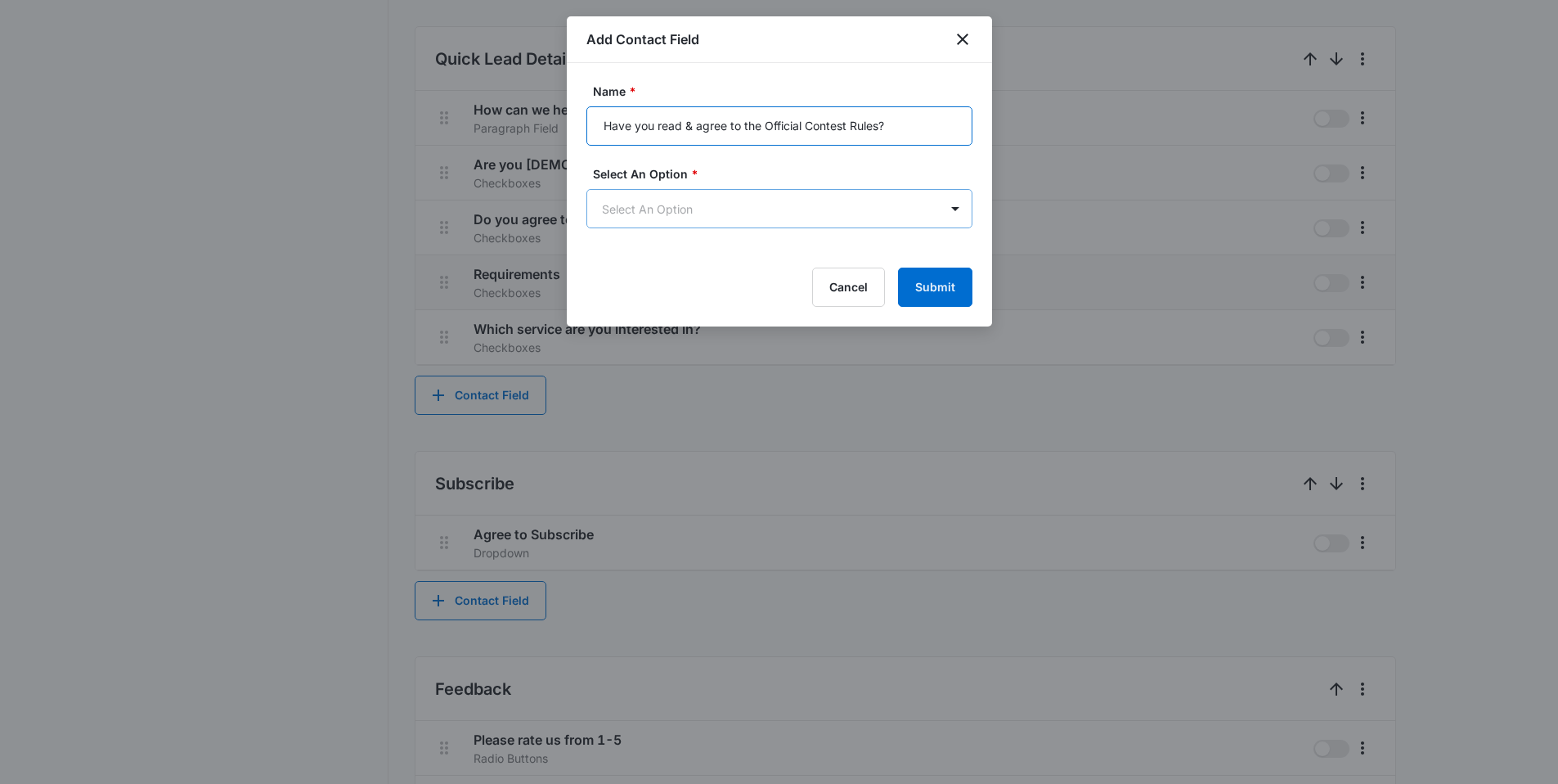
type input "Have you read & agree to the Official Contest Rules?"
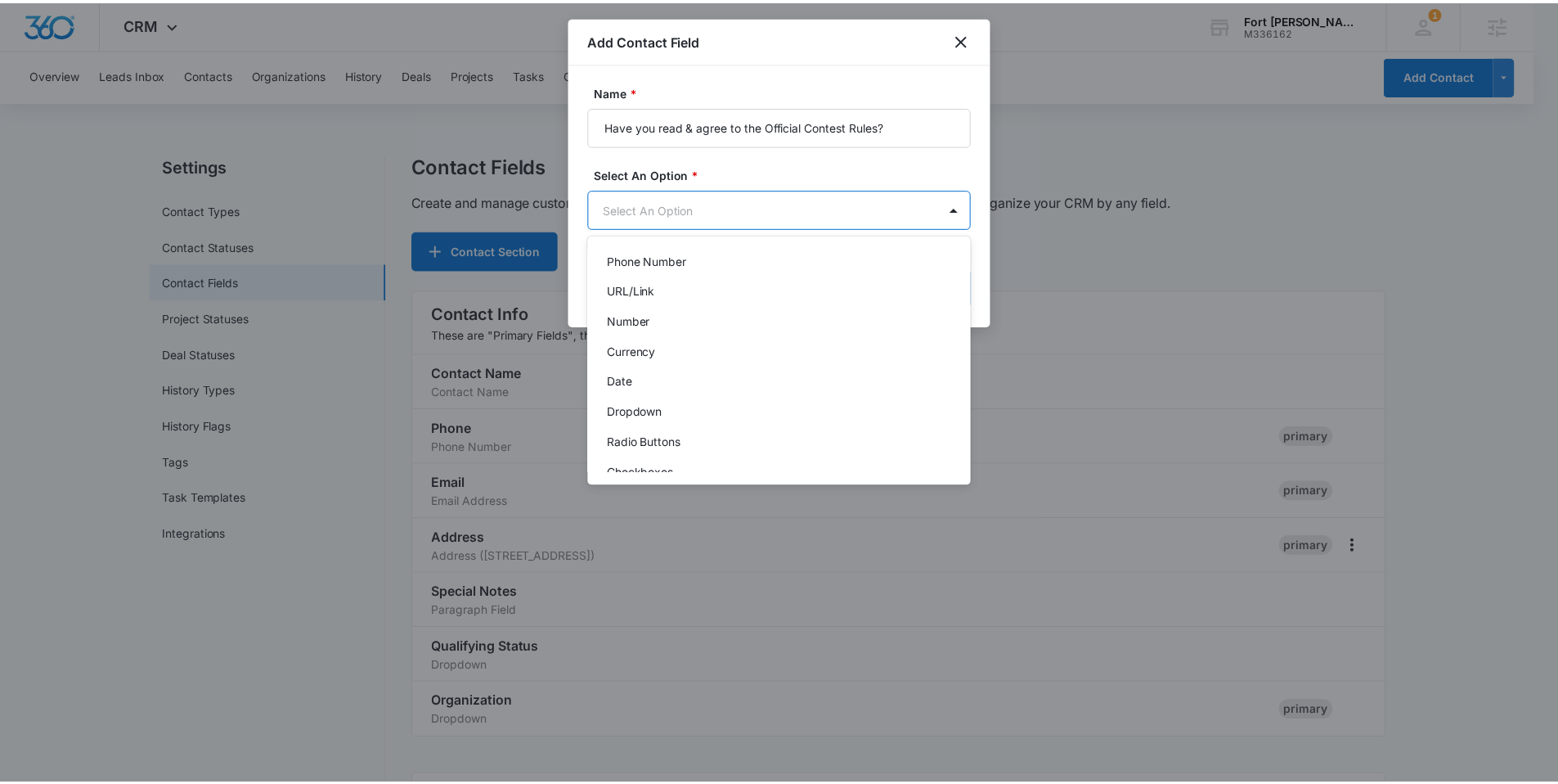
scroll to position [162, 0]
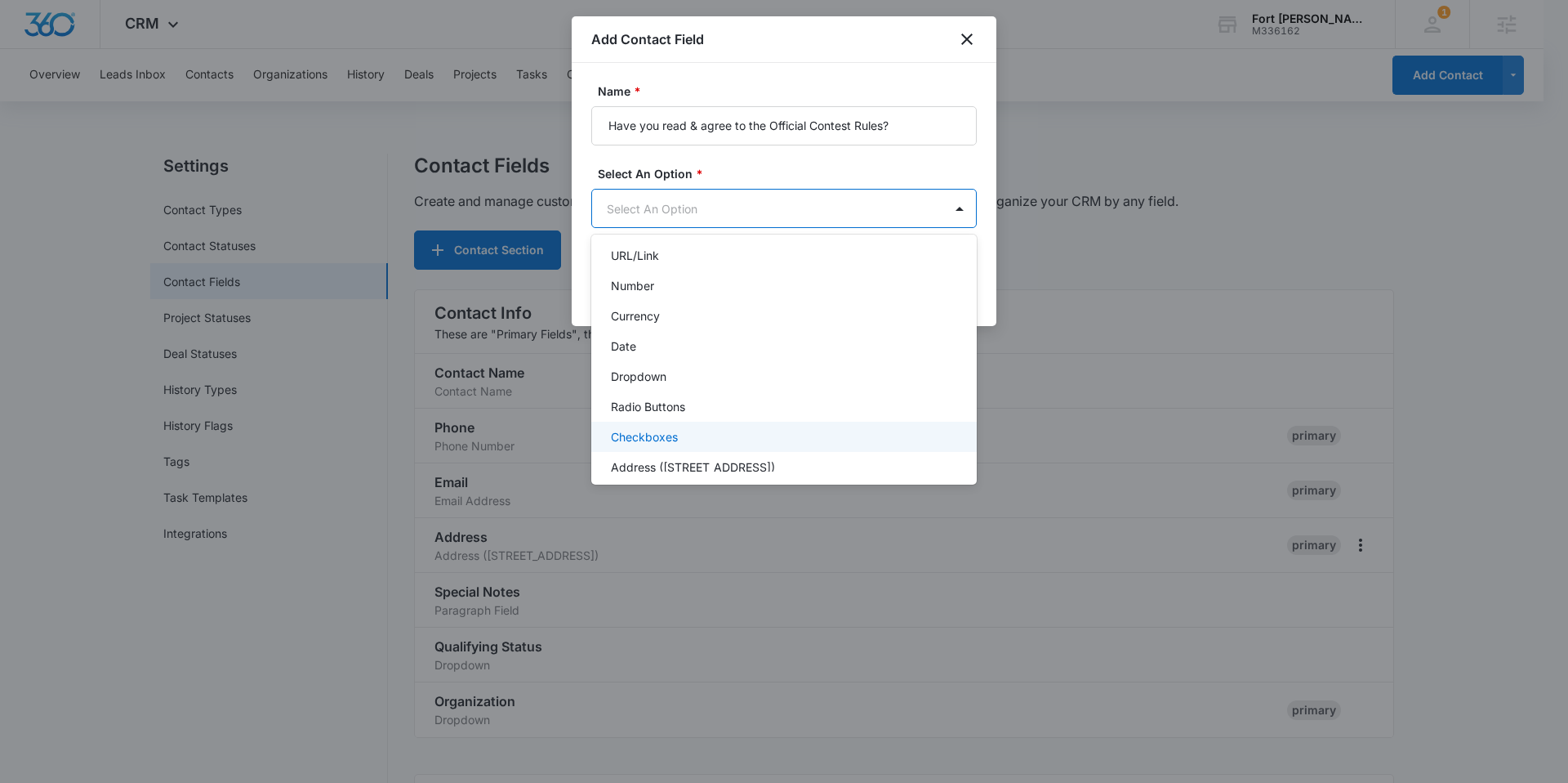
click at [654, 423] on div "Checkboxes" at bounding box center [784, 436] width 385 height 30
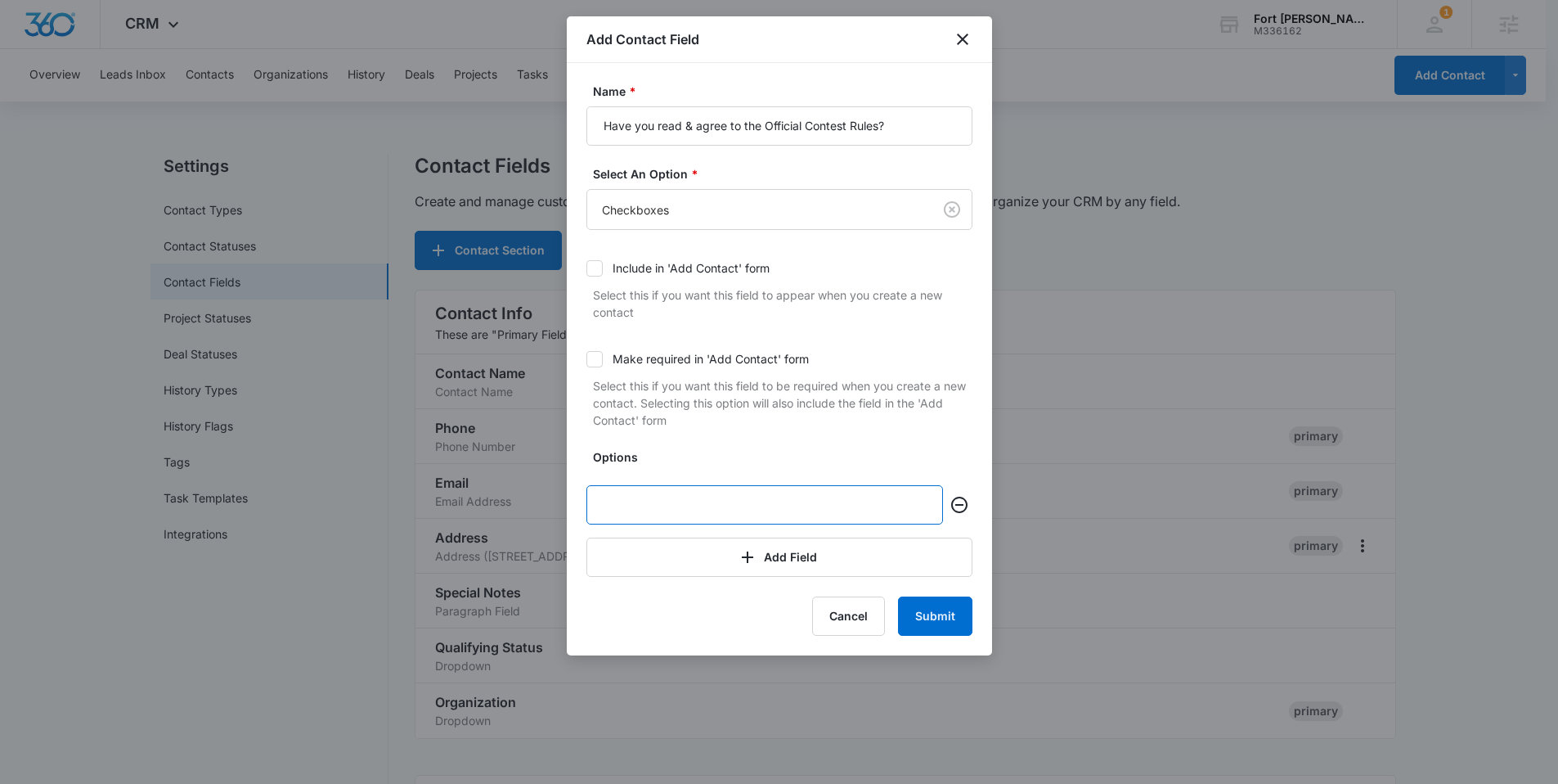
click at [655, 523] on input "text" at bounding box center [765, 505] width 357 height 40
type input "Yes"
click at [931, 613] on button "Submit" at bounding box center [935, 616] width 74 height 40
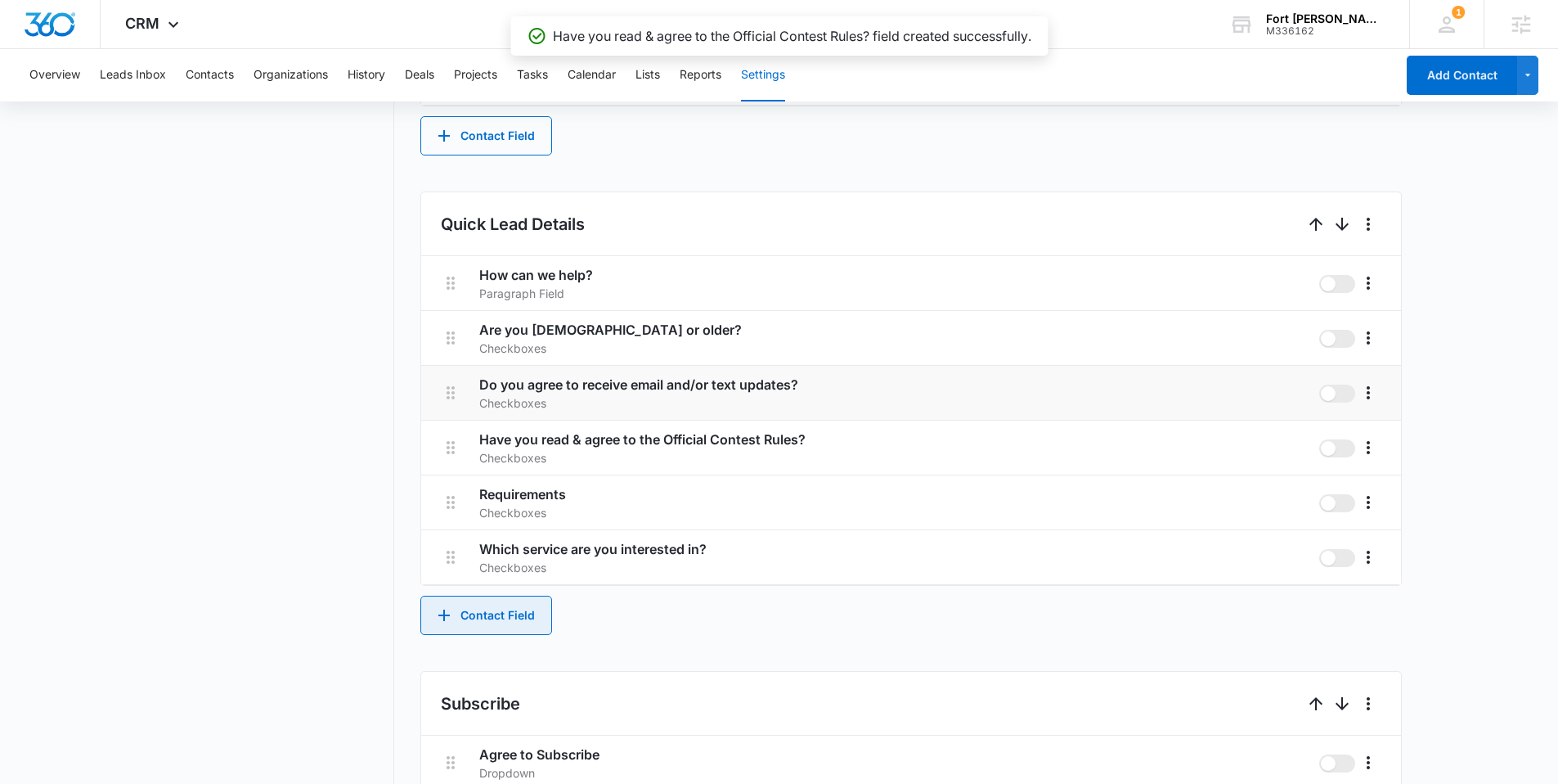
scroll to position [897, 0]
click at [1362, 397] on icon "More" at bounding box center [1368, 392] width 19 height 19
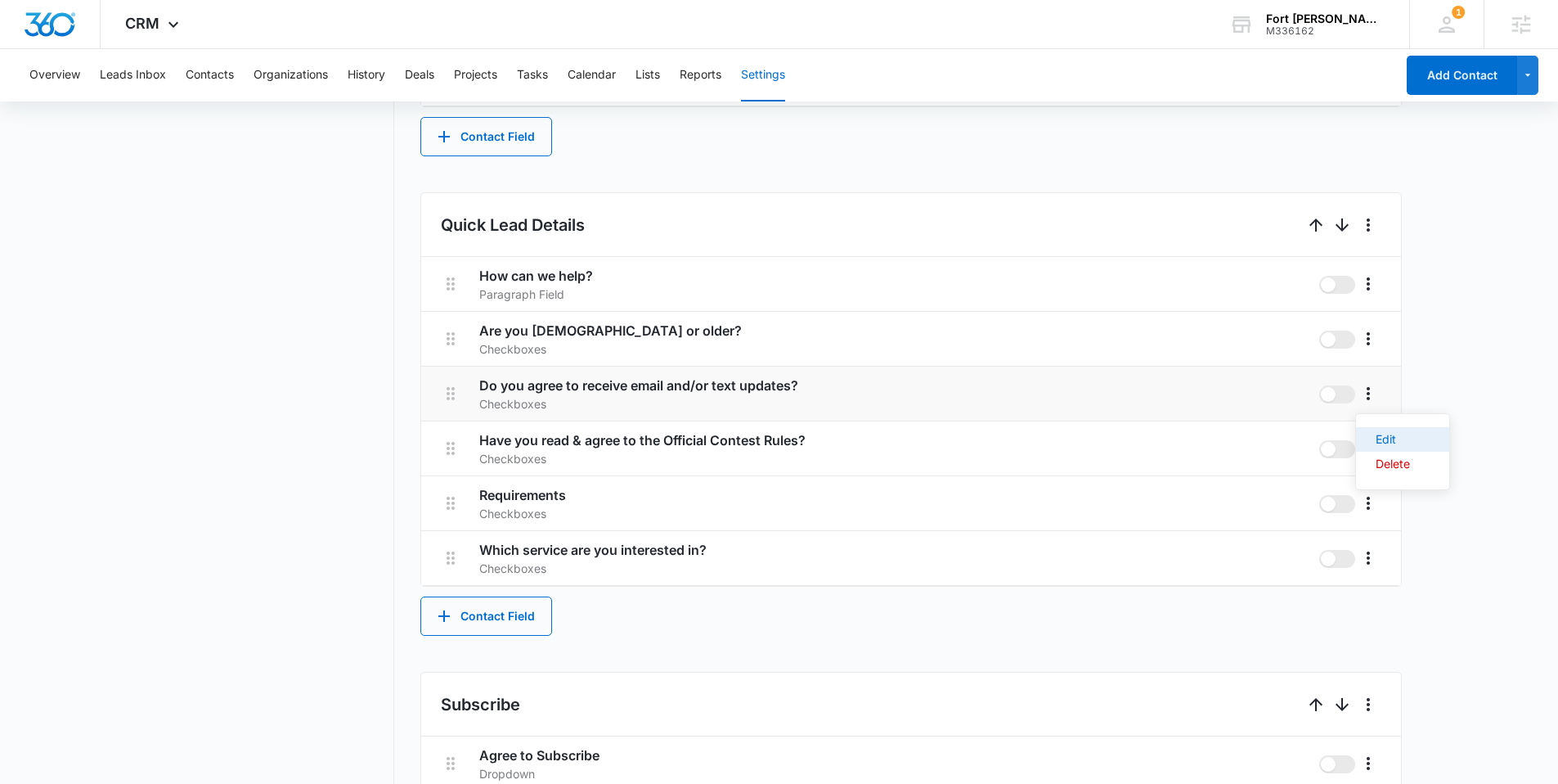
click at [1385, 434] on div "Edit" at bounding box center [1393, 439] width 34 height 11
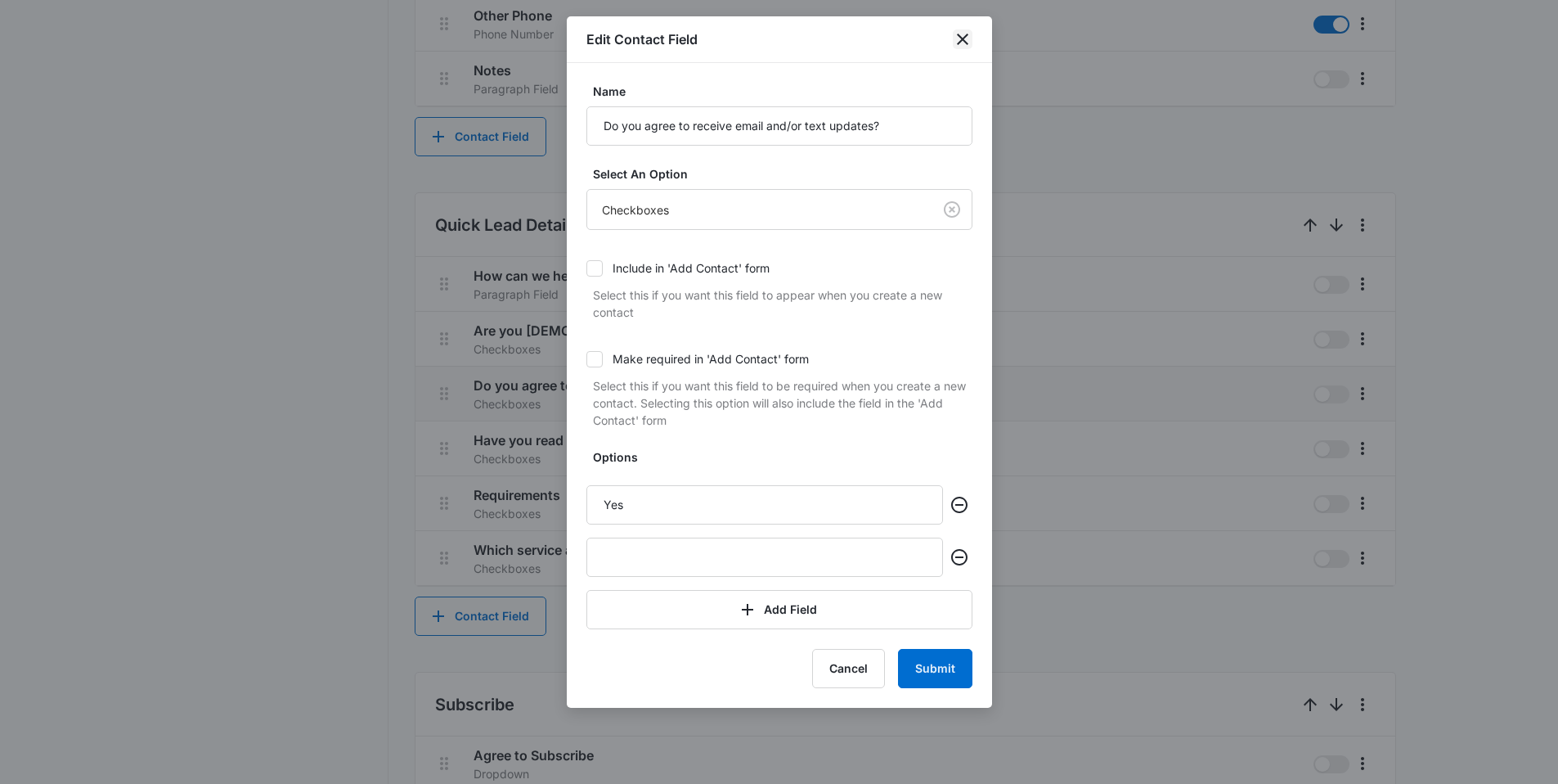
click at [956, 33] on icon "close" at bounding box center [962, 39] width 19 height 19
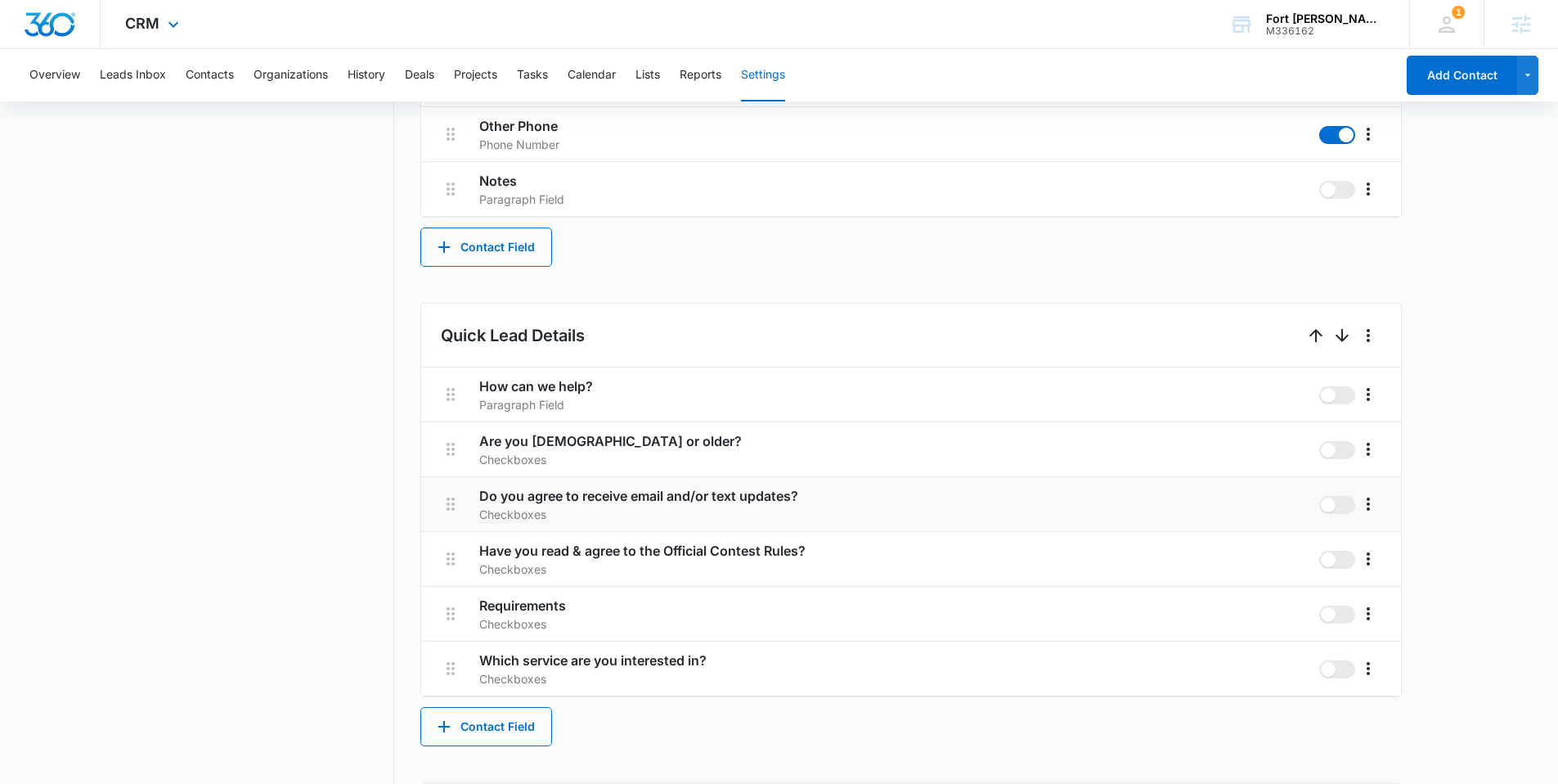
scroll to position [786, 0]
click at [487, 735] on button "Contact Field" at bounding box center [485, 727] width 131 height 40
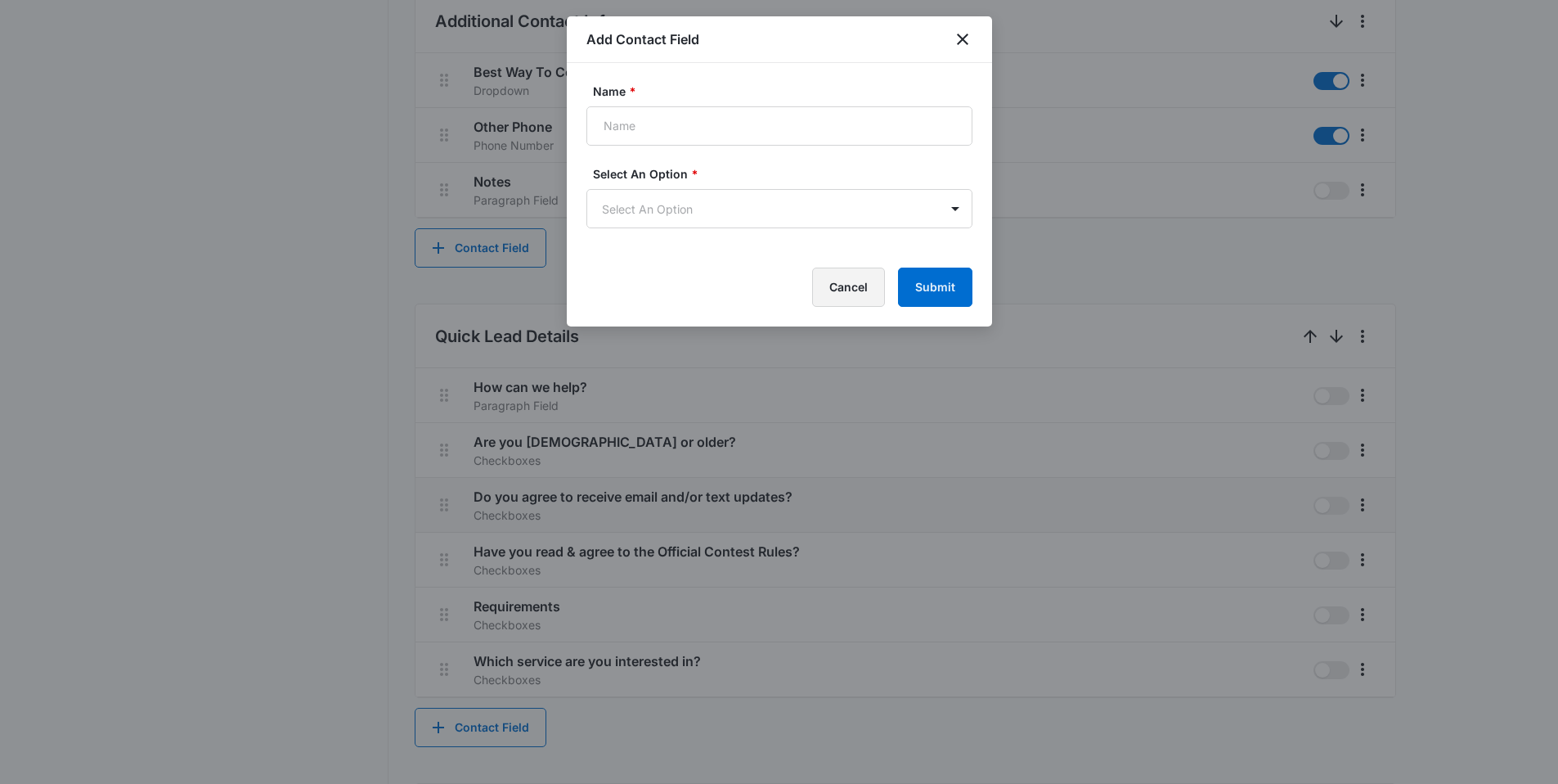
click at [874, 283] on button "Cancel" at bounding box center [848, 287] width 73 height 40
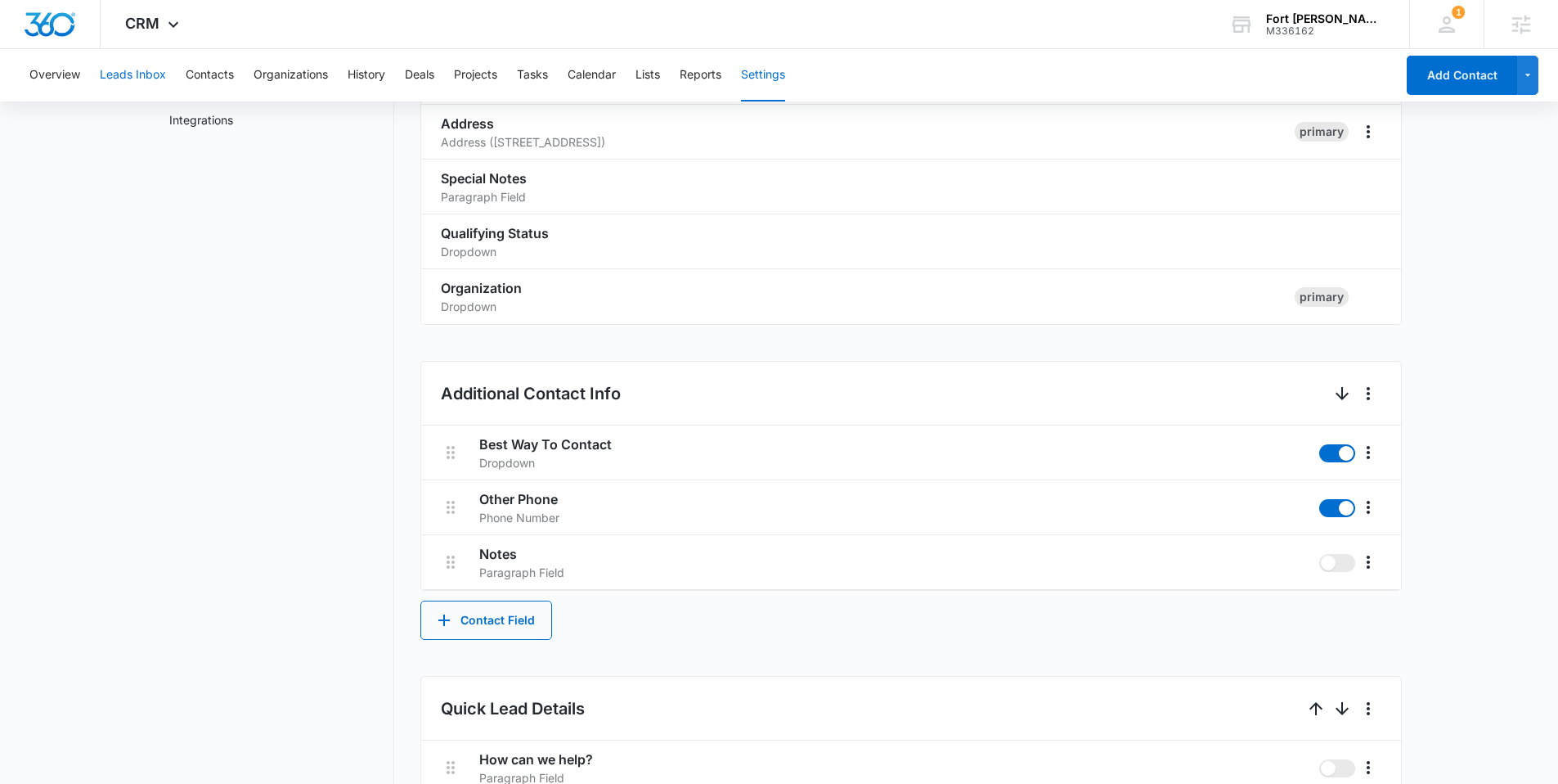
scroll to position [412, 0]
click at [158, 42] on div "CRM Apps Reputation Websites Forms CRM Email Social Shop Content Ads Intelligen…" at bounding box center [154, 24] width 108 height 49
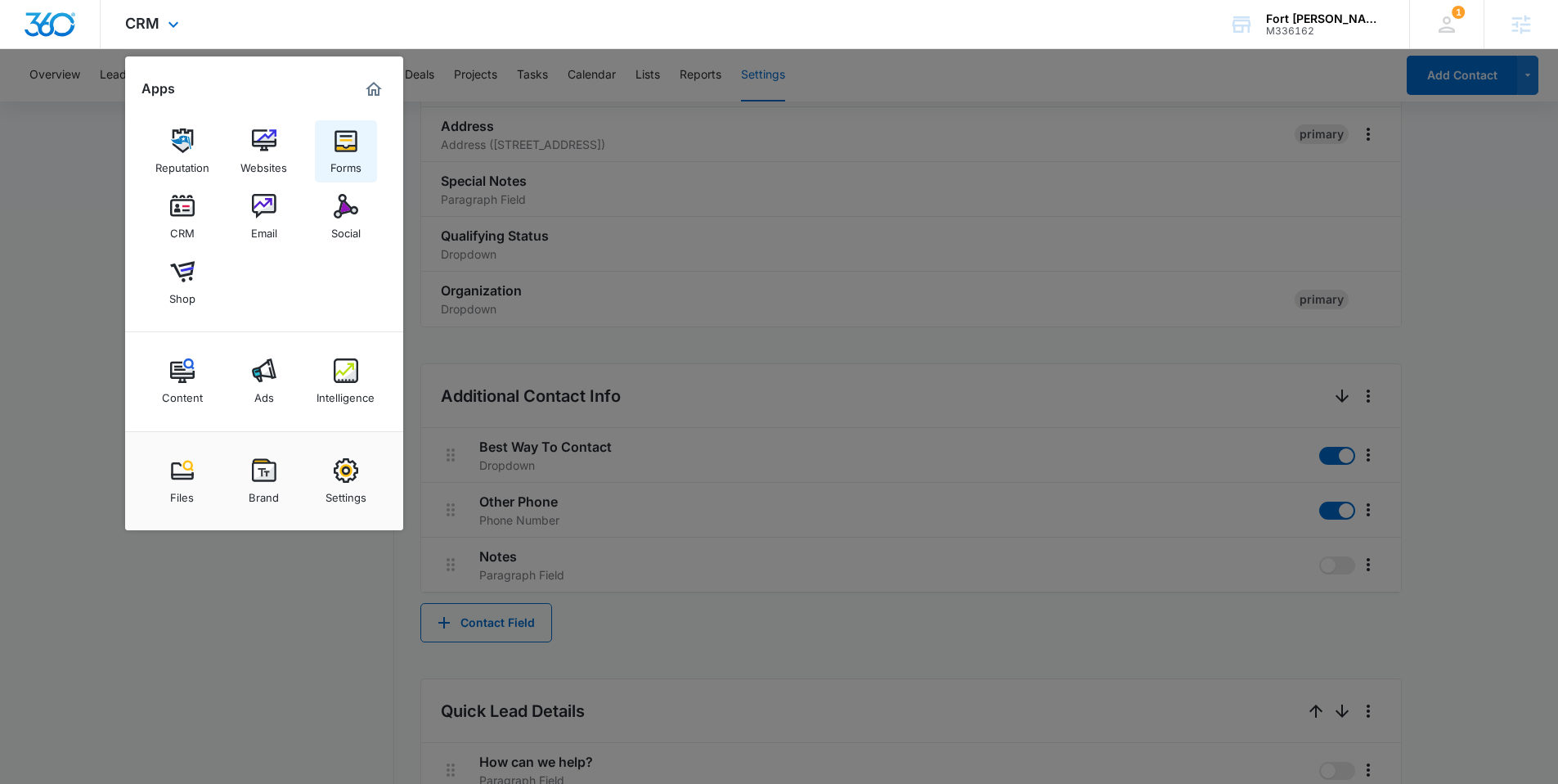
click at [346, 136] on img at bounding box center [346, 141] width 25 height 25
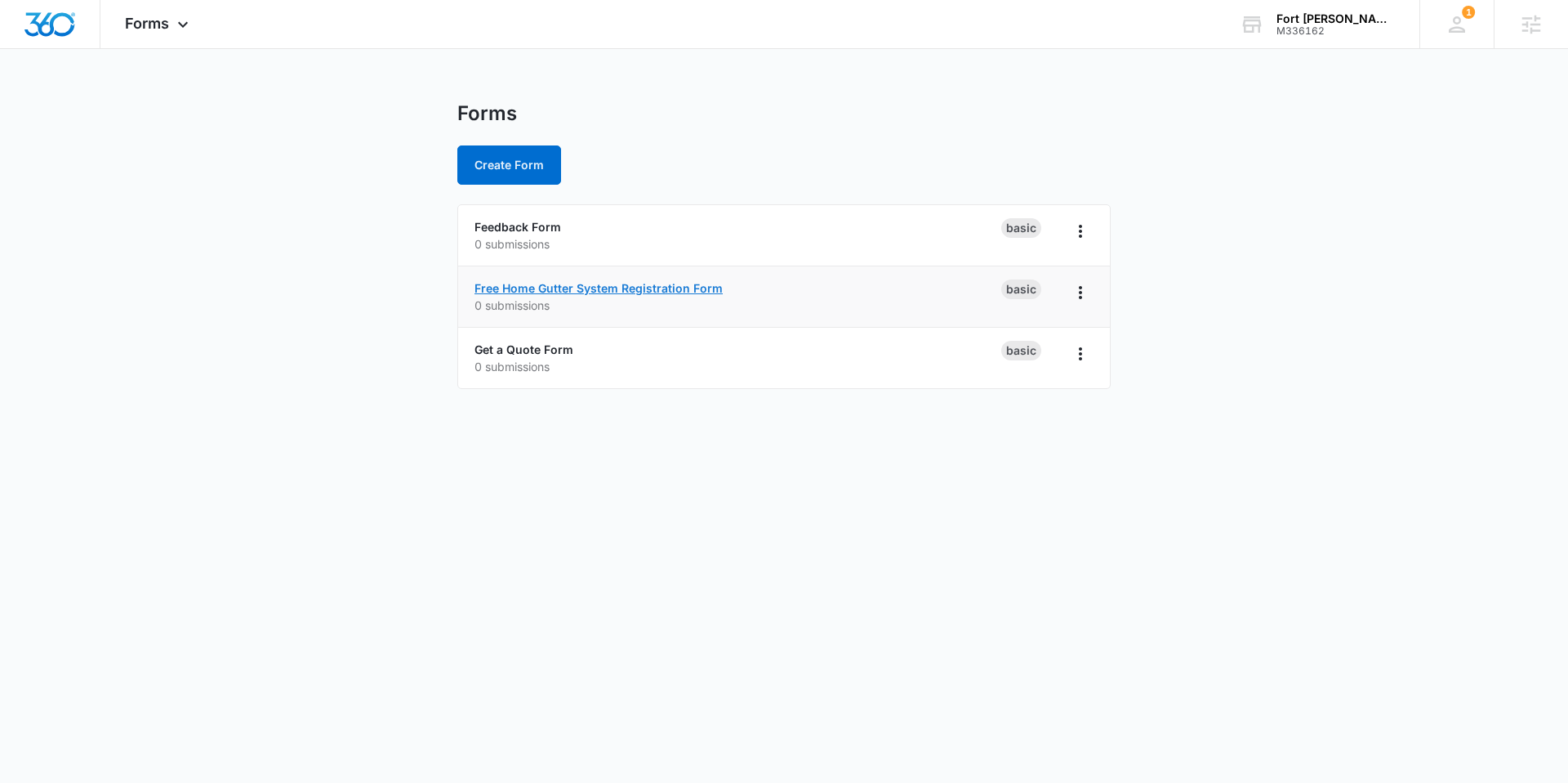
click at [640, 285] on link "Free Home Gutter System Registration Form" at bounding box center [598, 287] width 249 height 14
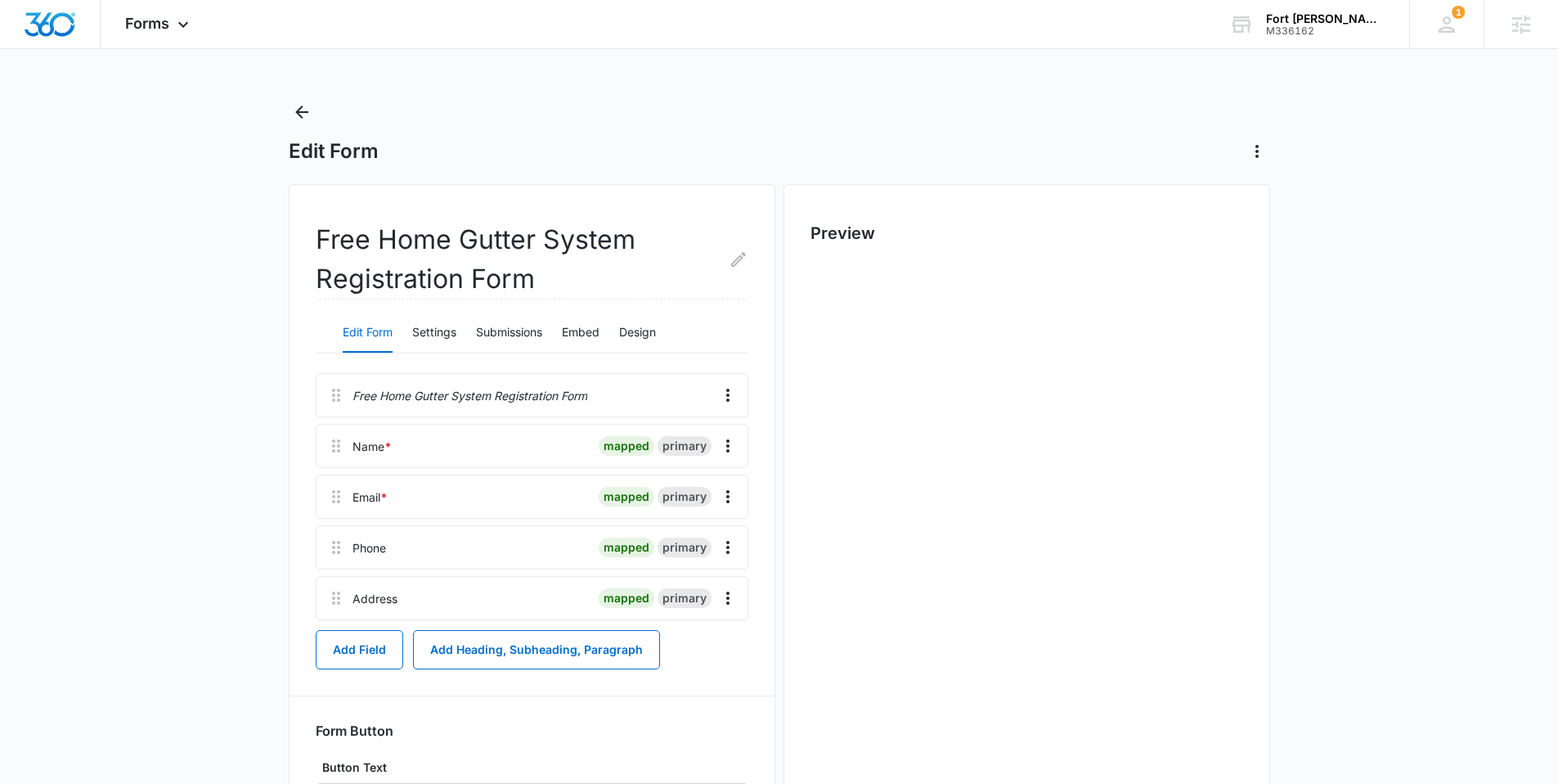
scroll to position [4, 0]
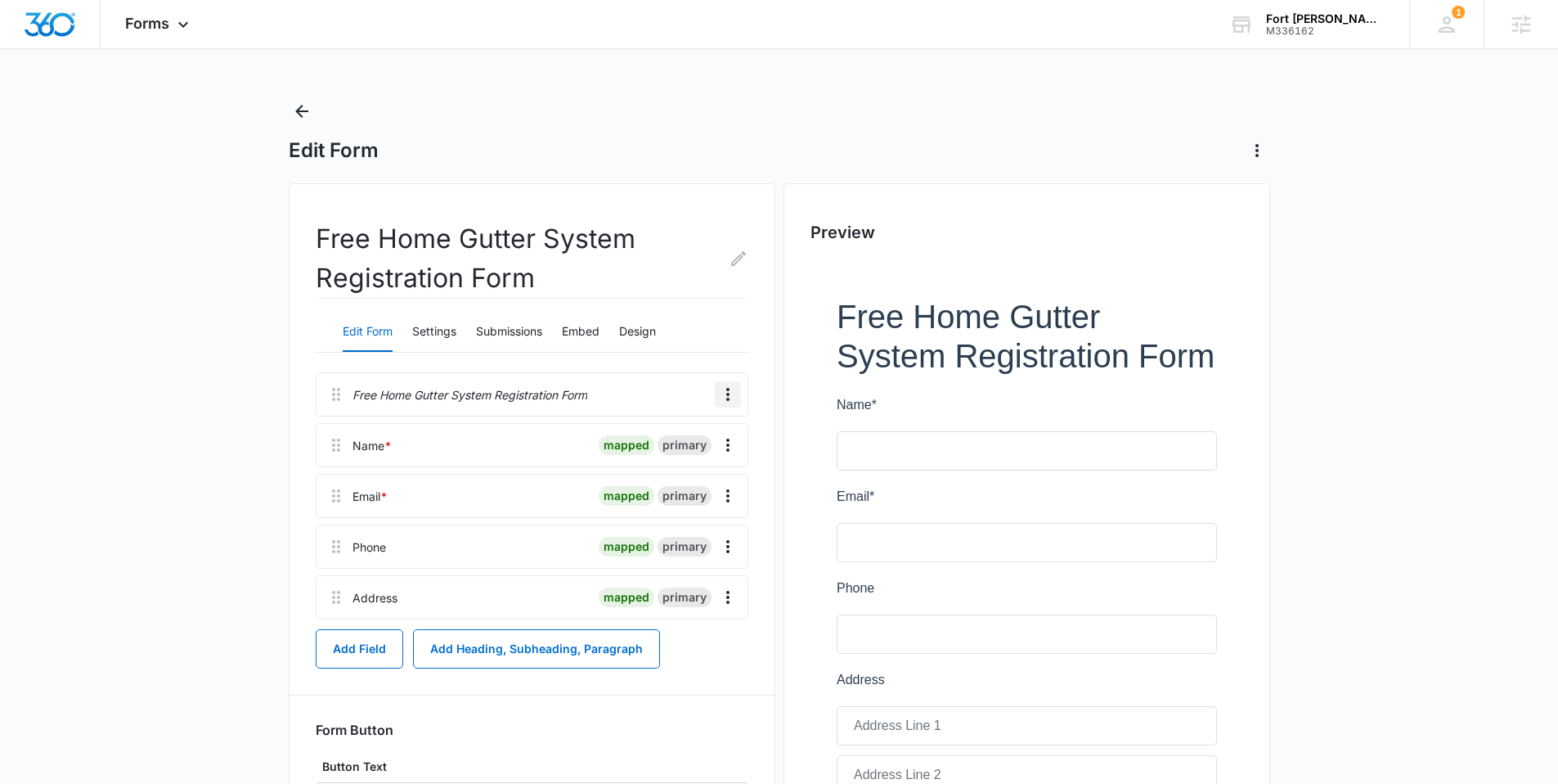
click at [725, 398] on icon "Overflow Menu" at bounding box center [727, 393] width 19 height 19
click at [256, 335] on main "Edit Form Free Home Gutter System Registration Form Edit Form Settings Submissi…" at bounding box center [779, 574] width 1558 height 952
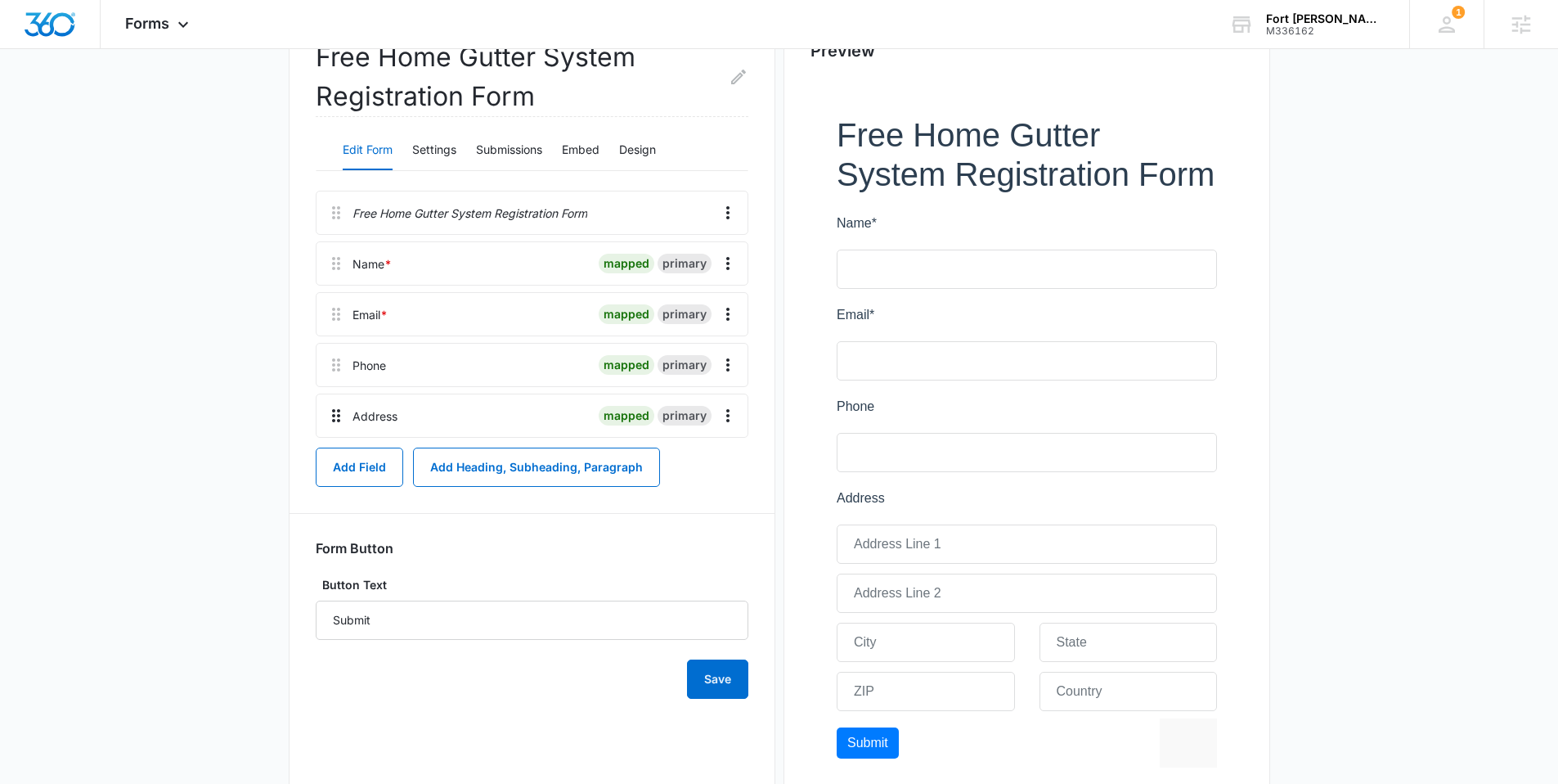
scroll to position [187, 0]
click at [367, 463] on button "Add Field" at bounding box center [359, 465] width 87 height 40
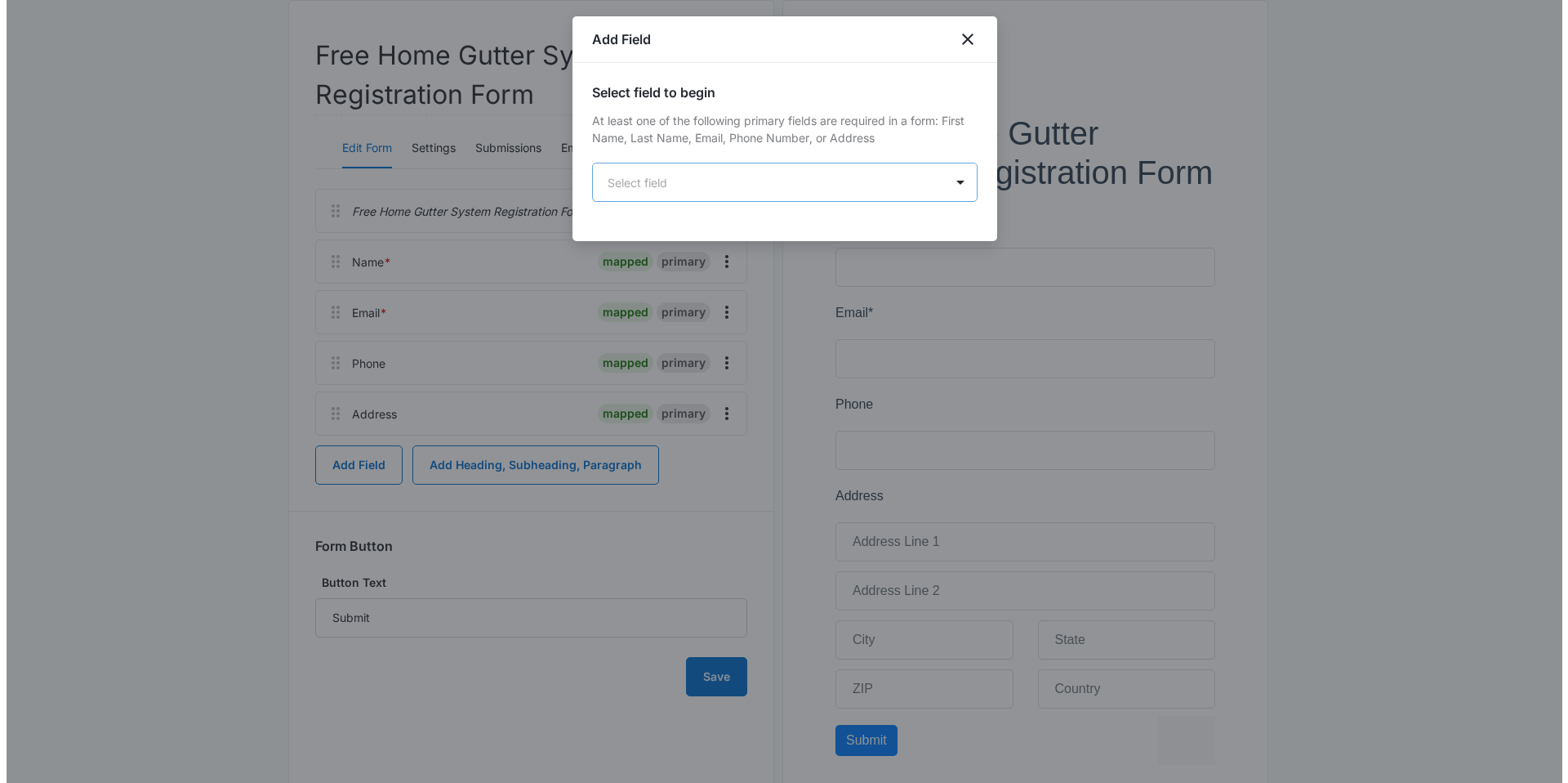
scroll to position [0, 0]
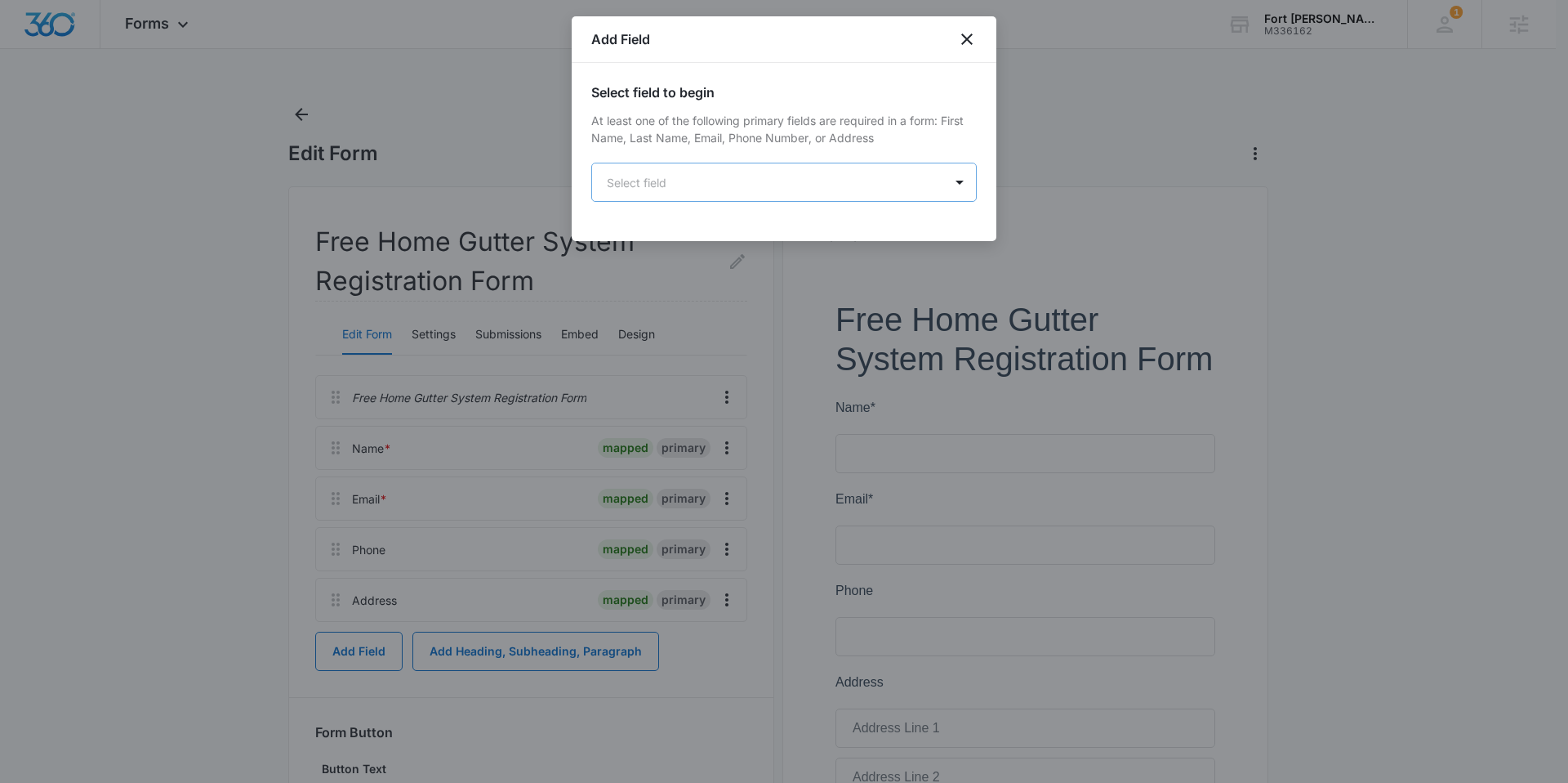
click at [702, 196] on body "Forms Apps Reputation Websites Forms CRM Email Social Shop Content Ads Intellig…" at bounding box center [784, 526] width 1568 height 1052
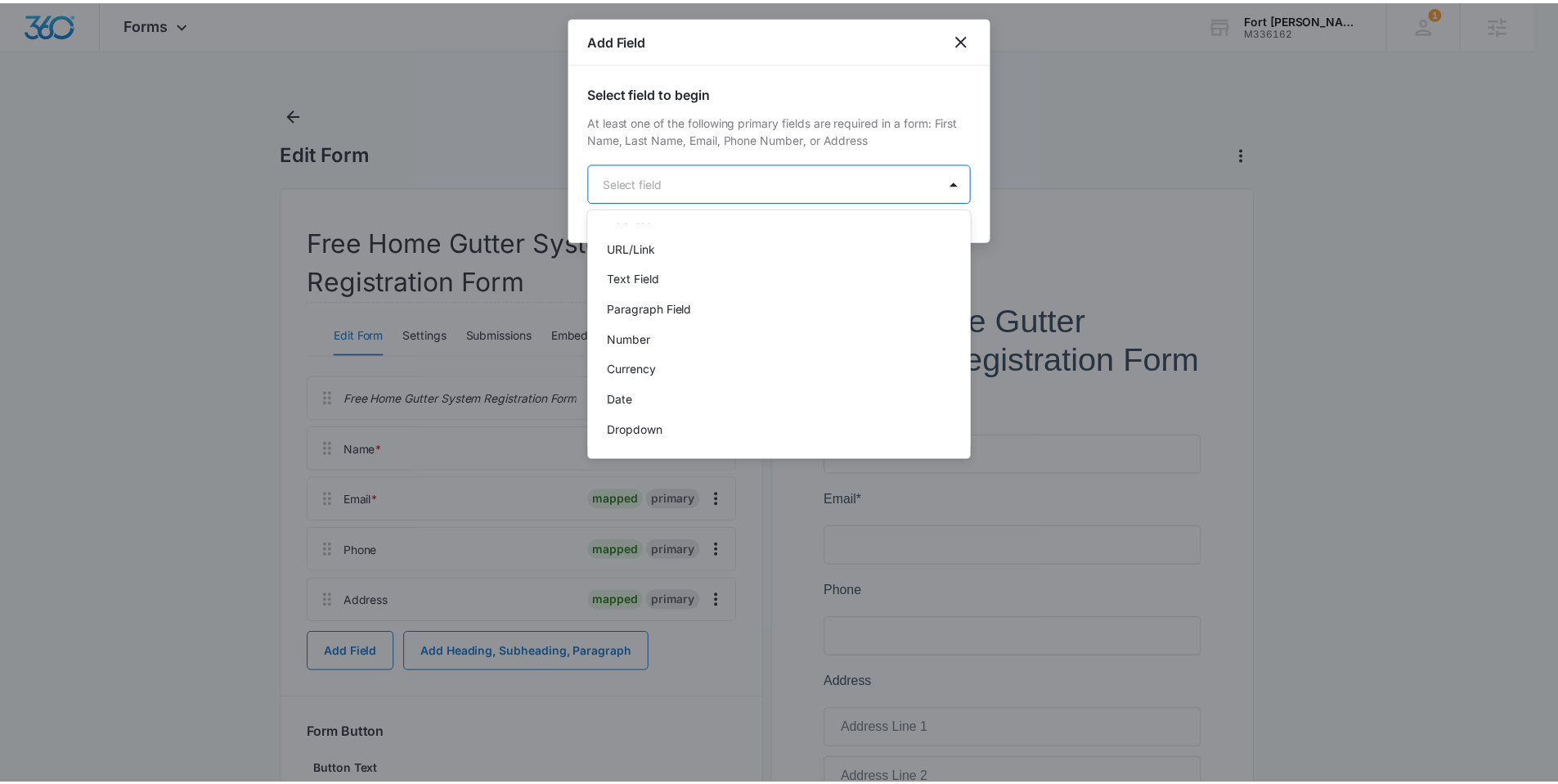
scroll to position [373, 0]
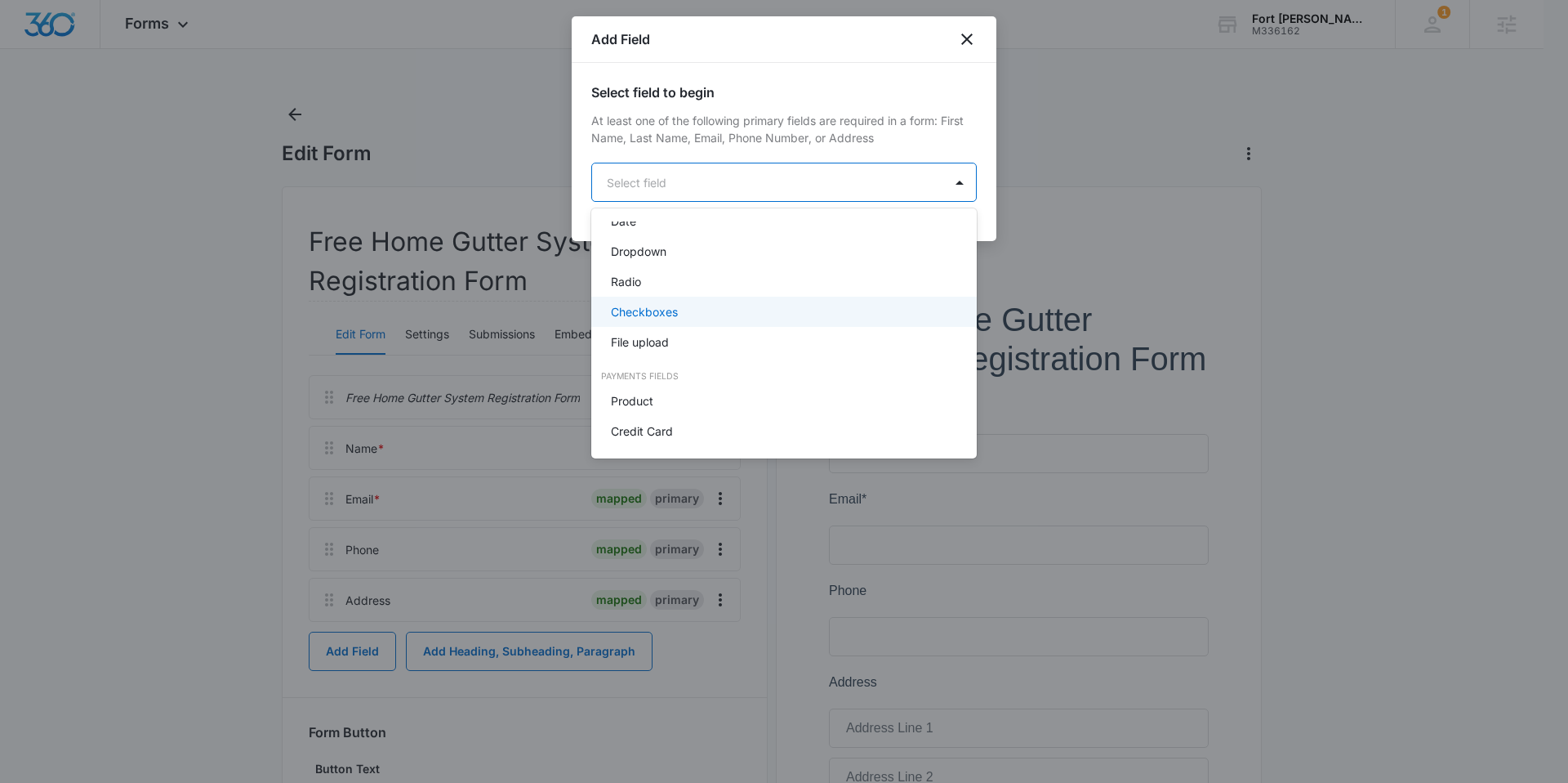
click at [652, 311] on p "Checkboxes" at bounding box center [644, 311] width 67 height 17
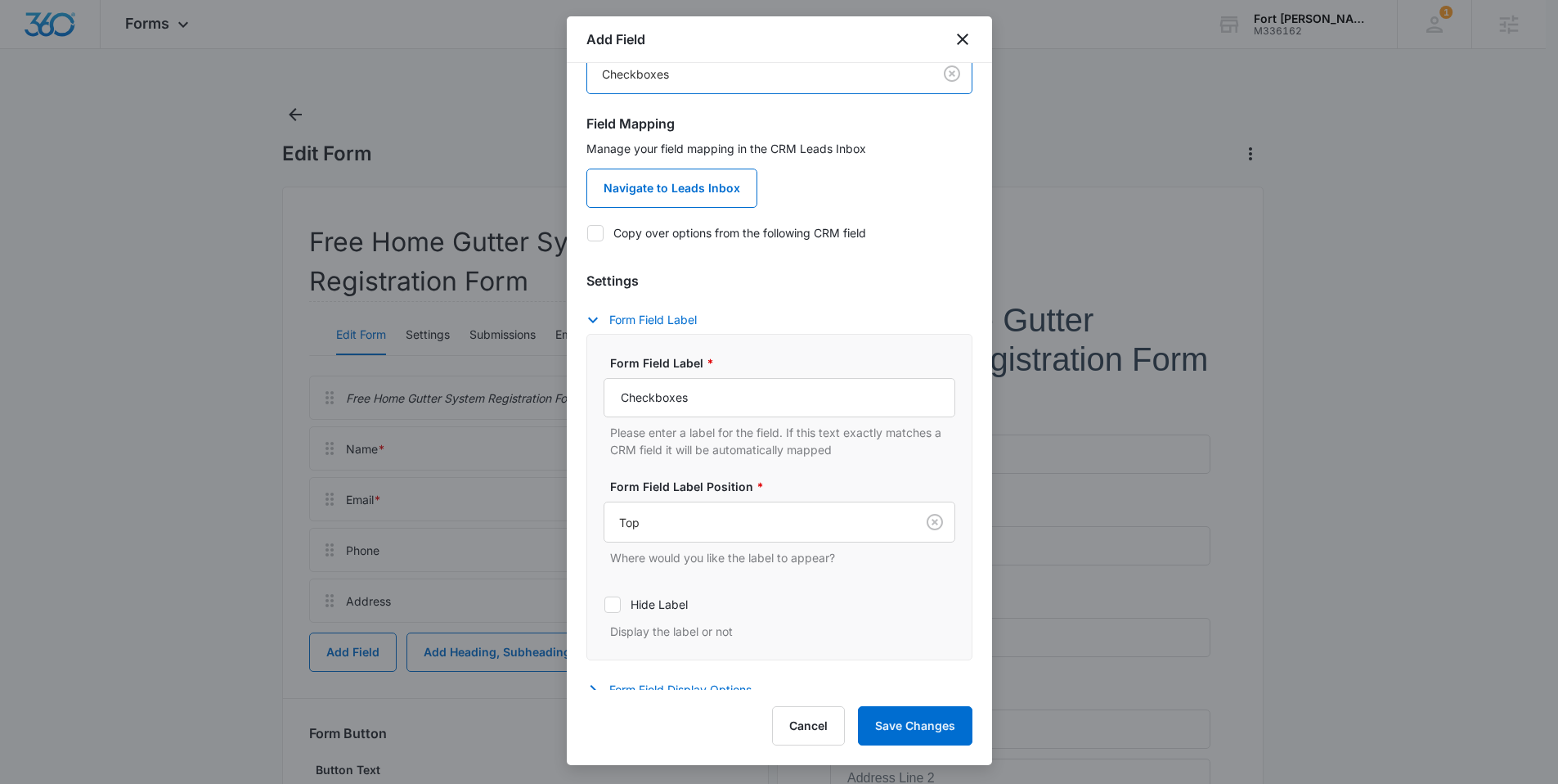
scroll to position [82, 0]
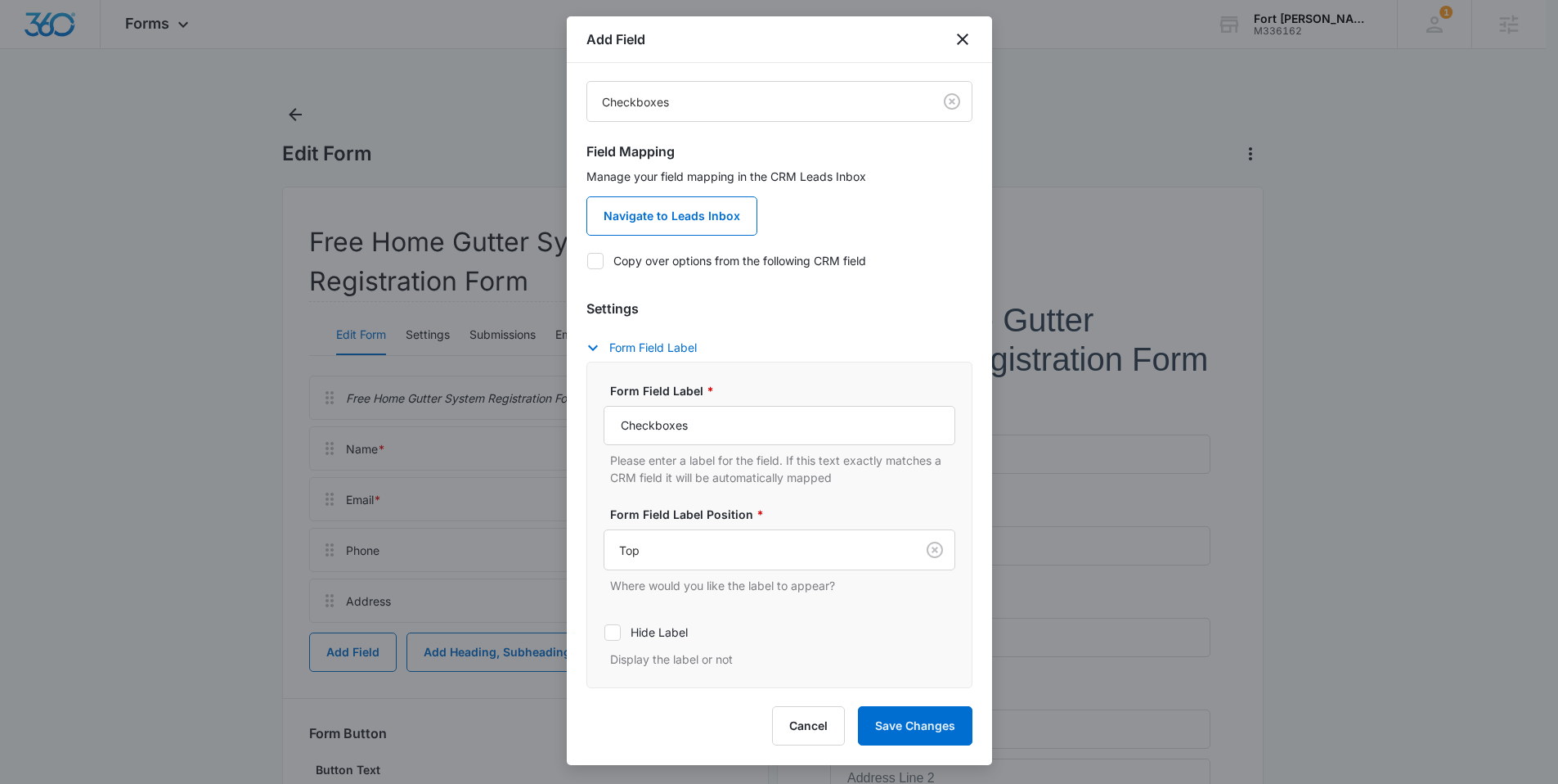
click at [680, 262] on label "Copy over options from the following CRM field" at bounding box center [779, 260] width 386 height 17
click at [587, 261] on input "Copy over options from the following CRM field" at bounding box center [586, 260] width 1 height 1
checkbox input "true"
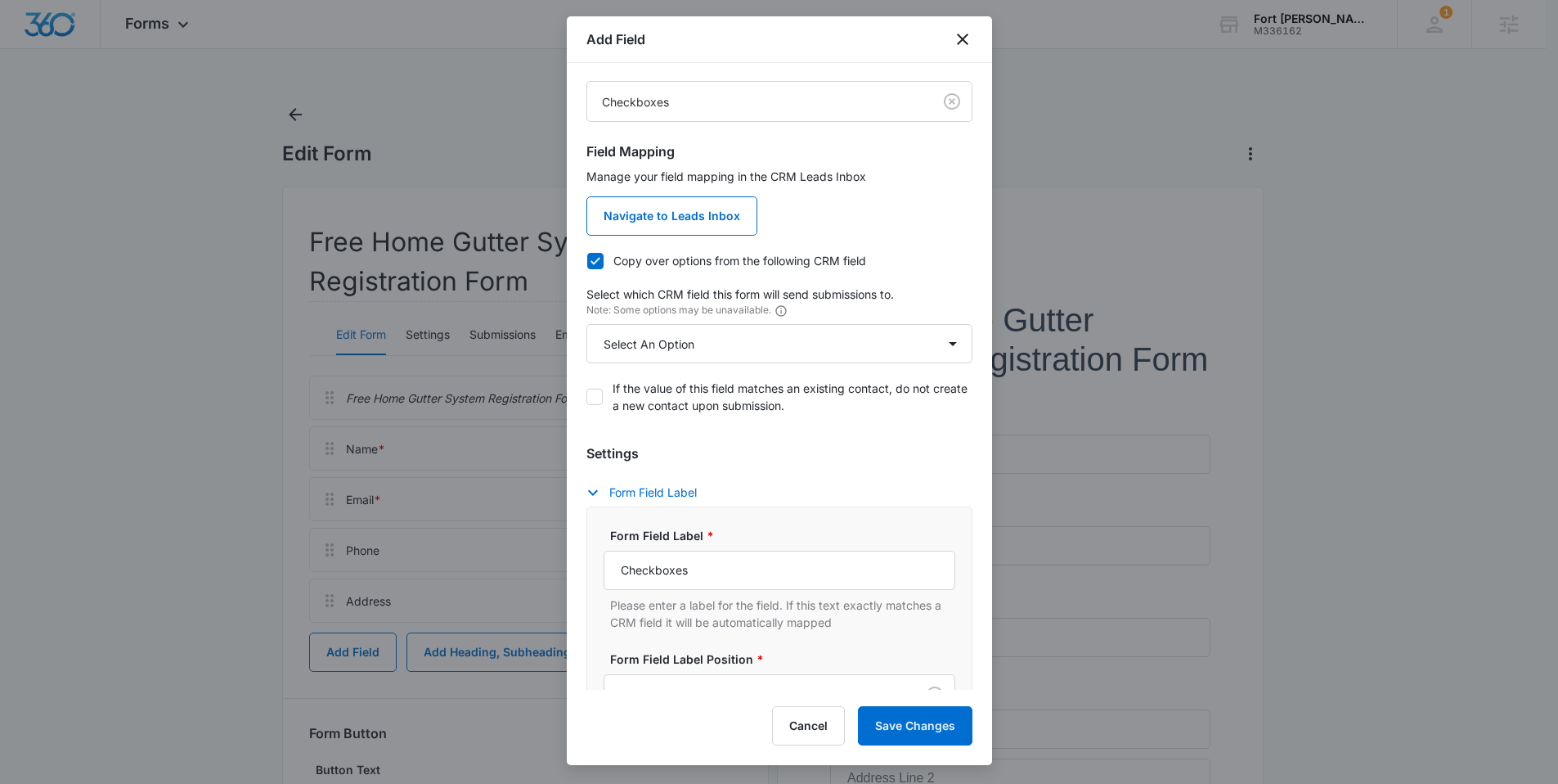
click at [686, 363] on div "Manage your field mapping in the CRM Leads Inbox Navigate to Leads Inbox Copy o…" at bounding box center [779, 295] width 386 height 256
click at [697, 347] on select "Select An Option Select An Option Are you 18 years old or older? Do you agree t…" at bounding box center [779, 343] width 386 height 40
select select "363"
click at [586, 324] on select "Select An Option Select An Option Are you 18 years old or older? Do you agree t…" at bounding box center [779, 343] width 386 height 40
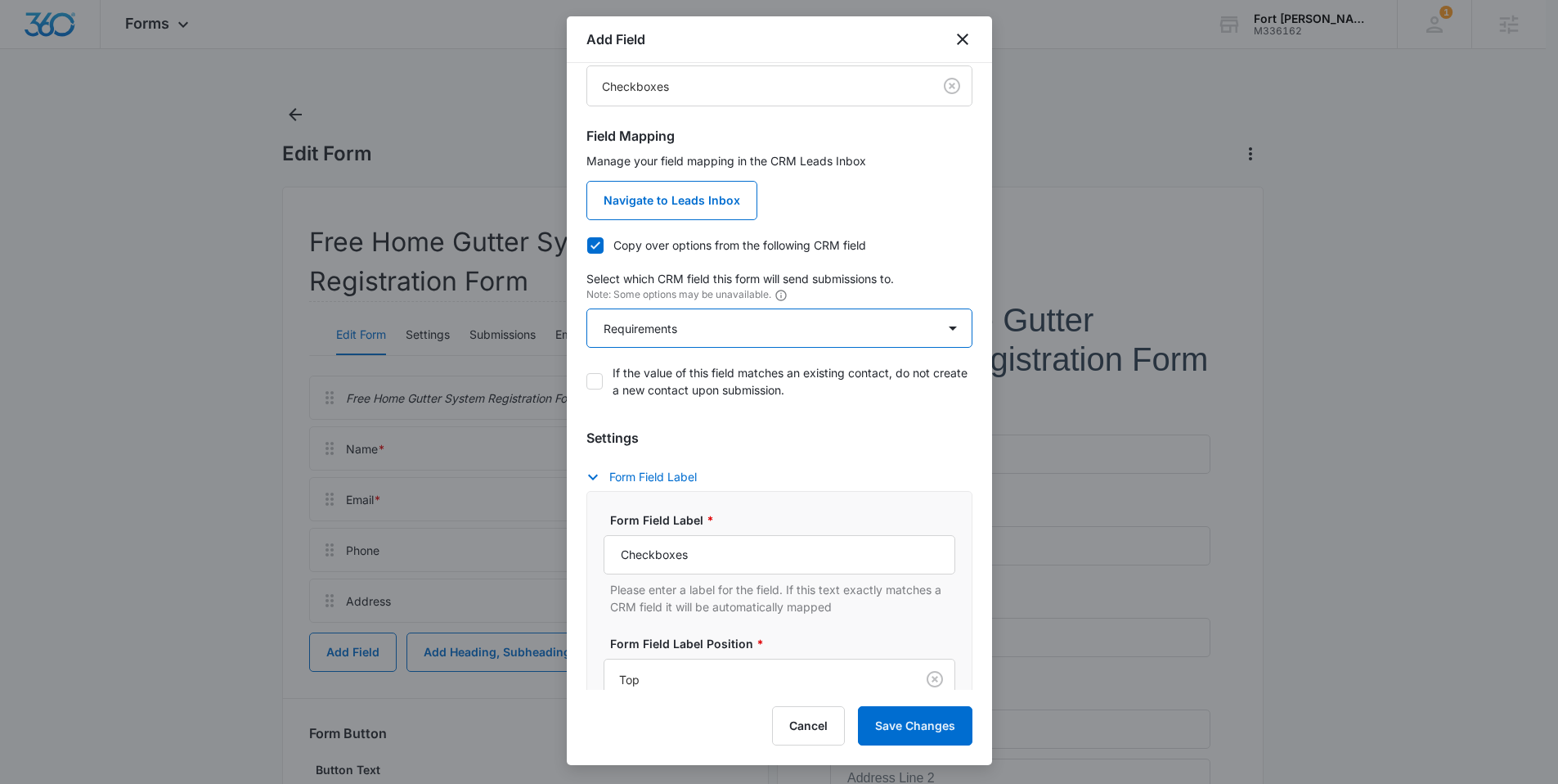
scroll to position [69, 0]
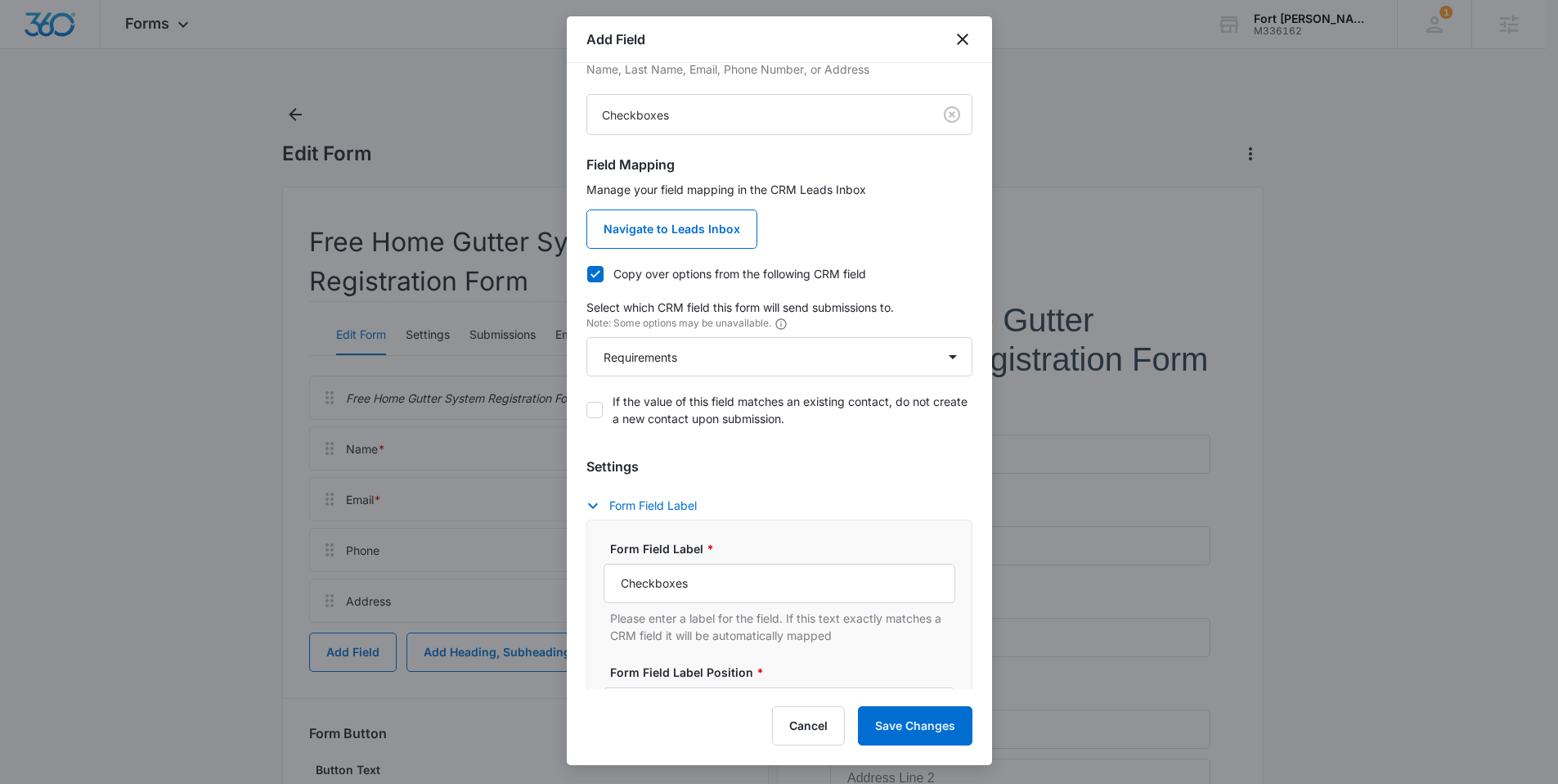
click at [704, 436] on div "If the value of this field matches an existing contact, do not create a new con…" at bounding box center [779, 410] width 386 height 54
drag, startPoint x: 652, startPoint y: 570, endPoint x: 531, endPoint y: 572, distance: 121.0
click at [531, 572] on body "Forms Apps Reputation Websites Forms CRM Email Social Shop Content Ads Intellig…" at bounding box center [779, 527] width 1558 height 1053
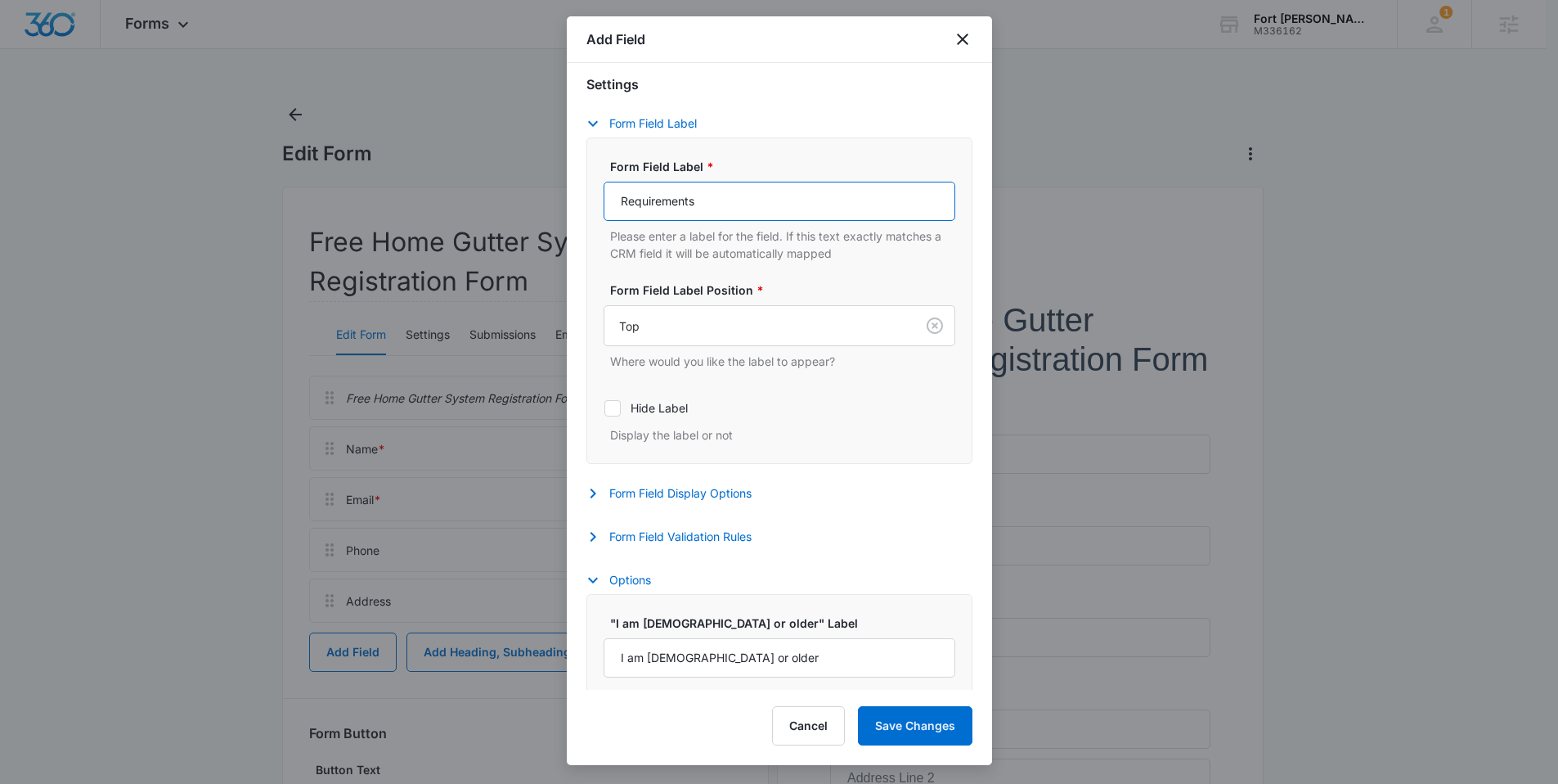
scroll to position [460, 0]
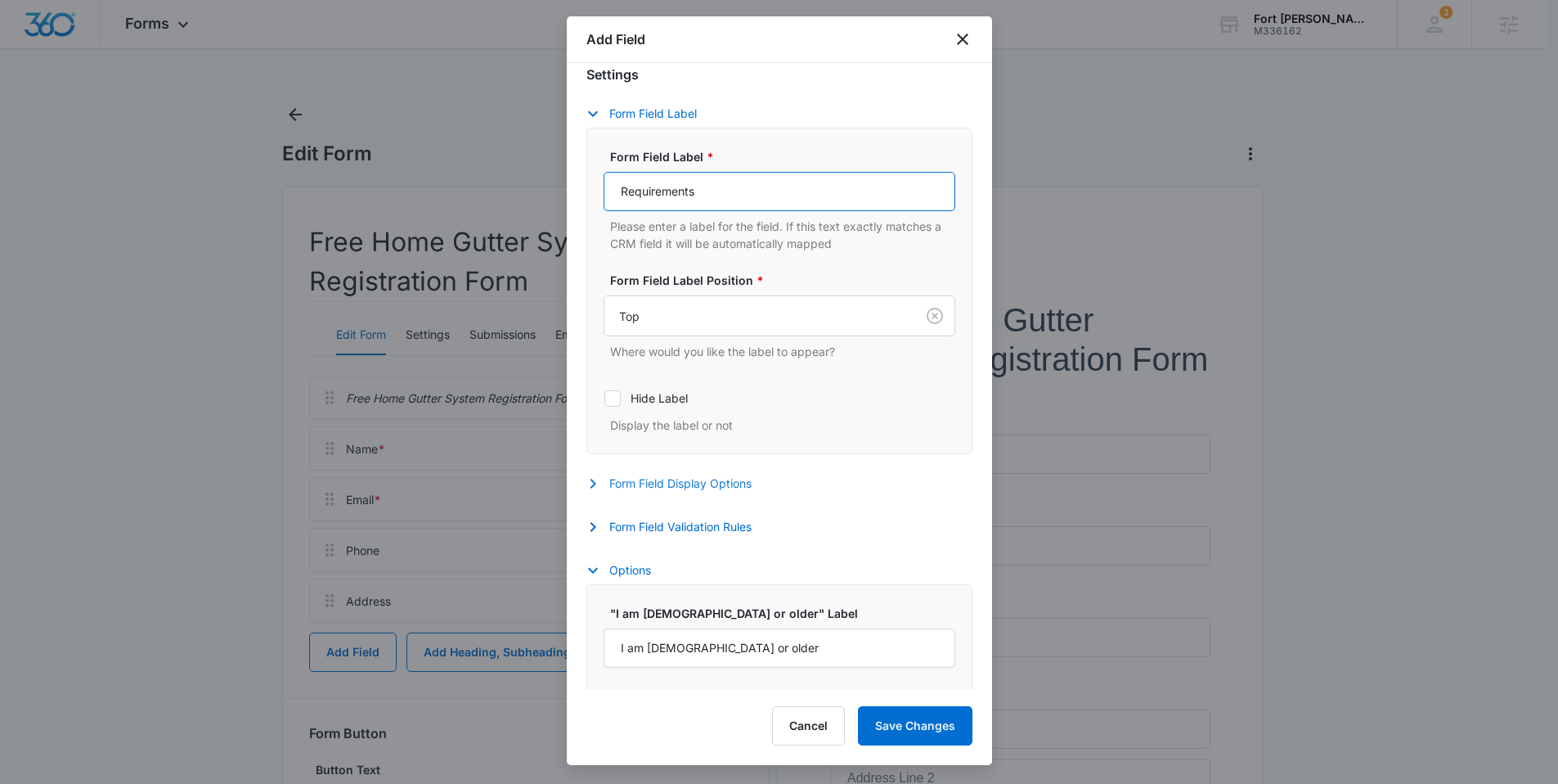
type input "Requirements"
click at [702, 483] on button "Form Field Display Options" at bounding box center [677, 483] width 182 height 19
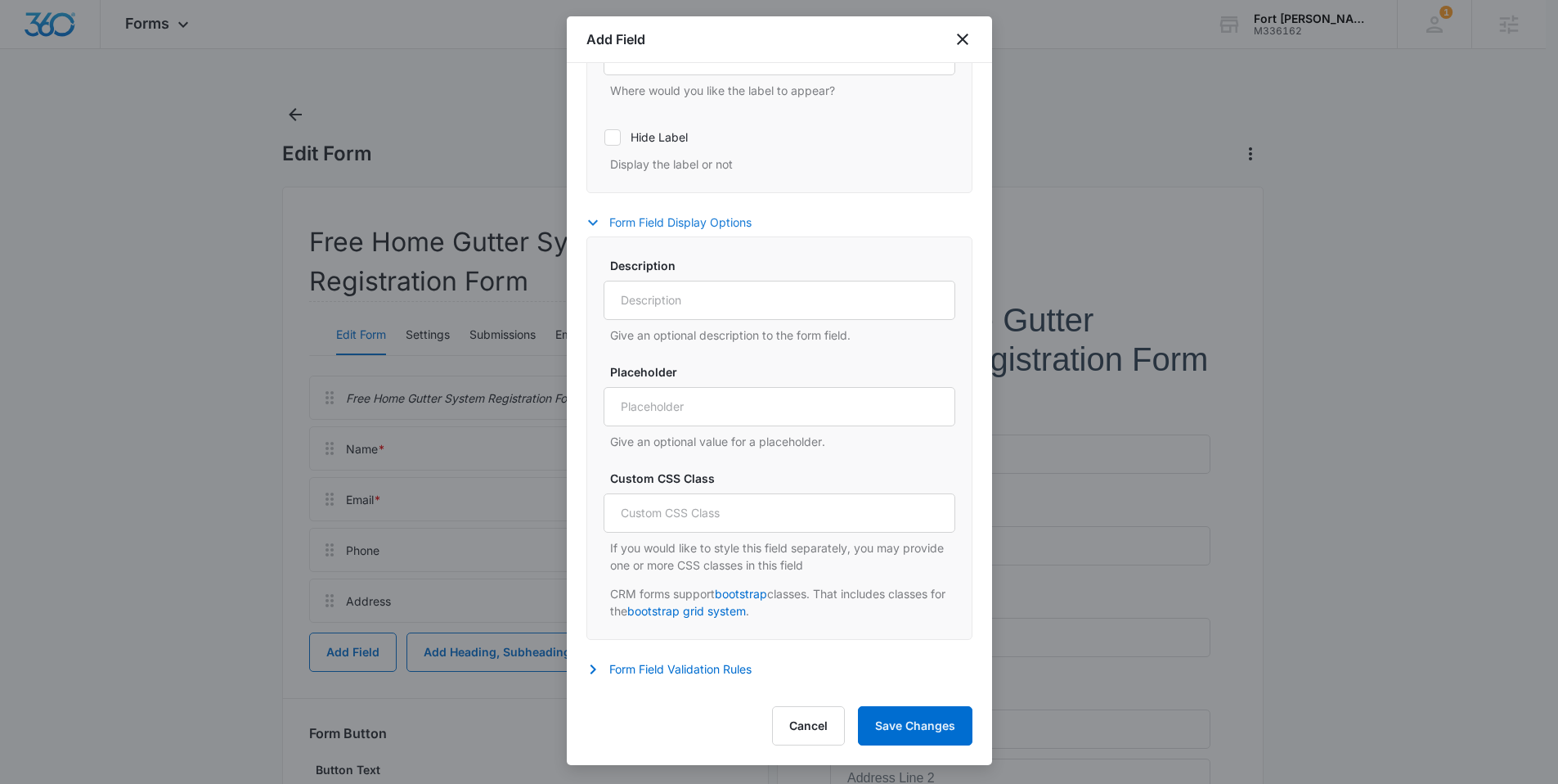
scroll to position [843, 0]
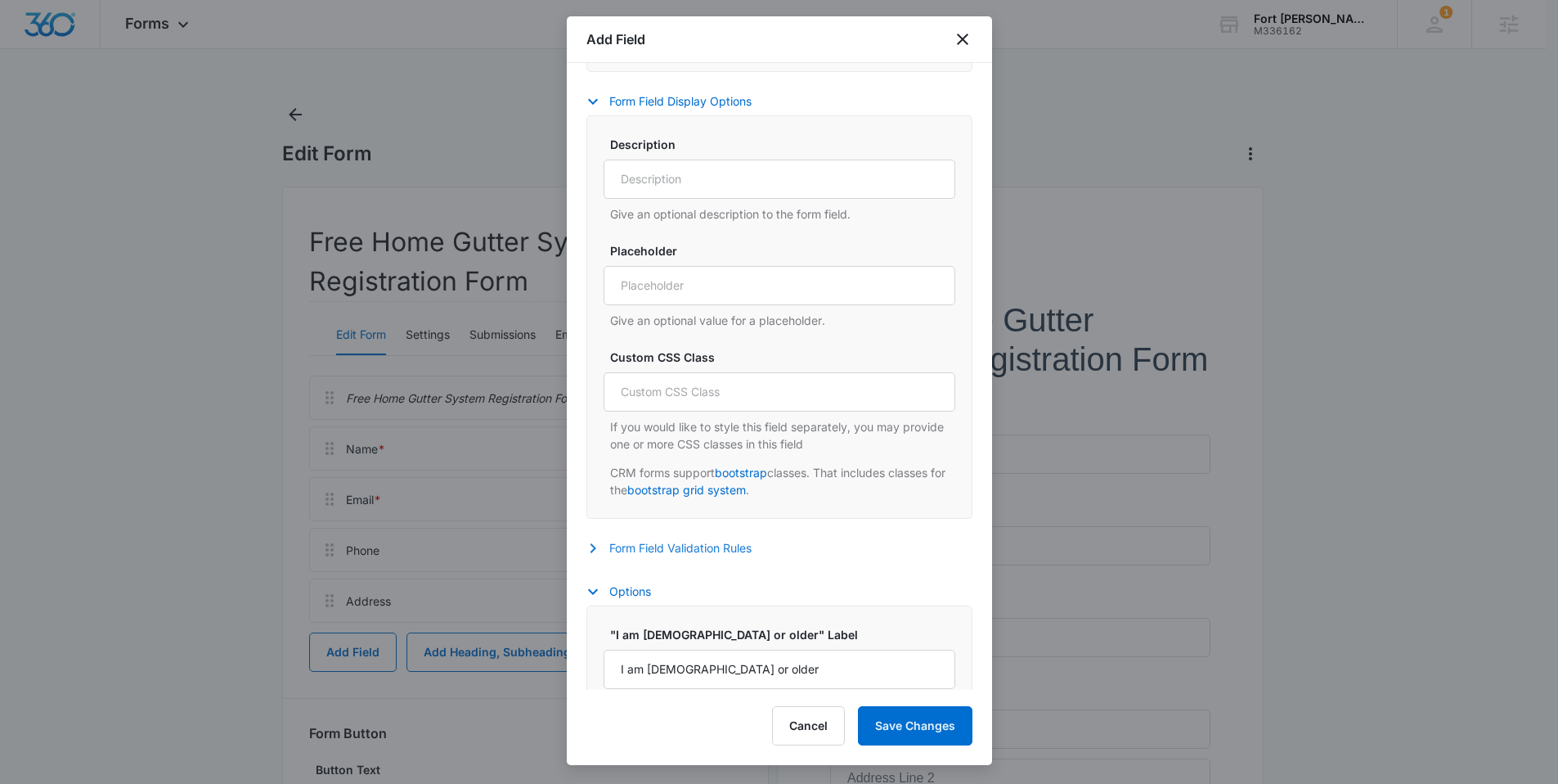
click at [692, 542] on button "Form Field Validation Rules" at bounding box center [677, 548] width 182 height 19
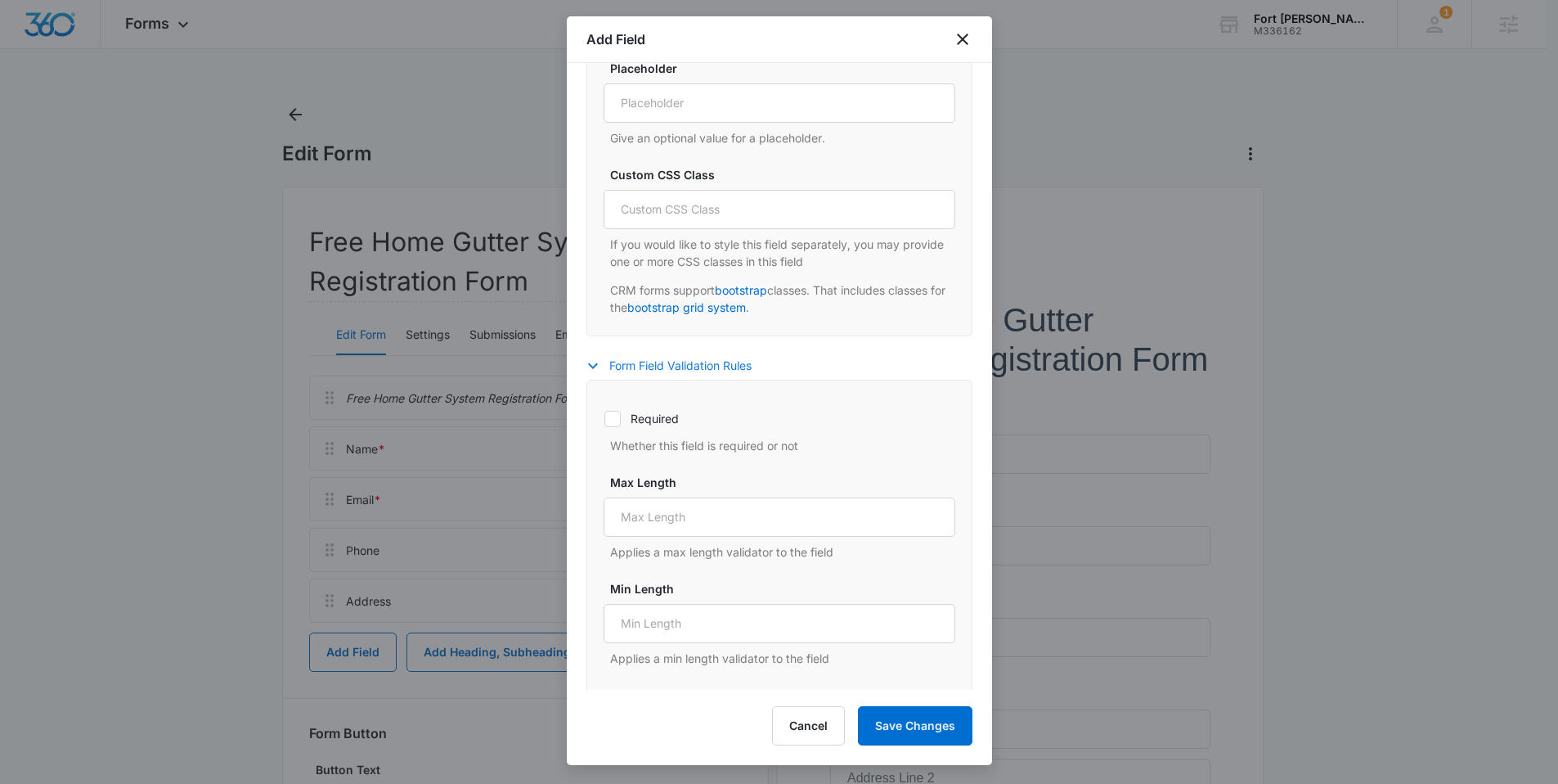
scroll to position [1072, 0]
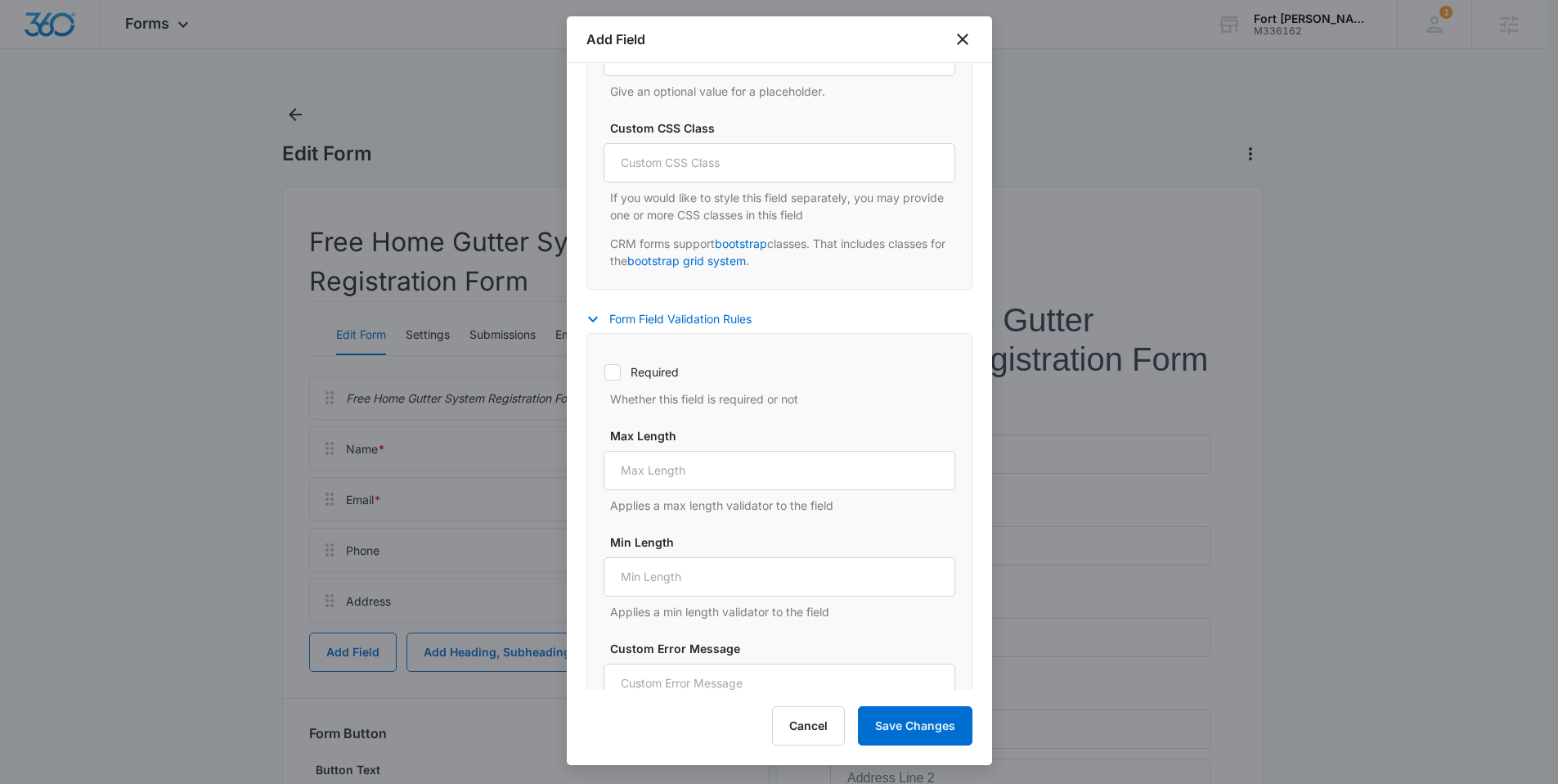
click at [657, 369] on label "Required" at bounding box center [779, 371] width 352 height 17
click at [605, 371] on input "Required" at bounding box center [604, 371] width 1 height 1
checkbox input "true"
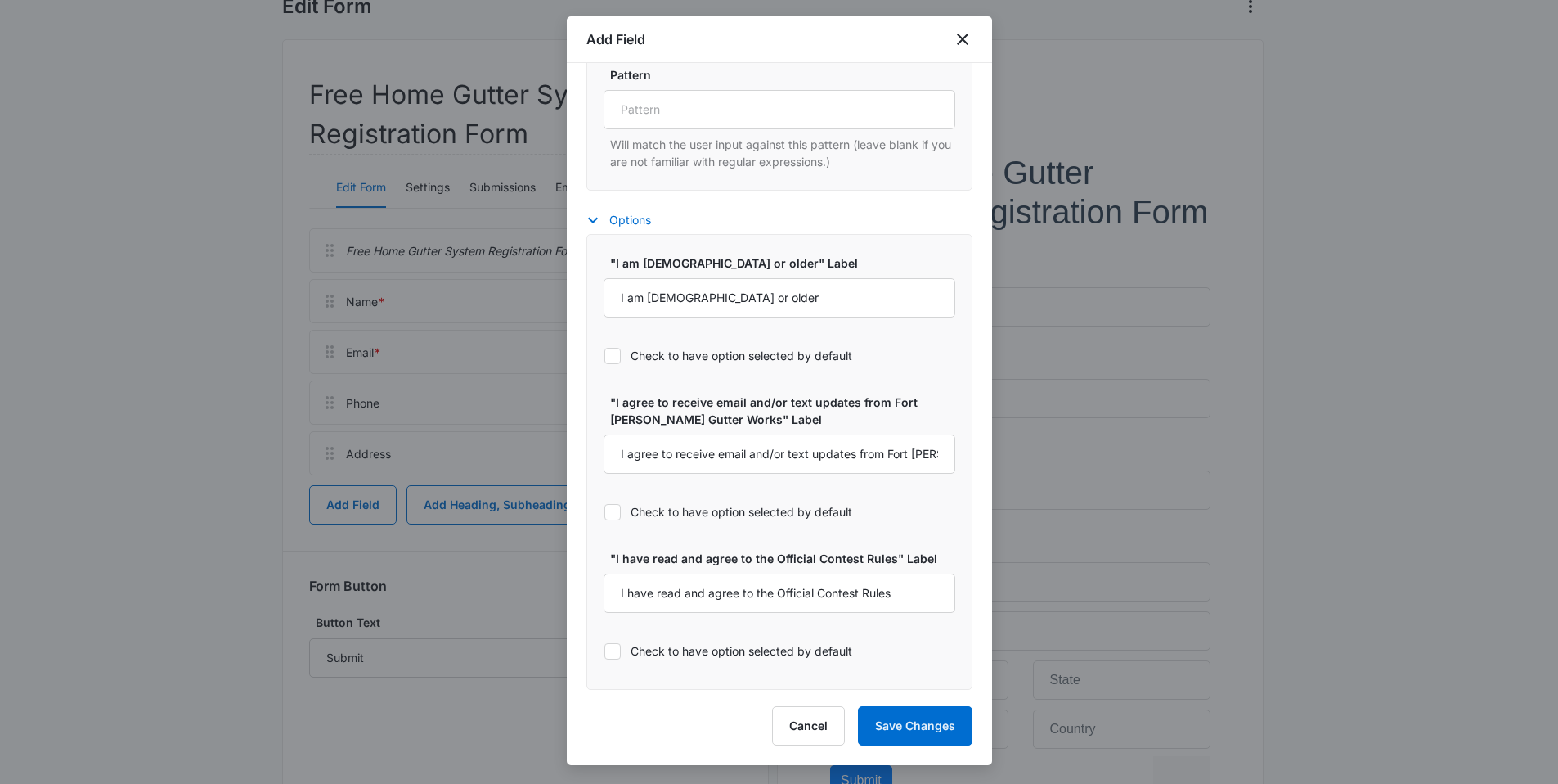
scroll to position [151, 0]
click at [904, 722] on button "Save Changes" at bounding box center [915, 725] width 115 height 40
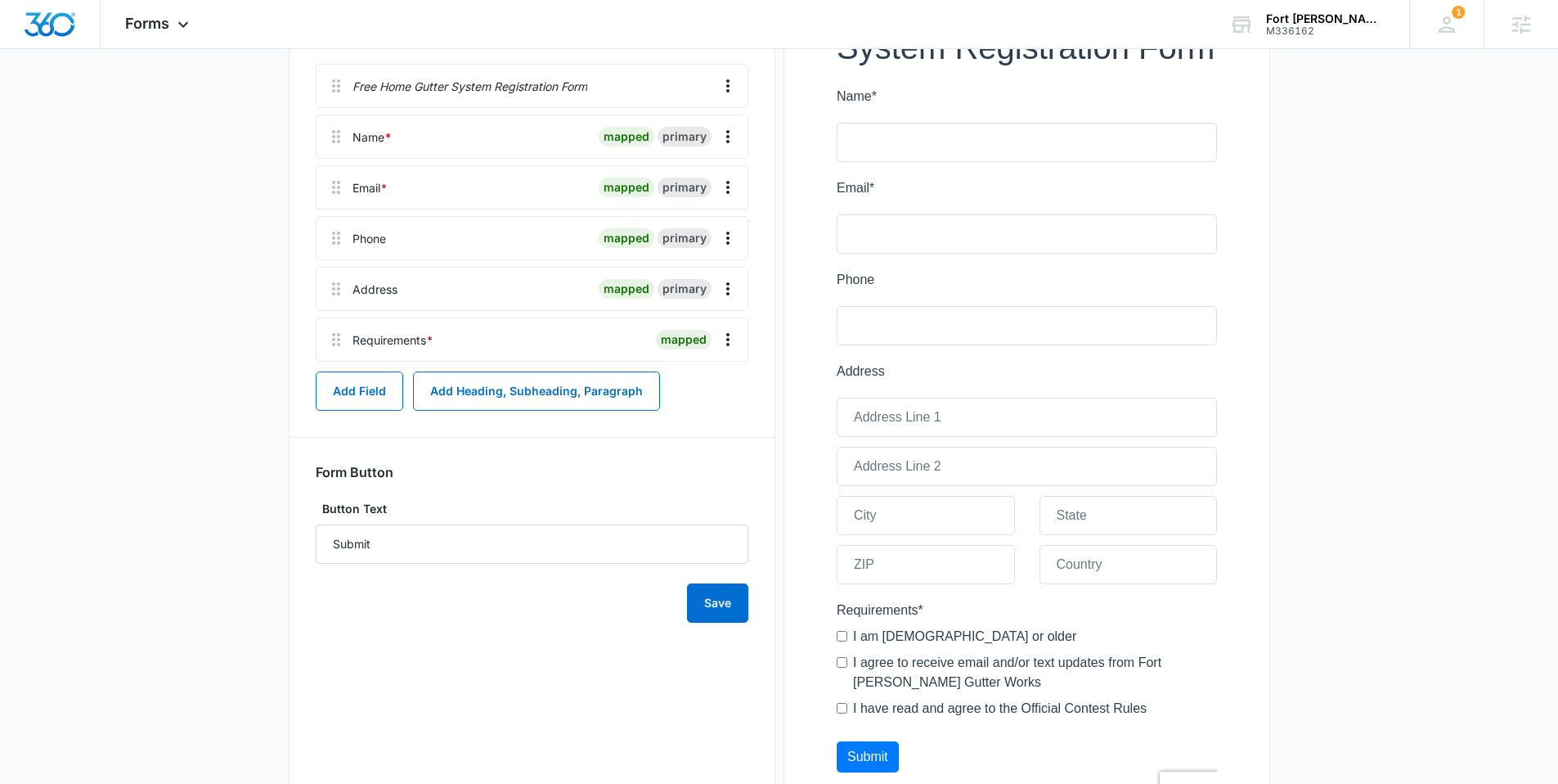
scroll to position [333, 0]
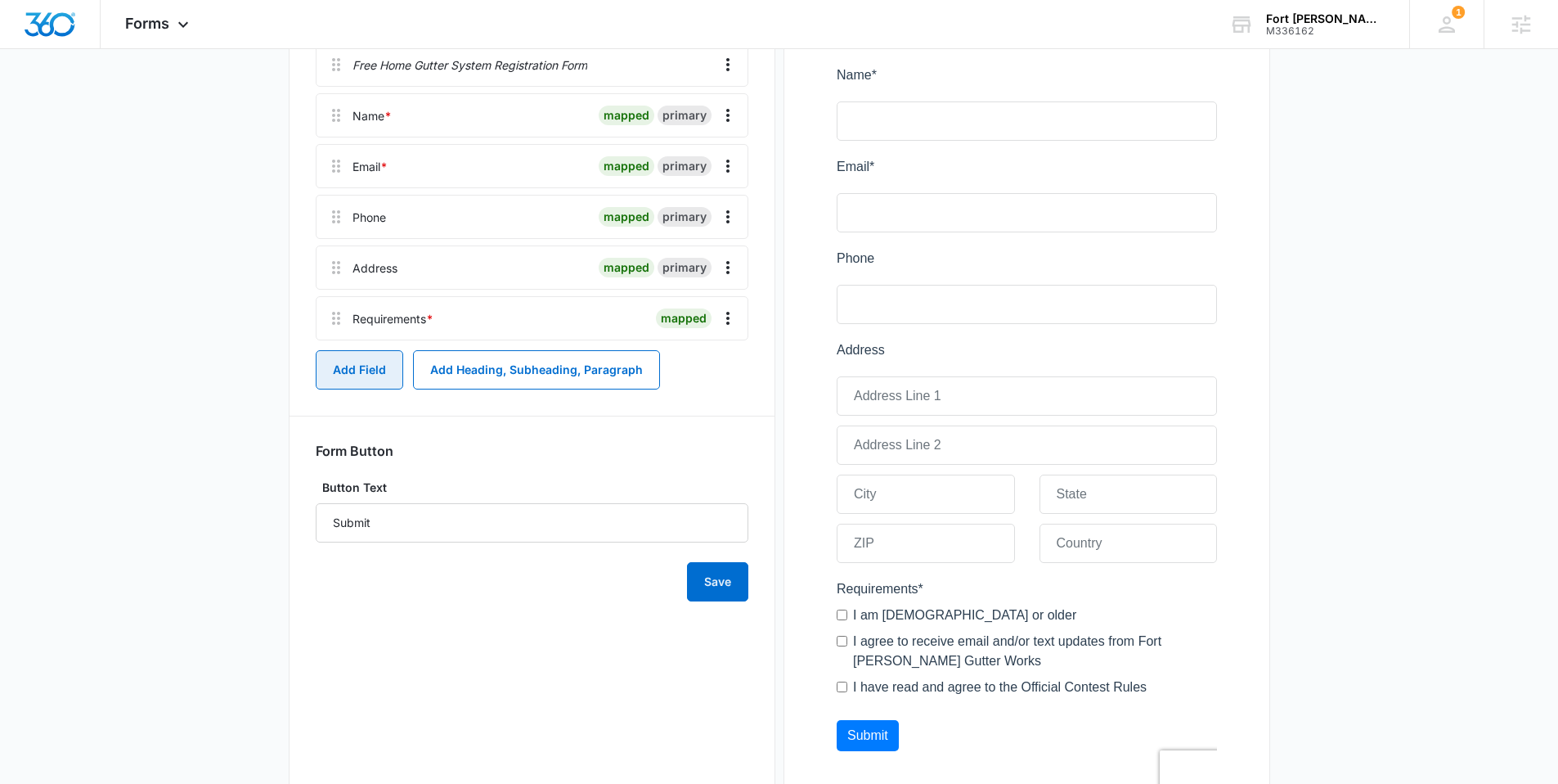
click at [370, 368] on button "Add Field" at bounding box center [359, 369] width 87 height 40
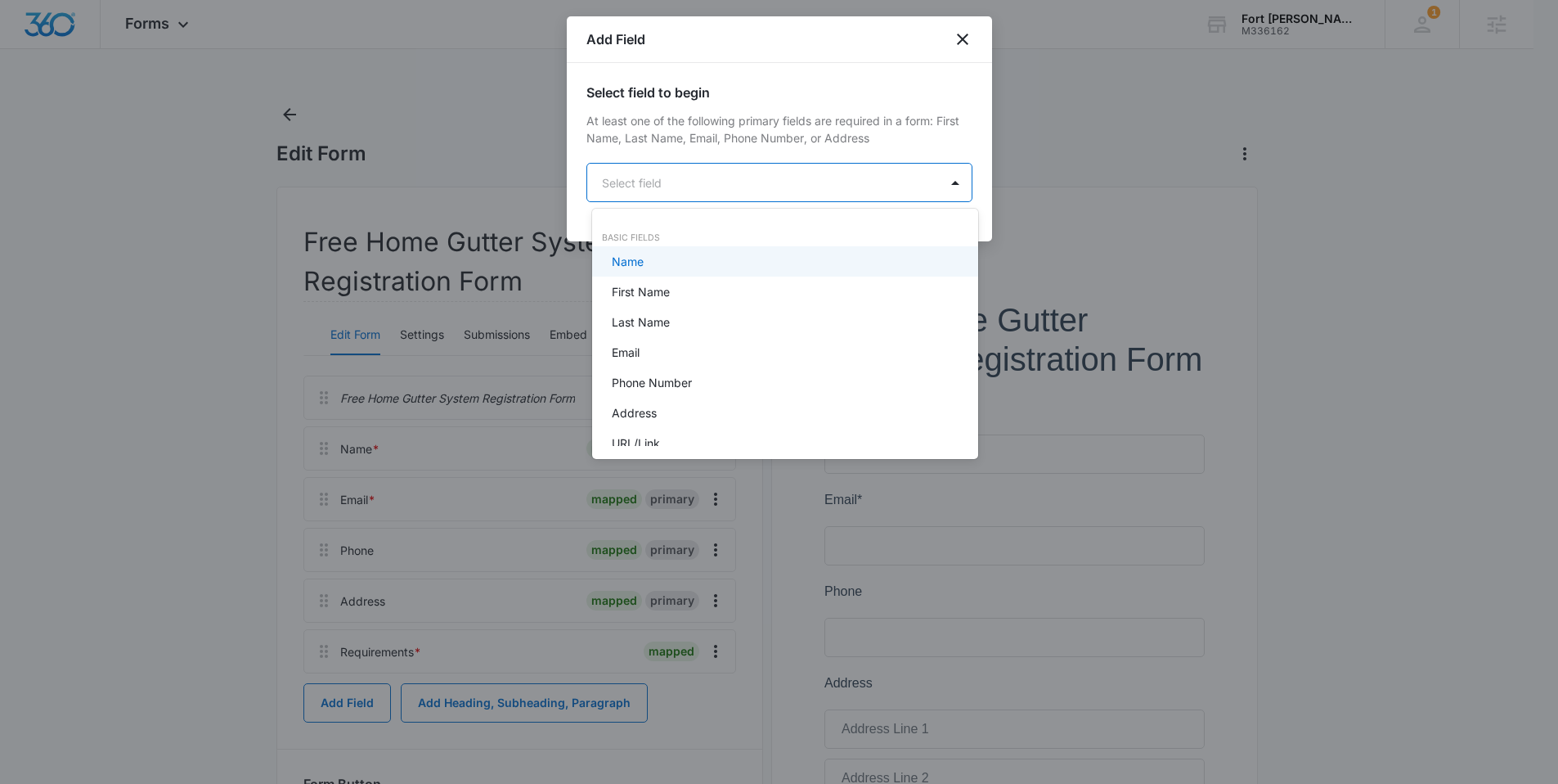
click at [733, 187] on body "Forms Apps Reputation Websites Forms CRM Email Social Shop Content Ads Intellig…" at bounding box center [779, 392] width 1558 height 784
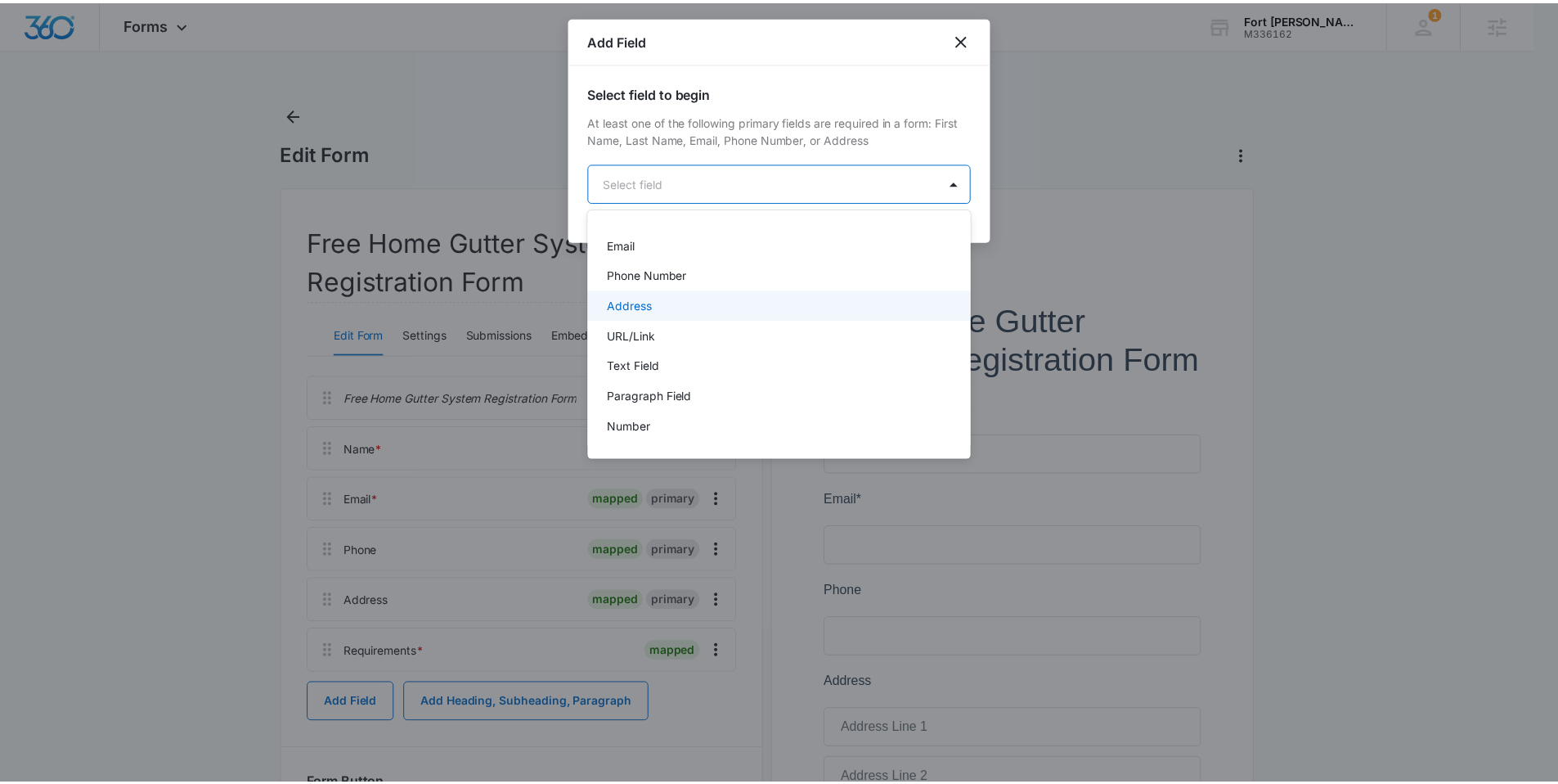
scroll to position [110, 0]
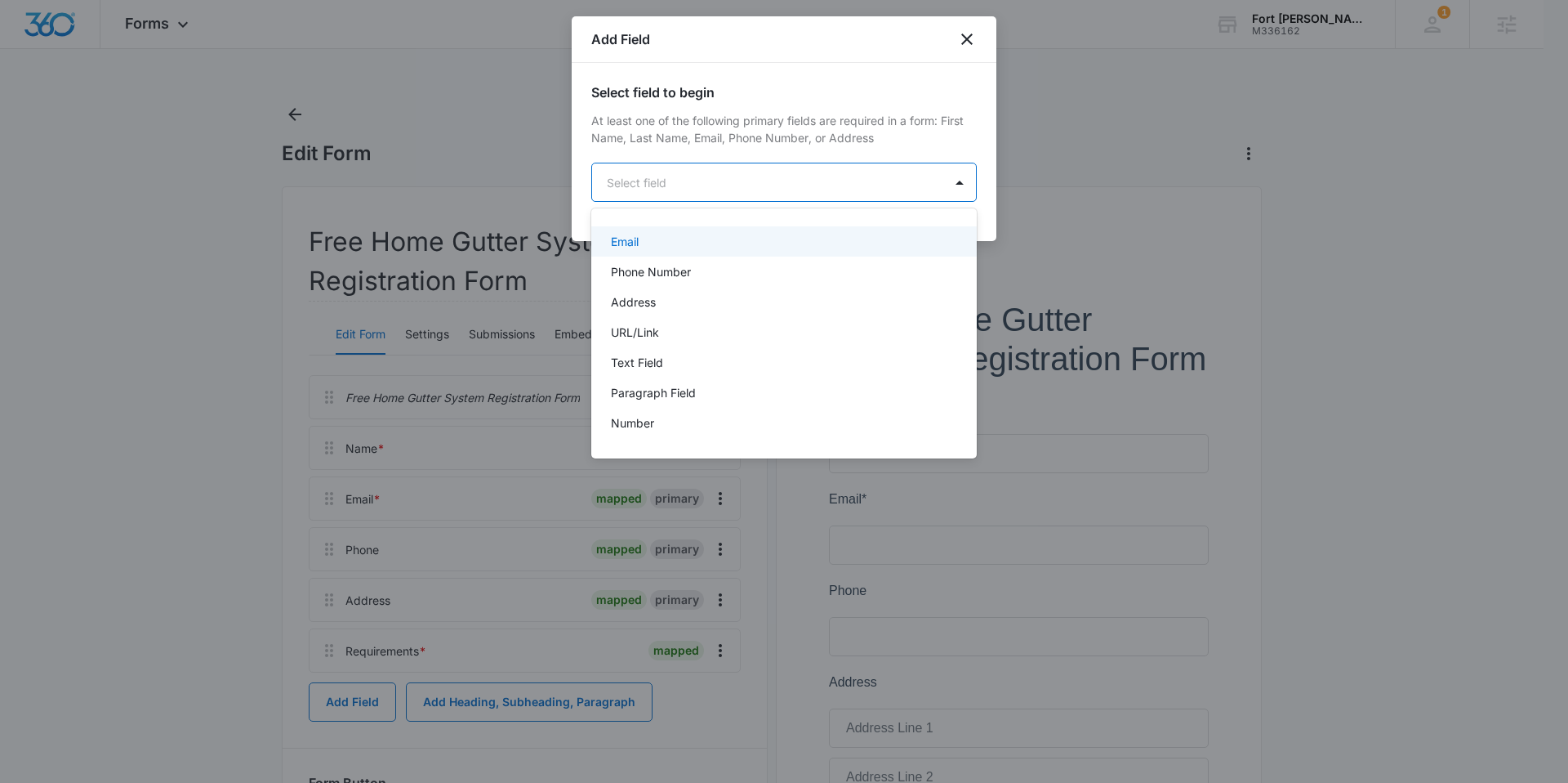
click at [969, 38] on div at bounding box center [784, 391] width 1568 height 783
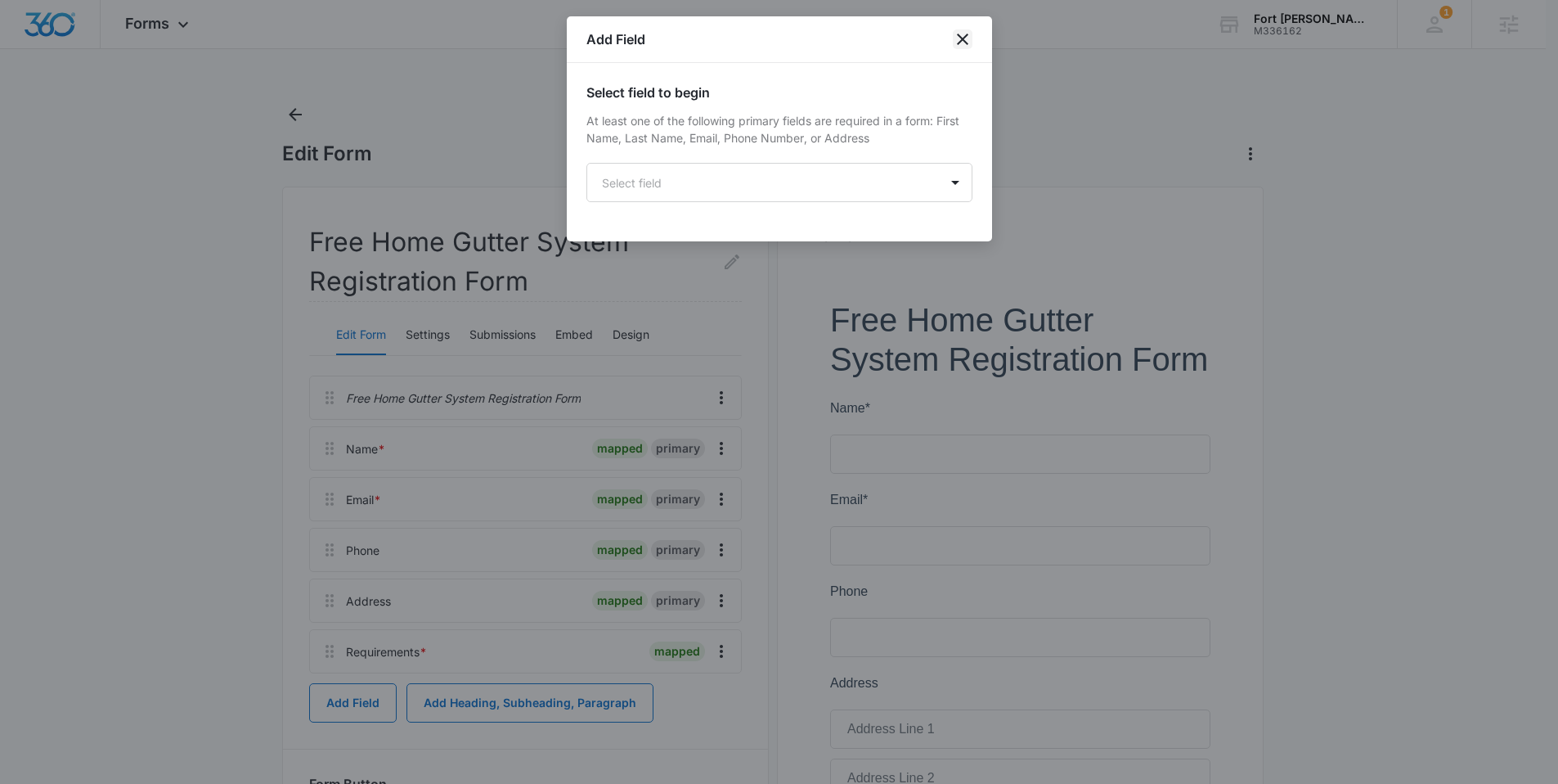
click at [966, 38] on icon "close" at bounding box center [962, 39] width 19 height 19
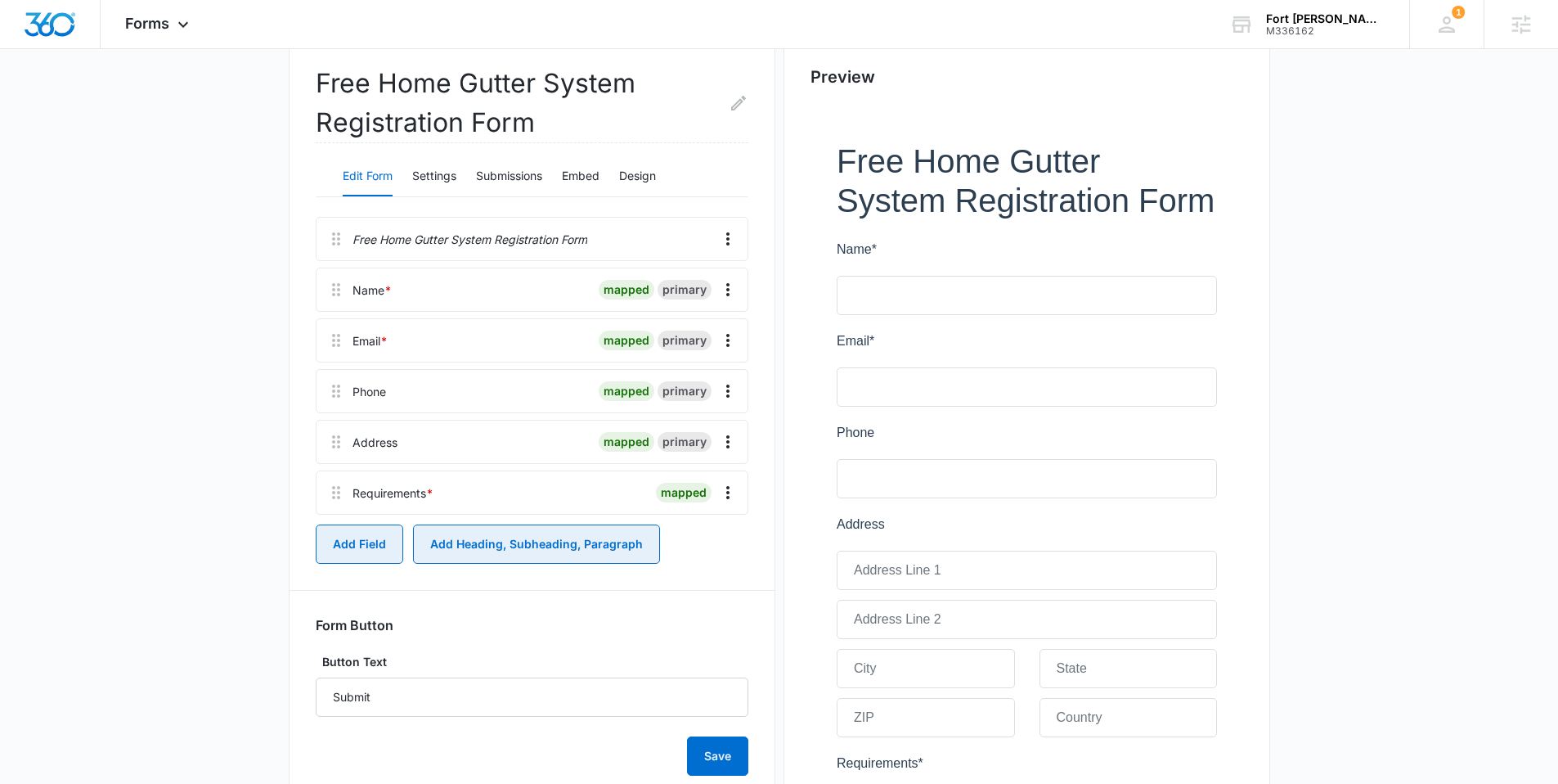
scroll to position [173, 0]
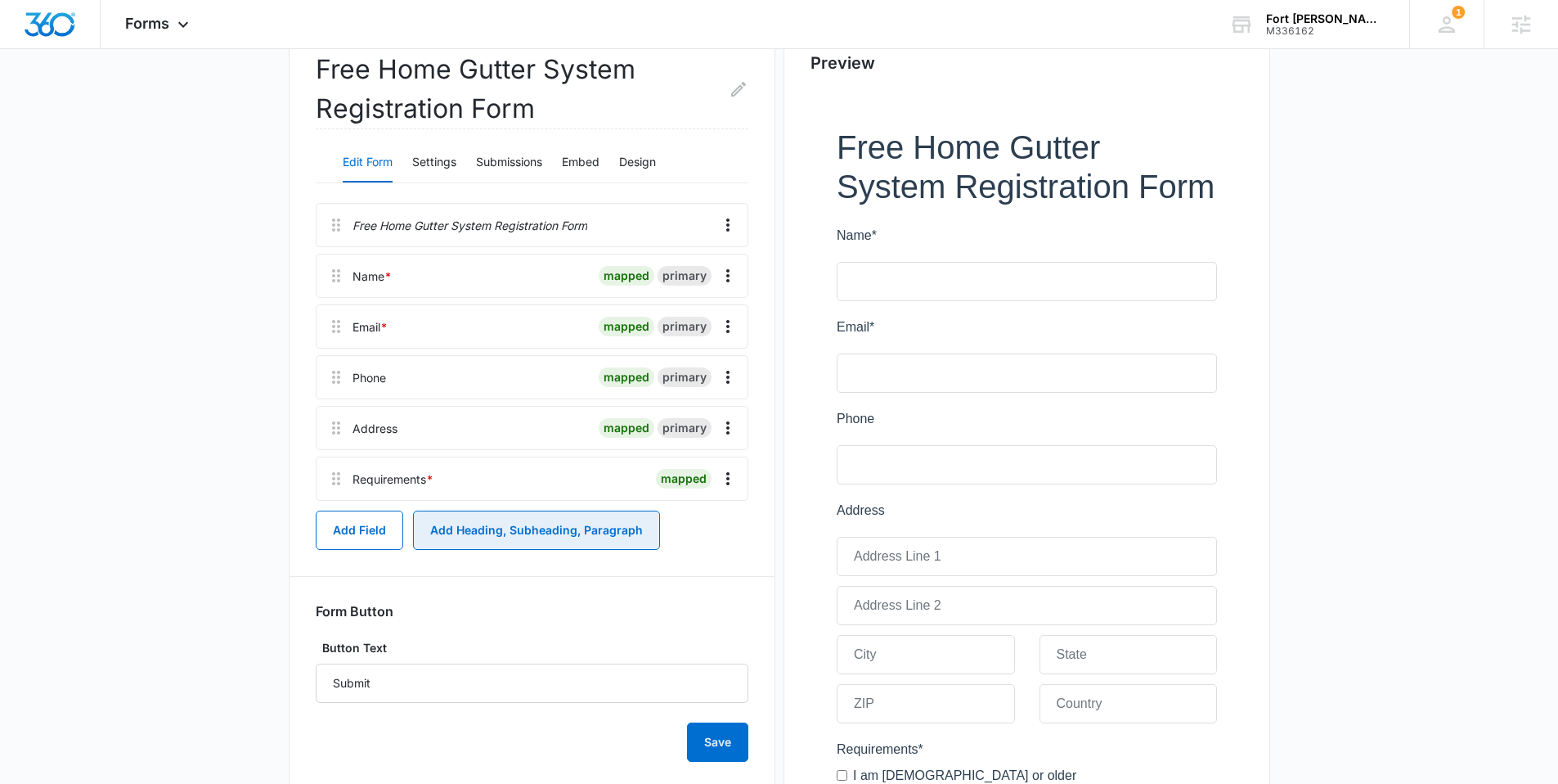
click at [554, 540] on button "Add Heading, Subheading, Paragraph" at bounding box center [536, 529] width 247 height 40
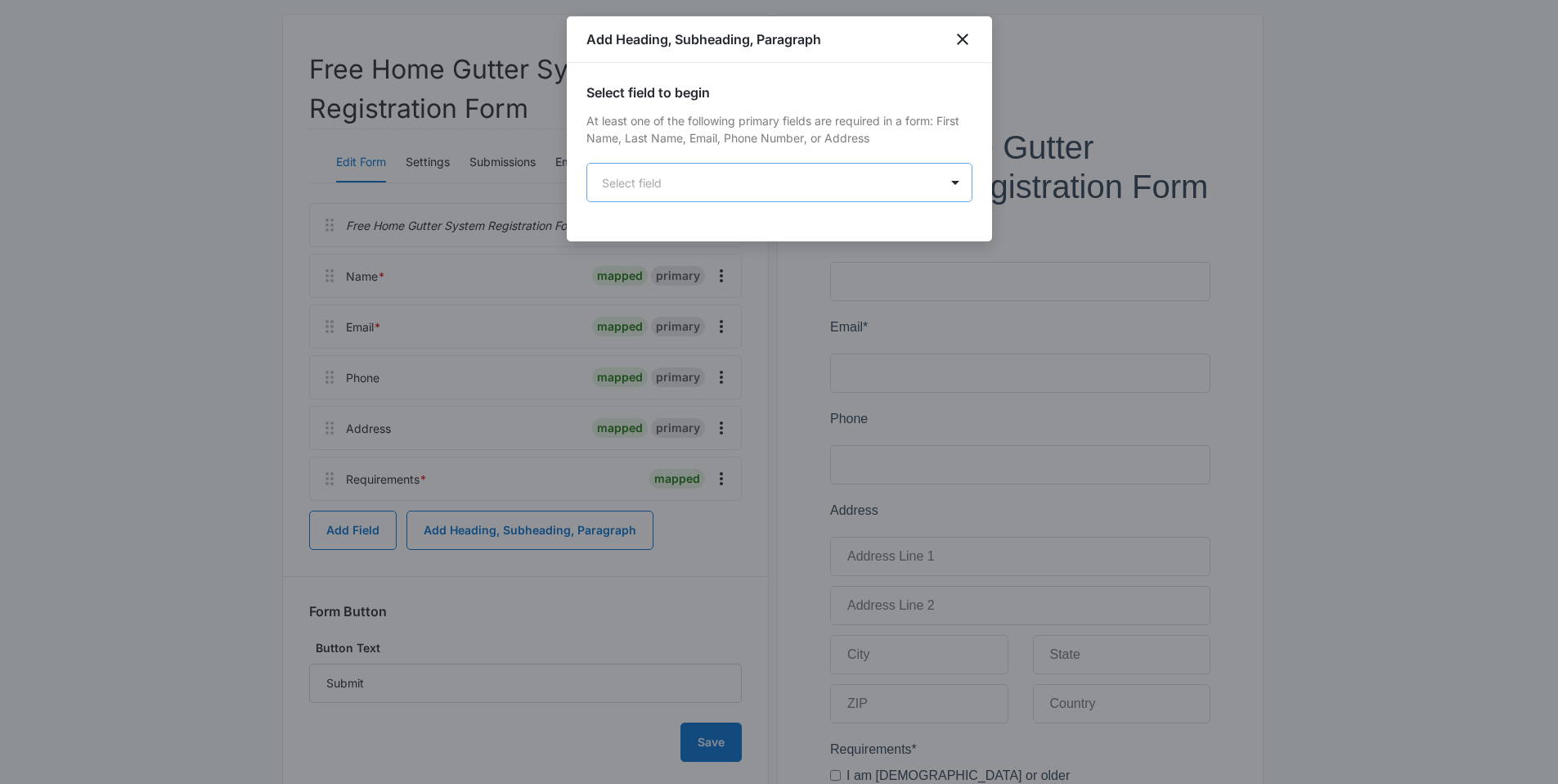
click at [700, 186] on body "Forms Apps Reputation Websites Forms CRM Email Social Shop Content Ads Intellig…" at bounding box center [779, 444] width 1558 height 1233
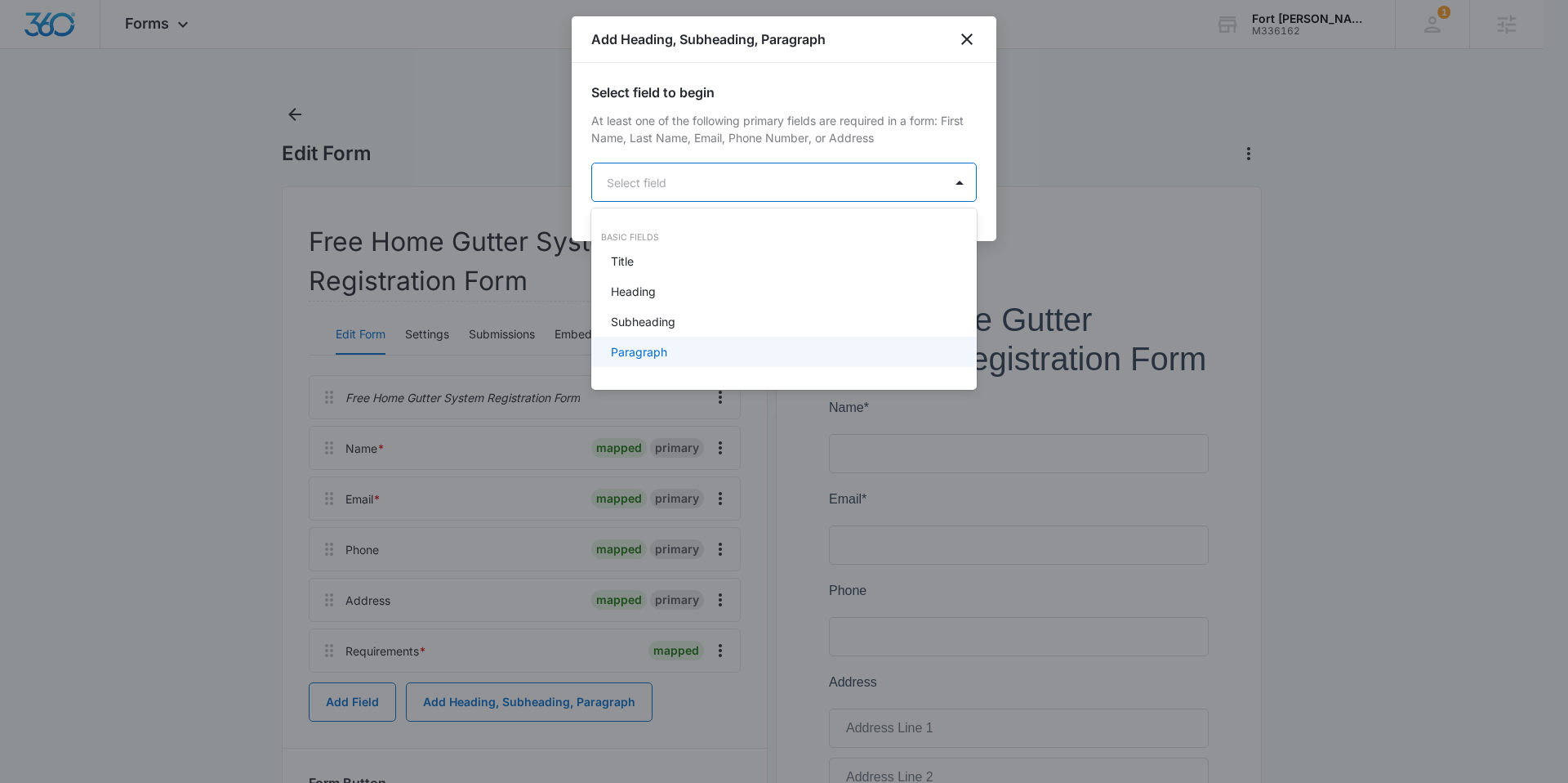
click at [651, 345] on p "Paragraph" at bounding box center [639, 352] width 56 height 17
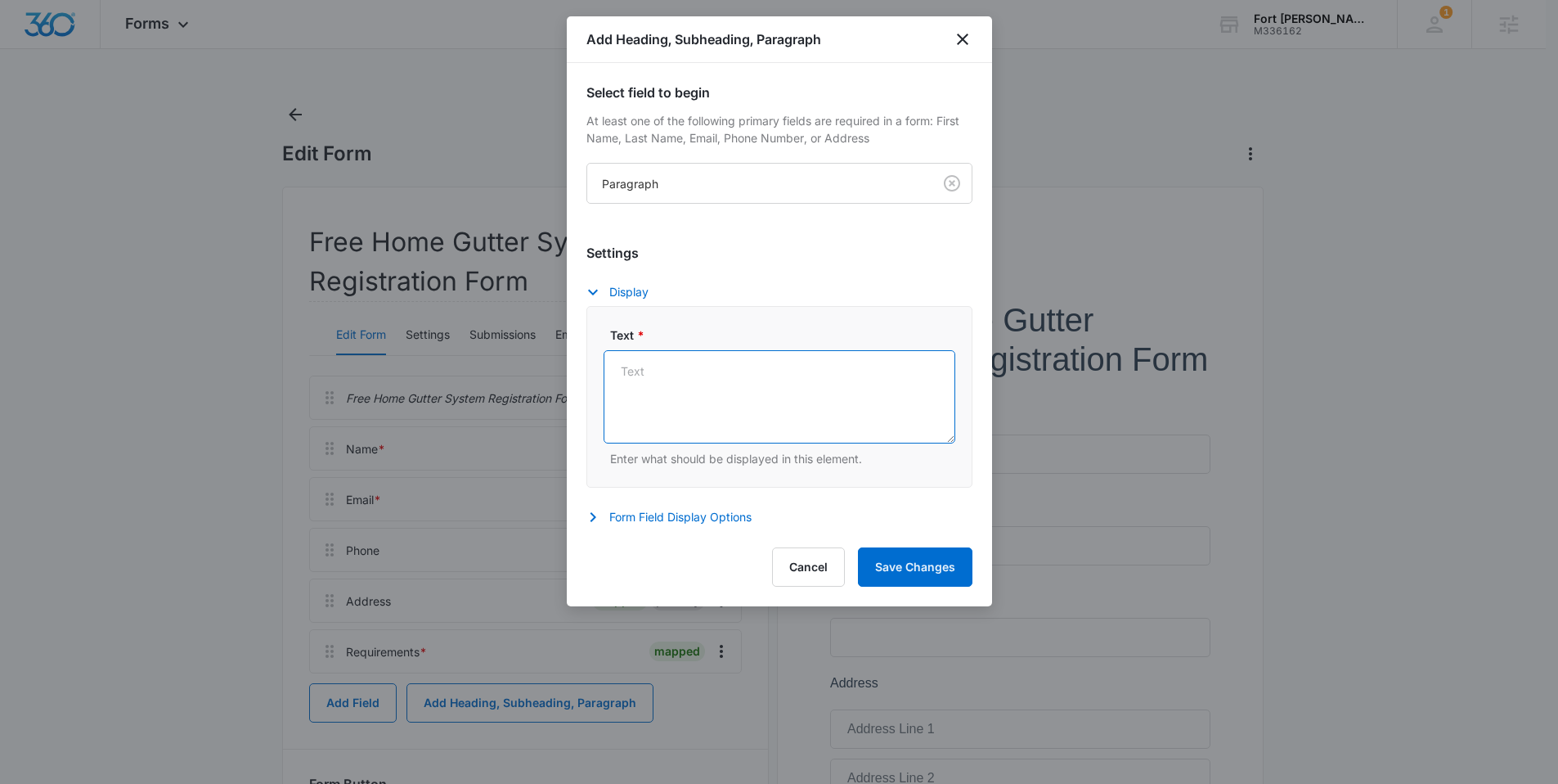
click at [695, 382] on textarea "Text *" at bounding box center [779, 396] width 352 height 93
type textarea "v"
paste textarea "Official Contest Rules NO PURCHASE NECESSARY TO ENTER OR WIN. Open to legal res…"
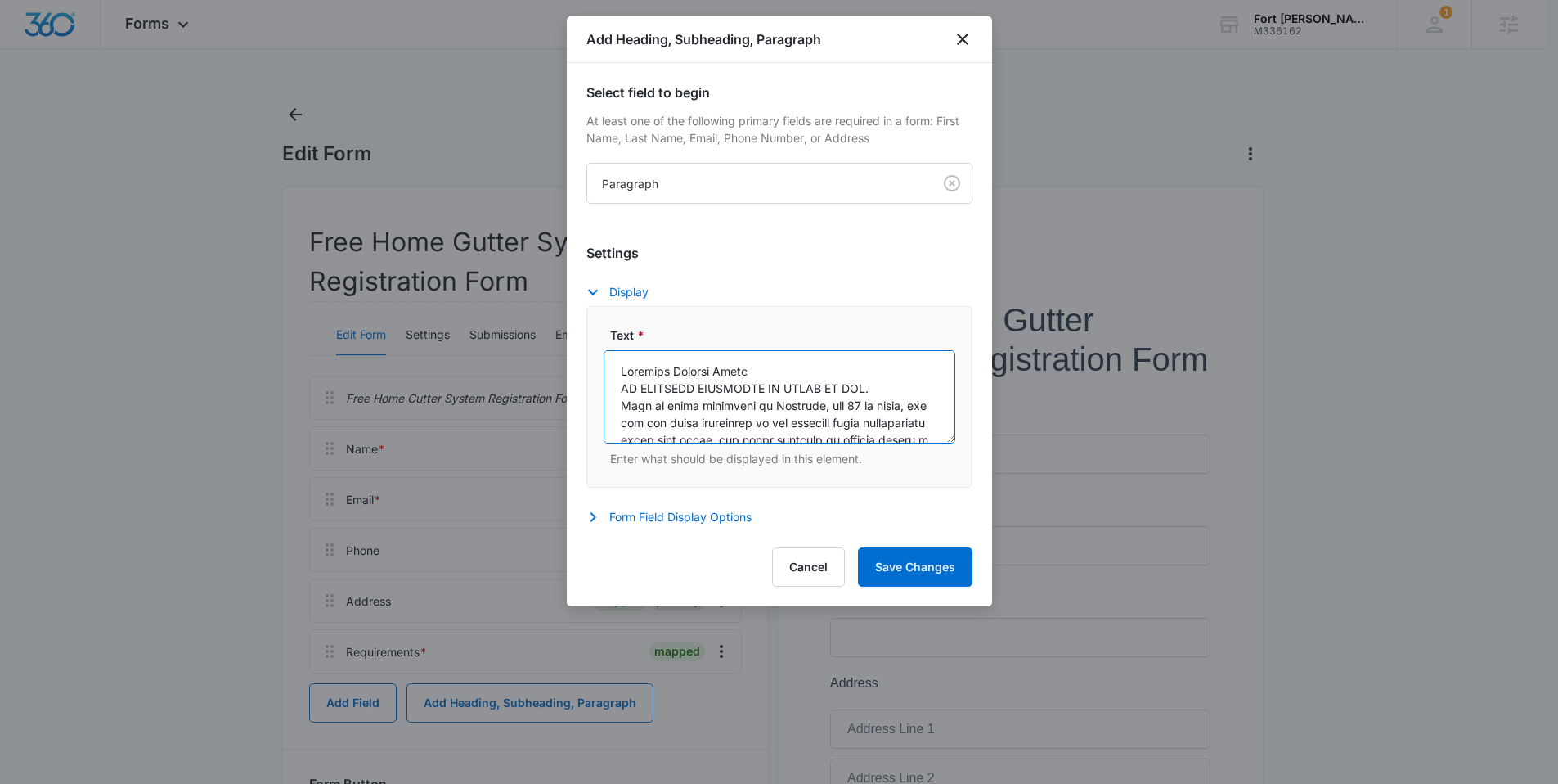
scroll to position [571, 0]
type textarea "Official Contest Rules NO PURCHASE NECESSARY TO ENTER OR WIN. Open to legal res…"
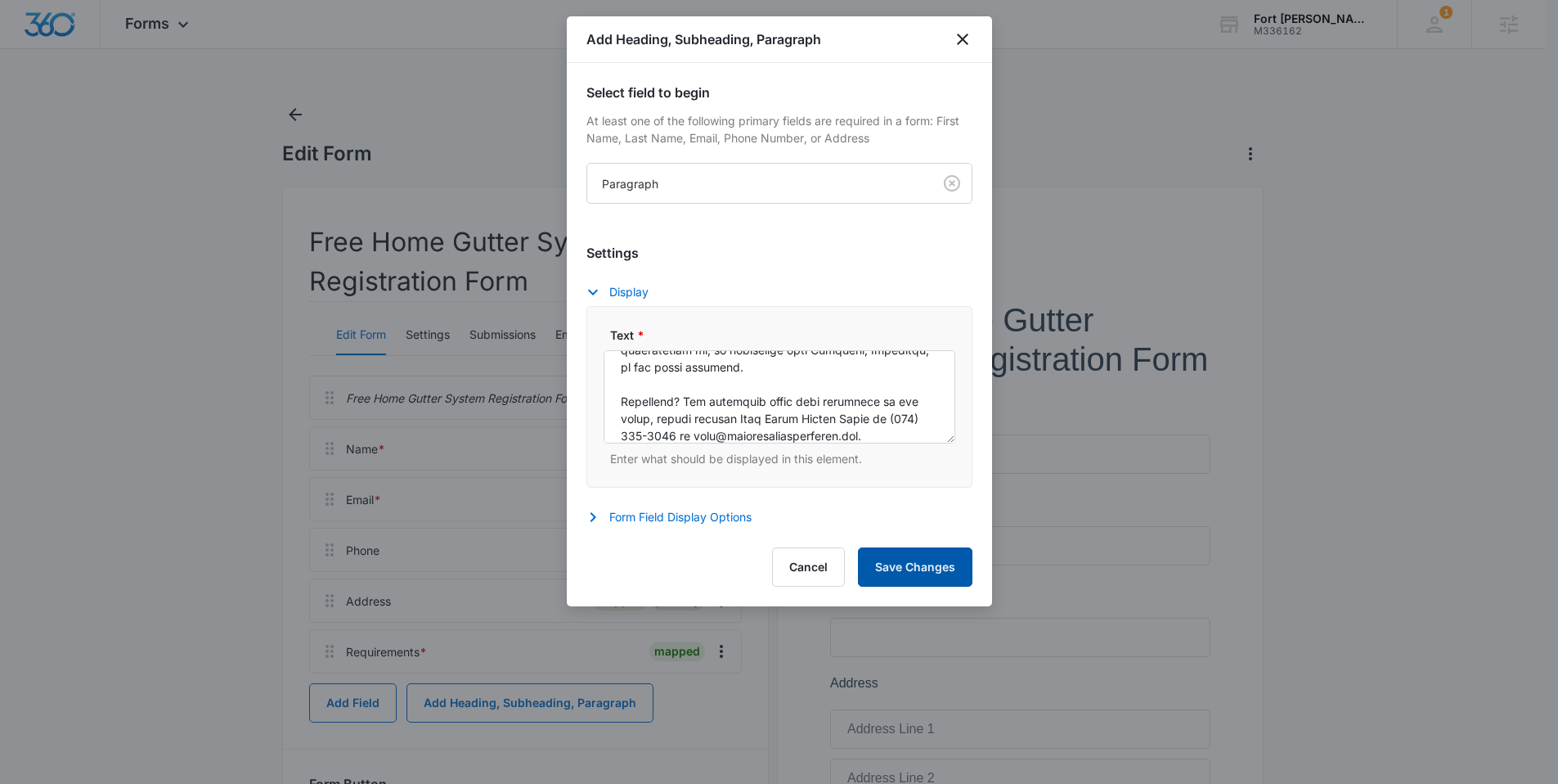
click at [916, 555] on button "Save Changes" at bounding box center [915, 566] width 115 height 40
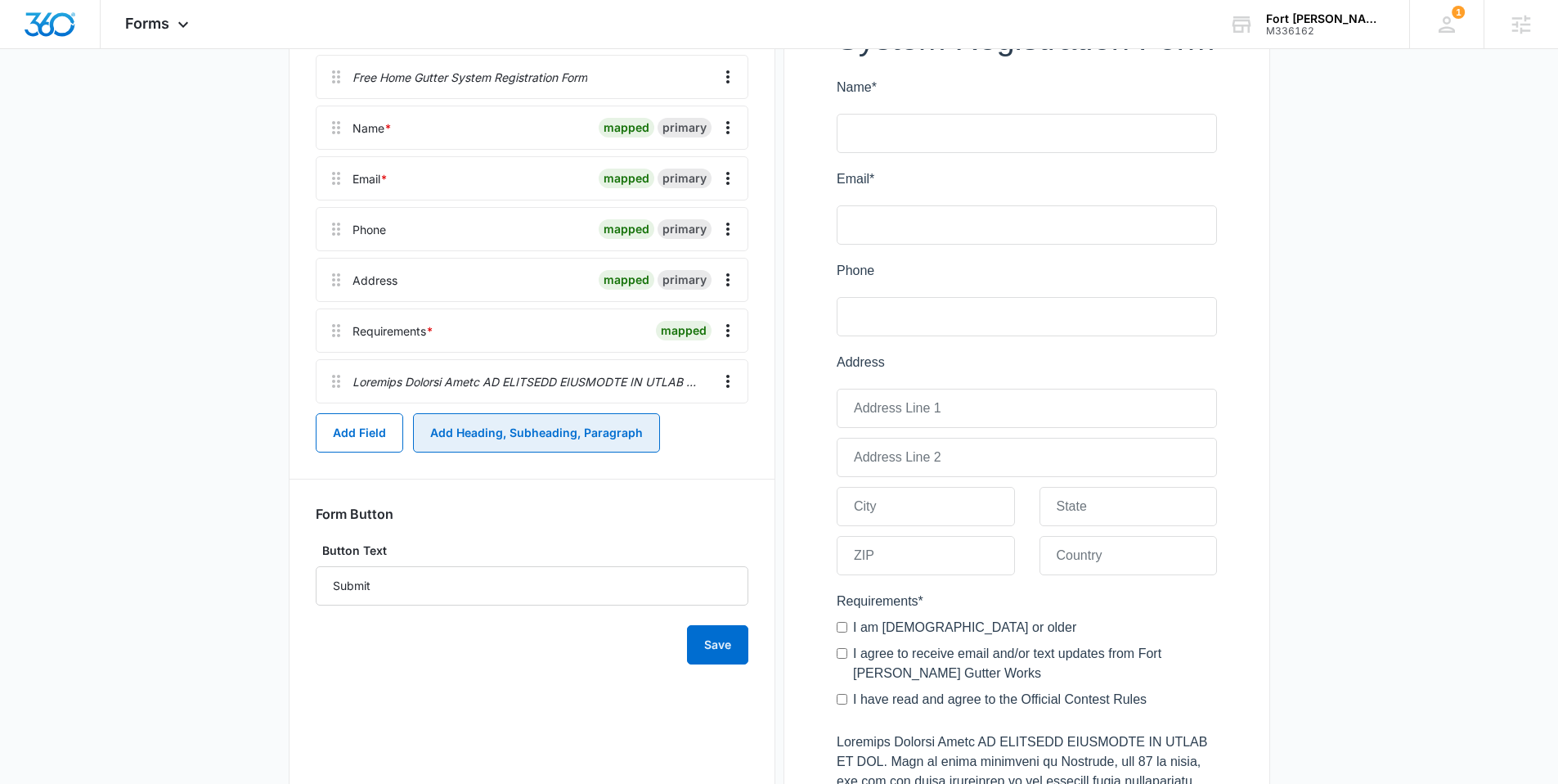
scroll to position [26, 0]
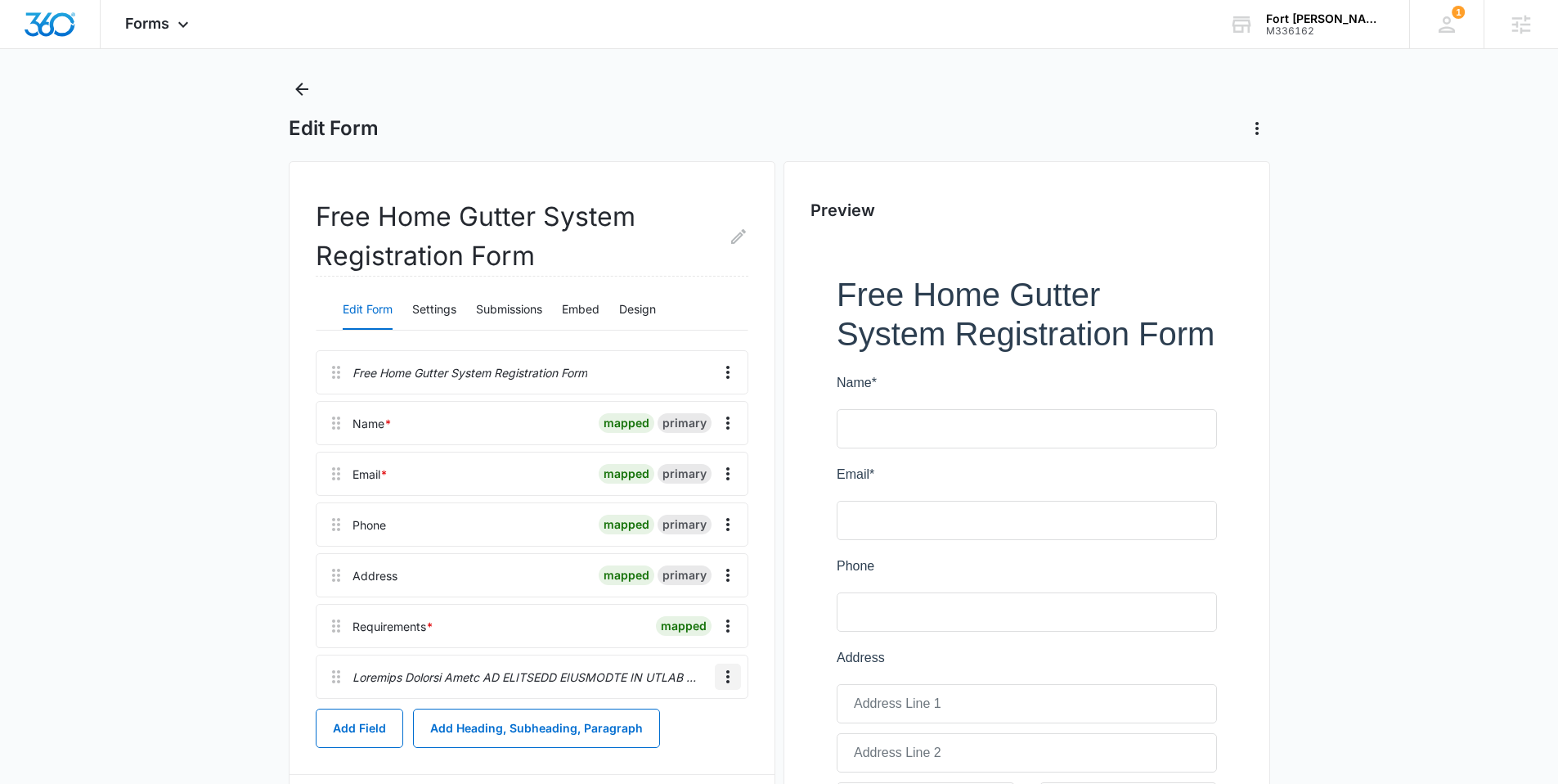
click at [727, 667] on icon "Overflow Menu" at bounding box center [727, 676] width 19 height 19
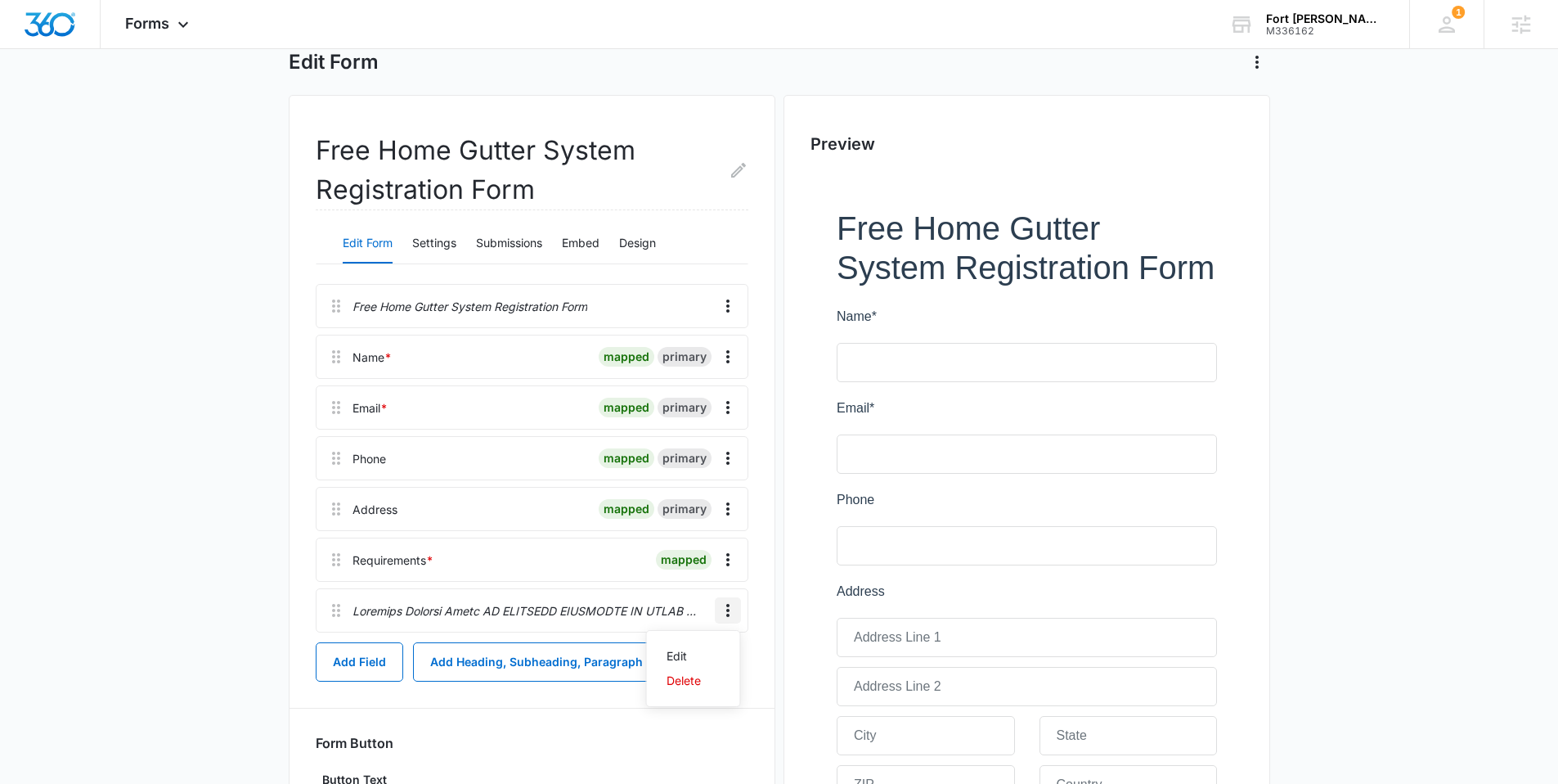
scroll to position [276, 0]
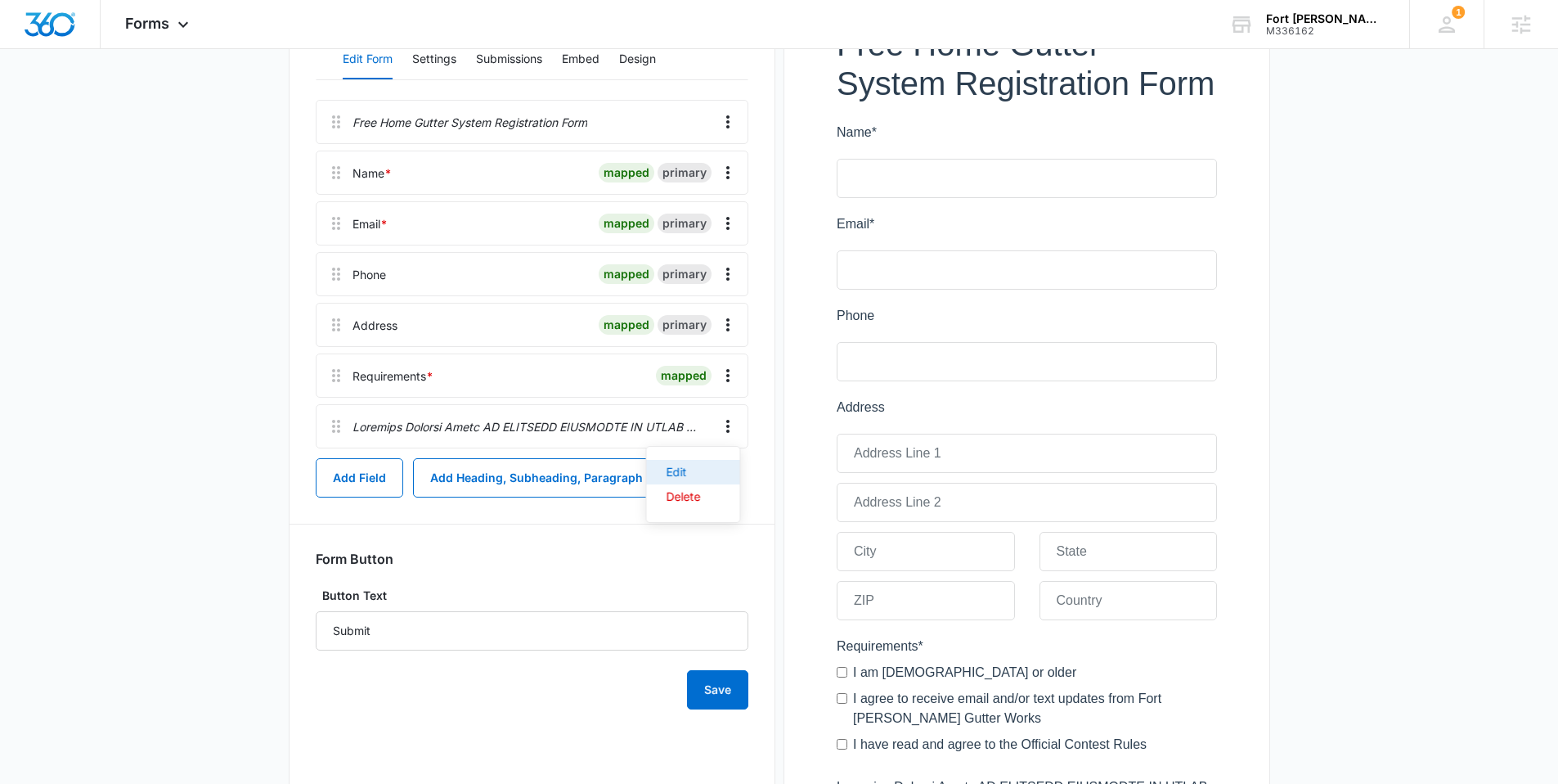
click at [673, 463] on button "Edit" at bounding box center [693, 472] width 93 height 25
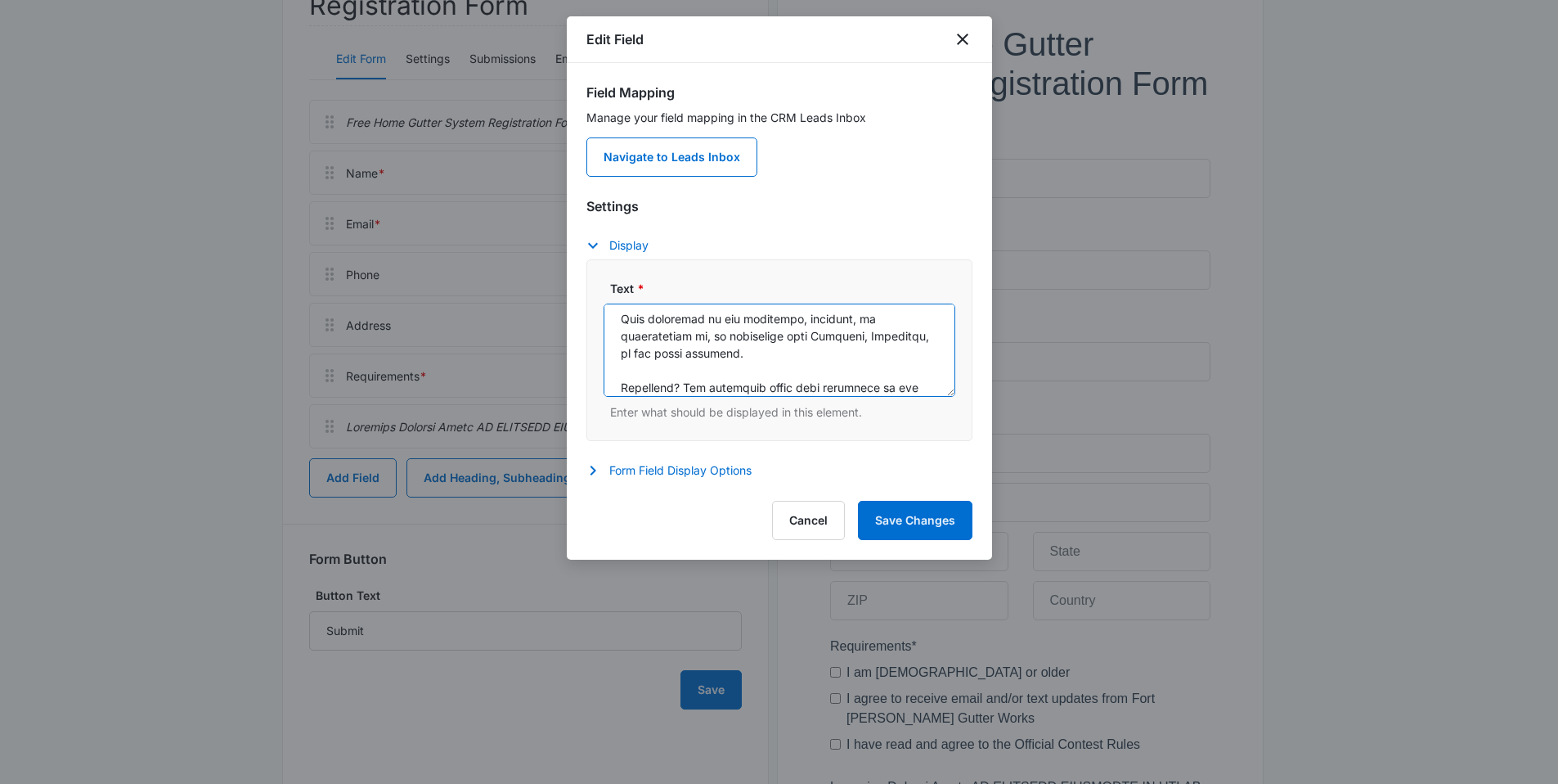
scroll to position [584, 0]
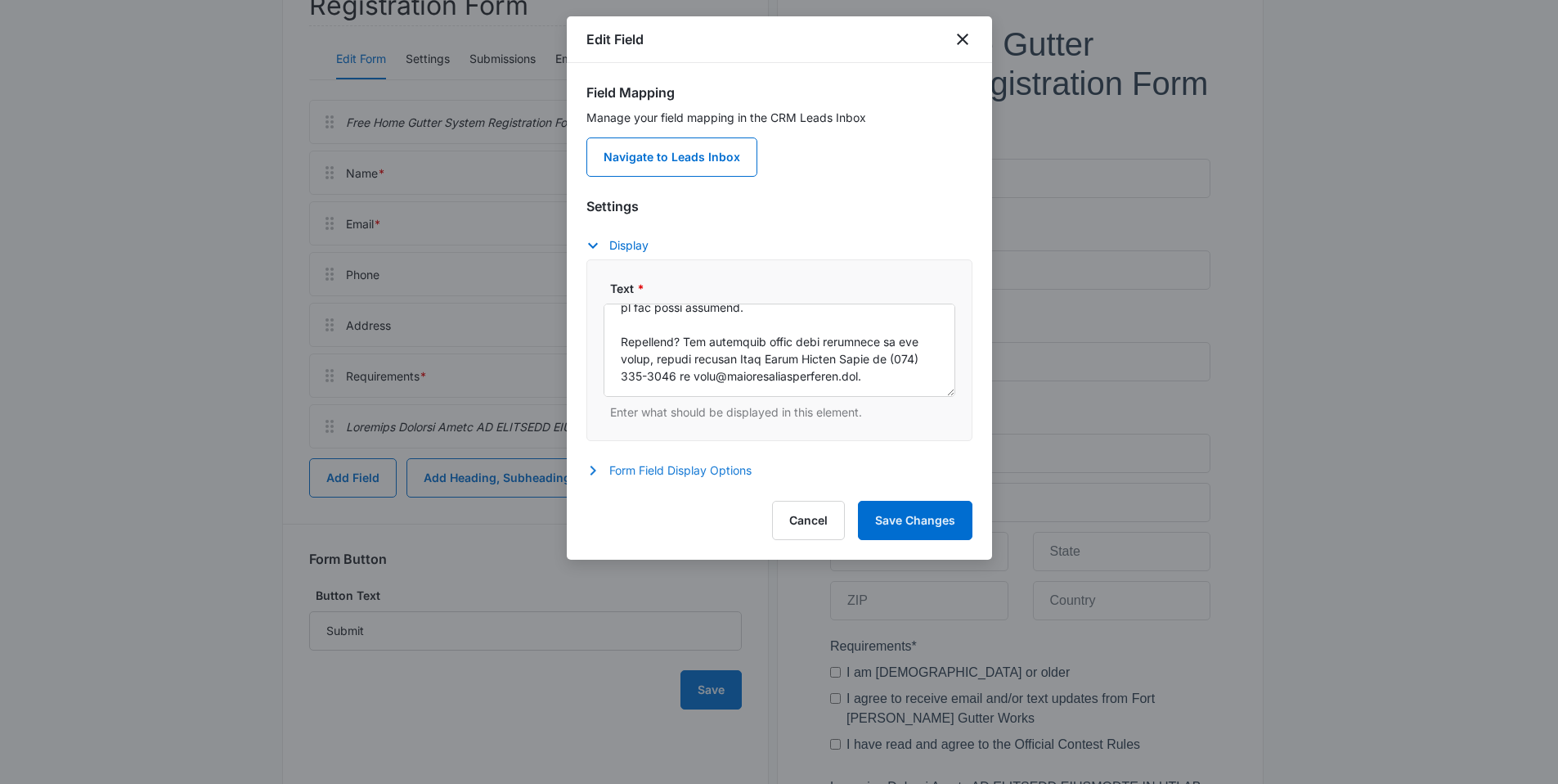
click at [728, 480] on button "Form Field Display Options" at bounding box center [677, 470] width 182 height 19
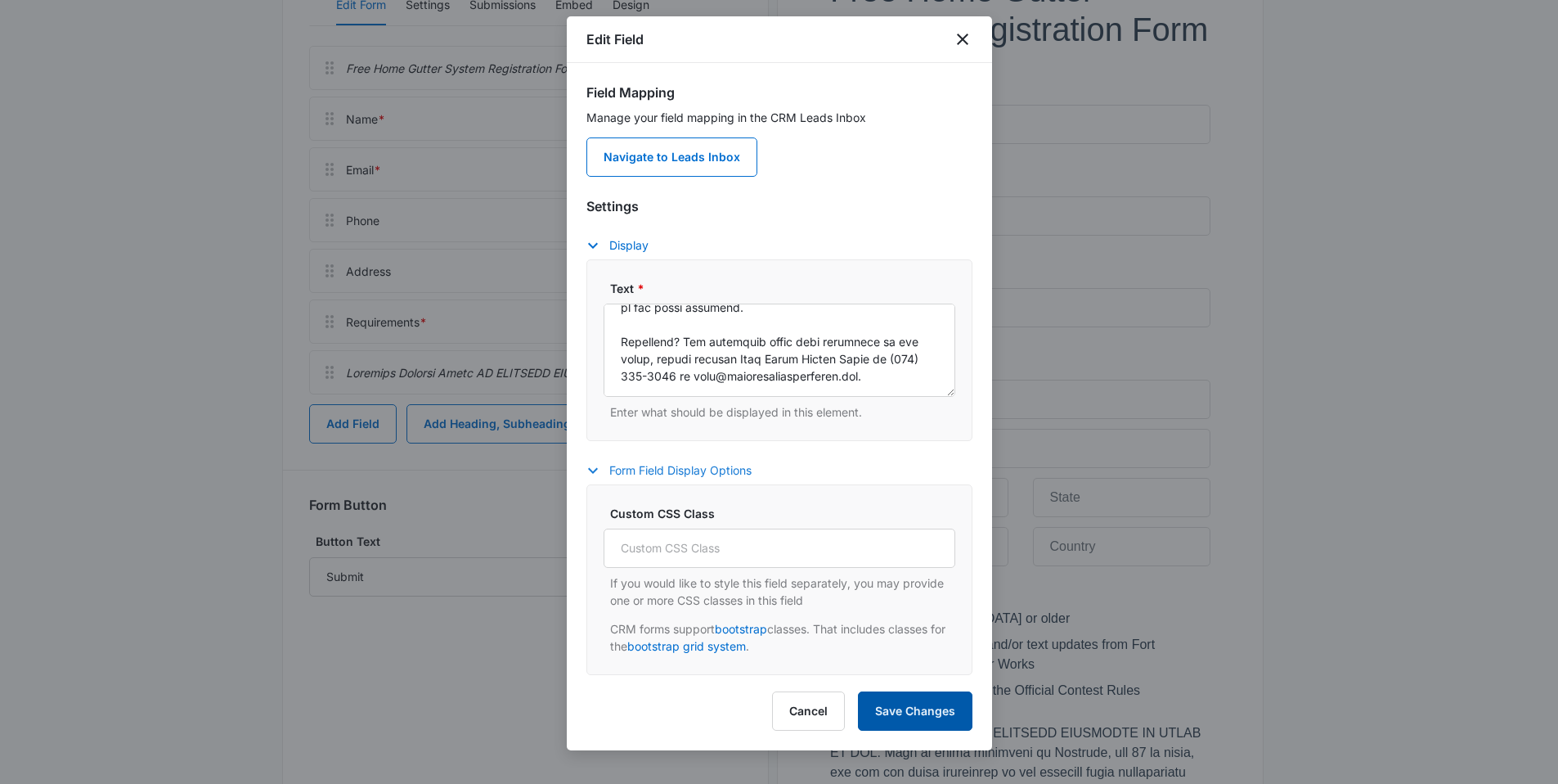
scroll to position [335, 0]
click at [918, 718] on button "Save Changes" at bounding box center [915, 710] width 115 height 40
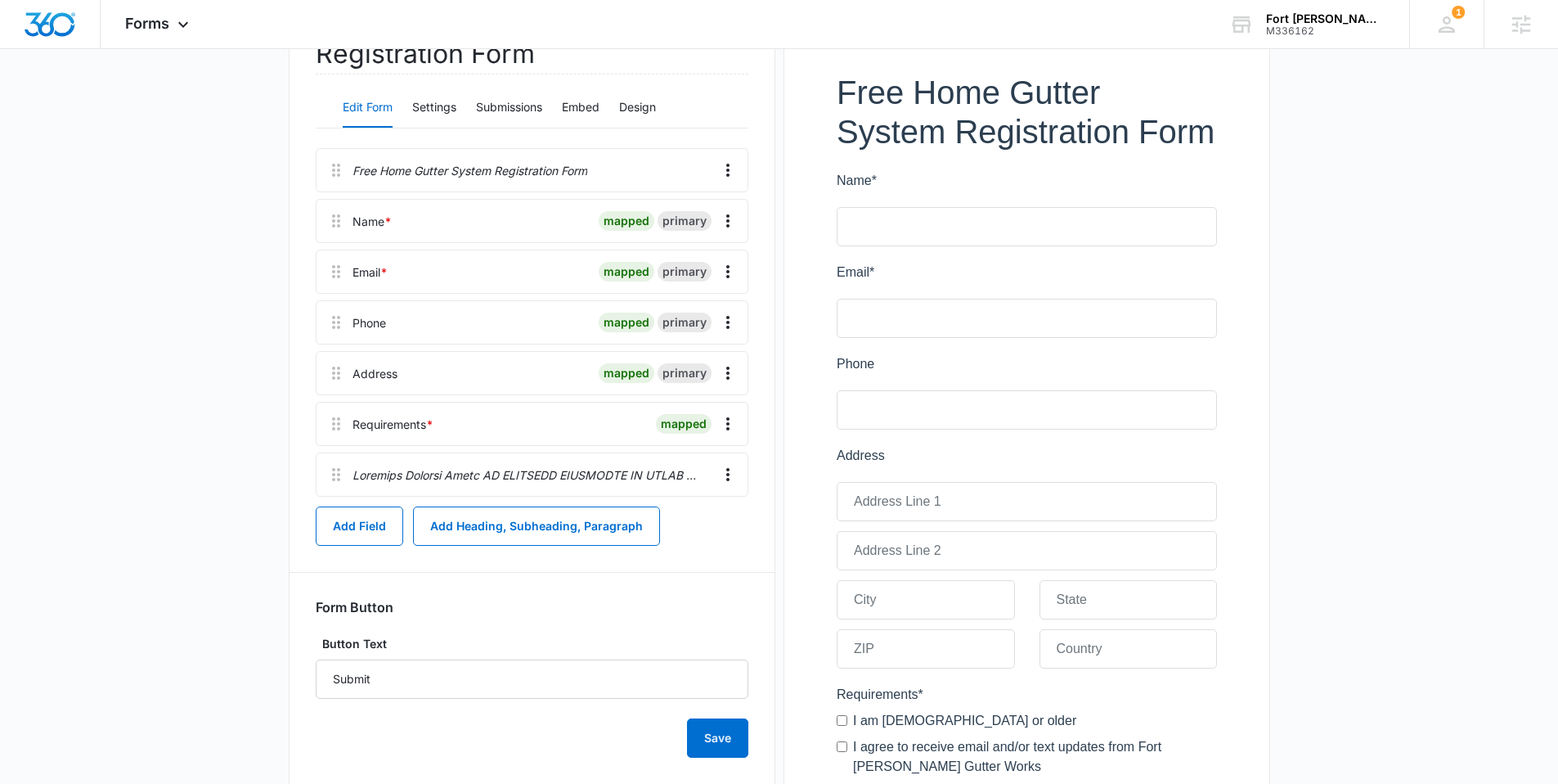
scroll to position [0, 0]
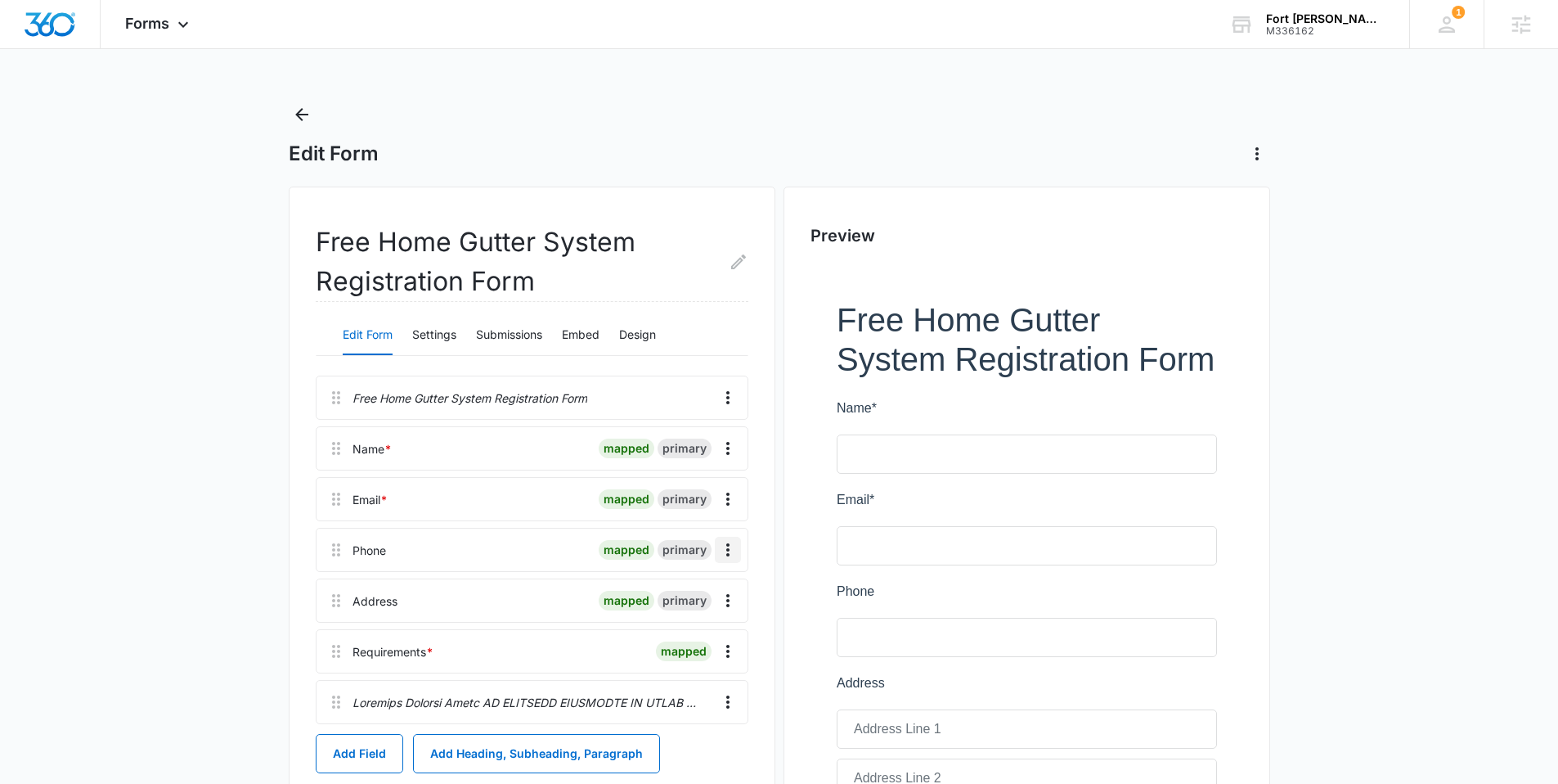
click at [731, 552] on icon "Overflow Menu" at bounding box center [727, 549] width 19 height 19
click at [685, 598] on div "Edit" at bounding box center [683, 596] width 34 height 11
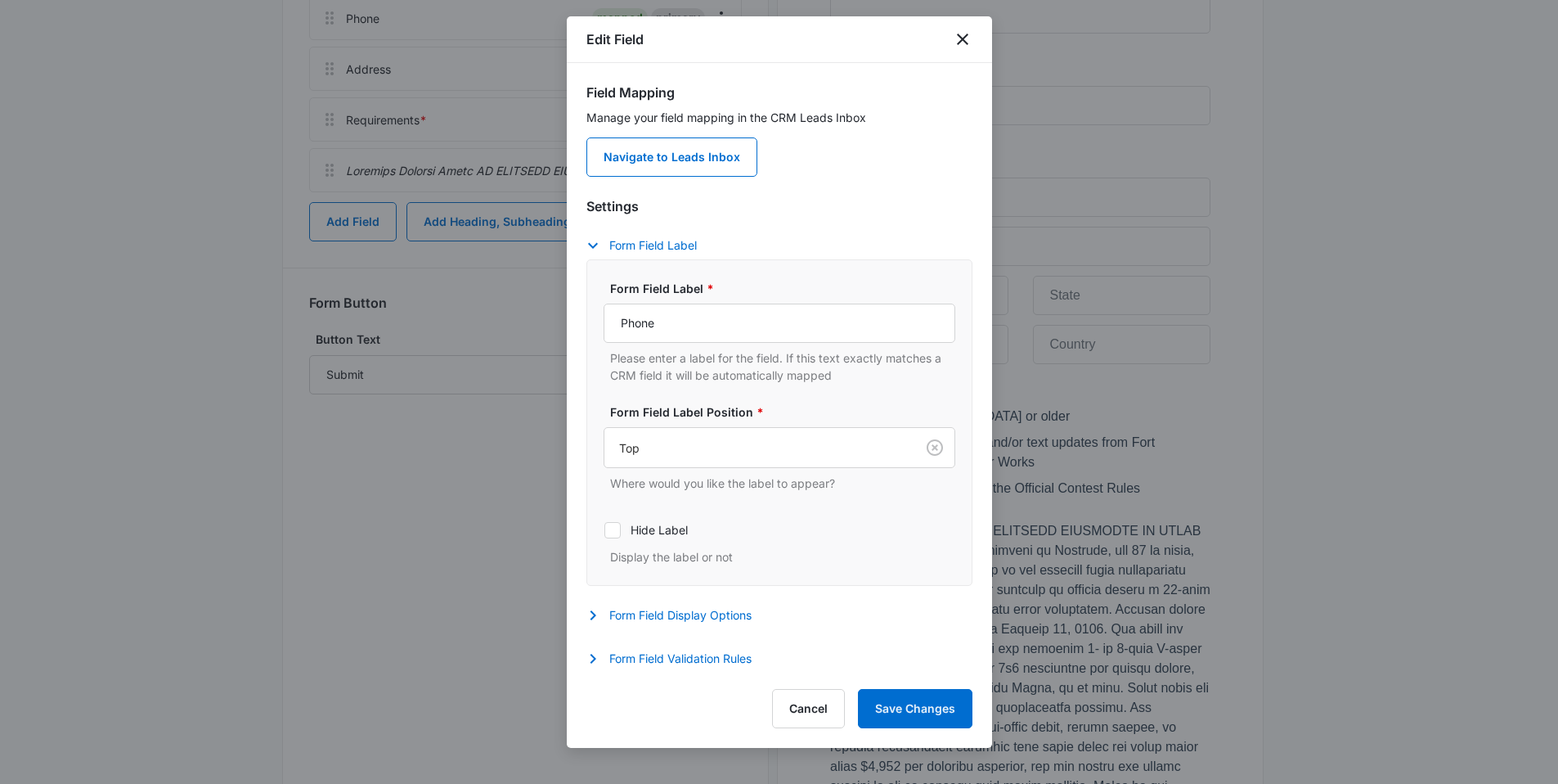
scroll to position [665, 0]
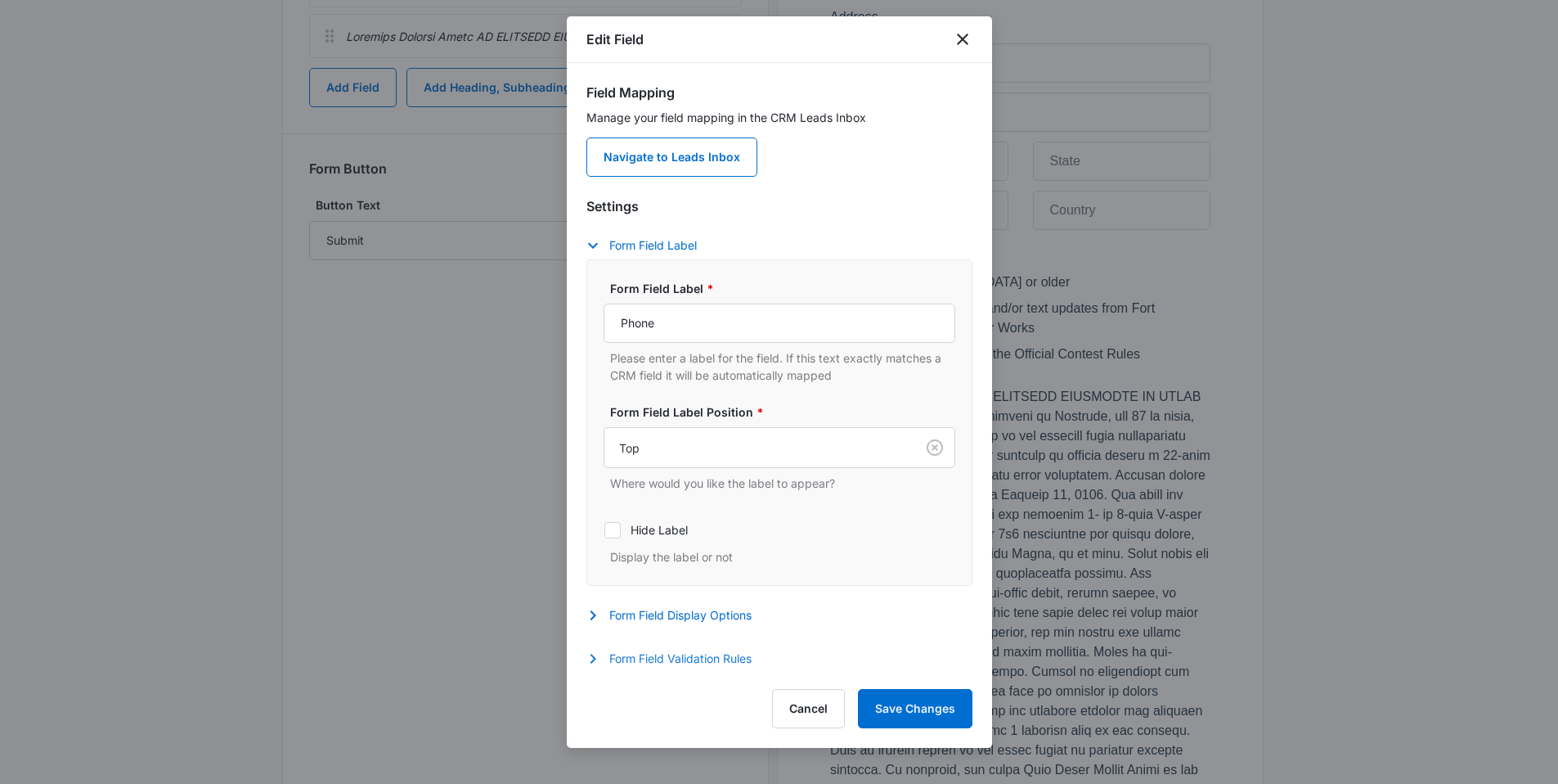
click at [706, 658] on button "Form Field Validation Rules" at bounding box center [677, 658] width 182 height 19
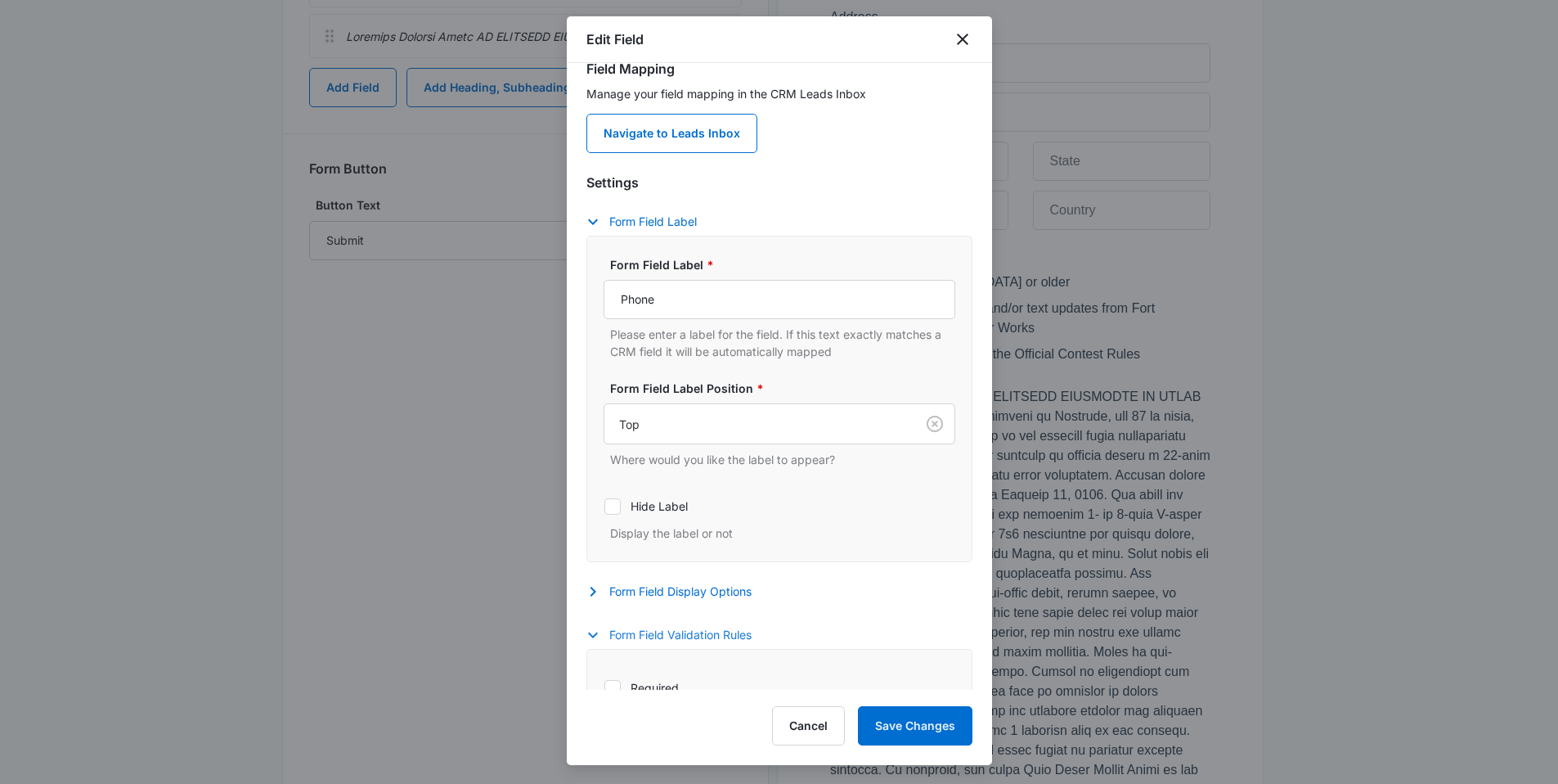
scroll to position [25, 0]
click at [643, 684] on label "Required" at bounding box center [779, 687] width 352 height 17
click at [605, 687] on input "Required" at bounding box center [604, 687] width 1 height 1
checkbox input "true"
click at [873, 715] on button "Save Changes" at bounding box center [915, 725] width 115 height 40
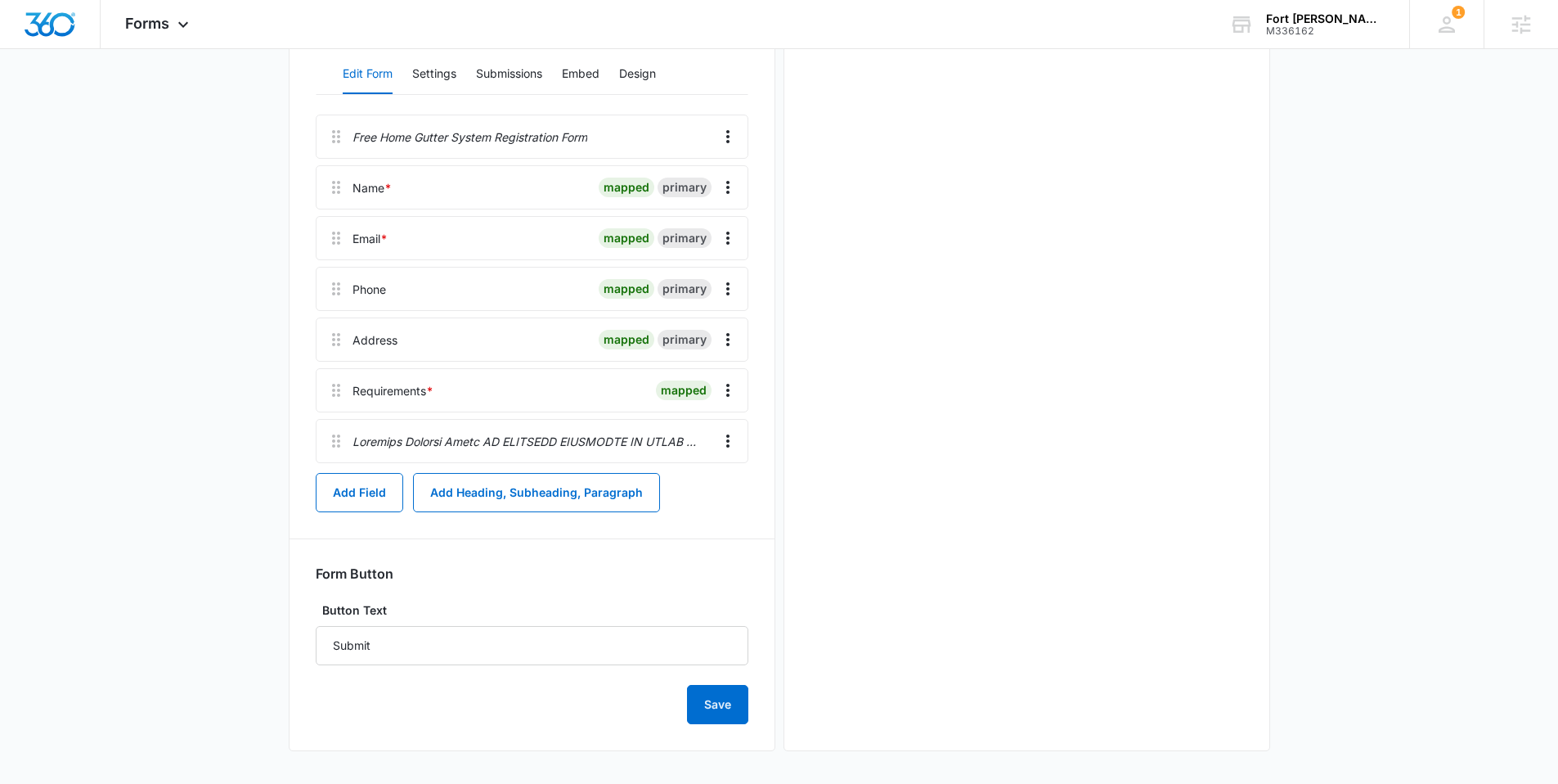
scroll to position [0, 0]
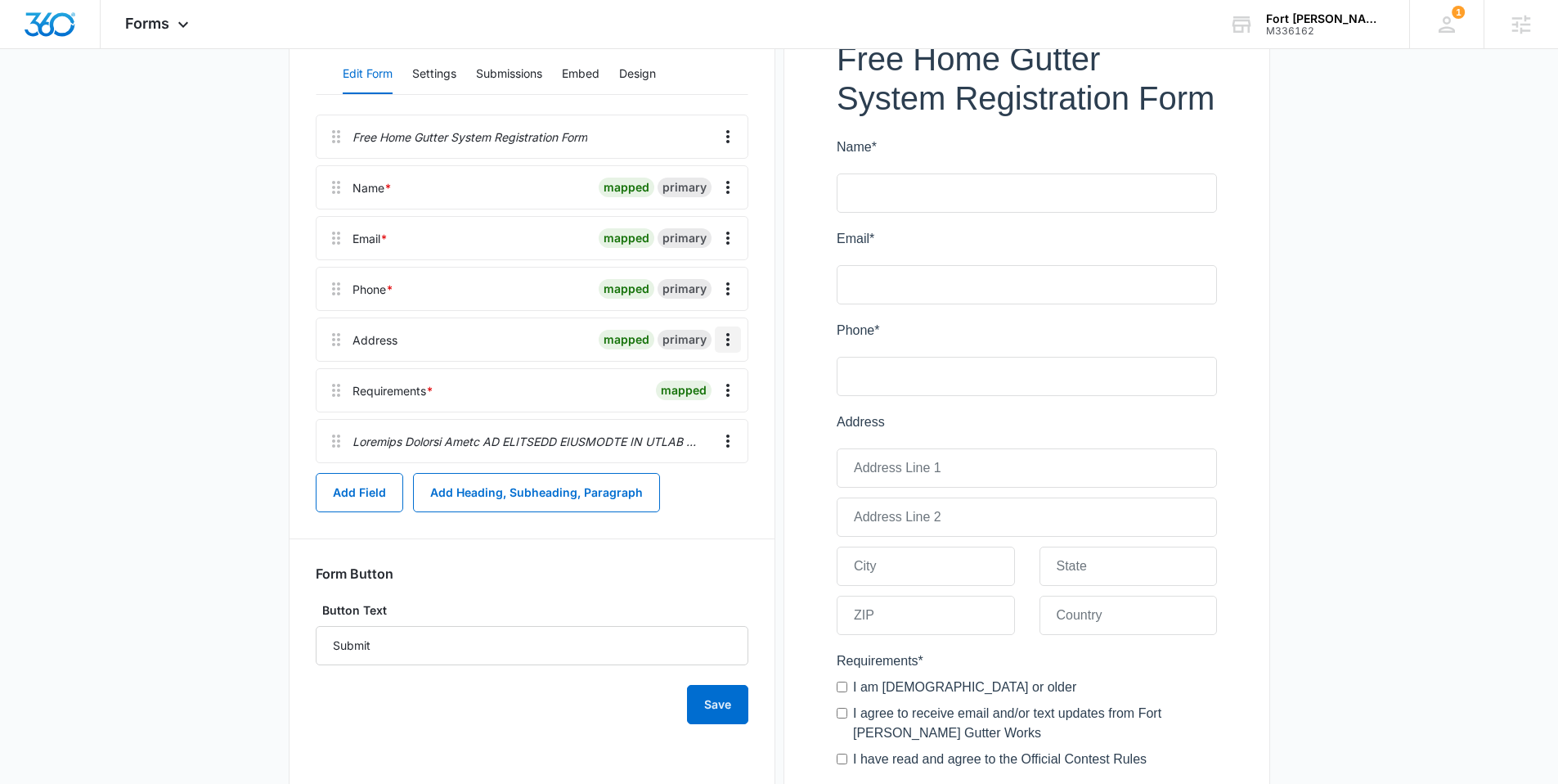
click at [732, 340] on icon "Overflow Menu" at bounding box center [727, 339] width 19 height 19
click at [692, 380] on div "Edit" at bounding box center [683, 385] width 34 height 11
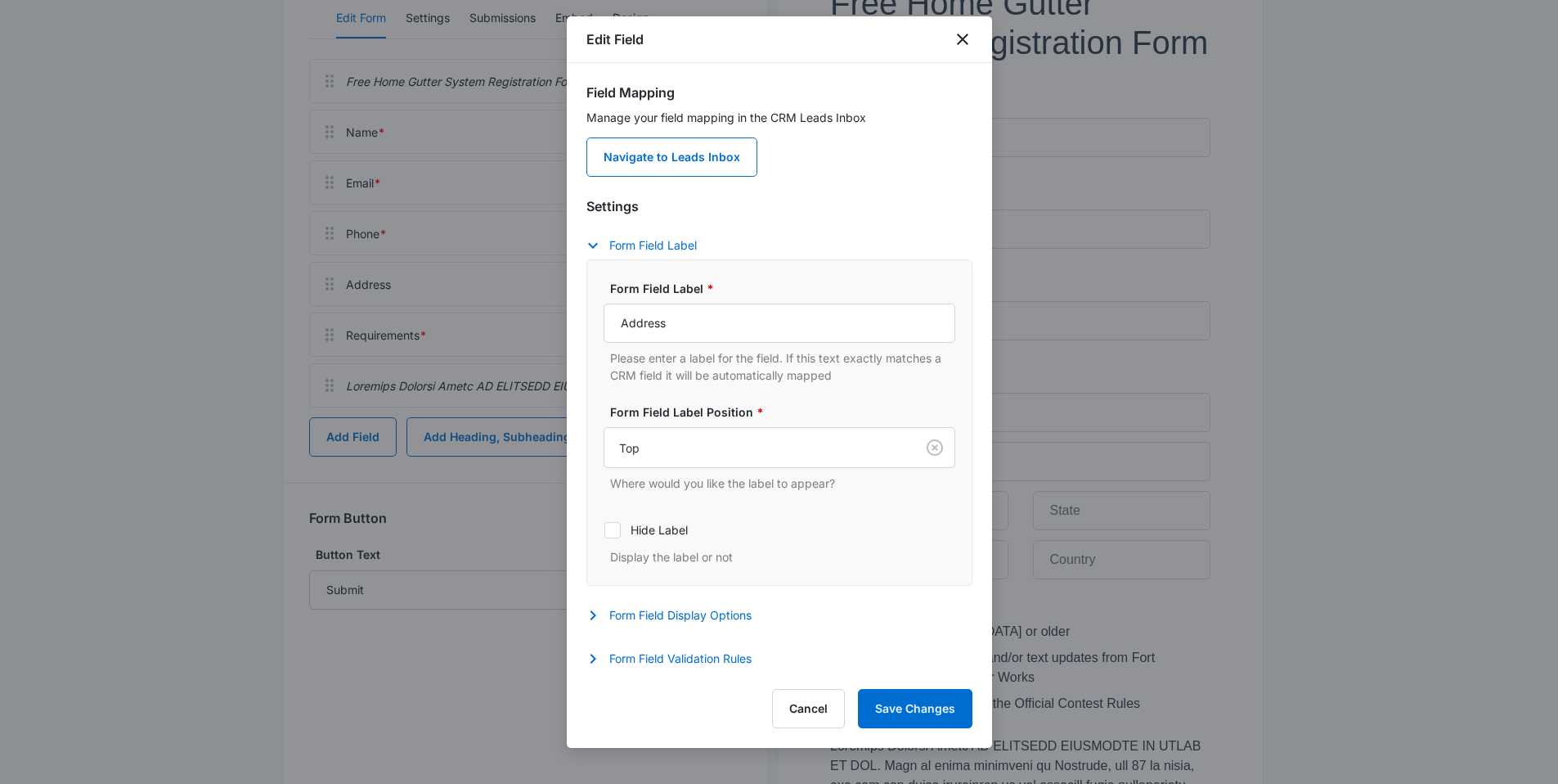
scroll to position [324, 0]
click at [683, 658] on button "Form Field Validation Rules" at bounding box center [677, 658] width 182 height 19
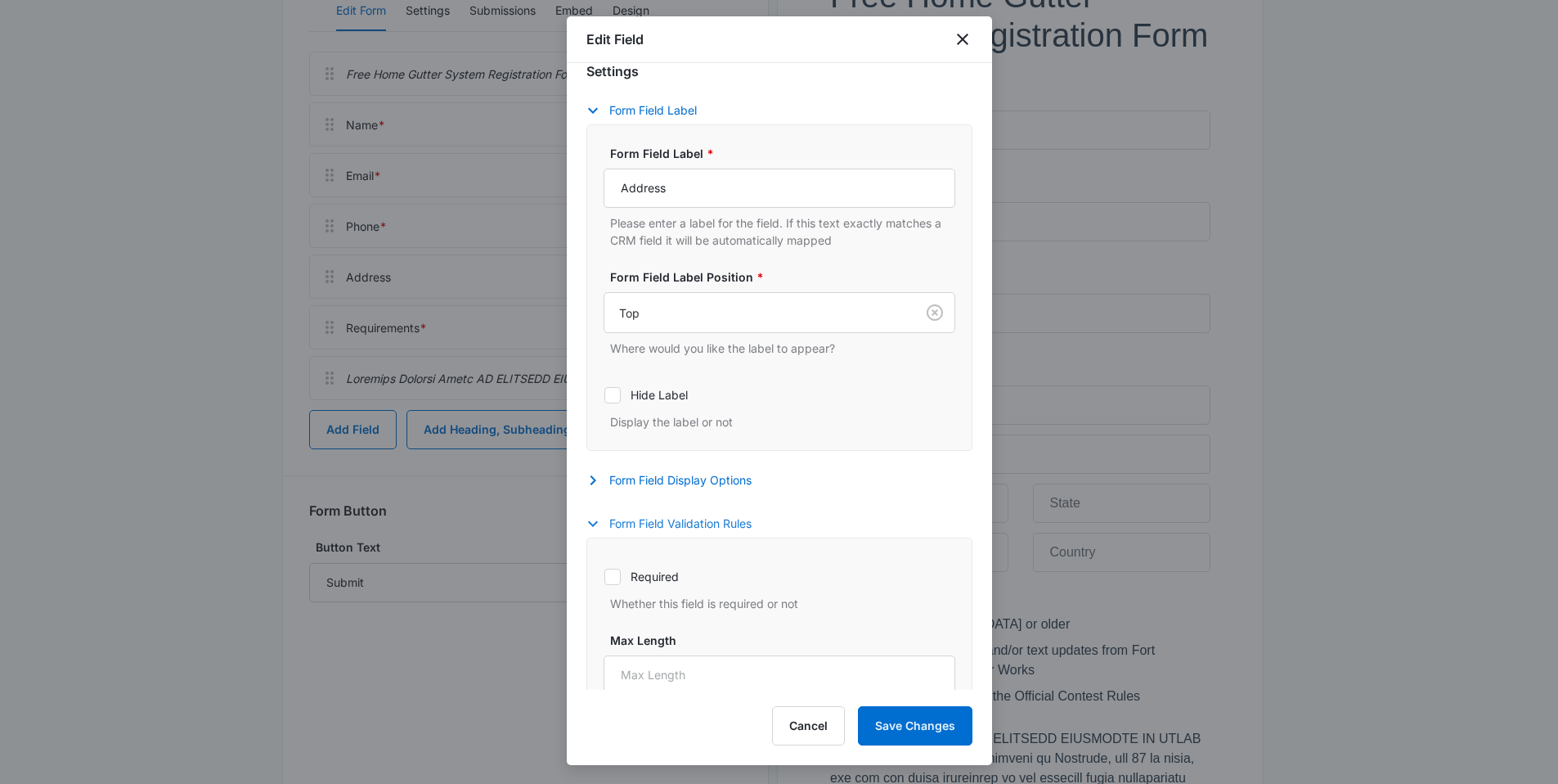
scroll to position [142, 0]
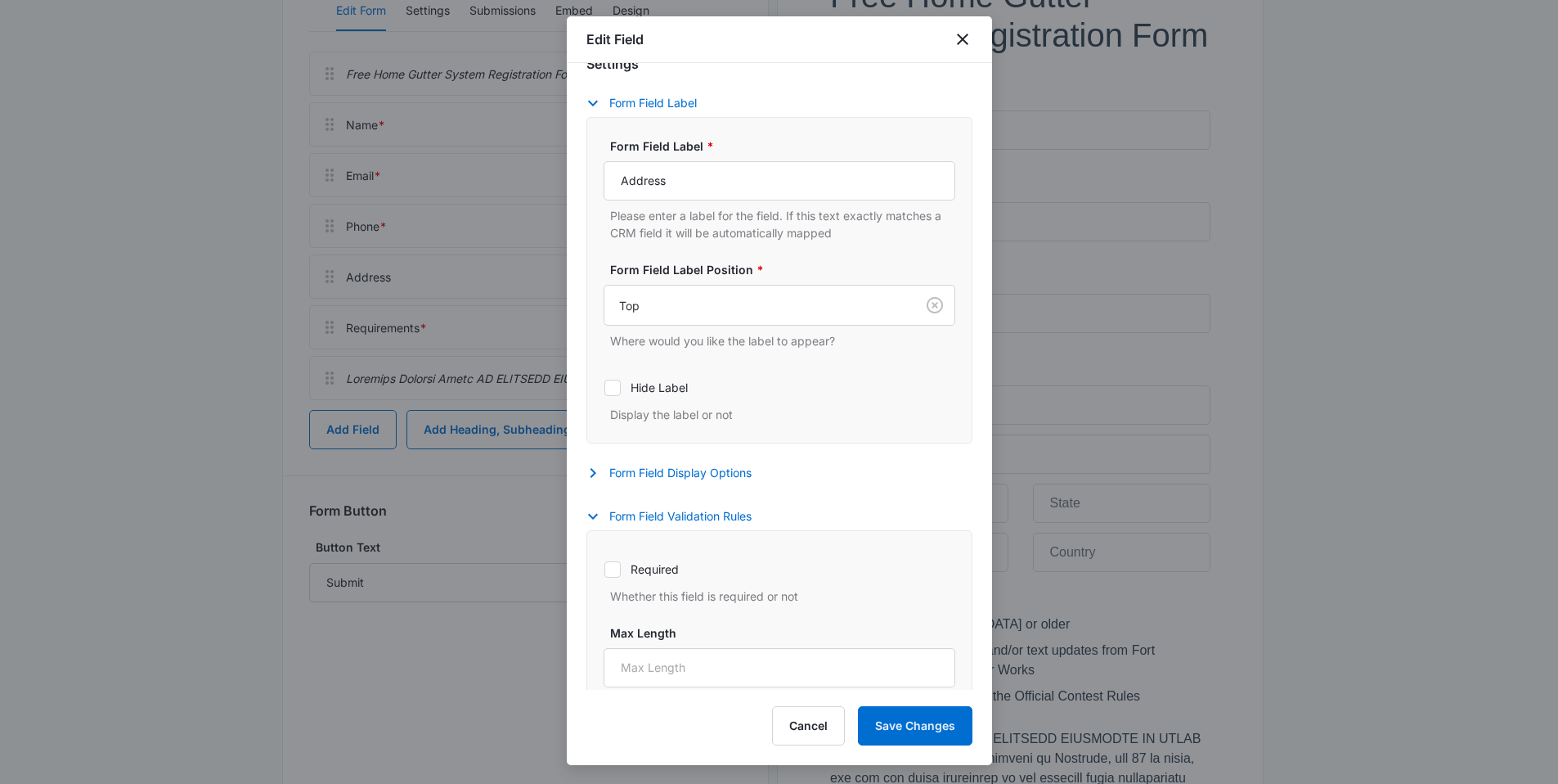
click at [668, 575] on label "Required" at bounding box center [779, 569] width 352 height 17
click at [605, 569] on input "Required" at bounding box center [604, 569] width 1 height 1
checkbox input "true"
click at [918, 725] on button "Save Changes" at bounding box center [915, 725] width 115 height 40
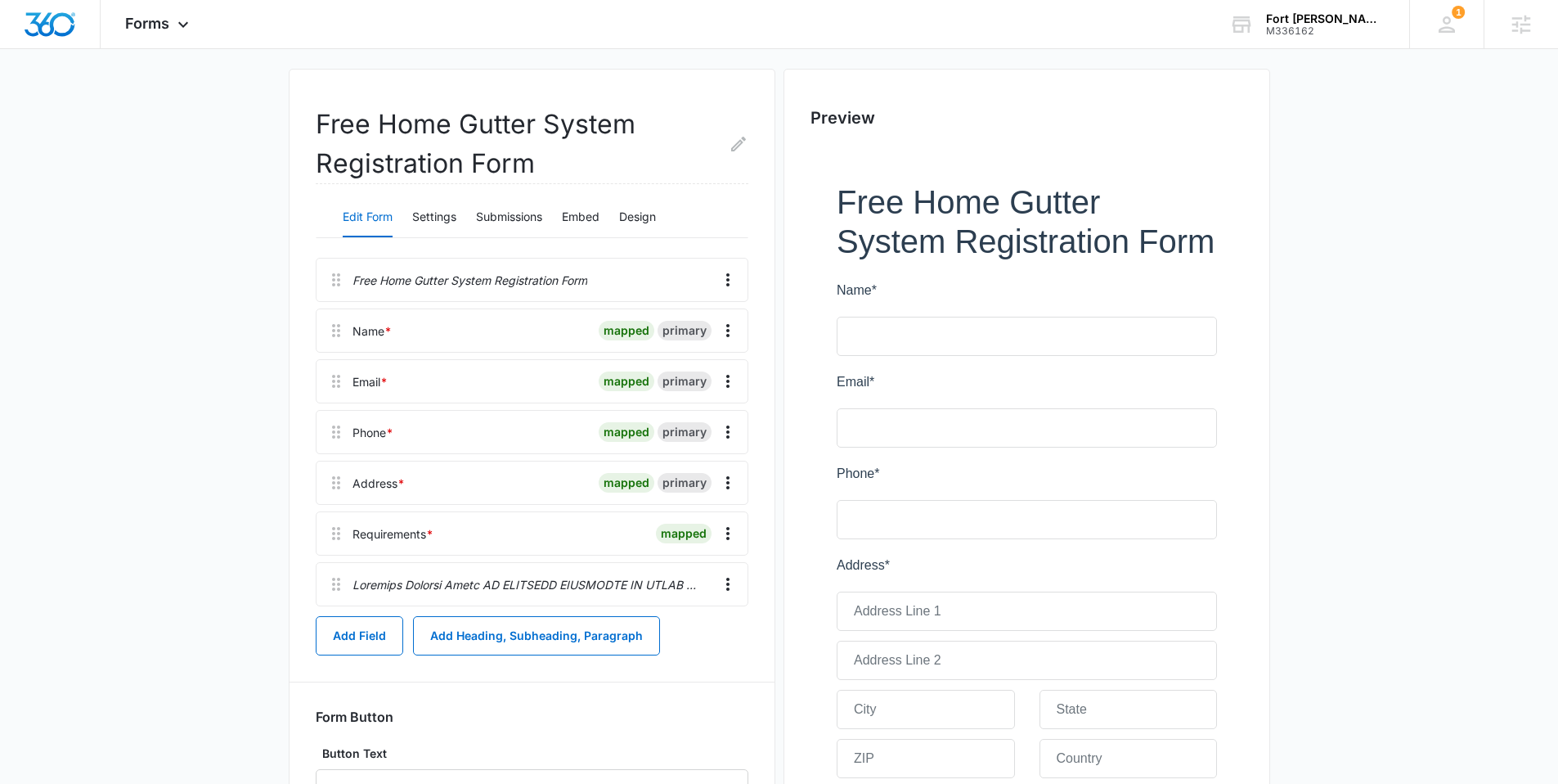
scroll to position [82, 0]
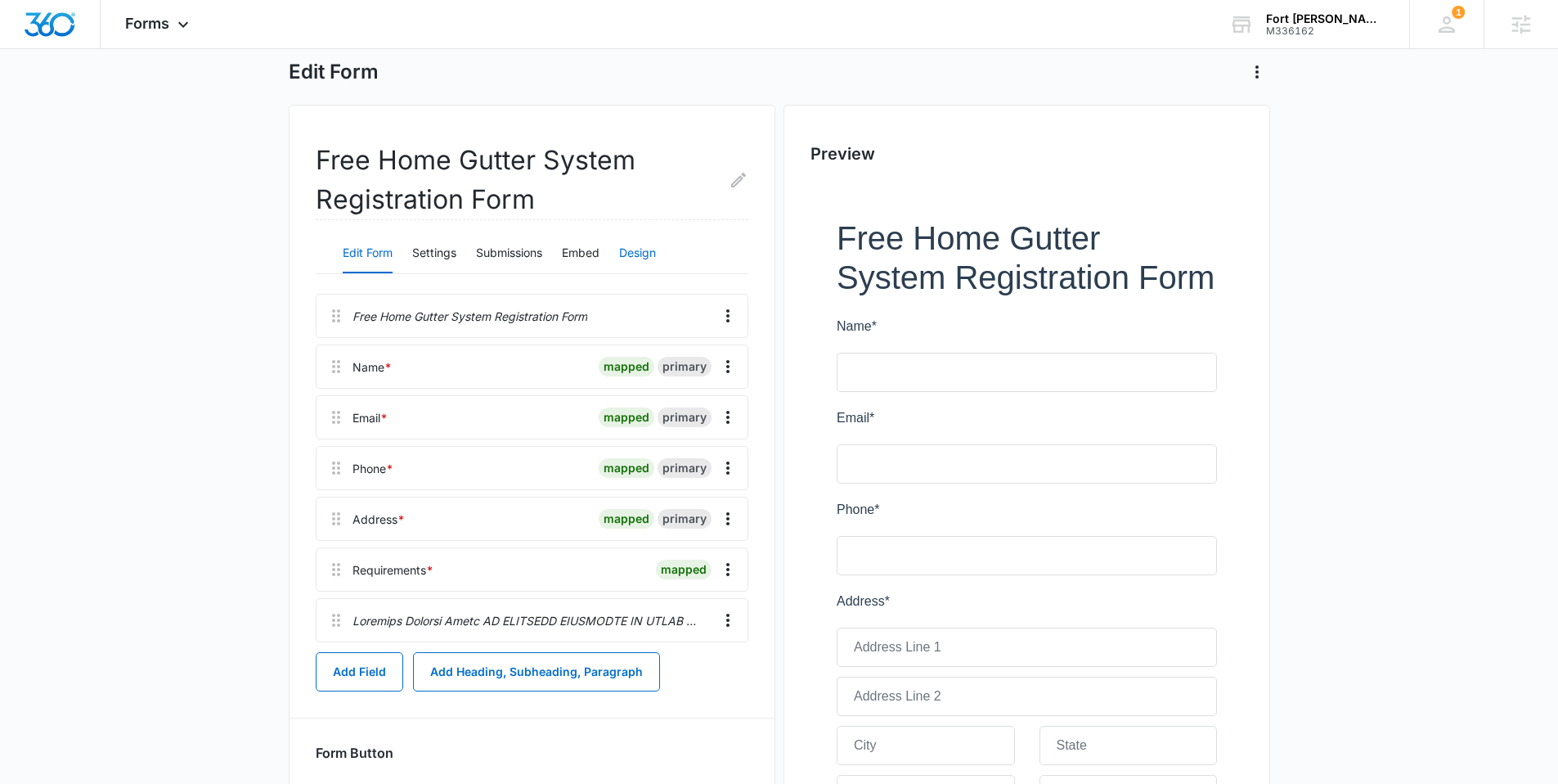
click at [642, 251] on button "Design" at bounding box center [638, 254] width 37 height 40
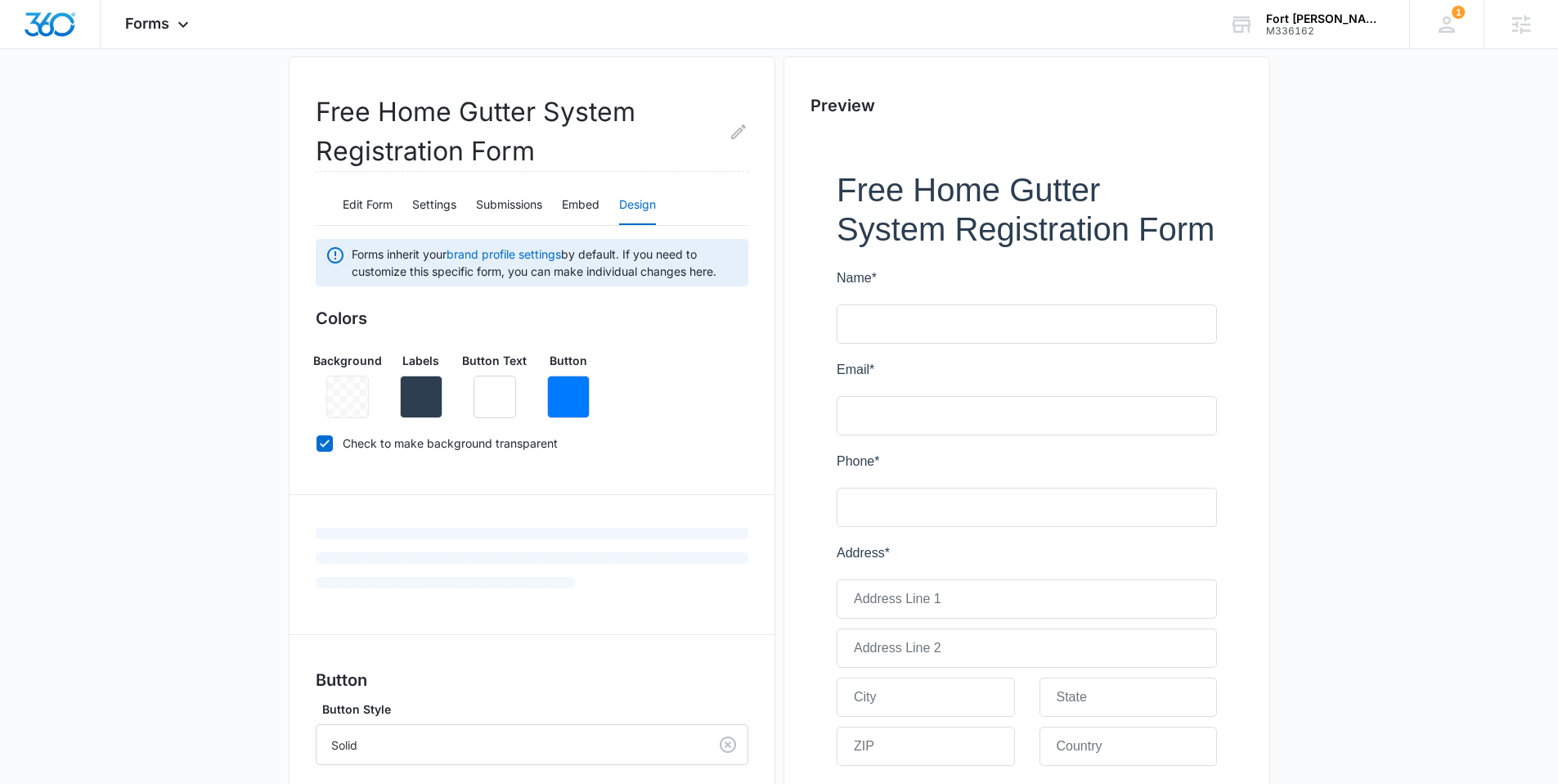
scroll to position [312, 0]
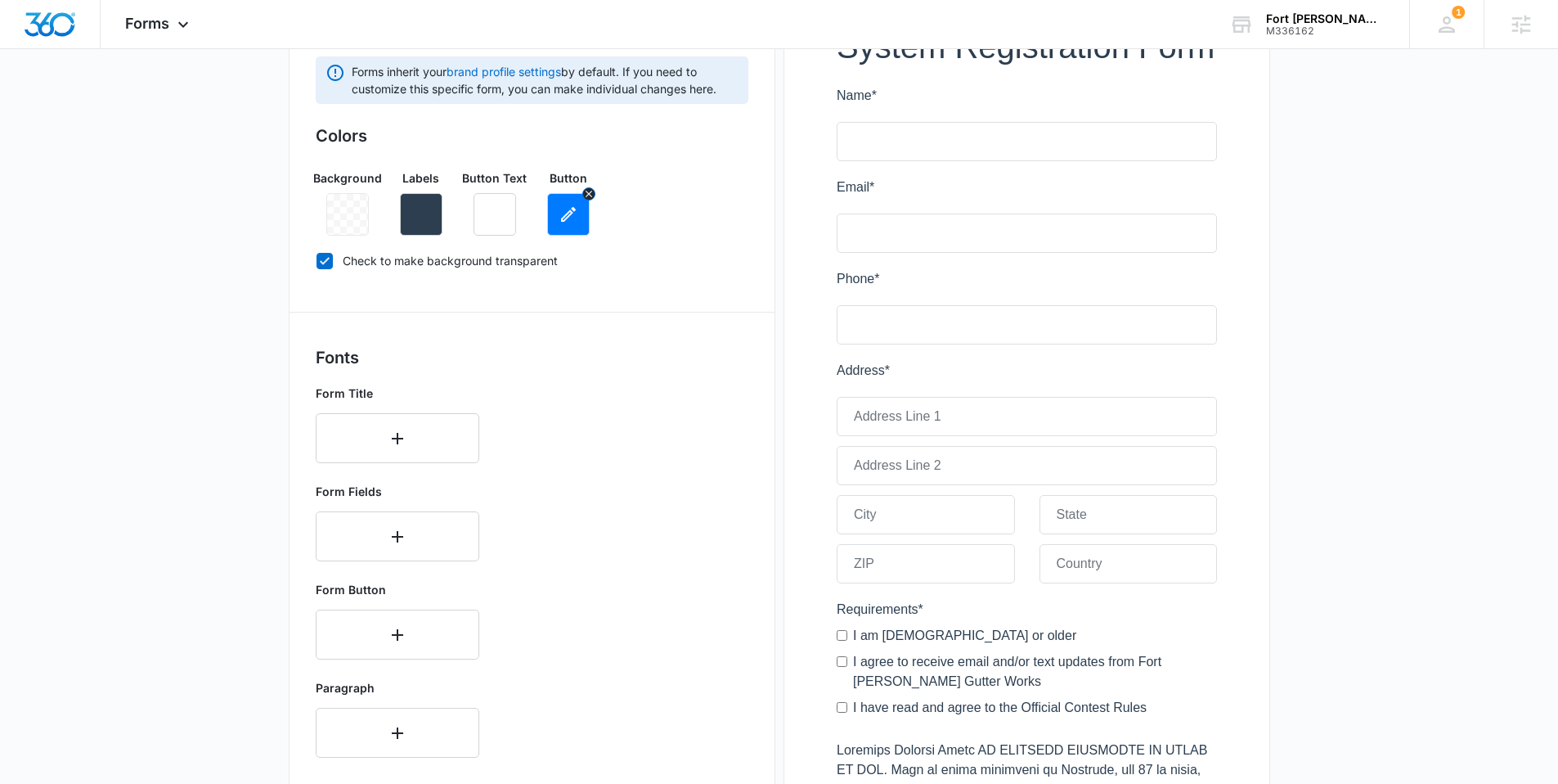
click at [576, 215] on icon "button" at bounding box center [568, 213] width 19 height 19
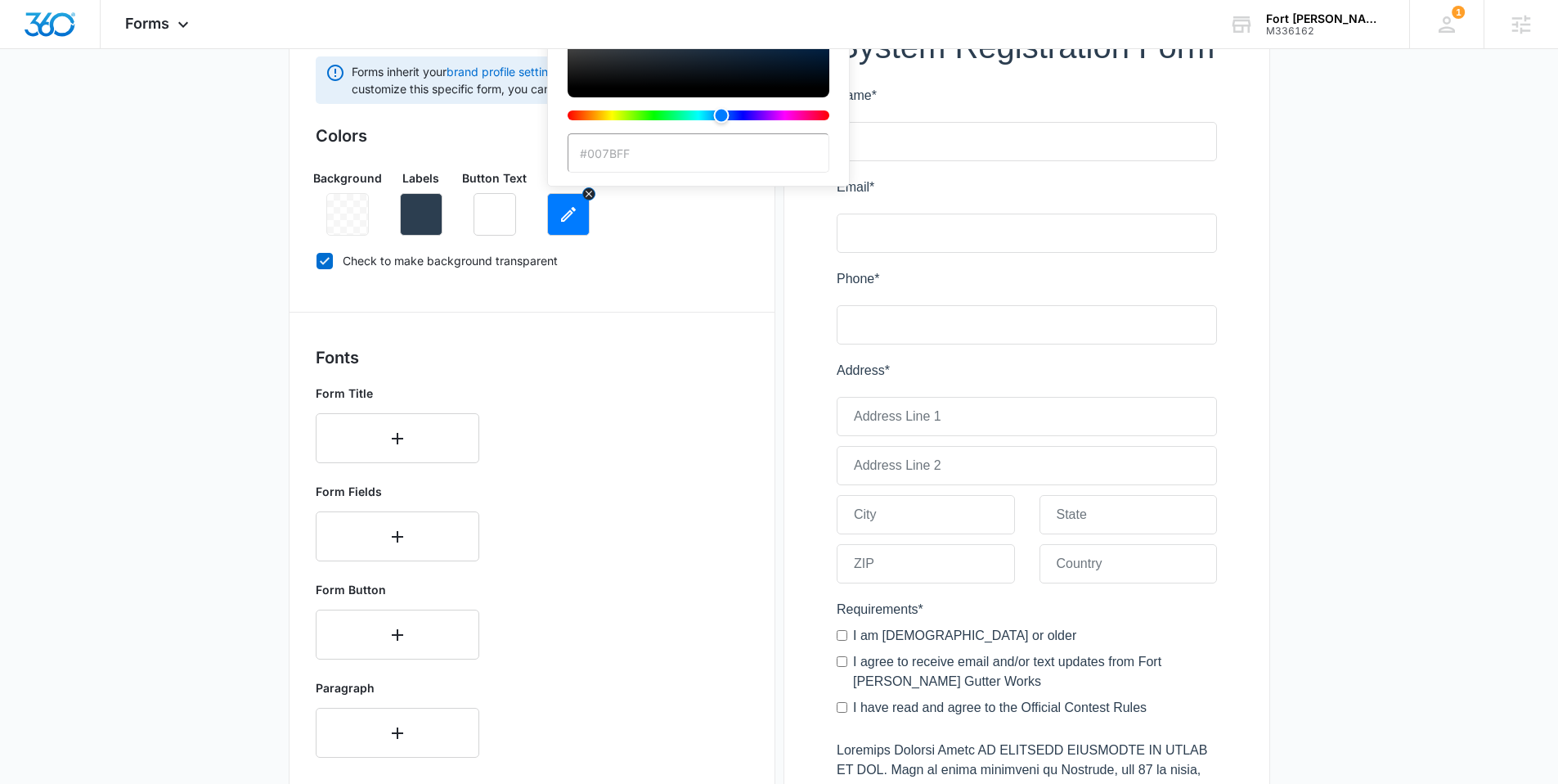
scroll to position [0, 0]
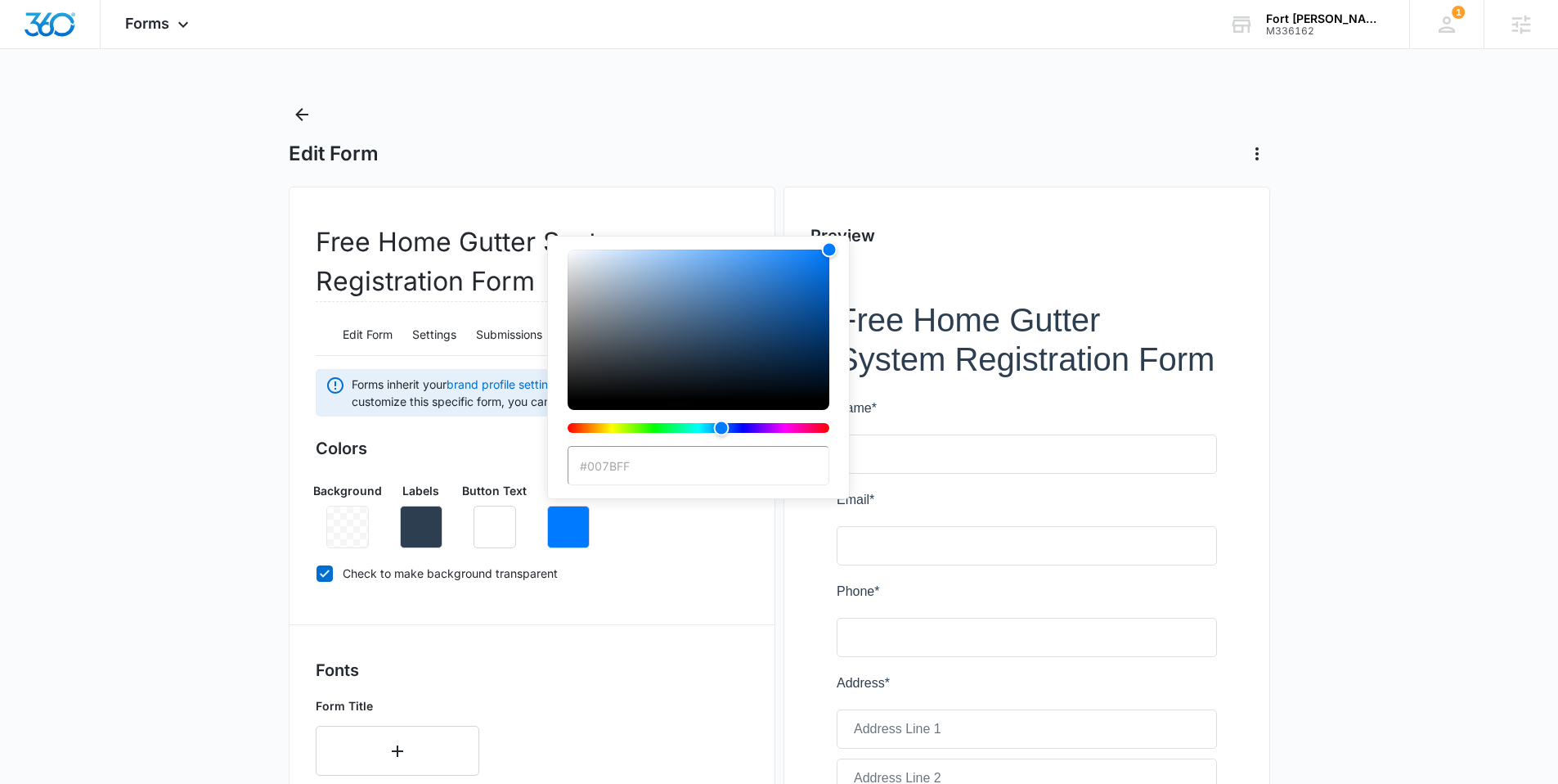
drag, startPoint x: 643, startPoint y: 465, endPoint x: 546, endPoint y: 465, distance: 97.0
click at [546, 465] on div "Colors Background Labels Button Text Button #007BFF Check to make background tr…" at bounding box center [532, 513] width 433 height 155
paste input "0000"
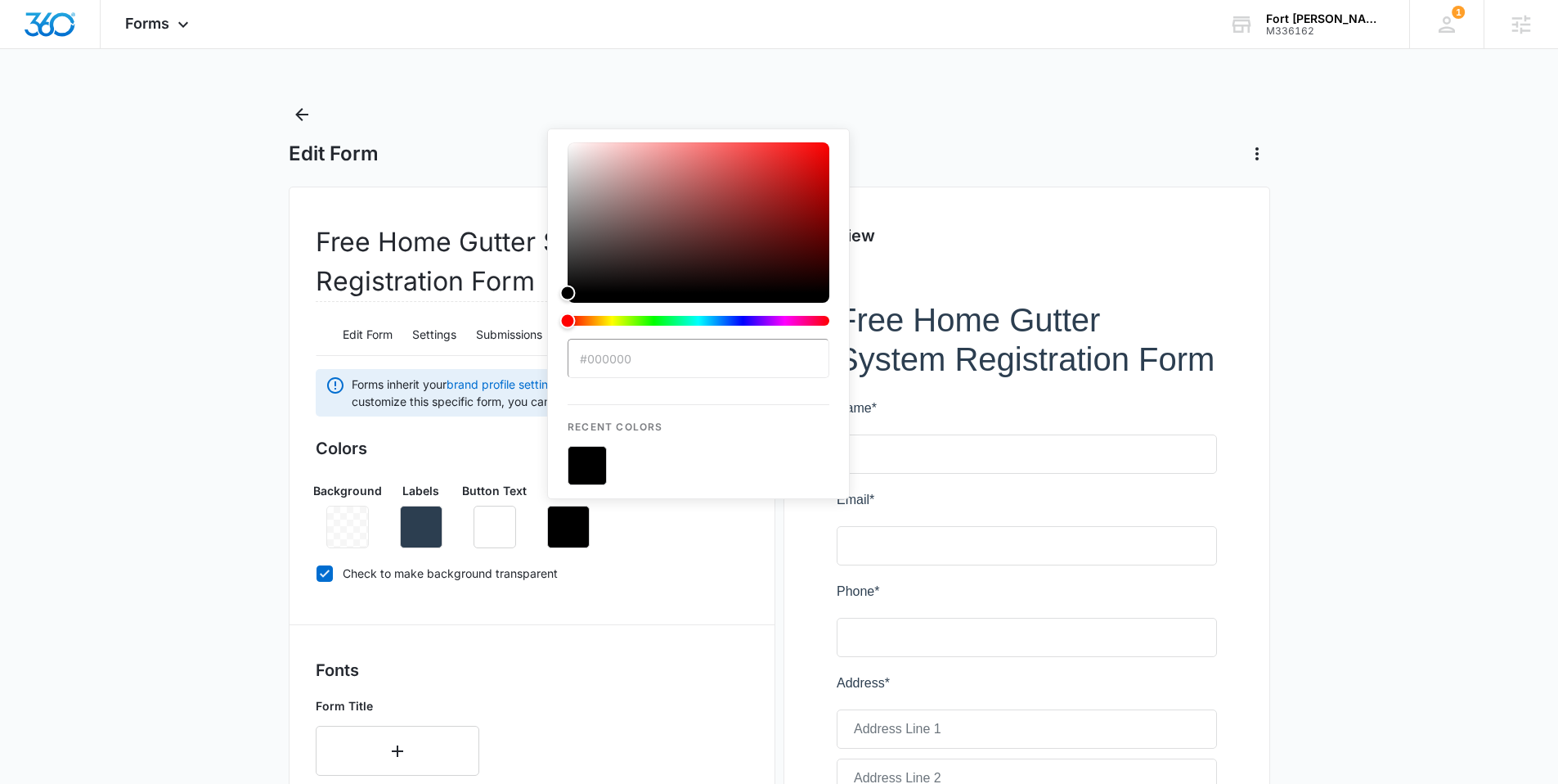
paste input "B9444"
type input "#0B9444"
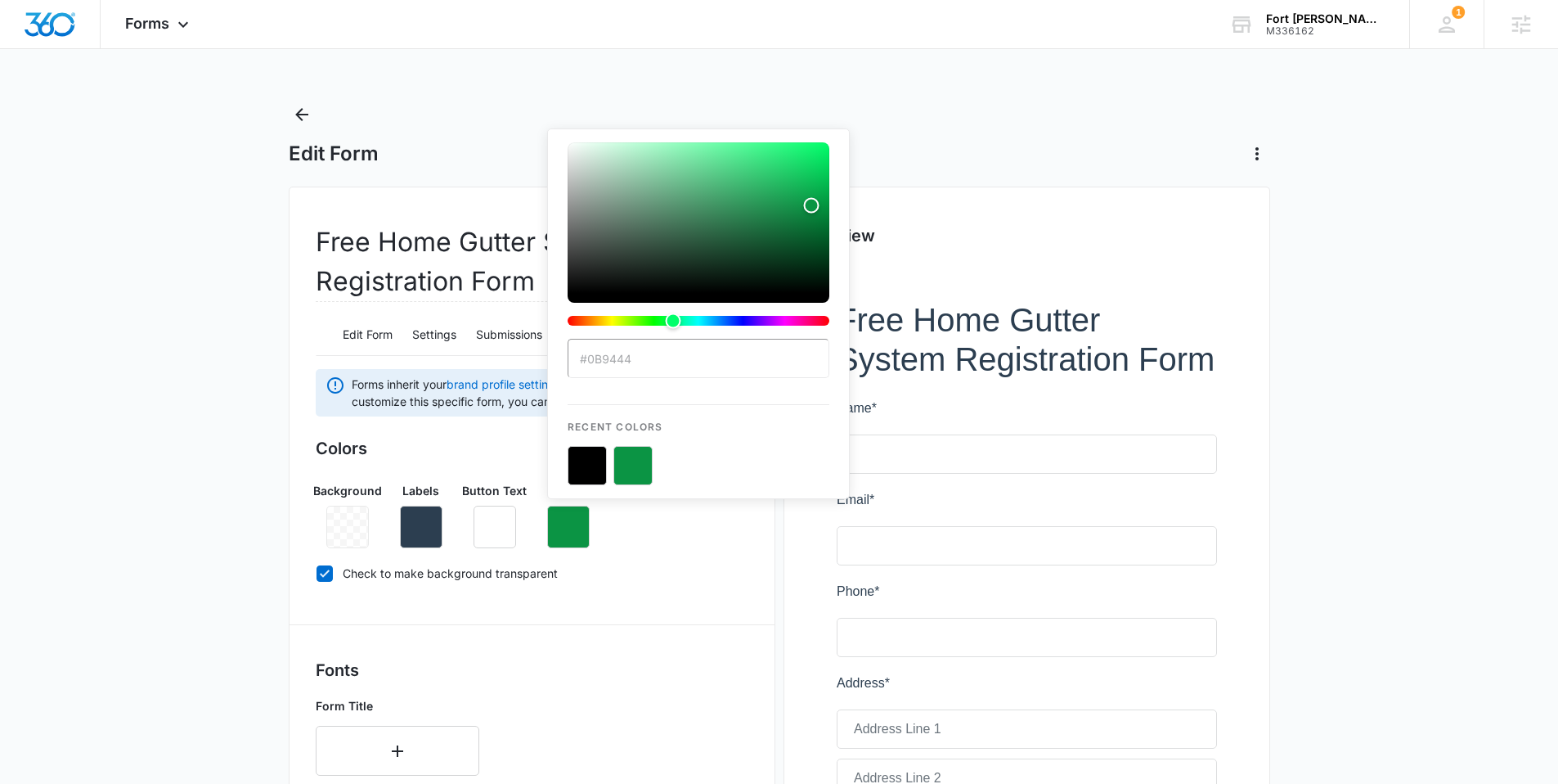
click at [650, 585] on div "Colors Background Labels Button Text Button #0B9444 Recent Colors Check to make…" at bounding box center [532, 513] width 433 height 155
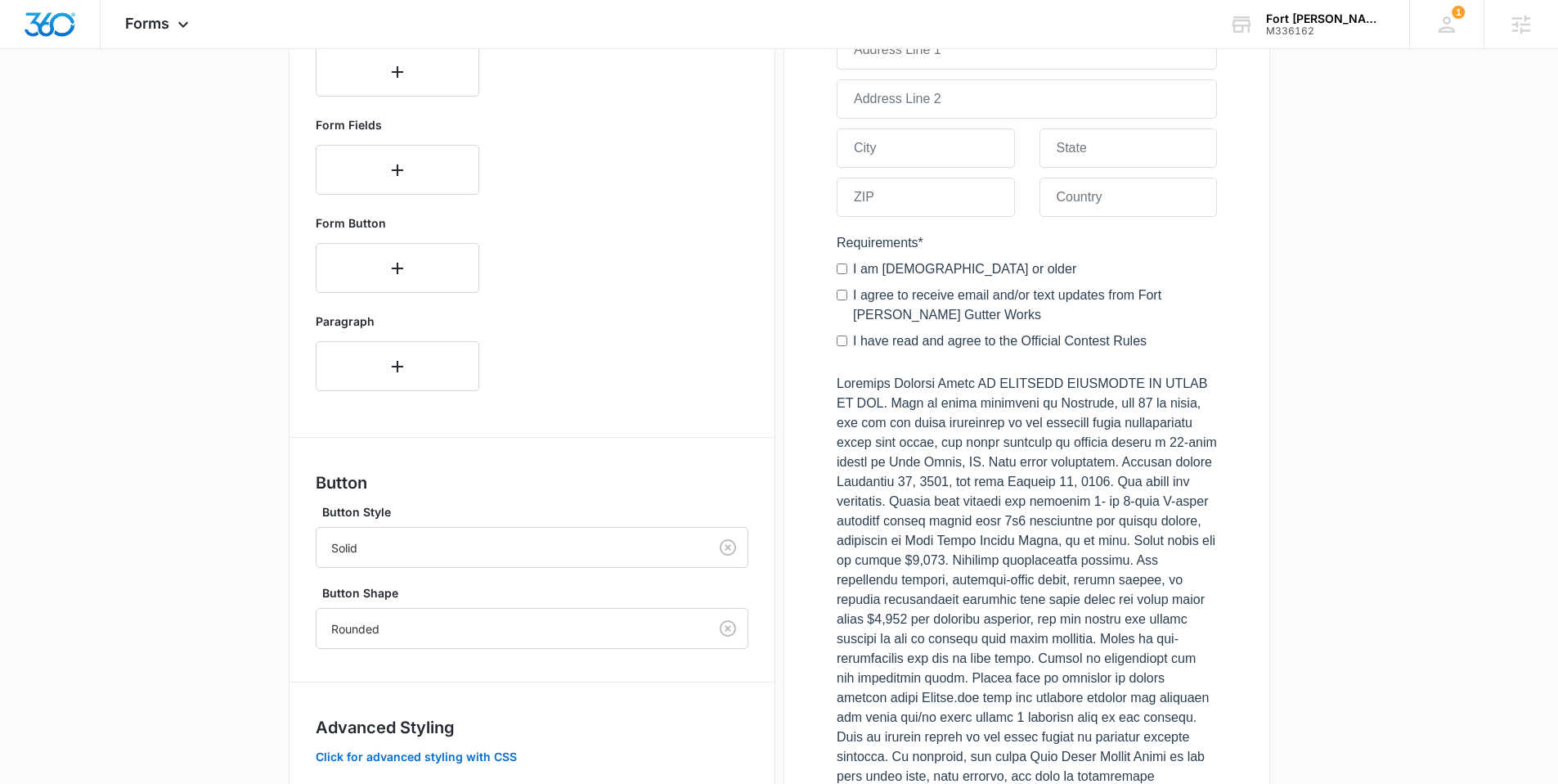
scroll to position [843, 0]
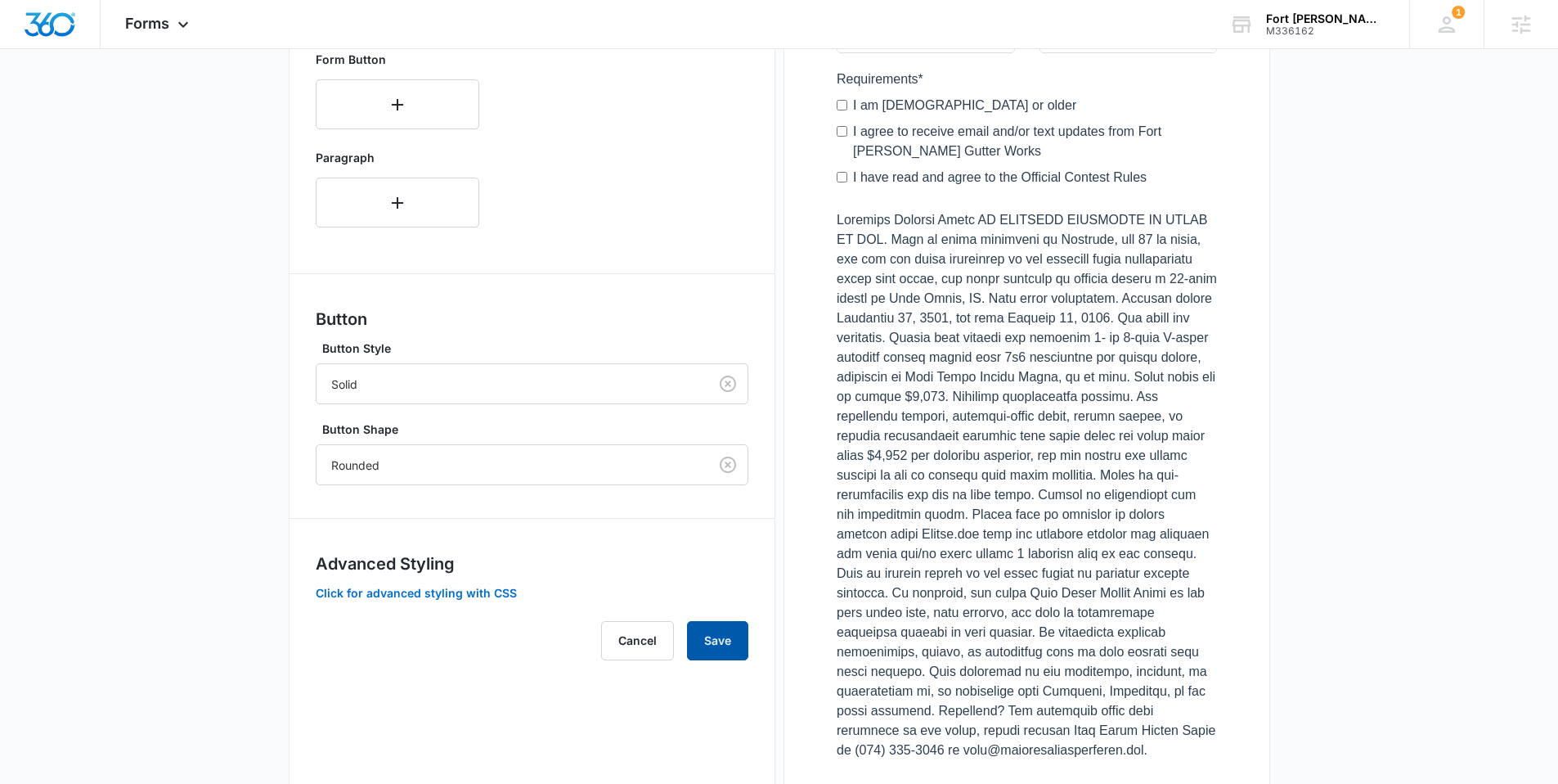
click at [723, 635] on button "Save" at bounding box center [718, 640] width 62 height 40
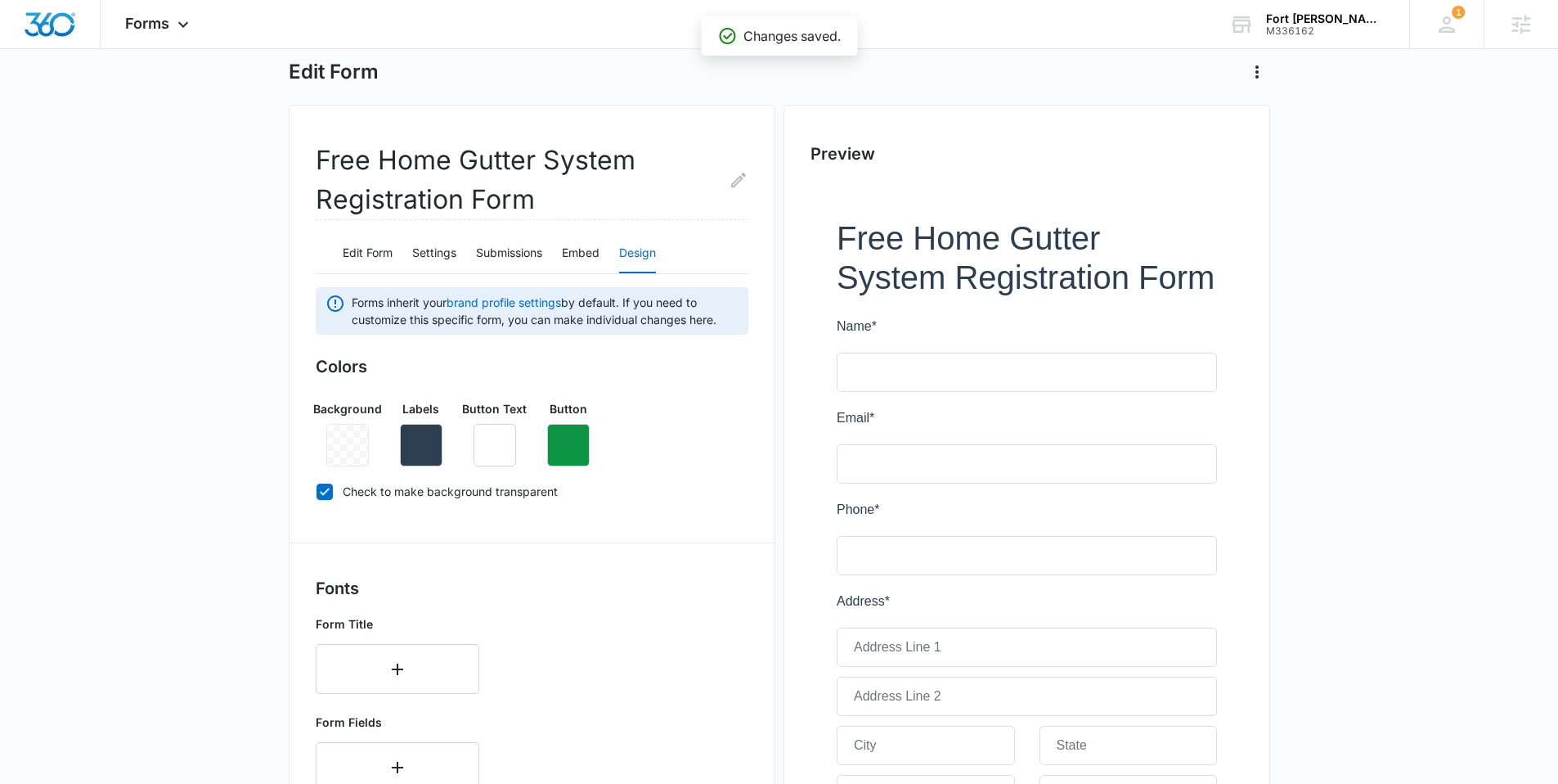
scroll to position [0, 0]
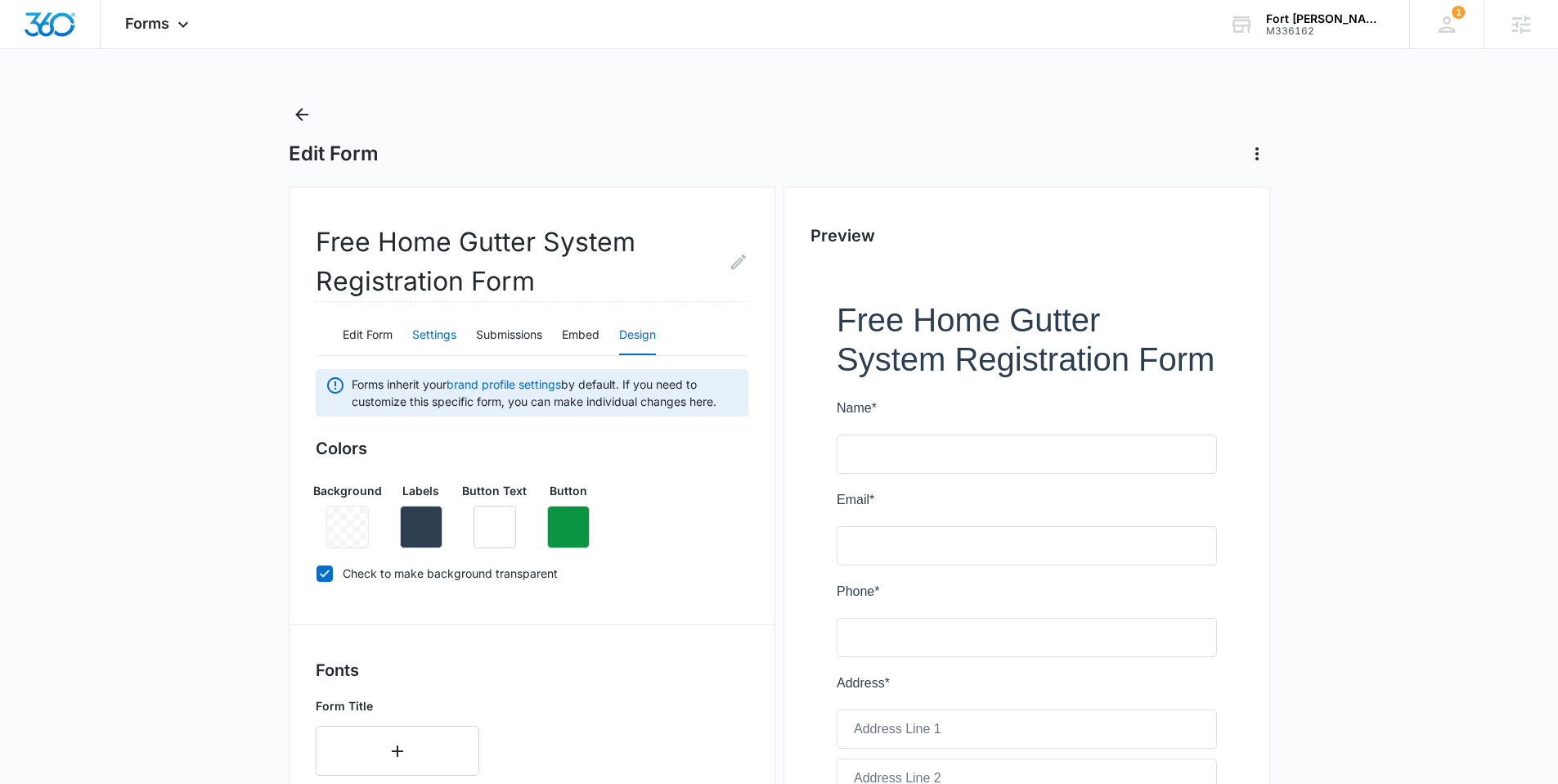
click at [427, 329] on button "Settings" at bounding box center [435, 335] width 44 height 40
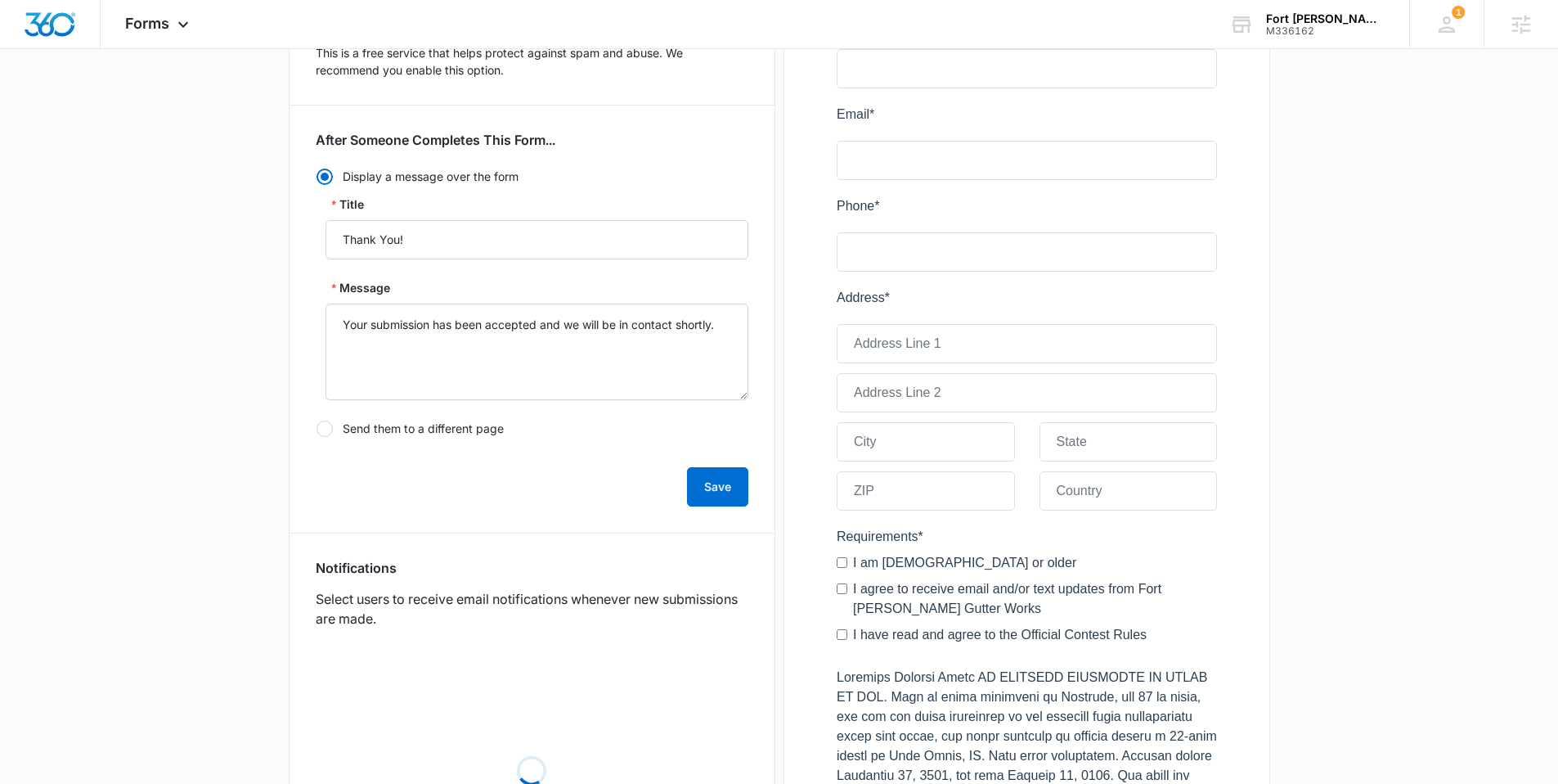
scroll to position [533, 0]
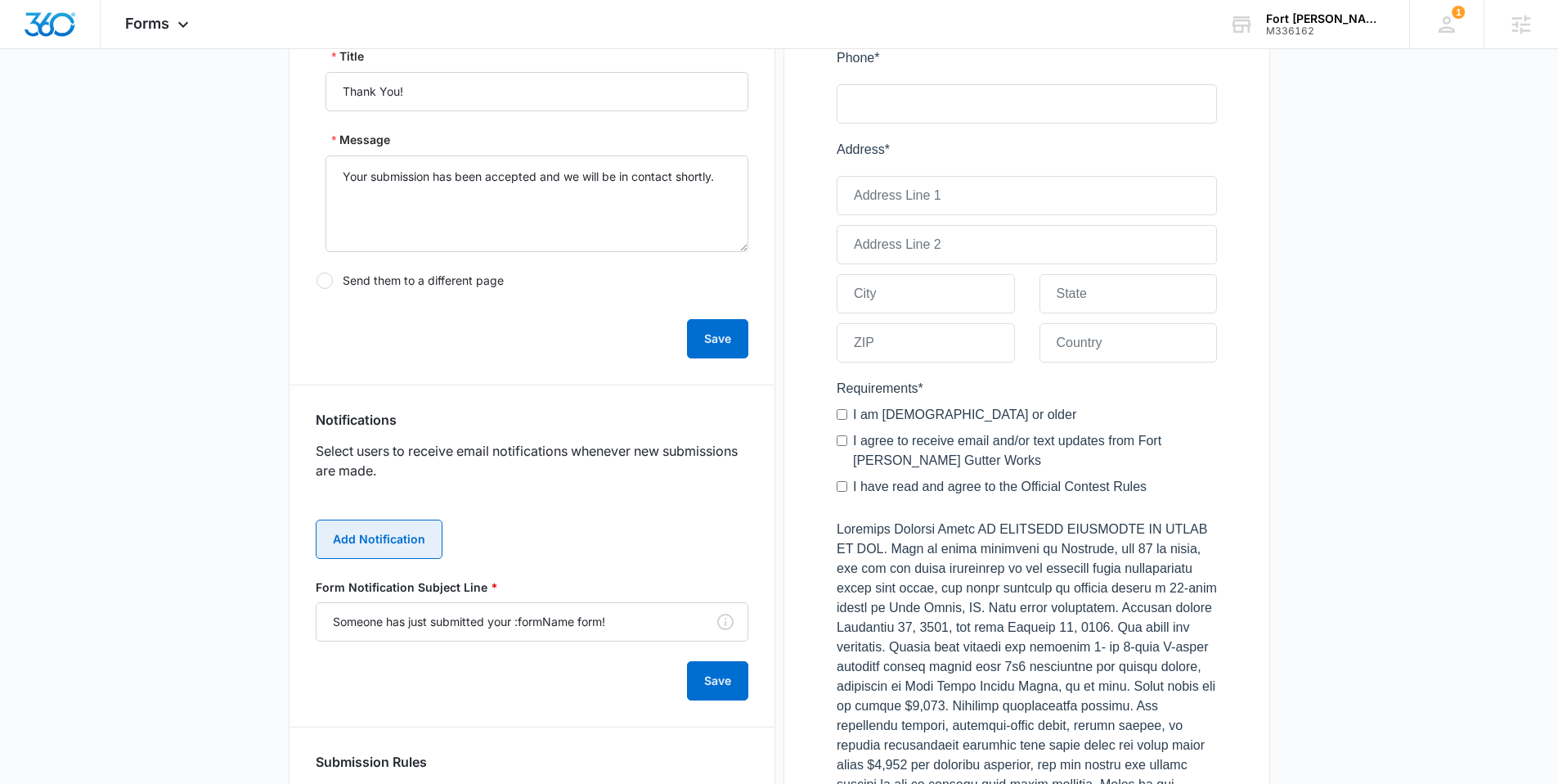
click at [391, 550] on button "Add Notification" at bounding box center [380, 539] width 127 height 40
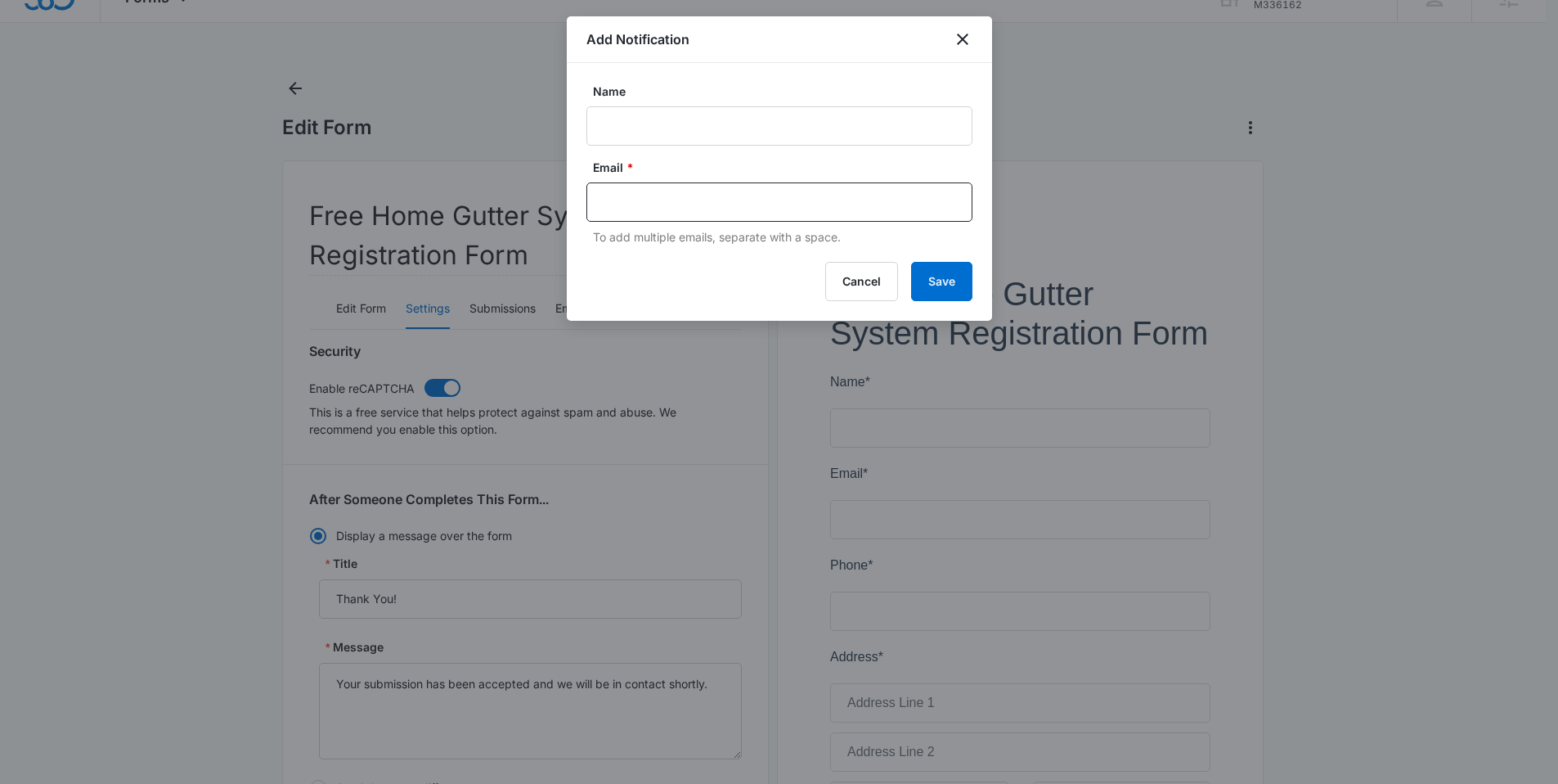
scroll to position [0, 0]
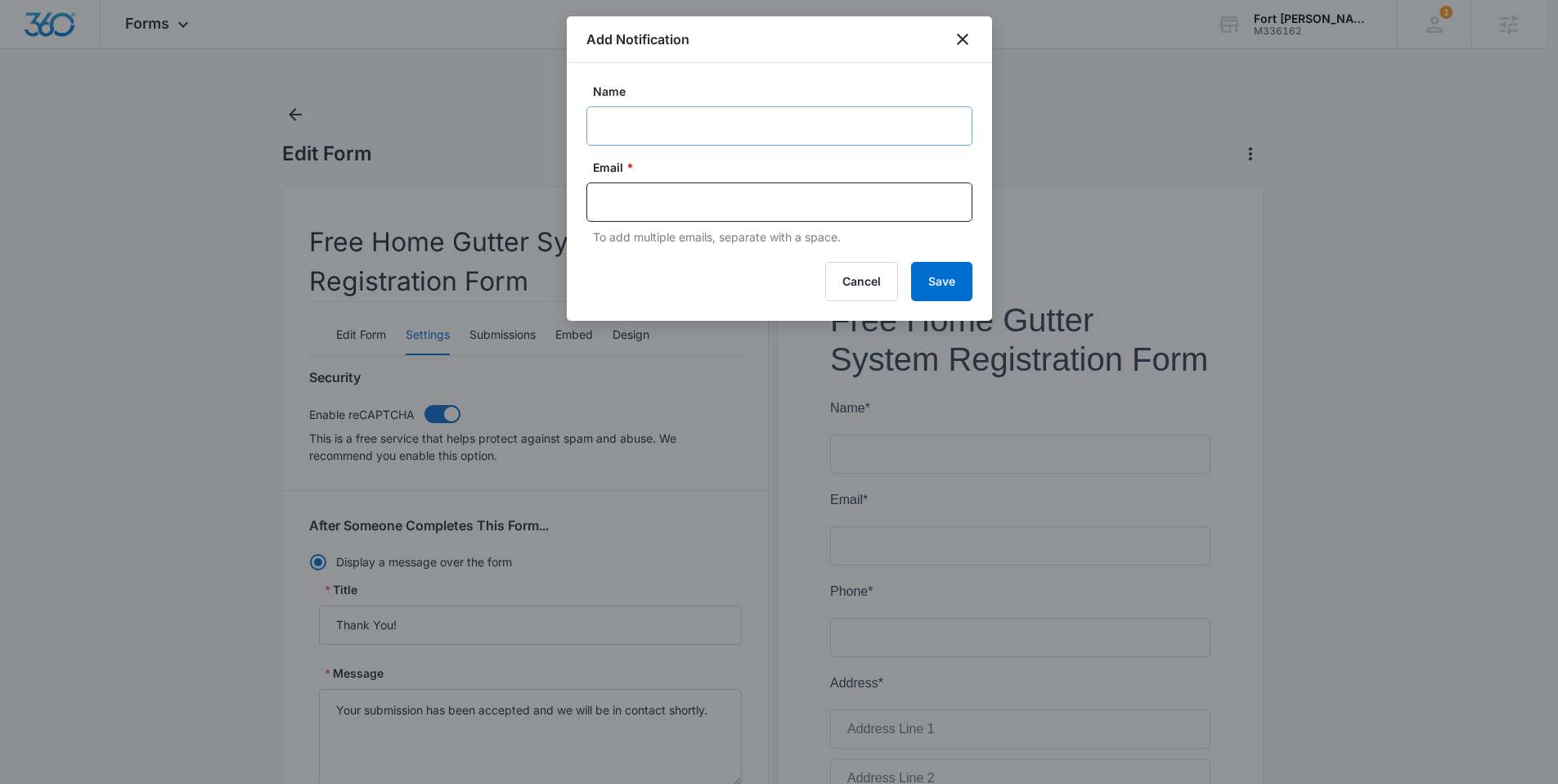
drag, startPoint x: 673, startPoint y: 105, endPoint x: 663, endPoint y: 121, distance: 18.9
click at [673, 105] on div "Name" at bounding box center [779, 114] width 386 height 63
click at [663, 121] on input "Name" at bounding box center [779, 126] width 386 height 40
type input "MSM Notification - M336162 Fort smith Gutter Works Giveaway Form"
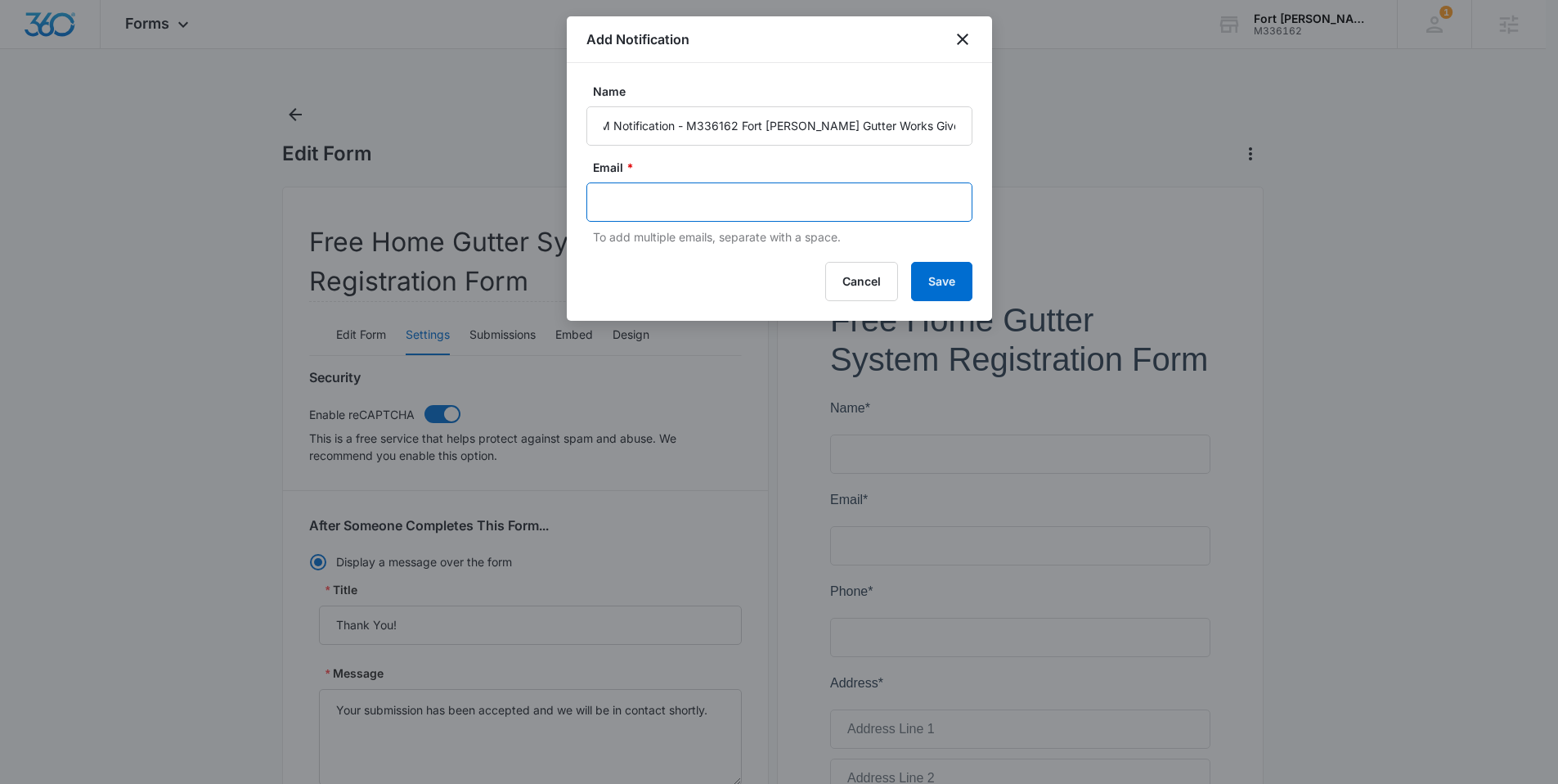
click at [630, 199] on input "text" at bounding box center [781, 201] width 355 height 25
type input "ilham.nugroho@madwire.com"
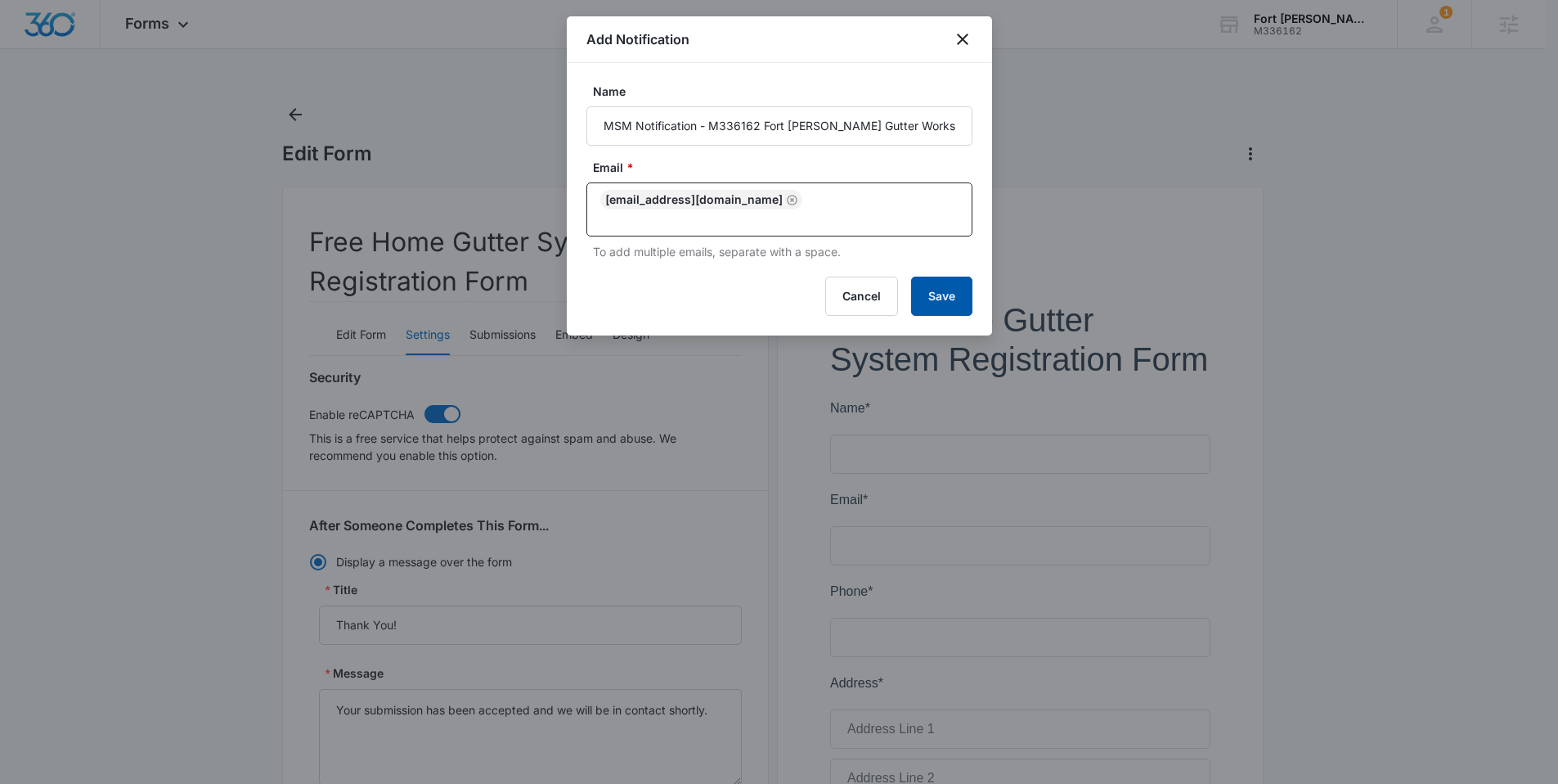
click at [950, 277] on button "Save" at bounding box center [941, 296] width 62 height 40
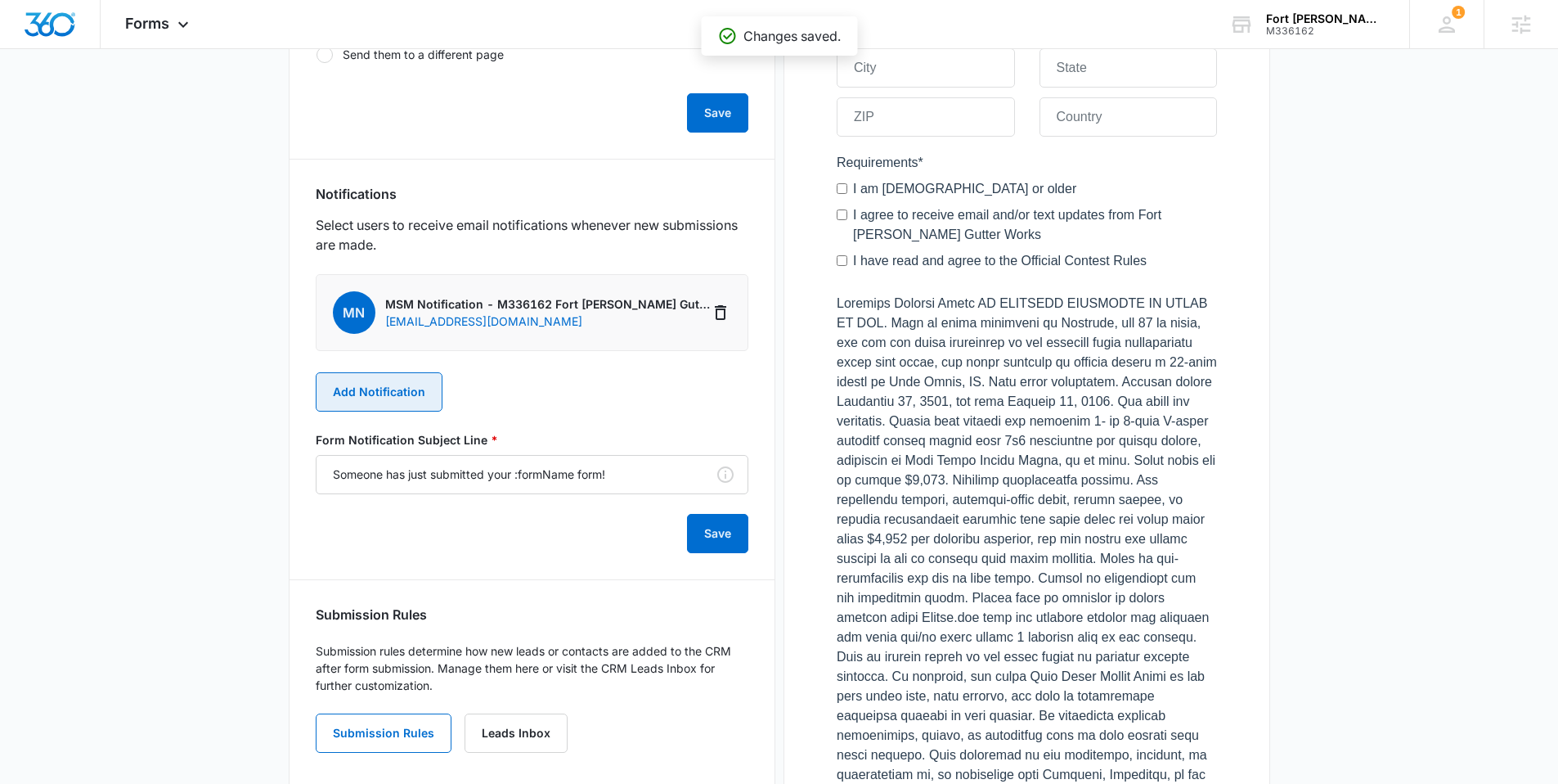
scroll to position [762, 0]
click at [395, 381] on button "Add Notification" at bounding box center [380, 388] width 127 height 40
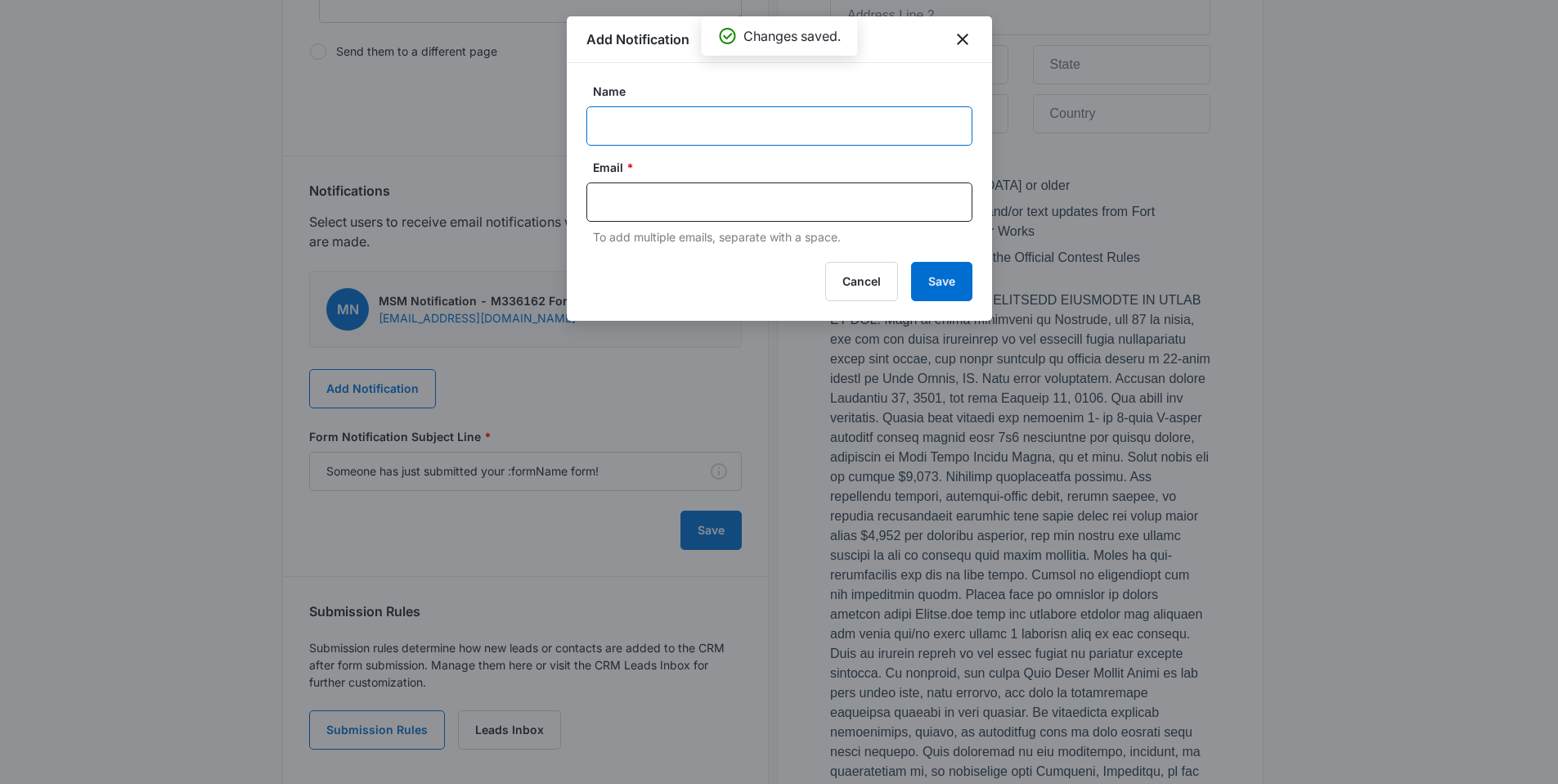
click at [676, 138] on input "Name" at bounding box center [779, 126] width 386 height 40
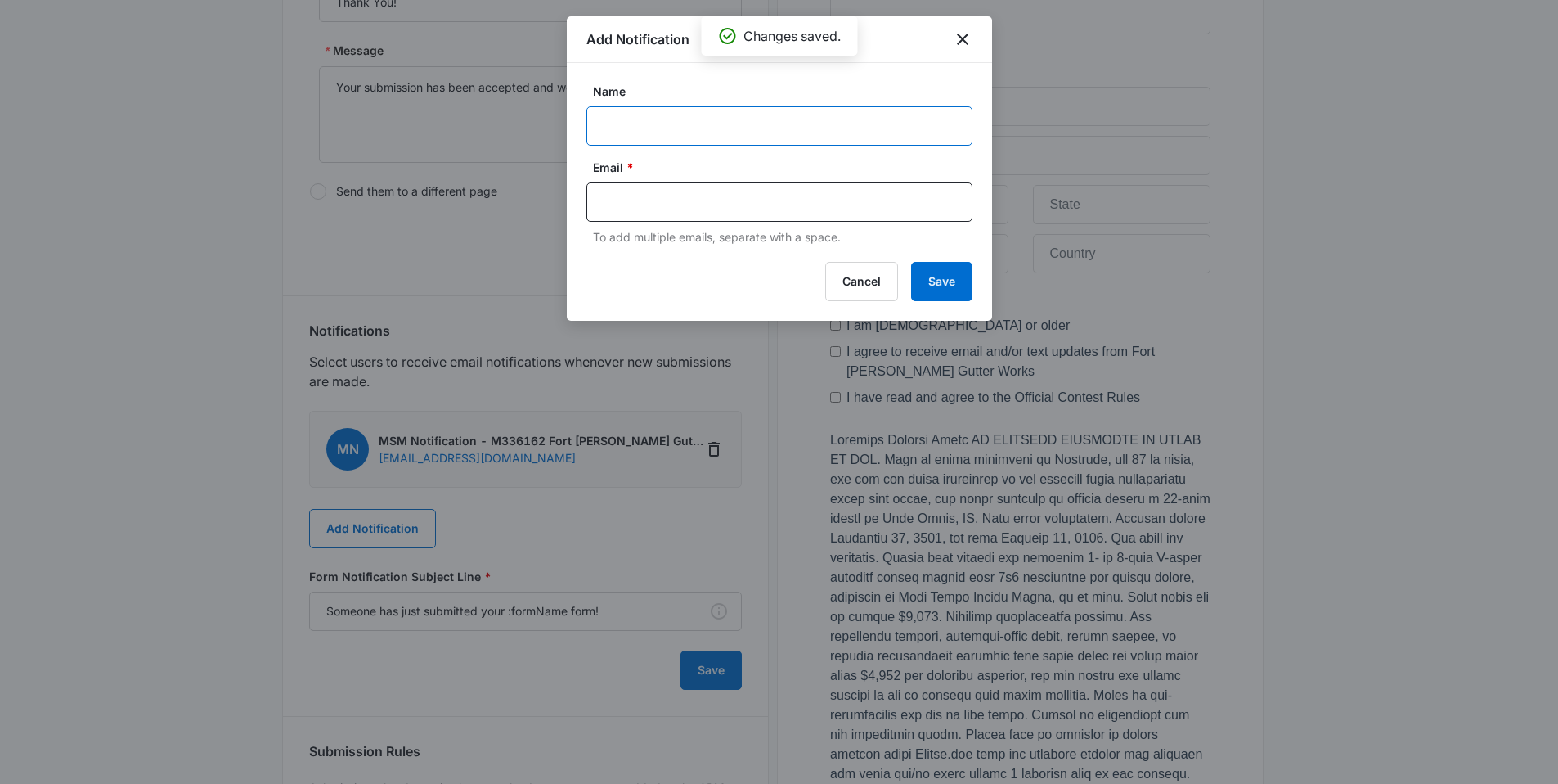
scroll to position [468, 0]
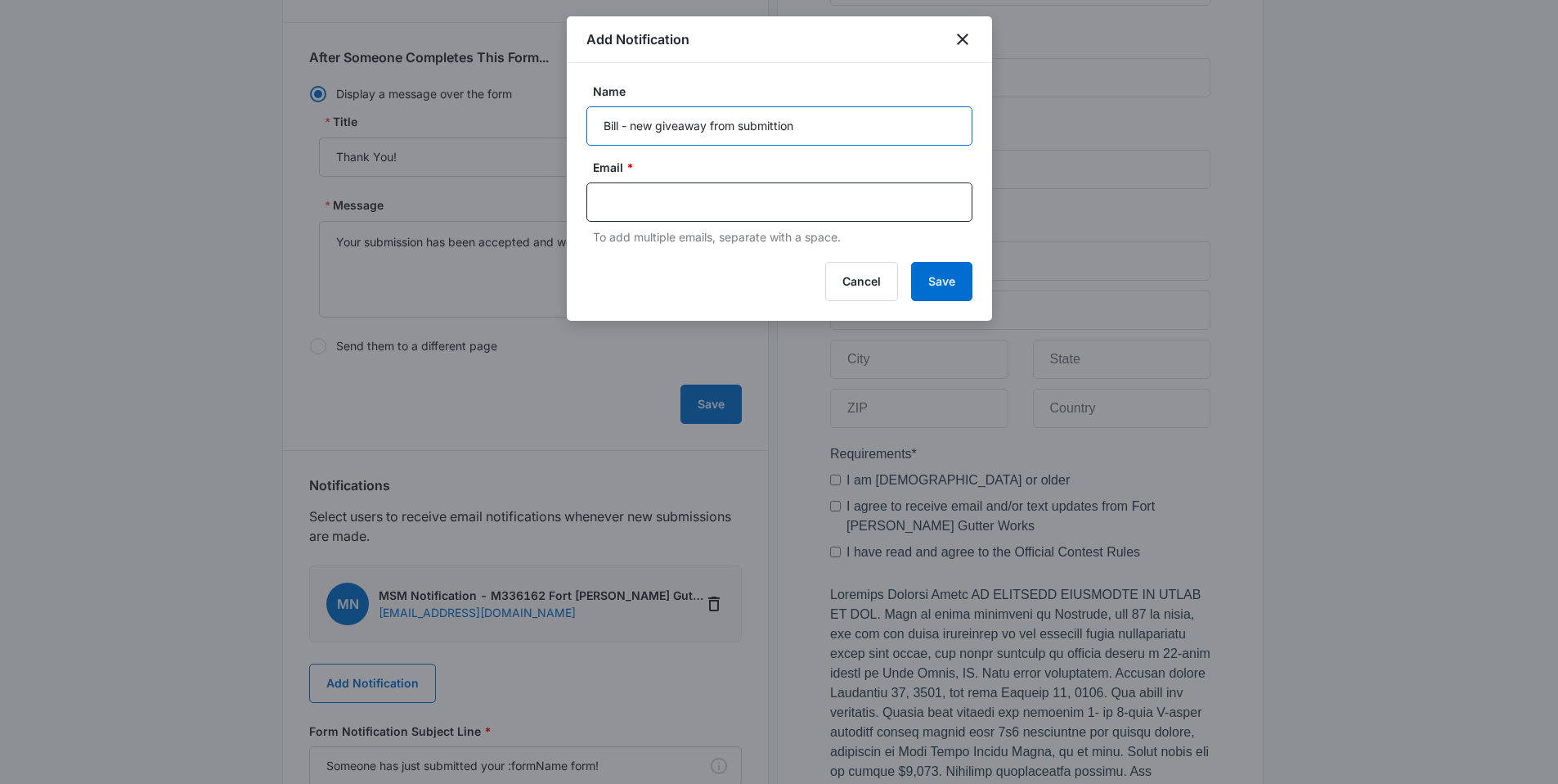
type input "Bill - new giveaway from submittion"
click at [652, 208] on input "text" at bounding box center [781, 201] width 355 height 25
paste input "bill.staggs@fortsmithgutterworks.com"
type input "bill.staggs@fortsmithgutterworks.com"
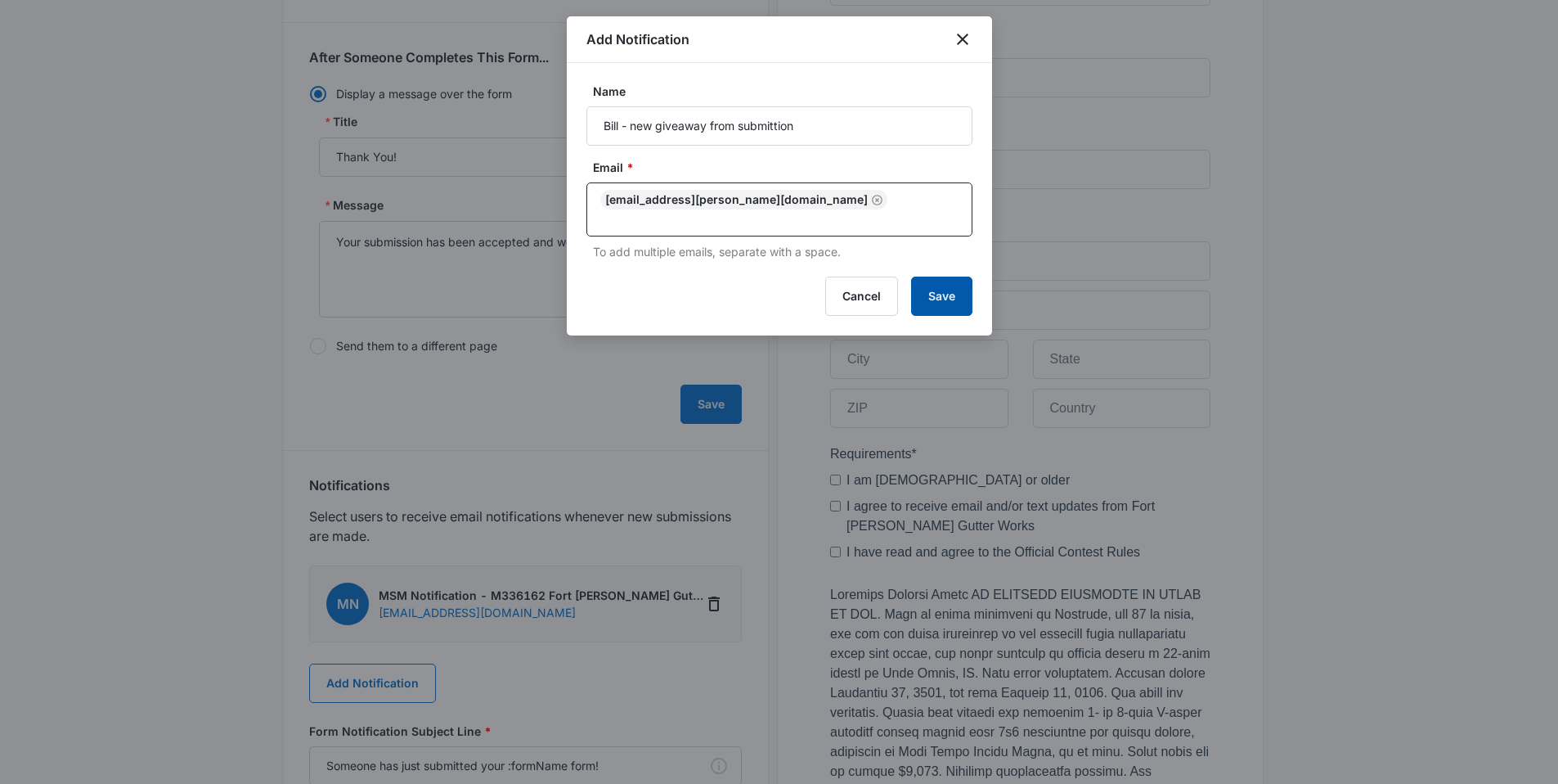
click at [912, 271] on div "Add Notification Name Bill - new giveaway from submittion Email * bill.staggs@f…" at bounding box center [779, 176] width 426 height 319
click at [927, 285] on button "Save" at bounding box center [941, 296] width 62 height 40
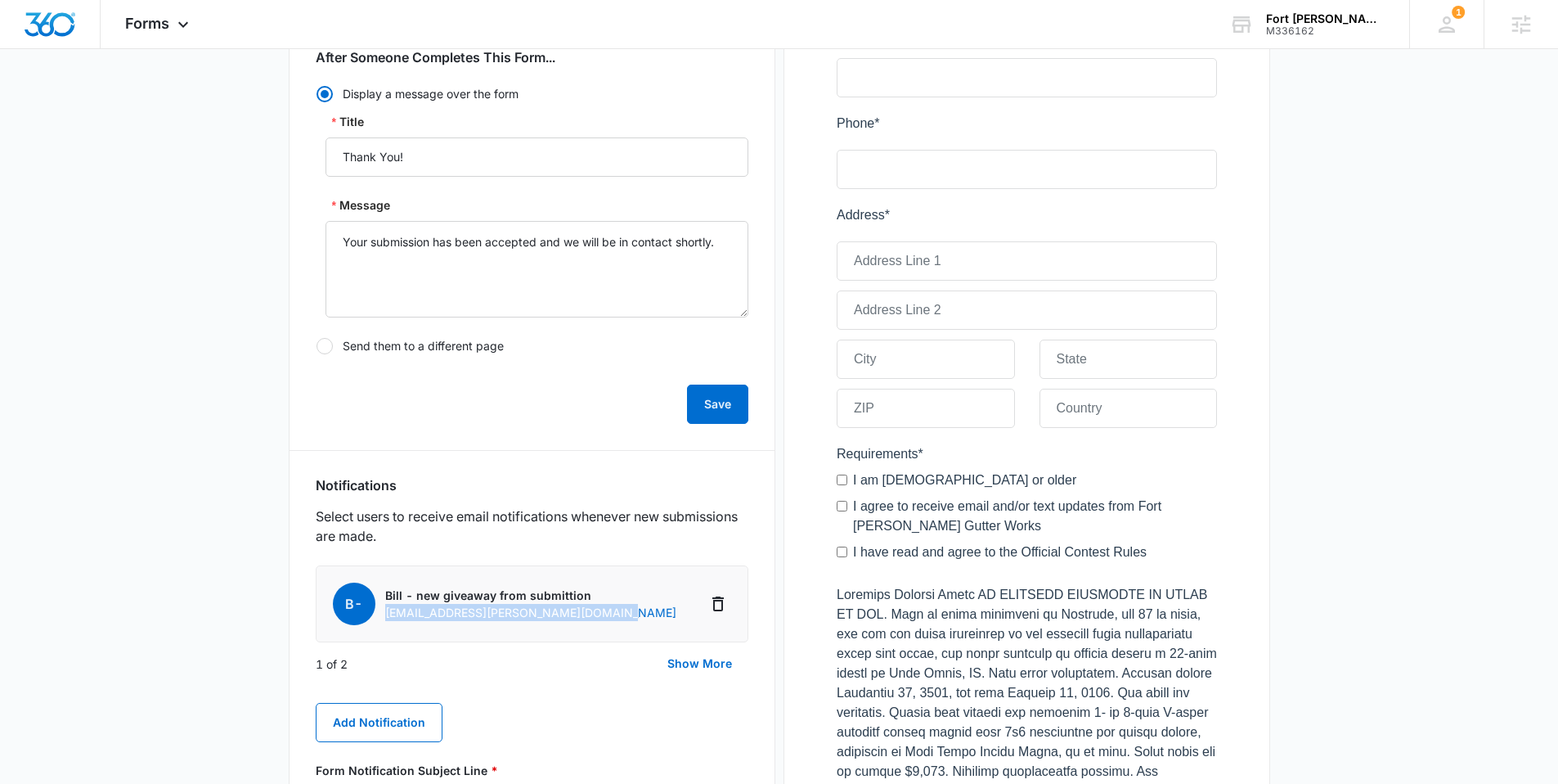
drag, startPoint x: 635, startPoint y: 618, endPoint x: 382, endPoint y: 616, distance: 253.0
click at [382, 616] on li "B- Bill - new giveaway from submittion bill.staggs@fortsmithgutterworks.com" at bounding box center [532, 604] width 433 height 77
copy p "bill.staggs@fortsmithgutterworks.com"
click at [719, 606] on icon "Delete Notification" at bounding box center [718, 603] width 19 height 19
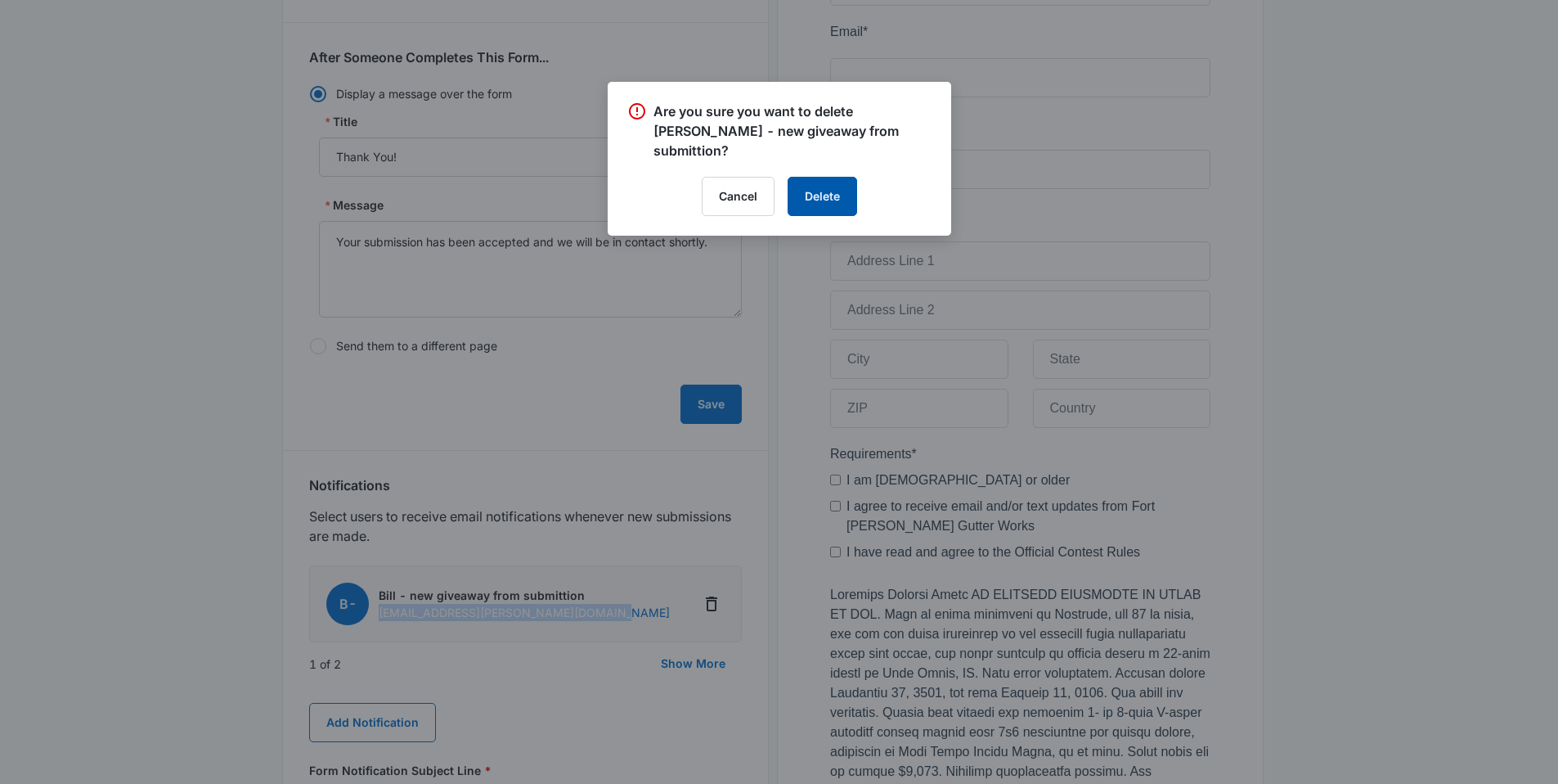
click at [827, 176] on button "Delete" at bounding box center [823, 196] width 70 height 40
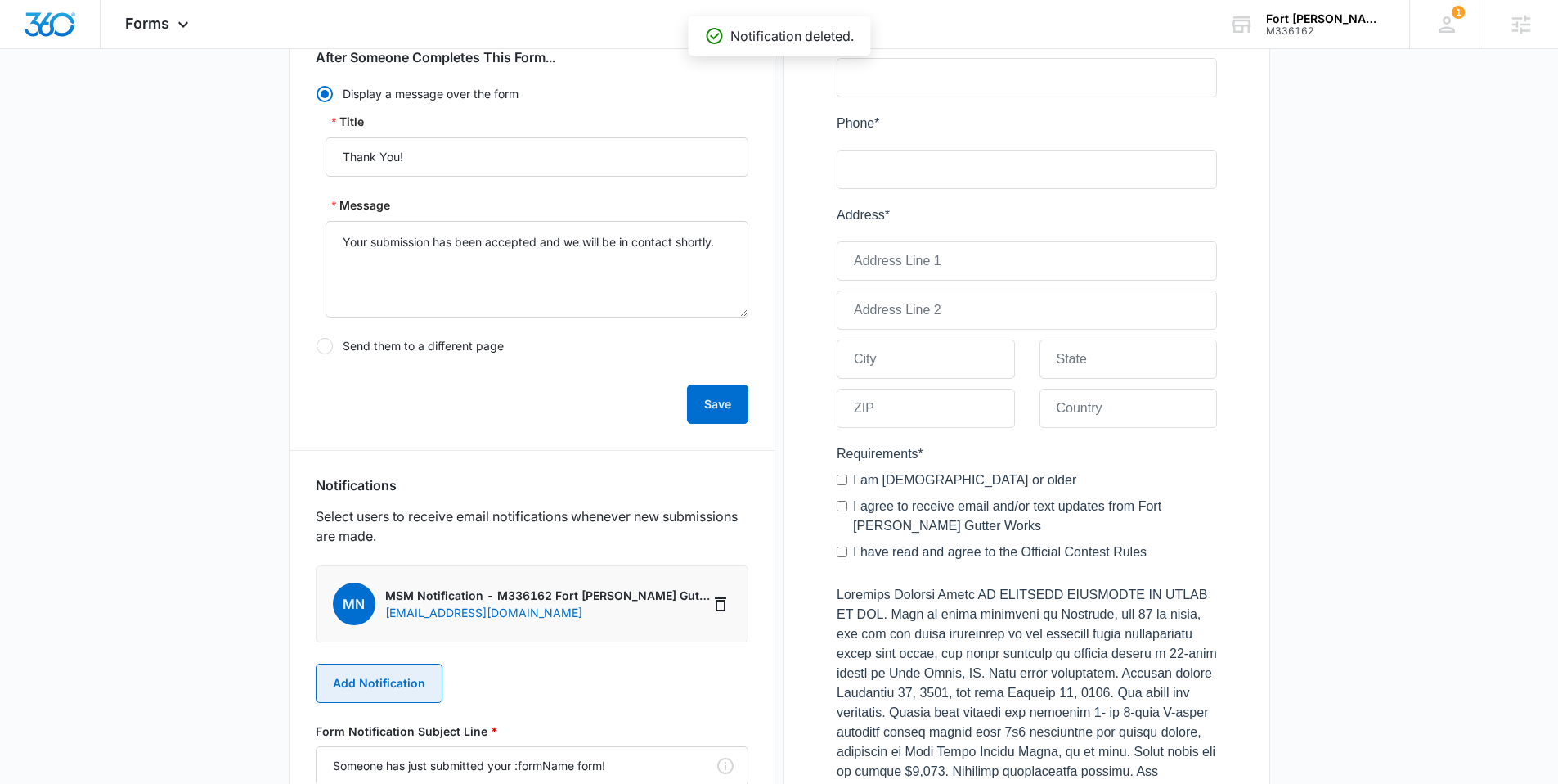
click at [395, 685] on button "Add Notification" at bounding box center [380, 683] width 127 height 40
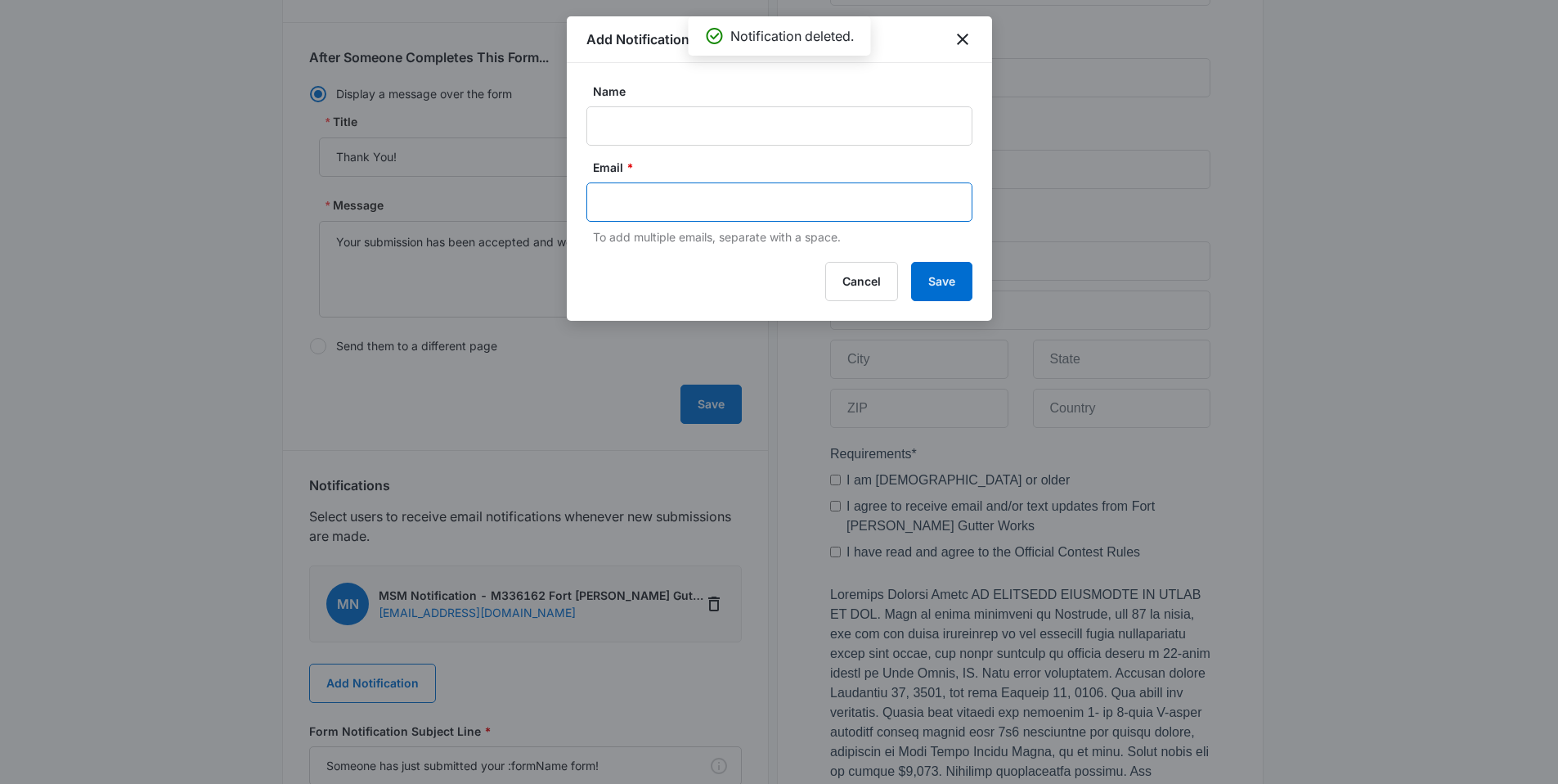
click at [633, 197] on input "text" at bounding box center [781, 201] width 355 height 25
paste input "bill.staggs@fortsmithgutterworks.com"
type input "bill.staggs@fortsmithgutterworks.com"
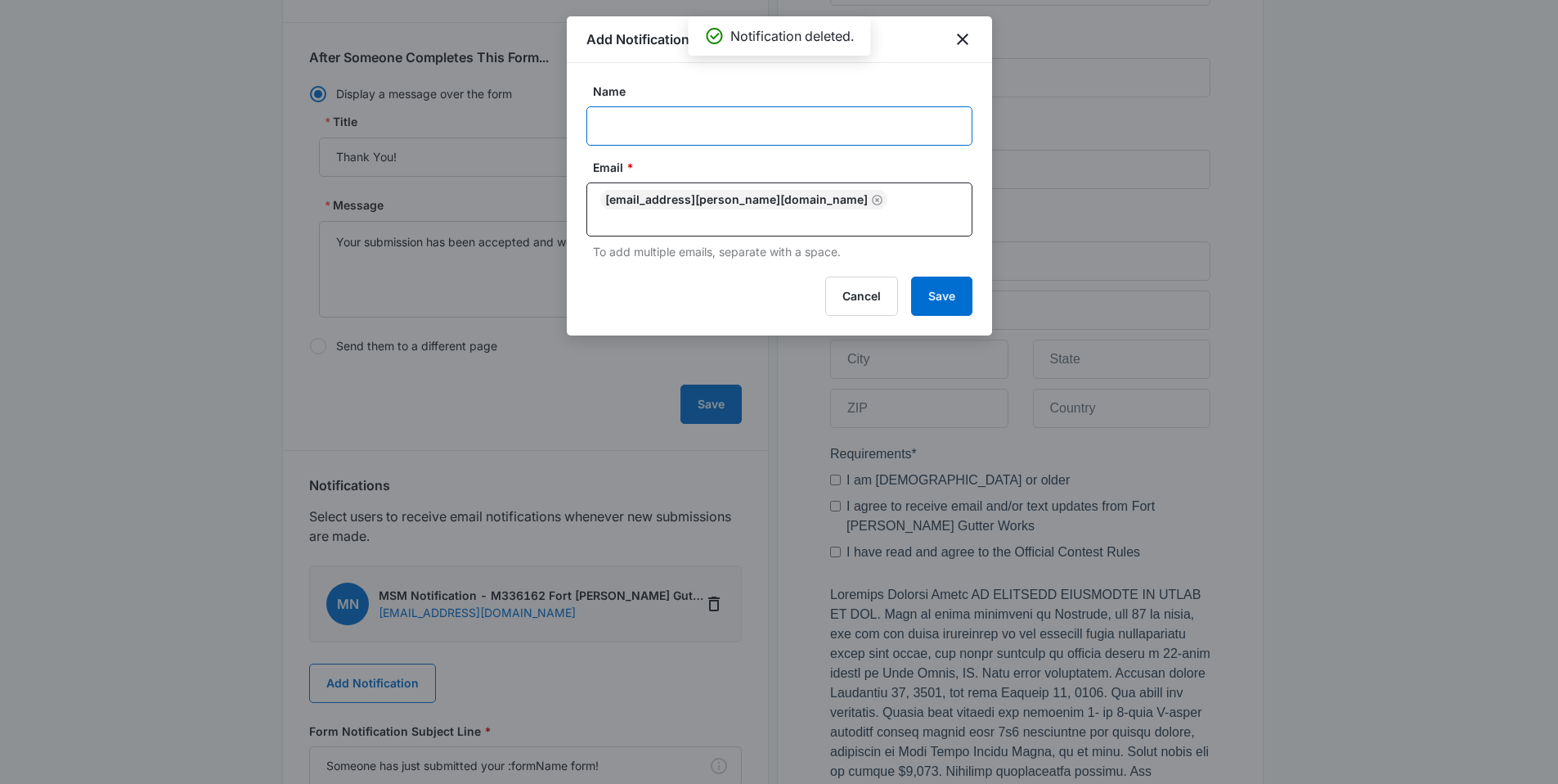
click at [675, 120] on input "Name" at bounding box center [779, 126] width 386 height 40
type input "Bill - new giveaway form submission"
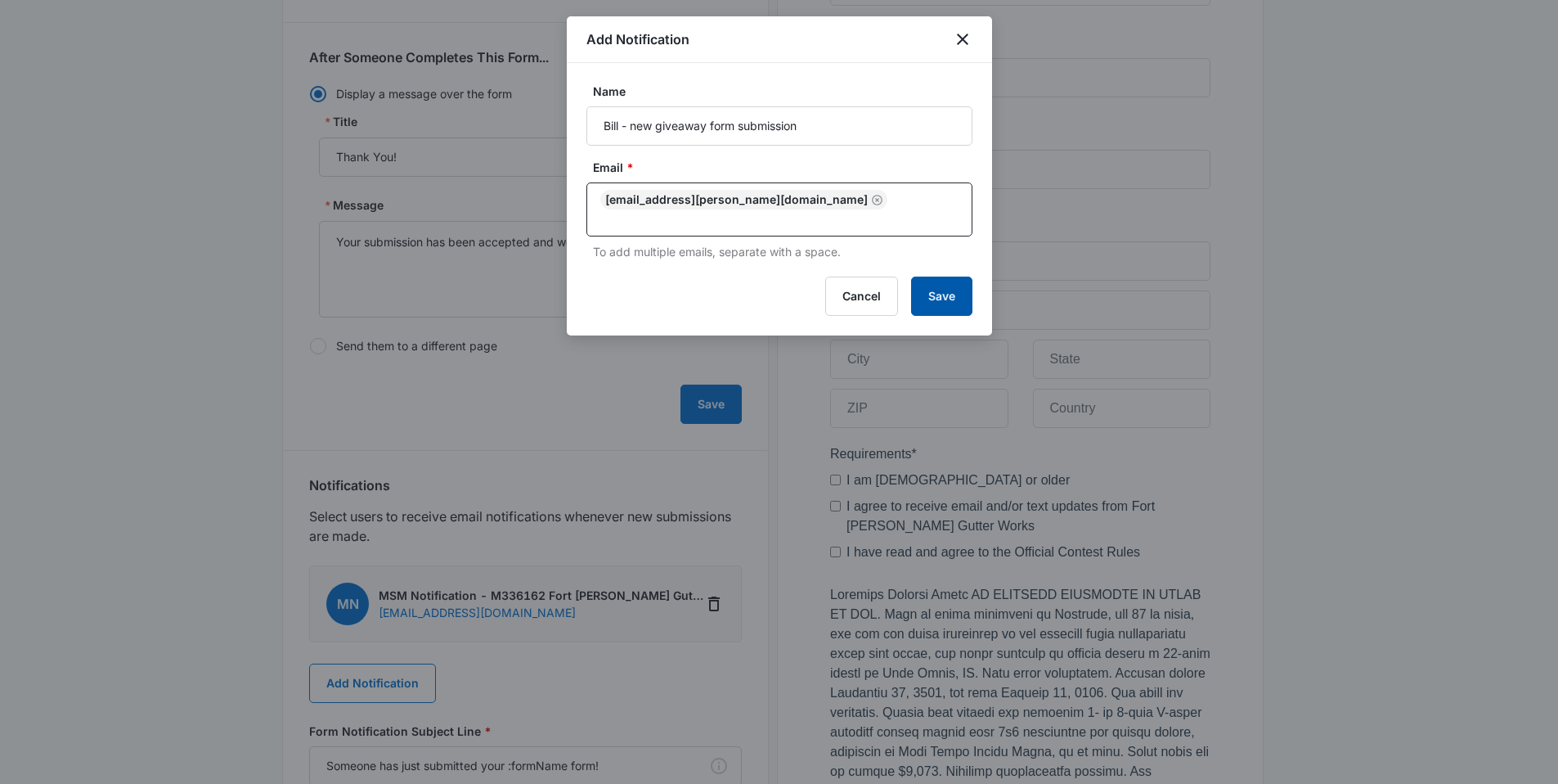
click at [927, 279] on button "Save" at bounding box center [941, 296] width 62 height 40
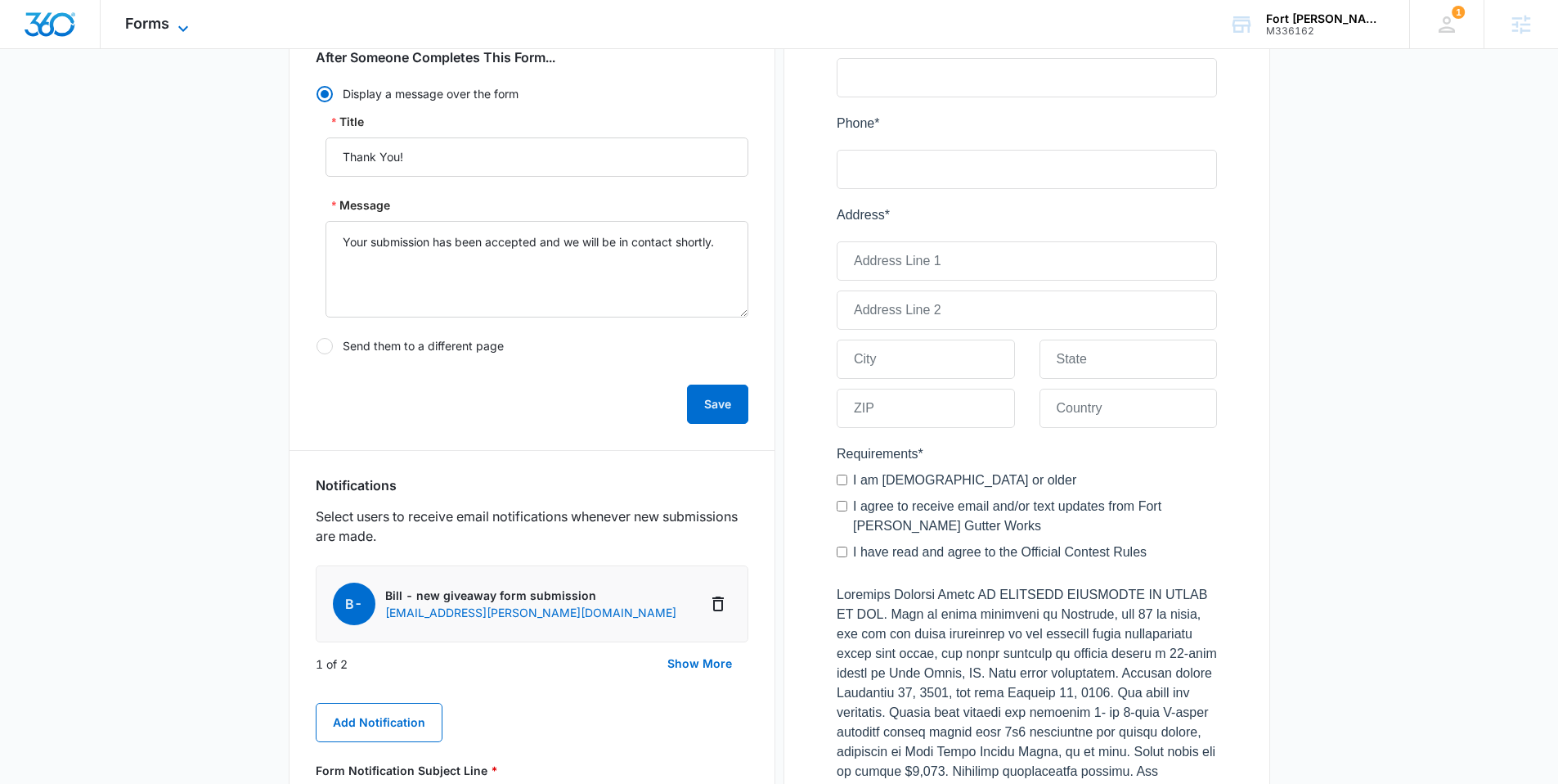
click at [187, 24] on div "Forms Apps Reputation Websites Forms CRM Email Social Shop Content Ads Intellig…" at bounding box center [158, 24] width 117 height 49
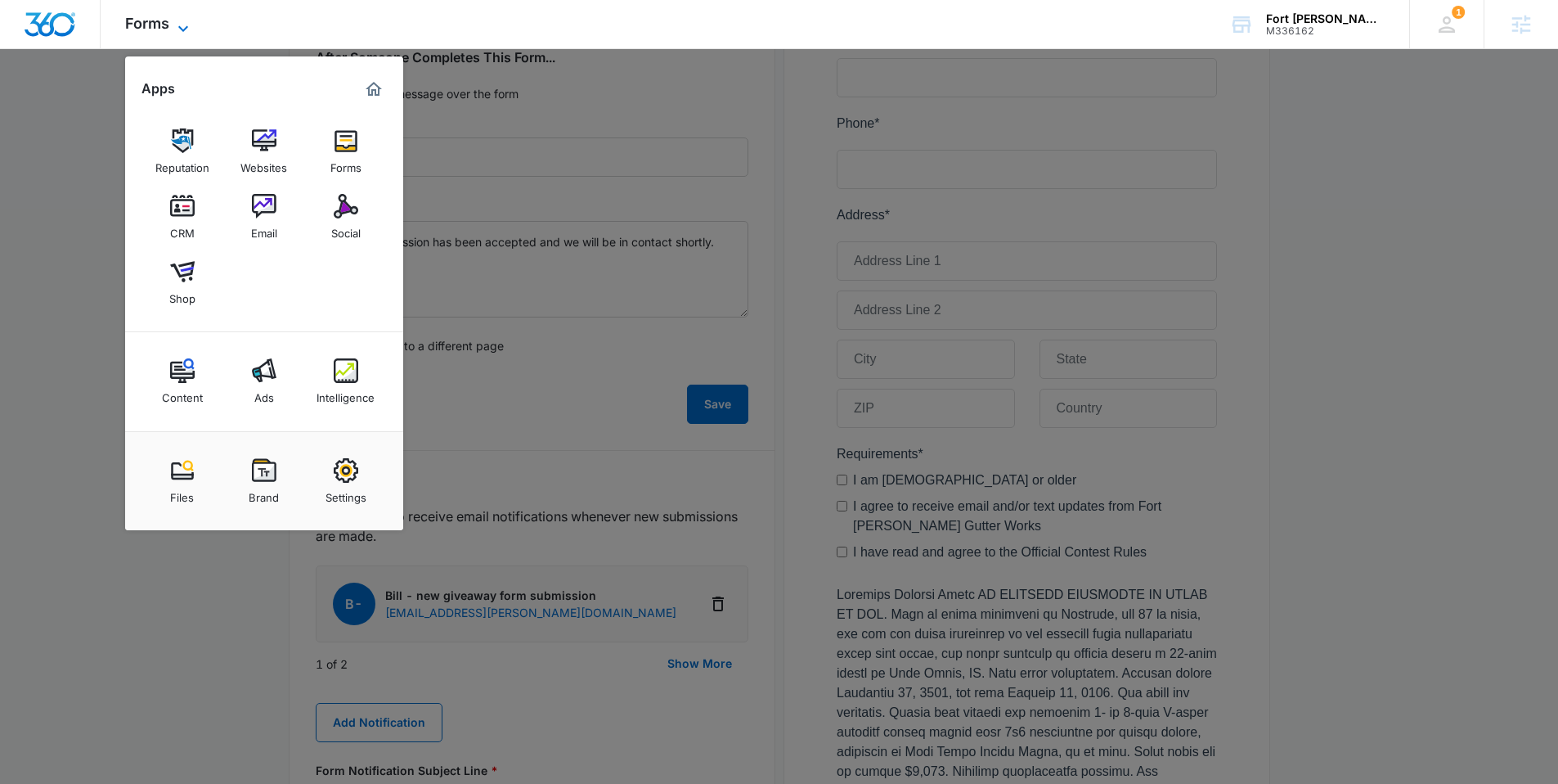
click at [182, 26] on icon at bounding box center [183, 28] width 19 height 19
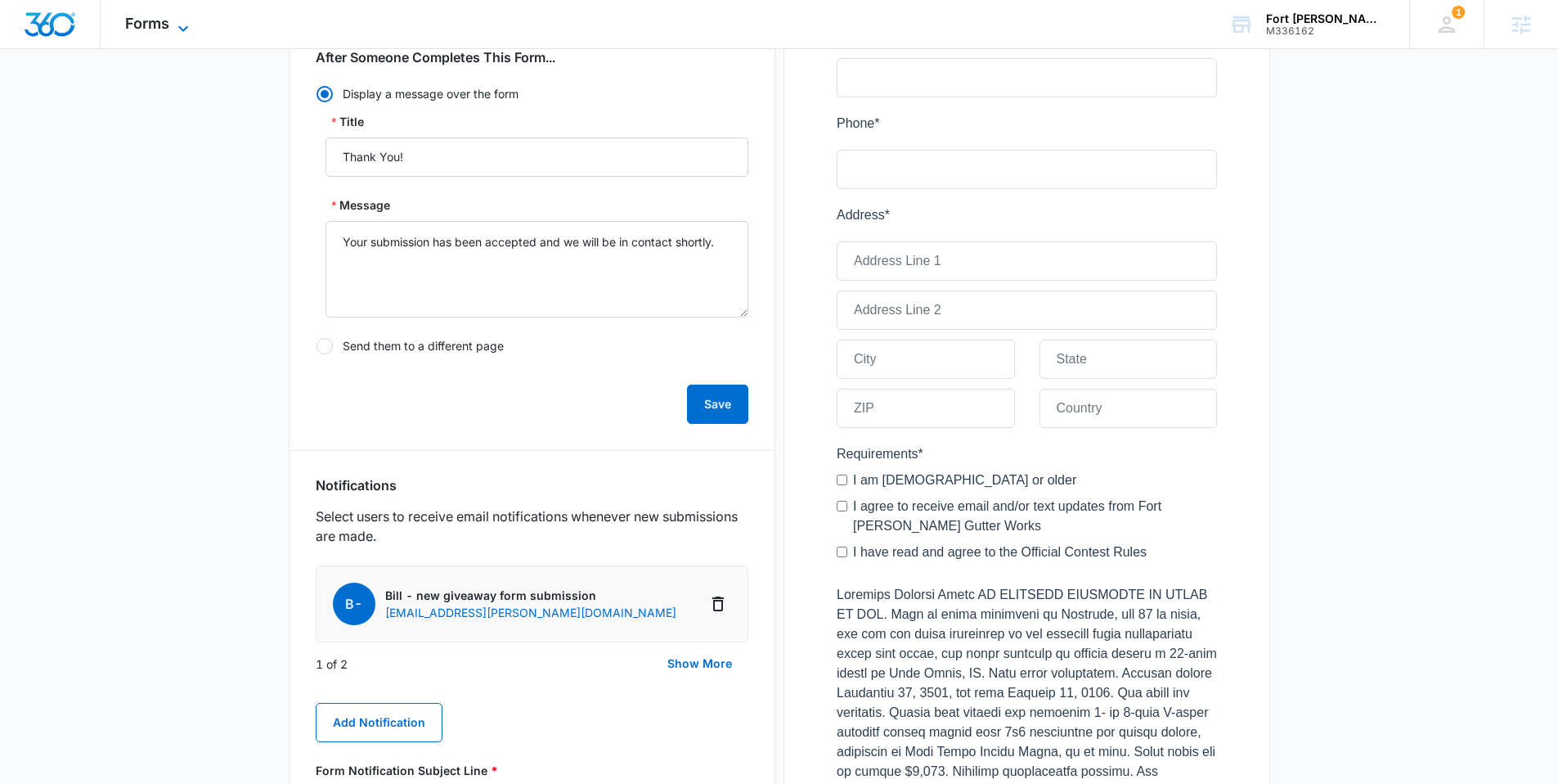
click at [183, 28] on icon at bounding box center [183, 28] width 10 height 6
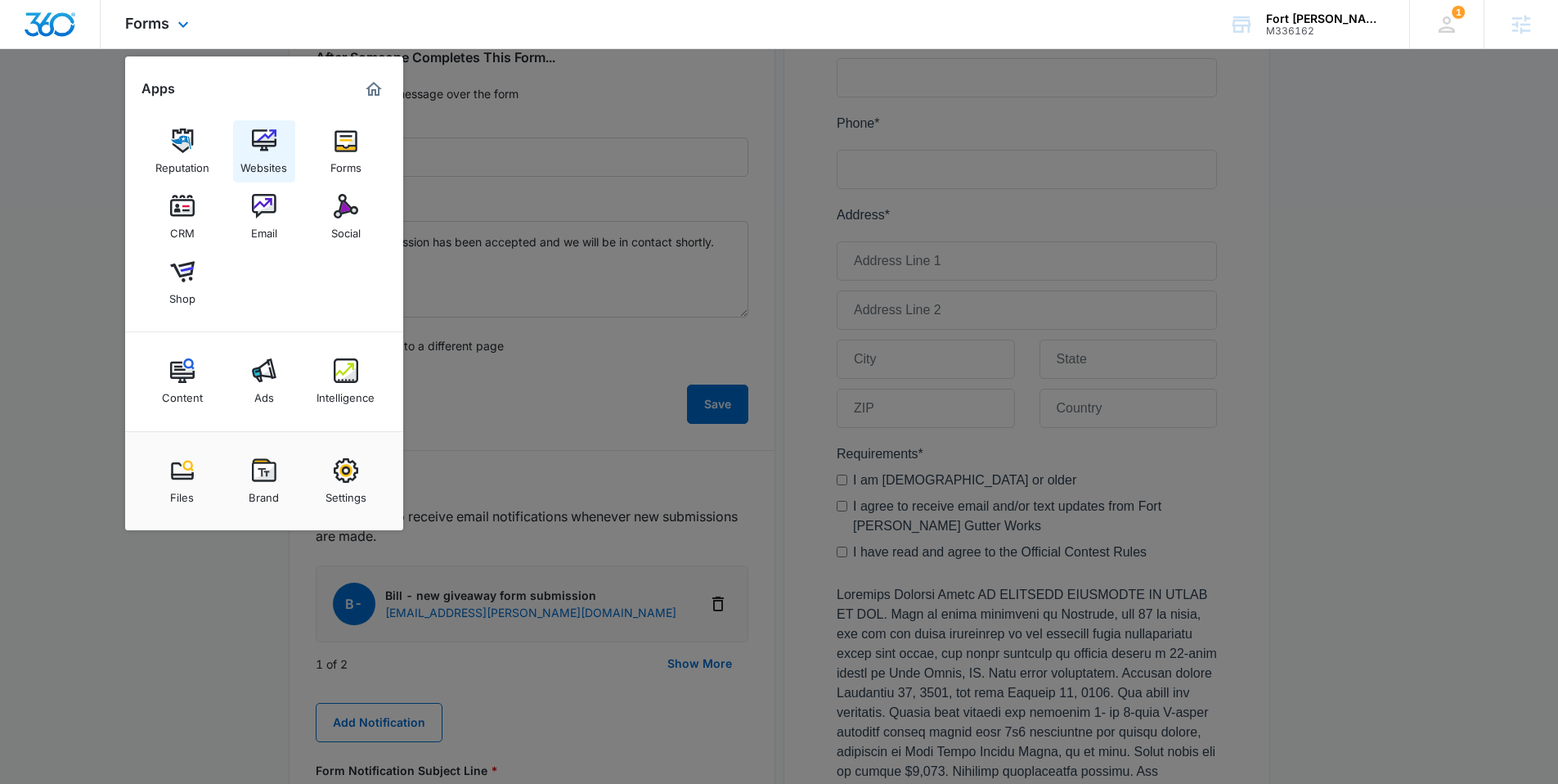
click at [264, 145] on img at bounding box center [264, 141] width 25 height 25
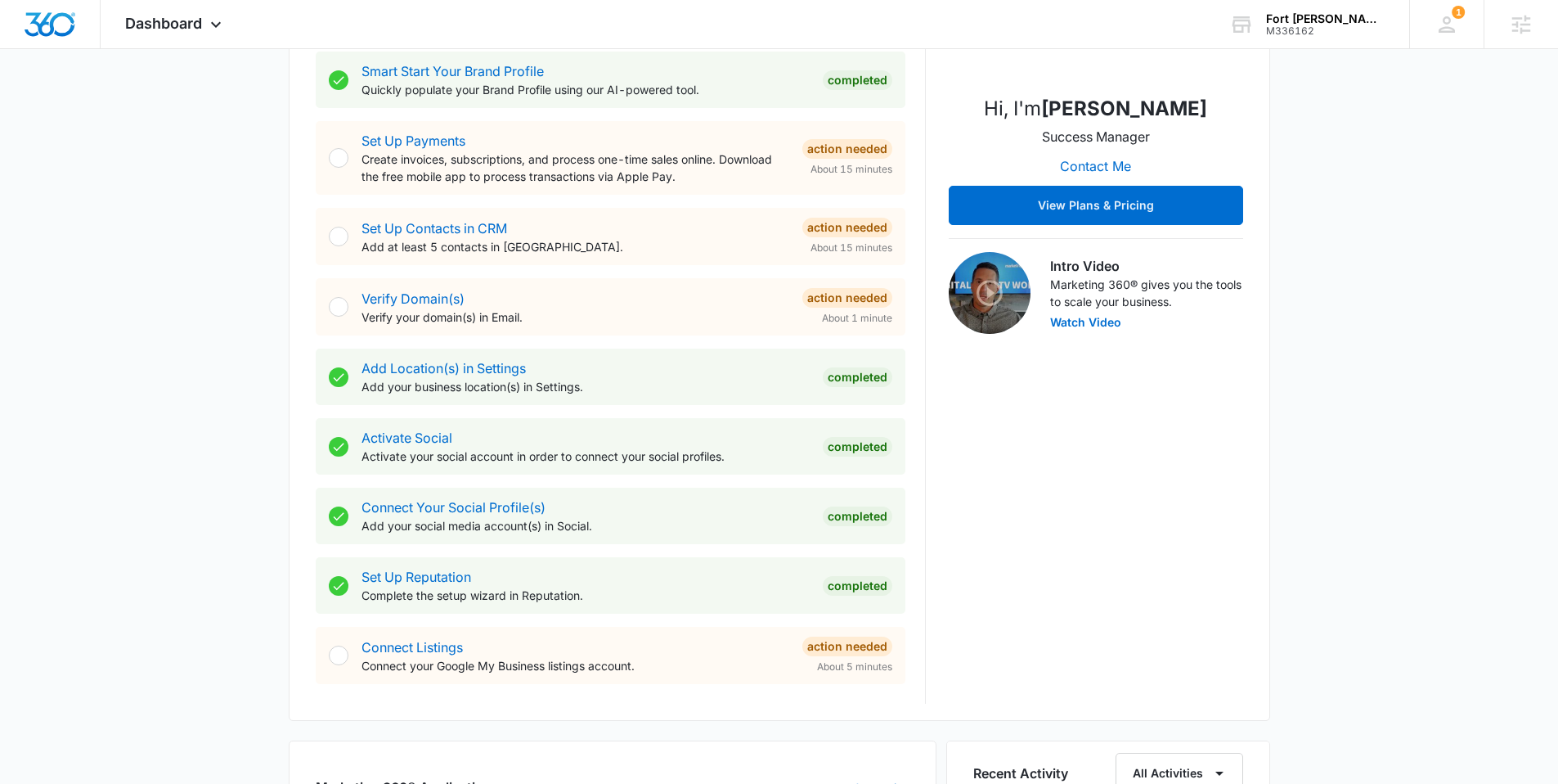
scroll to position [334, 0]
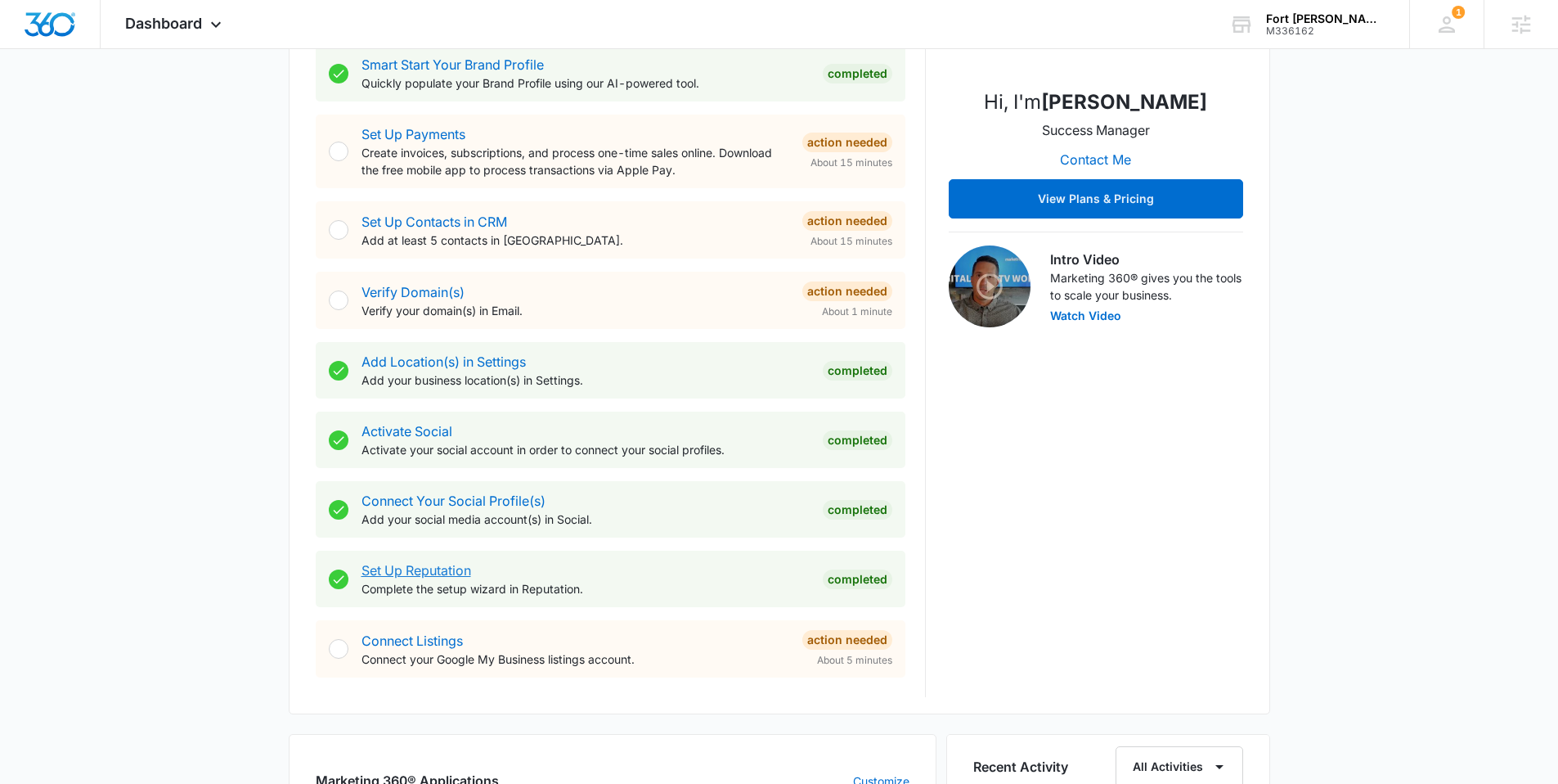
click at [438, 564] on link "Set Up Reputation" at bounding box center [415, 570] width 109 height 17
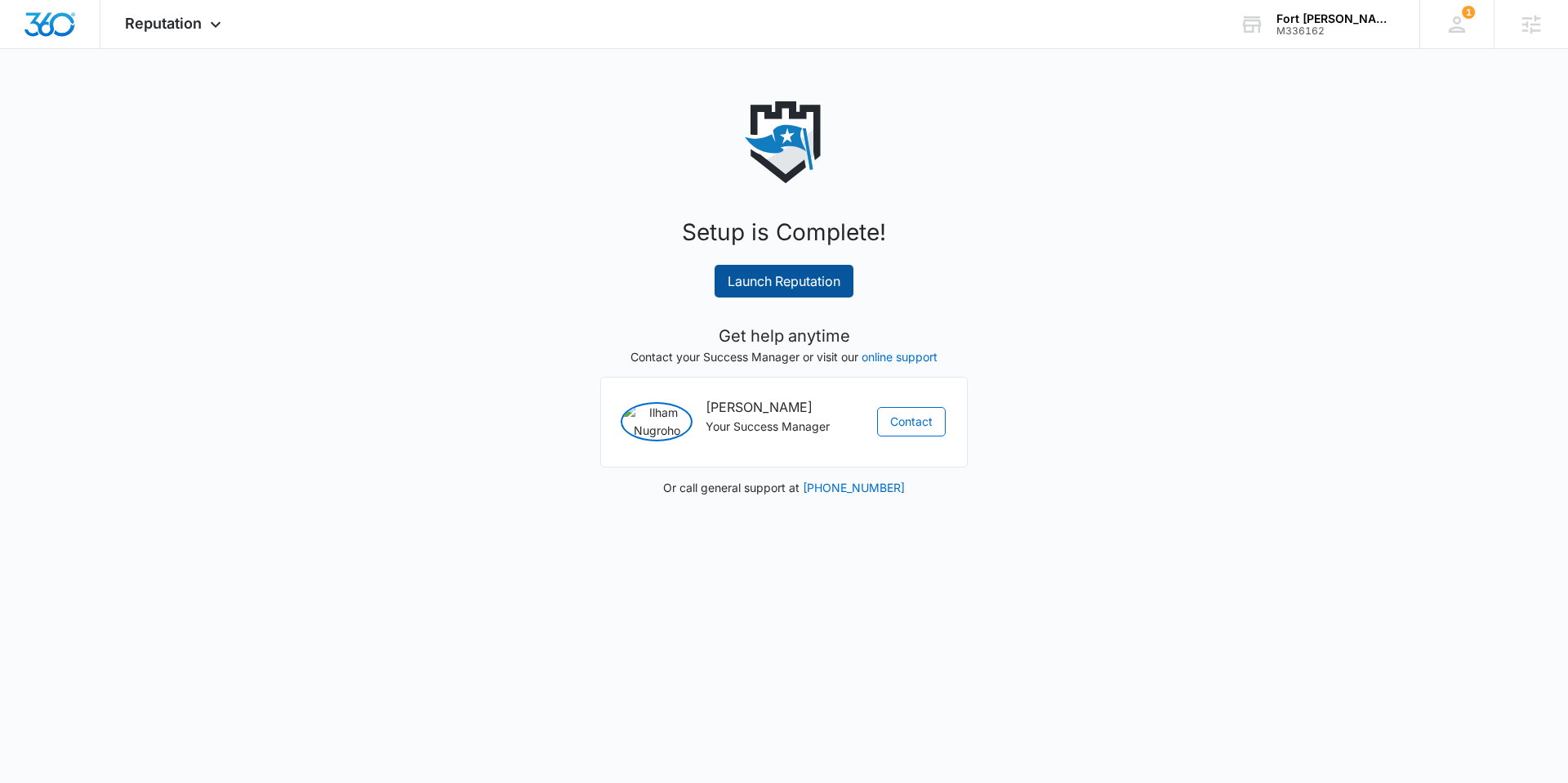
click at [807, 274] on link "Launch Reputation" at bounding box center [784, 281] width 139 height 33
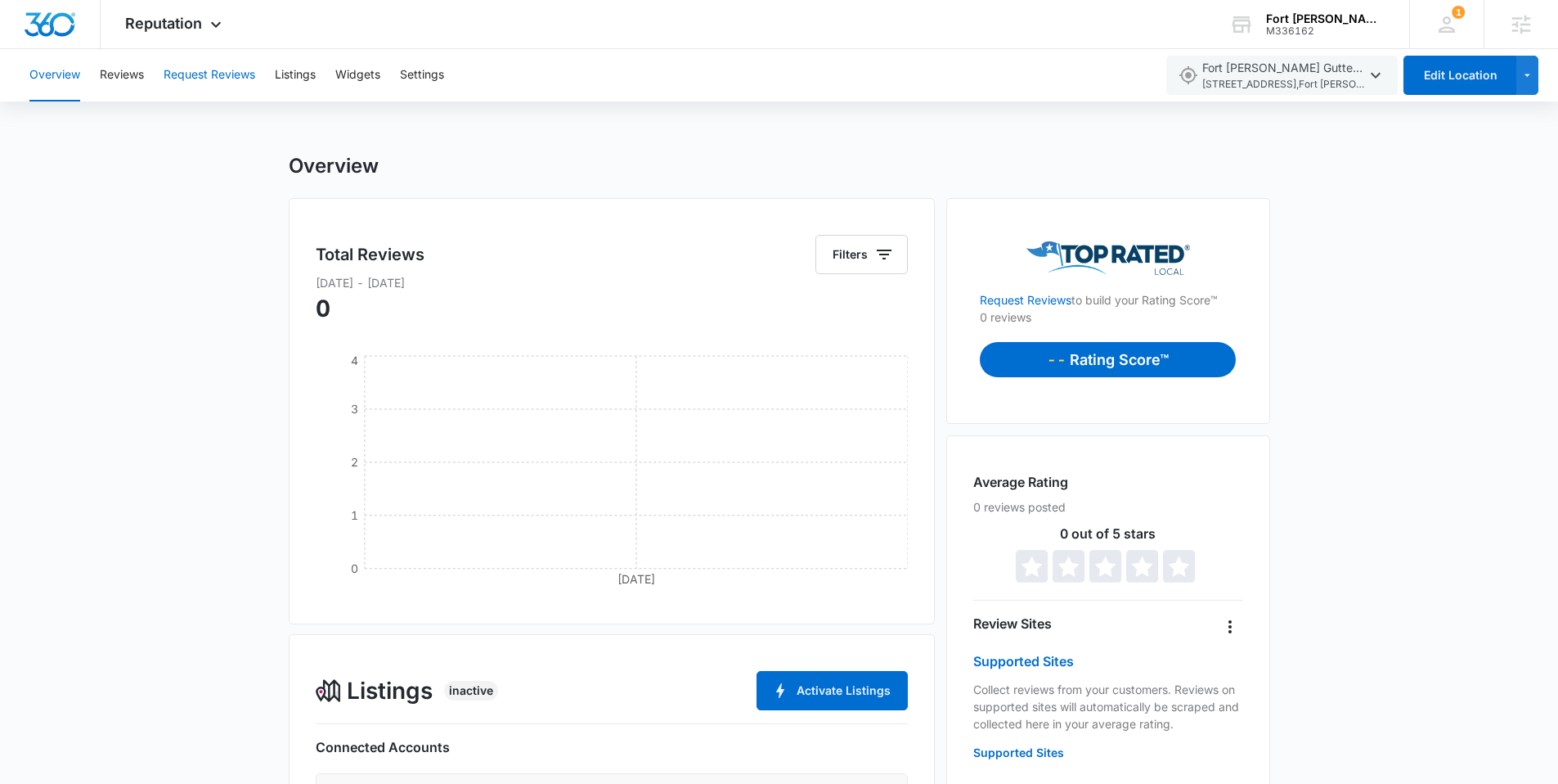
click at [207, 74] on button "Request Reviews" at bounding box center [210, 74] width 92 height 52
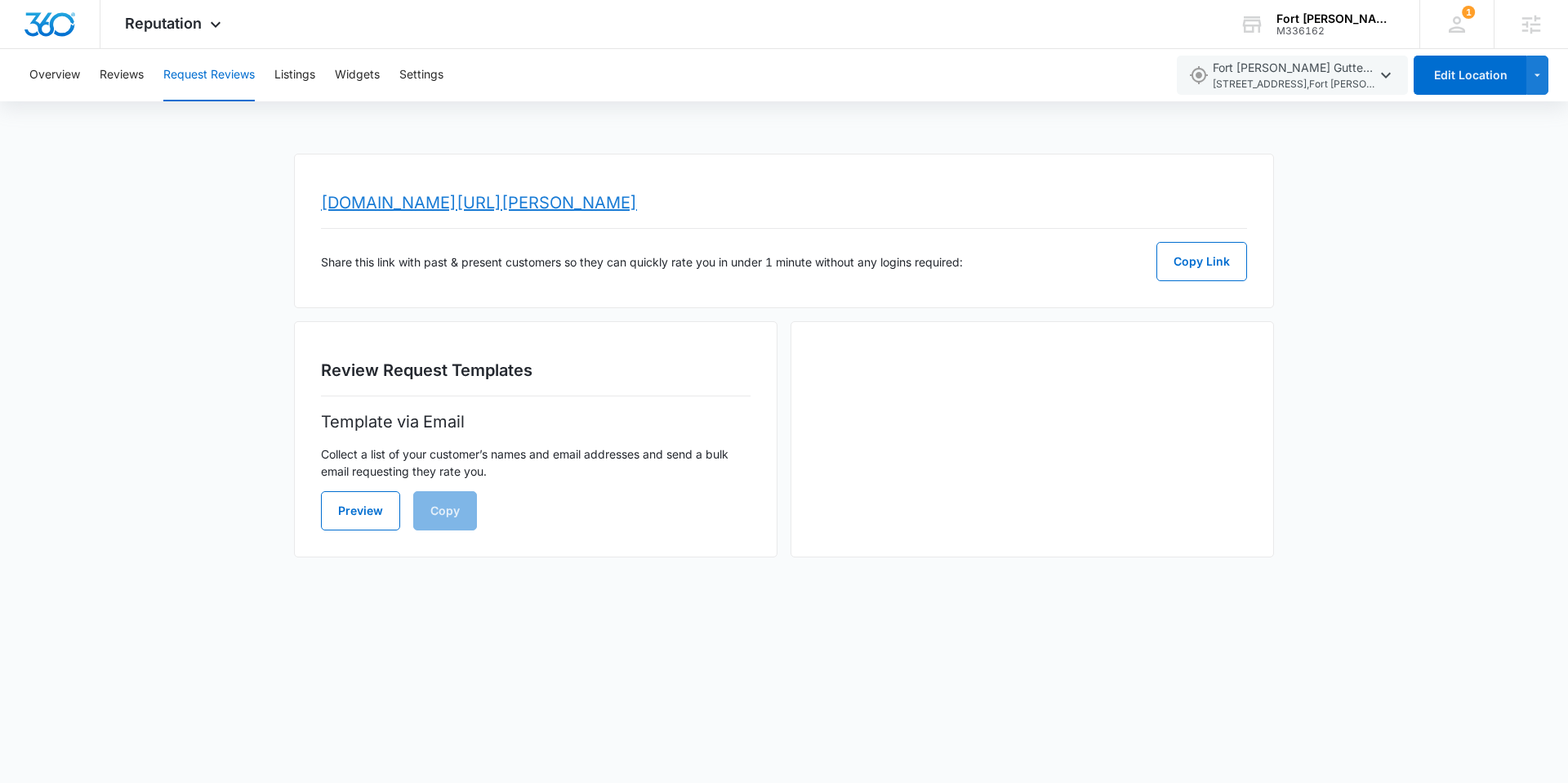
click at [520, 203] on link "[DOMAIN_NAME][URL][PERSON_NAME]" at bounding box center [479, 202] width 316 height 19
click at [180, 20] on span "Reputation" at bounding box center [163, 23] width 77 height 17
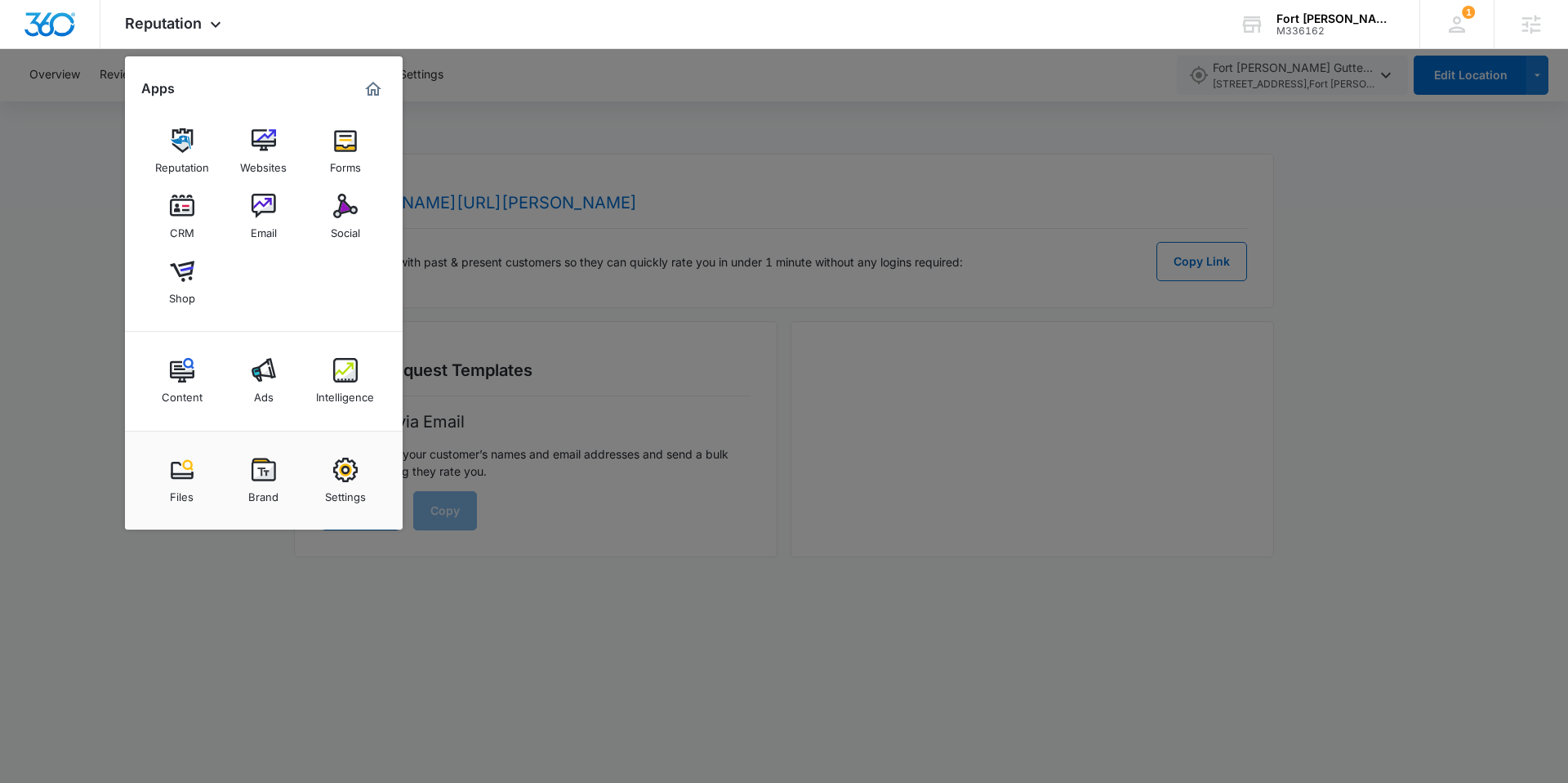
click at [597, 133] on div at bounding box center [784, 391] width 1568 height 783
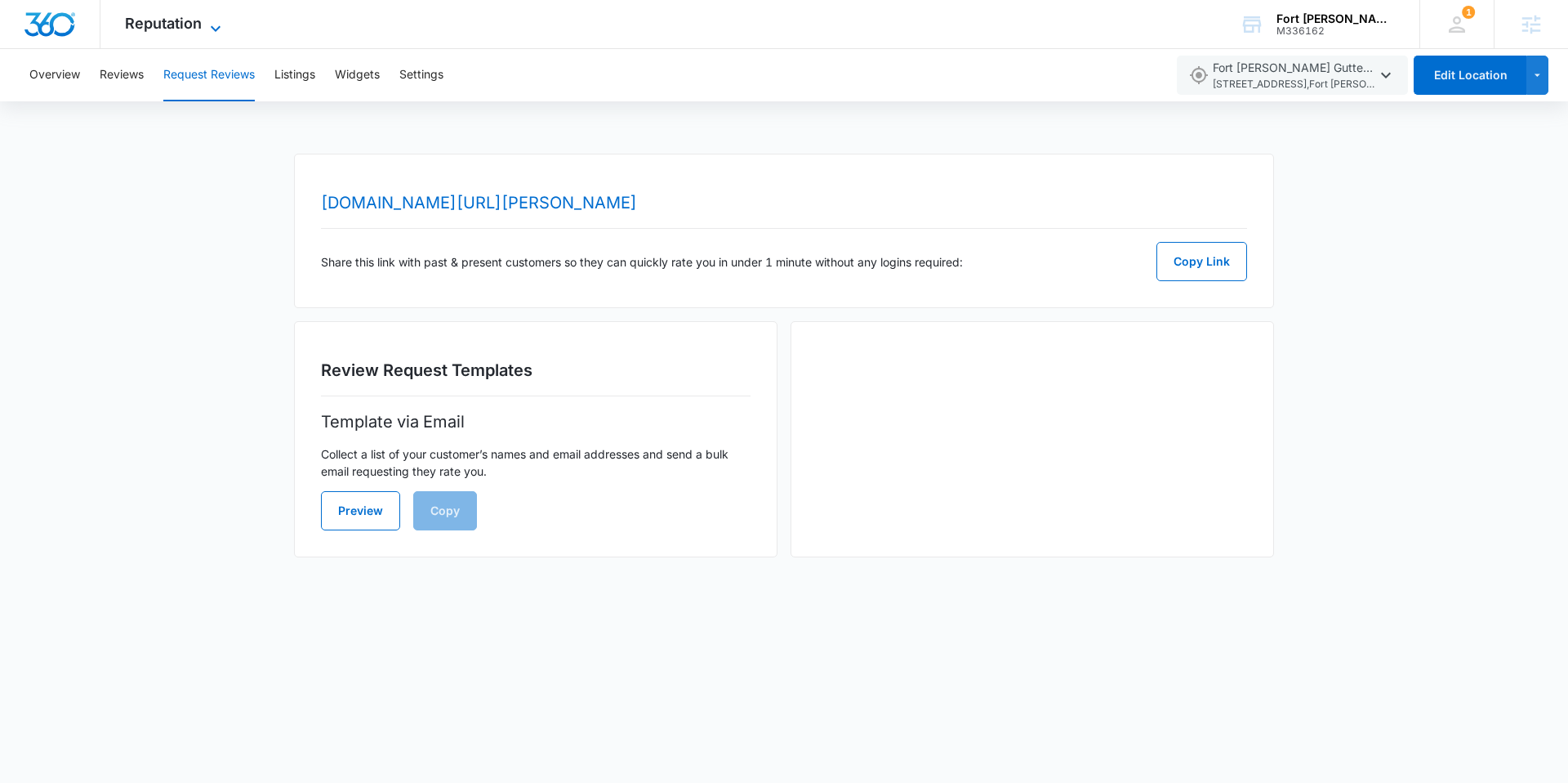
click at [183, 18] on span "Reputation" at bounding box center [163, 23] width 77 height 17
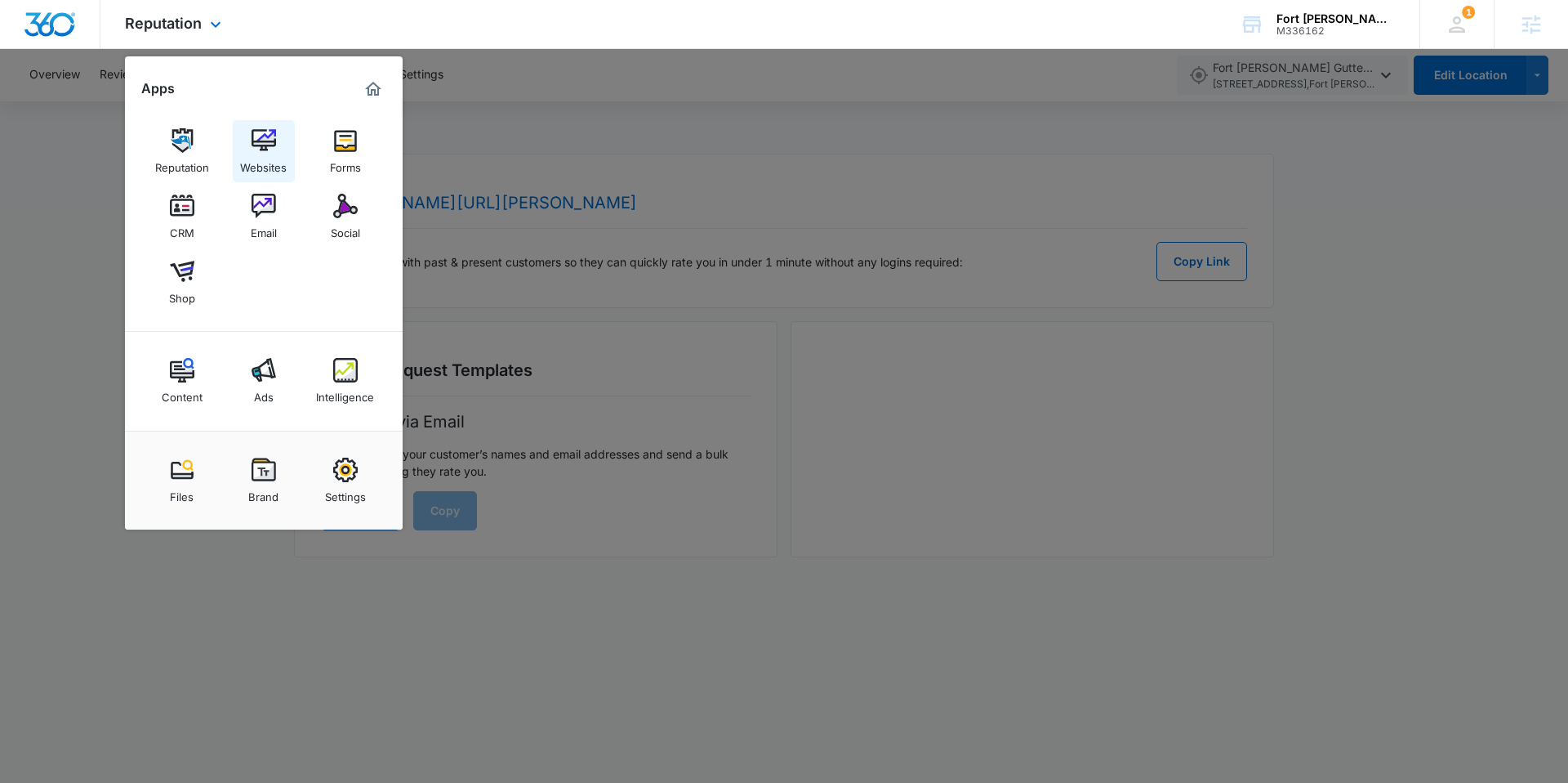
click at [263, 161] on div "Websites" at bounding box center [263, 162] width 47 height 21
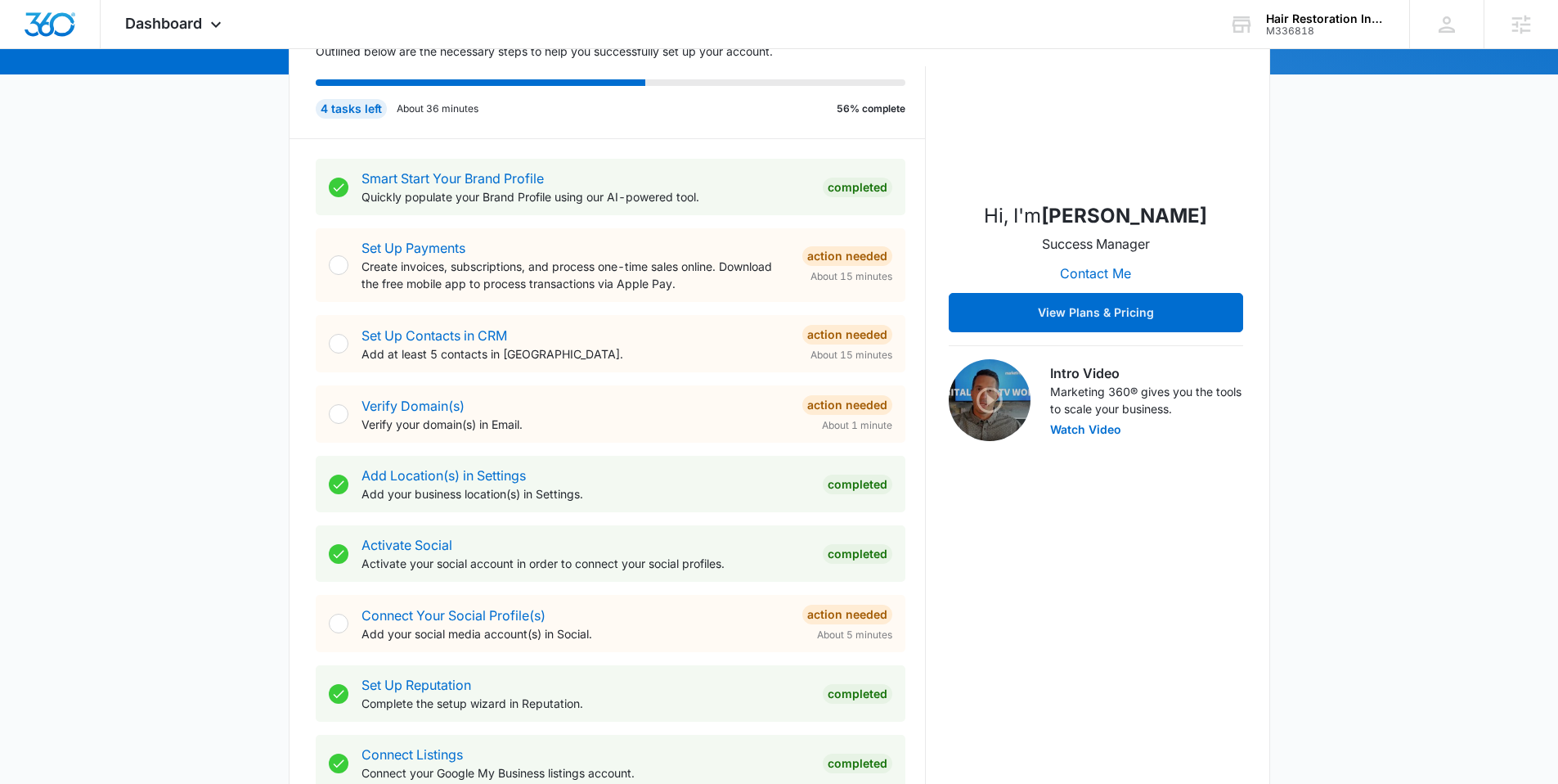
scroll to position [348, 0]
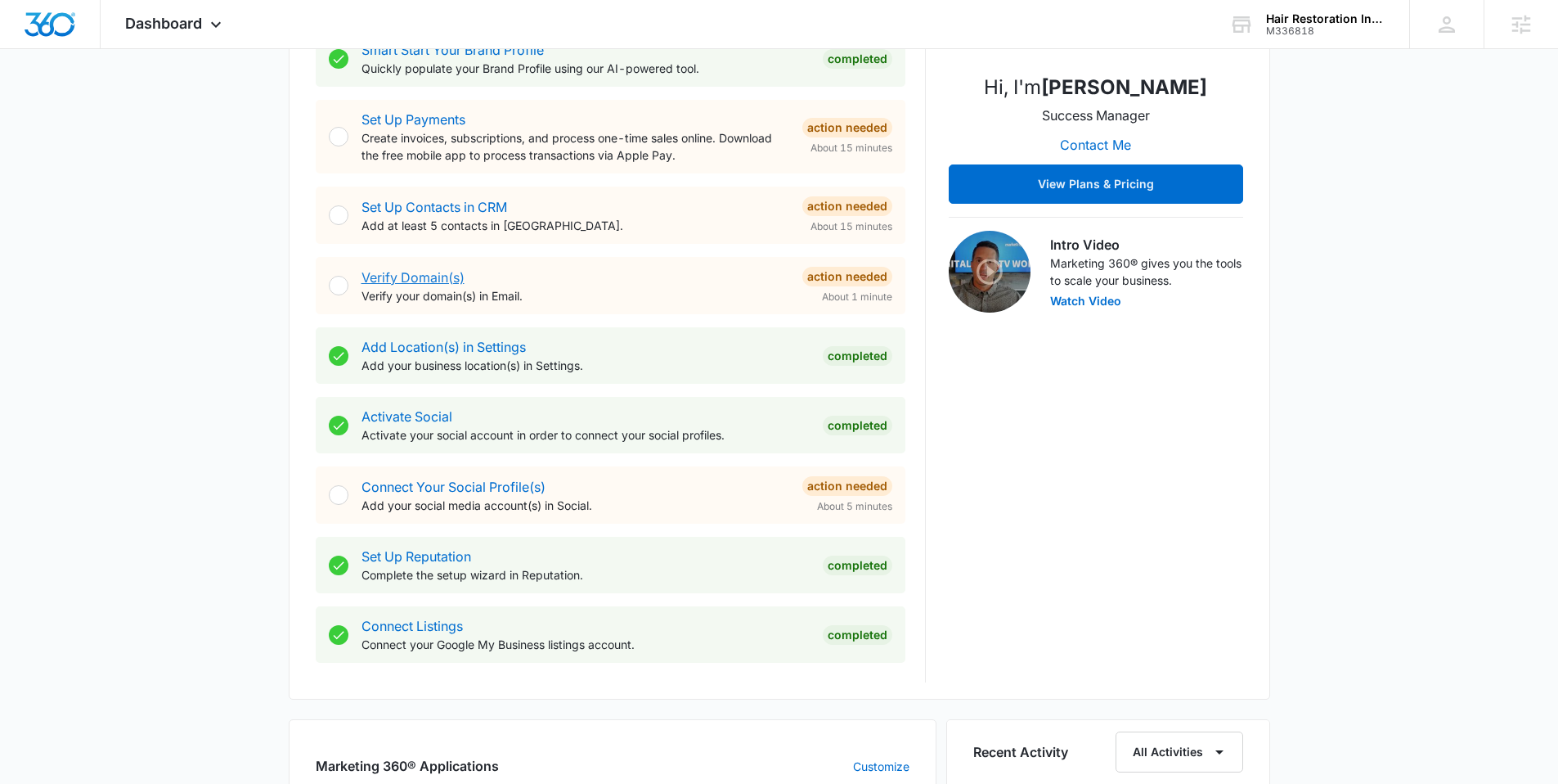
click at [414, 284] on link "Verify Domain(s)" at bounding box center [413, 278] width 103 height 17
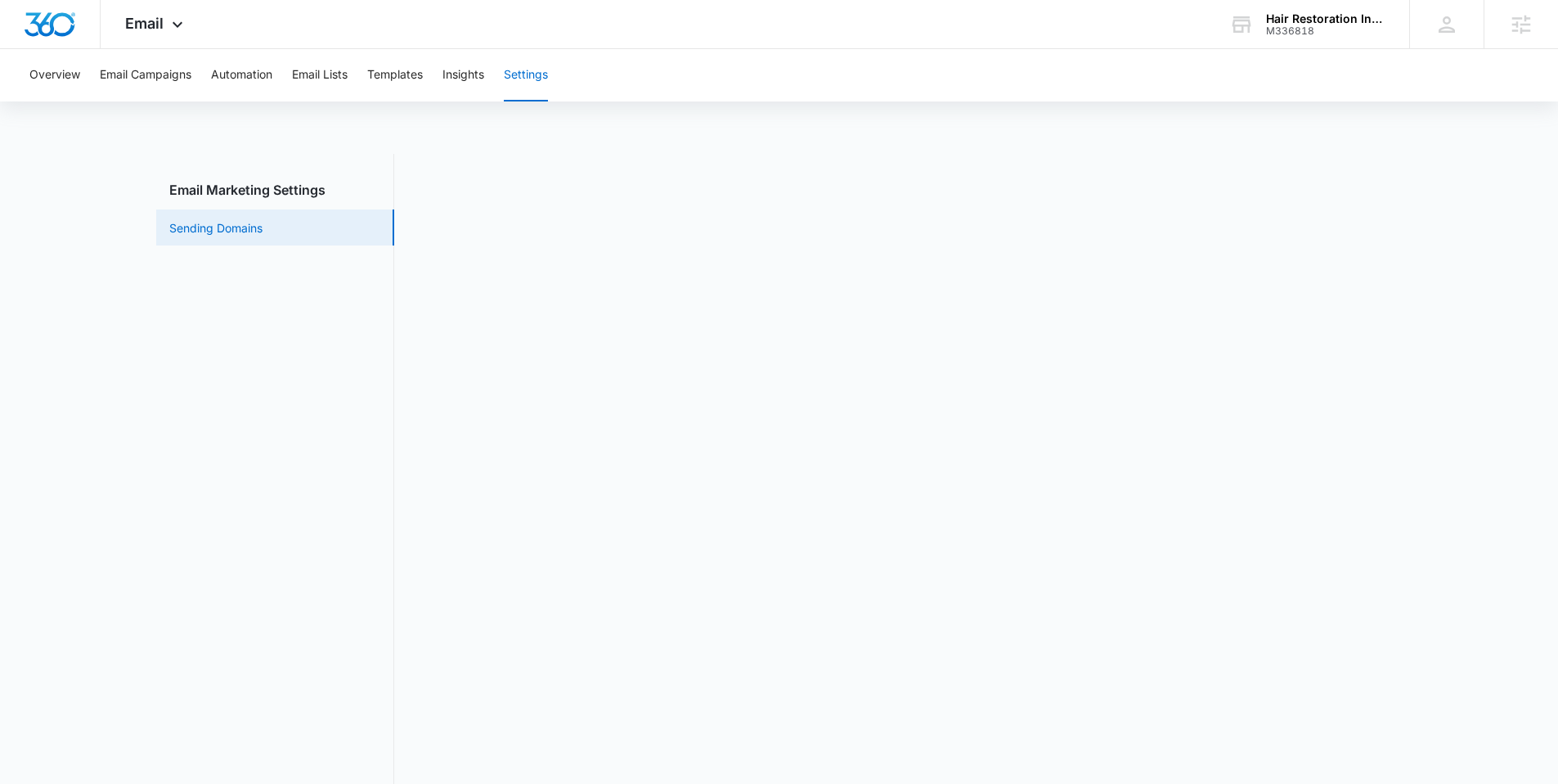
click at [263, 231] on link "Sending Domains" at bounding box center [215, 228] width 93 height 17
click at [246, 88] on button "Automation" at bounding box center [242, 74] width 62 height 52
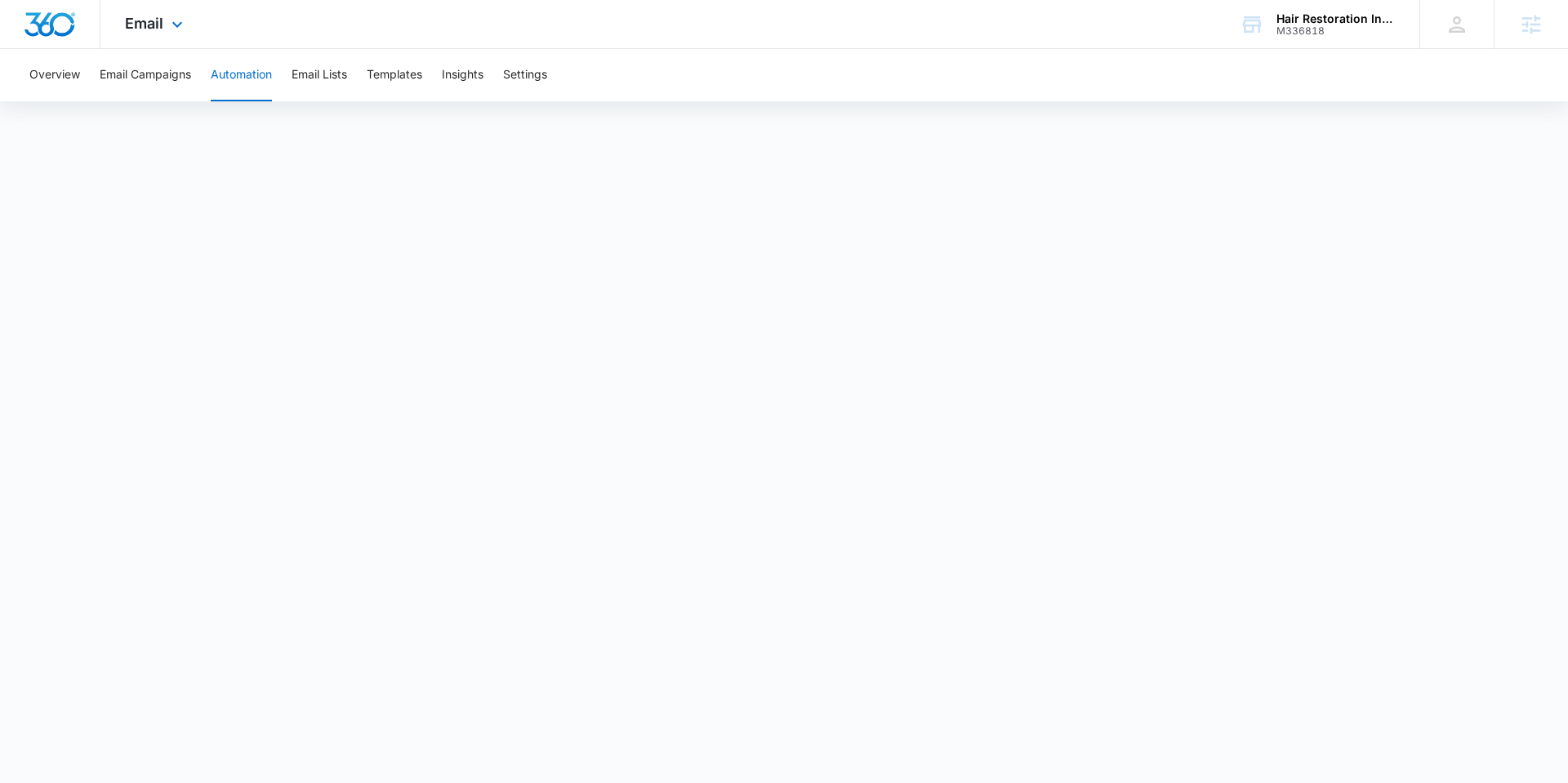
click at [48, 25] on img "Dashboard" at bounding box center [50, 24] width 52 height 25
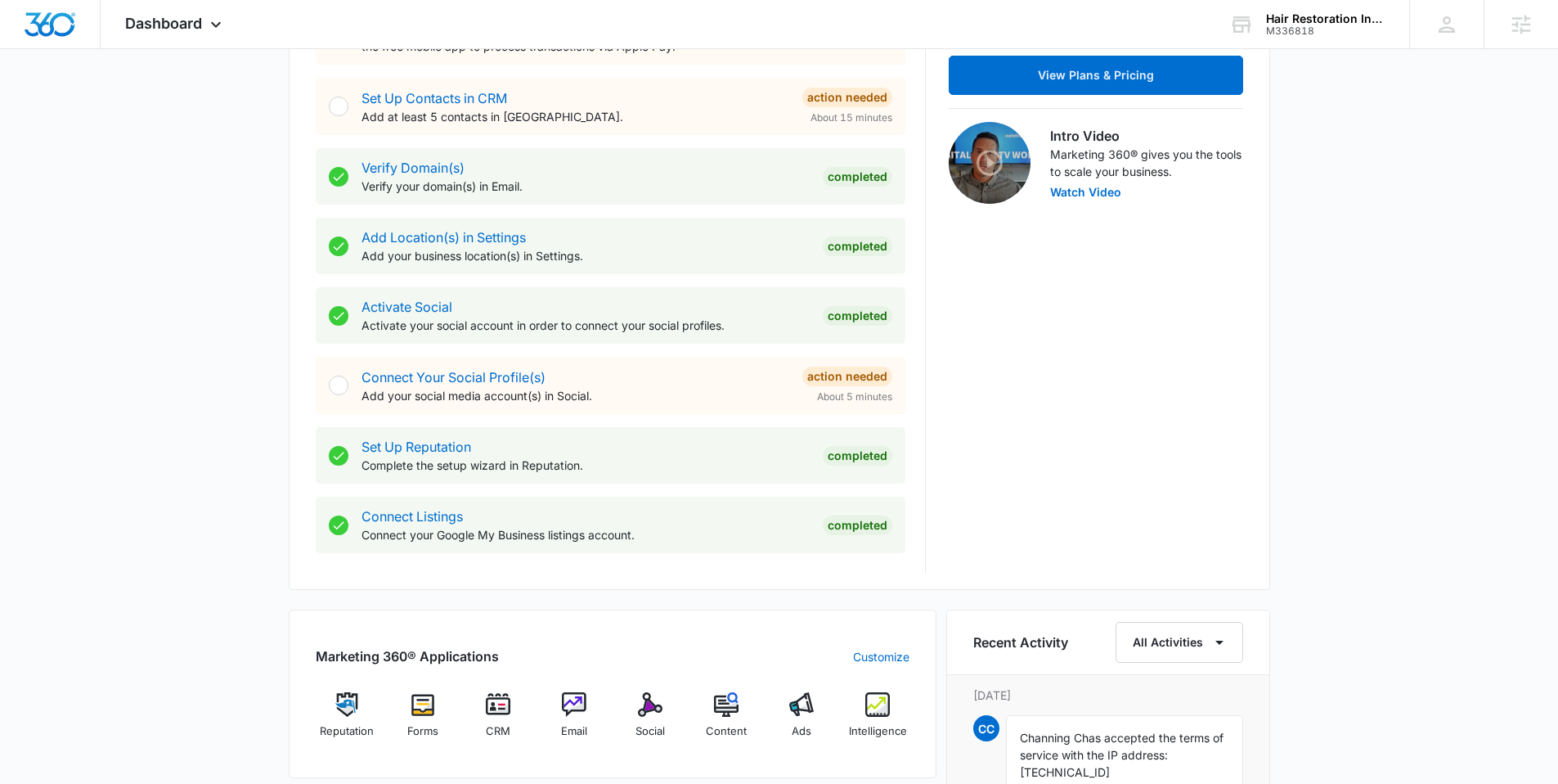
scroll to position [508, 0]
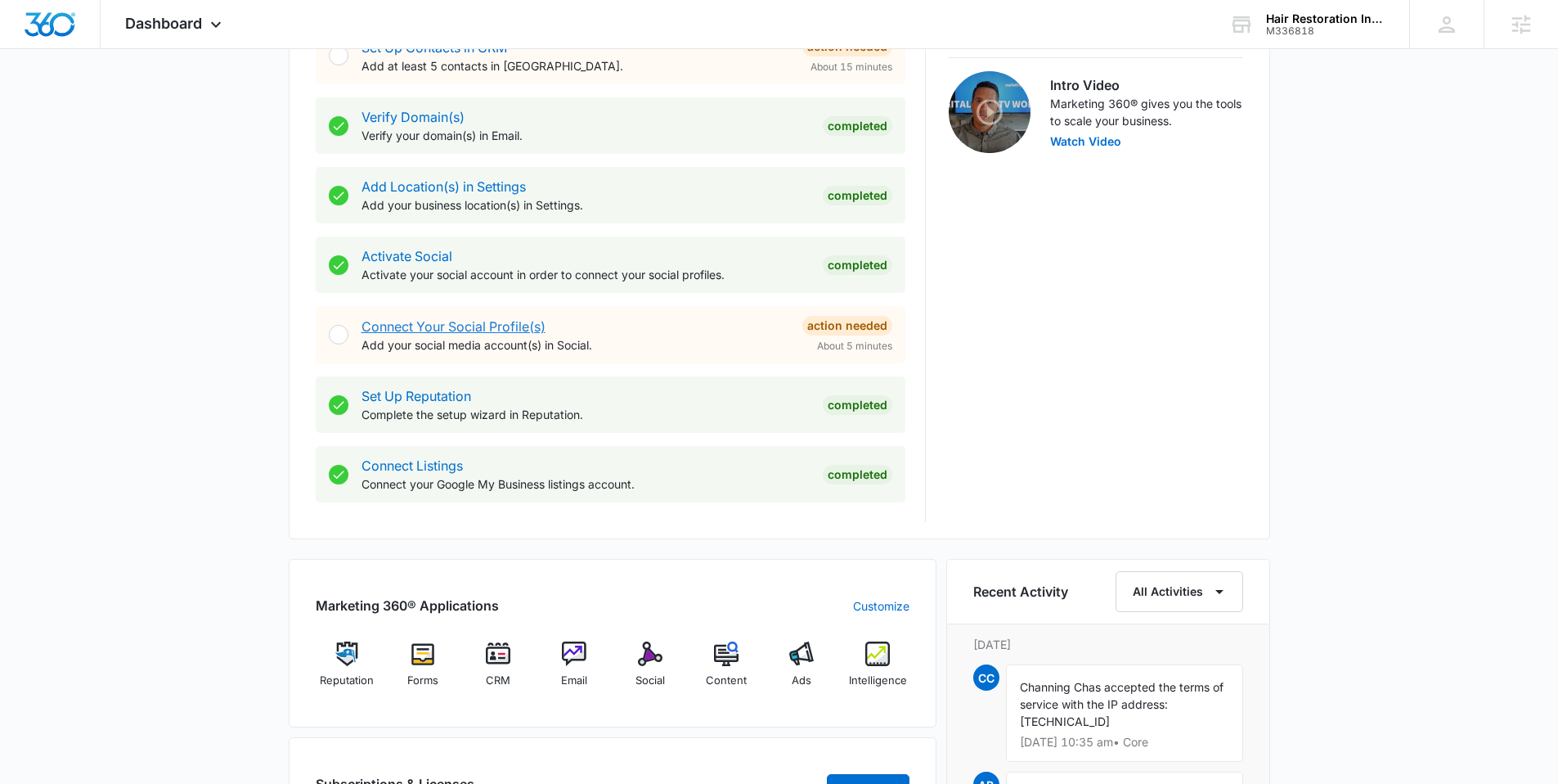
click at [461, 324] on link "Connect Your Social Profile(s)" at bounding box center [453, 326] width 184 height 17
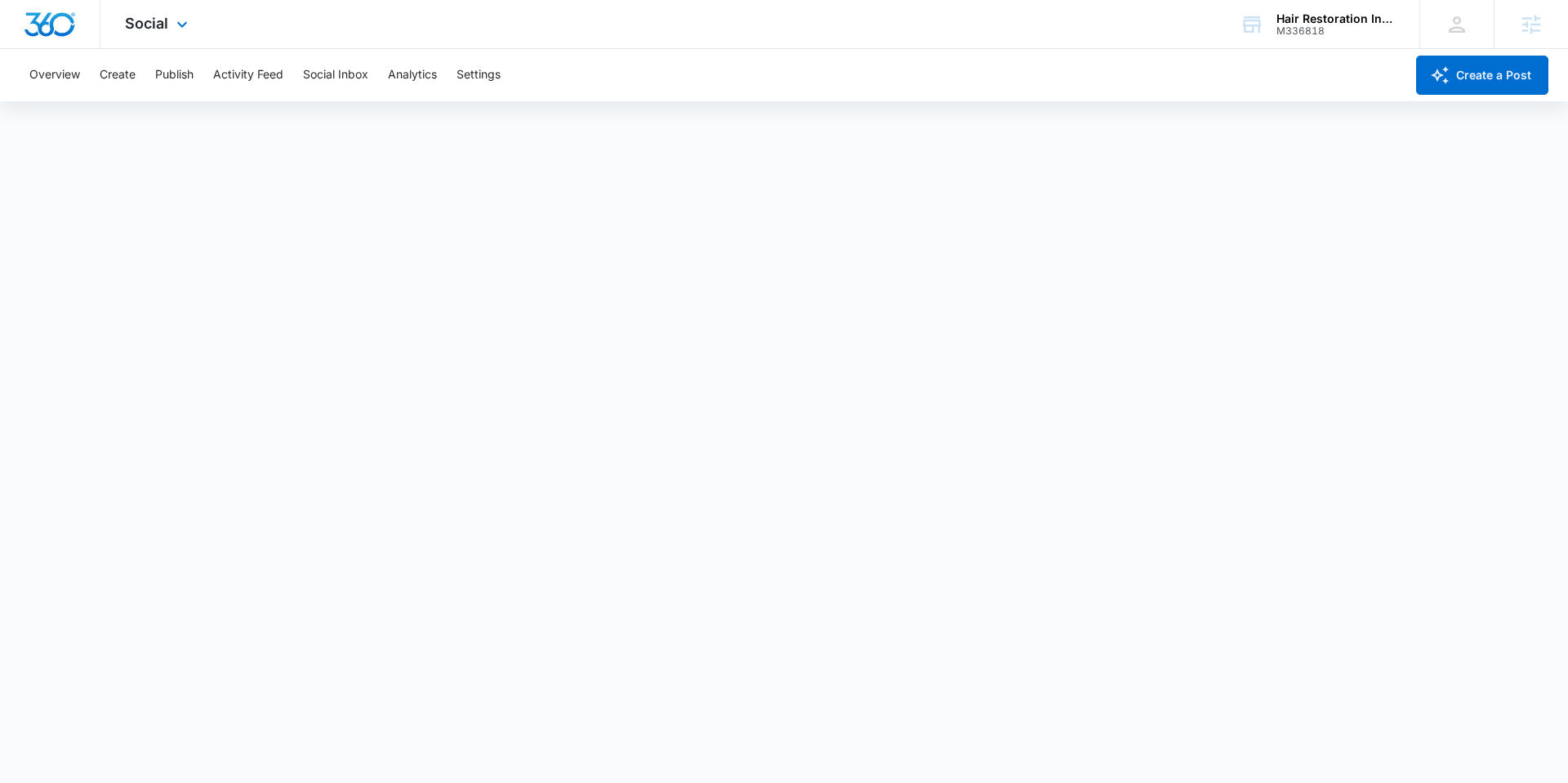
click at [64, 14] on img "Dashboard" at bounding box center [50, 24] width 52 height 25
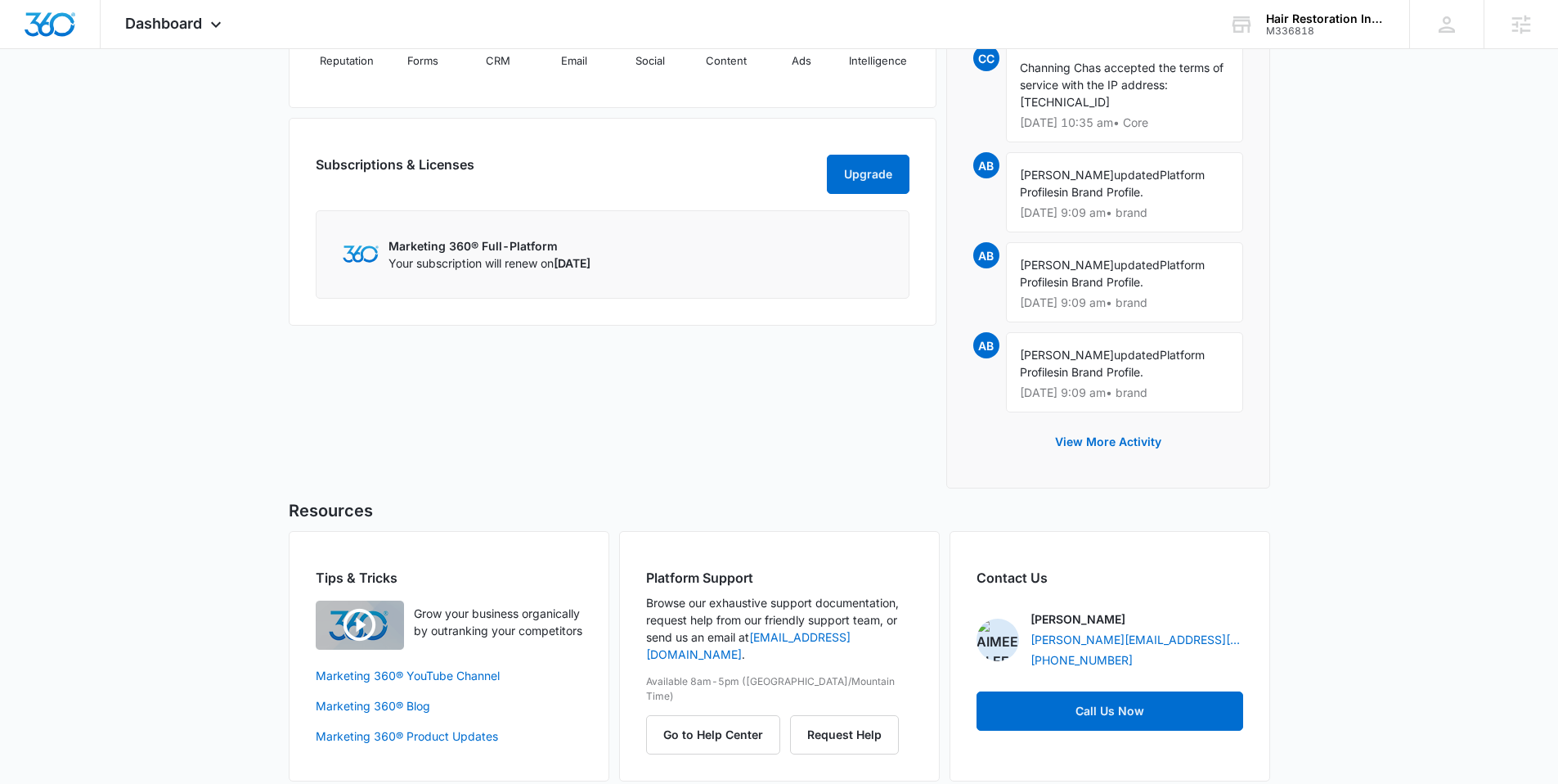
scroll to position [1144, 0]
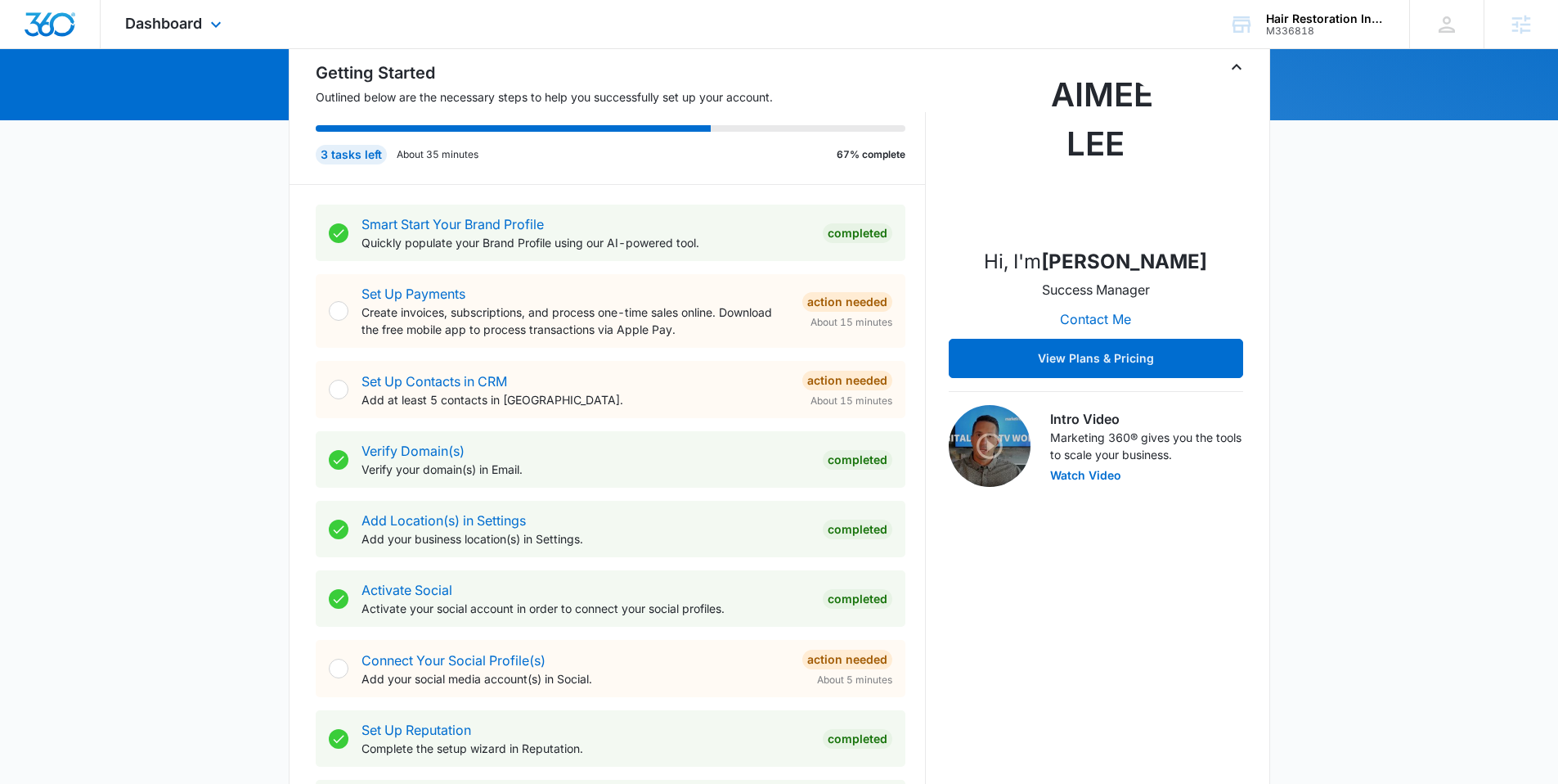
scroll to position [134, 0]
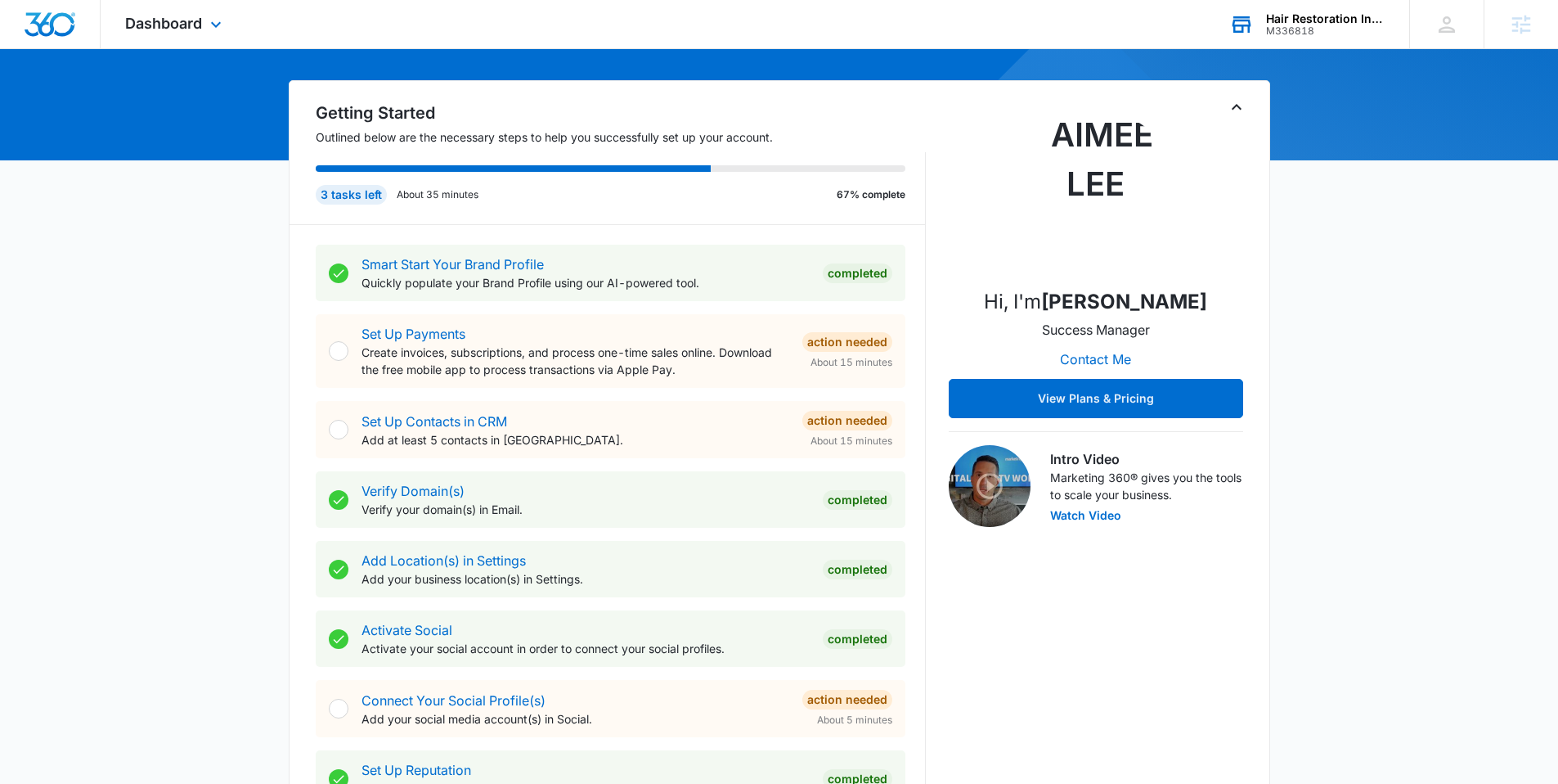
click at [1306, 23] on div "Hair Restoration Institute" at bounding box center [1326, 18] width 119 height 13
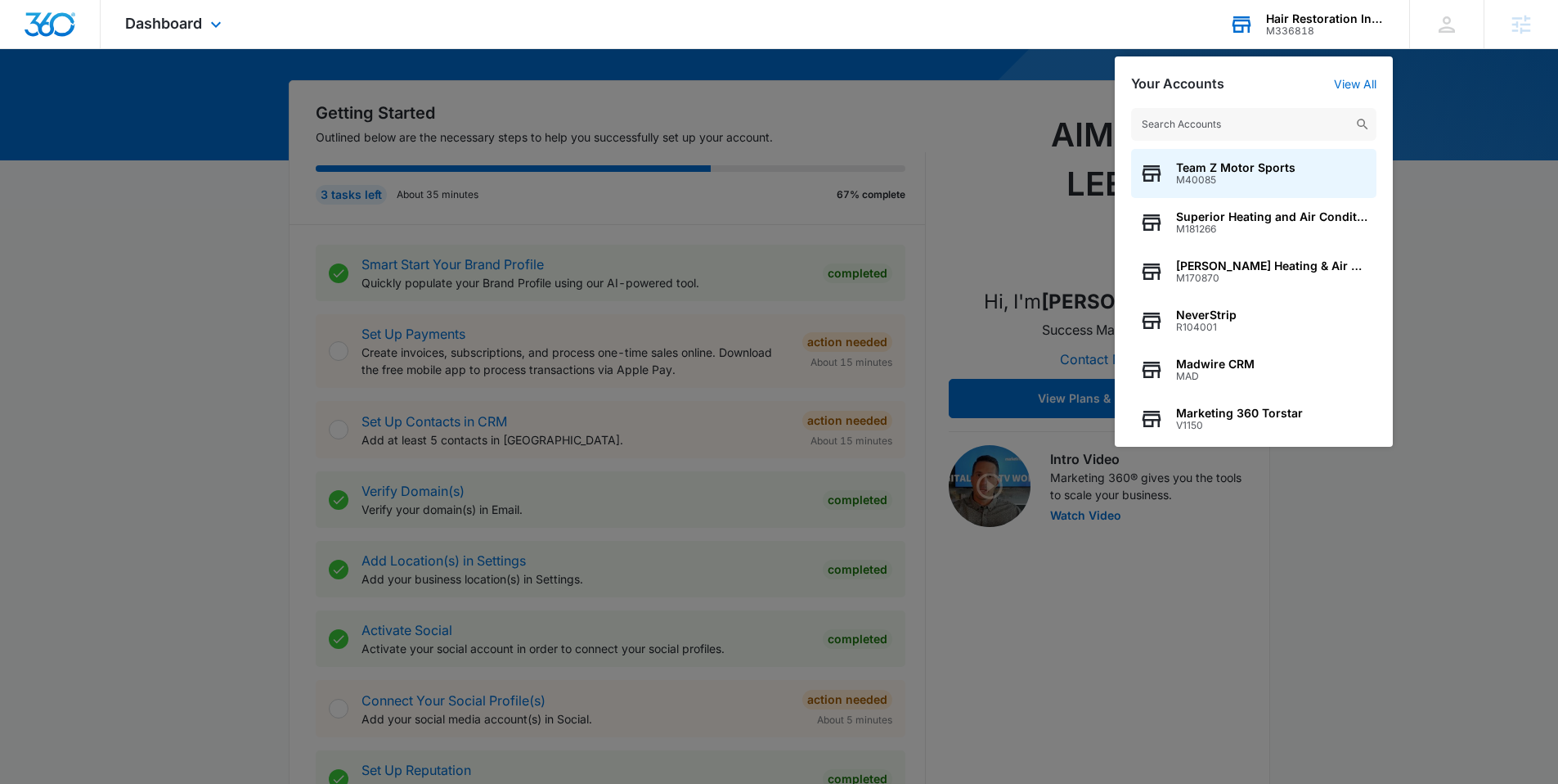
click at [1304, 26] on div "M336818" at bounding box center [1326, 31] width 119 height 11
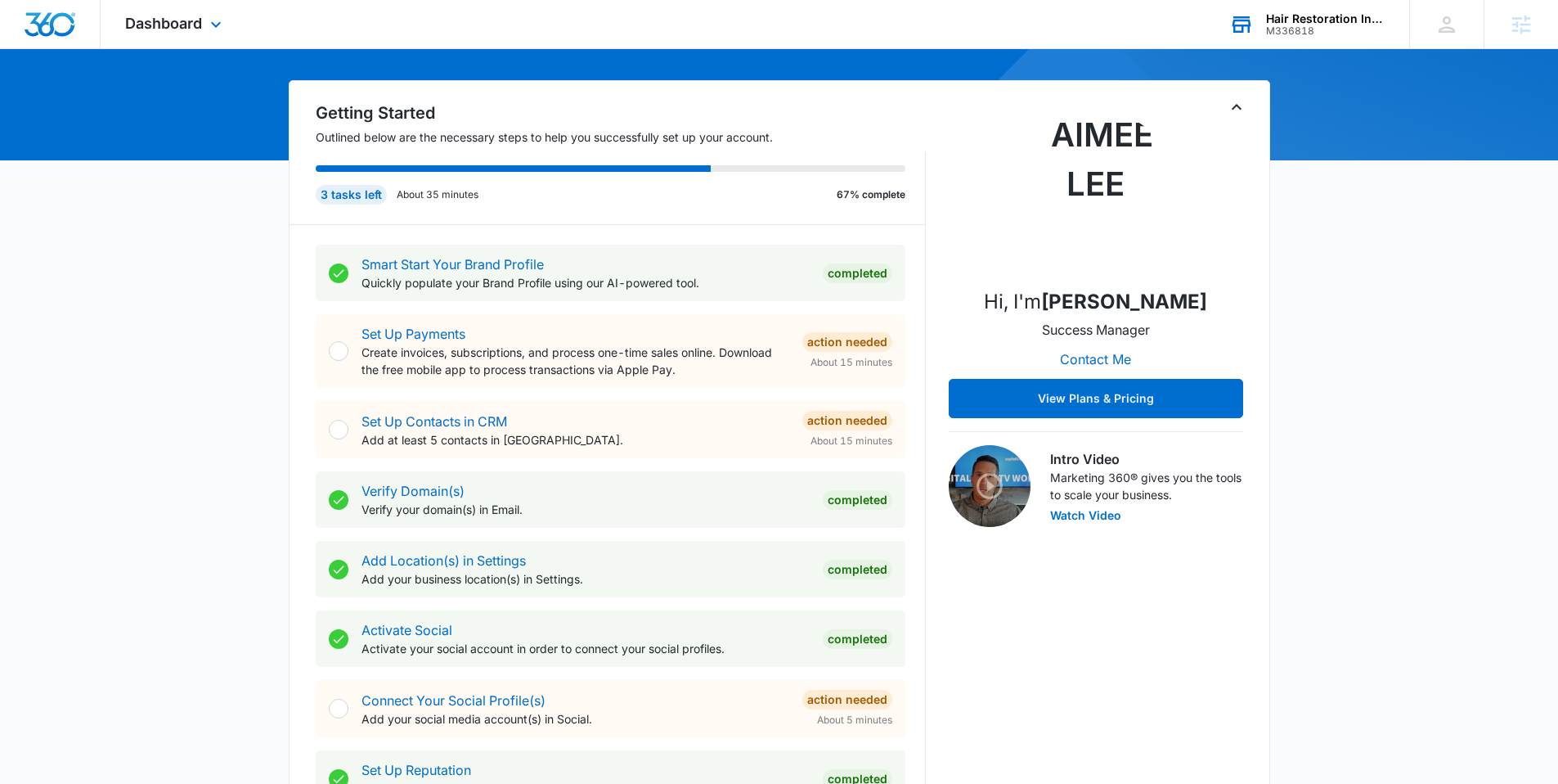
click at [1291, 18] on div "Hair Restoration Institute" at bounding box center [1326, 18] width 119 height 13
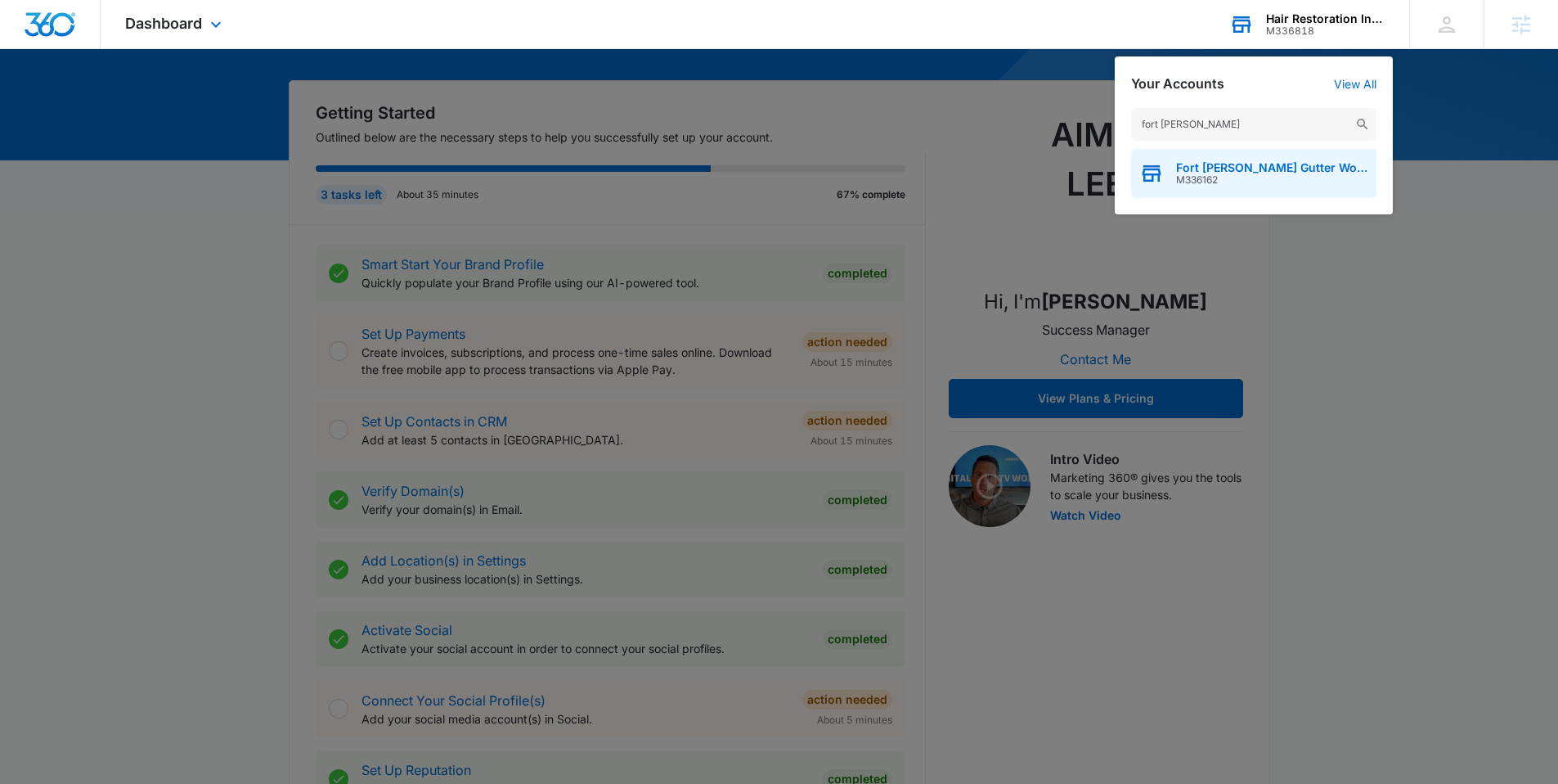
type input "fort [PERSON_NAME]"
click at [1230, 165] on span "Fort [PERSON_NAME] Gutter Works, LLC" at bounding box center [1272, 167] width 192 height 13
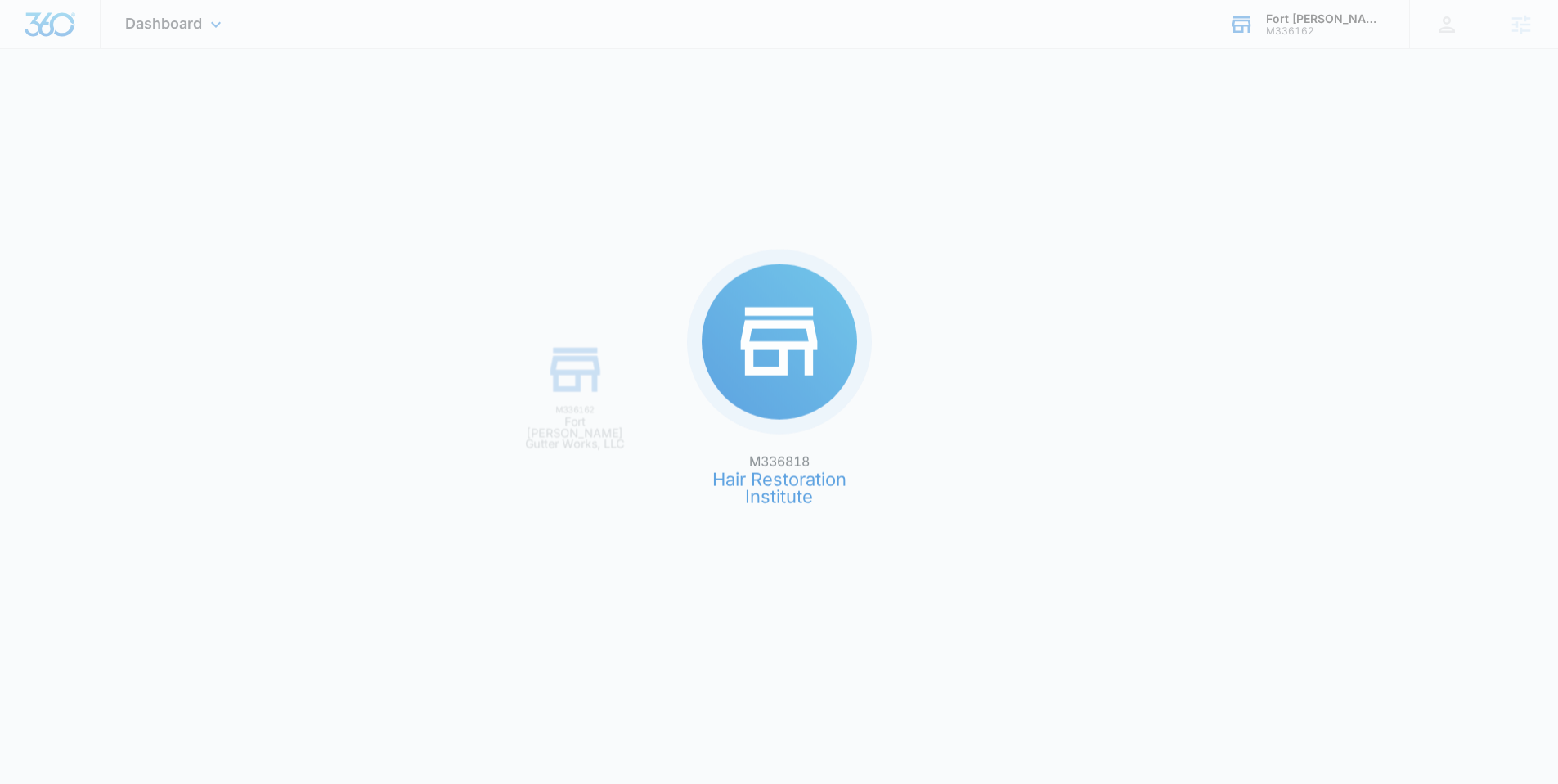
scroll to position [0, 0]
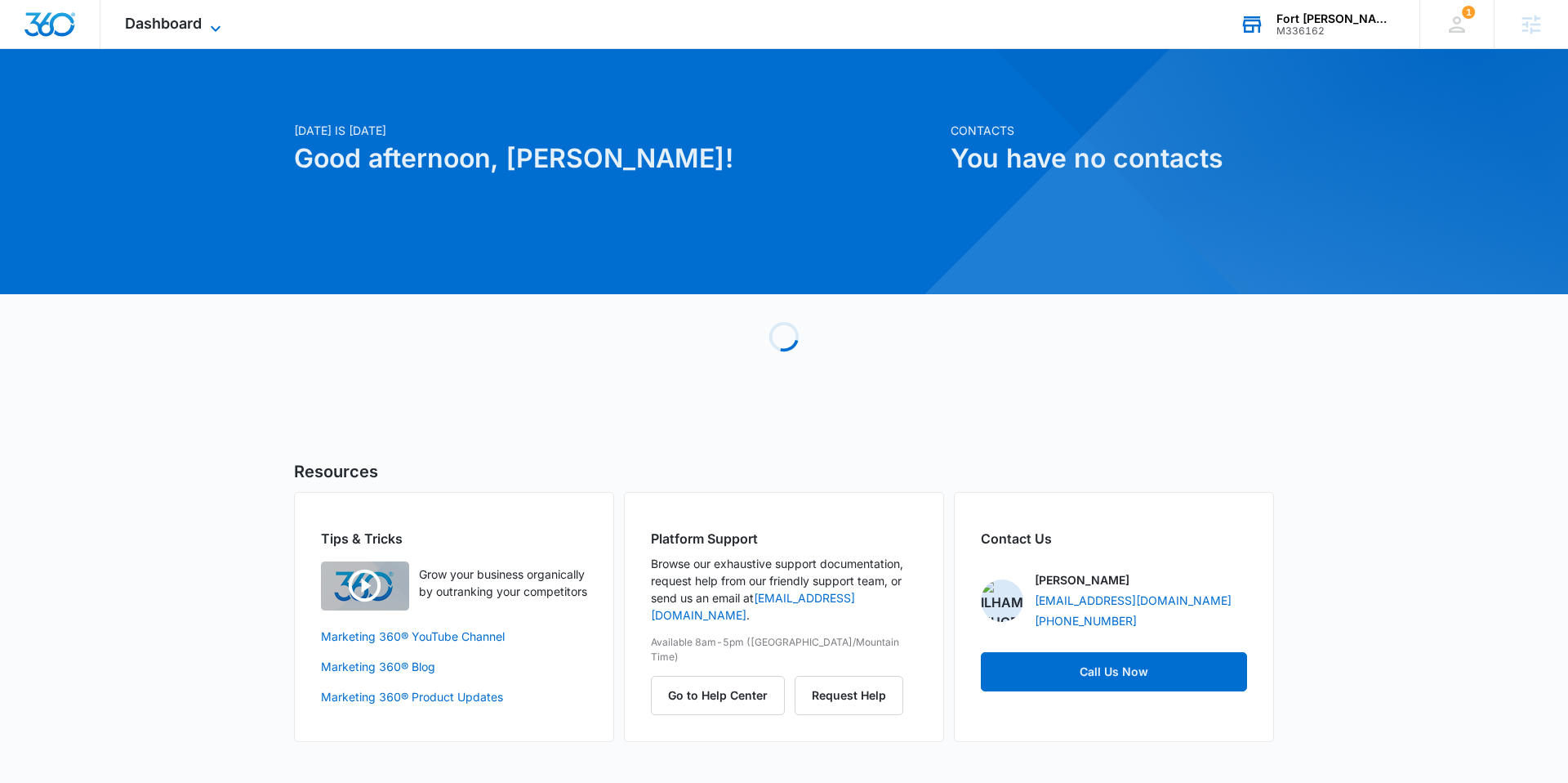
click at [215, 29] on icon at bounding box center [215, 28] width 19 height 19
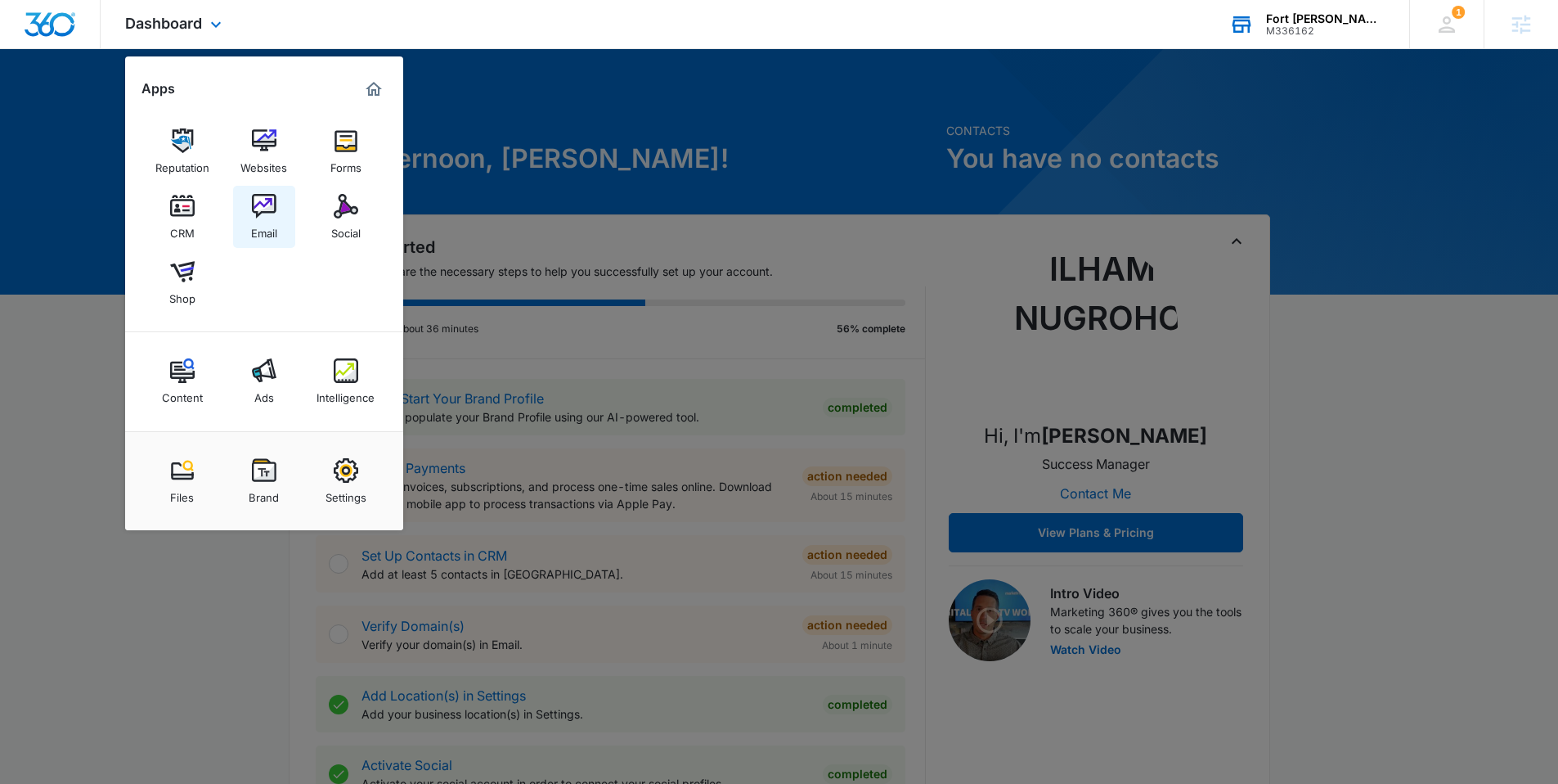
click at [264, 196] on img at bounding box center [264, 206] width 25 height 25
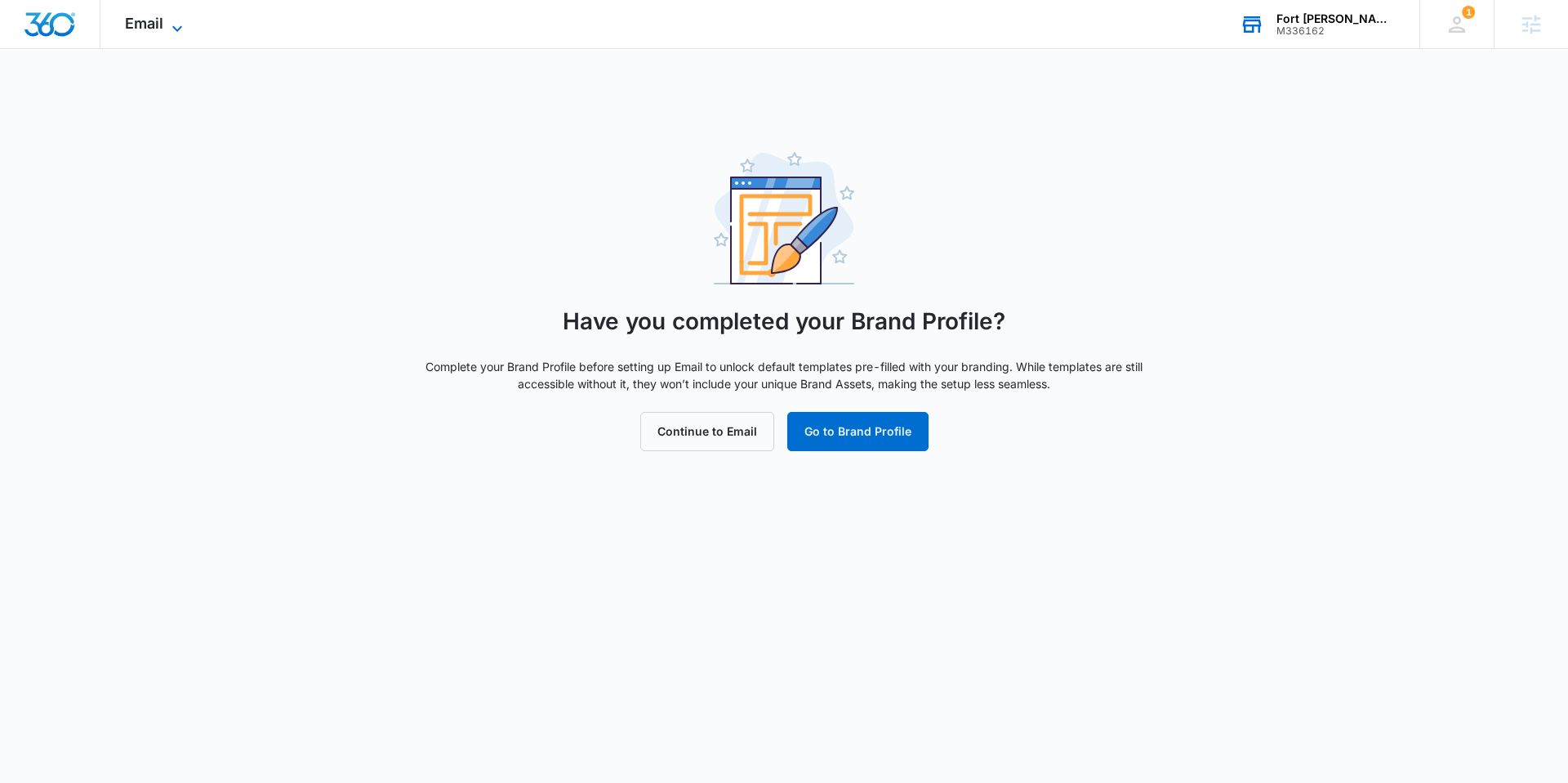
click at [168, 26] on icon at bounding box center [176, 28] width 19 height 19
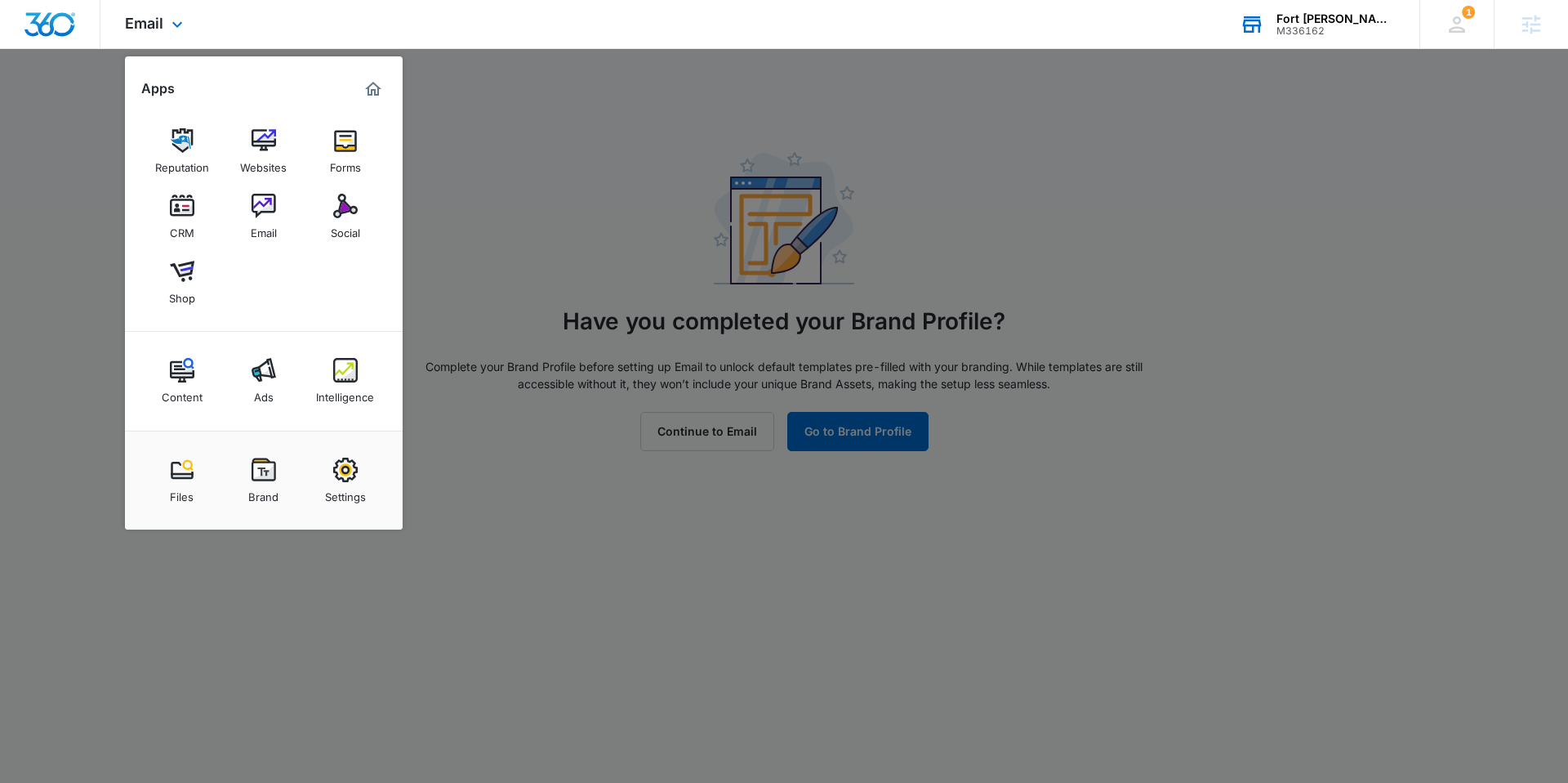
click at [376, 85] on img "Marketing 360® Dashboard" at bounding box center [373, 88] width 19 height 19
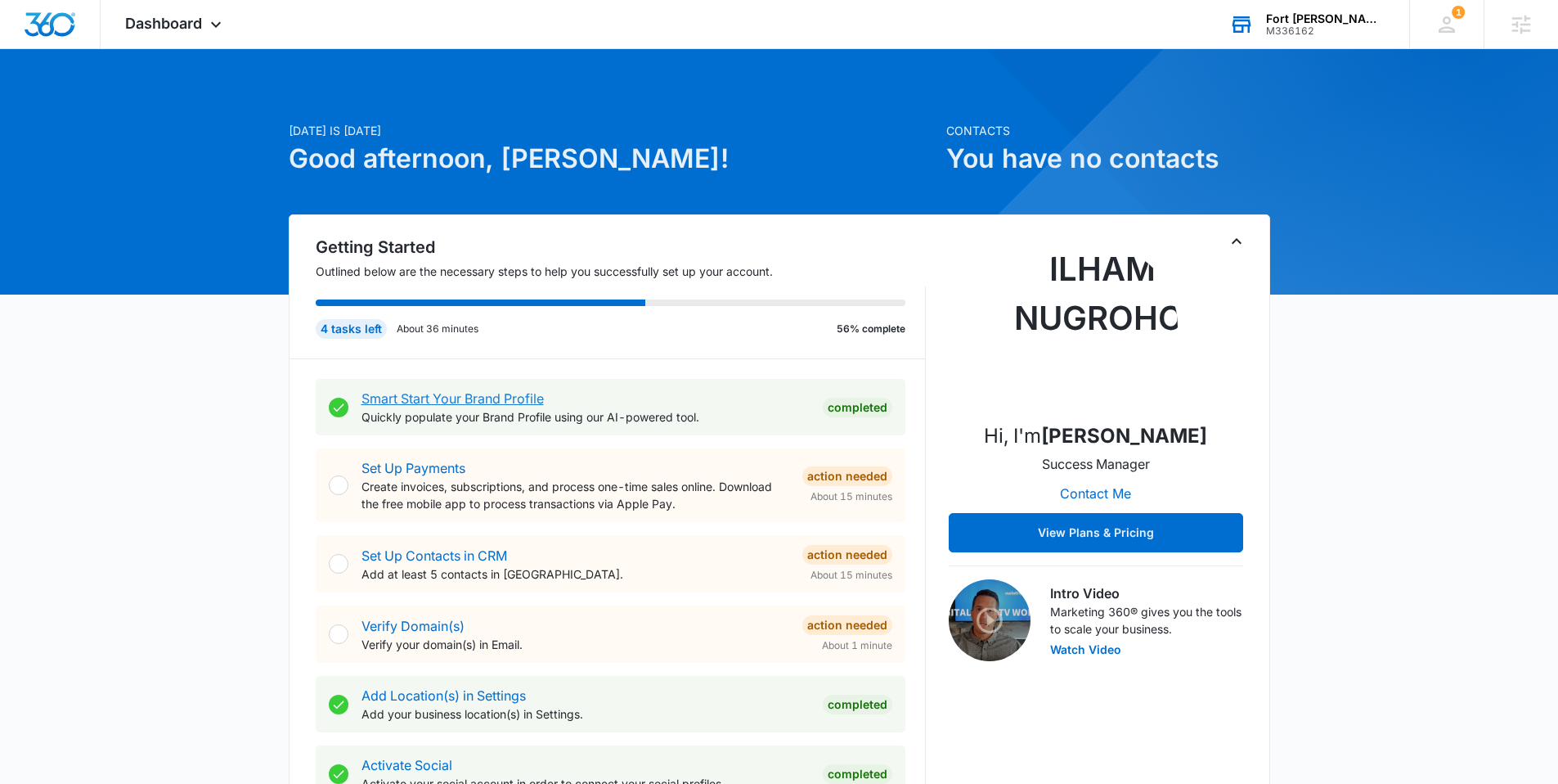
click at [436, 395] on link "Smart Start Your Brand Profile" at bounding box center [452, 399] width 182 height 17
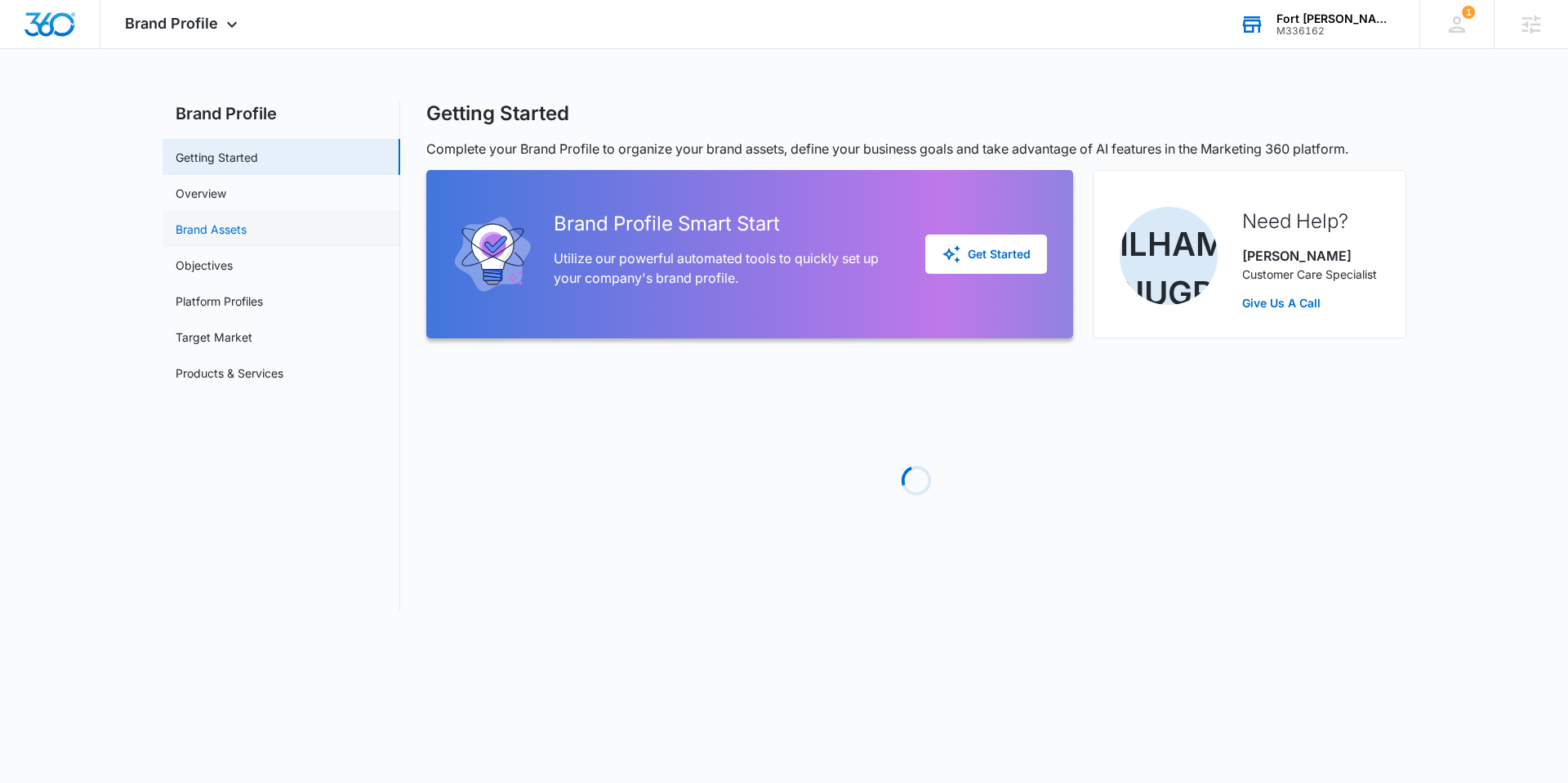
click at [227, 220] on link "Brand Assets" at bounding box center [210, 229] width 71 height 17
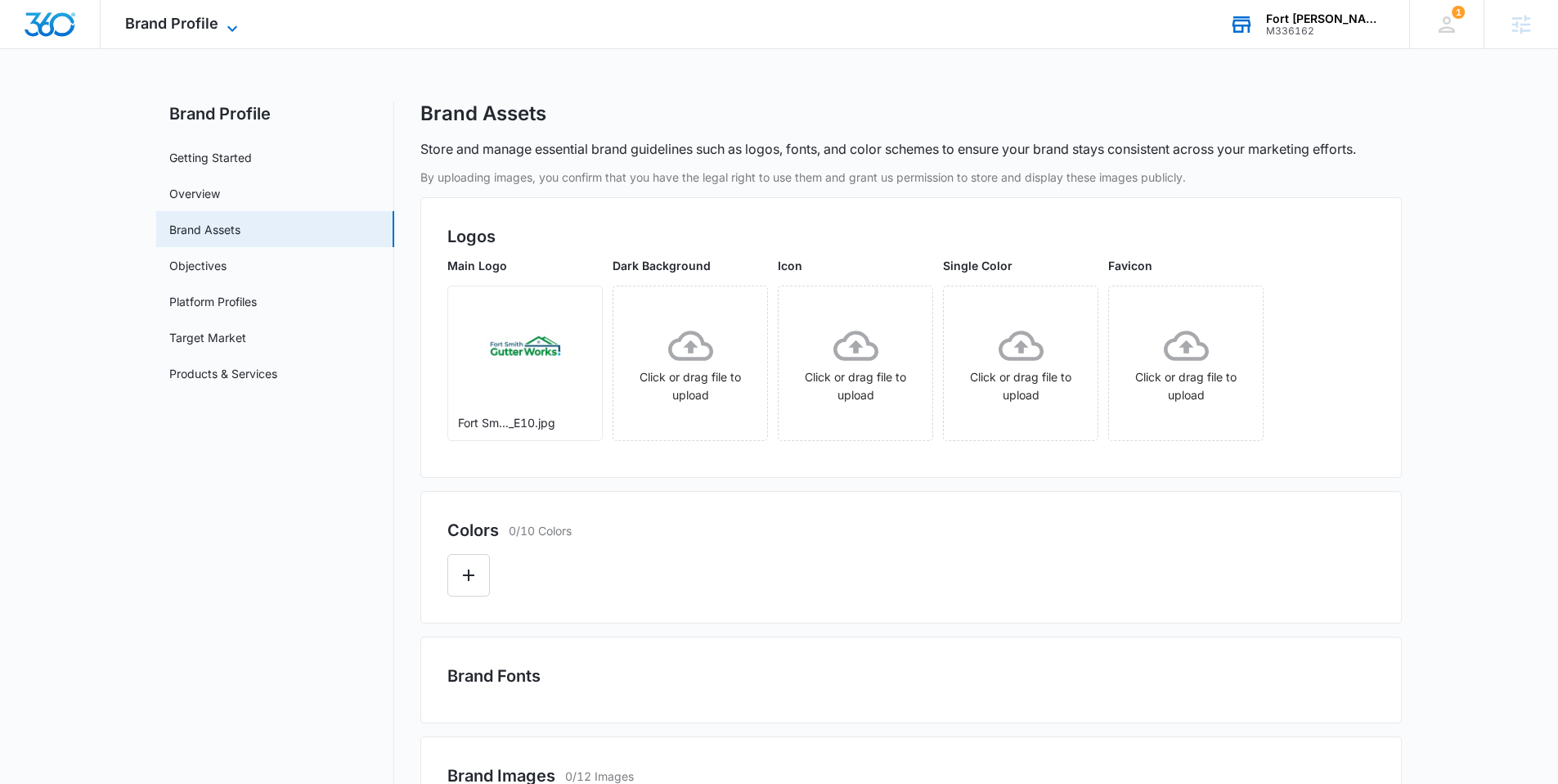
click at [234, 29] on icon at bounding box center [232, 28] width 19 height 19
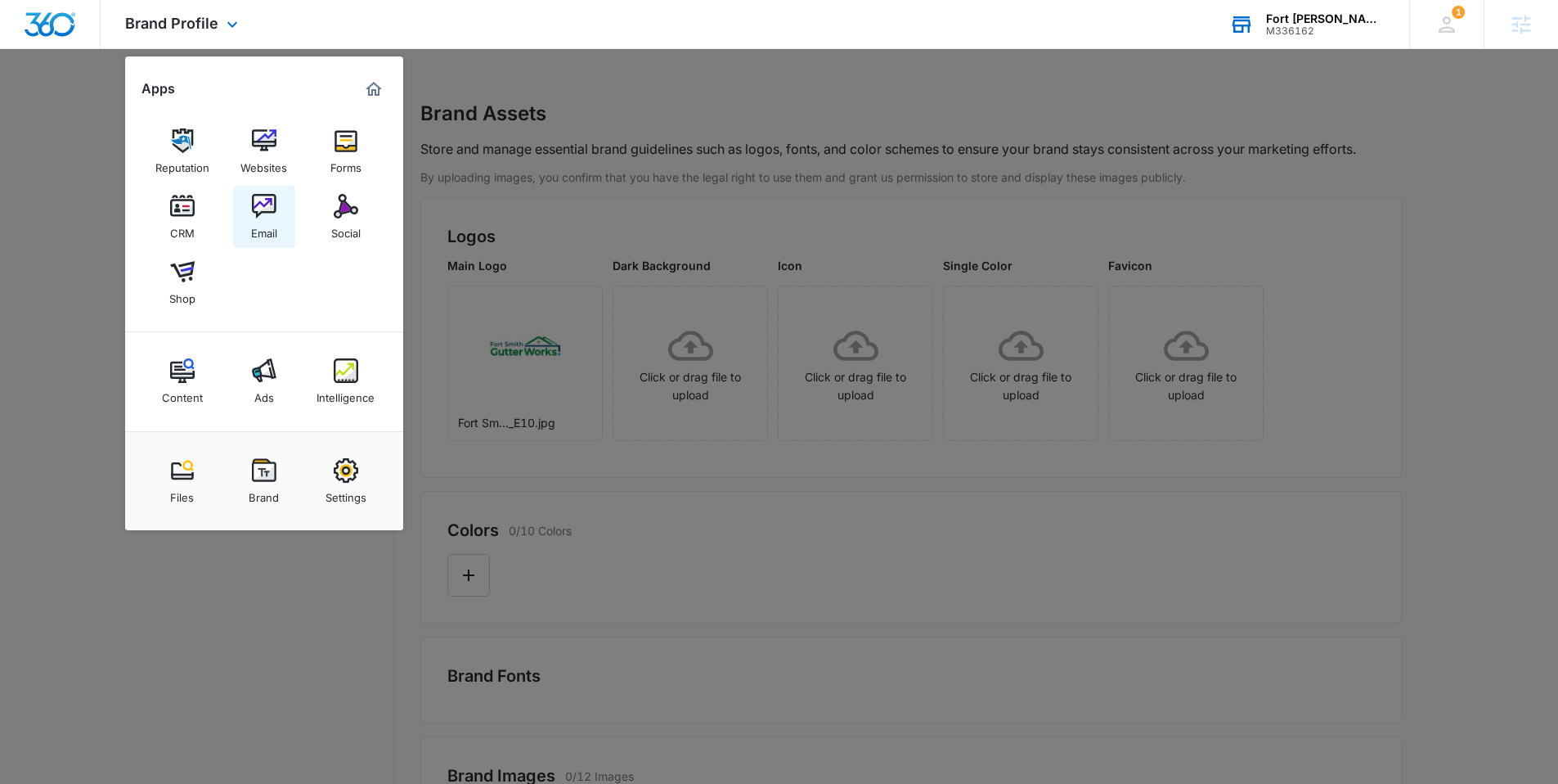
click at [271, 199] on img at bounding box center [264, 206] width 25 height 25
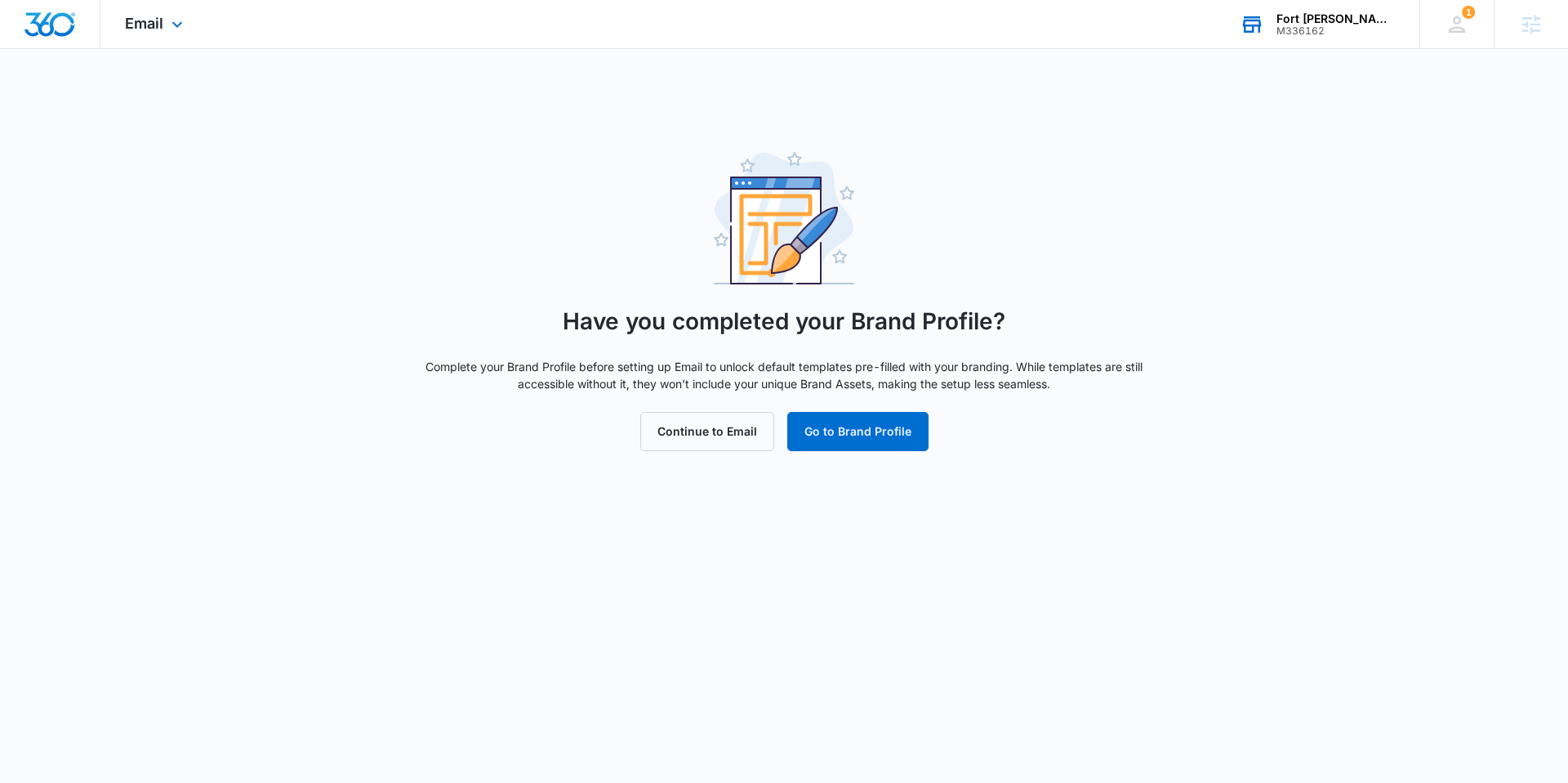
click at [70, 20] on img "Dashboard" at bounding box center [50, 24] width 52 height 25
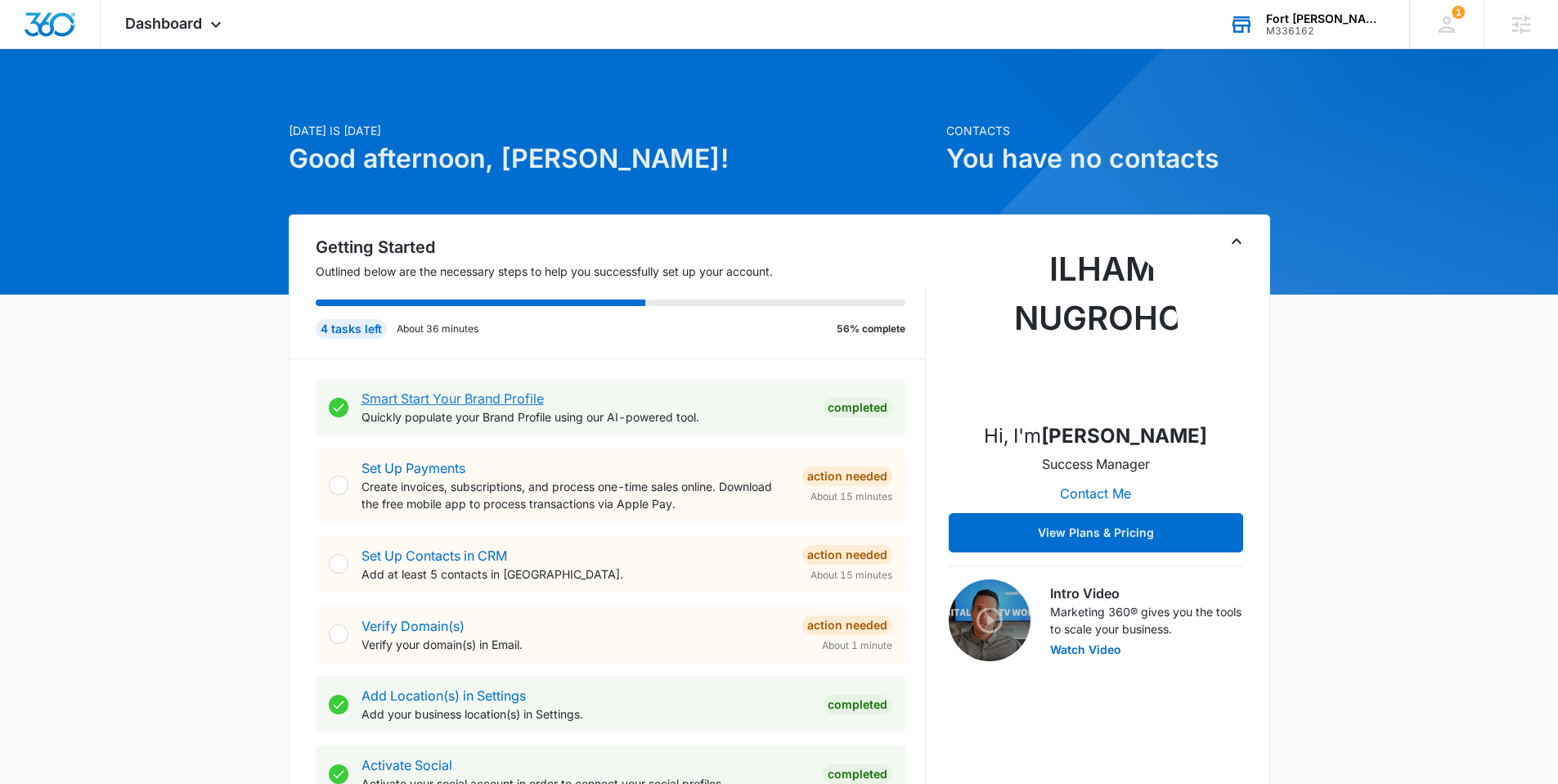
click at [417, 396] on link "Smart Start Your Brand Profile" at bounding box center [452, 399] width 182 height 17
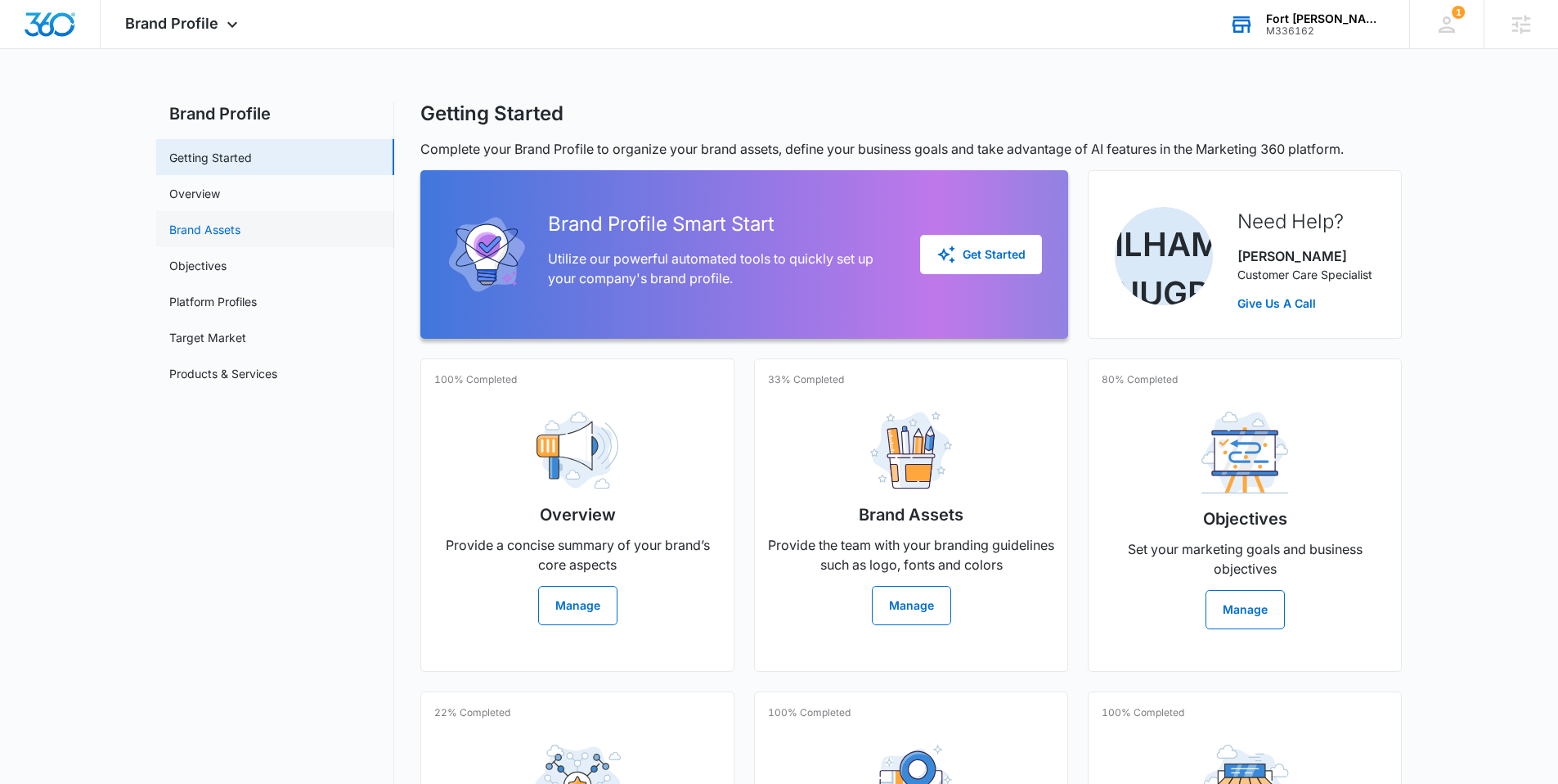
click at [241, 238] on link "Brand Assets" at bounding box center [204, 229] width 71 height 17
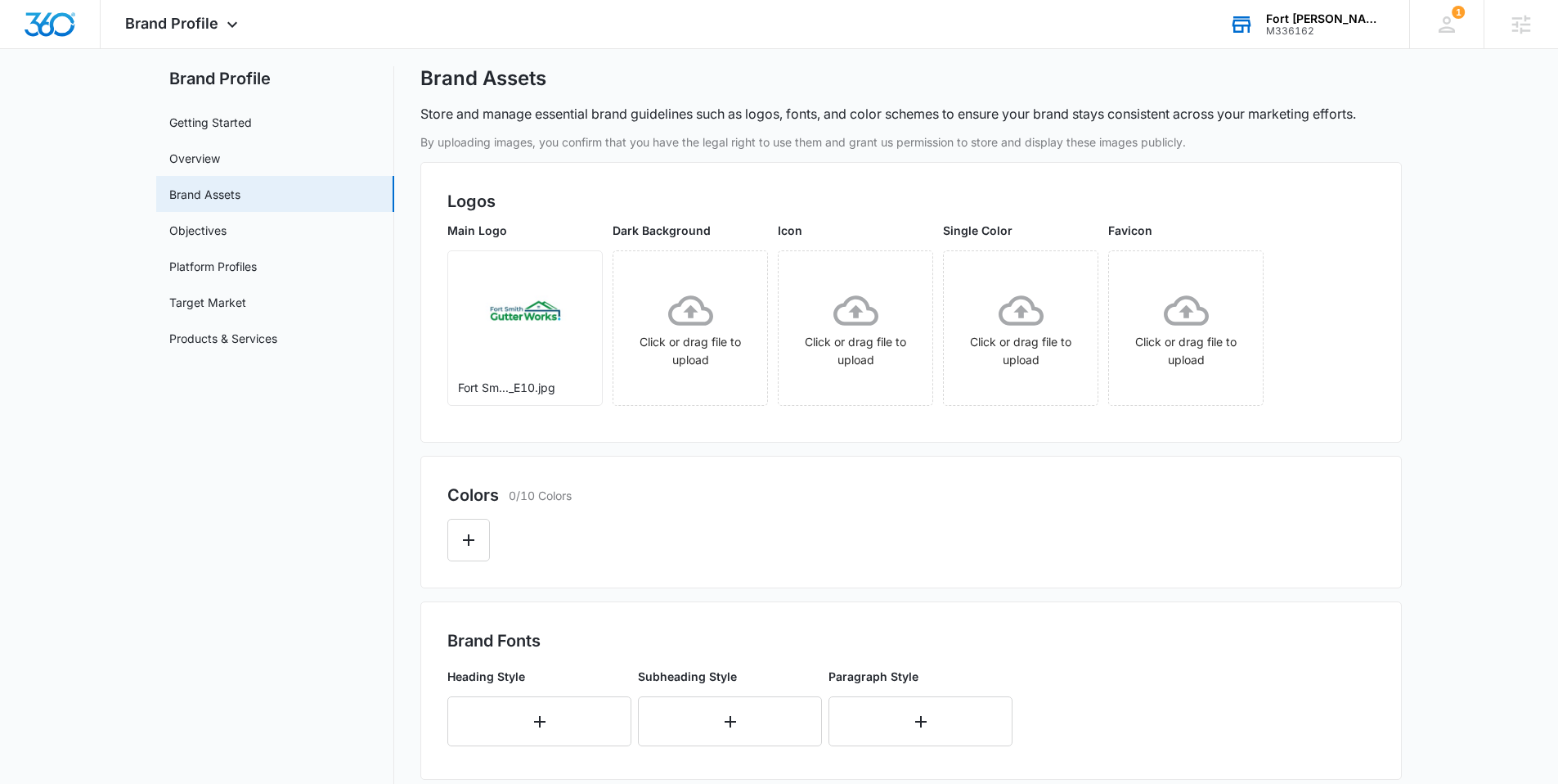
scroll to position [104, 0]
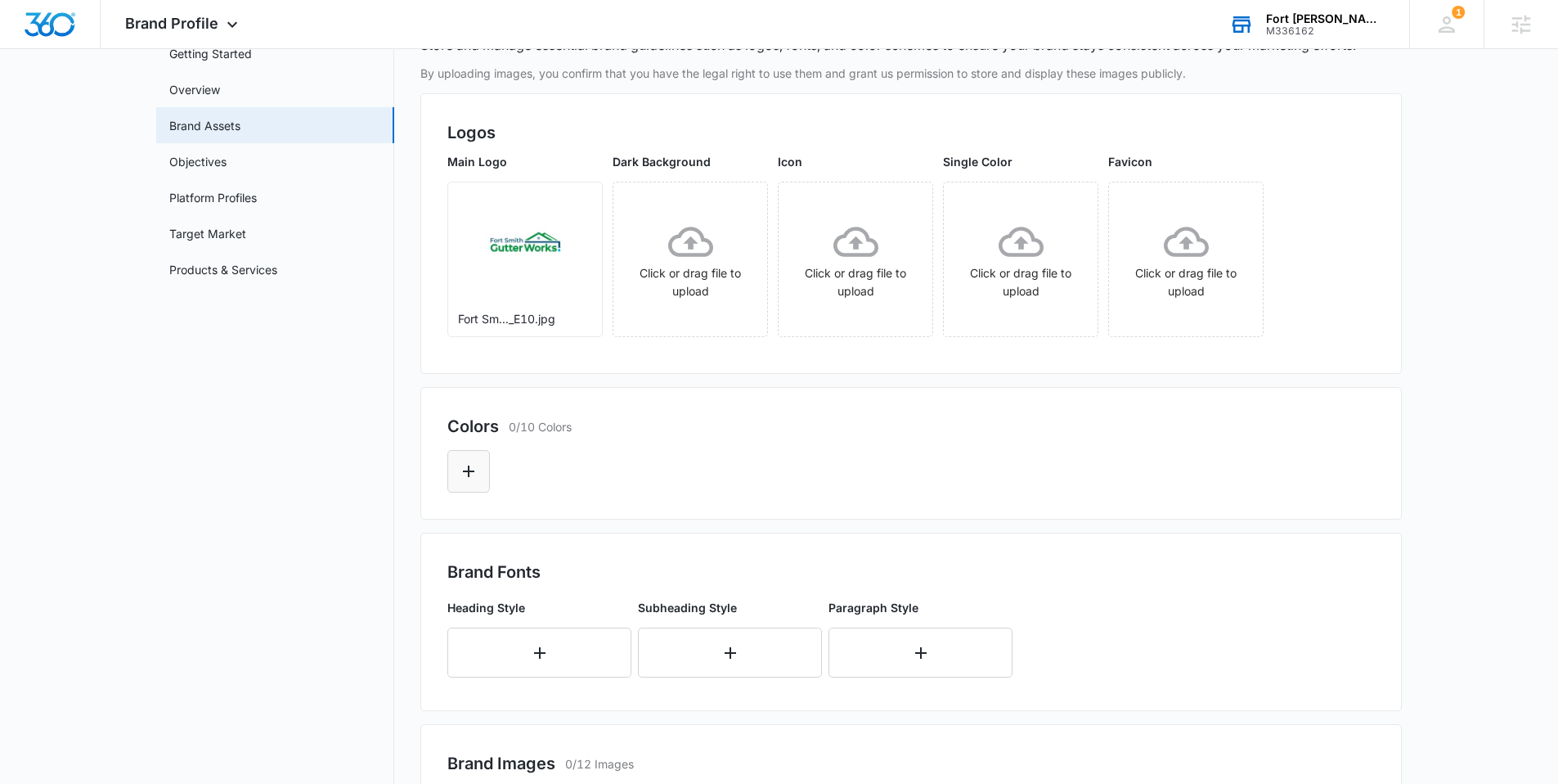
click at [478, 465] on icon "Edit Color" at bounding box center [468, 471] width 19 height 19
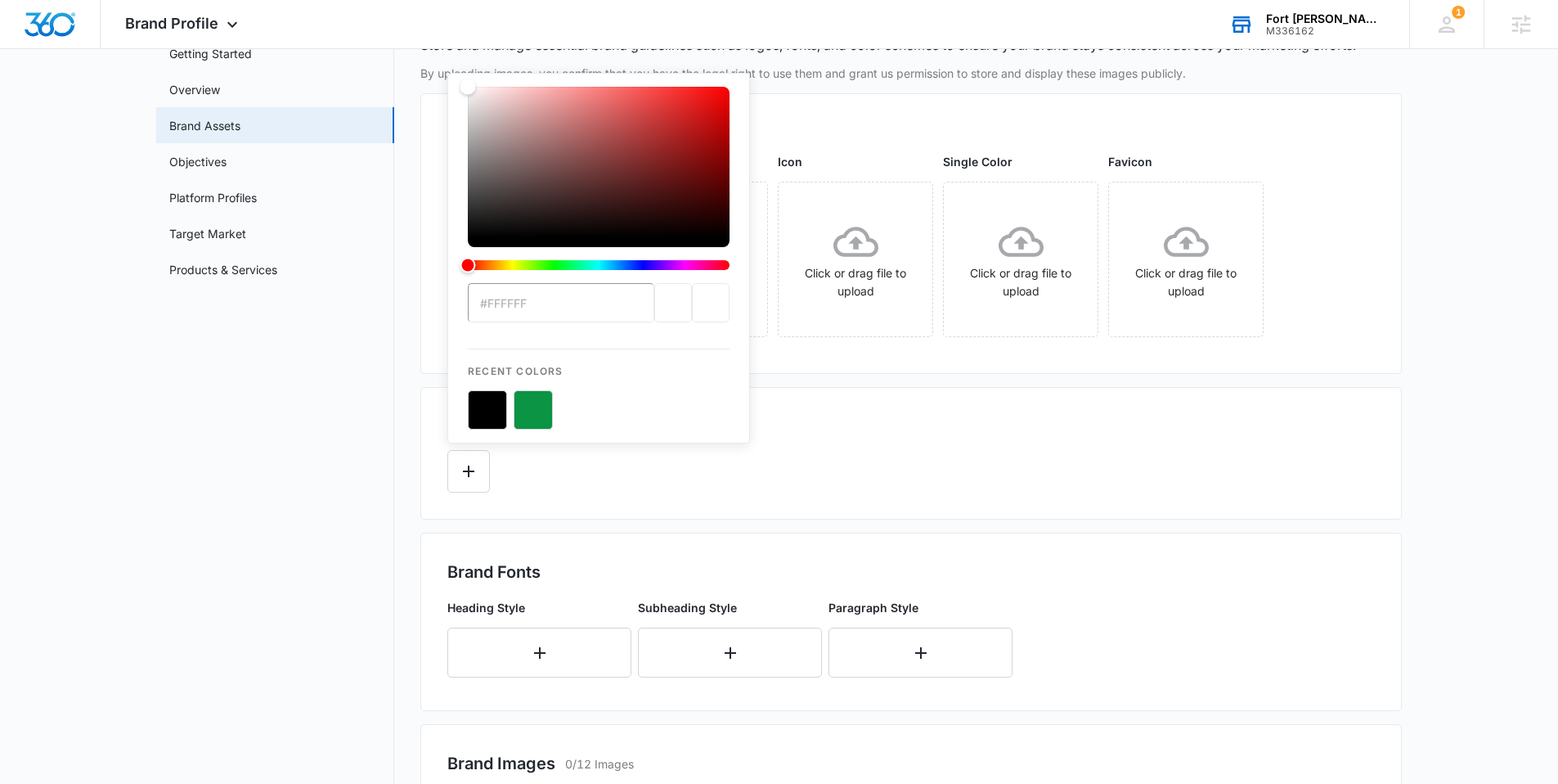
click at [524, 413] on button "color-picker-container" at bounding box center [533, 410] width 40 height 40
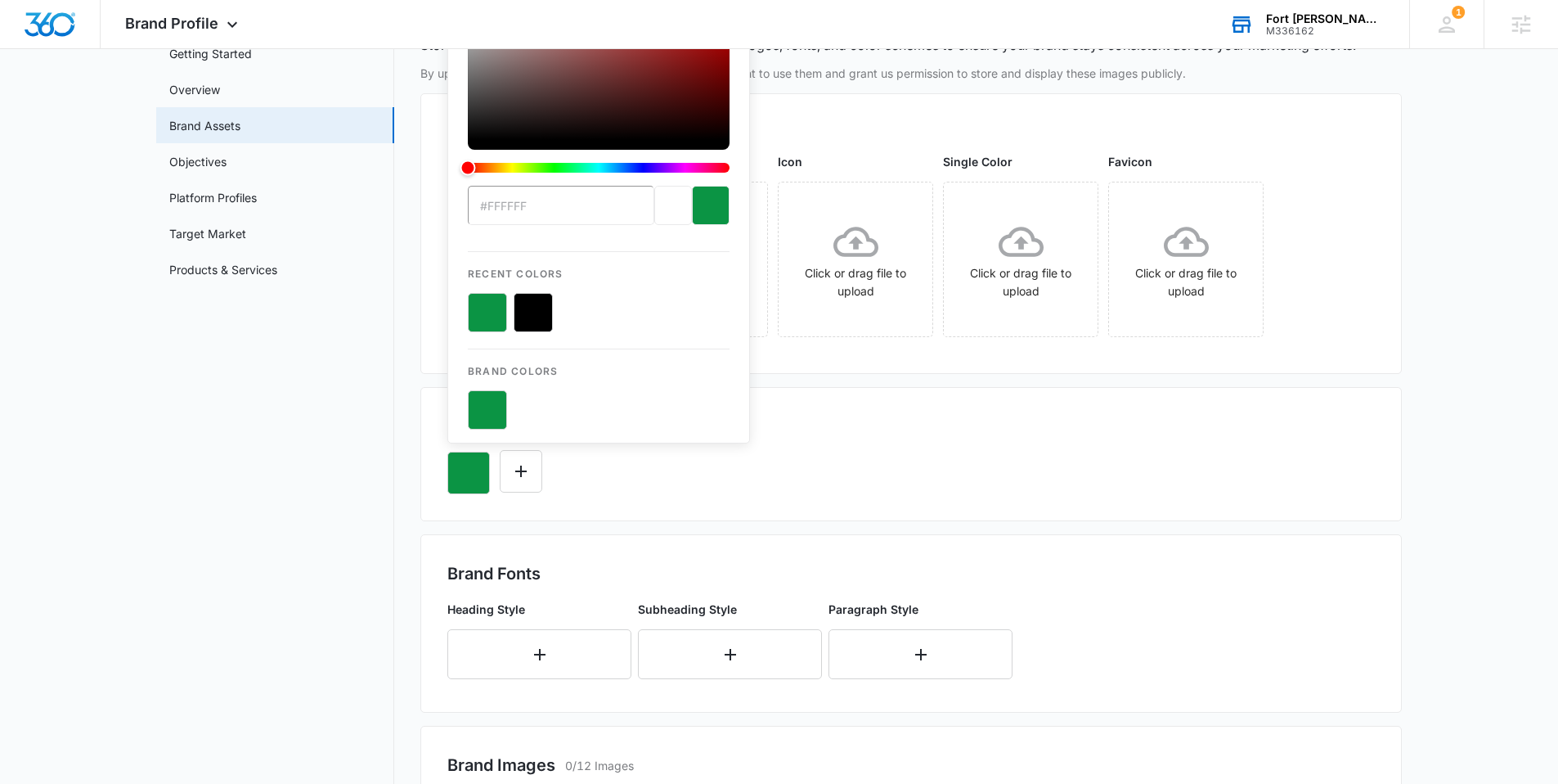
click at [890, 426] on div "Colors 1/10 Colors" at bounding box center [911, 426] width 927 height 25
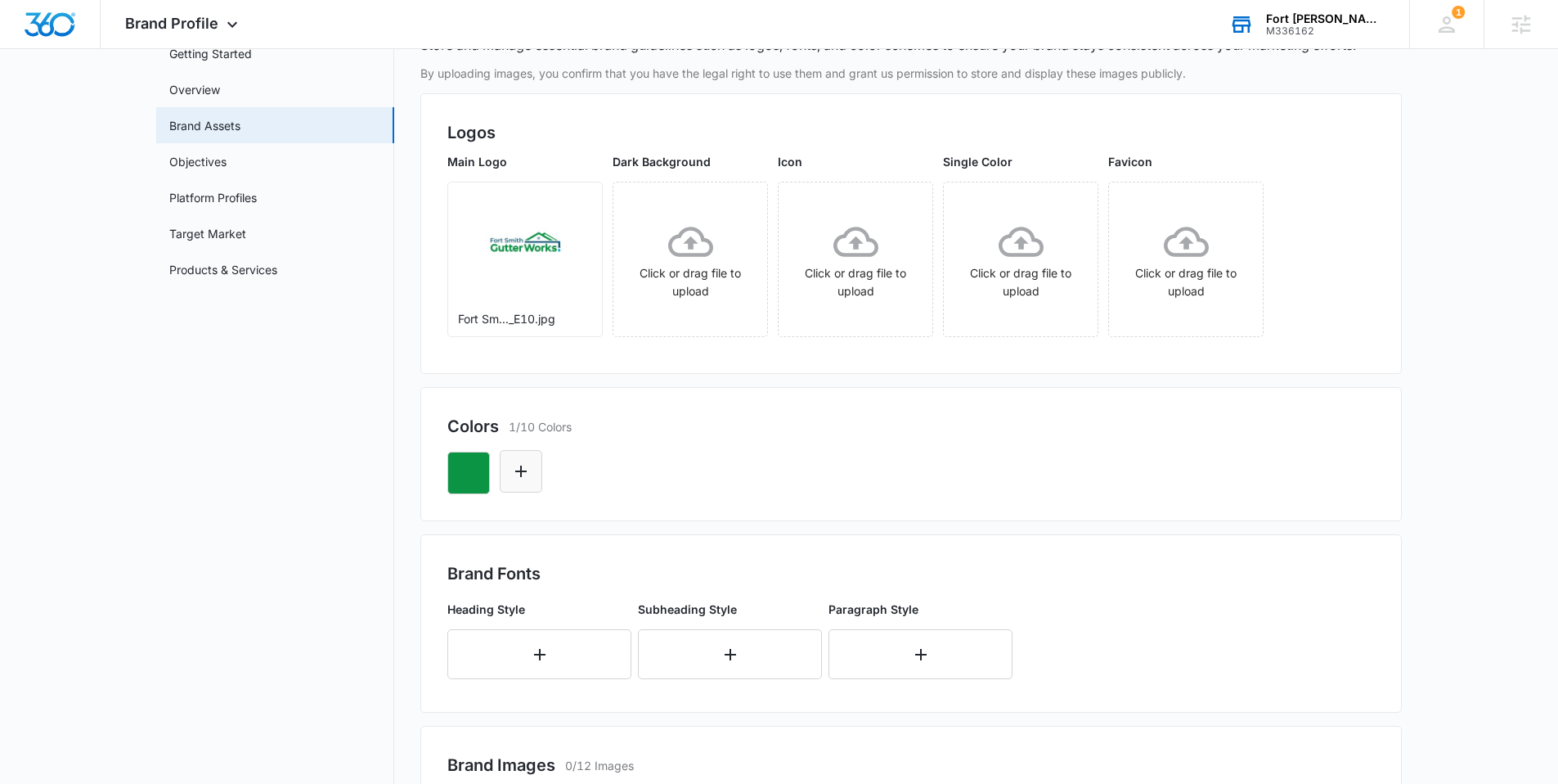
click at [529, 465] on icon "Edit Color" at bounding box center [520, 471] width 19 height 19
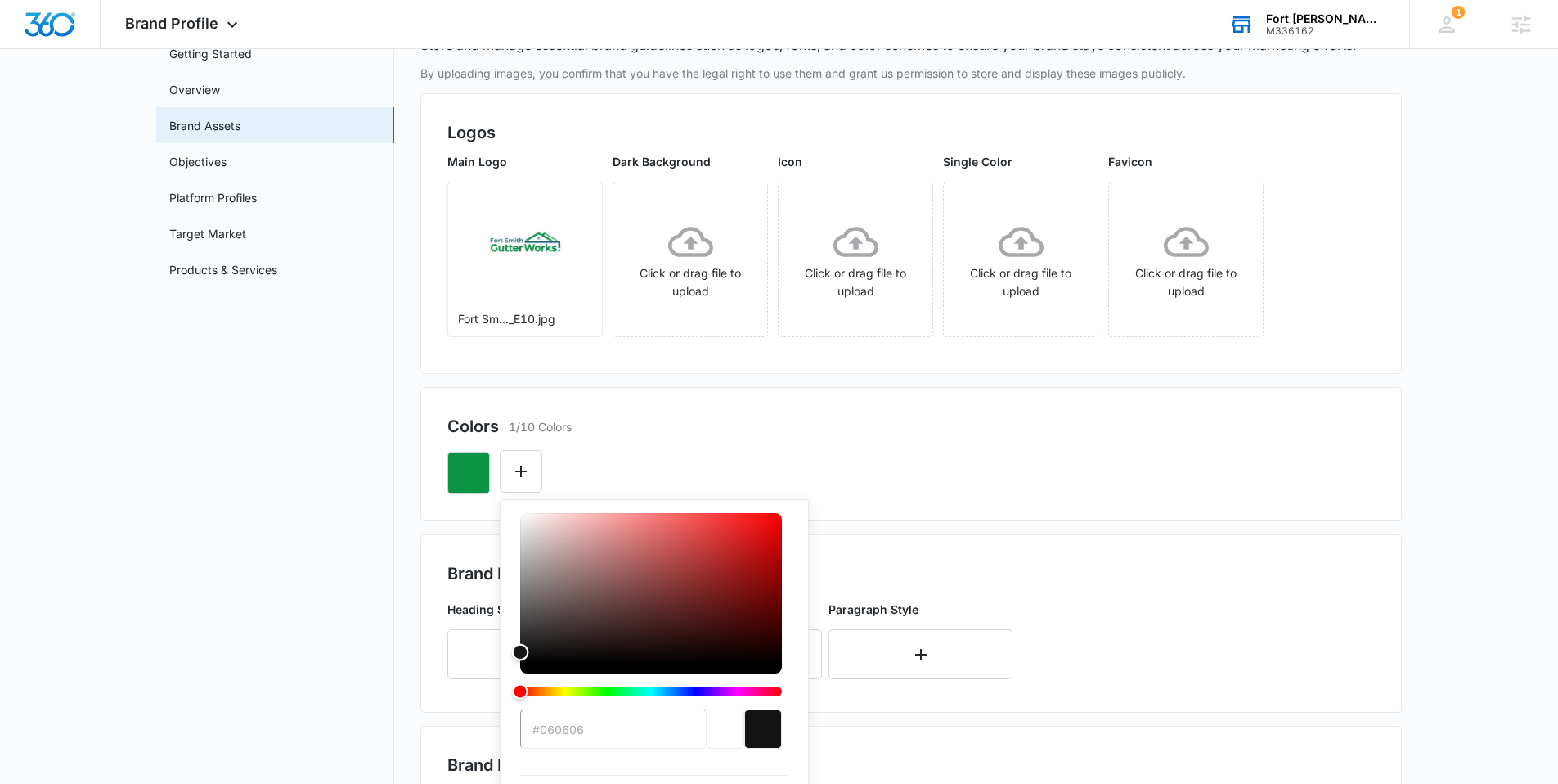
type input "#000000"
drag, startPoint x: 517, startPoint y: 514, endPoint x: 505, endPoint y: 694, distance: 180.4
click at [505, 695] on div "#000000 Recent Colors Brand Colors" at bounding box center [654, 733] width 309 height 468
click at [509, 463] on button "Edit Color" at bounding box center [521, 471] width 42 height 42
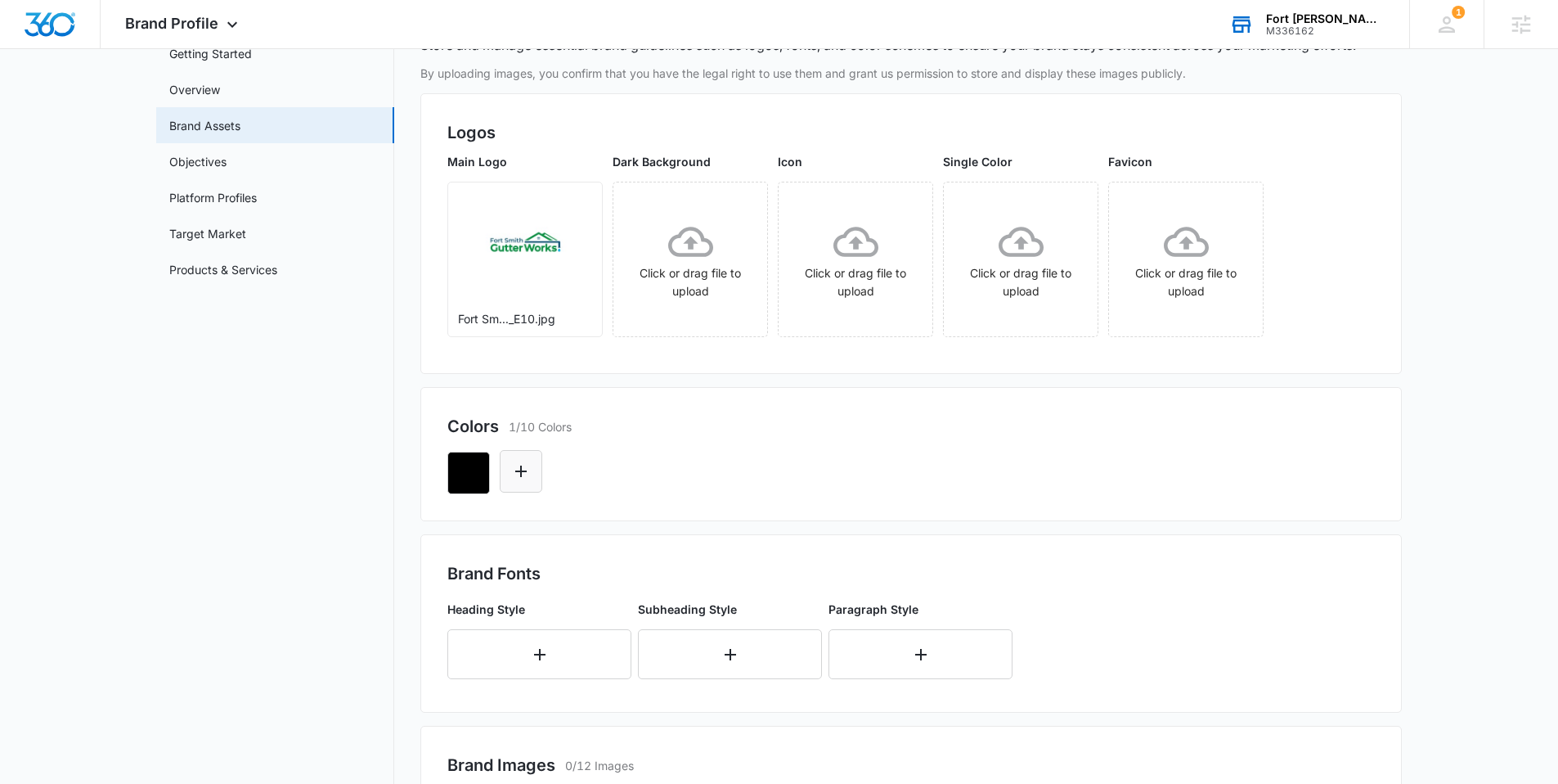
click at [521, 474] on icon "Edit Color" at bounding box center [521, 471] width 11 height 11
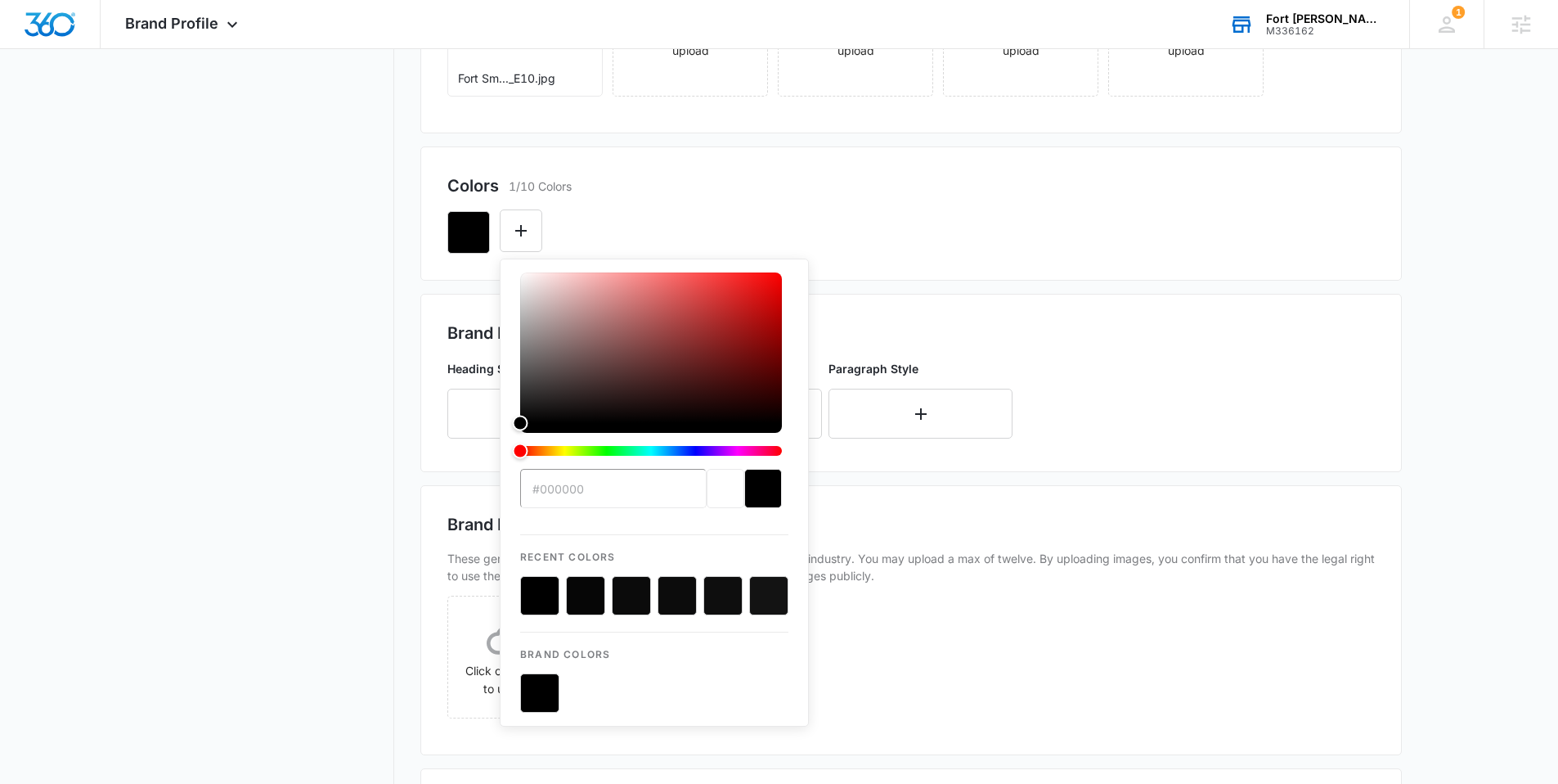
scroll to position [432, 0]
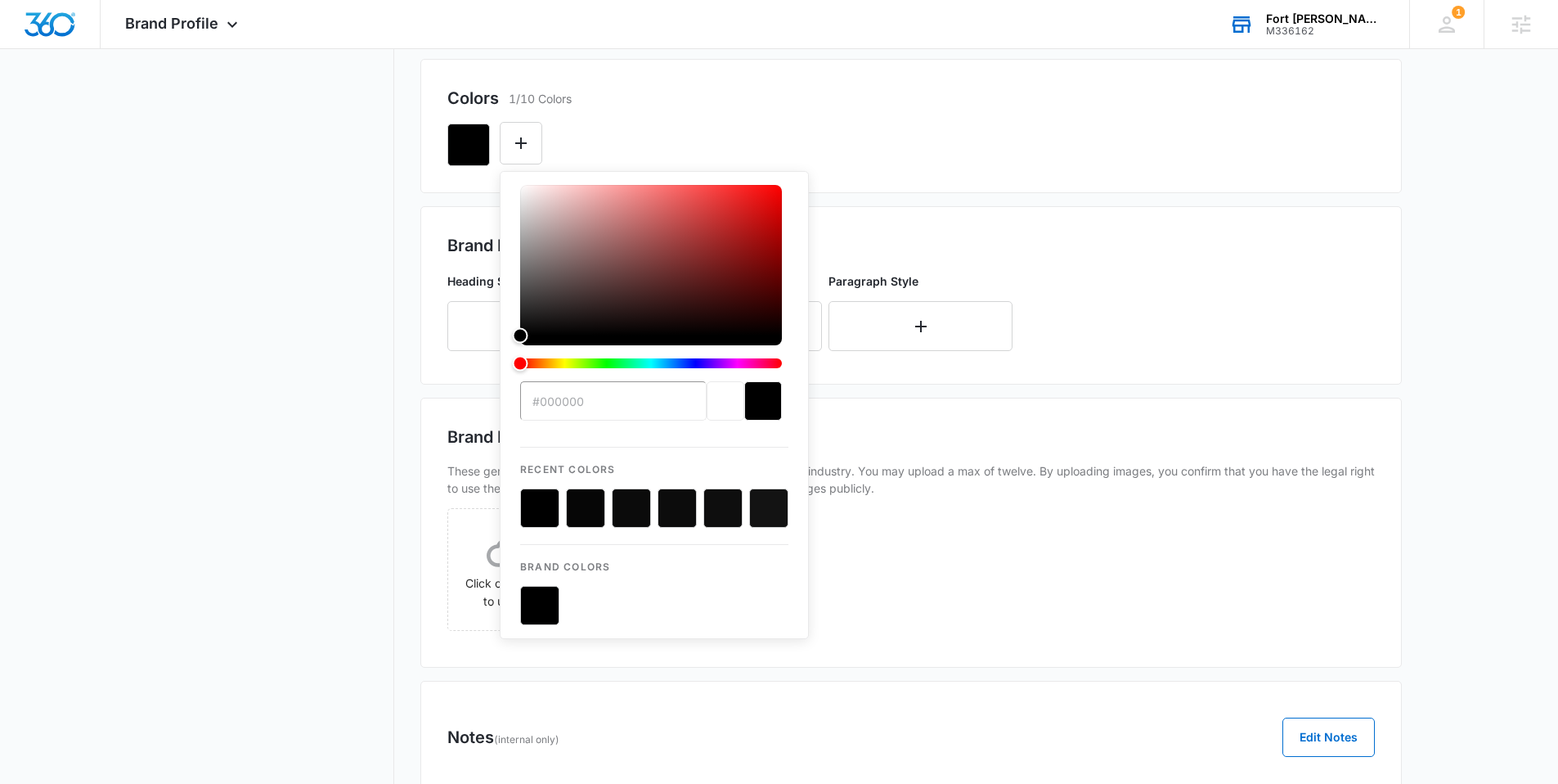
type input "#"
click at [891, 207] on div "Brand Fonts Heading Style Subheading Style Paragraph Style" at bounding box center [911, 295] width 982 height 178
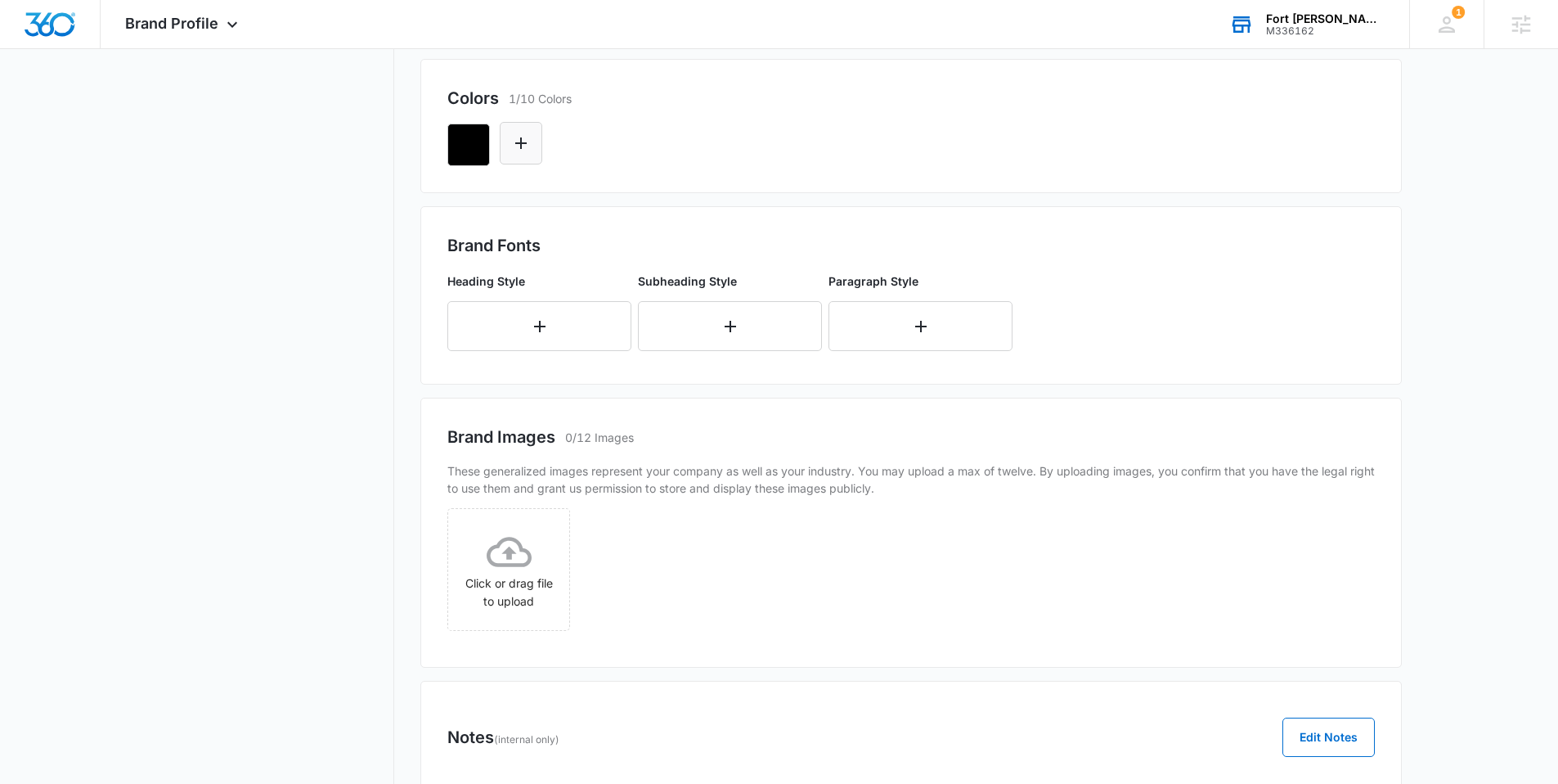
click at [519, 150] on icon "Edit Color" at bounding box center [520, 142] width 19 height 19
click at [982, 128] on div at bounding box center [911, 138] width 927 height 56
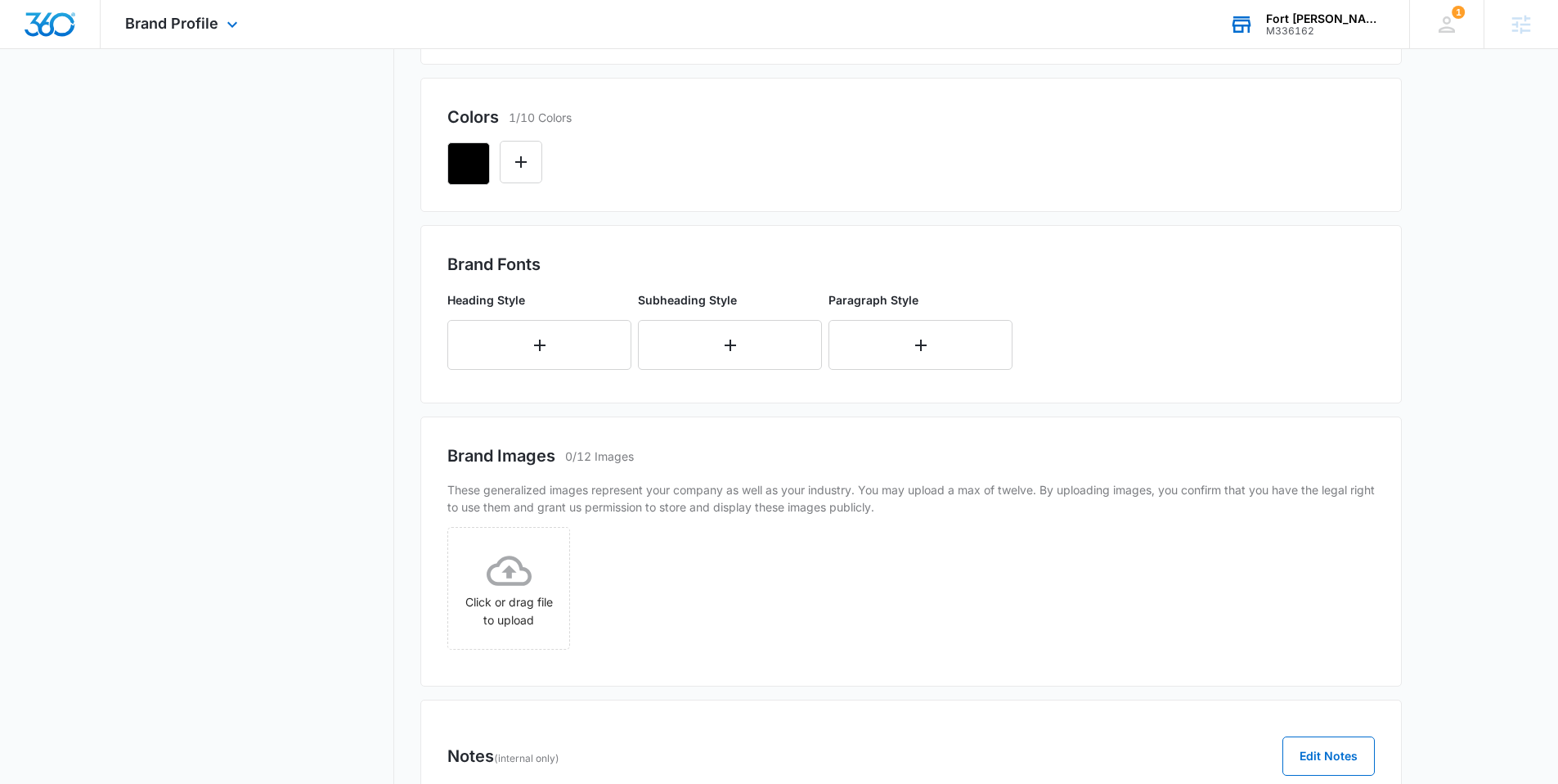
scroll to position [413, 0]
click at [542, 150] on div at bounding box center [911, 158] width 927 height 56
click at [539, 151] on button "Edit Color" at bounding box center [521, 163] width 42 height 42
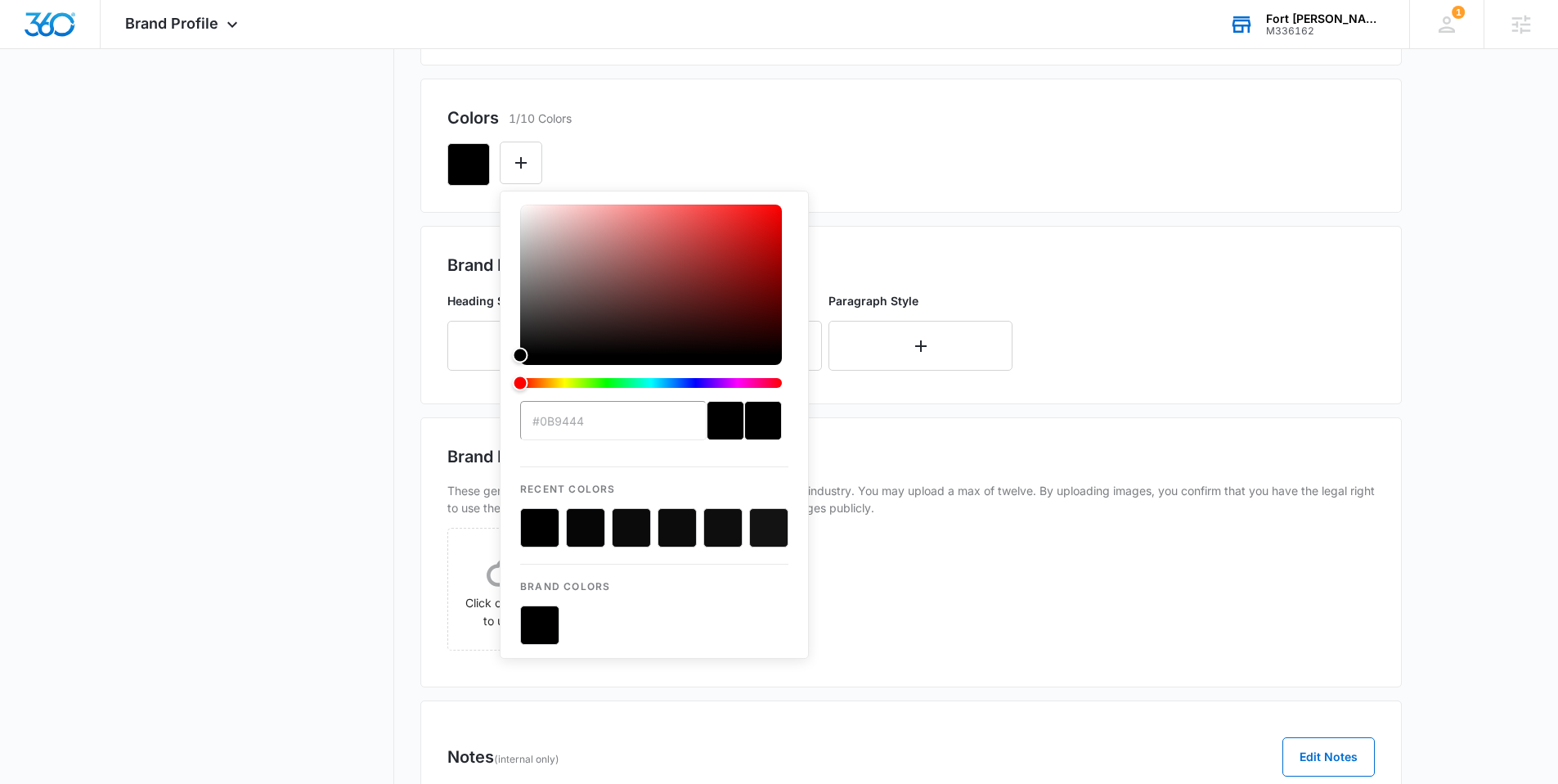
type input "#FFFFFF"
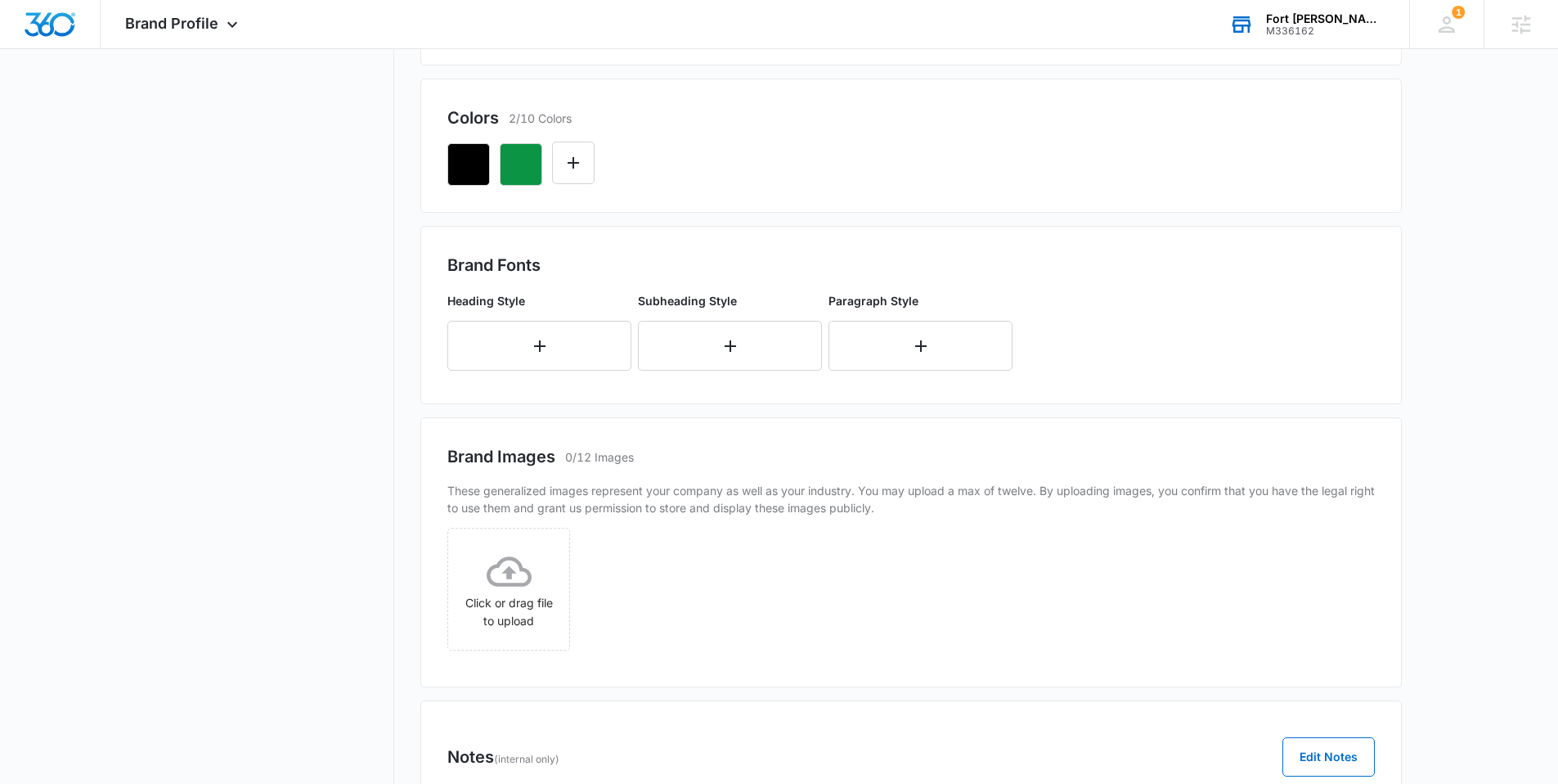
click at [688, 94] on div "Colors 2/10 Colors" at bounding box center [911, 145] width 982 height 134
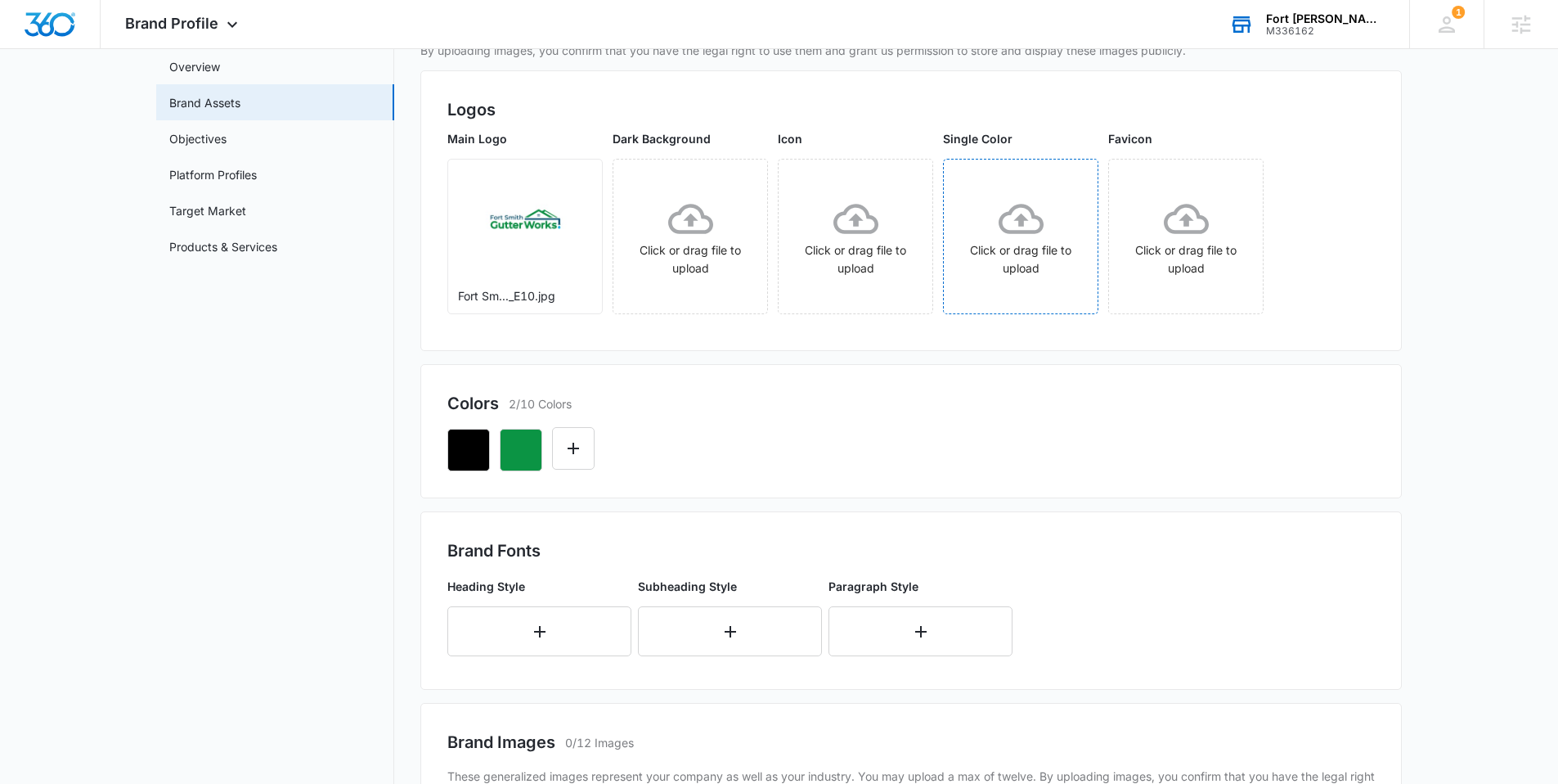
scroll to position [116, 0]
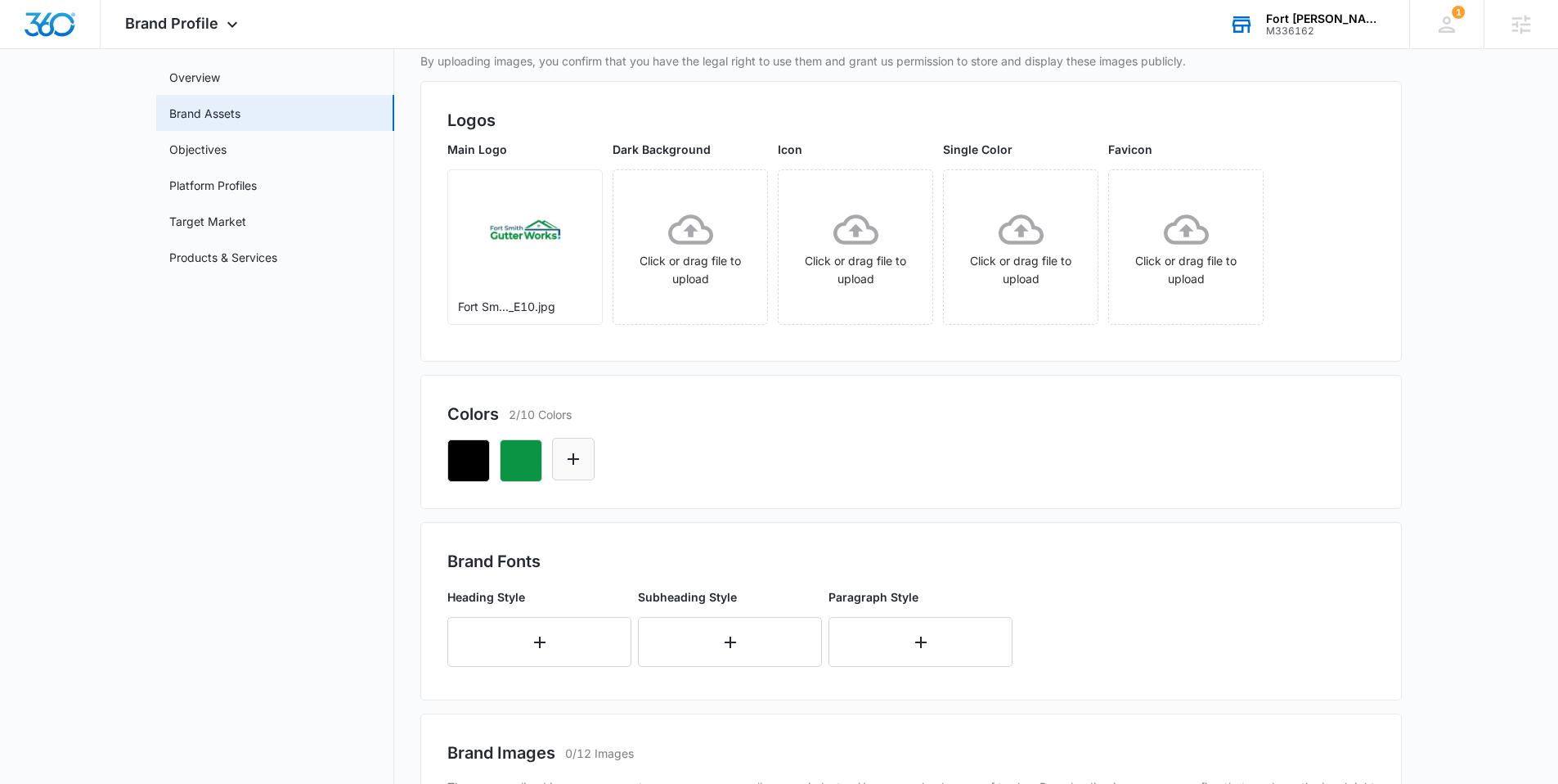
click at [573, 451] on icon "Edit Color" at bounding box center [573, 459] width 19 height 19
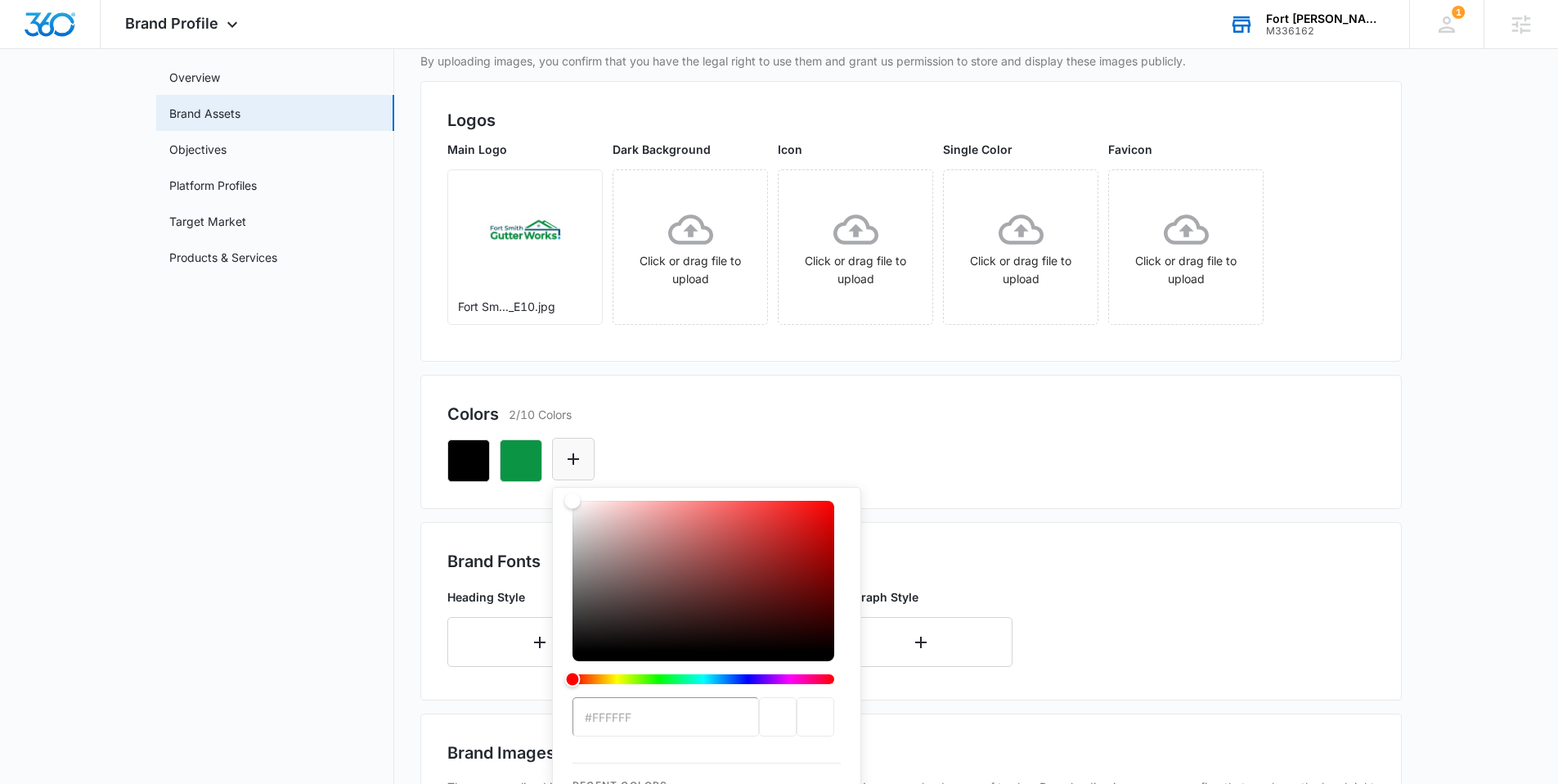
type input "#0E5476"
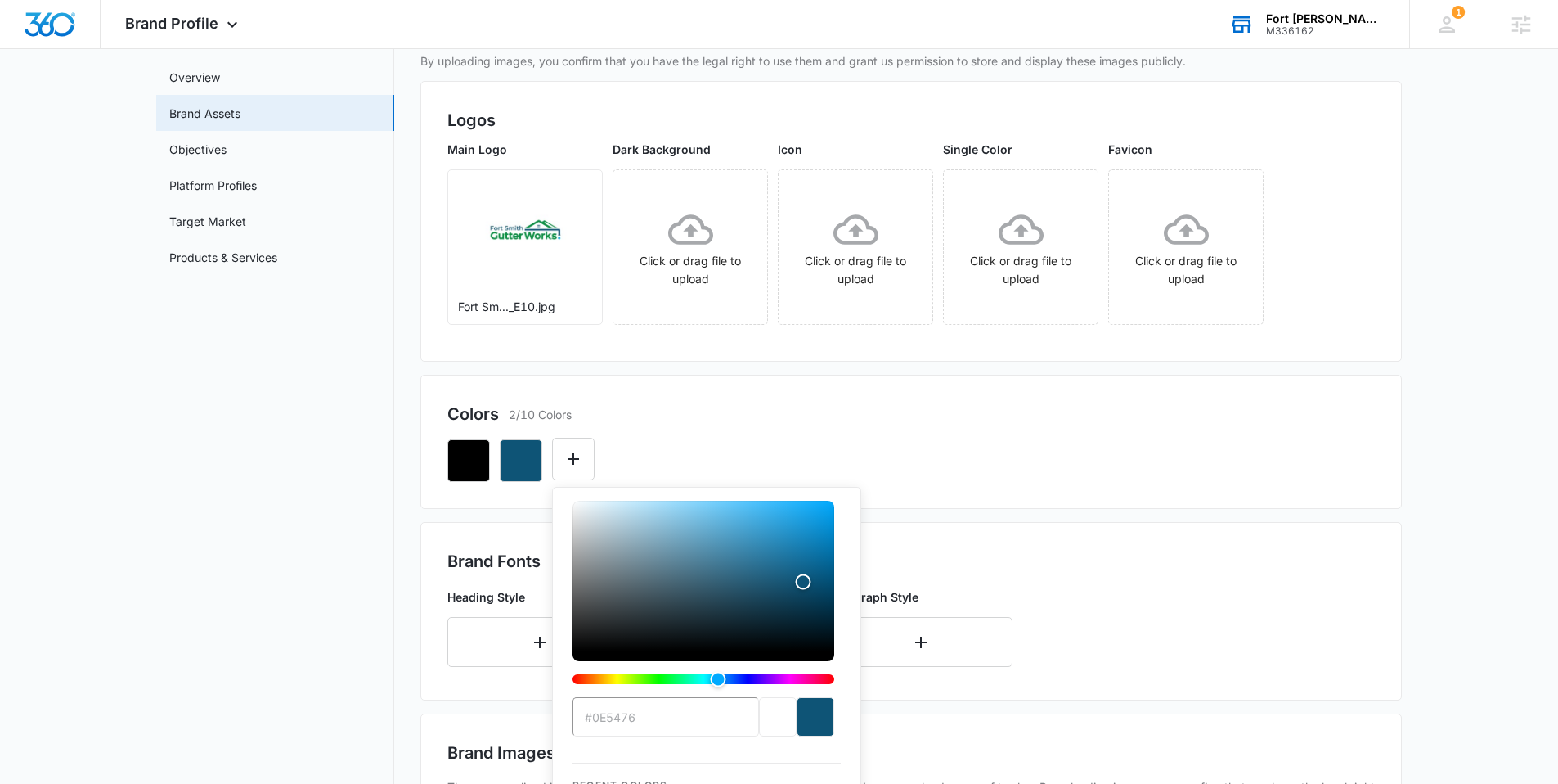
click at [609, 404] on div "Colors 2/10 Colors" at bounding box center [911, 414] width 927 height 25
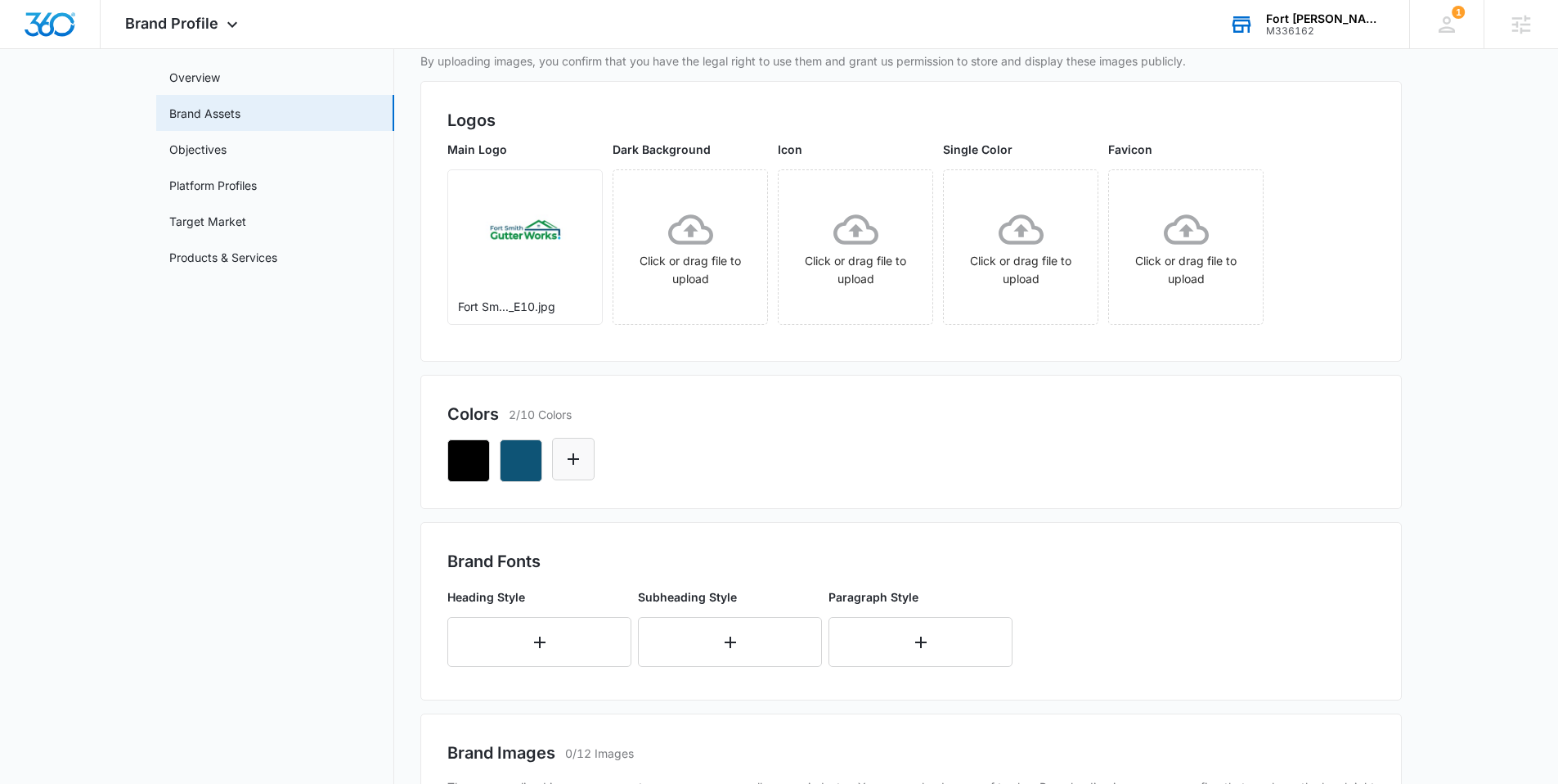
click at [579, 455] on icon "Edit Color" at bounding box center [573, 459] width 19 height 19
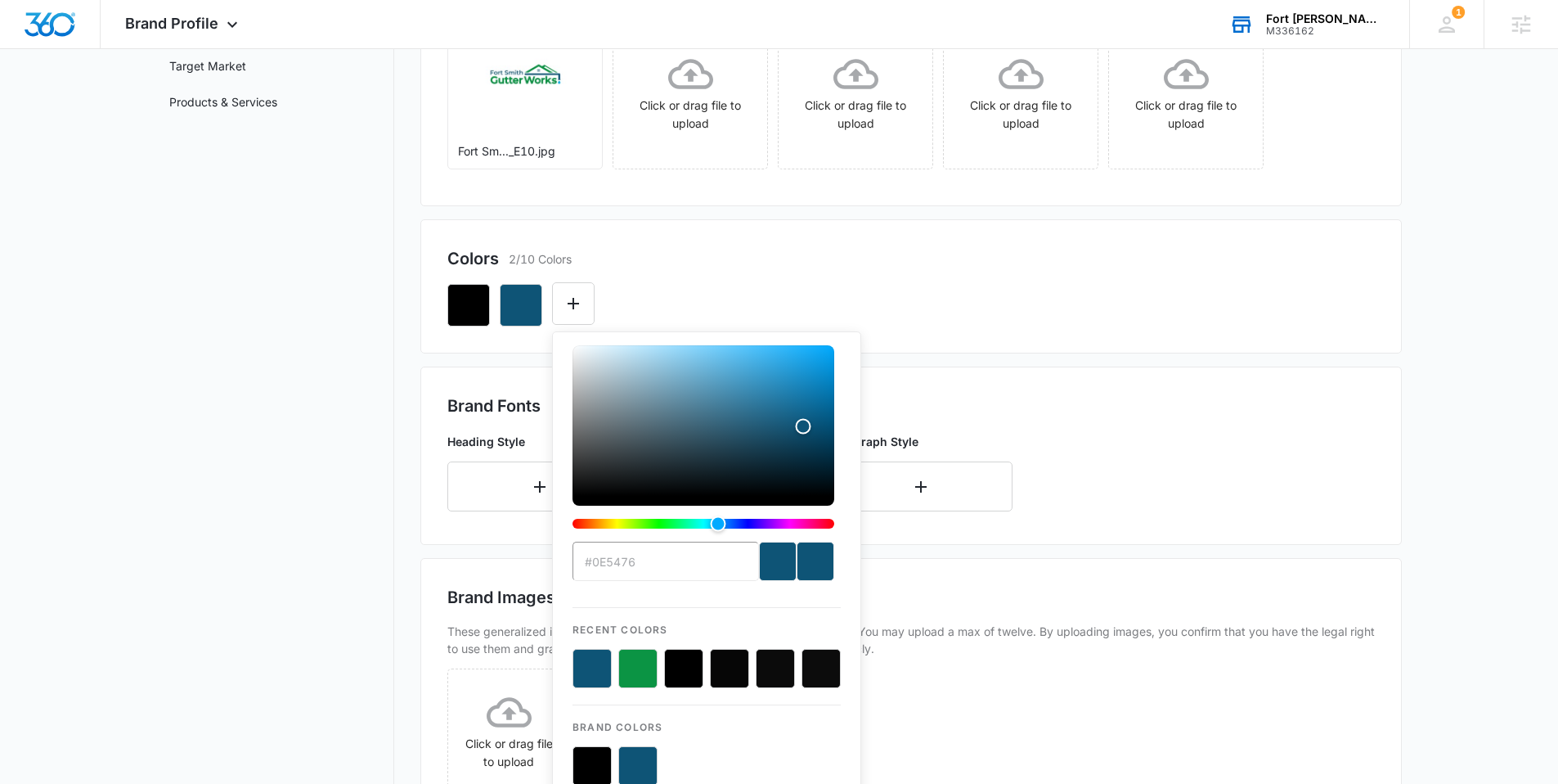
scroll to position [274, 0]
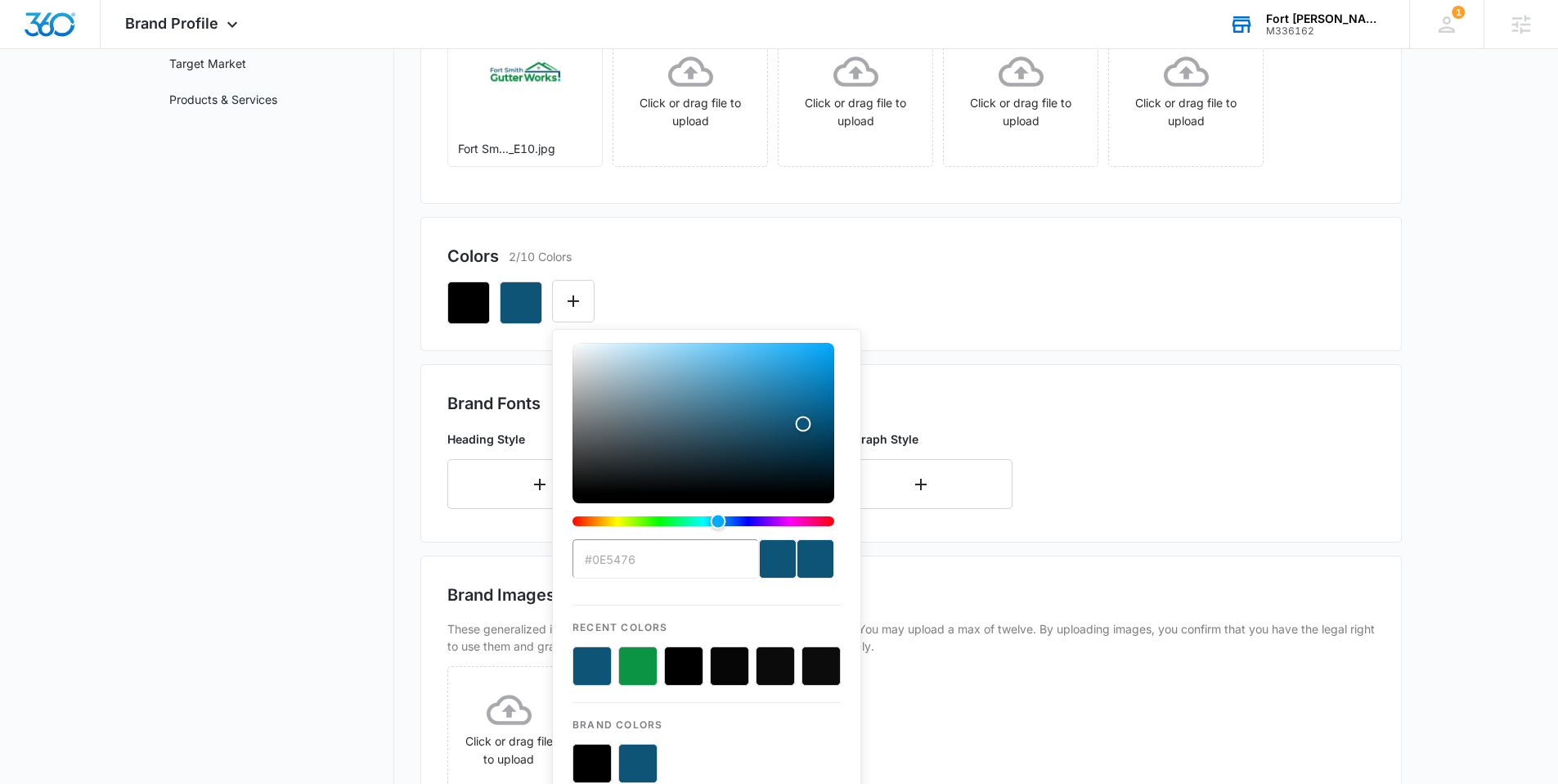
click at [643, 673] on button "color-picker-container" at bounding box center [638, 665] width 40 height 40
type input "#FFFFFF"
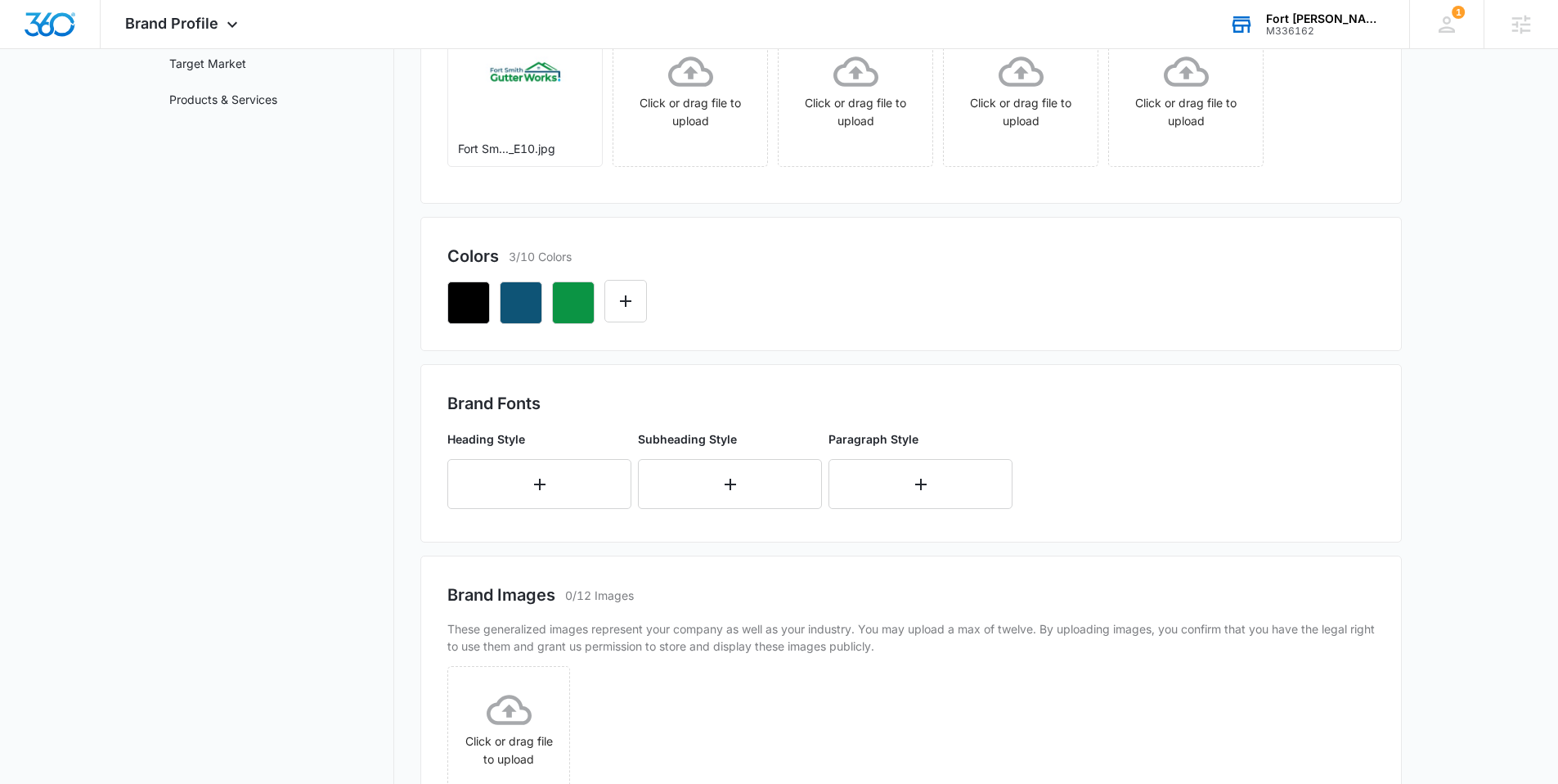
click at [688, 257] on div "Colors 3/10 Colors" at bounding box center [911, 256] width 927 height 25
click at [635, 293] on icon "Edit Color" at bounding box center [625, 301] width 19 height 19
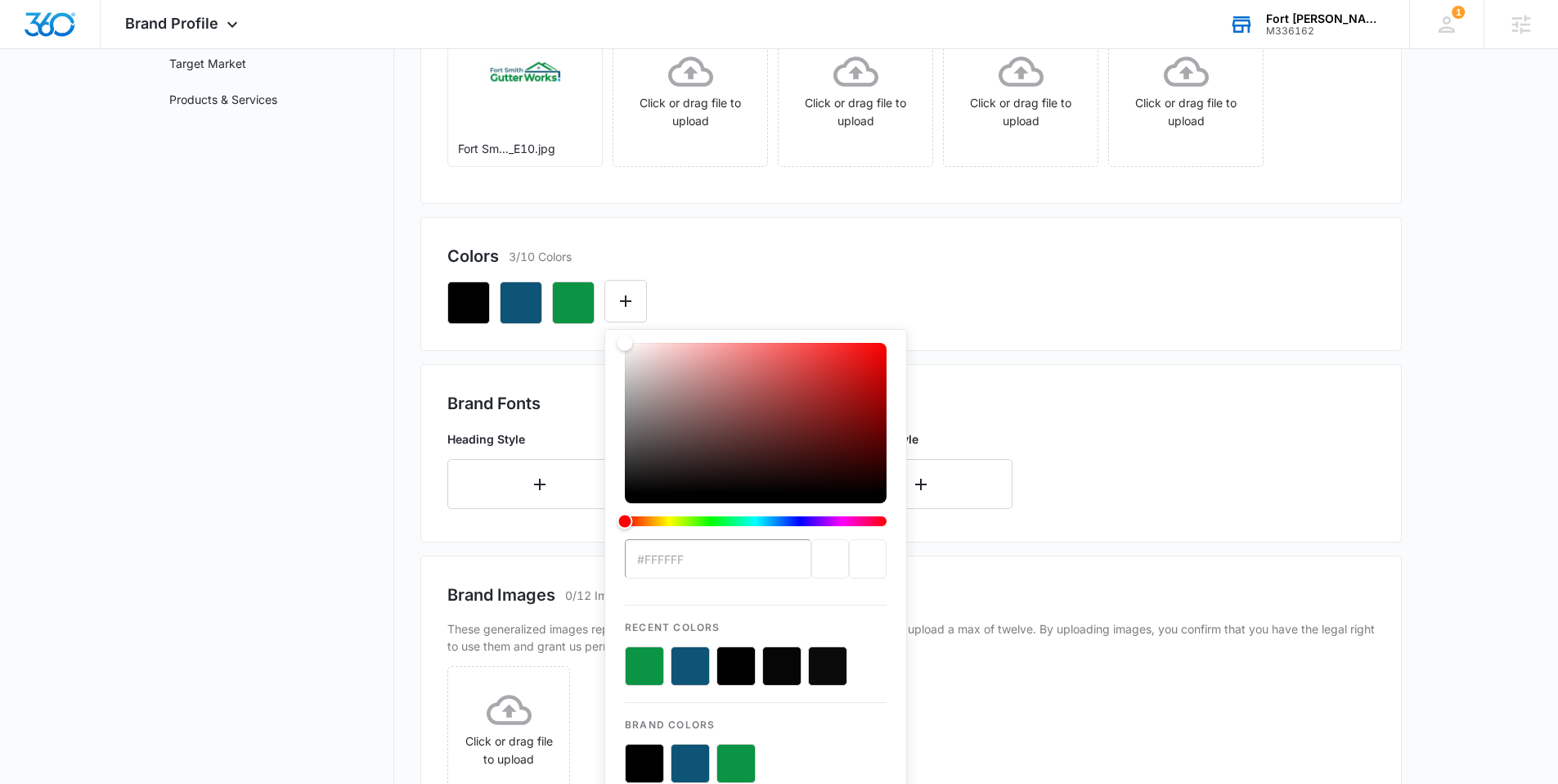
type input "#03ADF1"
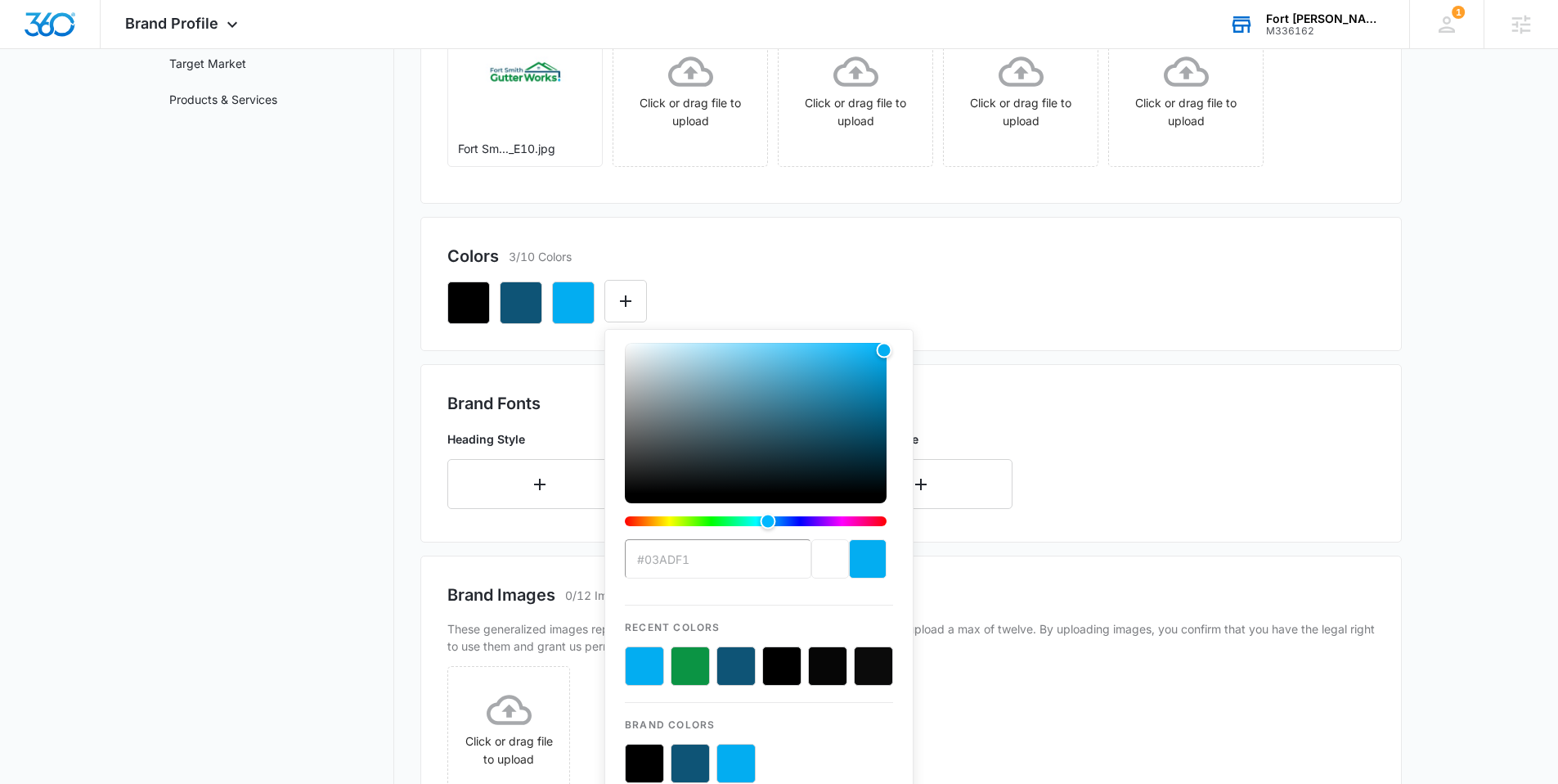
click at [784, 255] on div "Colors 3/10 Colors" at bounding box center [911, 256] width 927 height 25
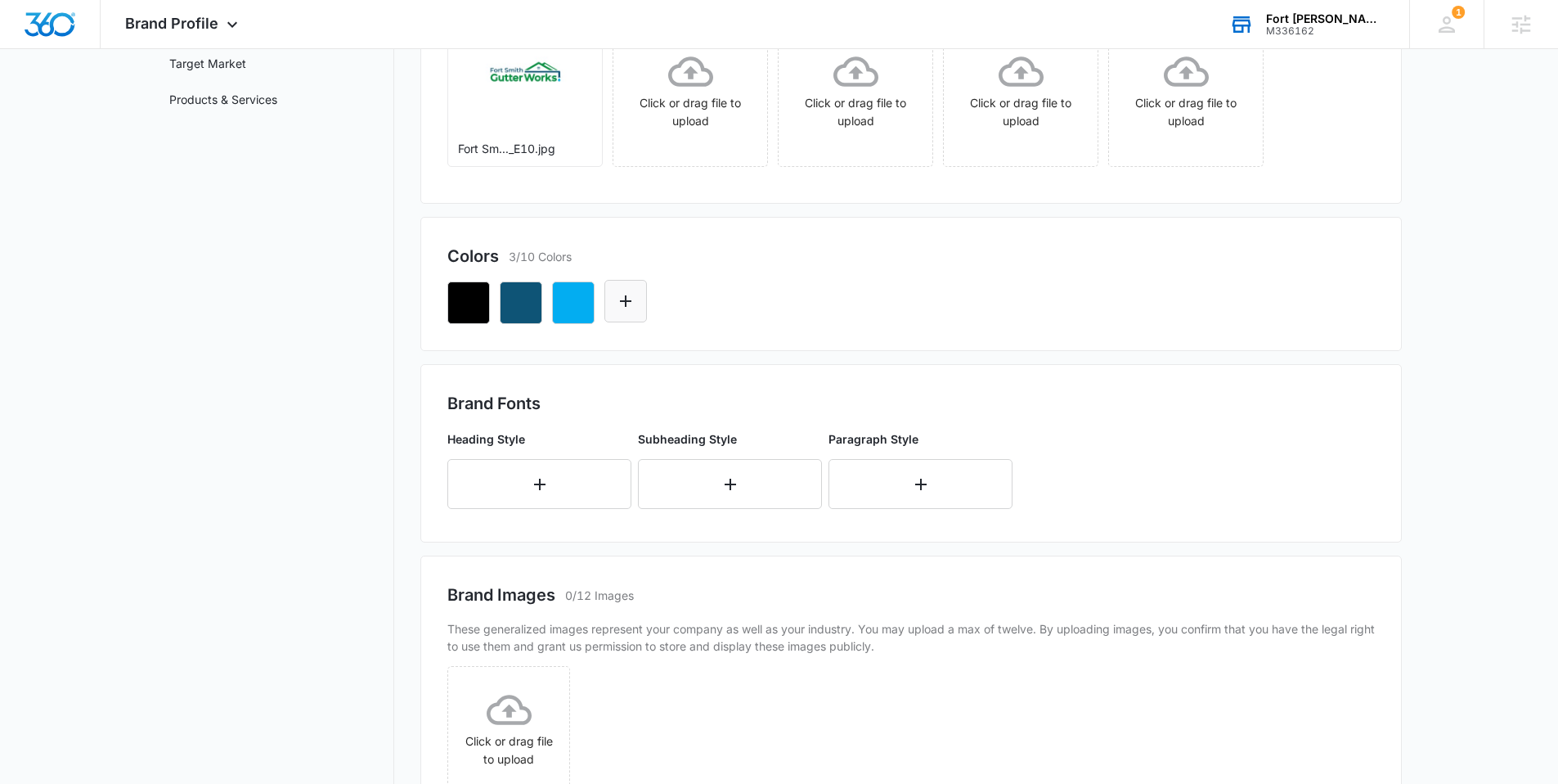
click at [644, 307] on button "Edit Color" at bounding box center [626, 301] width 42 height 42
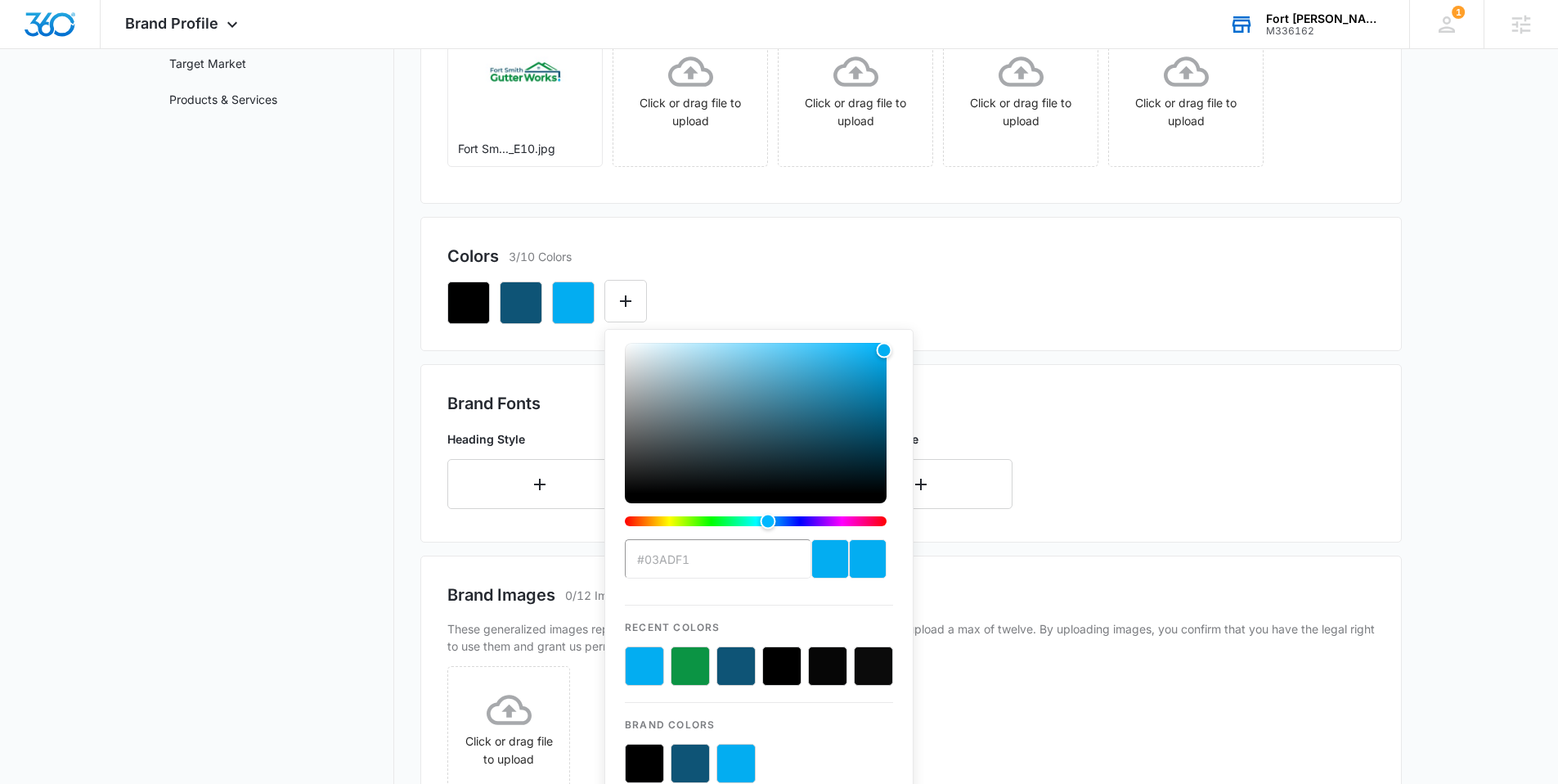
click at [688, 680] on button "color-picker-container" at bounding box center [690, 665] width 40 height 40
type input "#FFFFFF"
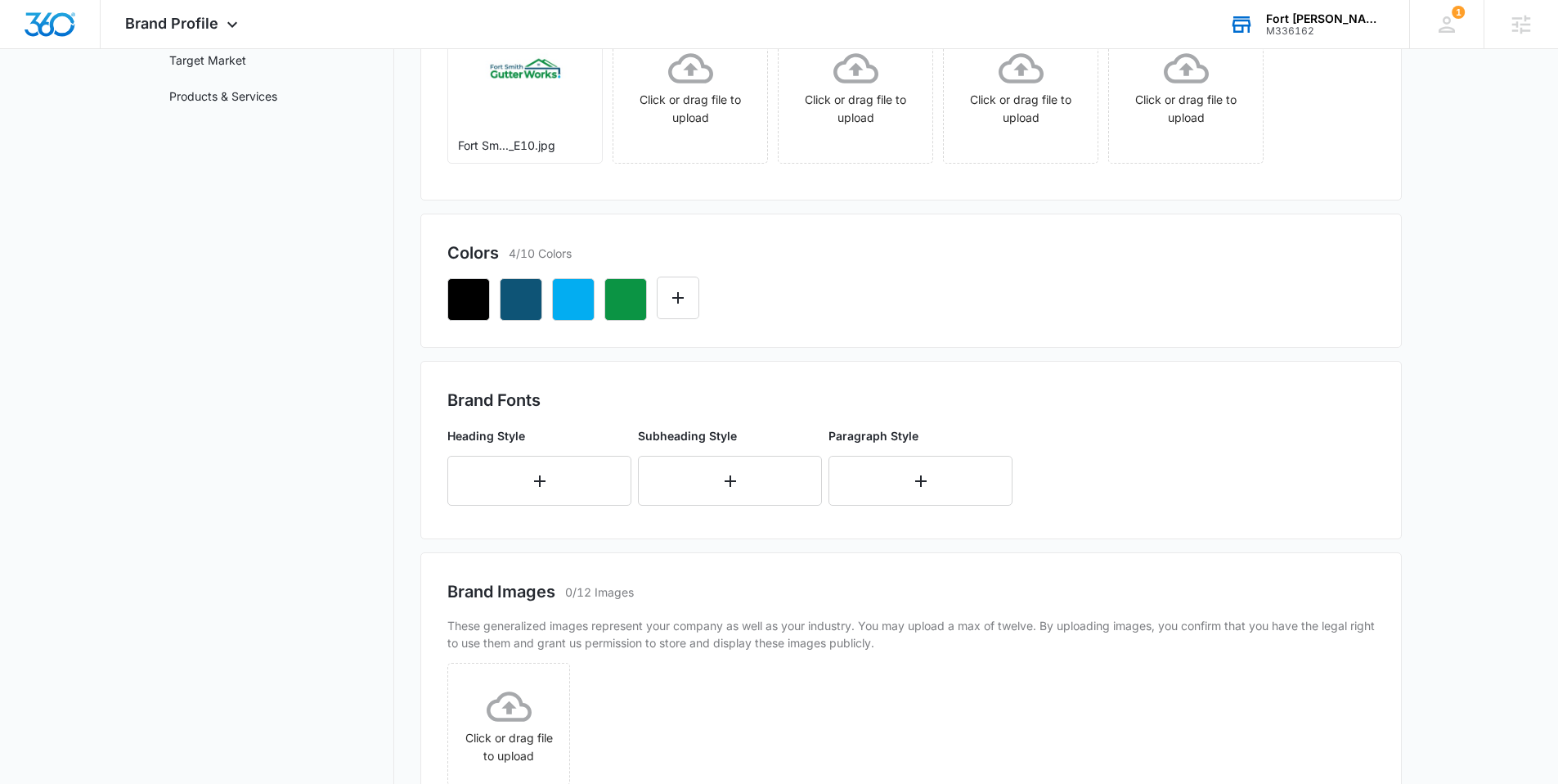
click at [317, 346] on nav "Brand Profile Getting Started Overview Brand Assets Objectives Platform Profile…" at bounding box center [275, 407] width 238 height 1165
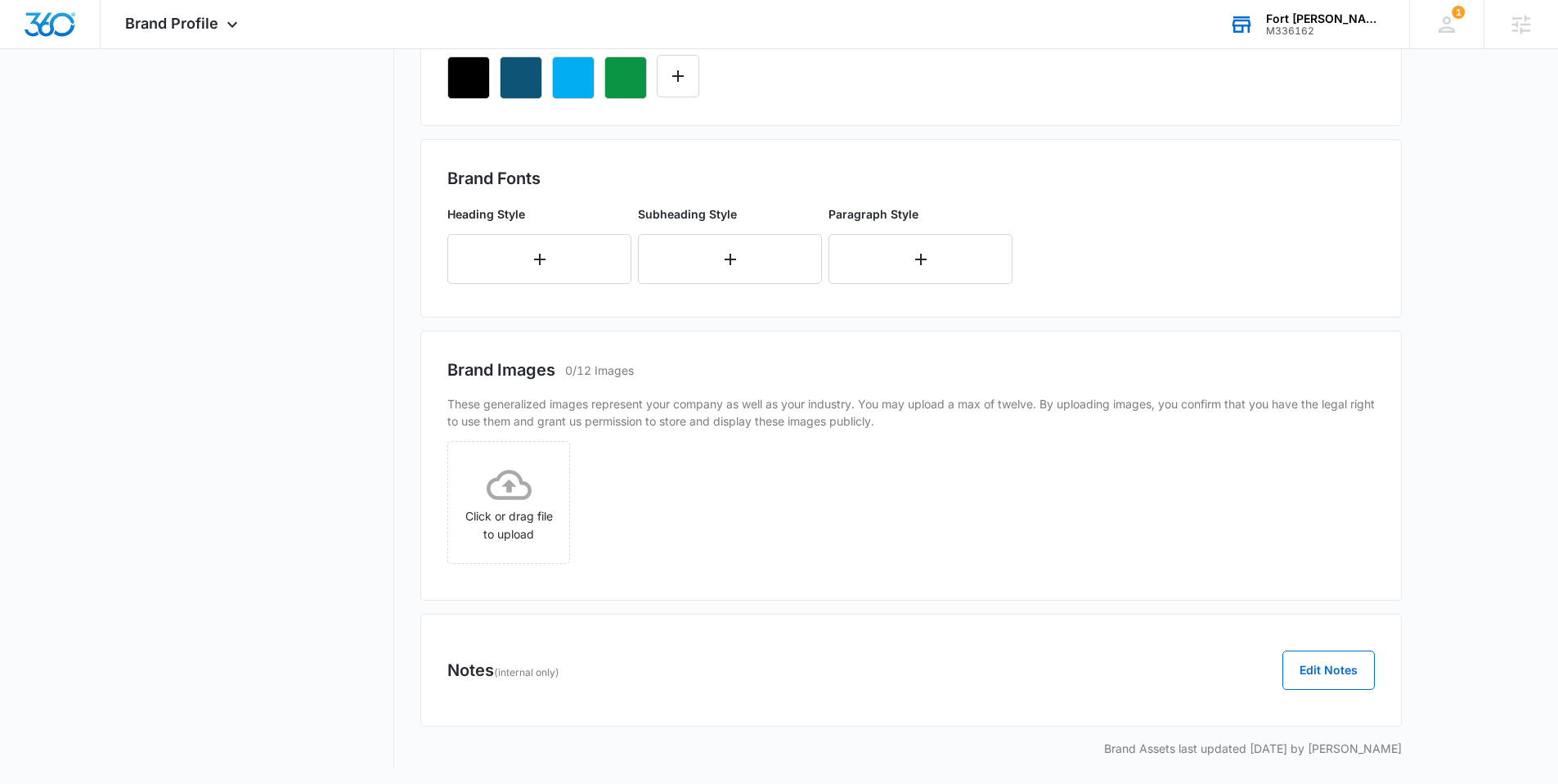
scroll to position [503, 0]
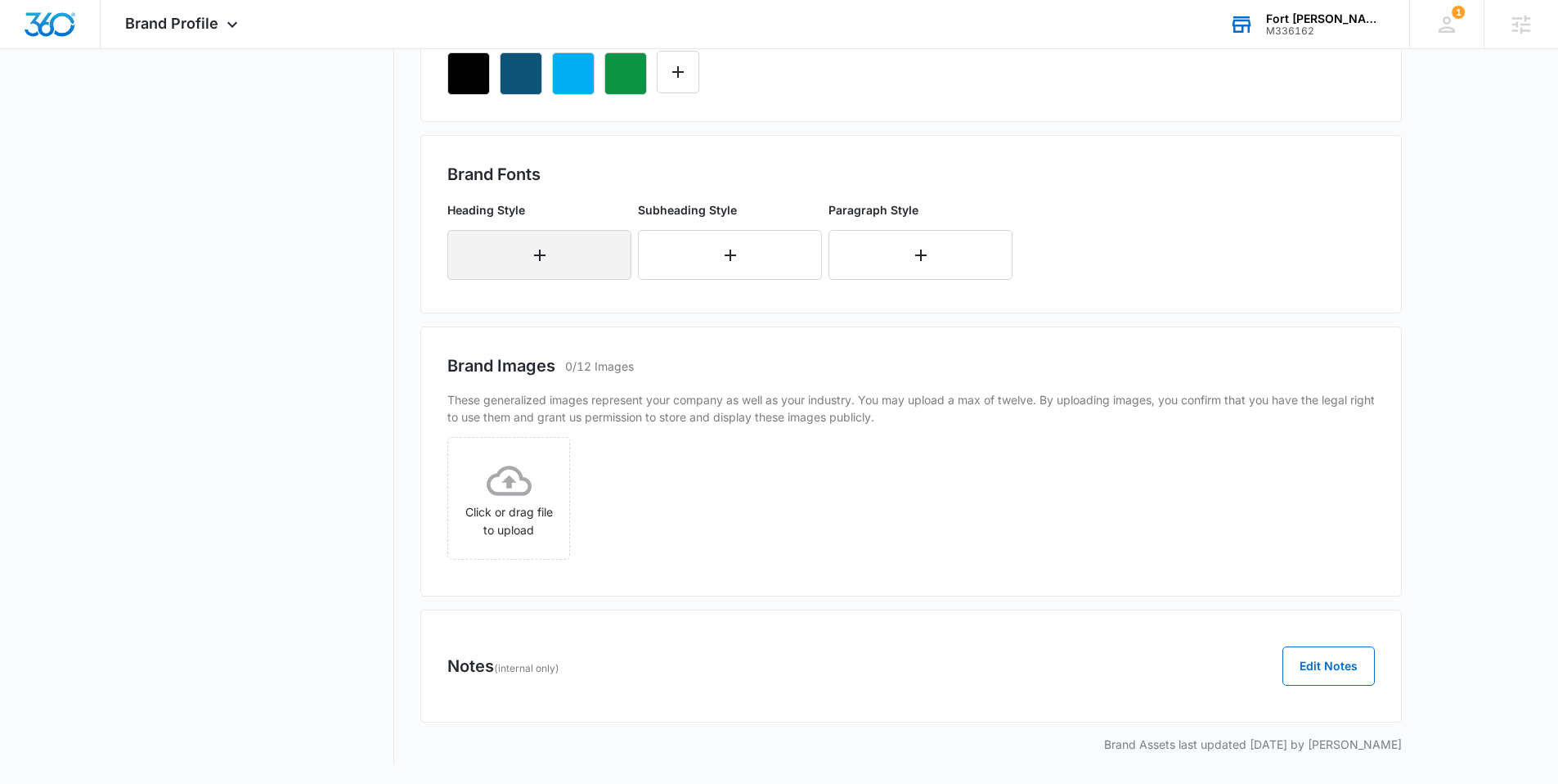
click at [545, 250] on icon "button" at bounding box center [540, 255] width 19 height 19
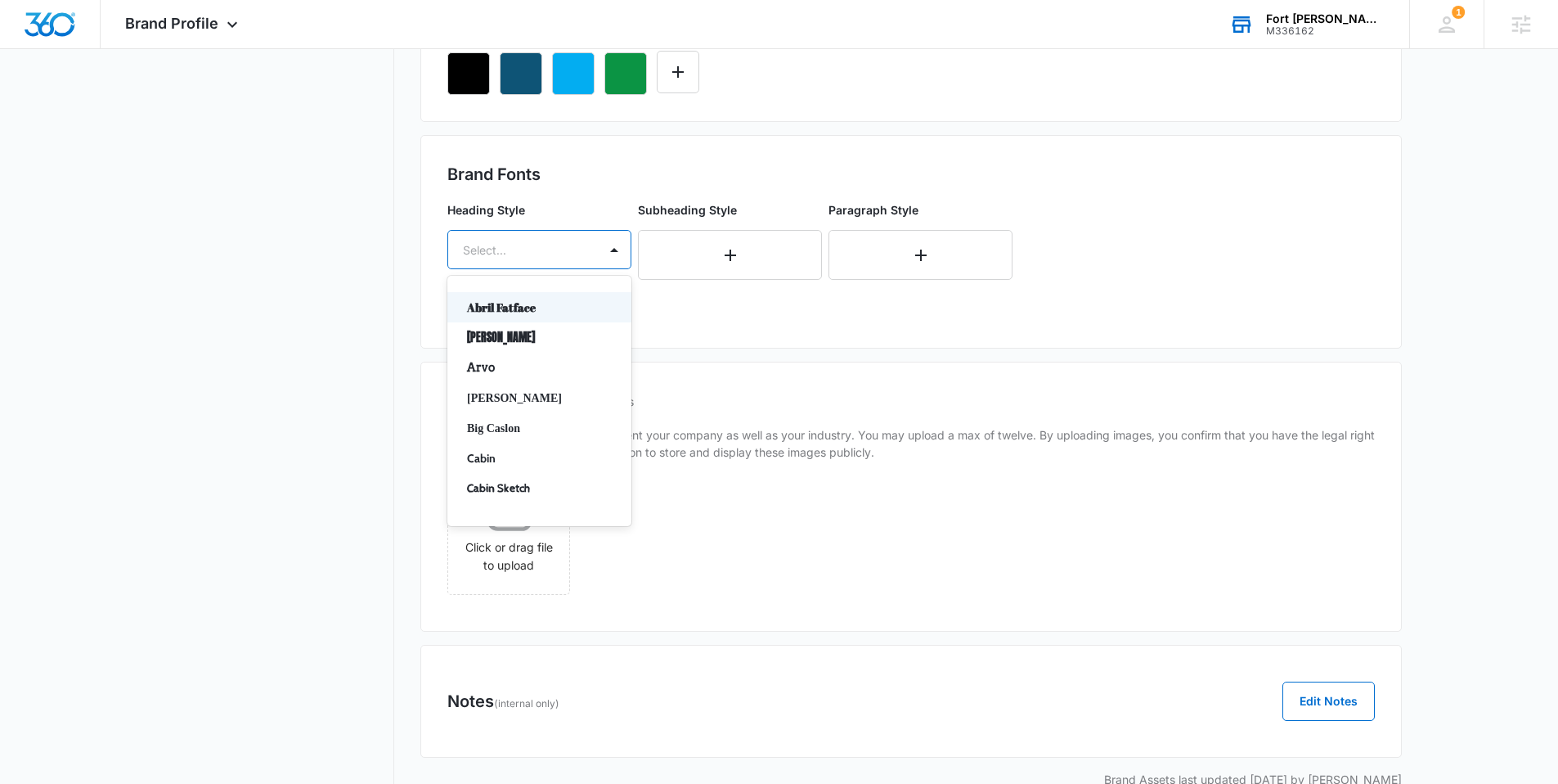
click at [540, 234] on div "Select..." at bounding box center [523, 250] width 150 height 37
type input "mu"
click at [610, 249] on div at bounding box center [614, 249] width 26 height 26
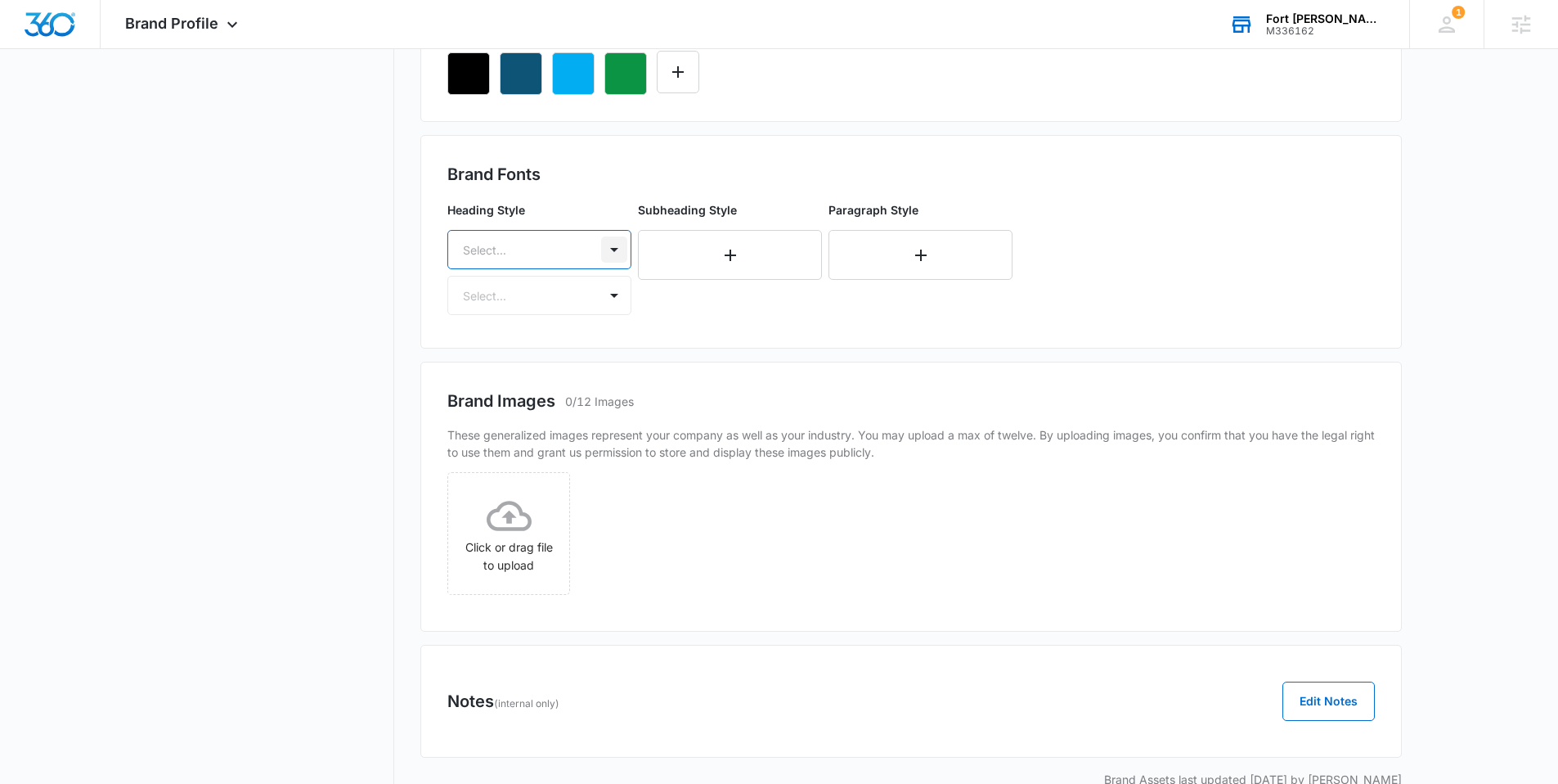
click at [608, 251] on div at bounding box center [614, 249] width 26 height 26
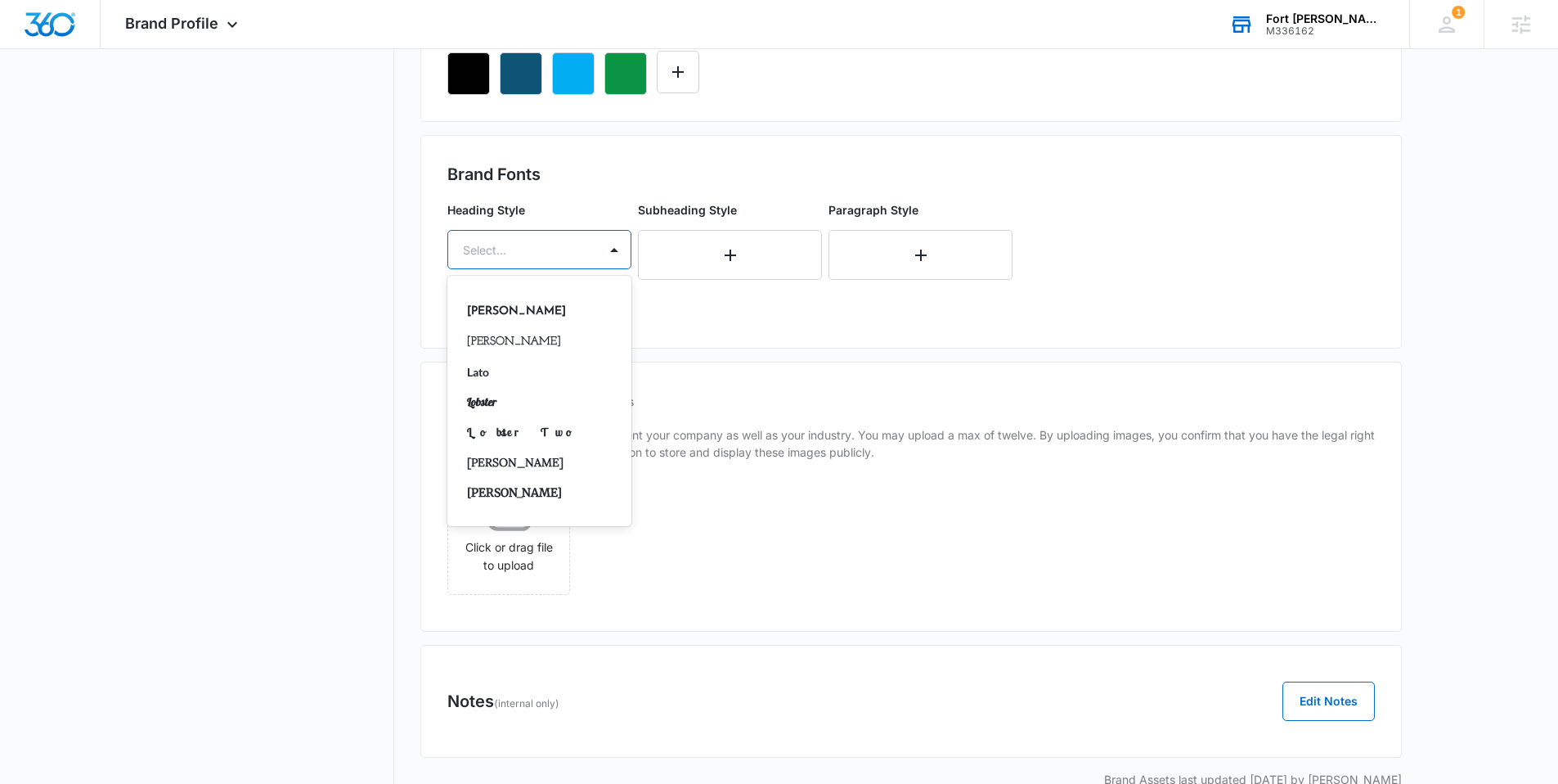
scroll to position [513, 0]
click at [559, 369] on p "Lato" at bounding box center [538, 369] width 142 height 17
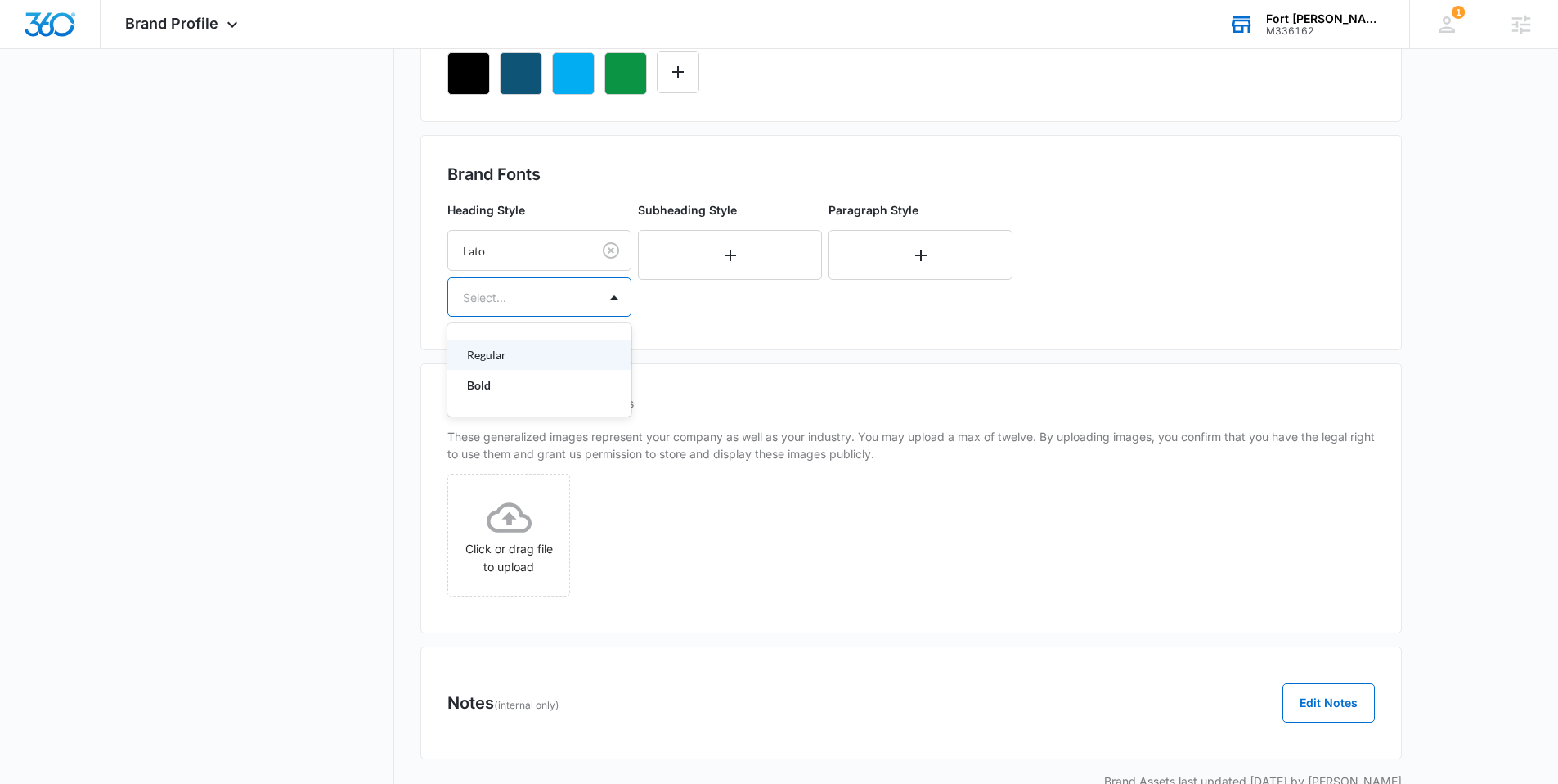
click at [549, 302] on div at bounding box center [520, 297] width 114 height 20
click at [511, 382] on p "Bold" at bounding box center [538, 384] width 142 height 17
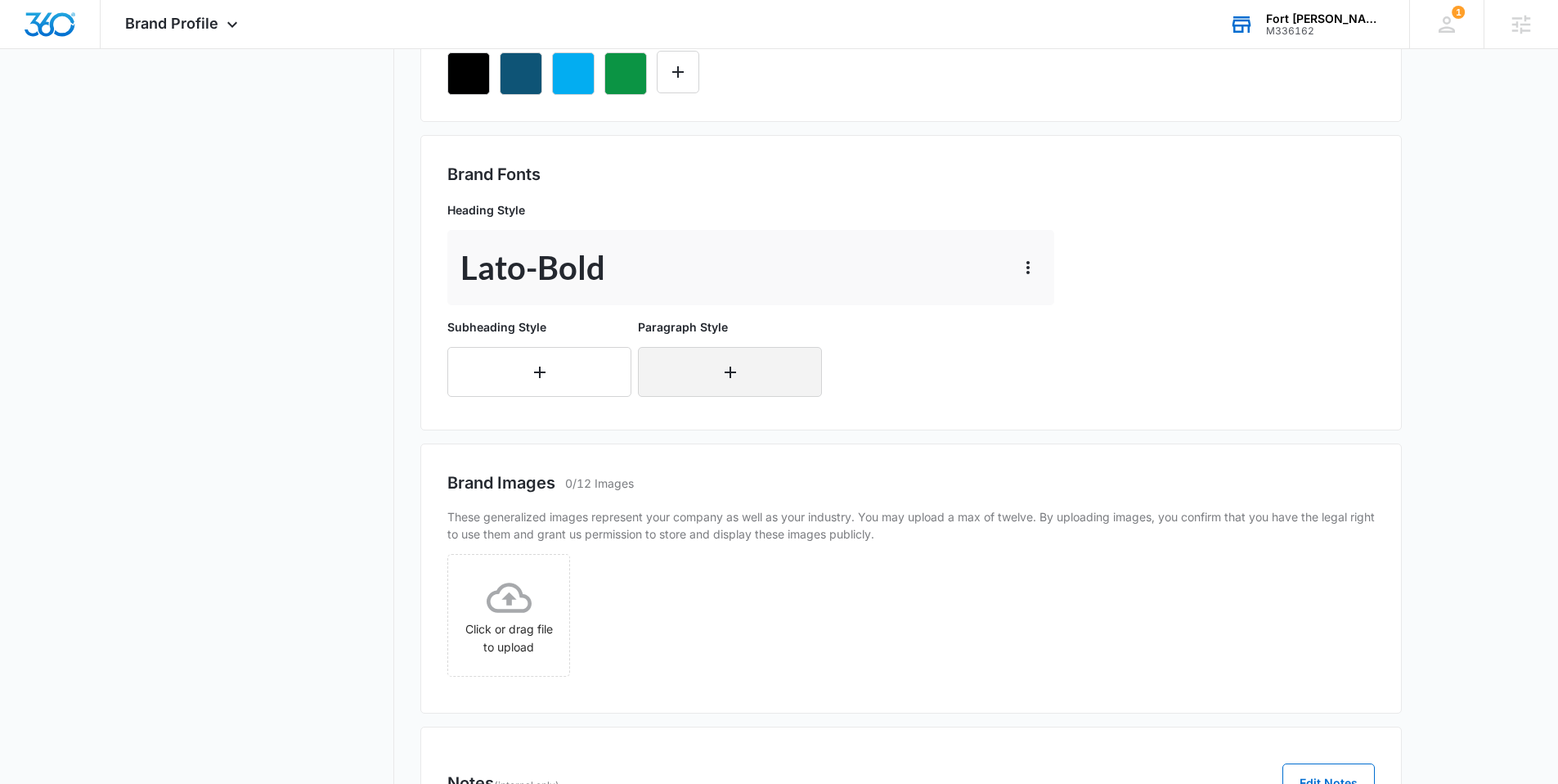
drag, startPoint x: 780, startPoint y: 398, endPoint x: 756, endPoint y: 378, distance: 31.2
click at [778, 398] on div "Heading Style Lato - Bold Subheading Style Paragraph Style" at bounding box center [754, 299] width 613 height 209
click at [752, 368] on button "button" at bounding box center [730, 371] width 184 height 50
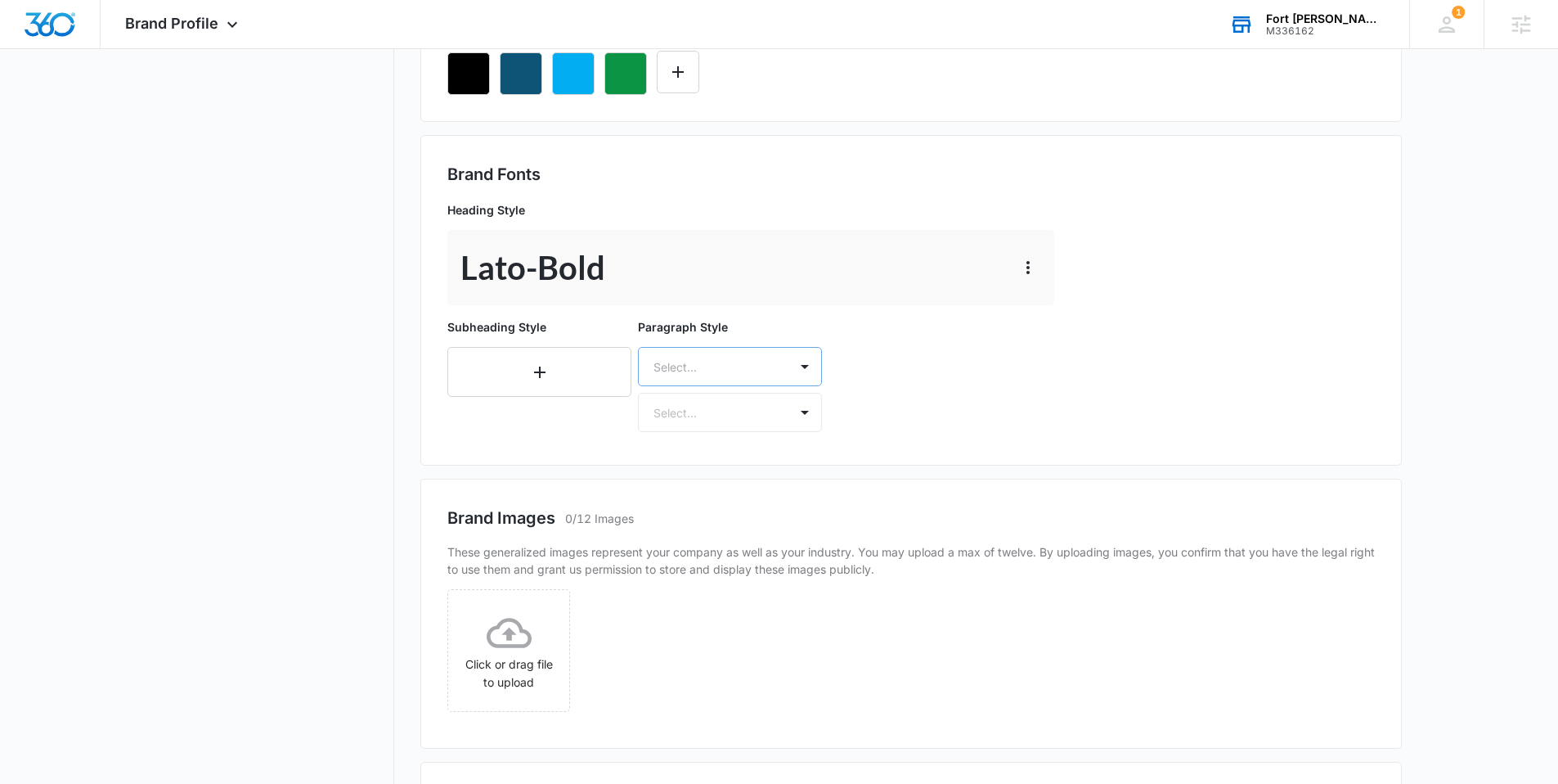
click at [739, 369] on div at bounding box center [711, 367] width 114 height 20
click at [706, 411] on p "Montserrat" at bounding box center [729, 414] width 142 height 17
click at [702, 414] on div at bounding box center [711, 415] width 114 height 20
click at [694, 472] on p "Regular" at bounding box center [729, 472] width 142 height 17
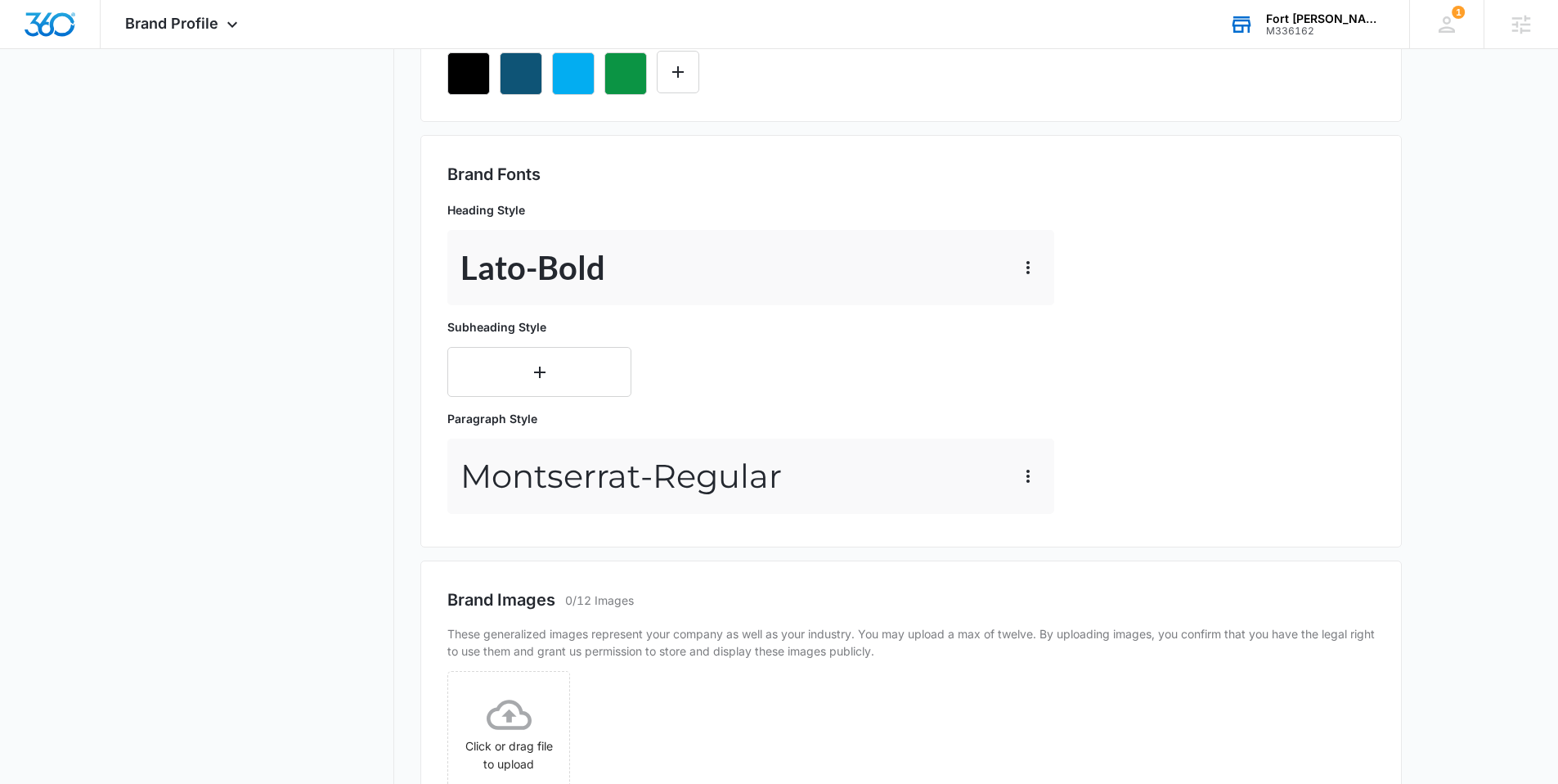
click at [255, 361] on nav "Brand Profile Getting Started Overview Brand Assets Objectives Platform Profile…" at bounding box center [275, 298] width 238 height 1400
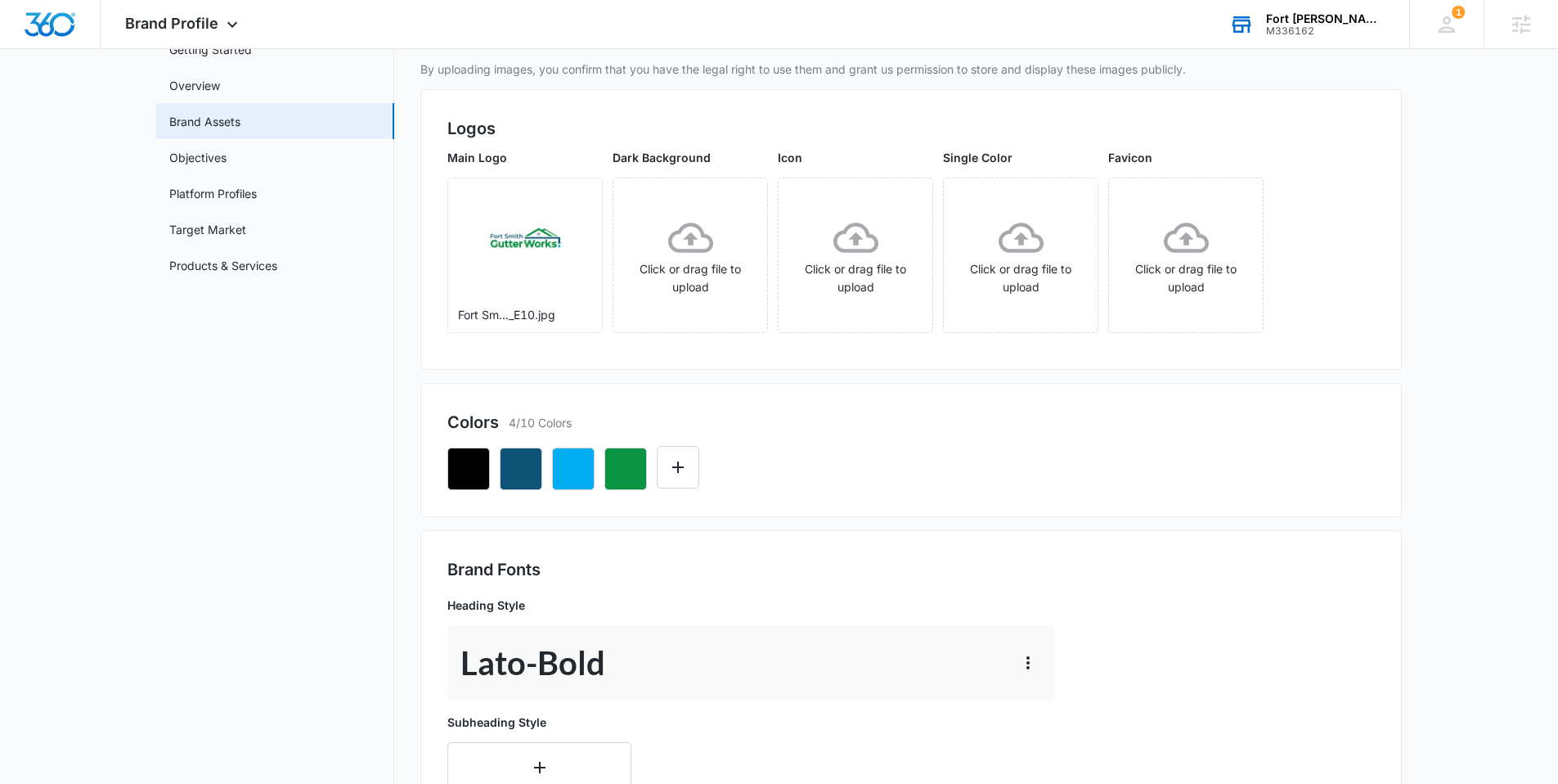
scroll to position [11, 0]
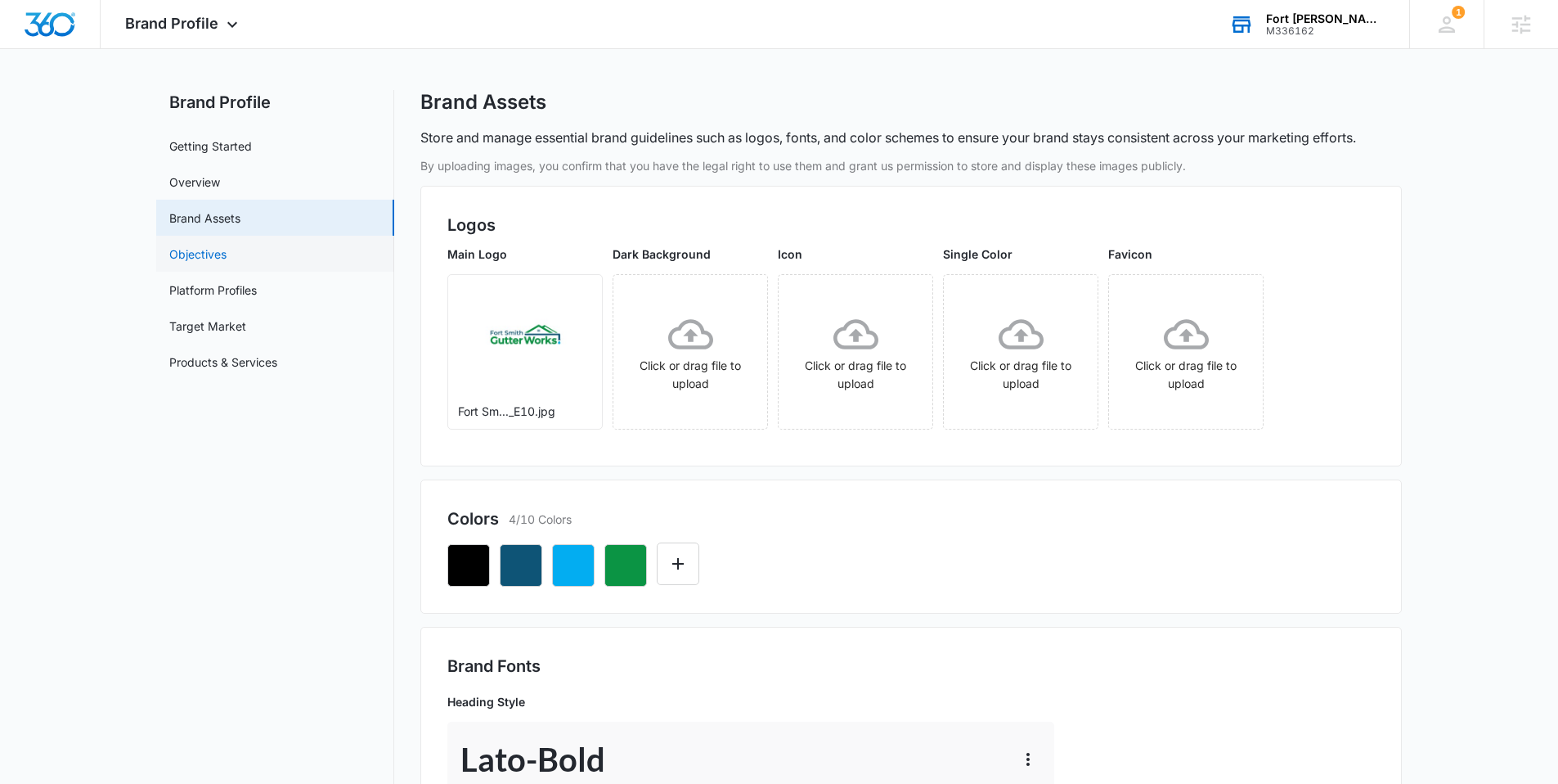
click at [227, 256] on link "Objectives" at bounding box center [198, 254] width 57 height 17
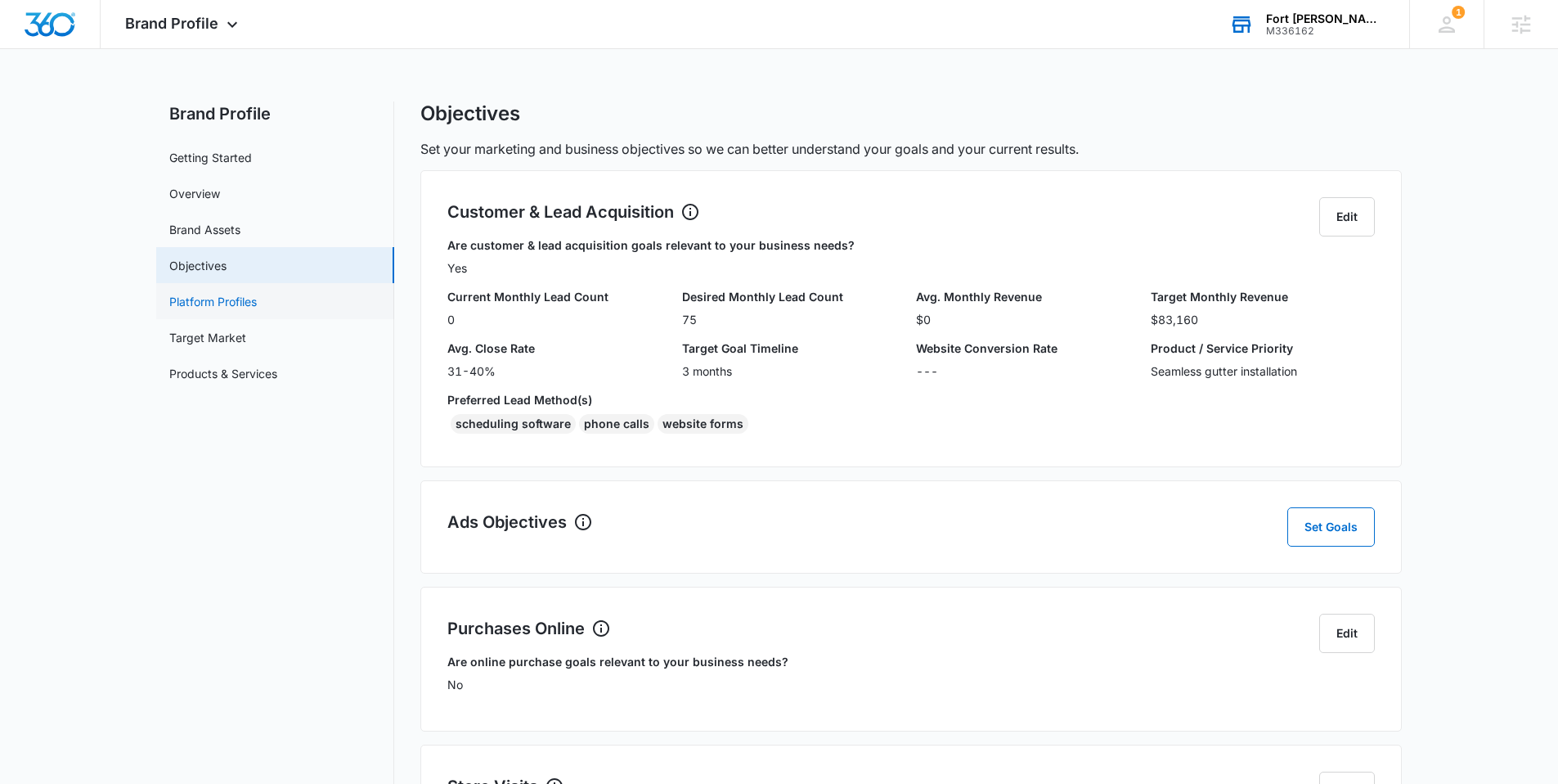
click at [247, 299] on link "Platform Profiles" at bounding box center [212, 301] width 87 height 17
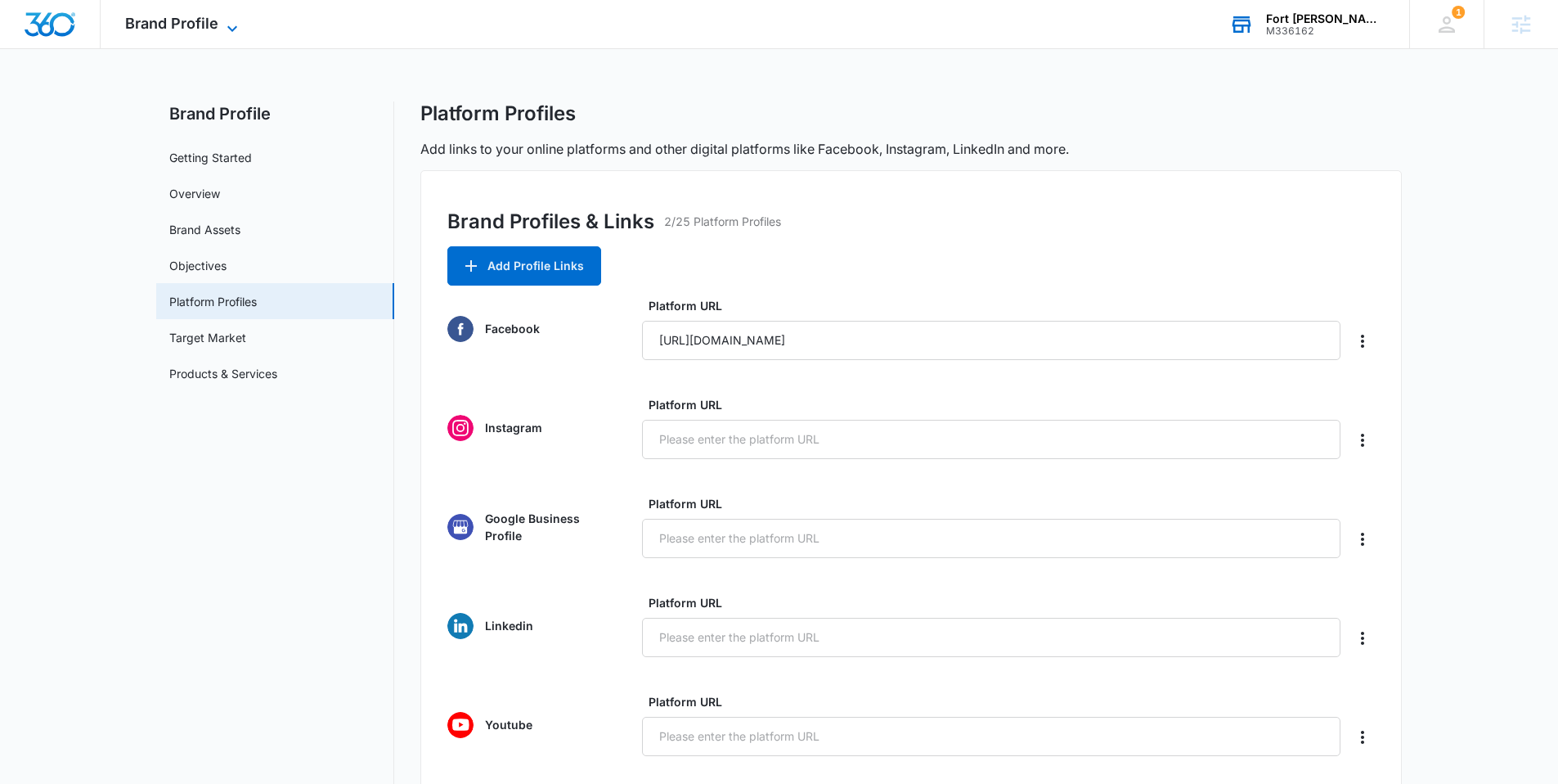
click at [176, 27] on span "Brand Profile" at bounding box center [171, 23] width 93 height 17
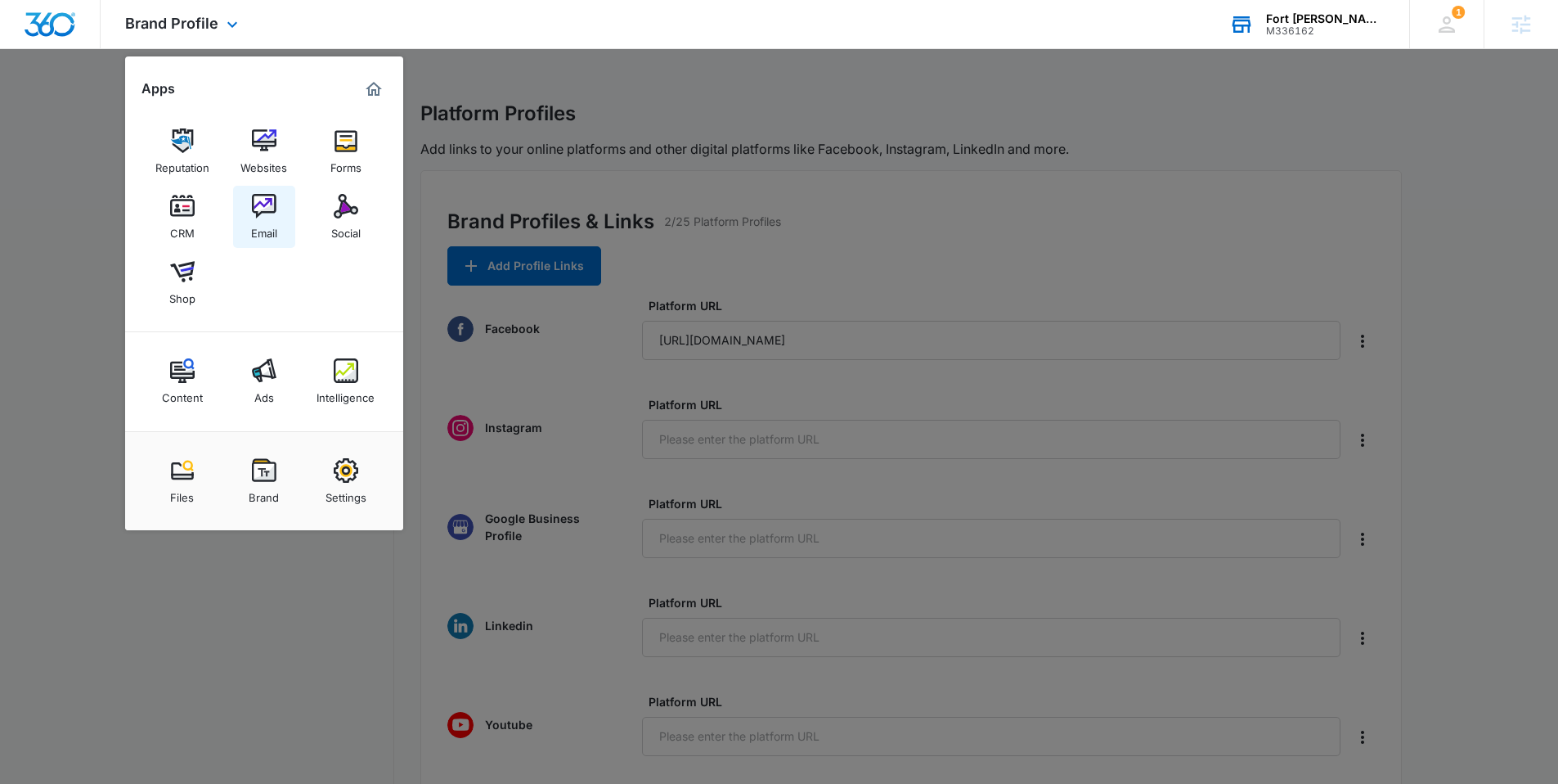
click at [264, 195] on img at bounding box center [264, 206] width 25 height 25
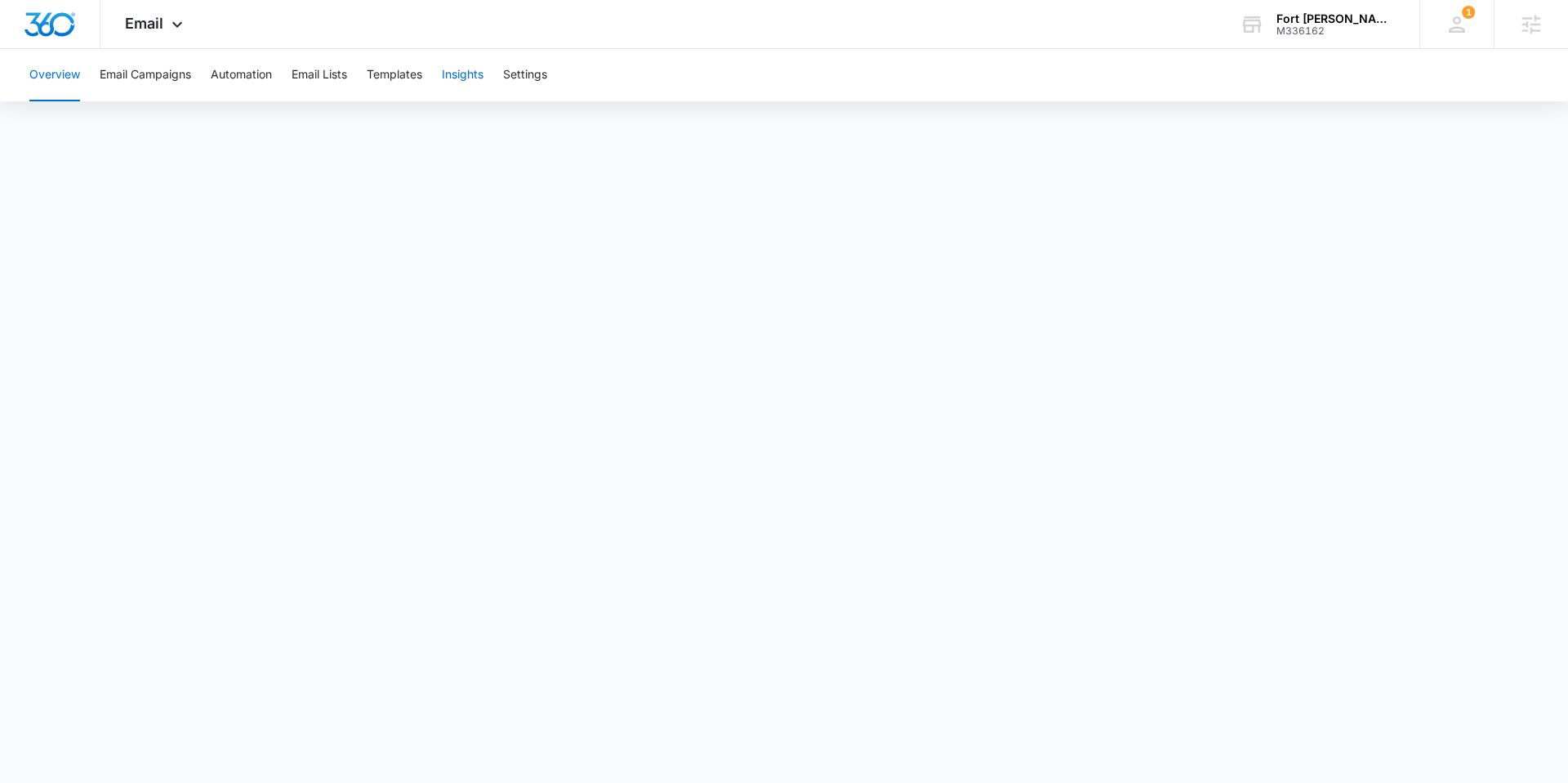
click at [462, 74] on button "Insights" at bounding box center [462, 74] width 41 height 52
click at [404, 70] on button "Templates" at bounding box center [395, 74] width 56 height 52
